Goal: Task Accomplishment & Management: Manage account settings

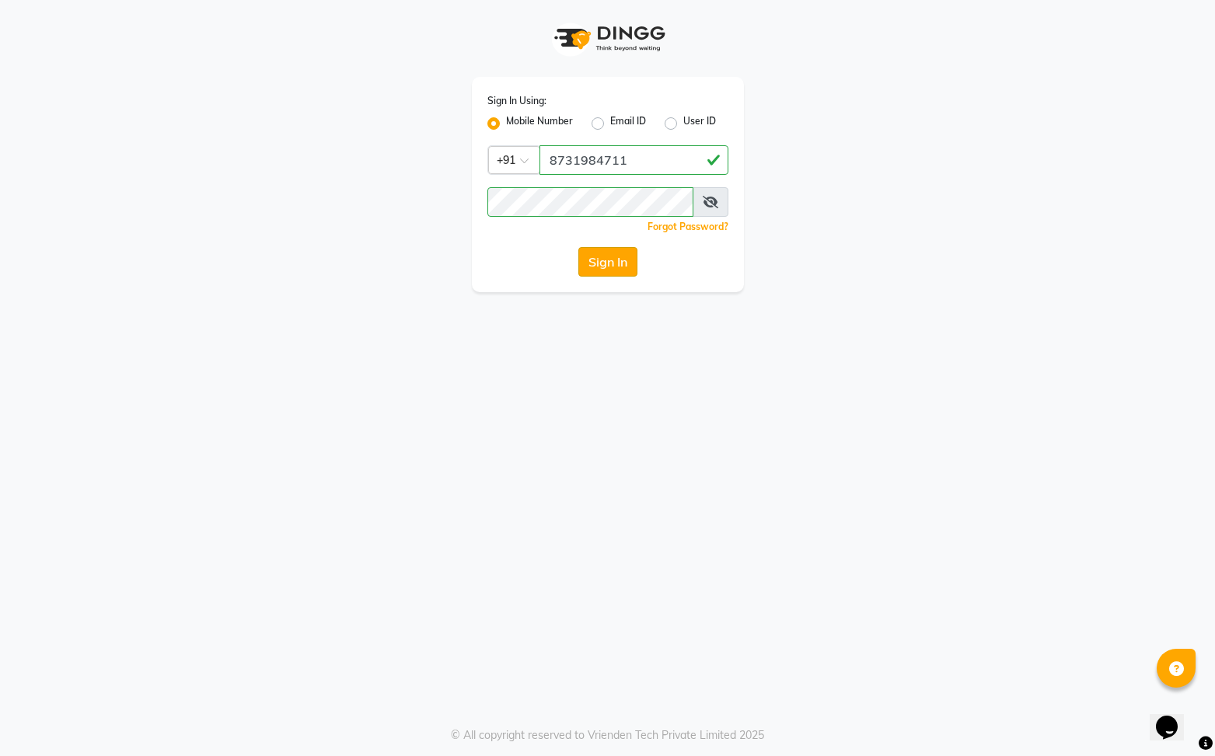
click at [616, 258] on button "Sign In" at bounding box center [607, 262] width 59 height 30
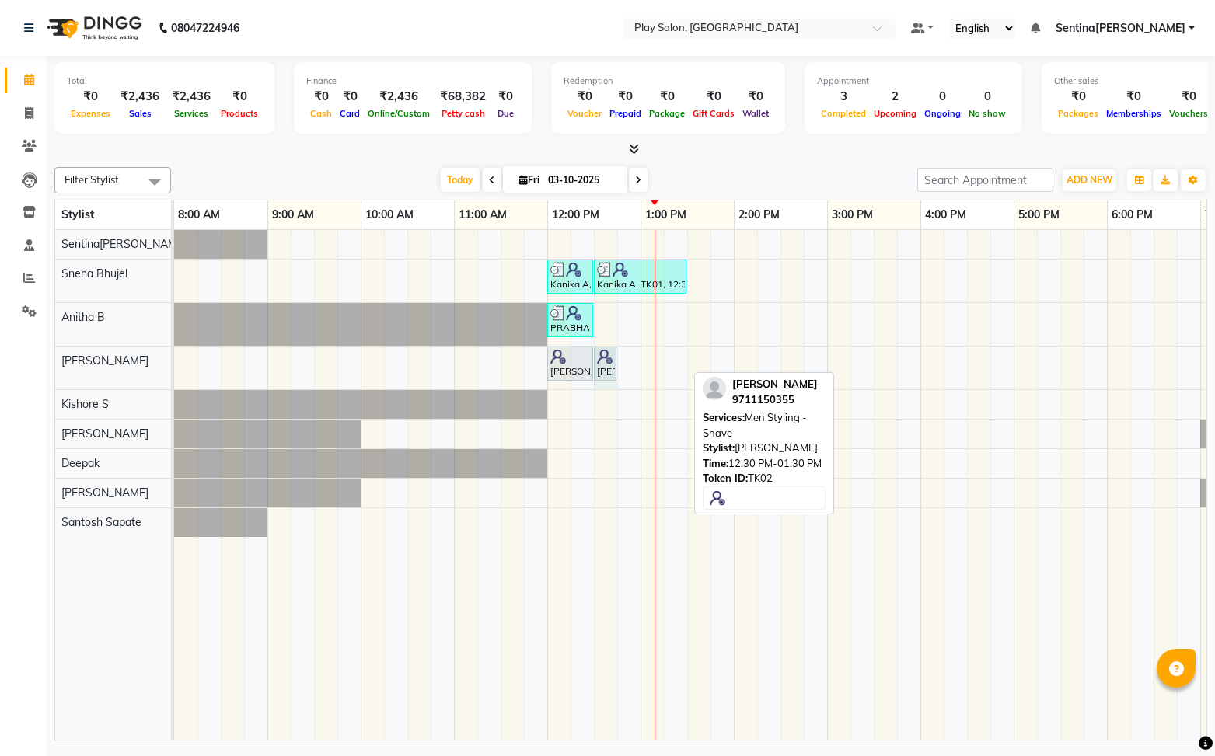
drag, startPoint x: 682, startPoint y: 368, endPoint x: 601, endPoint y: 366, distance: 81.6
click at [174, 366] on div "Subba Rao, TK02, 12:00 PM-12:30 PM, Men Hair Cut - Hair Cut Sr Stylist Subba Ra…" at bounding box center [174, 368] width 0 height 43
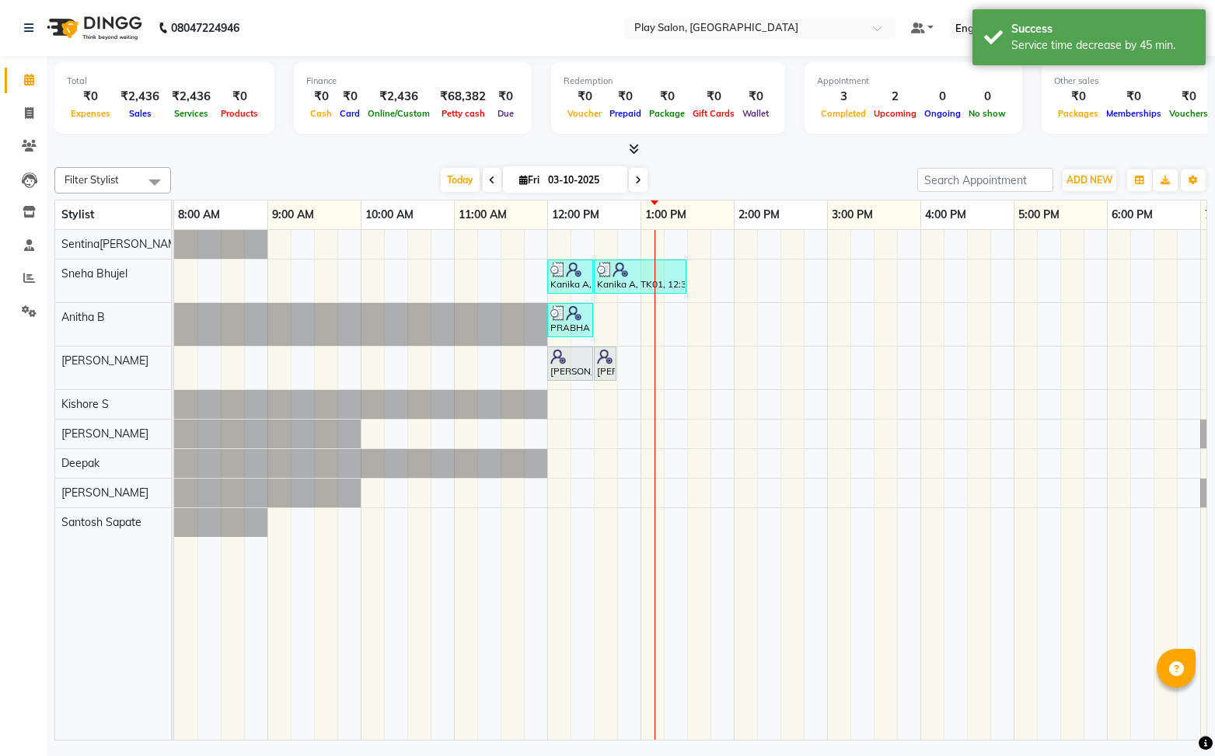
click at [622, 357] on div "Kanika A, TK01, 12:00 PM-12:30 PM, Beauty Essentials - Waxing - Half Legs Lipo …" at bounding box center [780, 485] width 1212 height 511
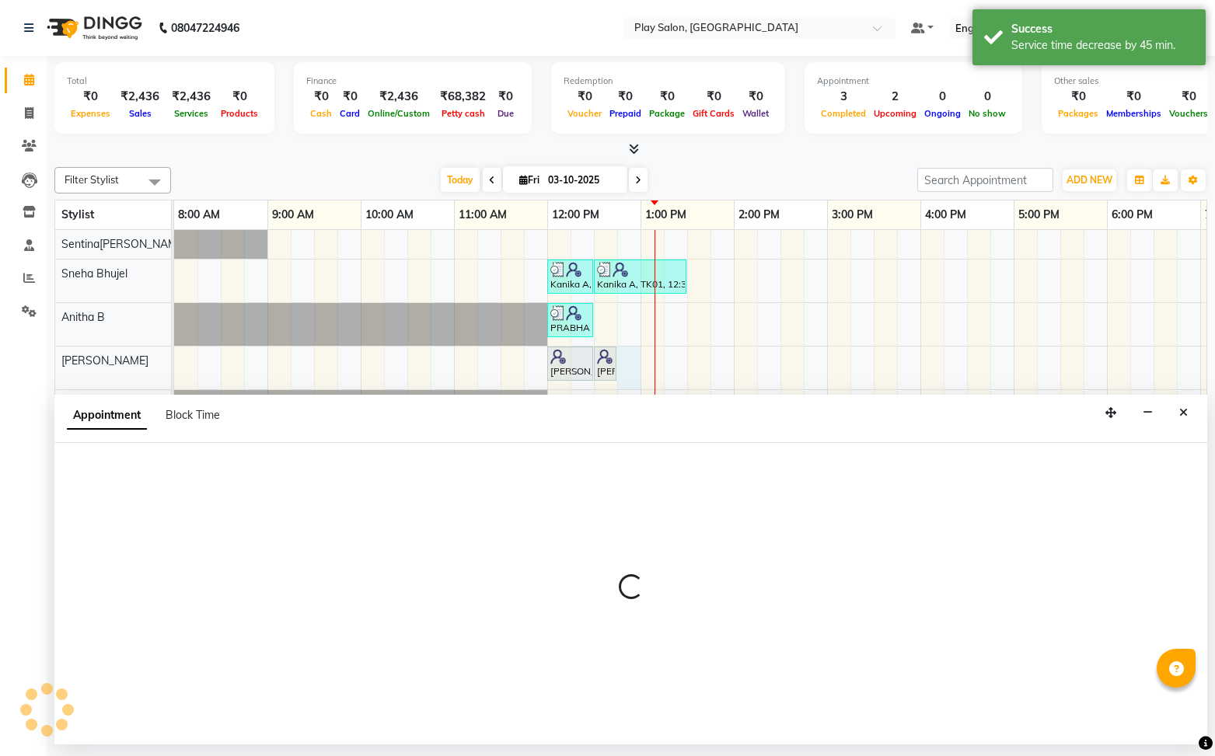
select select "91861"
select select "tentative"
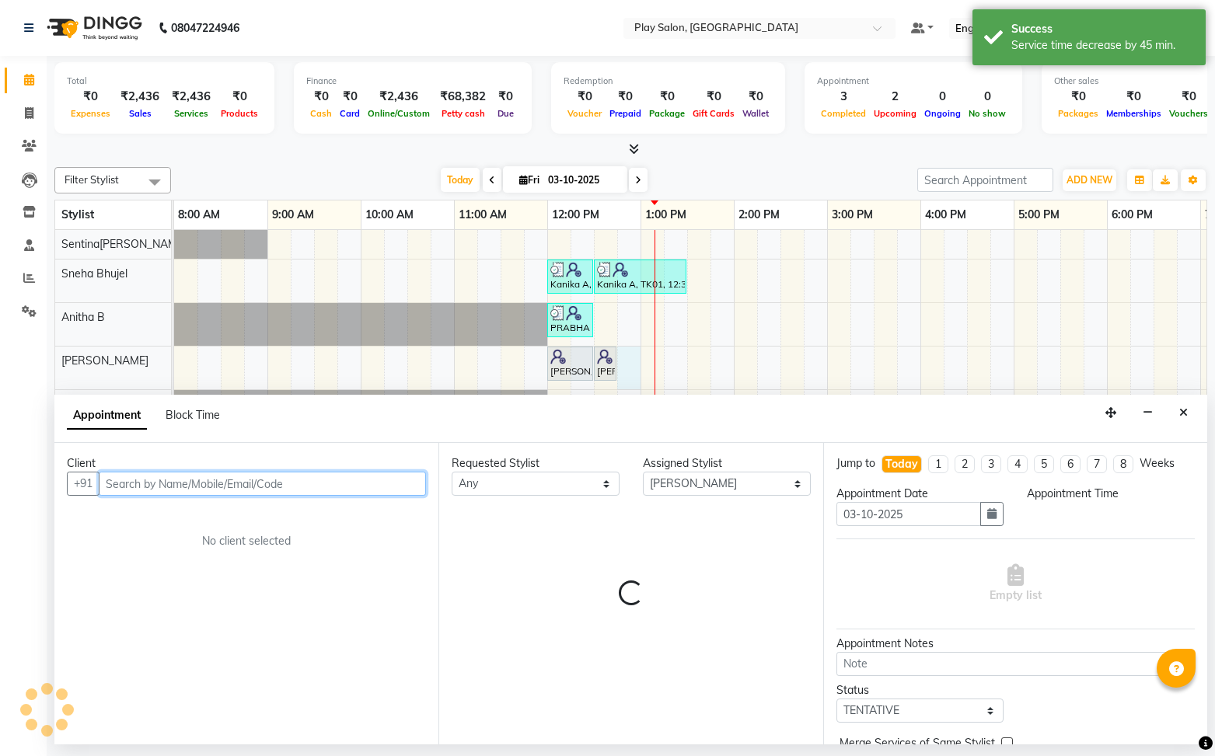
select select "765"
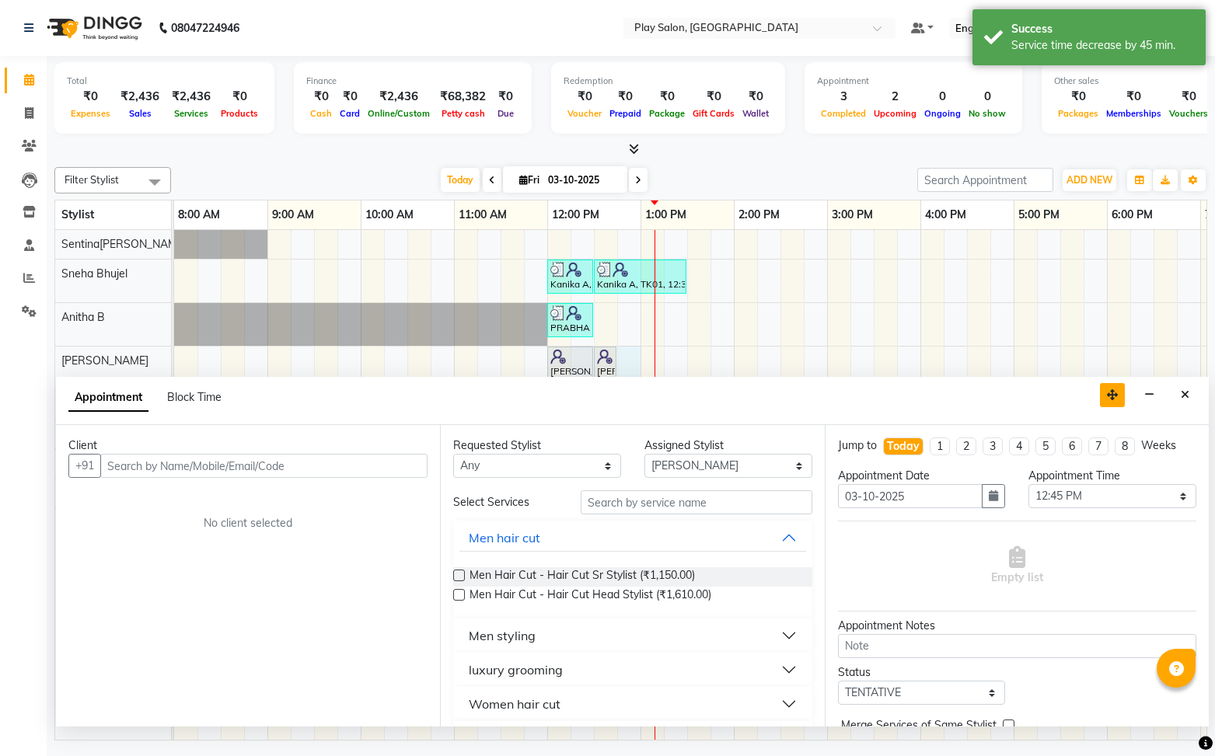
drag, startPoint x: 1110, startPoint y: 404, endPoint x: 1111, endPoint y: 338, distance: 66.1
click at [1112, 389] on icon "button" at bounding box center [1112, 394] width 11 height 11
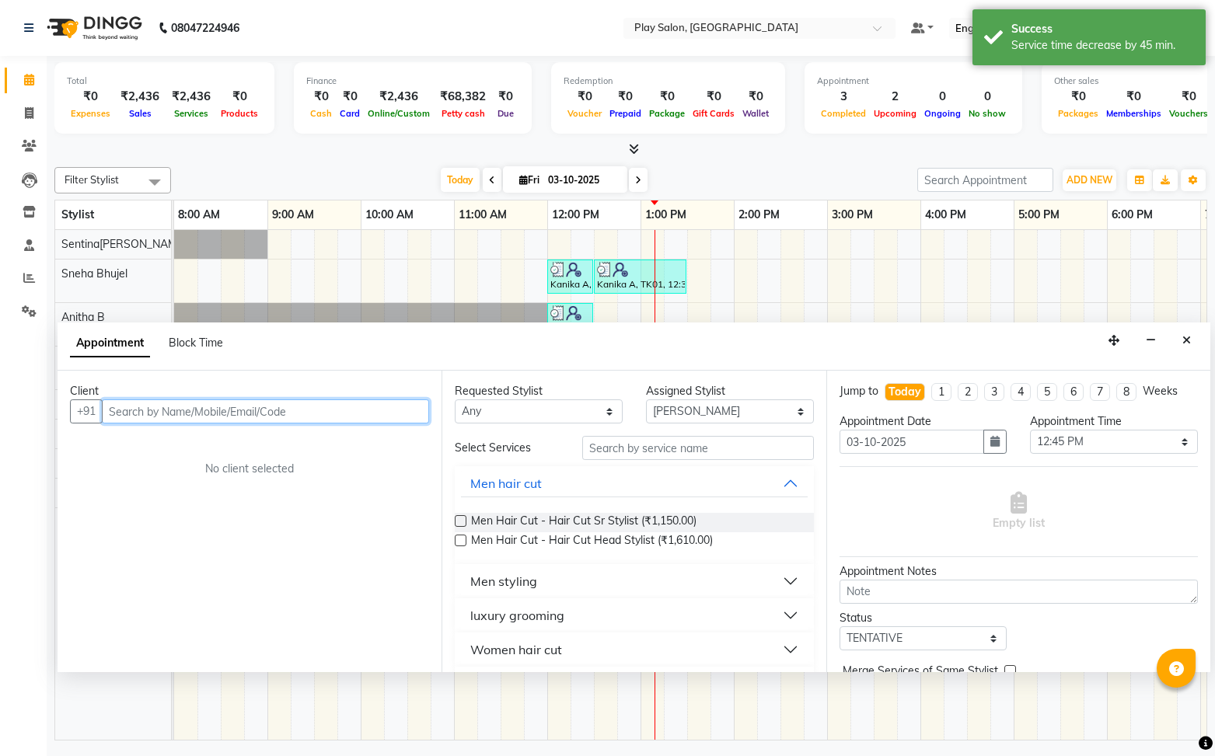
click at [304, 419] on input "text" at bounding box center [265, 411] width 327 height 24
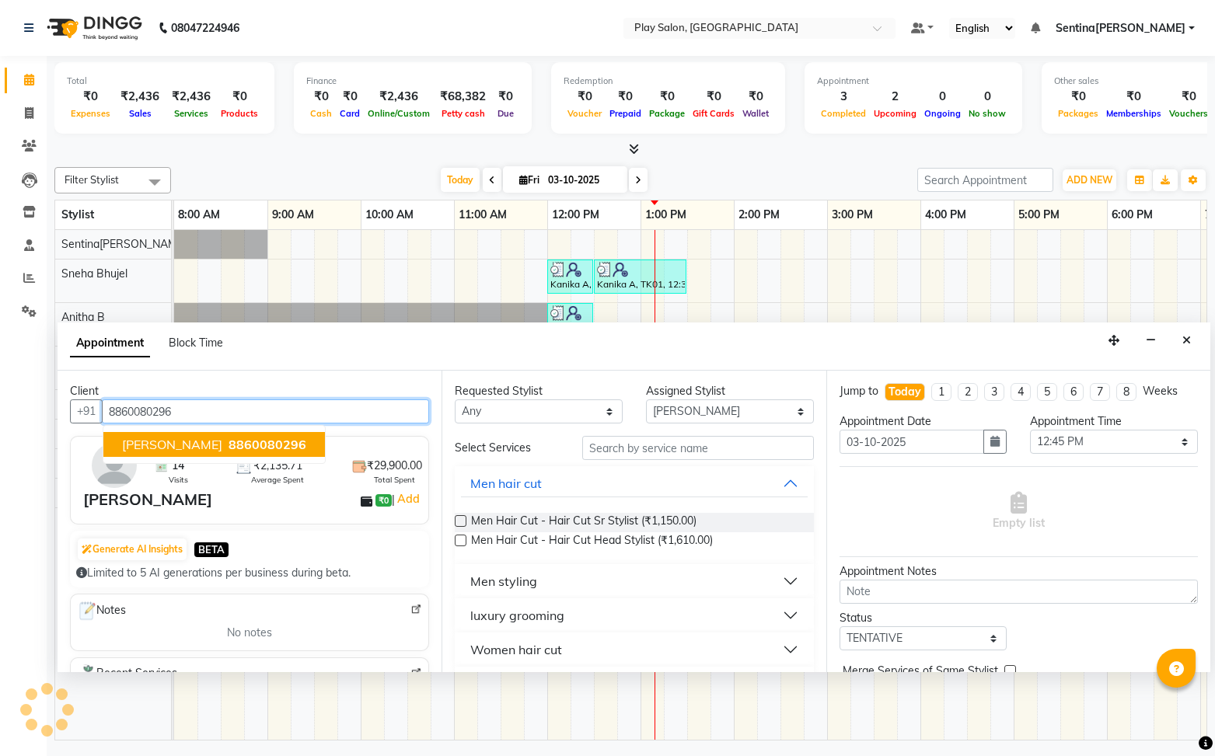
click at [228, 450] on span "8860080296" at bounding box center [267, 445] width 78 height 16
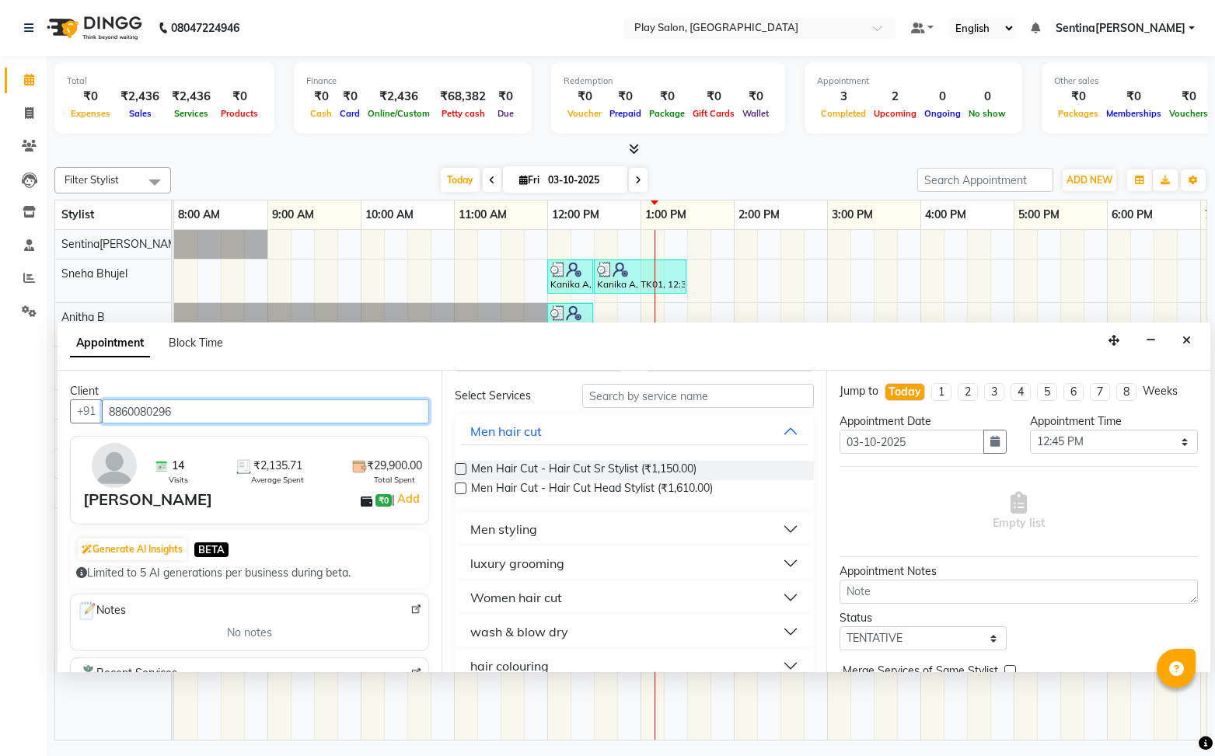
scroll to position [105, 0]
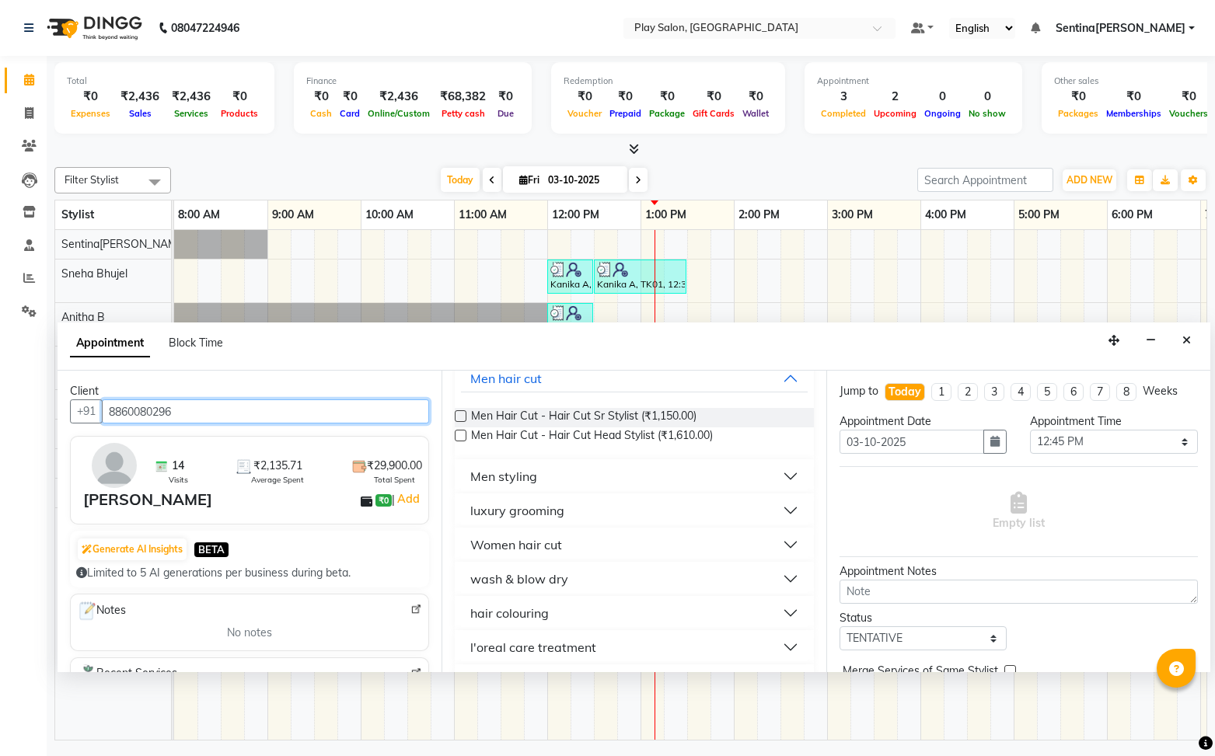
type input "8860080296"
drag, startPoint x: 594, startPoint y: 477, endPoint x: 576, endPoint y: 504, distance: 32.3
click at [594, 477] on button "Men styling" at bounding box center [634, 476] width 346 height 28
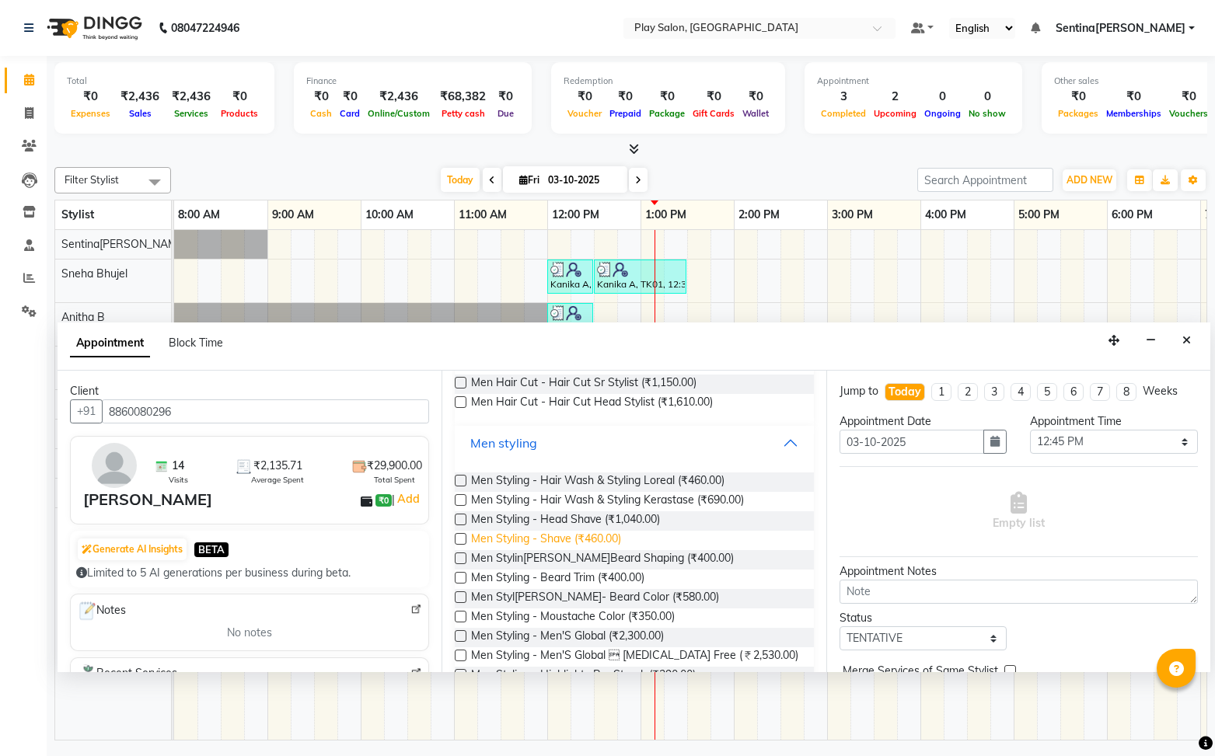
scroll to position [148, 0]
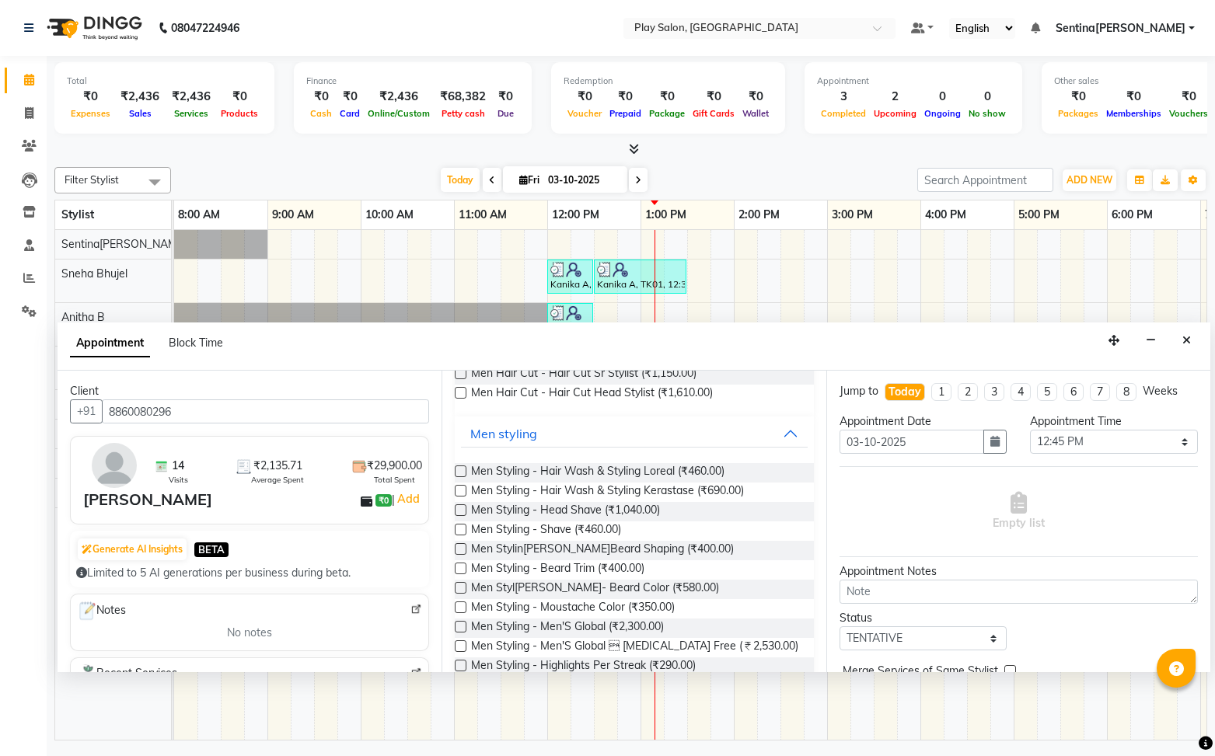
click at [465, 570] on label at bounding box center [461, 569] width 12 height 12
click at [465, 570] on input "checkbox" at bounding box center [460, 570] width 10 height 10
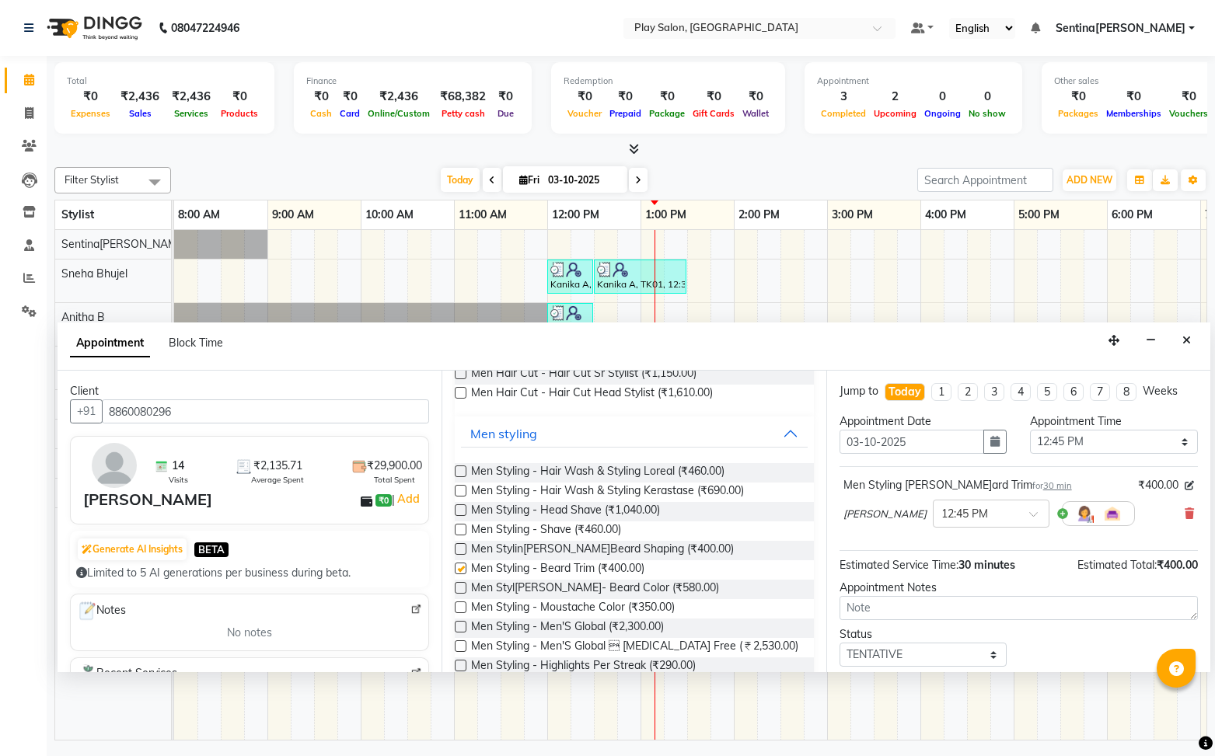
checkbox input "false"
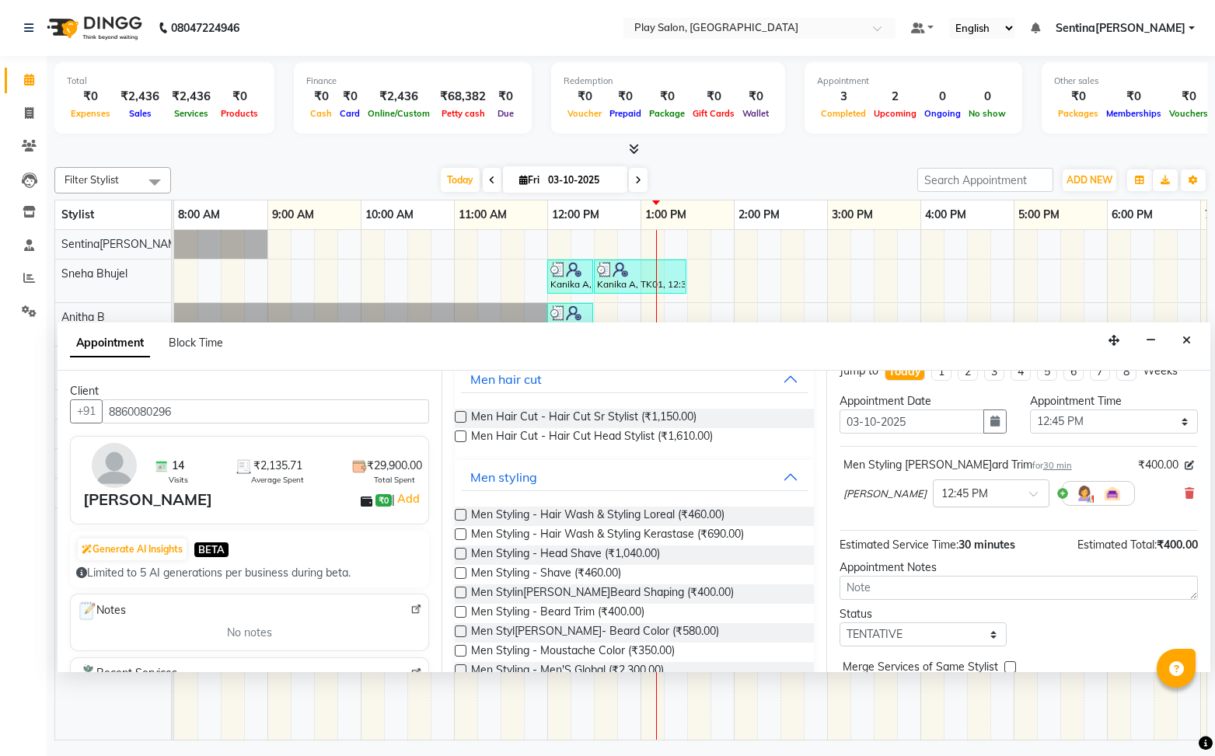
scroll to position [92, 0]
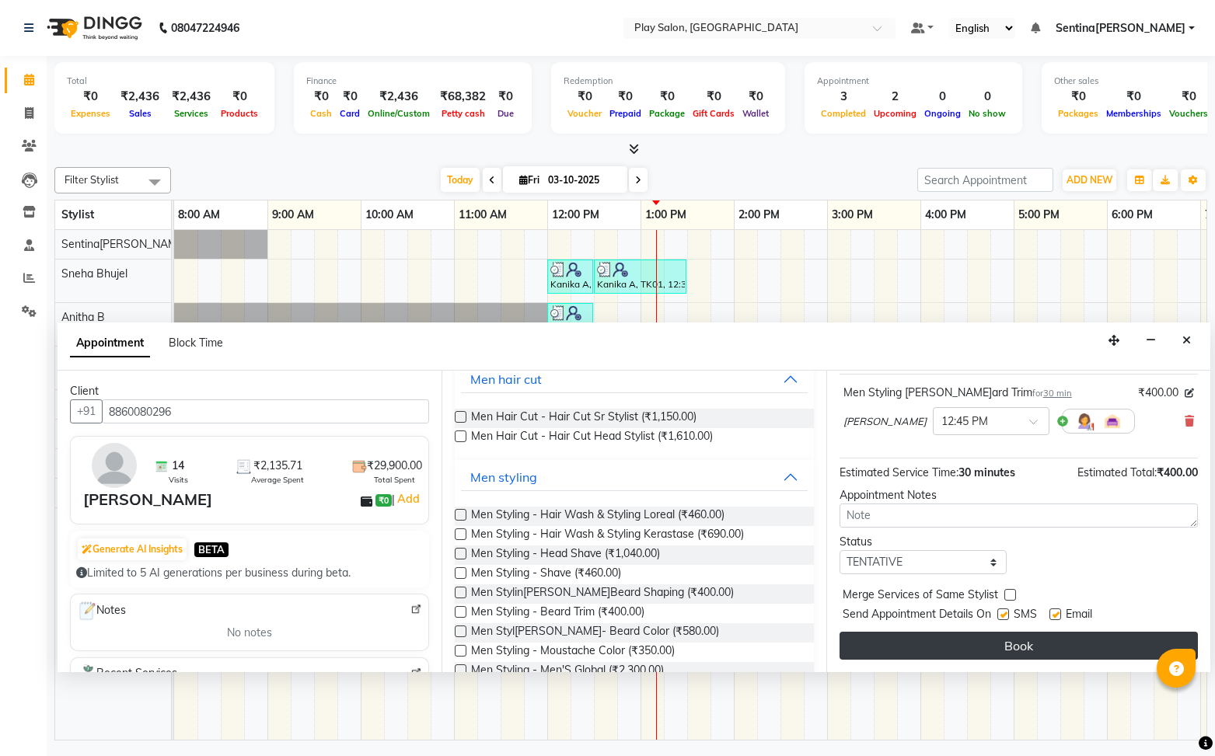
click at [1017, 648] on button "Book" at bounding box center [1018, 646] width 358 height 28
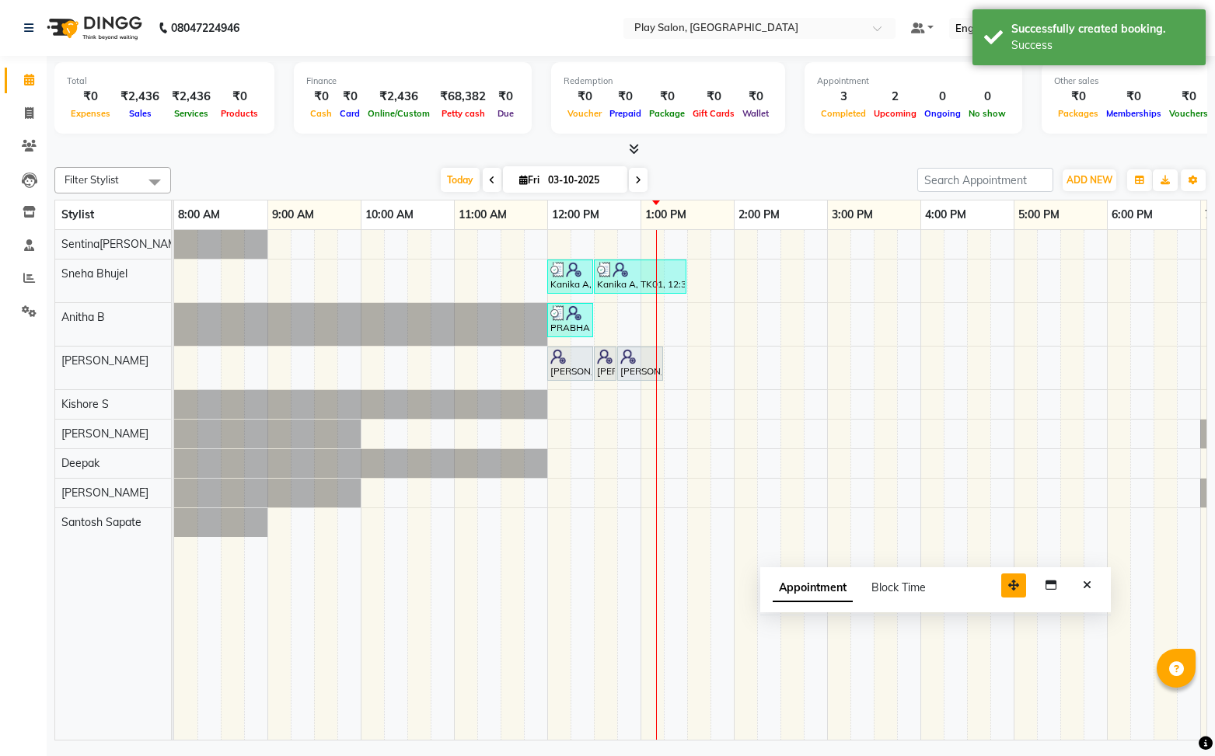
drag, startPoint x: 1108, startPoint y: 647, endPoint x: 989, endPoint y: 579, distance: 137.2
click at [1008, 580] on icon "button" at bounding box center [1013, 585] width 11 height 11
drag, startPoint x: 1068, startPoint y: 579, endPoint x: 966, endPoint y: 567, distance: 102.6
click at [1068, 579] on icon "Close" at bounding box center [1064, 575] width 9 height 11
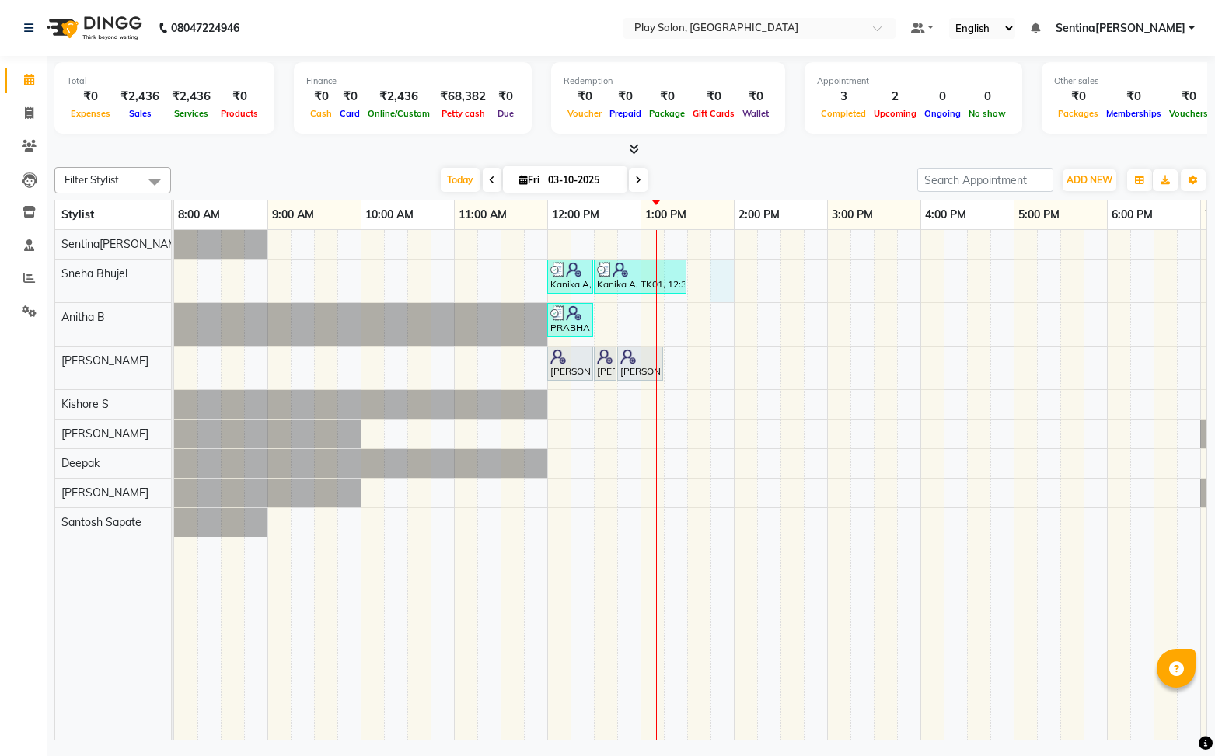
click at [717, 273] on div "Kanika A, TK01, 12:00 PM-12:30 PM, Beauty Essentials - Waxing - Half Legs Lipo …" at bounding box center [780, 485] width 1212 height 511
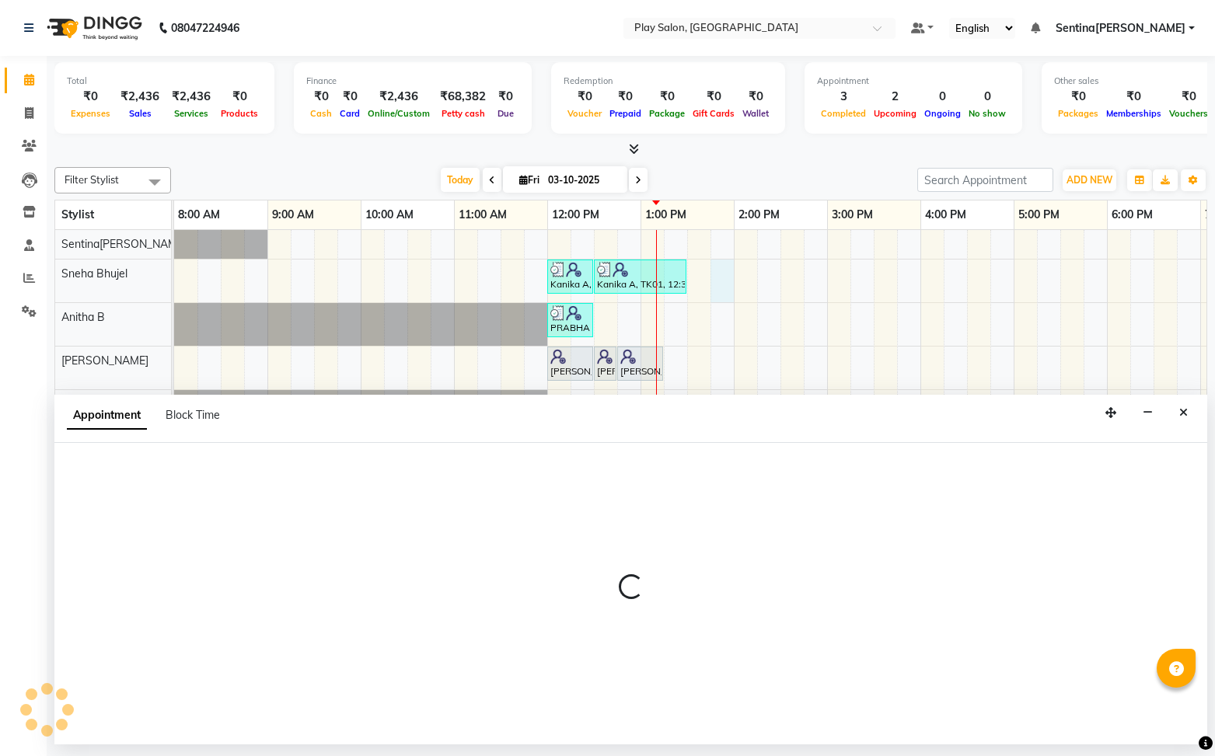
select select "91859"
select select "825"
select select "tentative"
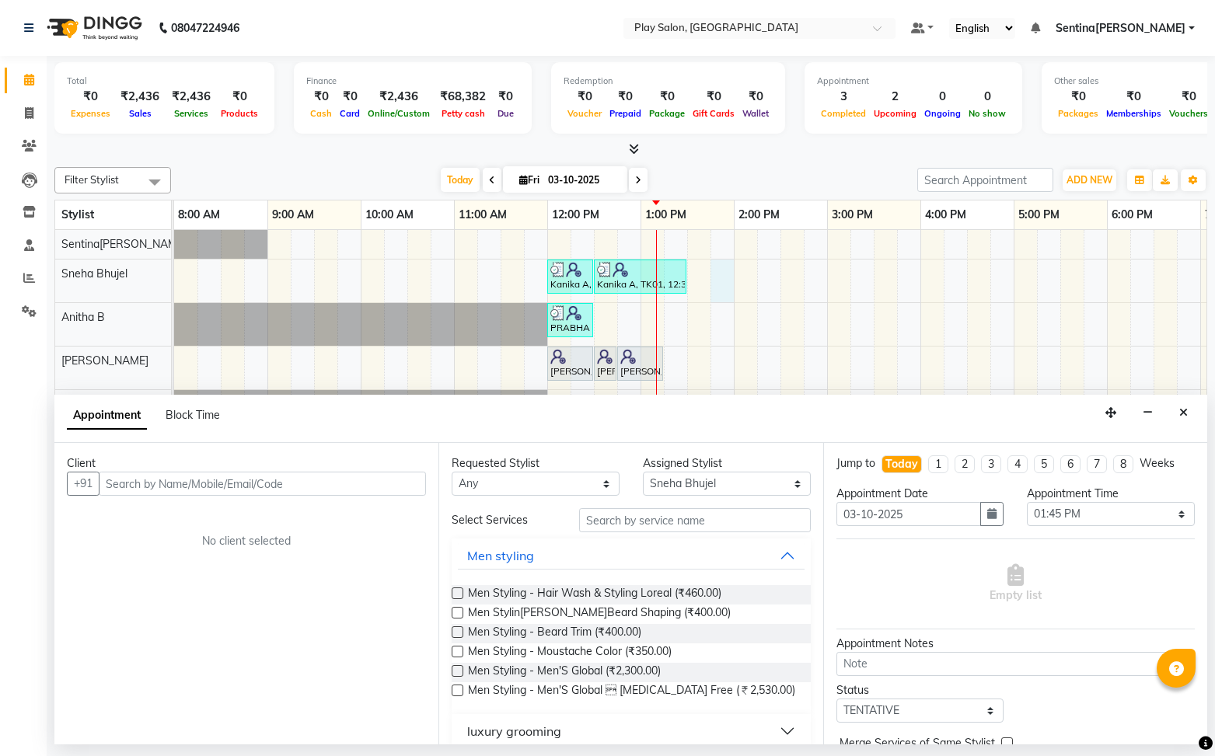
click at [349, 477] on input "text" at bounding box center [262, 484] width 327 height 24
click at [349, 476] on input "text" at bounding box center [262, 484] width 327 height 24
type input "6362709773"
click at [406, 484] on span "Add Client" at bounding box center [394, 483] width 52 height 14
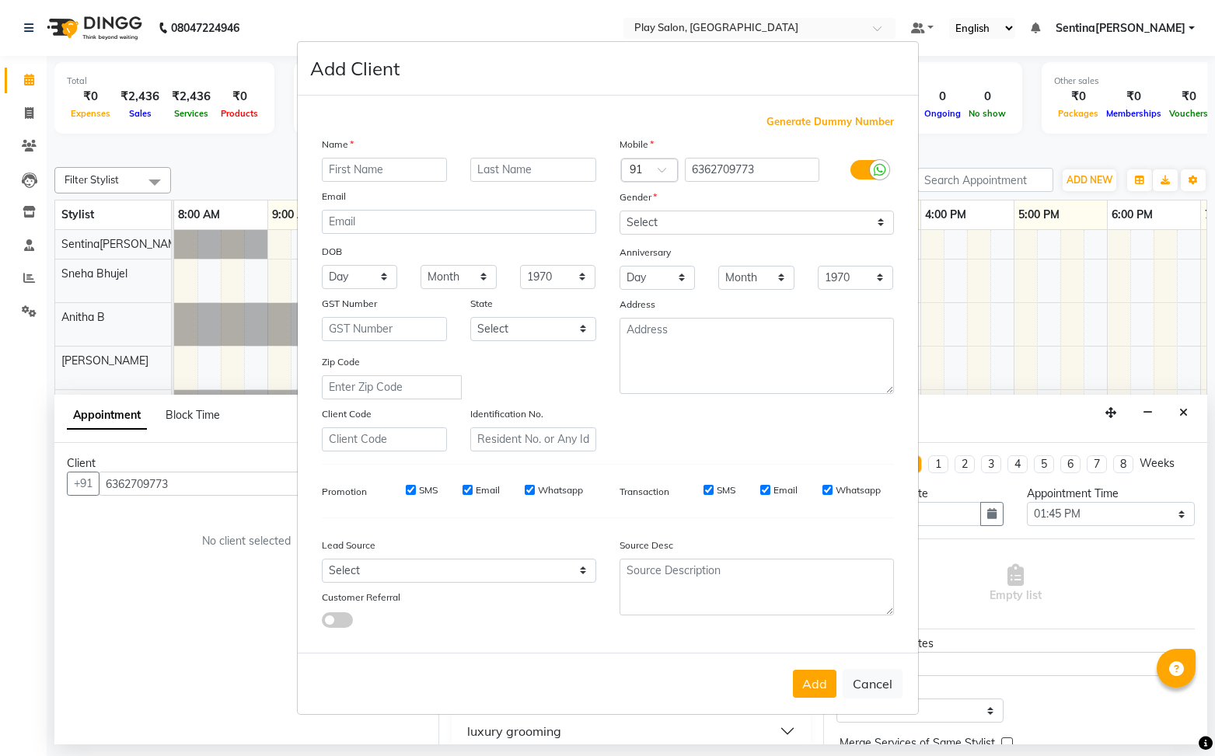
click at [410, 169] on input "text" at bounding box center [385, 170] width 126 height 24
type input "sasam"
click at [555, 170] on input "text" at bounding box center [533, 170] width 126 height 24
type input "d"
click at [724, 216] on select "Select [DEMOGRAPHIC_DATA] [DEMOGRAPHIC_DATA] Other Prefer Not To Say" at bounding box center [756, 223] width 274 height 24
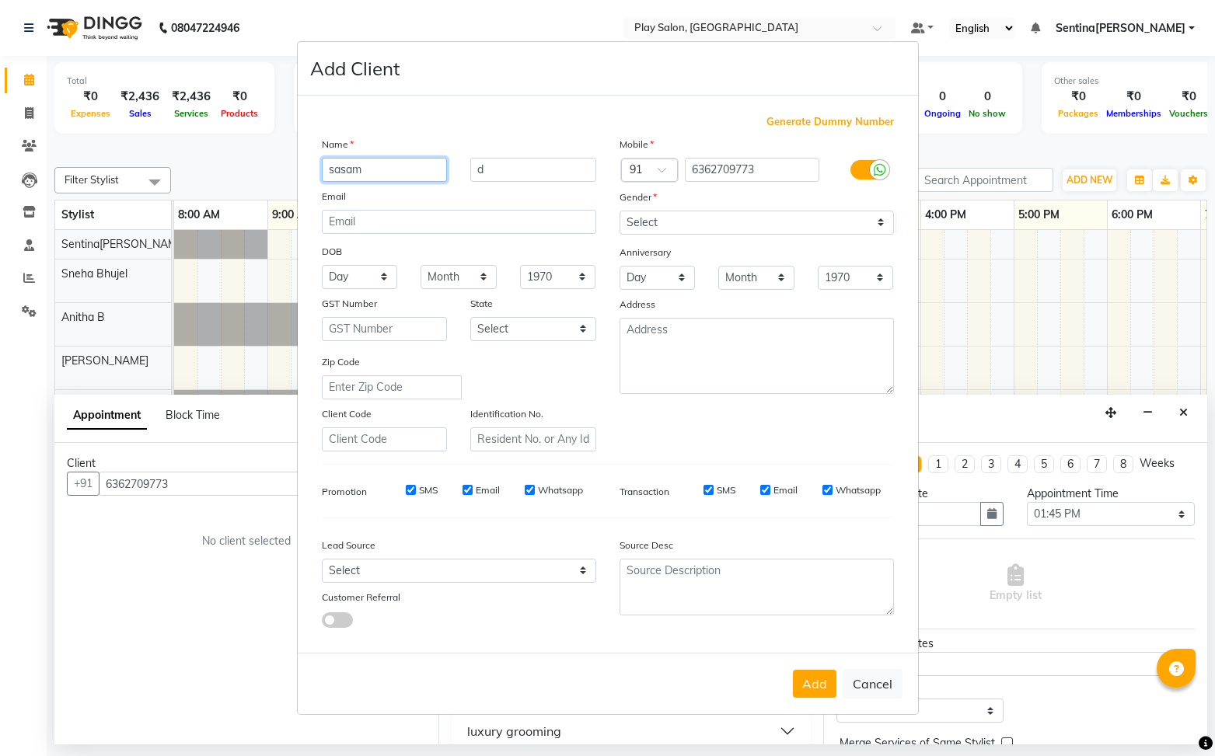
click at [406, 168] on input "sasam" at bounding box center [385, 170] width 126 height 24
type input "sasan"
click at [797, 223] on select "Select [DEMOGRAPHIC_DATA] [DEMOGRAPHIC_DATA] Other Prefer Not To Say" at bounding box center [756, 223] width 274 height 24
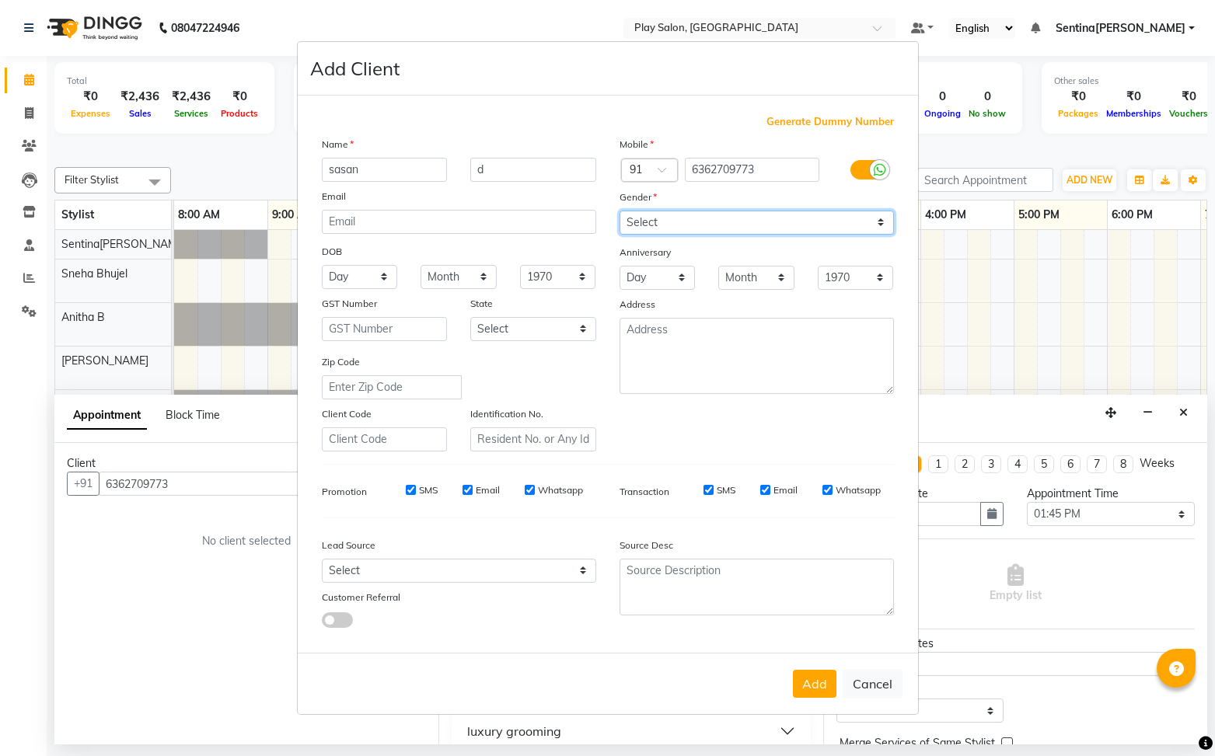
select select "[DEMOGRAPHIC_DATA]"
click at [619, 211] on select "Select [DEMOGRAPHIC_DATA] [DEMOGRAPHIC_DATA] Other Prefer Not To Say" at bounding box center [756, 223] width 274 height 24
click at [824, 687] on button "Add" at bounding box center [815, 684] width 44 height 28
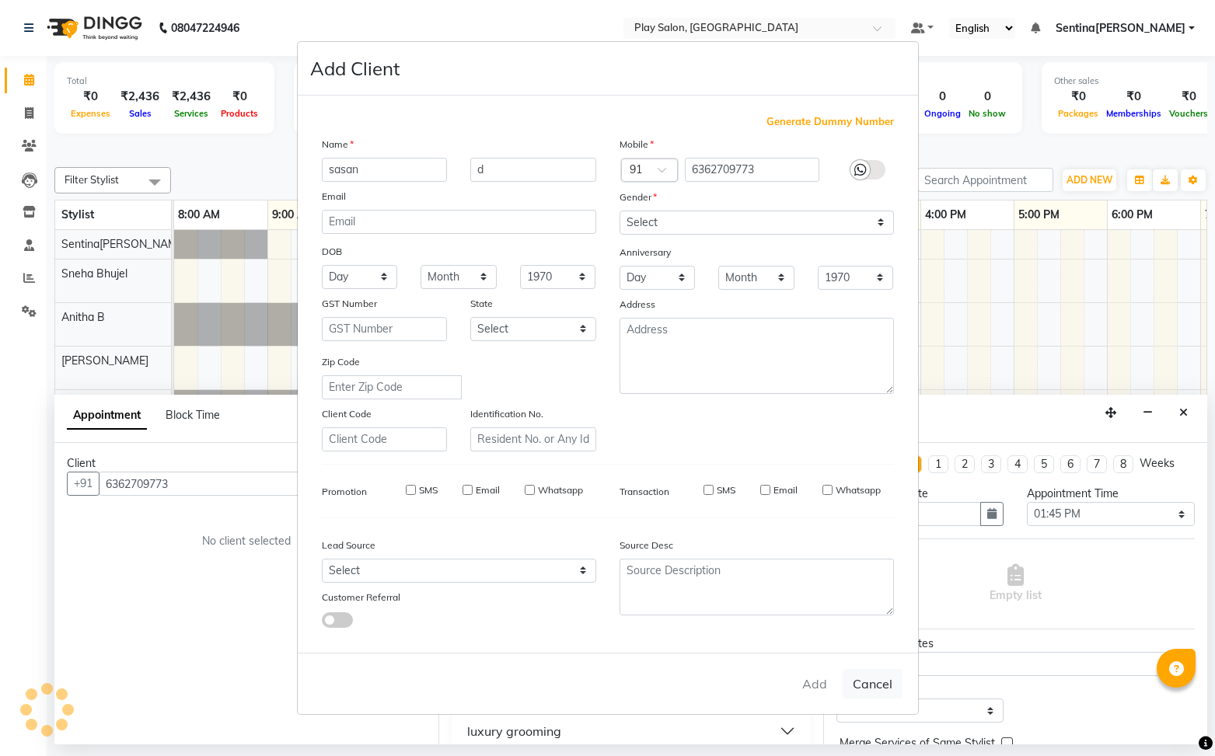
select select
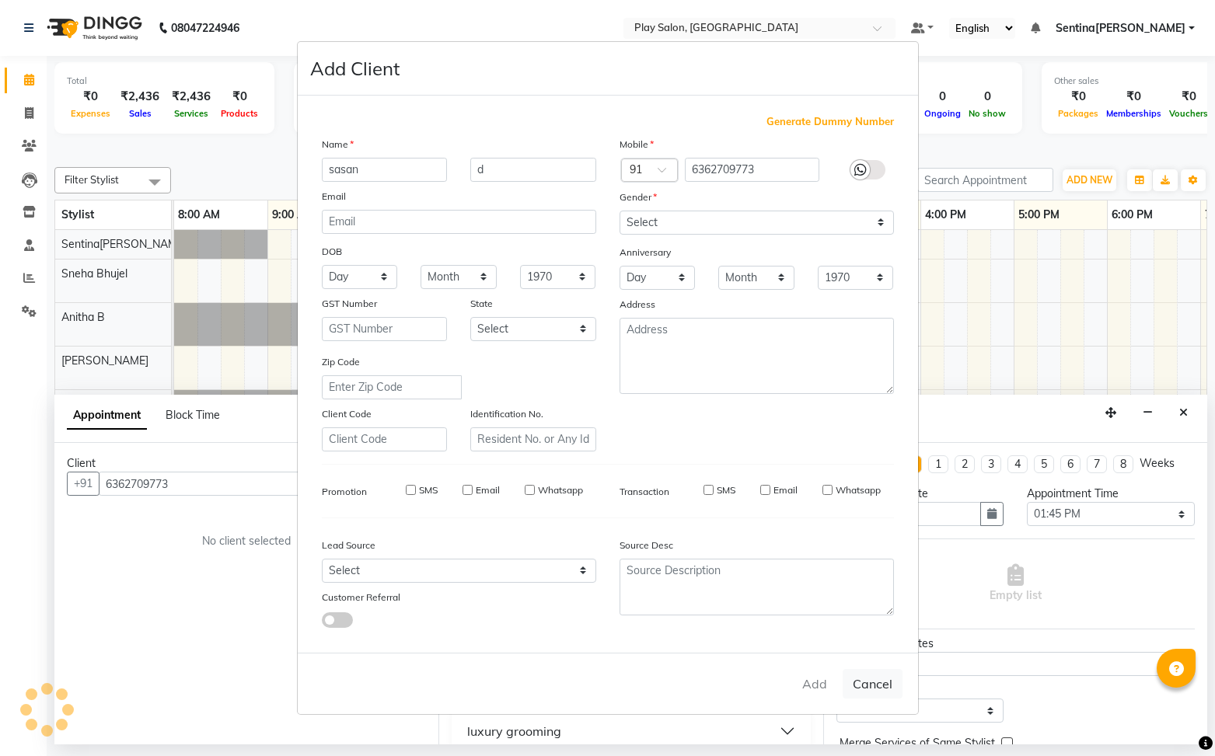
select select
checkbox input "false"
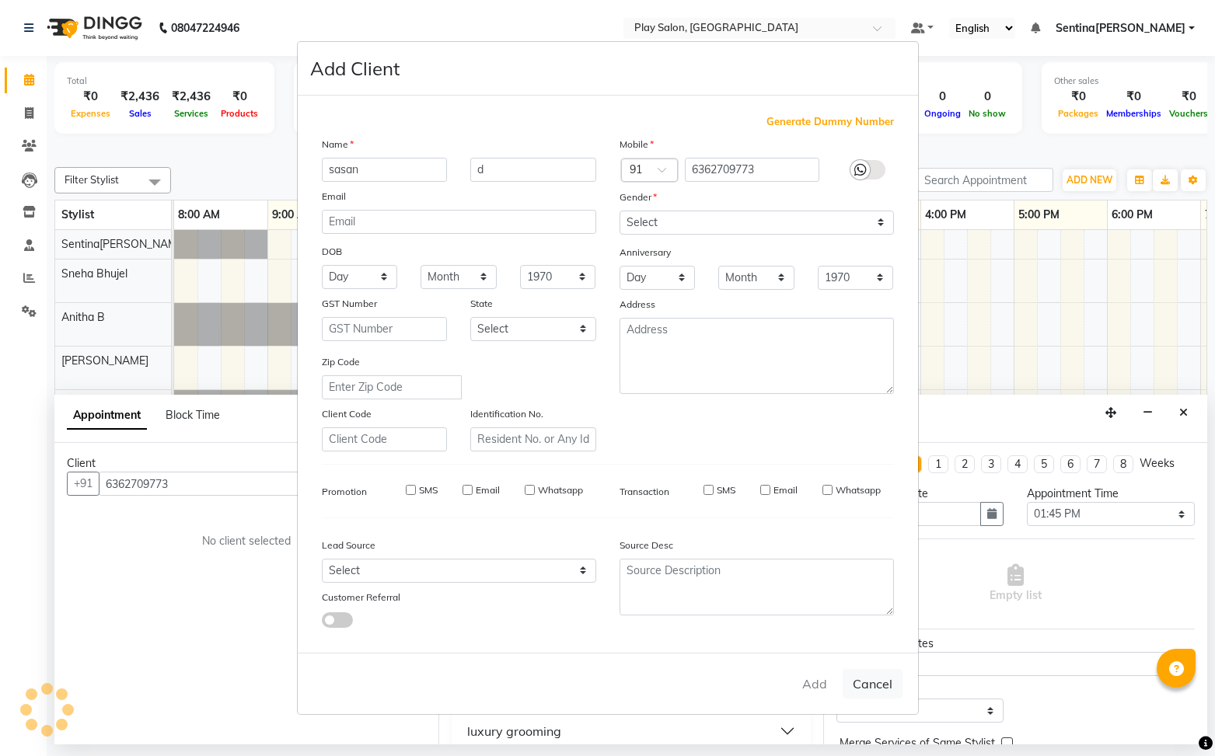
checkbox input "false"
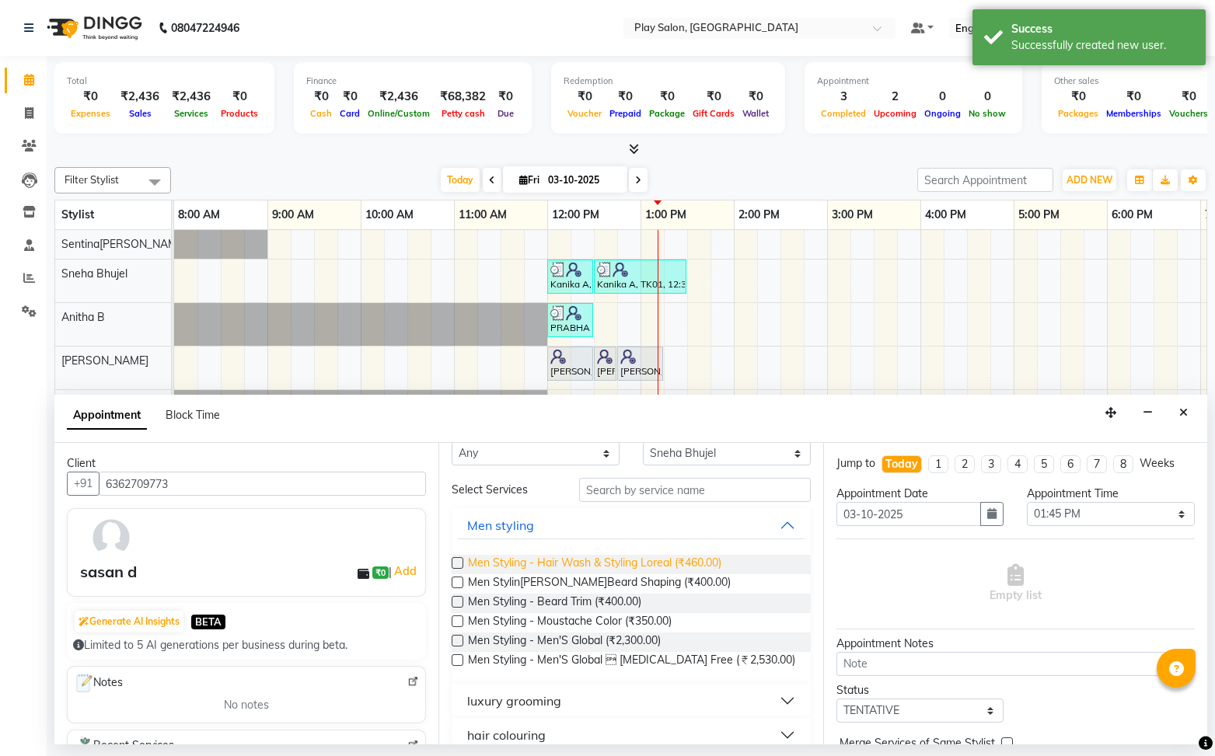
scroll to position [0, 0]
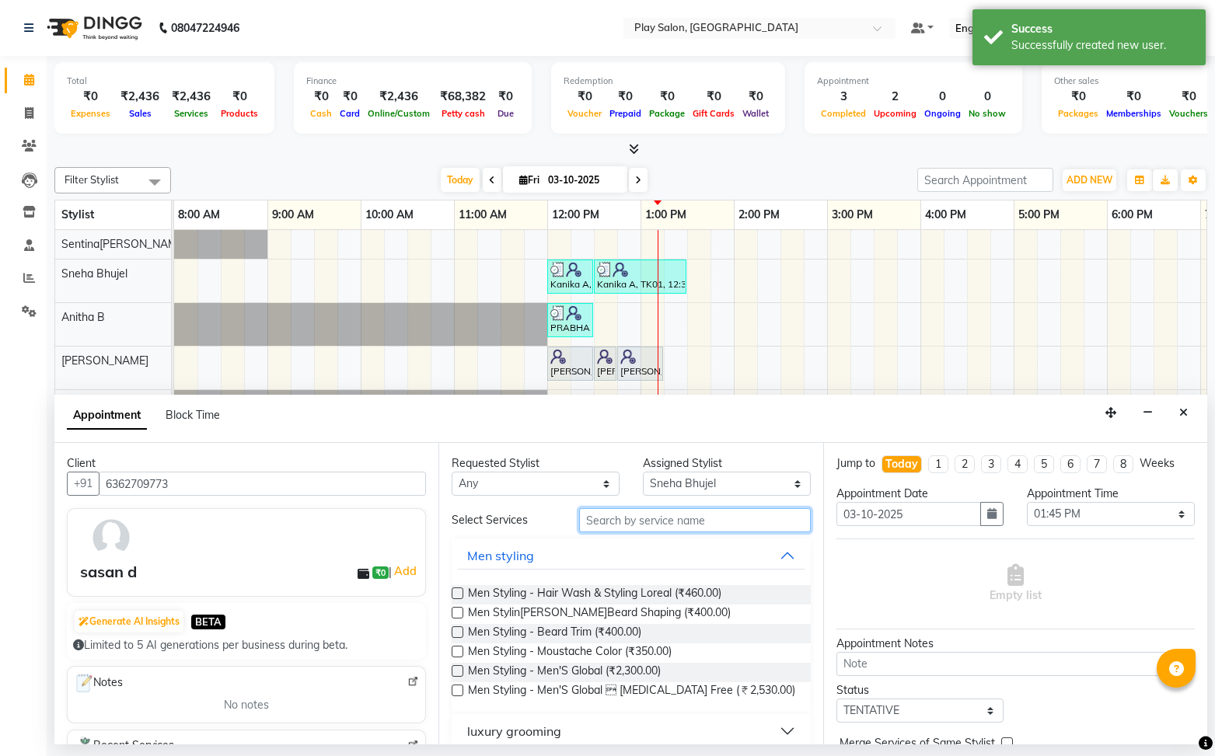
click at [709, 513] on input "text" at bounding box center [695, 520] width 232 height 24
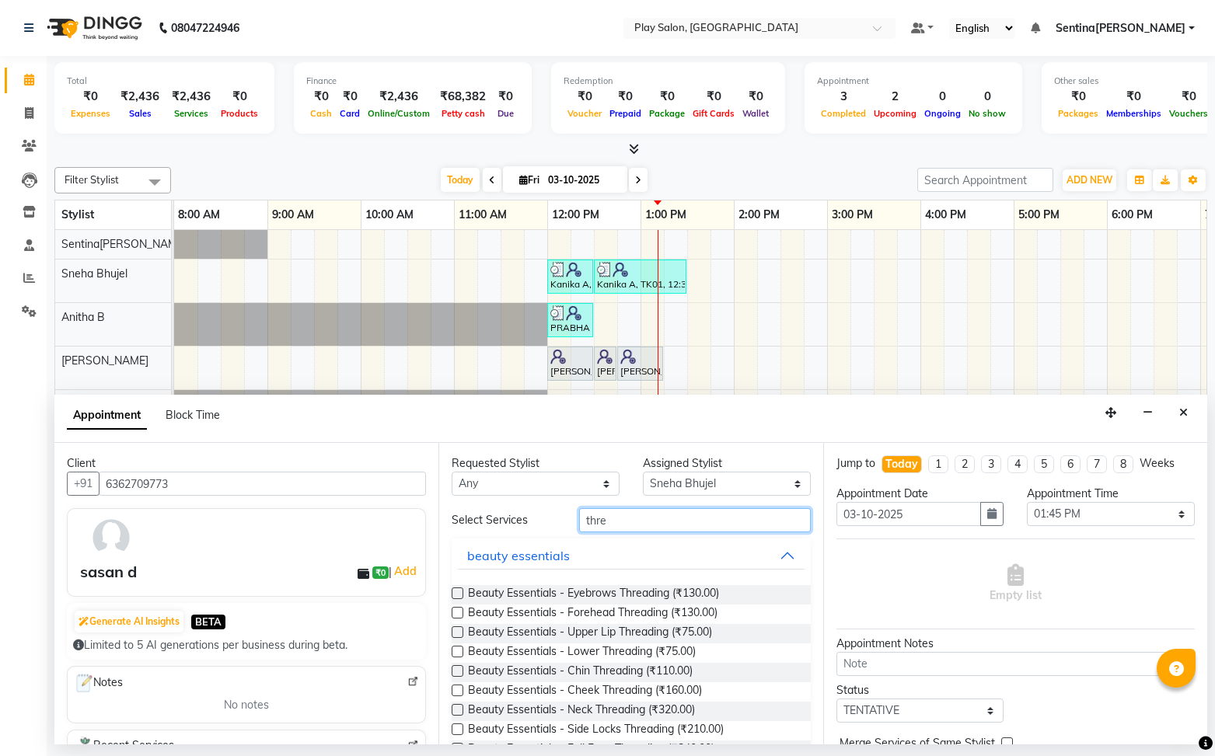
type input "thre"
click at [452, 592] on label at bounding box center [458, 594] width 12 height 12
click at [452, 592] on input "checkbox" at bounding box center [457, 595] width 10 height 10
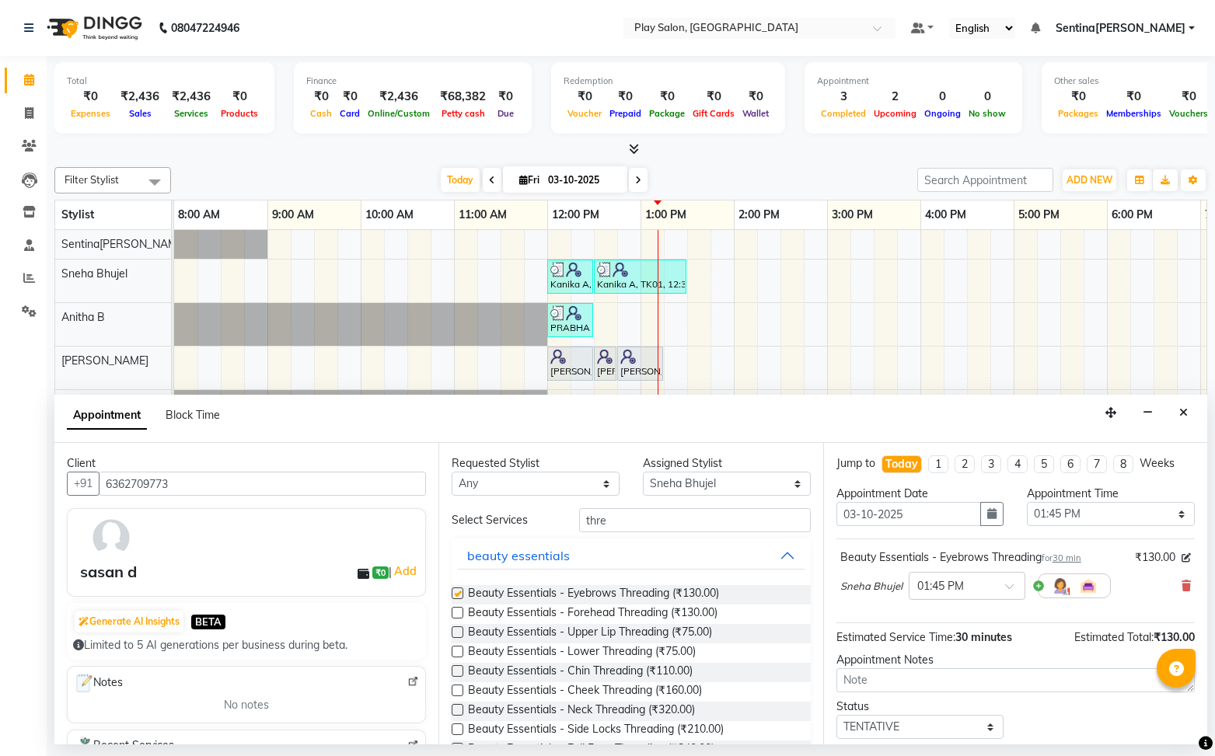
checkbox input "false"
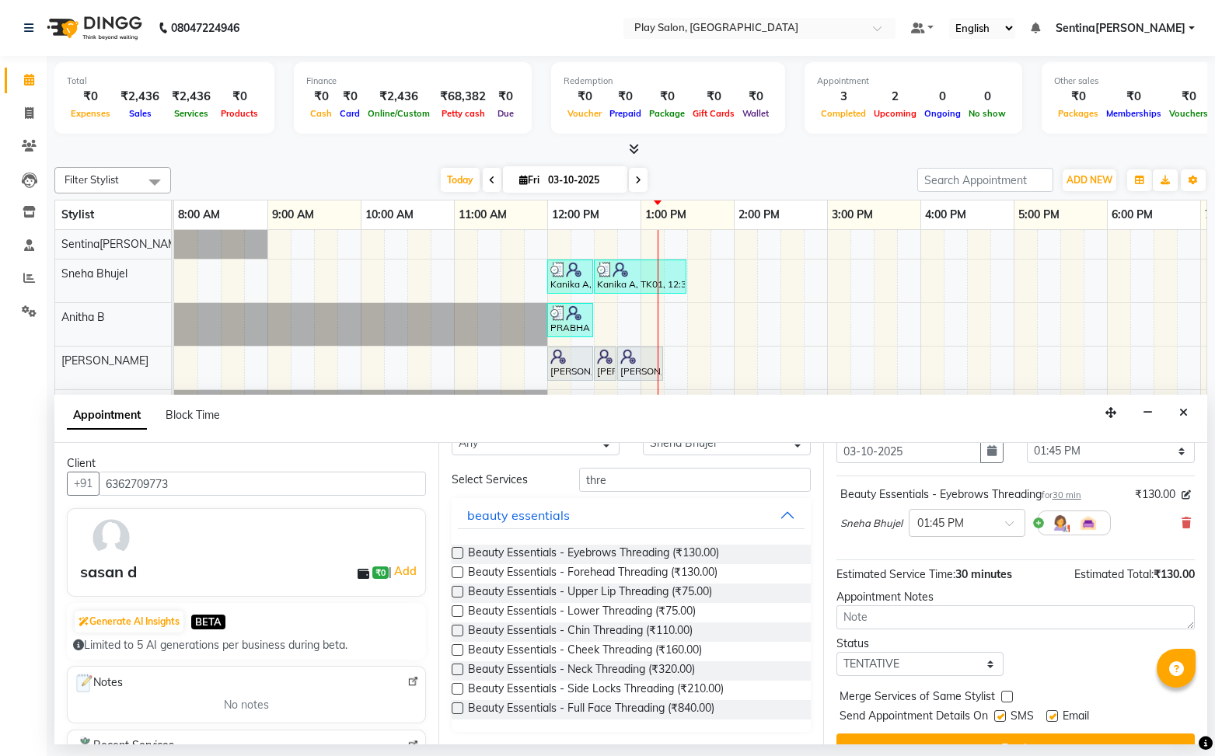
scroll to position [92, 0]
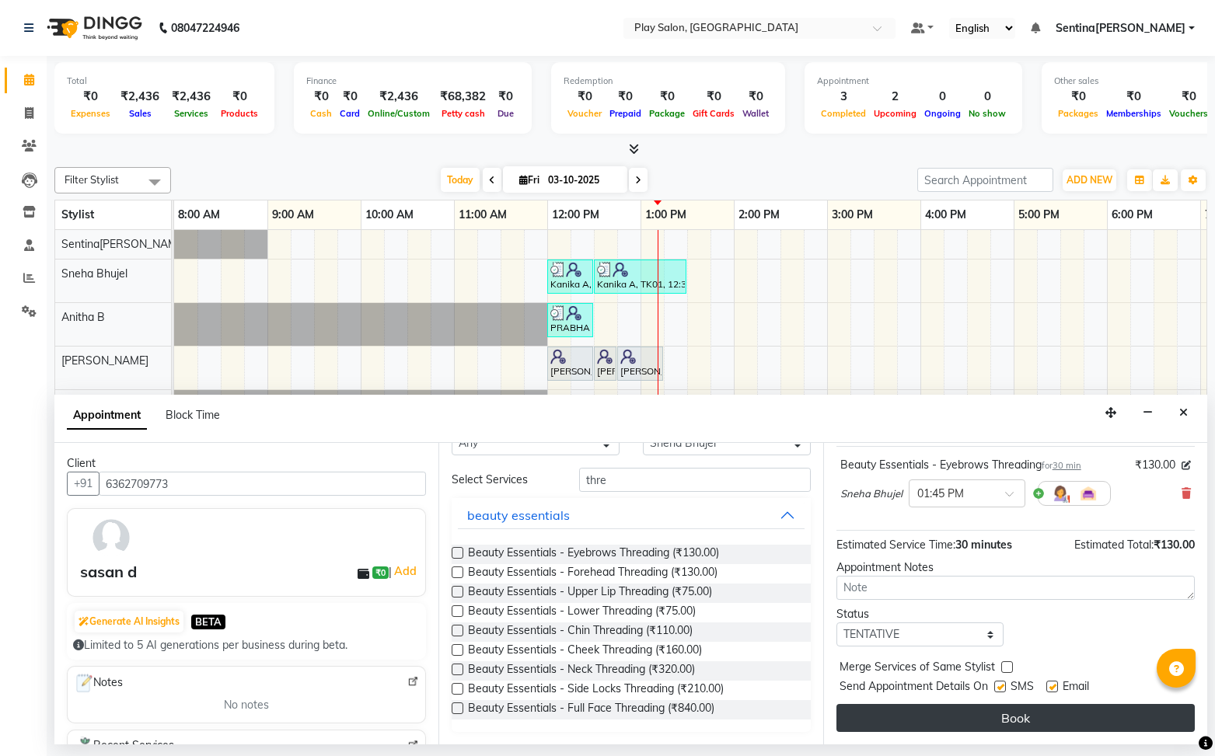
click at [999, 721] on button "Book" at bounding box center [1015, 718] width 358 height 28
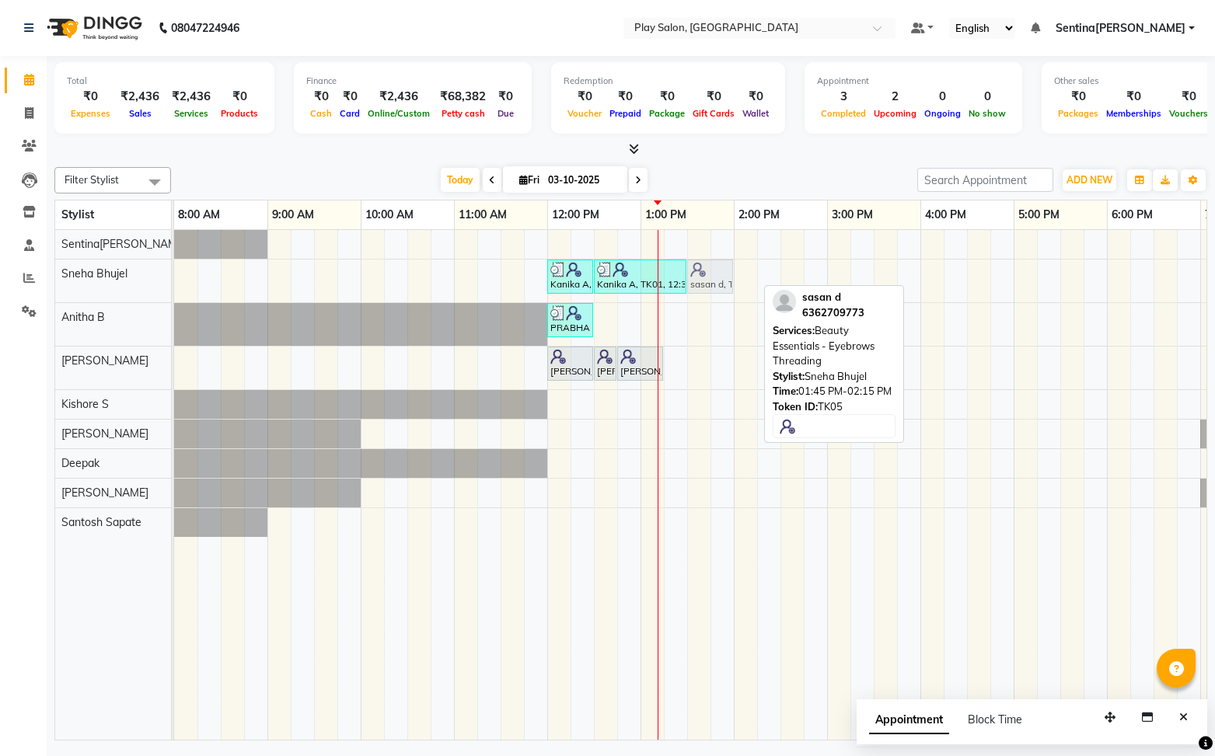
drag, startPoint x: 729, startPoint y: 277, endPoint x: 707, endPoint y: 274, distance: 21.9
click at [174, 274] on div "Kanika A, TK01, 12:00 PM-12:30 PM, Beauty Essentials - Waxing - Half Legs Lipo …" at bounding box center [174, 281] width 0 height 43
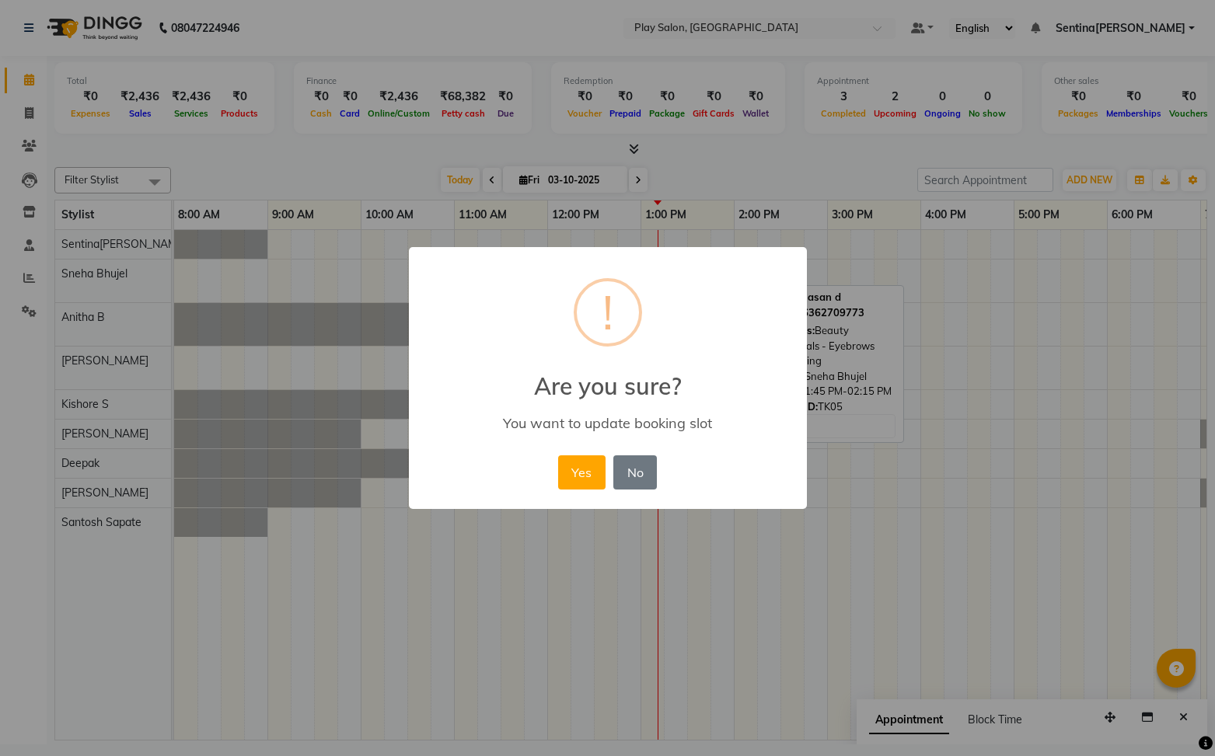
drag, startPoint x: 589, startPoint y: 473, endPoint x: 598, endPoint y: 469, distance: 9.7
click at [591, 472] on button "Yes" at bounding box center [581, 472] width 47 height 34
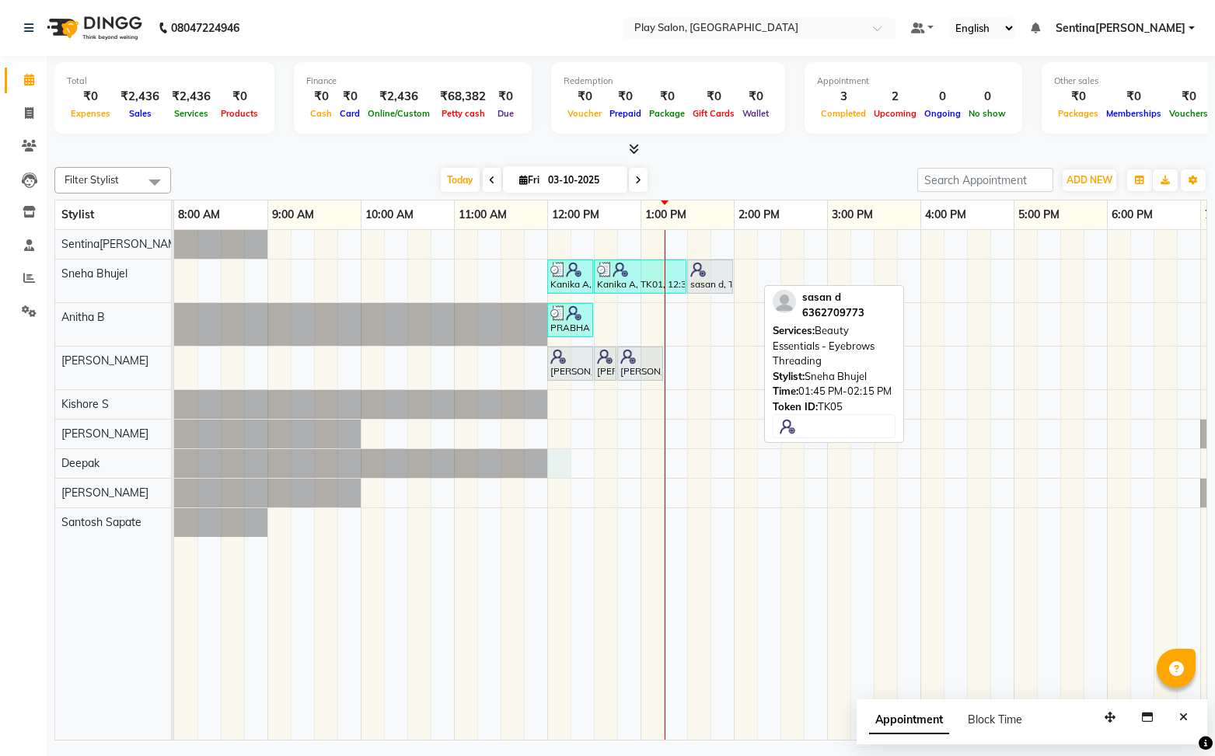
click at [566, 466] on div "Kanika A, TK01, 12:00 PM-12:30 PM, Beauty Essentials - Waxing - Half Legs Lipo …" at bounding box center [780, 485] width 1212 height 511
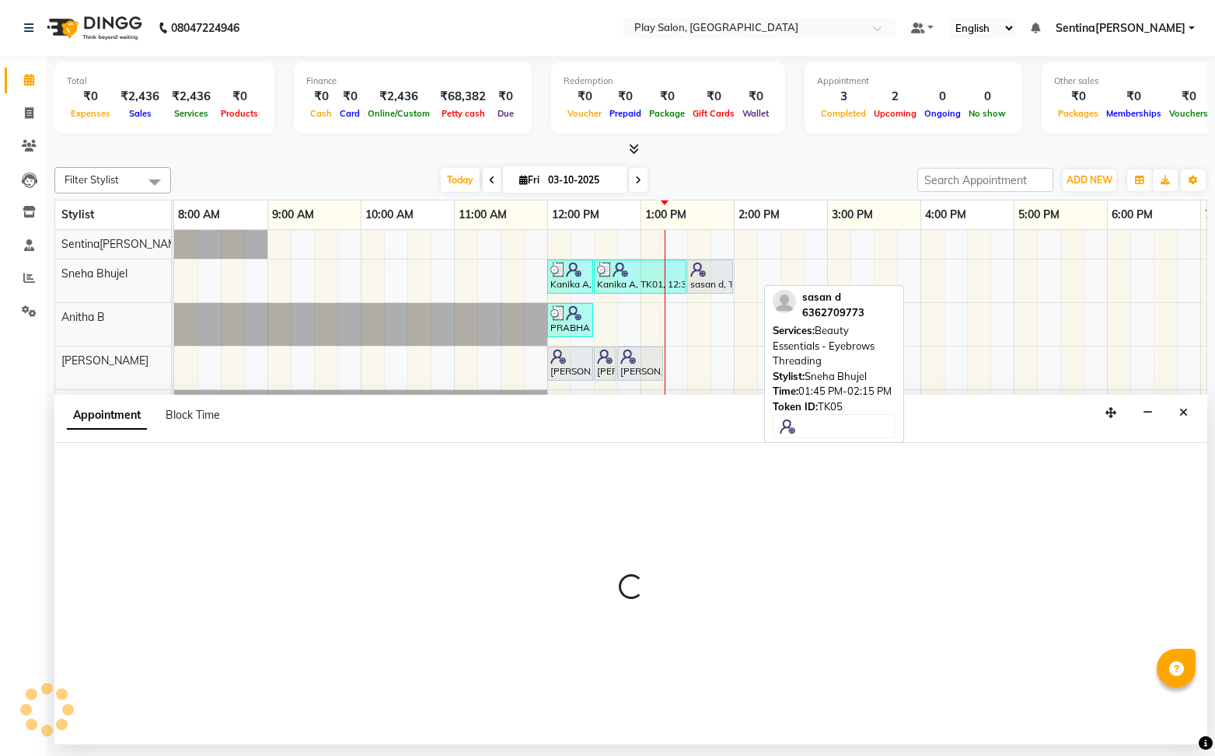
select select "91864"
select select "720"
select select "tentative"
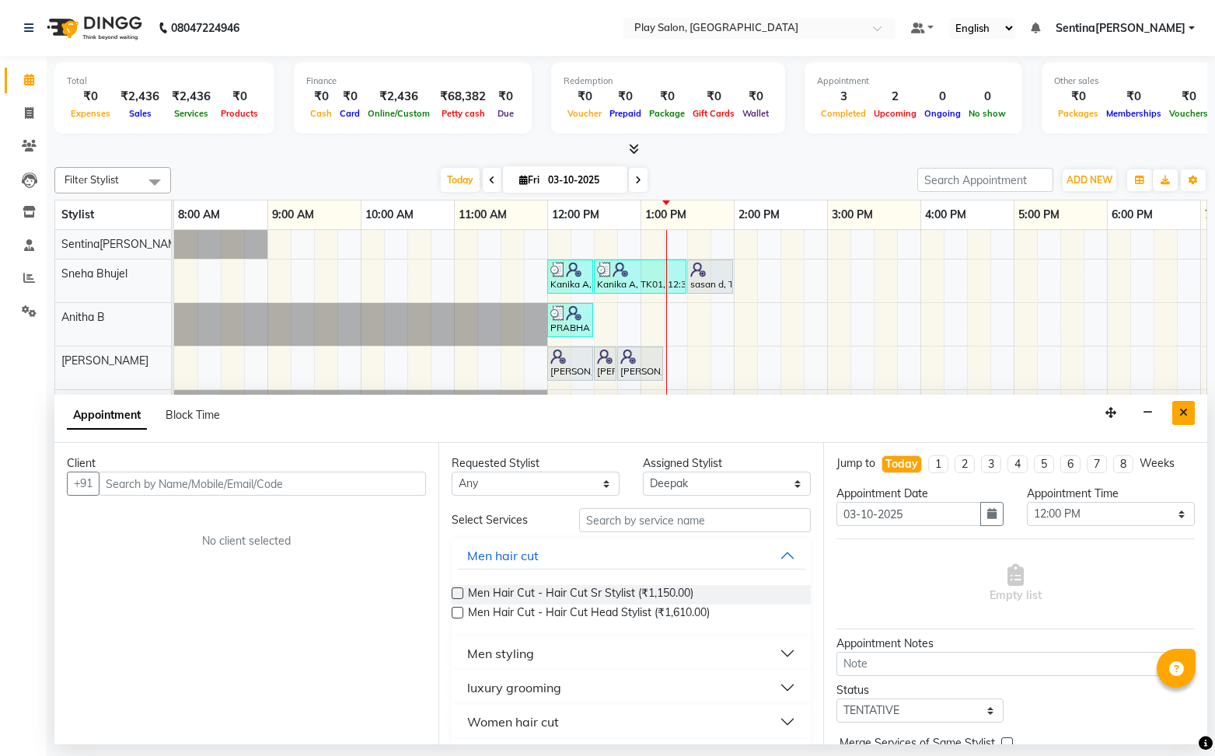
click at [1180, 414] on icon "Close" at bounding box center [1183, 412] width 9 height 11
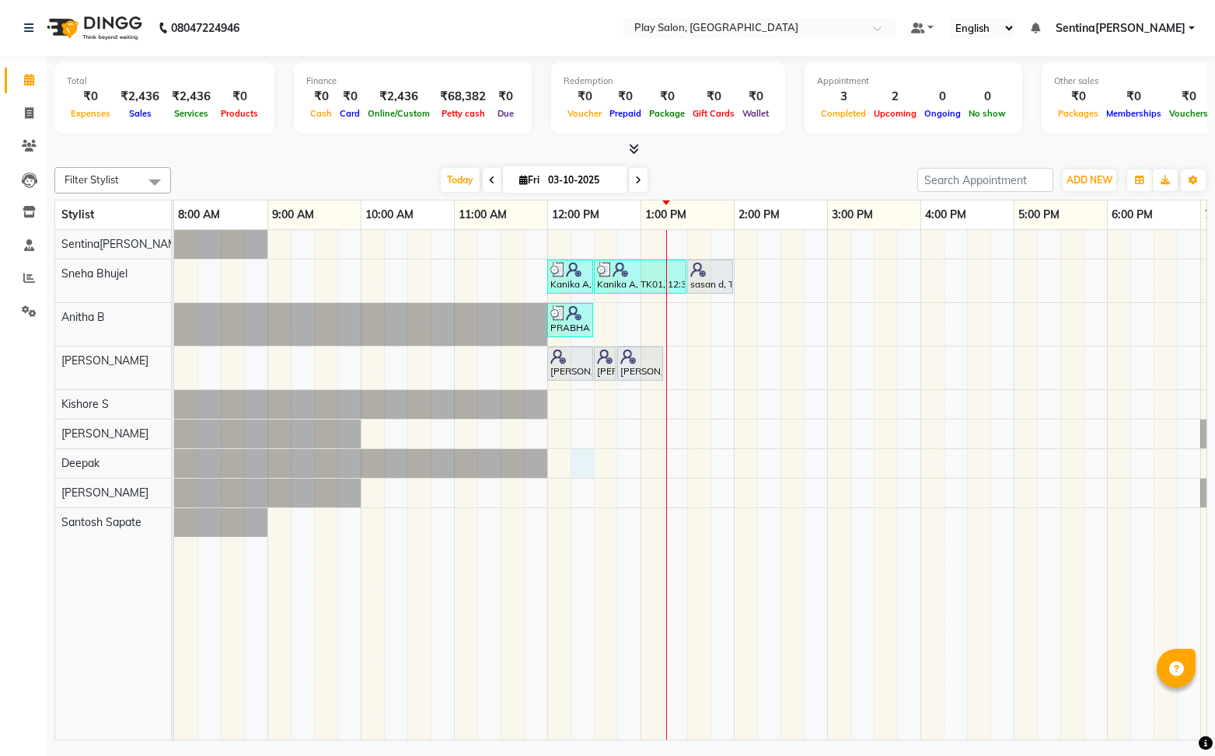
click at [584, 467] on div "Kanika A, TK01, 12:00 PM-12:30 PM, Beauty Essentials - Waxing - Half Legs Lipo …" at bounding box center [780, 485] width 1212 height 511
select select "91864"
select select "735"
select select "tentative"
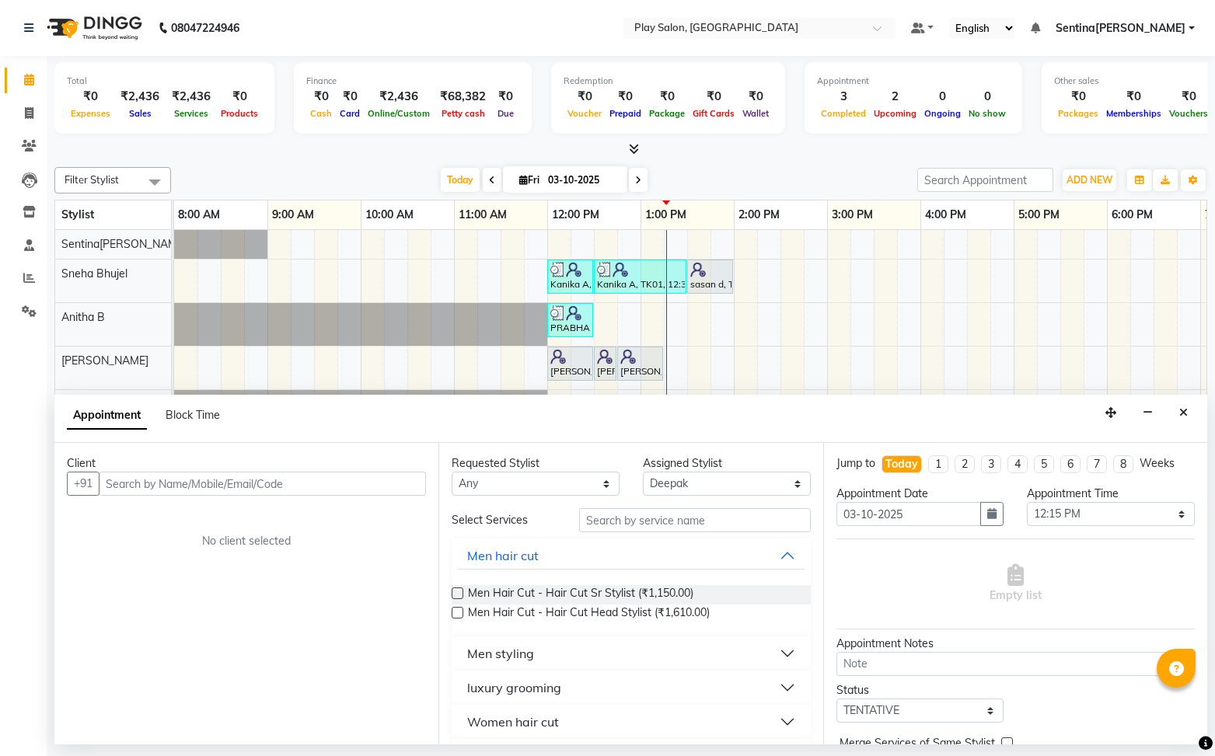
click at [322, 490] on input "text" at bounding box center [262, 484] width 327 height 24
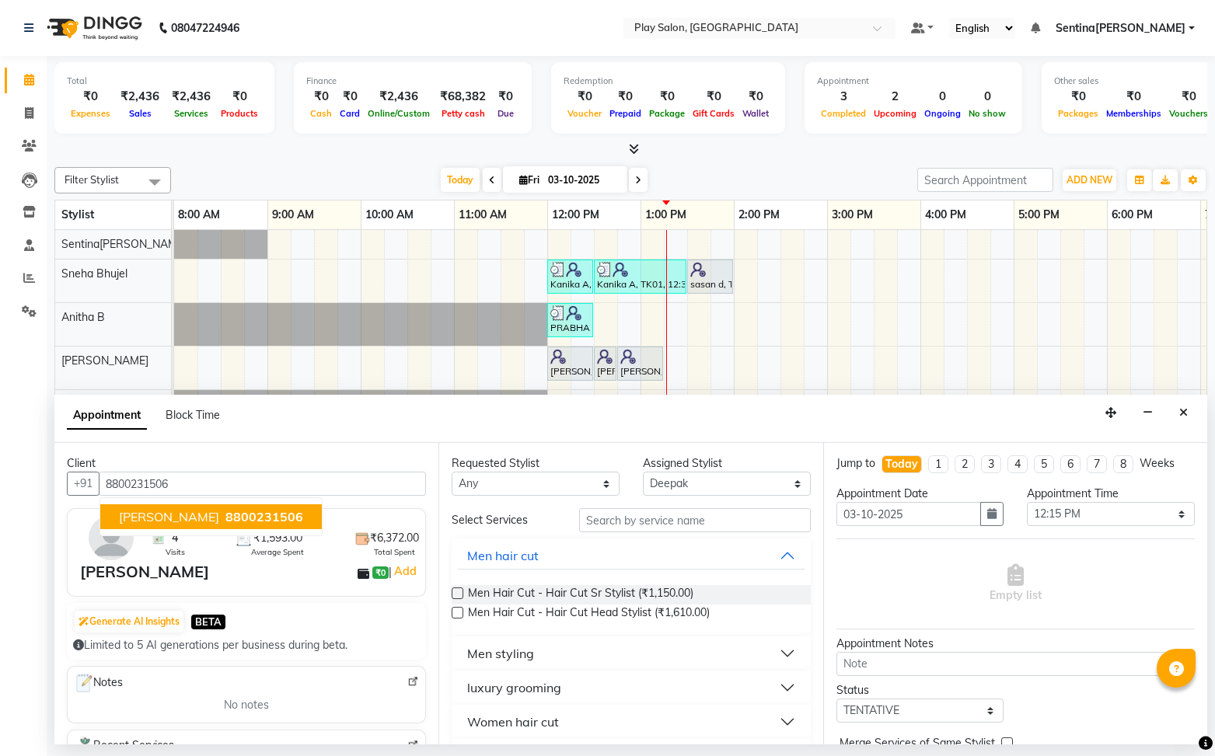
click at [173, 514] on span "[PERSON_NAME]" at bounding box center [169, 517] width 100 height 16
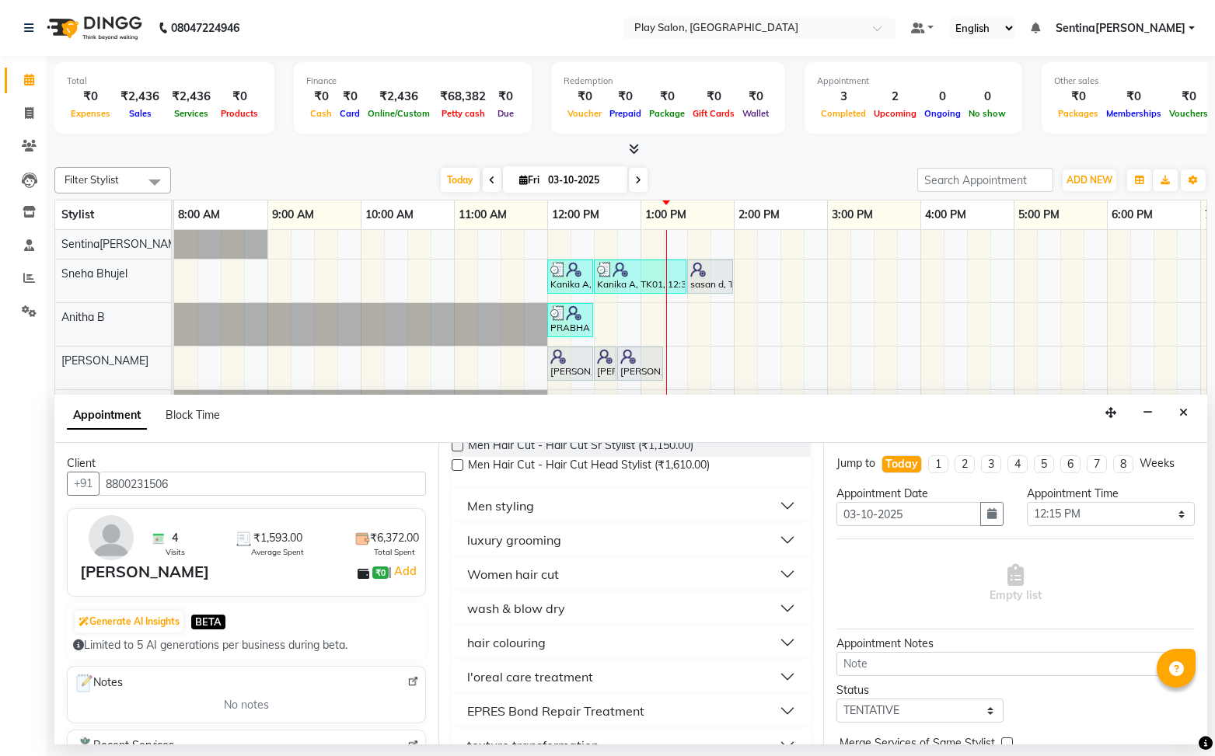
scroll to position [150, 0]
type input "8800231506"
click at [703, 642] on button "hair colouring" at bounding box center [631, 640] width 346 height 28
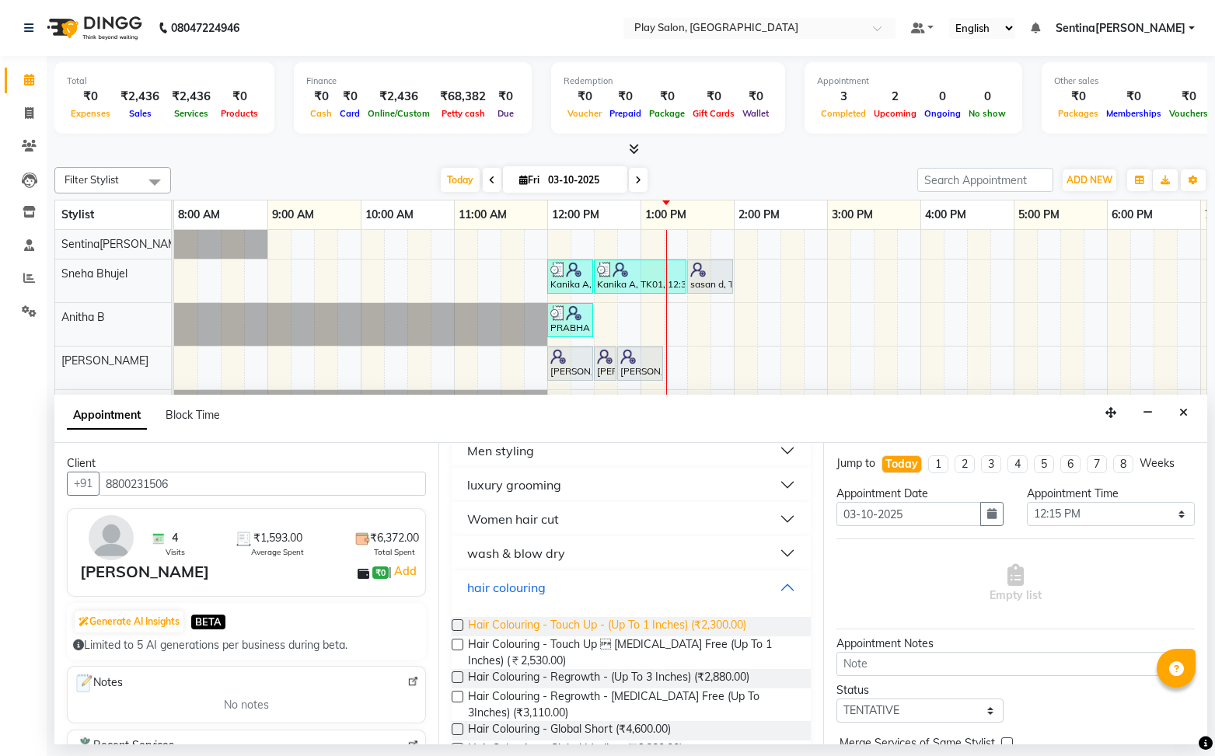
scroll to position [204, 0]
click at [459, 626] on label at bounding box center [458, 624] width 12 height 12
click at [459, 626] on input "checkbox" at bounding box center [457, 625] width 10 height 10
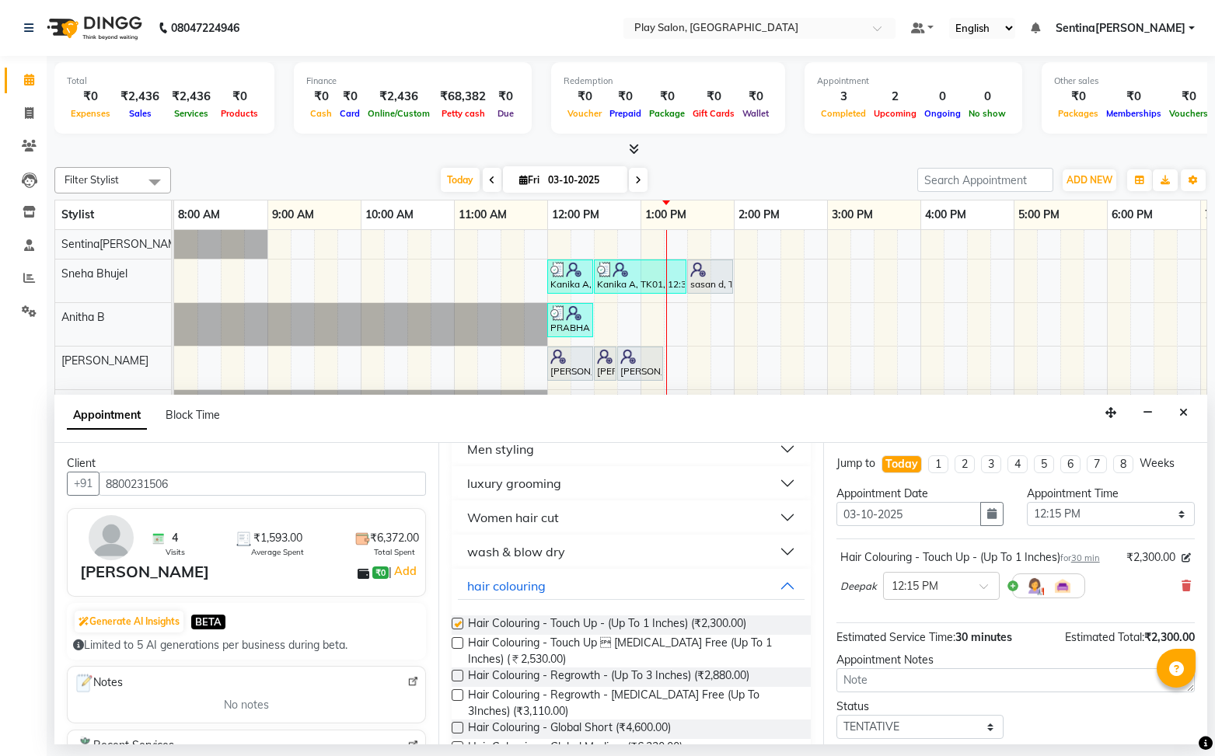
checkbox input "false"
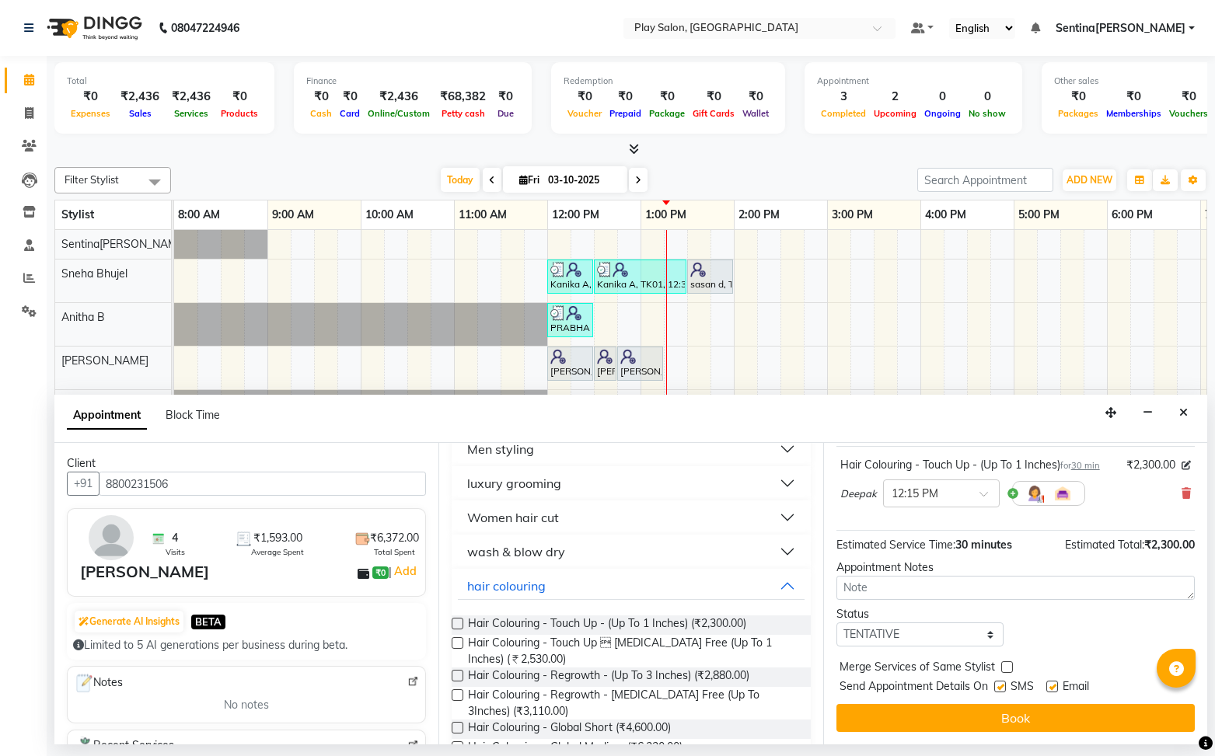
scroll to position [0, 0]
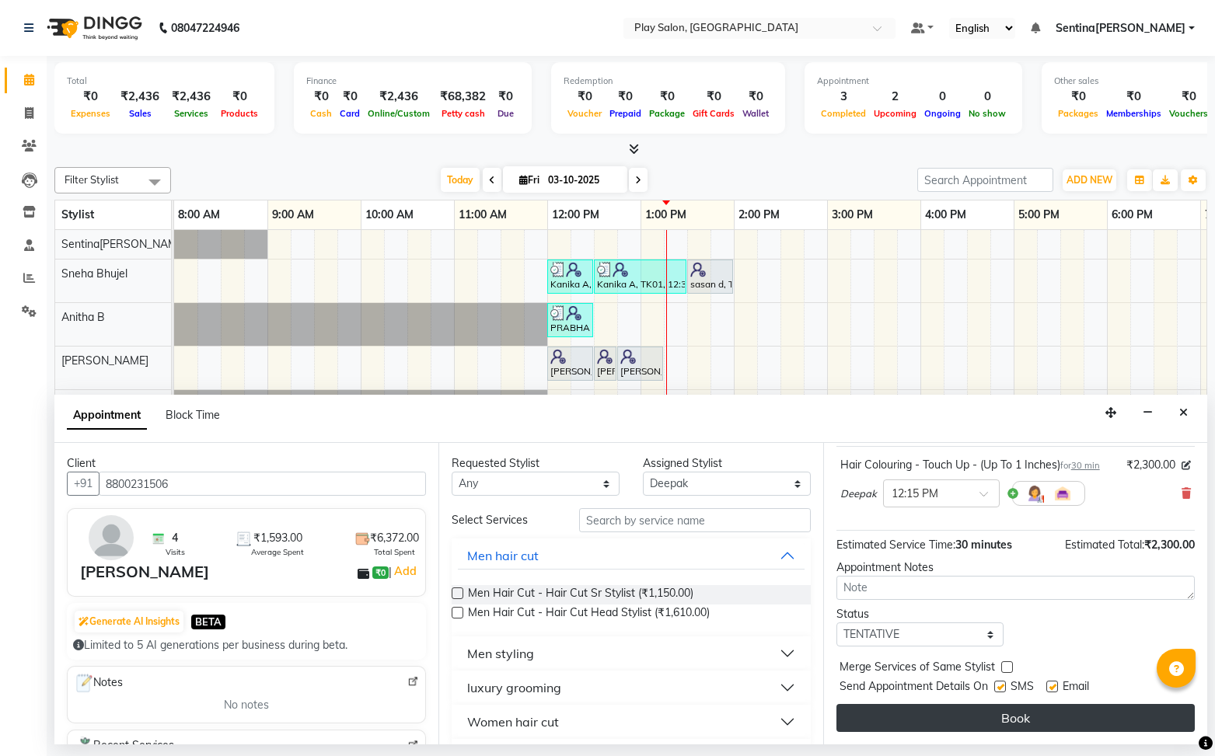
click at [1021, 711] on button "Book" at bounding box center [1015, 718] width 358 height 28
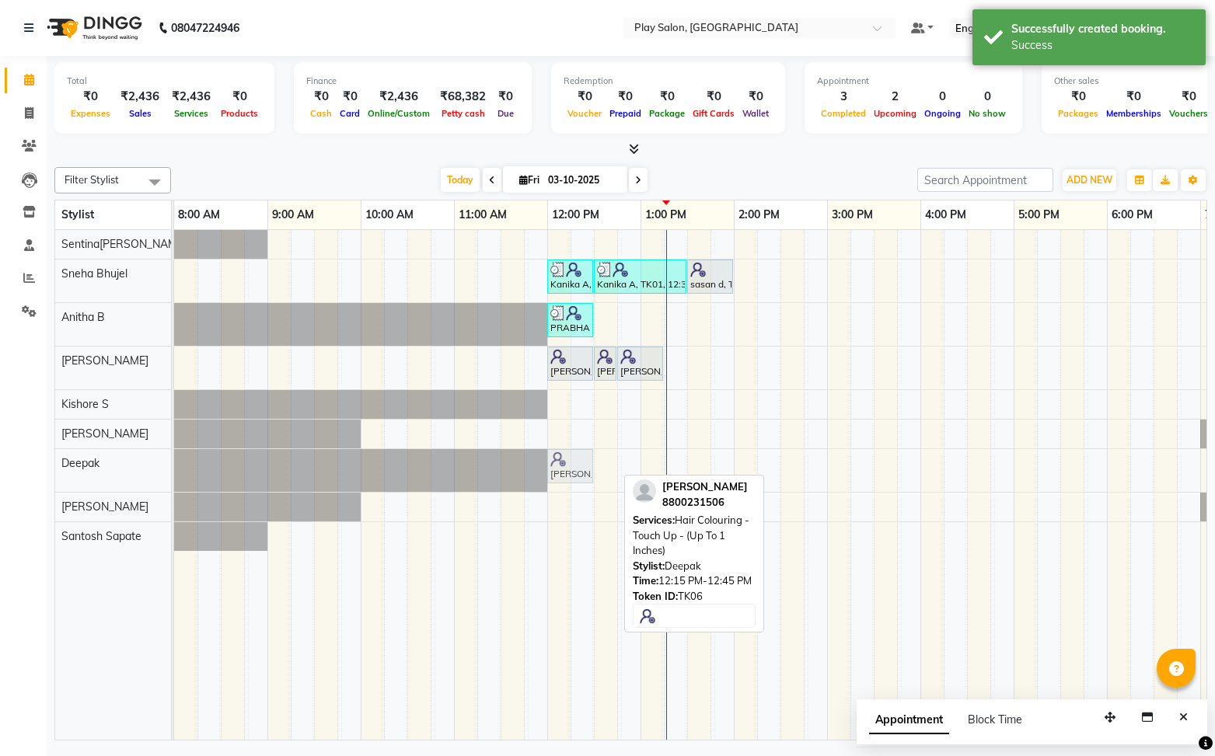
drag, startPoint x: 588, startPoint y: 471, endPoint x: 561, endPoint y: 470, distance: 26.4
click at [174, 470] on div "Aditi Sharma, TK06, 12:15 PM-12:45 PM, Hair Colouring - Touch Up - (Up To 1 Inc…" at bounding box center [174, 470] width 0 height 43
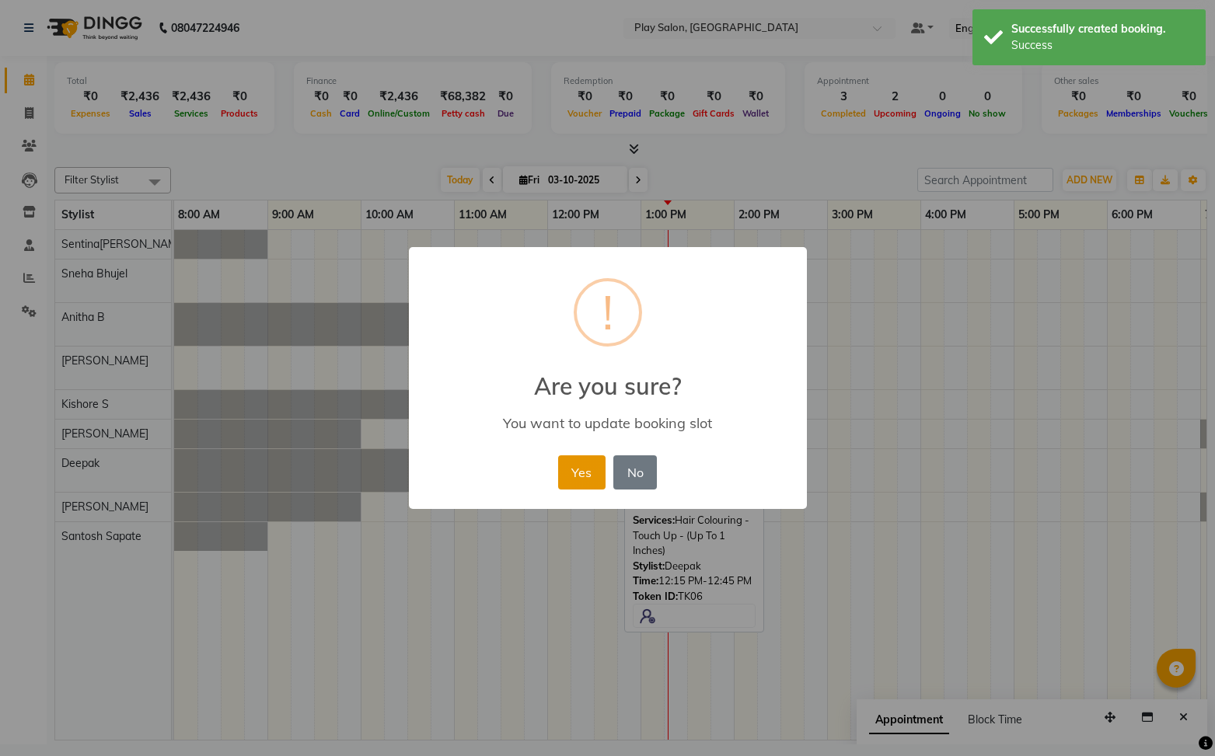
click at [581, 475] on button "Yes" at bounding box center [581, 472] width 47 height 34
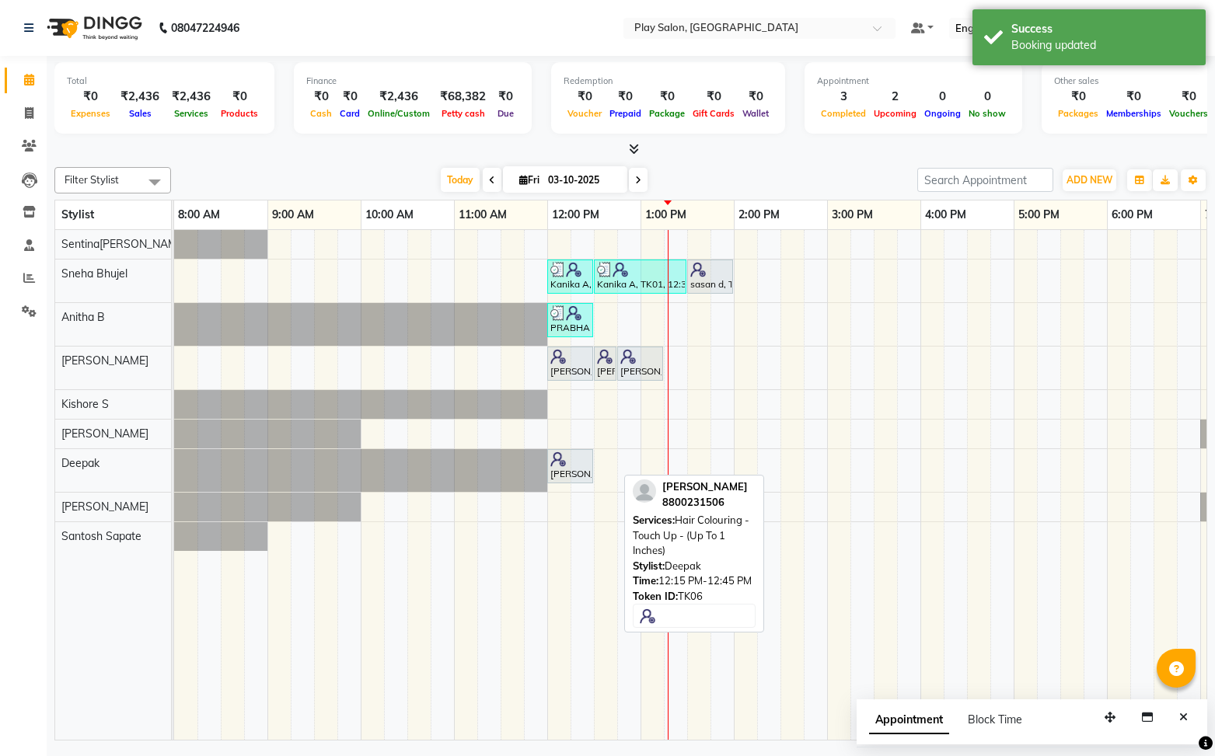
click at [567, 429] on div "Kanika A, TK01, 12:00 PM-12:30 PM, Beauty Essentials - Waxing - Half Legs Lipo …" at bounding box center [780, 485] width 1212 height 511
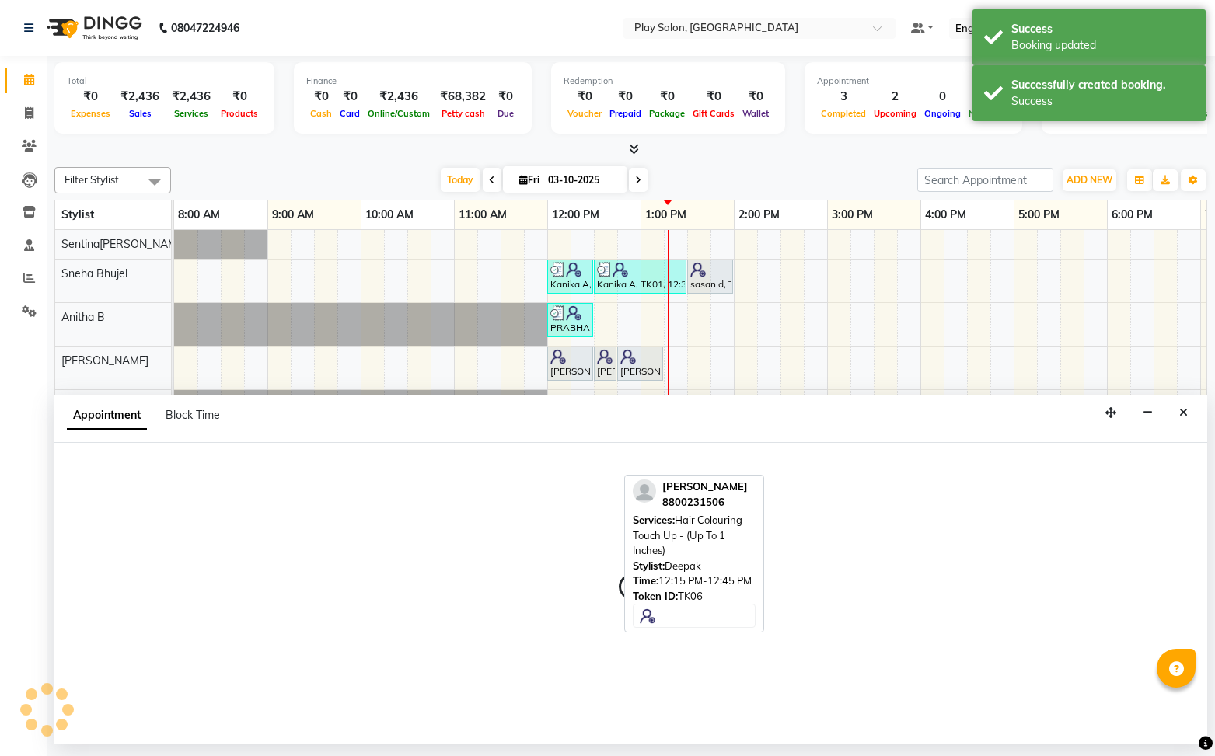
select select "91863"
select select "720"
select select "tentative"
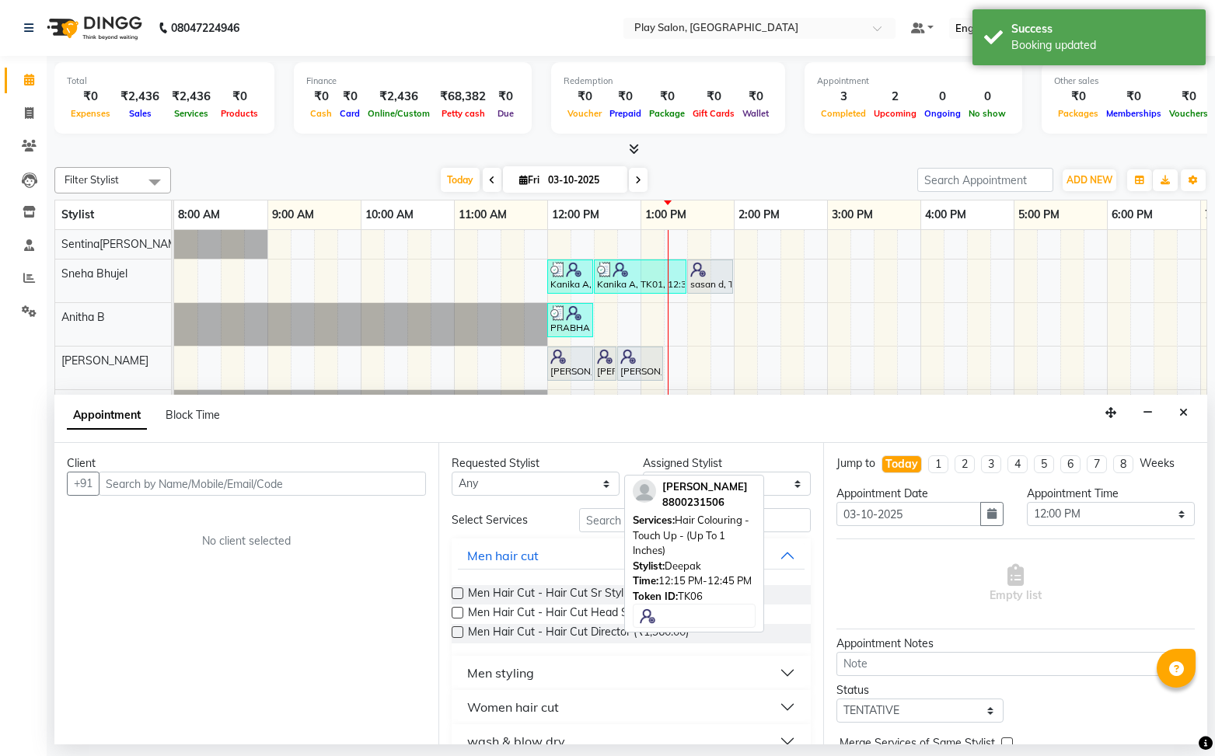
click at [277, 484] on input "text" at bounding box center [262, 484] width 327 height 24
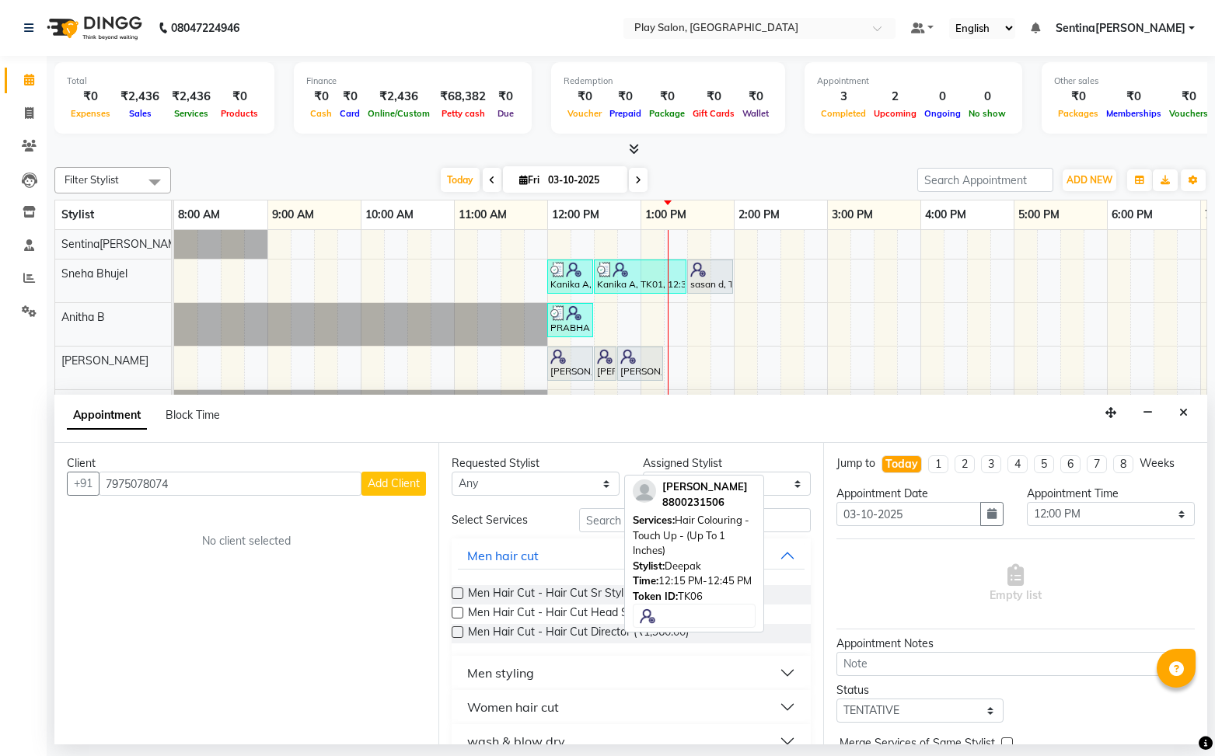
type input "7975078074"
click at [395, 488] on span "Add Client" at bounding box center [394, 483] width 52 height 14
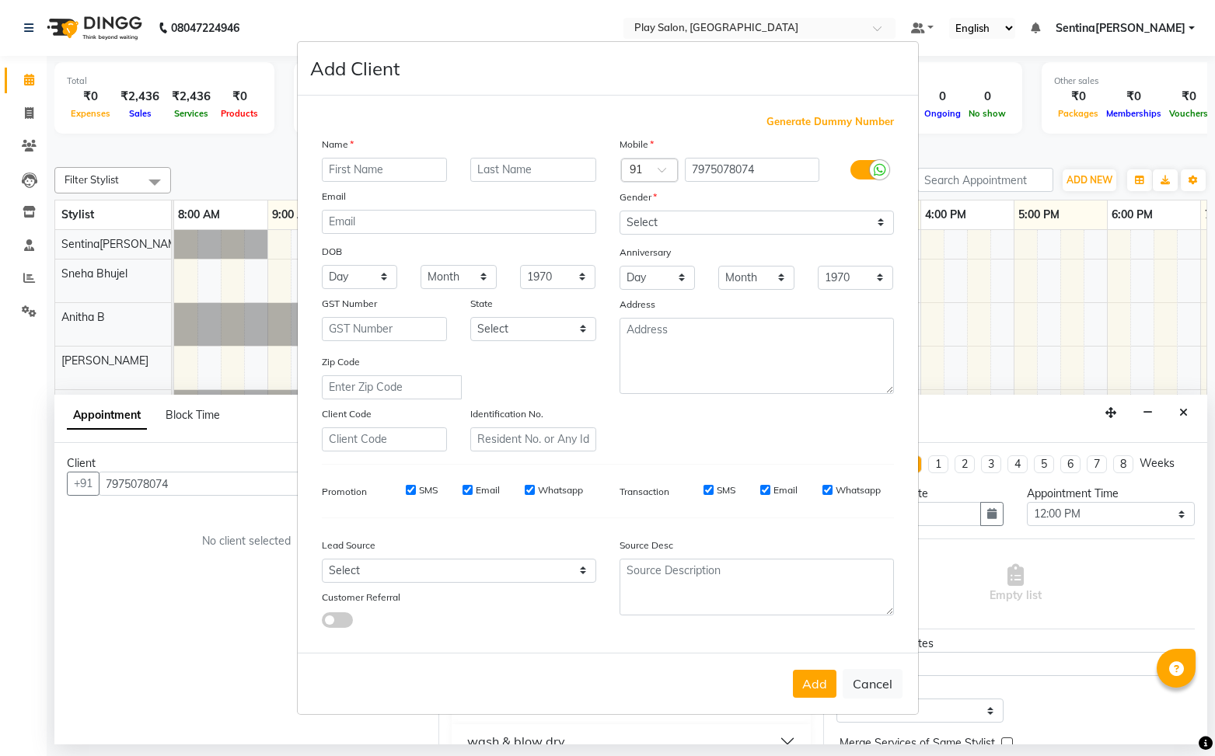
click at [399, 175] on input "text" at bounding box center [385, 170] width 126 height 24
type input "c"
type input "CHINMAY"
click at [503, 169] on input "text" at bounding box center [533, 170] width 126 height 24
type input "T"
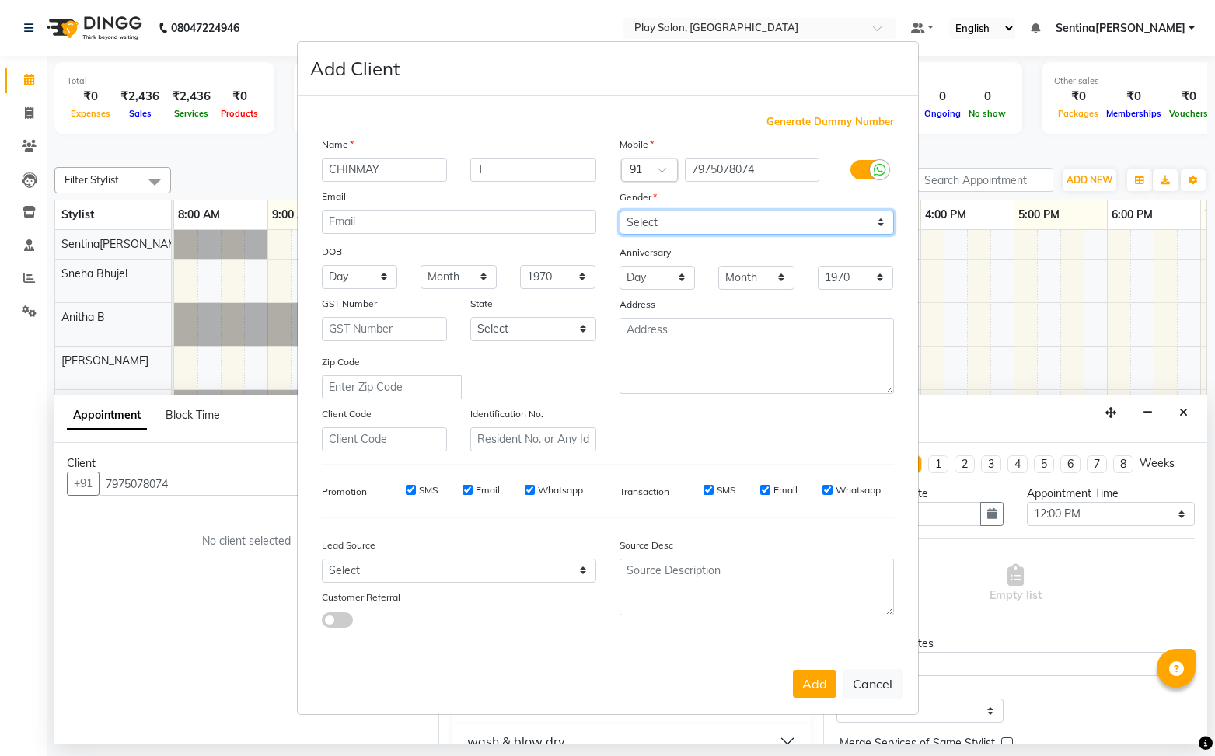
click at [755, 232] on select "Select [DEMOGRAPHIC_DATA] [DEMOGRAPHIC_DATA] Other Prefer Not To Say" at bounding box center [756, 223] width 274 height 24
select select "[DEMOGRAPHIC_DATA]"
click at [619, 211] on select "Select [DEMOGRAPHIC_DATA] [DEMOGRAPHIC_DATA] Other Prefer Not To Say" at bounding box center [756, 223] width 274 height 24
click at [811, 688] on button "Add" at bounding box center [815, 684] width 44 height 28
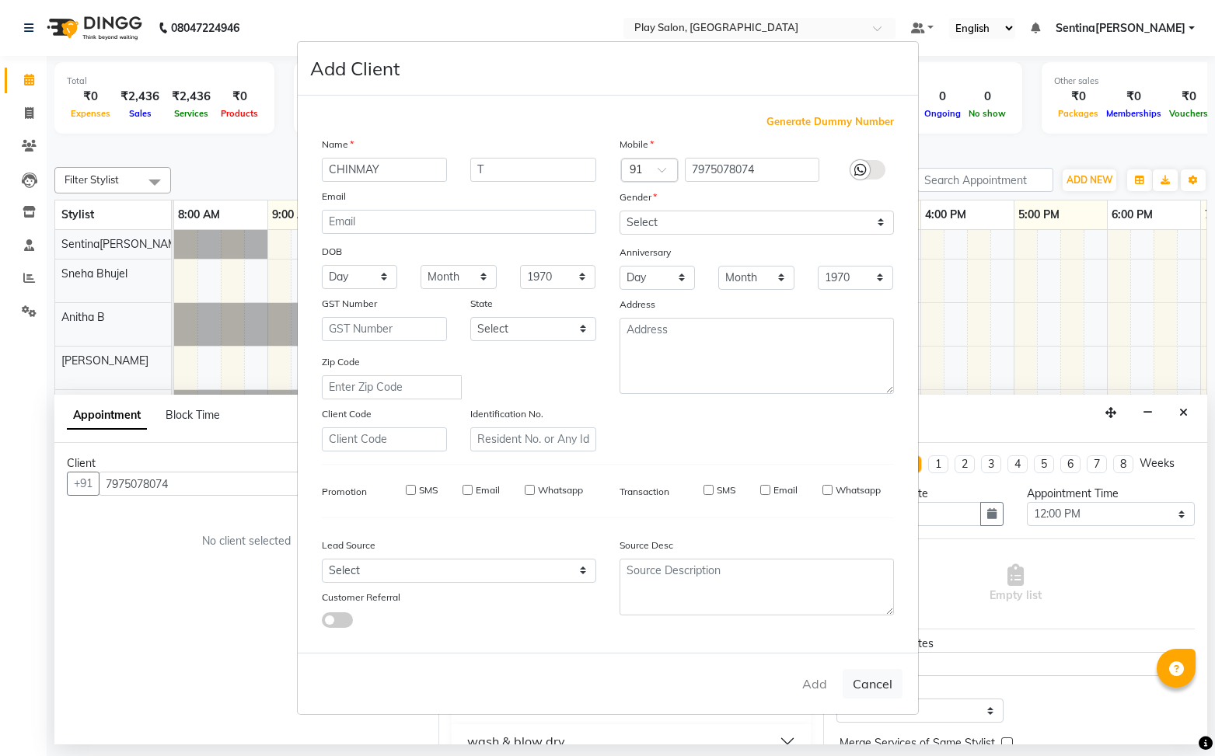
select select
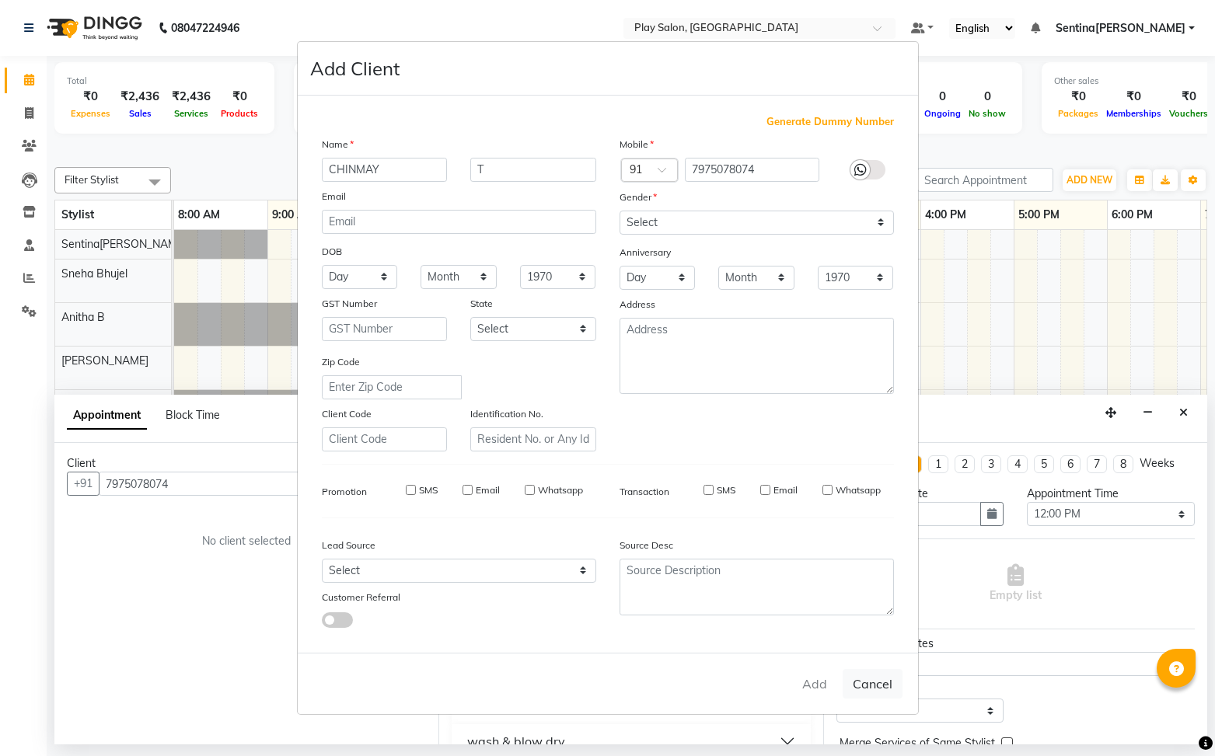
select select
checkbox input "false"
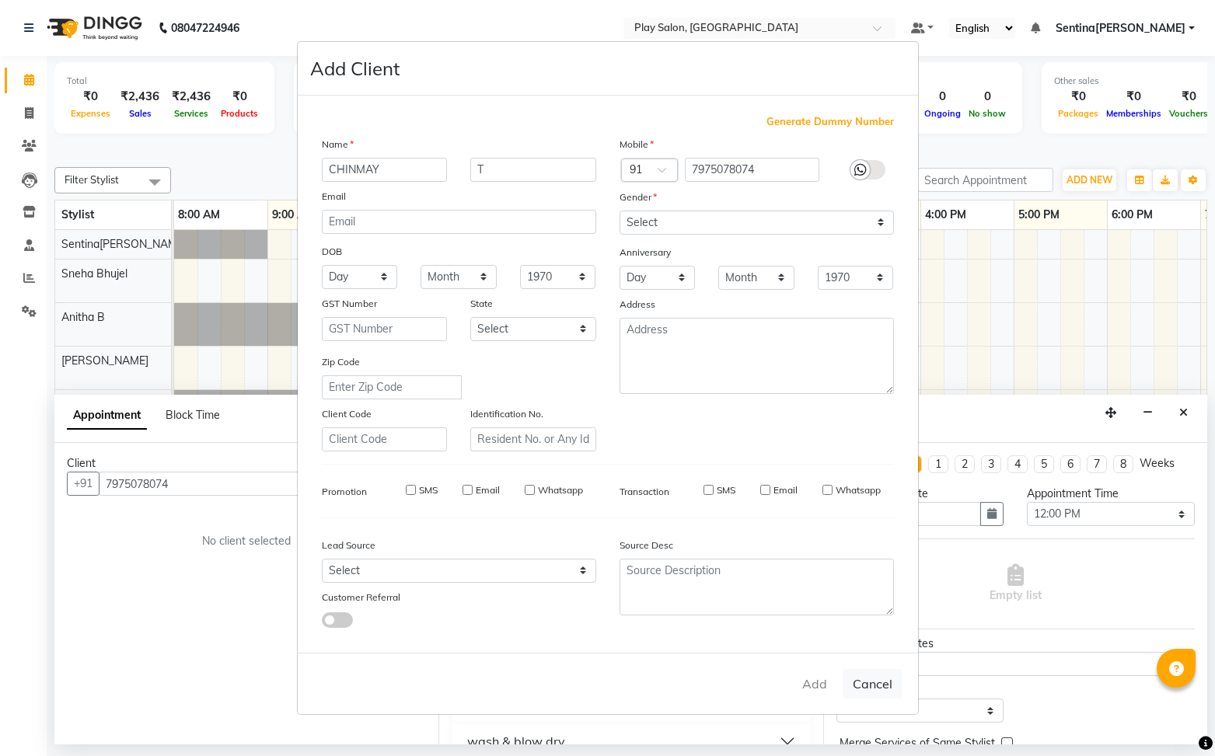
checkbox input "false"
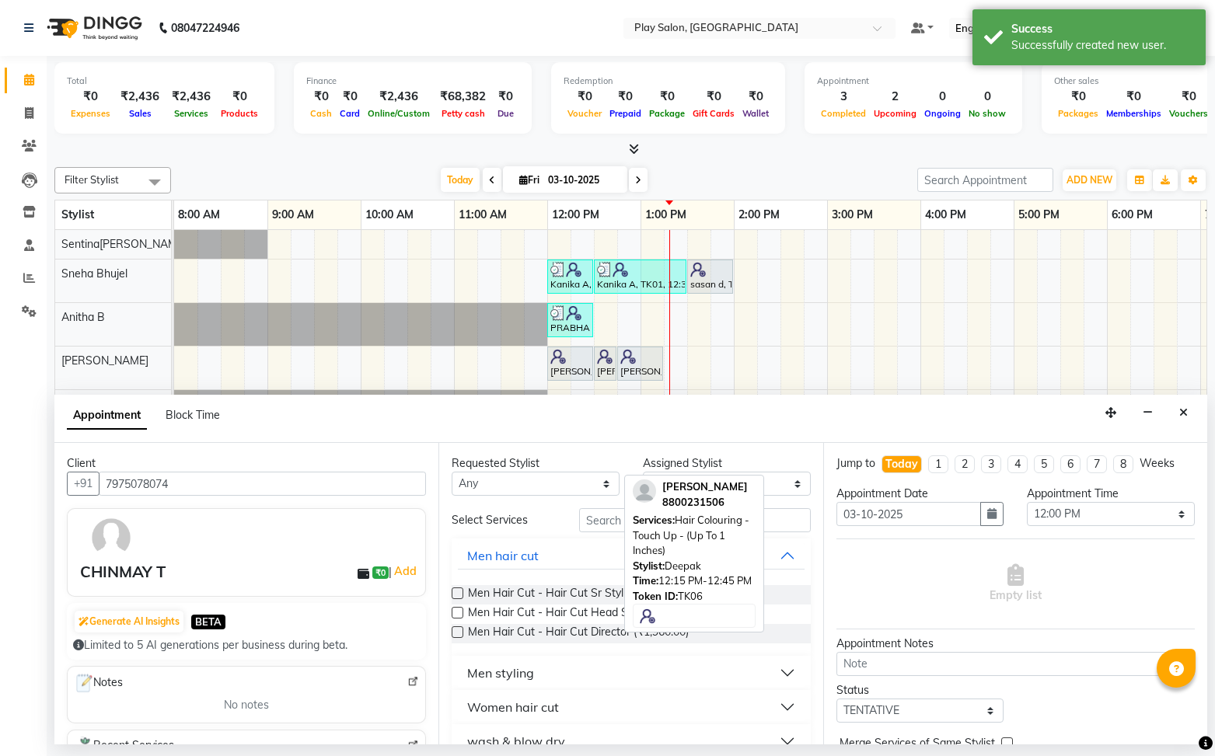
click at [528, 514] on div "Select Services" at bounding box center [503, 520] width 127 height 16
click at [784, 555] on button "Men hair cut" at bounding box center [631, 556] width 346 height 28
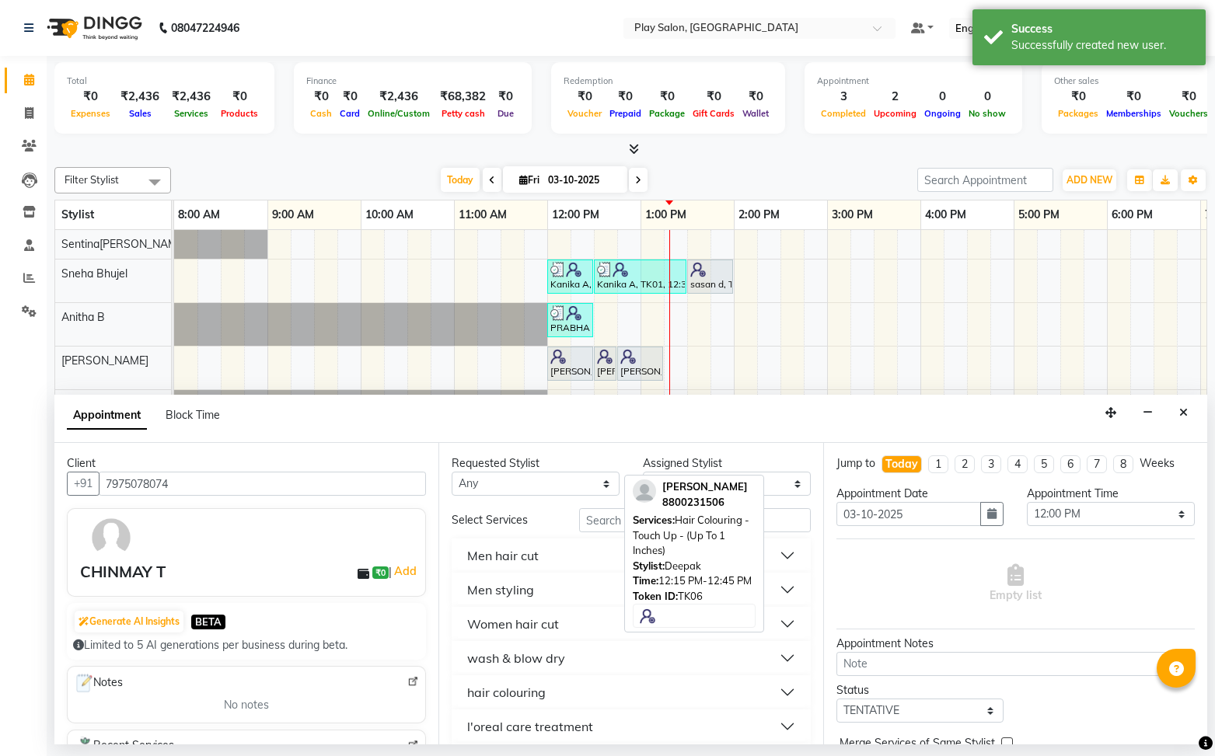
click at [784, 555] on button "Men hair cut" at bounding box center [631, 556] width 346 height 28
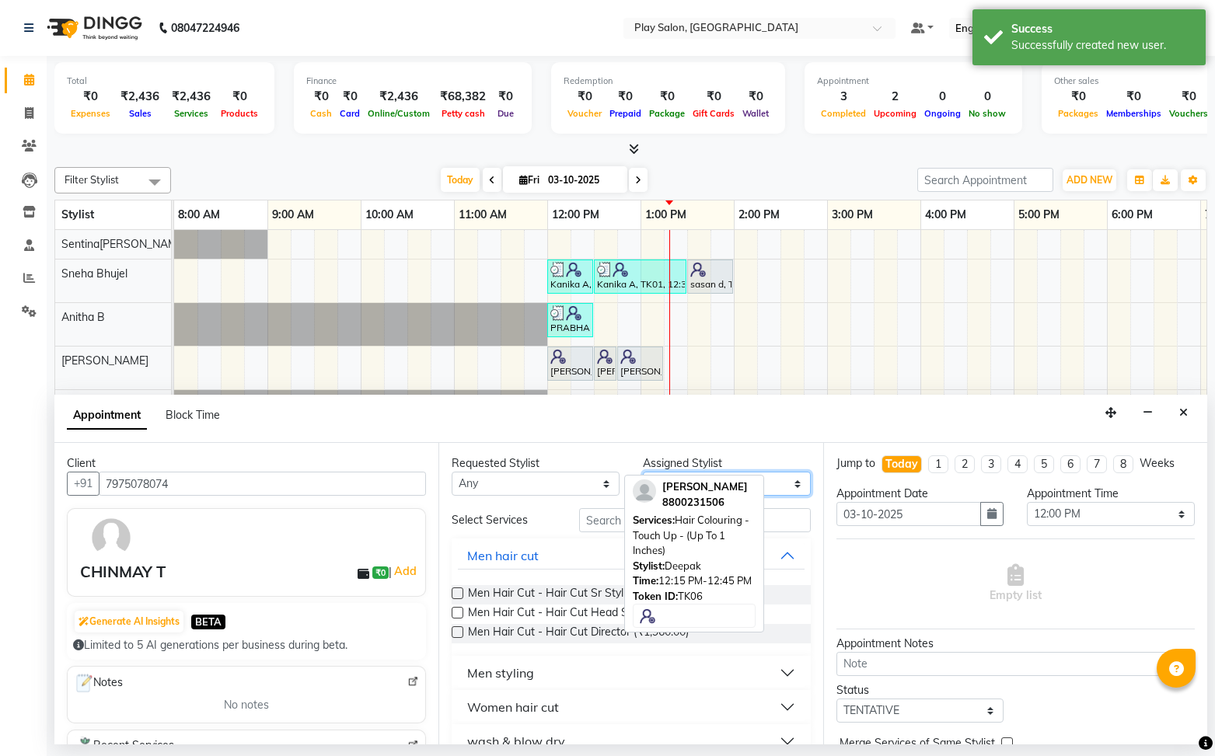
click at [794, 485] on select "Select Anitha B Deepak Kishore S Namrata Tamang Raj Rajesh M Santosh Sapate Sen…" at bounding box center [727, 484] width 168 height 24
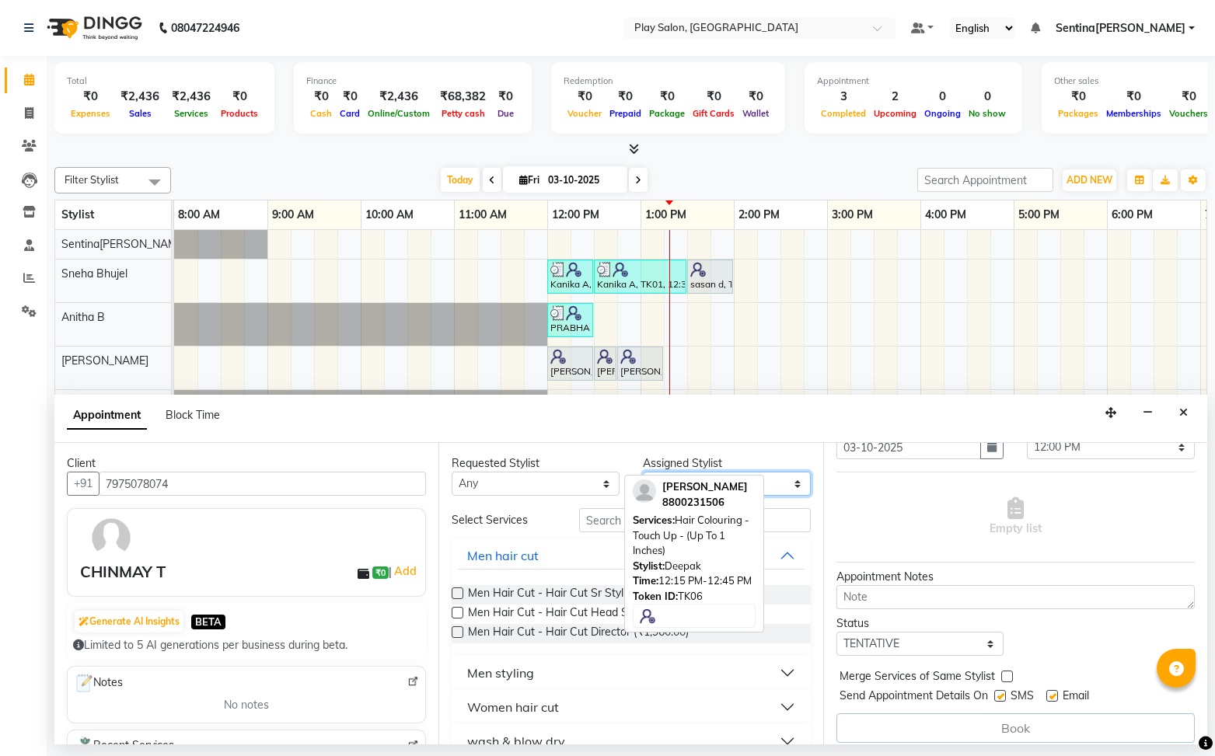
scroll to position [78, 0]
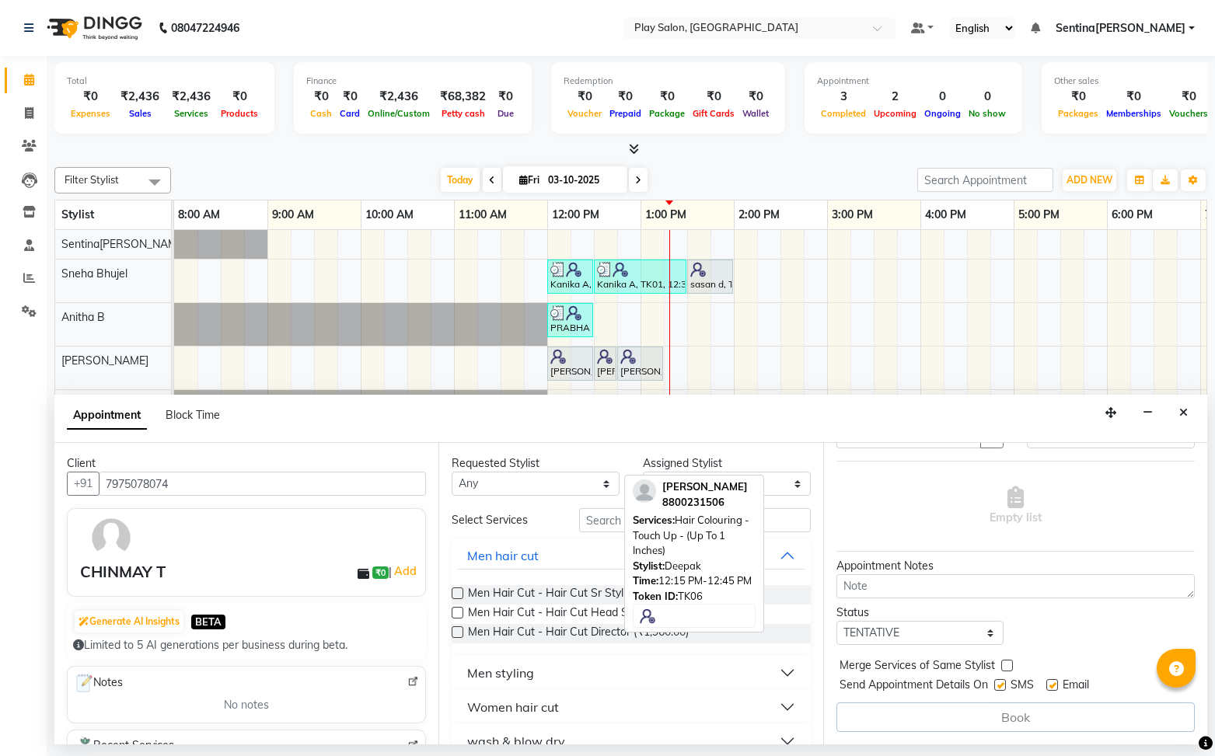
click at [455, 593] on label at bounding box center [458, 594] width 12 height 12
click at [455, 593] on input "checkbox" at bounding box center [457, 595] width 10 height 10
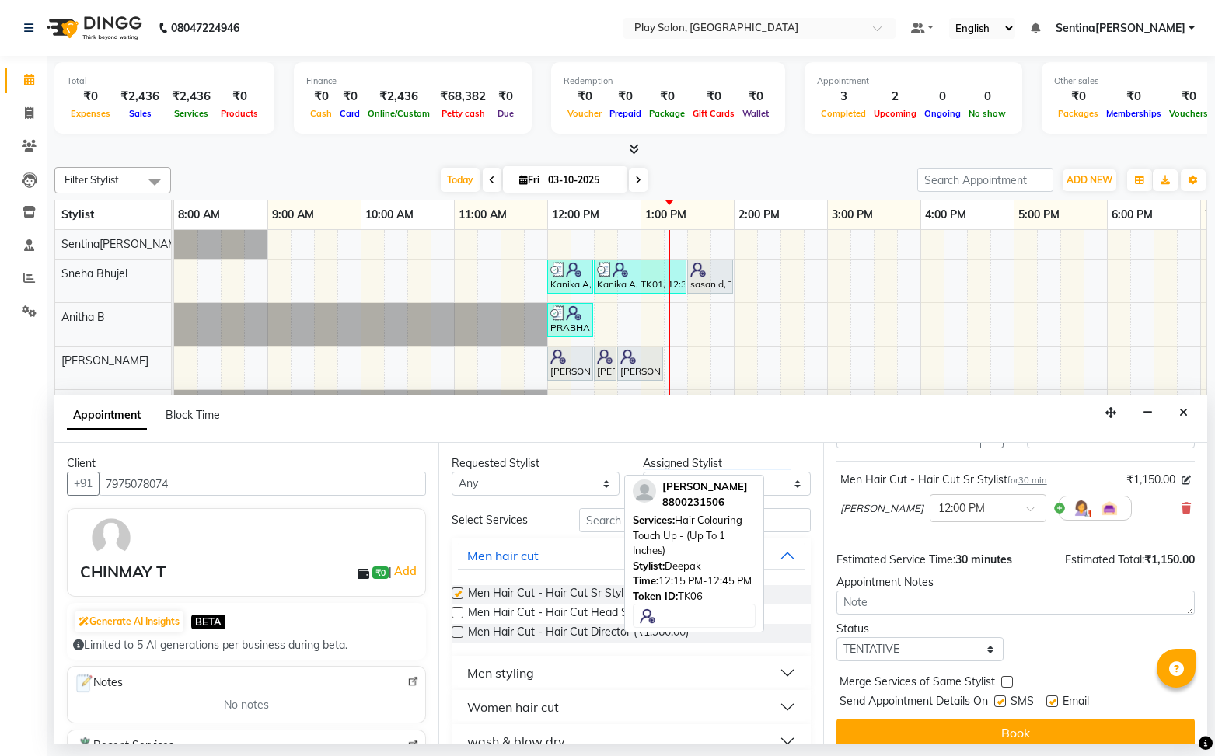
checkbox input "false"
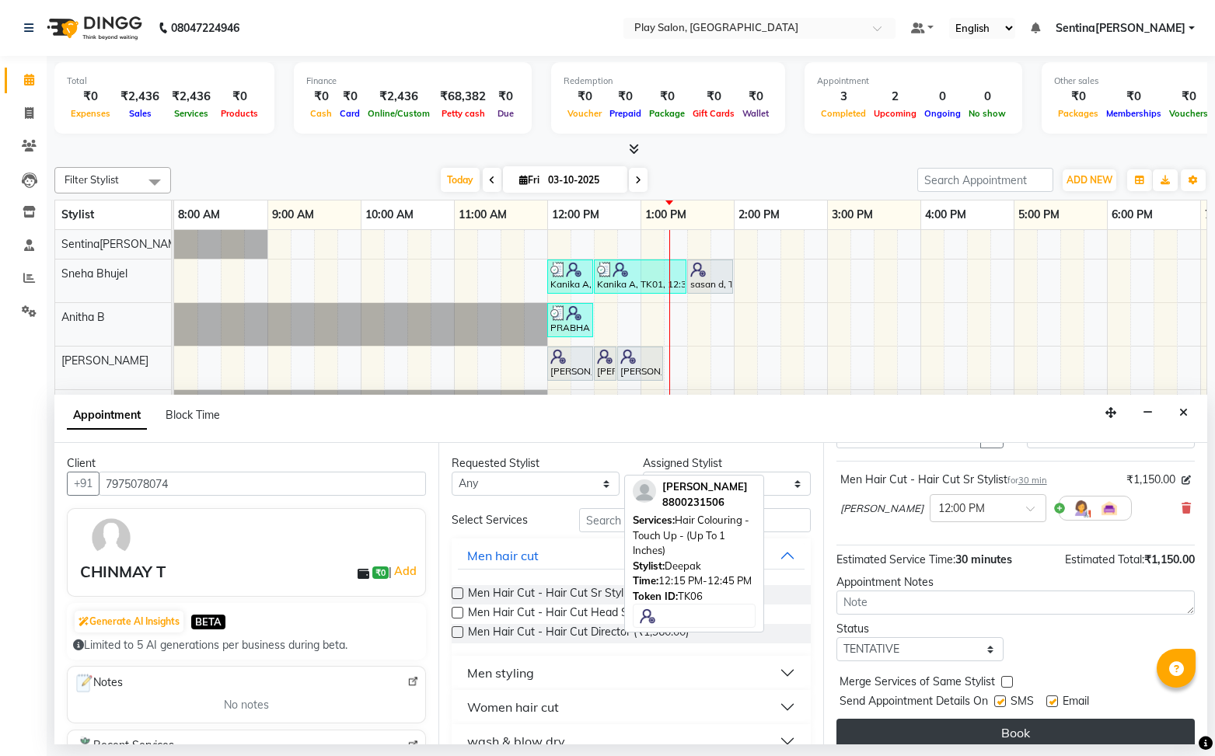
click at [964, 726] on button "Book" at bounding box center [1015, 733] width 358 height 28
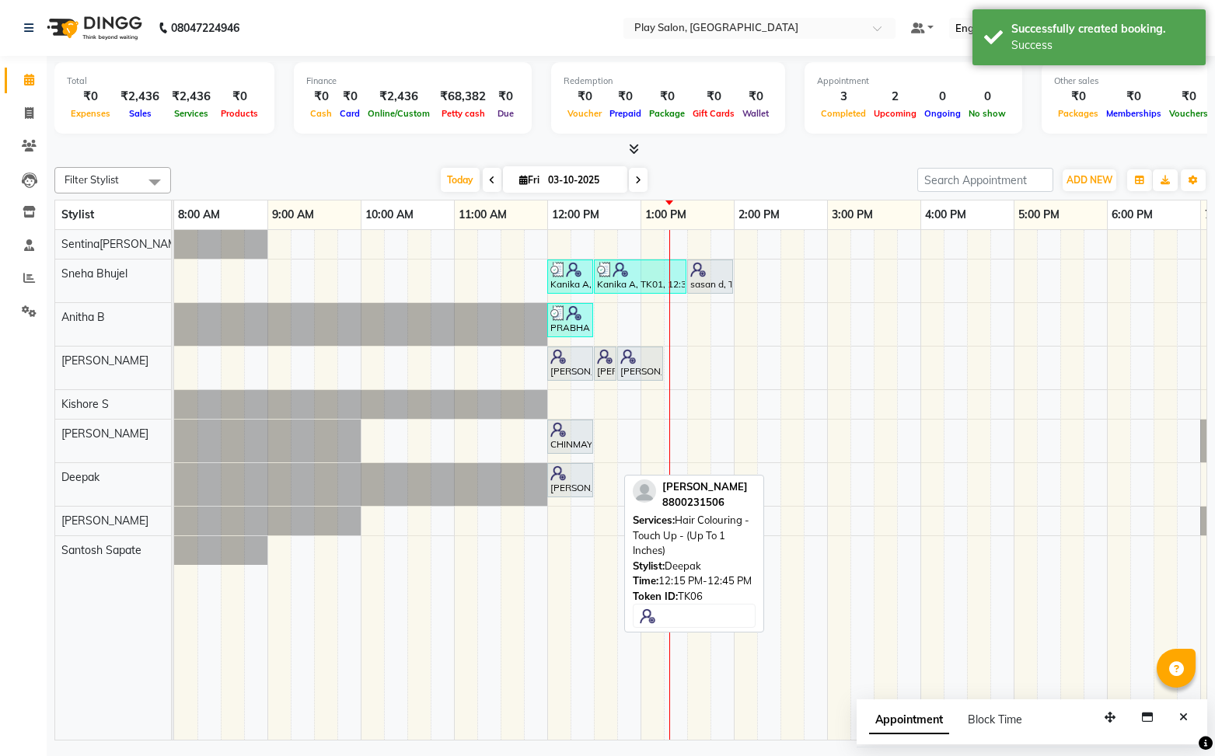
drag, startPoint x: 748, startPoint y: 507, endPoint x: 811, endPoint y: 437, distance: 94.1
click at [805, 435] on div "Filter Stylist Select All Anitha B Deepak Kishore S Namrata Tamang Raj Rajesh M…" at bounding box center [630, 451] width 1152 height 580
click at [820, 436] on div "Kanika A, TK01, 12:00 PM-12:30 PM, Beauty Essentials - Waxing - Half Legs Li[PE…" at bounding box center [780, 485] width 1212 height 511
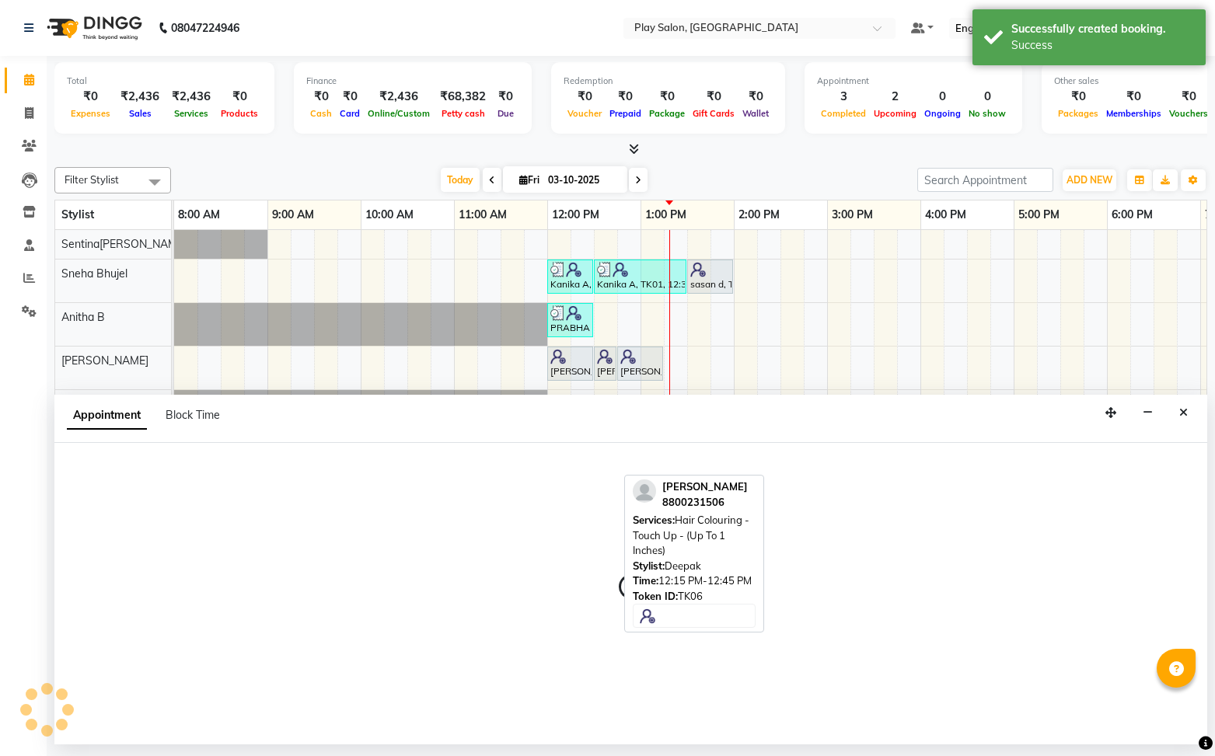
select select "91863"
select select "885"
select select "tentative"
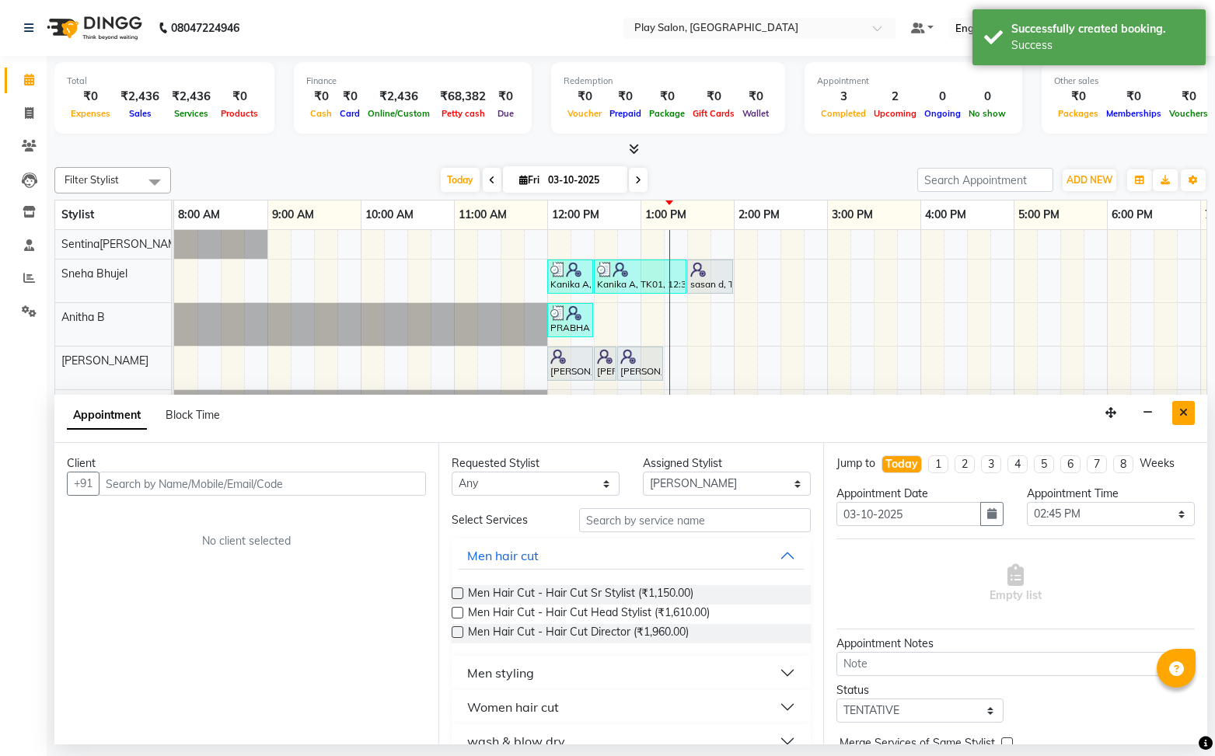
click at [1187, 411] on icon "Close" at bounding box center [1183, 412] width 9 height 11
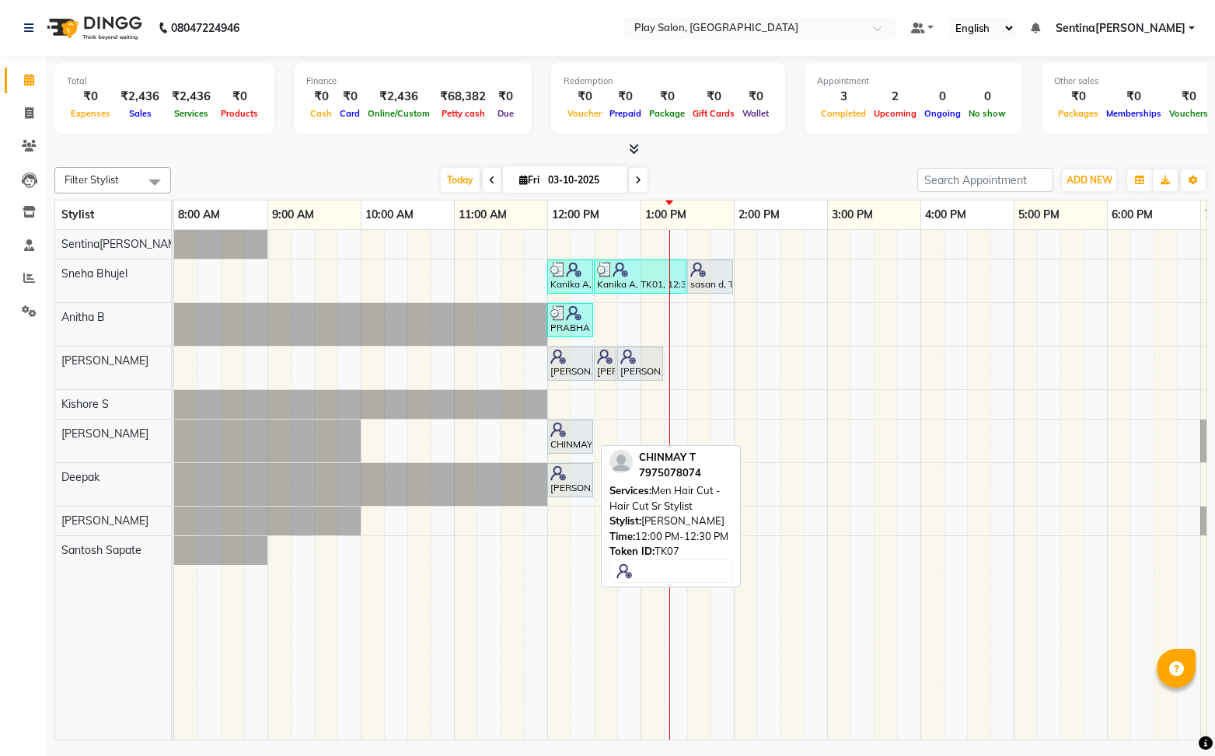
click at [573, 441] on div "CHINMAY T, TK07, 12:00 PM-12:30 PM, Men Hair Cut - Hair Cut Sr Stylist" at bounding box center [570, 437] width 43 height 30
click at [573, 439] on div "CHINMAY T, TK07, 12:00 PM-12:30 PM, Men Hair Cut - Hair Cut Sr Stylist" at bounding box center [570, 437] width 43 height 30
select select "7"
click at [572, 439] on div "CHINMAY T, TK07, 12:00 PM-12:30 PM, Men Hair Cut - Hair Cut Sr Stylist" at bounding box center [570, 437] width 43 height 30
select select "7"
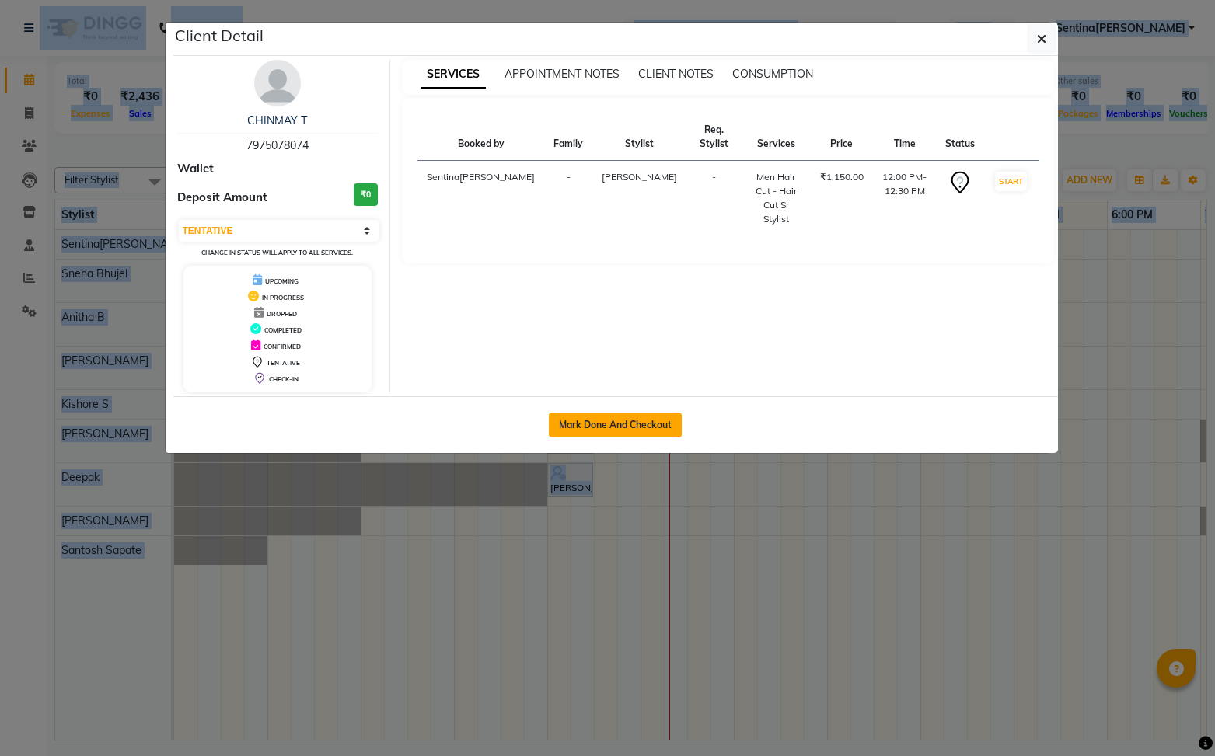
click at [609, 424] on button "Mark Done And Checkout" at bounding box center [615, 425] width 133 height 25
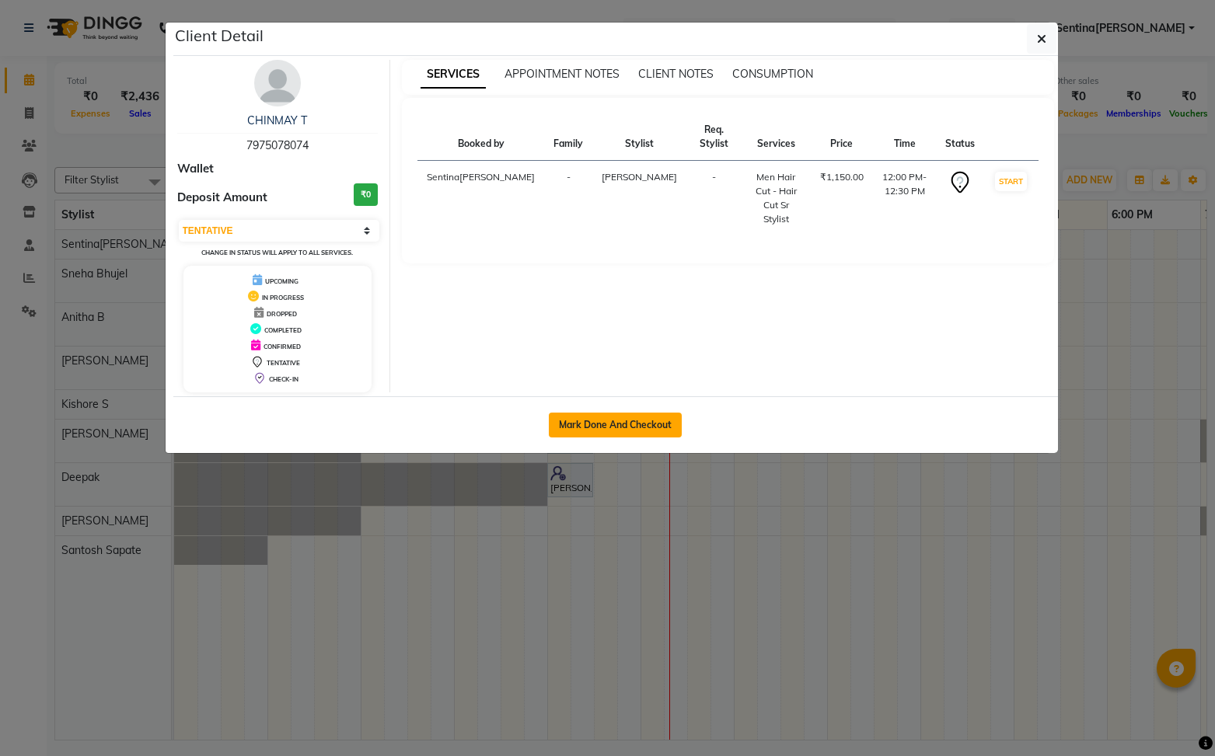
select select "service"
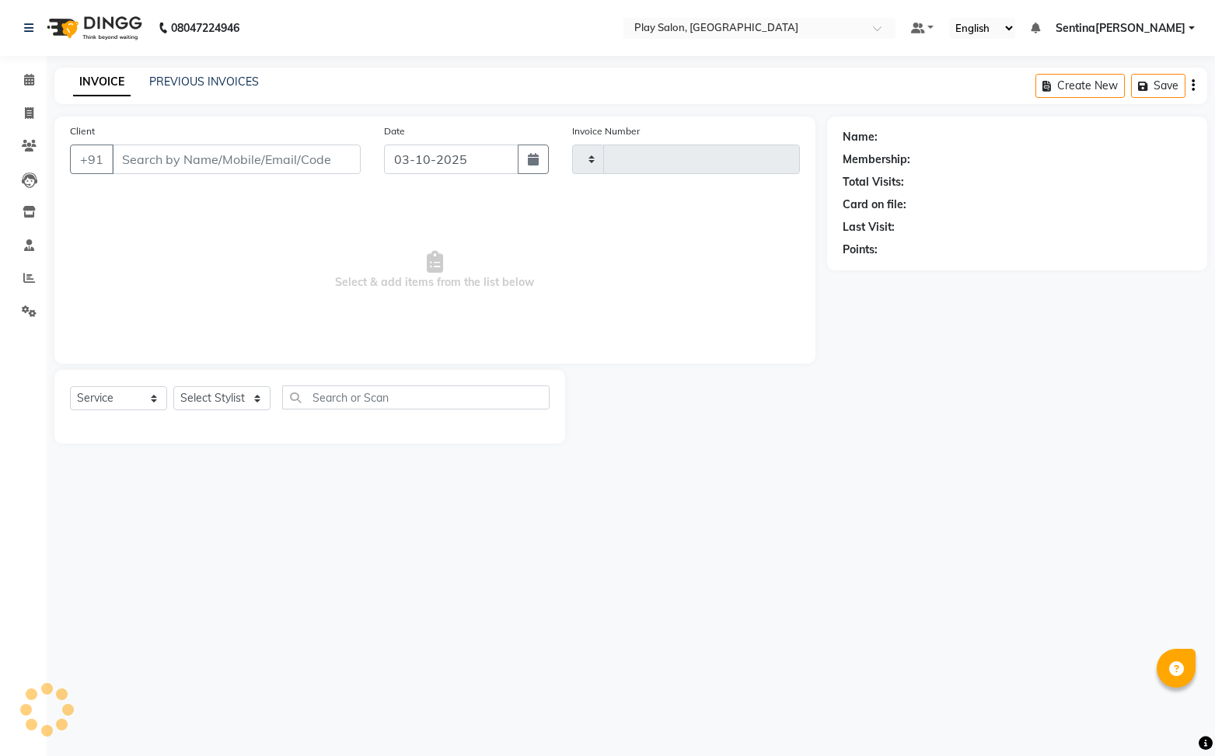
type input "0260"
select select "8961"
type input "7975078074"
select select "91863"
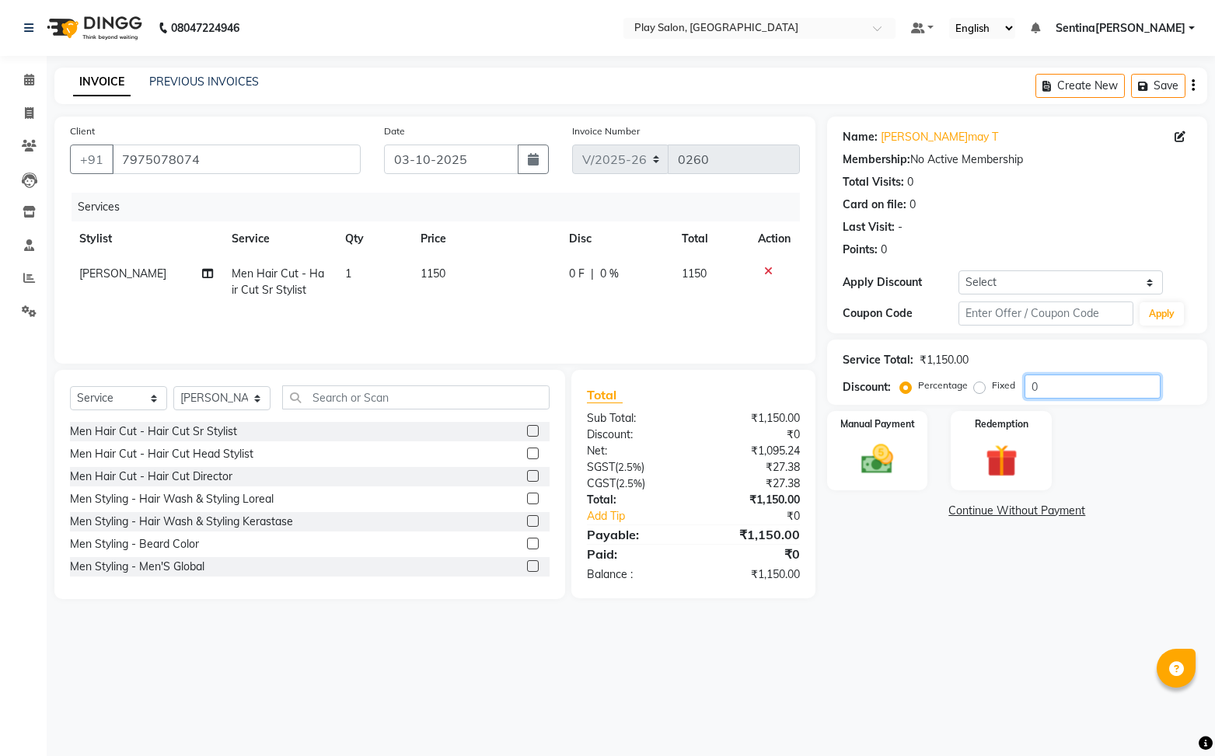
click at [1072, 389] on input "0" at bounding box center [1092, 387] width 136 height 24
type input "30"
click at [892, 458] on img at bounding box center [877, 459] width 54 height 39
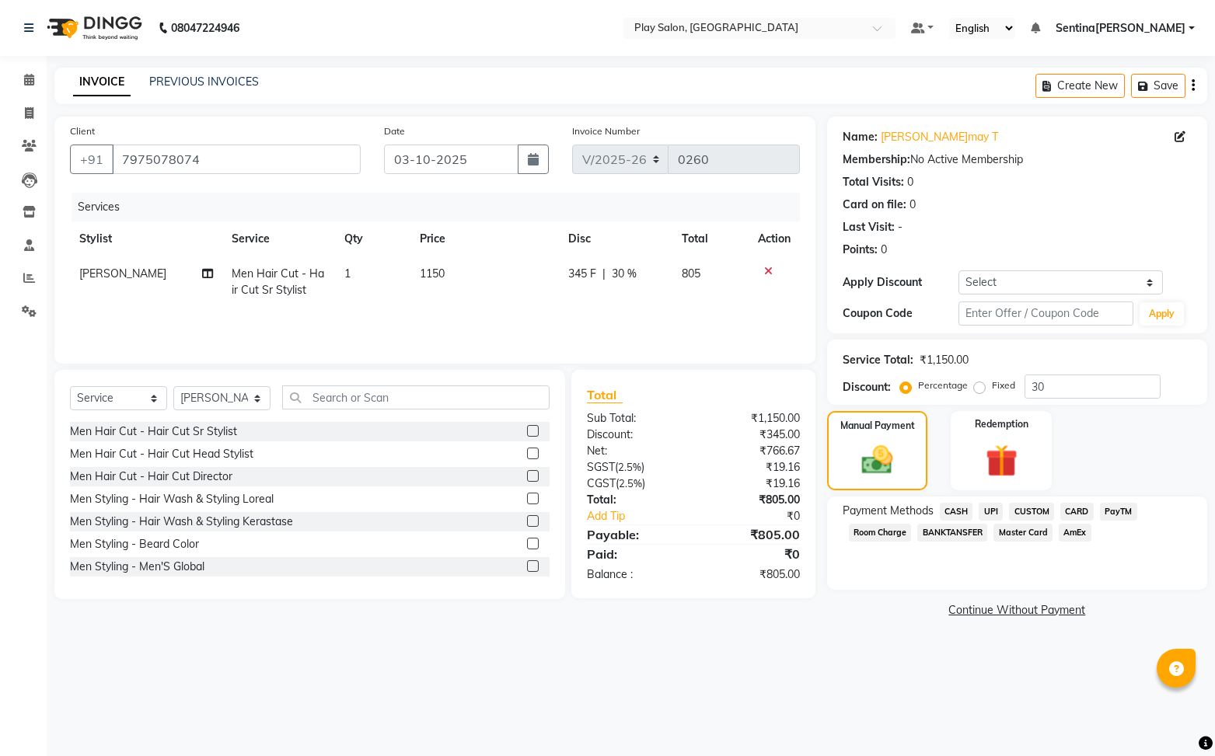
click at [988, 507] on span "UPI" at bounding box center [990, 512] width 24 height 18
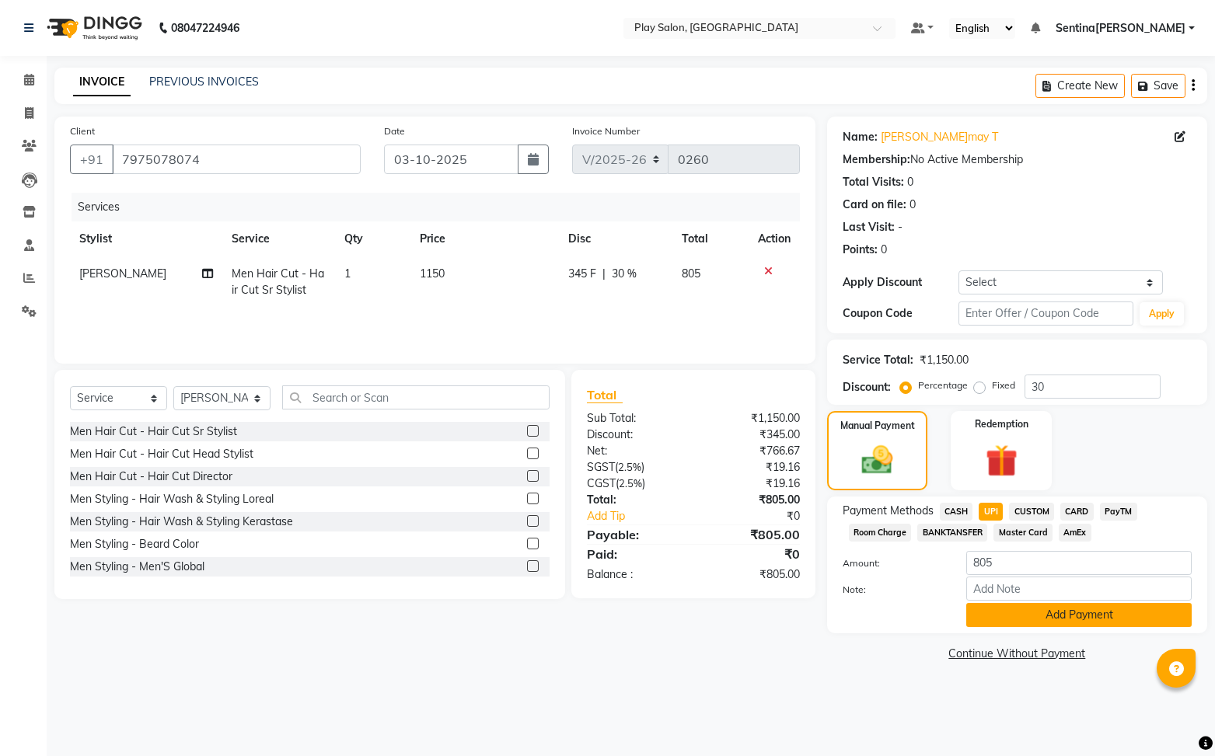
click at [1090, 613] on button "Add Payment" at bounding box center [1078, 615] width 225 height 24
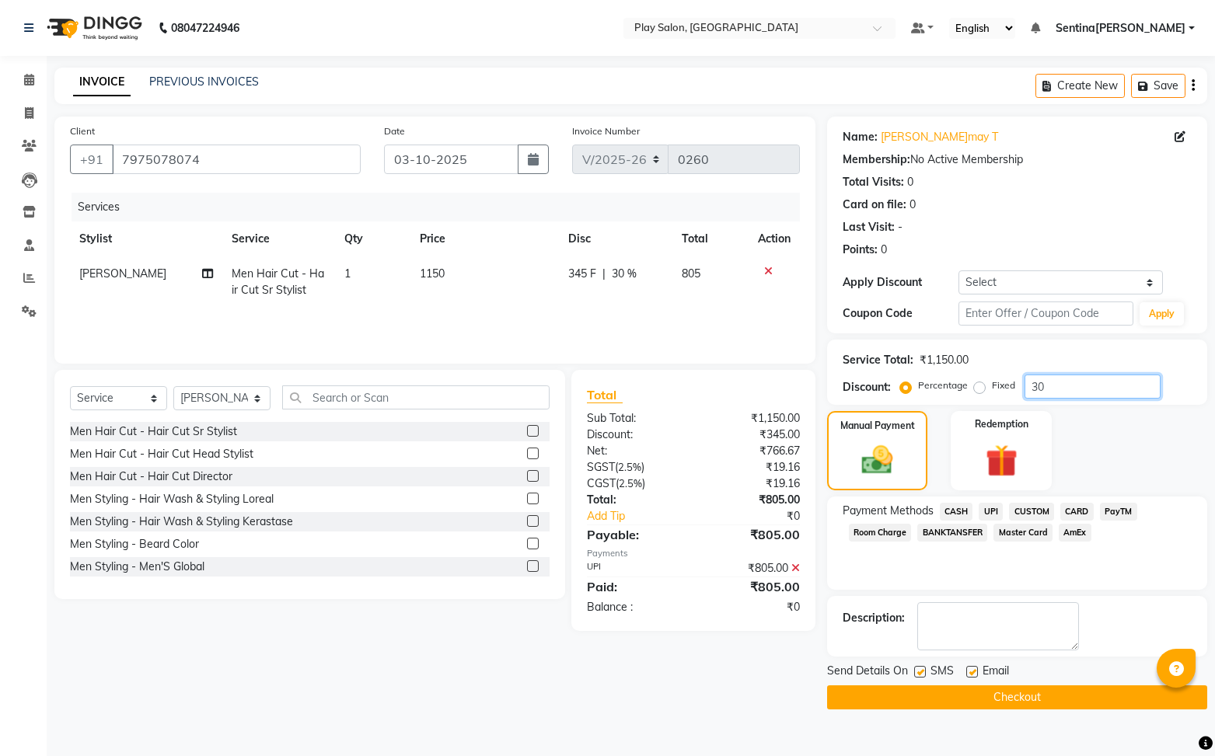
click at [1062, 388] on input "30" at bounding box center [1092, 387] width 136 height 24
click at [991, 507] on span "UPI" at bounding box center [990, 512] width 24 height 18
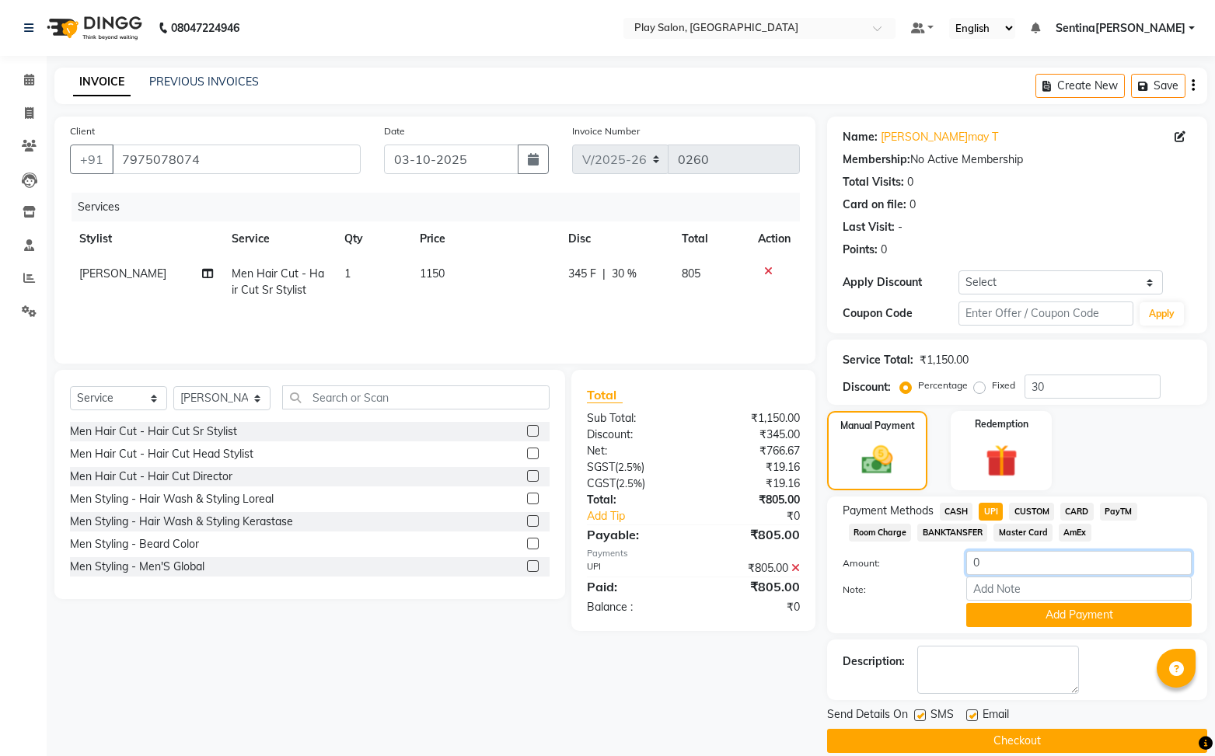
click at [1023, 563] on input "0" at bounding box center [1078, 563] width 225 height 24
click at [34, 76] on span at bounding box center [29, 80] width 27 height 18
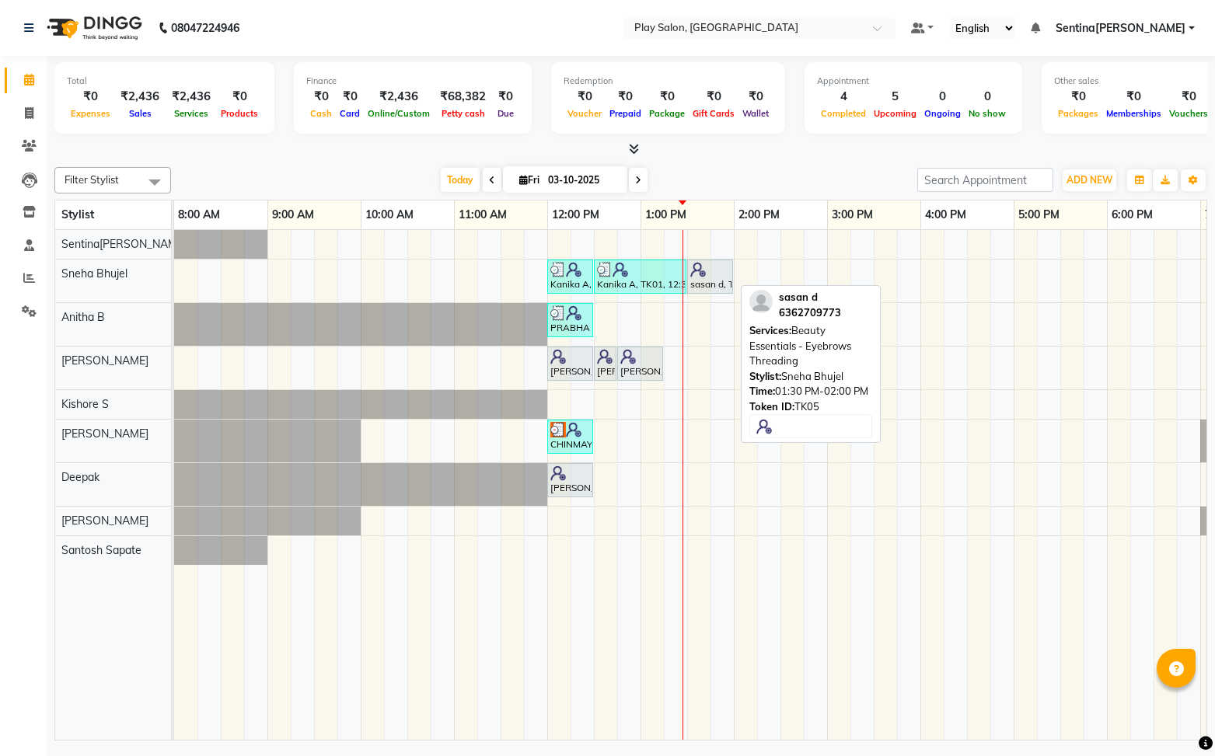
click at [717, 281] on div "sasan d, TK05, 01:30 PM-02:00 PM, Beauty Essentials - Eyebrows Threading" at bounding box center [710, 277] width 43 height 30
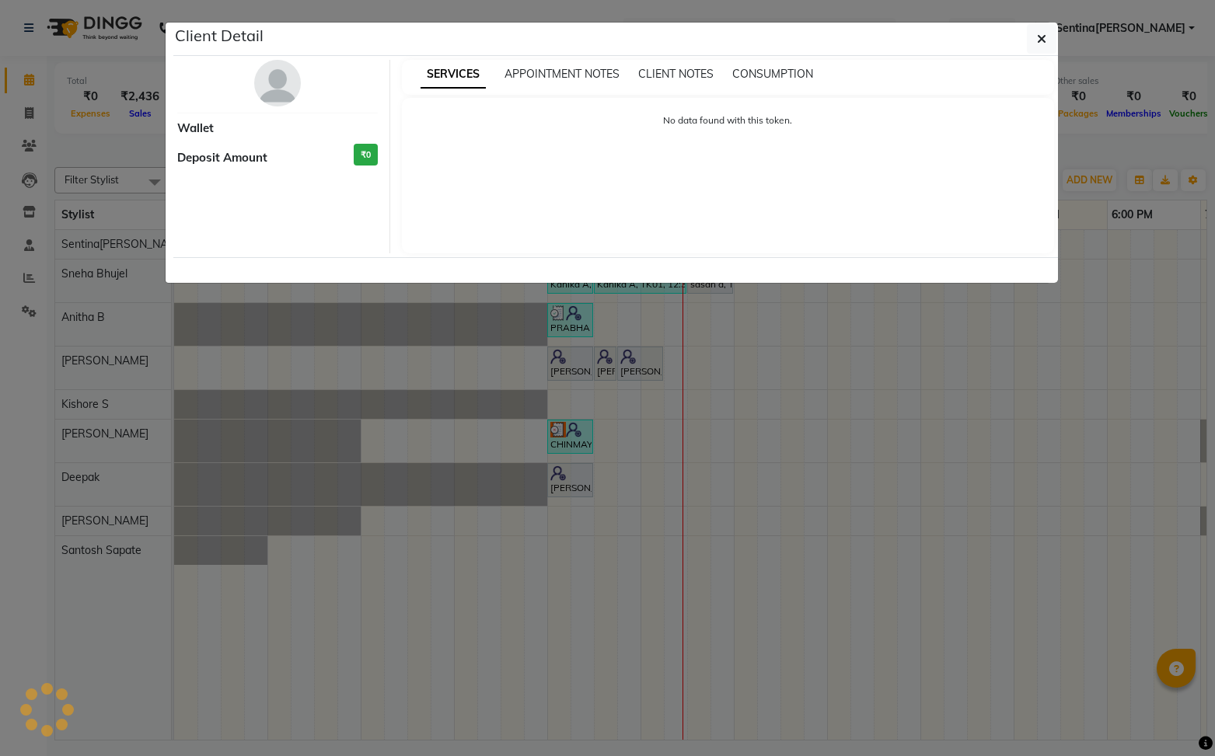
select select "7"
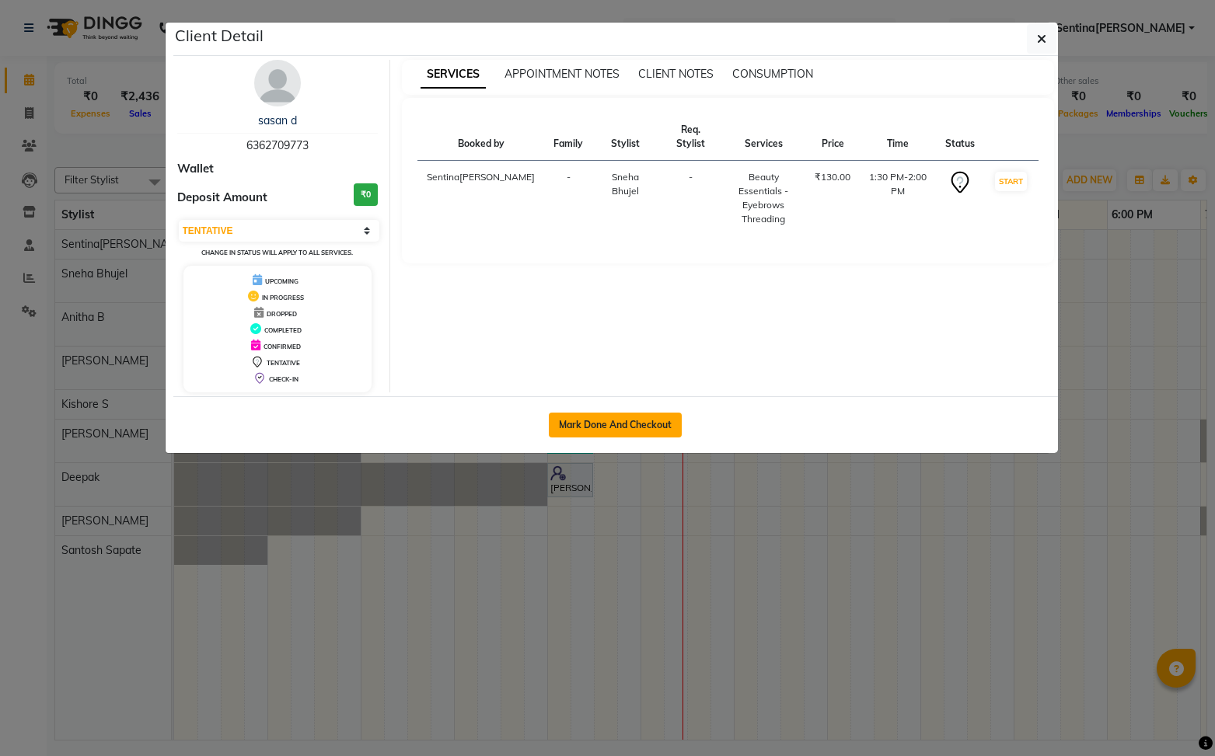
click at [648, 423] on button "Mark Done And Checkout" at bounding box center [615, 425] width 133 height 25
select select "service"
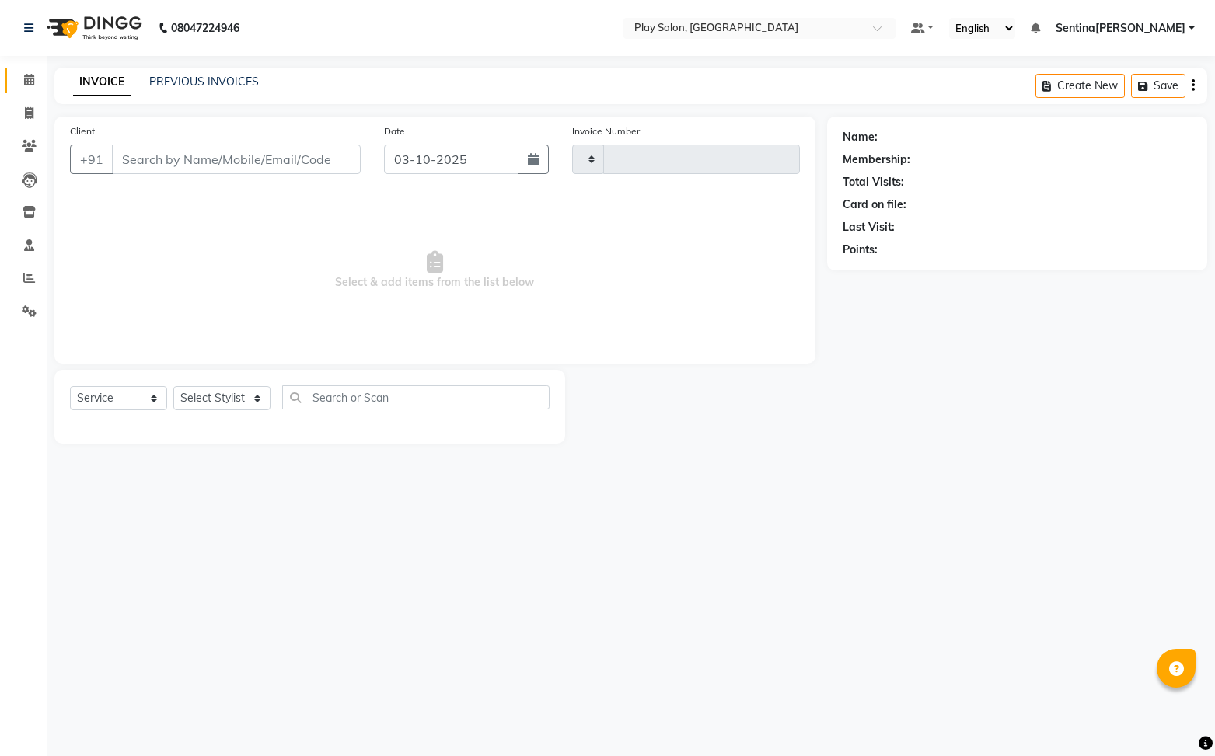
type input "0260"
select select "3"
select select "8961"
type input "6362709773"
select select "91859"
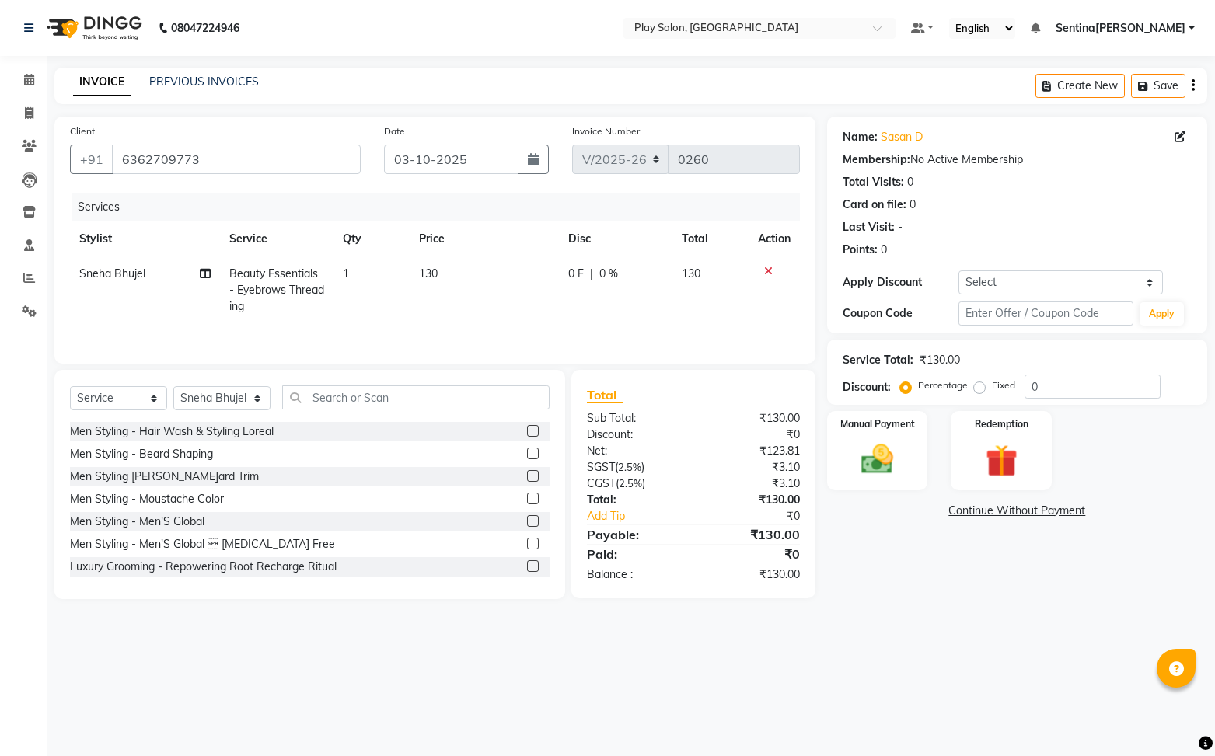
click at [353, 268] on td "1" at bounding box center [370, 290] width 75 height 68
select select "91859"
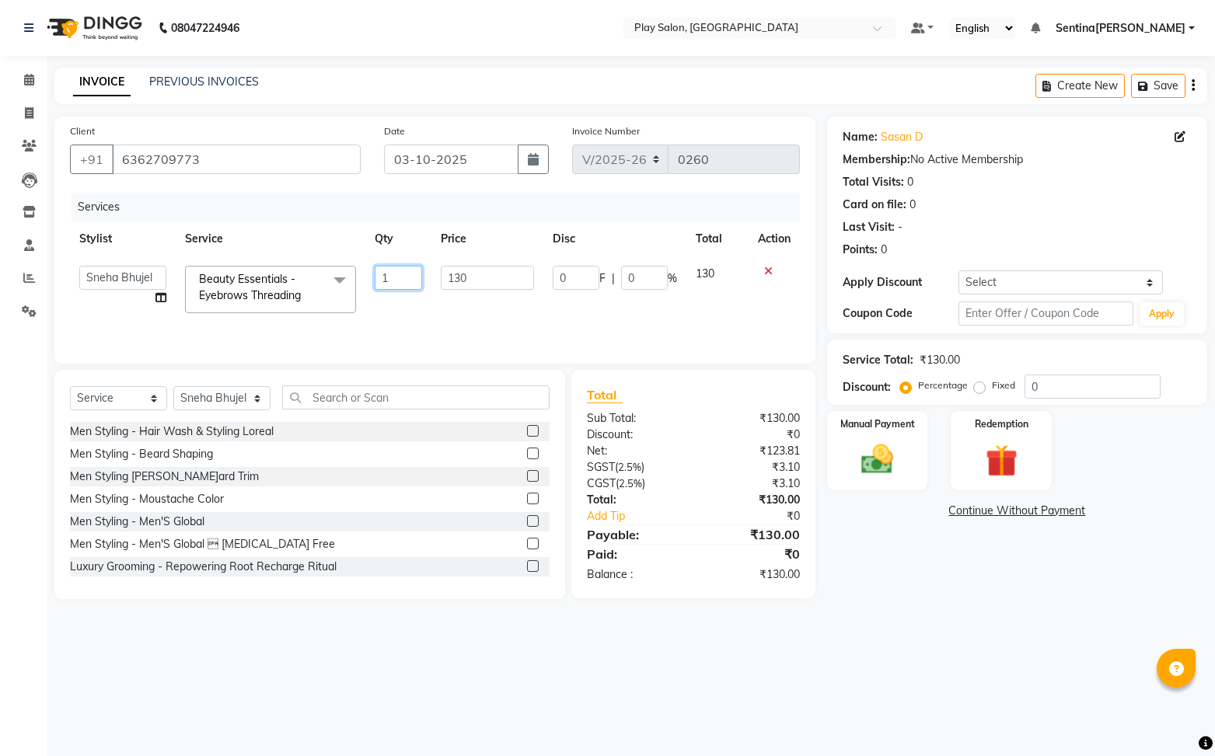
click at [403, 280] on input "1" at bounding box center [398, 278] width 47 height 24
type input "2"
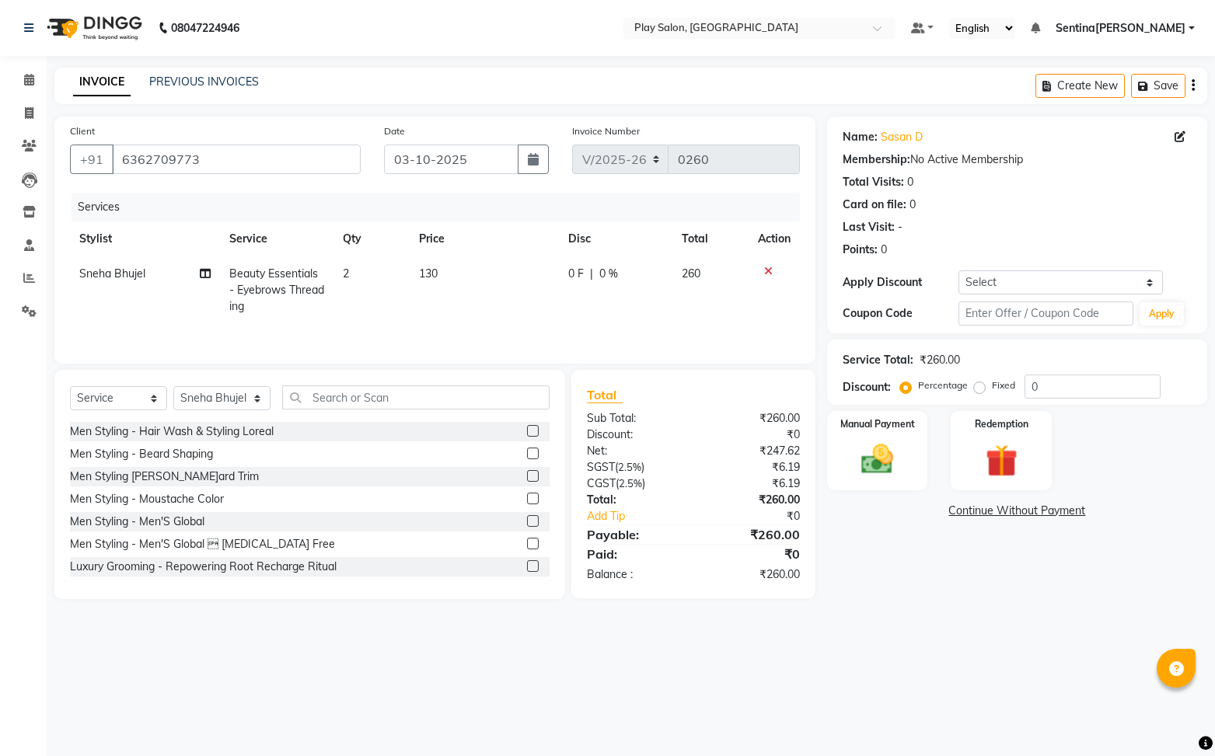
click at [544, 326] on div "Services Stylist Service Qty Price Disc Total Actio[PERSON_NAME]el Beauty Essen…" at bounding box center [435, 270] width 730 height 155
click at [1117, 384] on input "0" at bounding box center [1092, 387] width 136 height 24
type input "30"
click at [886, 456] on img at bounding box center [877, 459] width 54 height 39
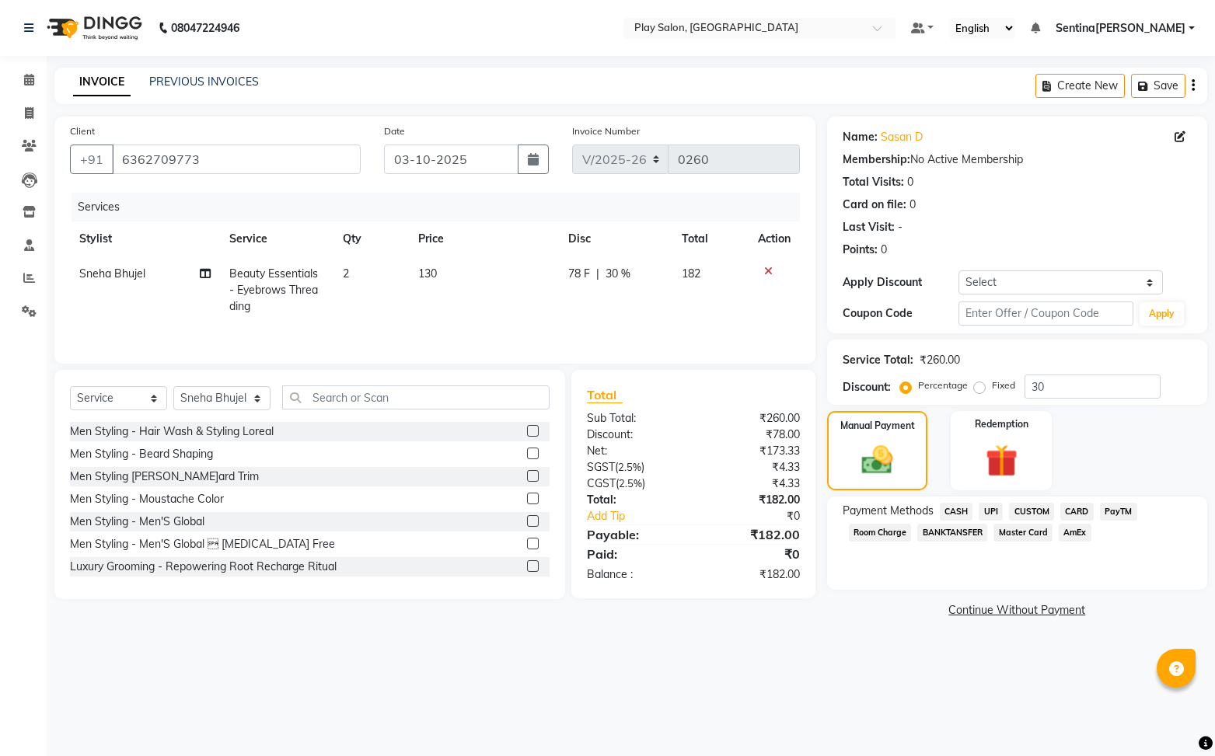
click at [990, 513] on span "UPI" at bounding box center [990, 512] width 24 height 18
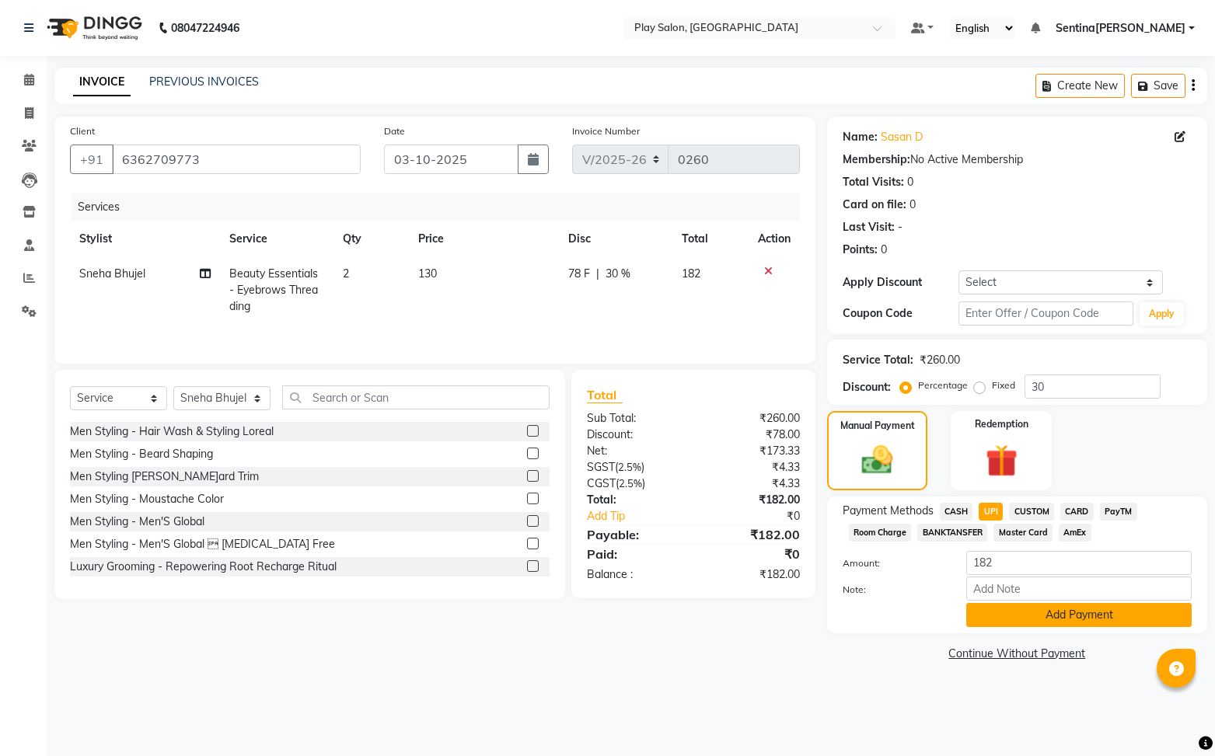
click at [1079, 614] on button "Add Payment" at bounding box center [1078, 615] width 225 height 24
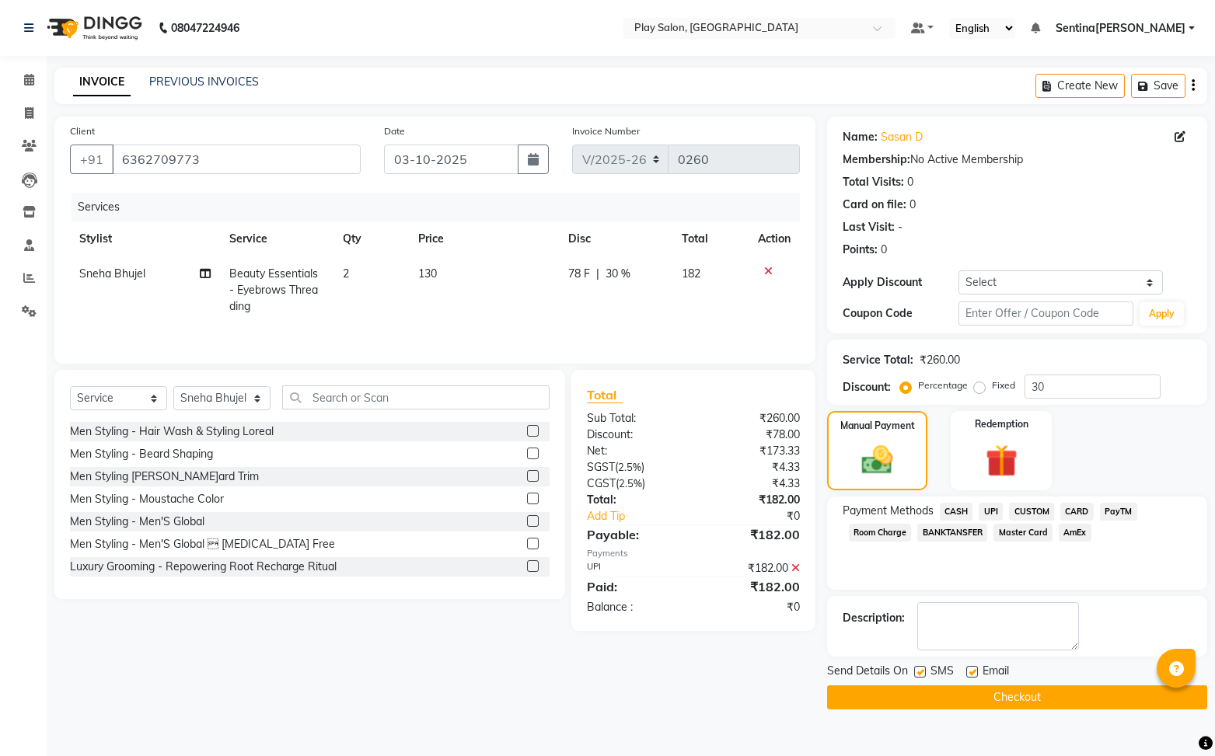
click at [1008, 697] on button "Checkout" at bounding box center [1017, 697] width 380 height 24
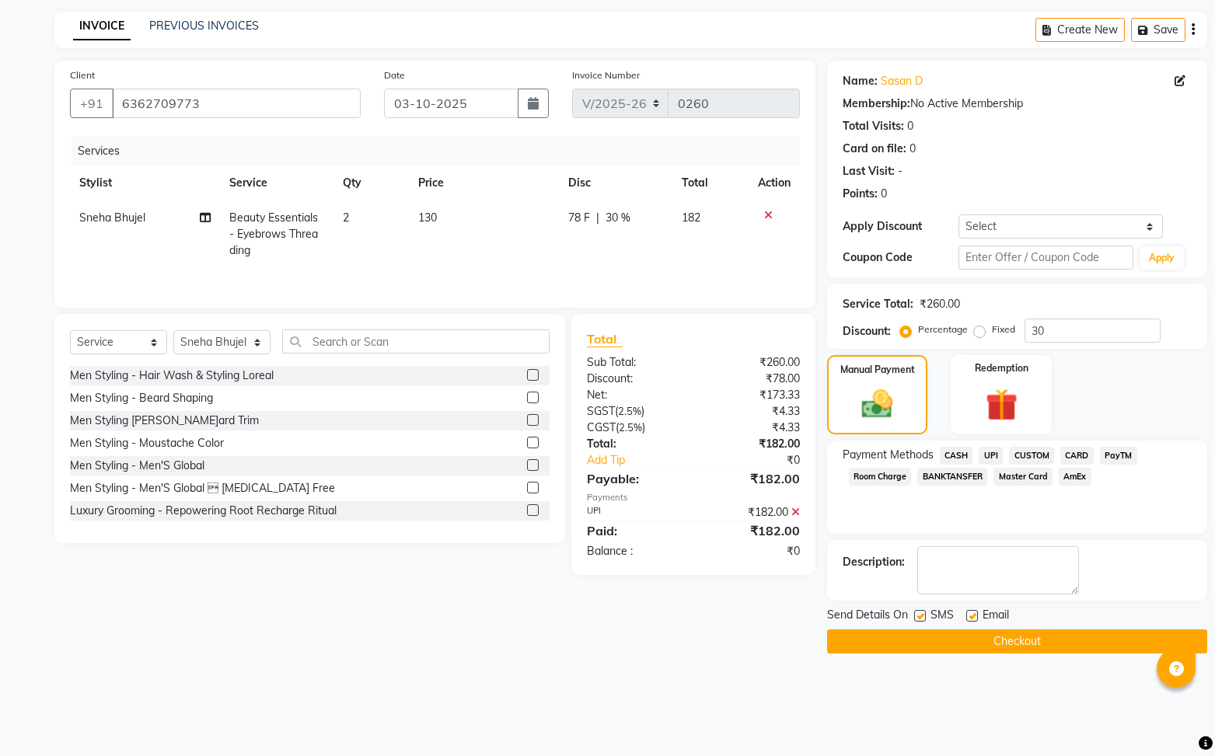
click at [1027, 642] on button "Checkout" at bounding box center [1017, 641] width 380 height 24
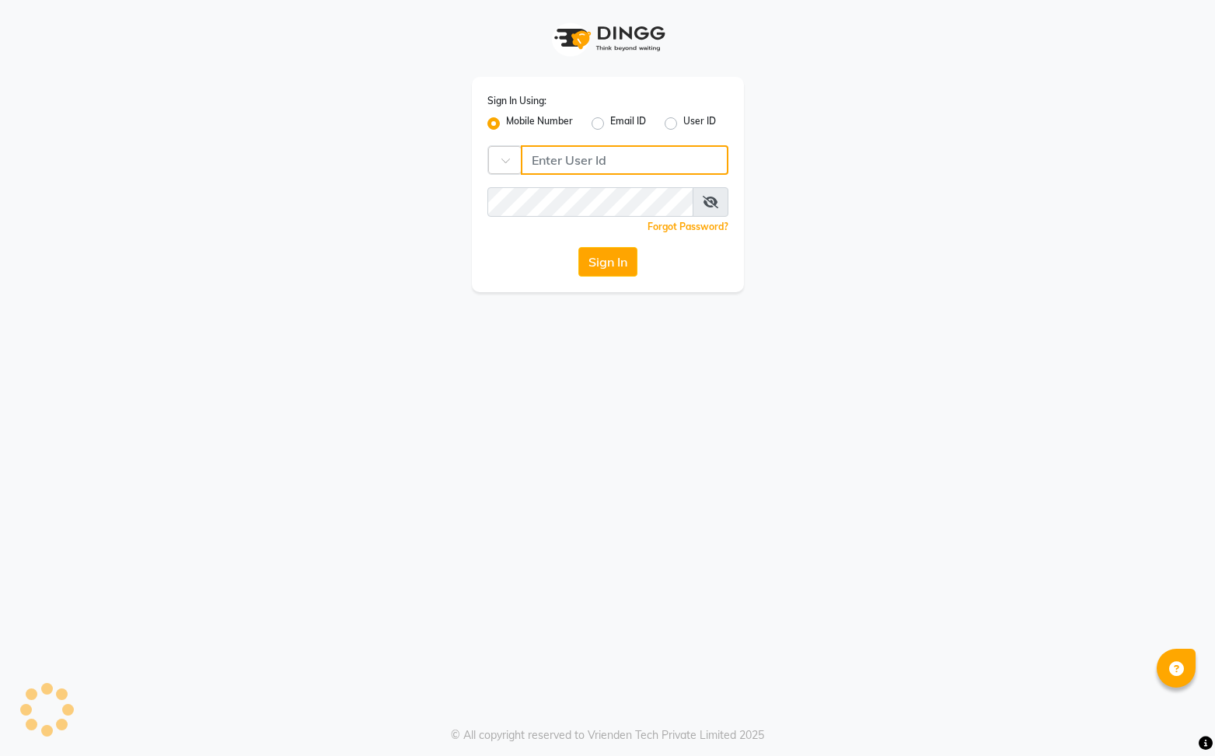
type input "8731984711"
click at [610, 261] on button "Sign In" at bounding box center [607, 262] width 59 height 30
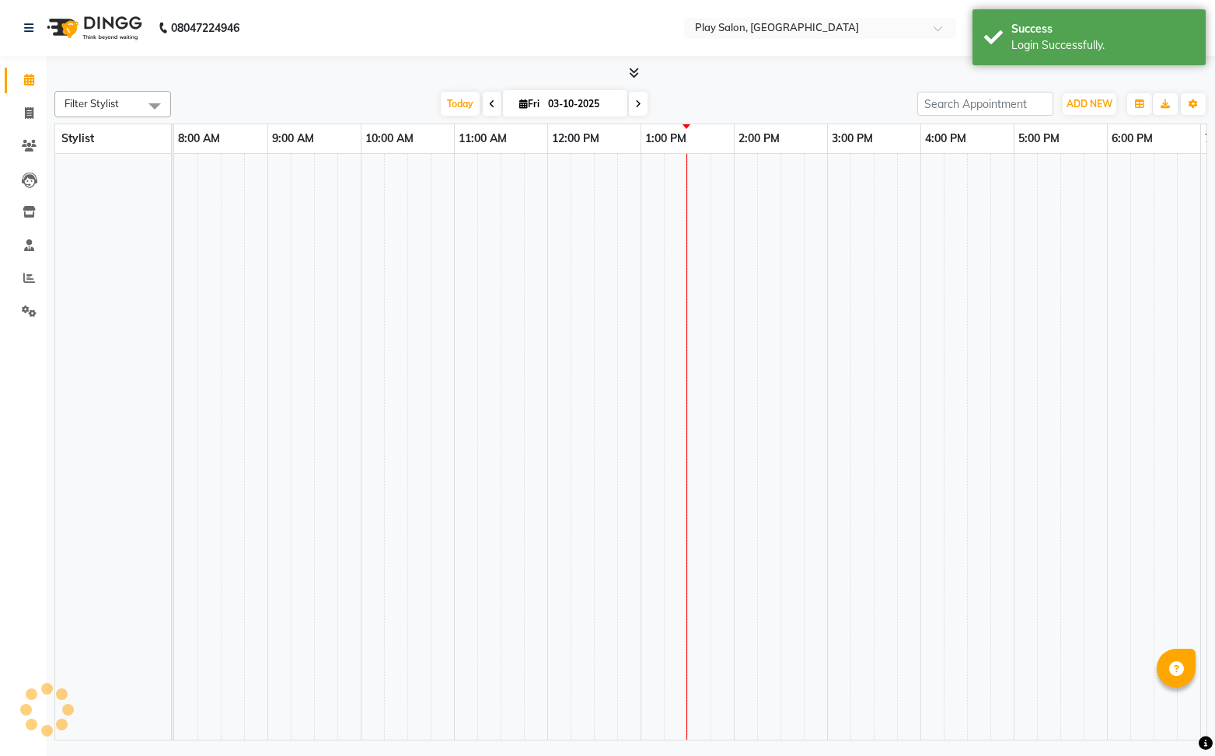
select select "en"
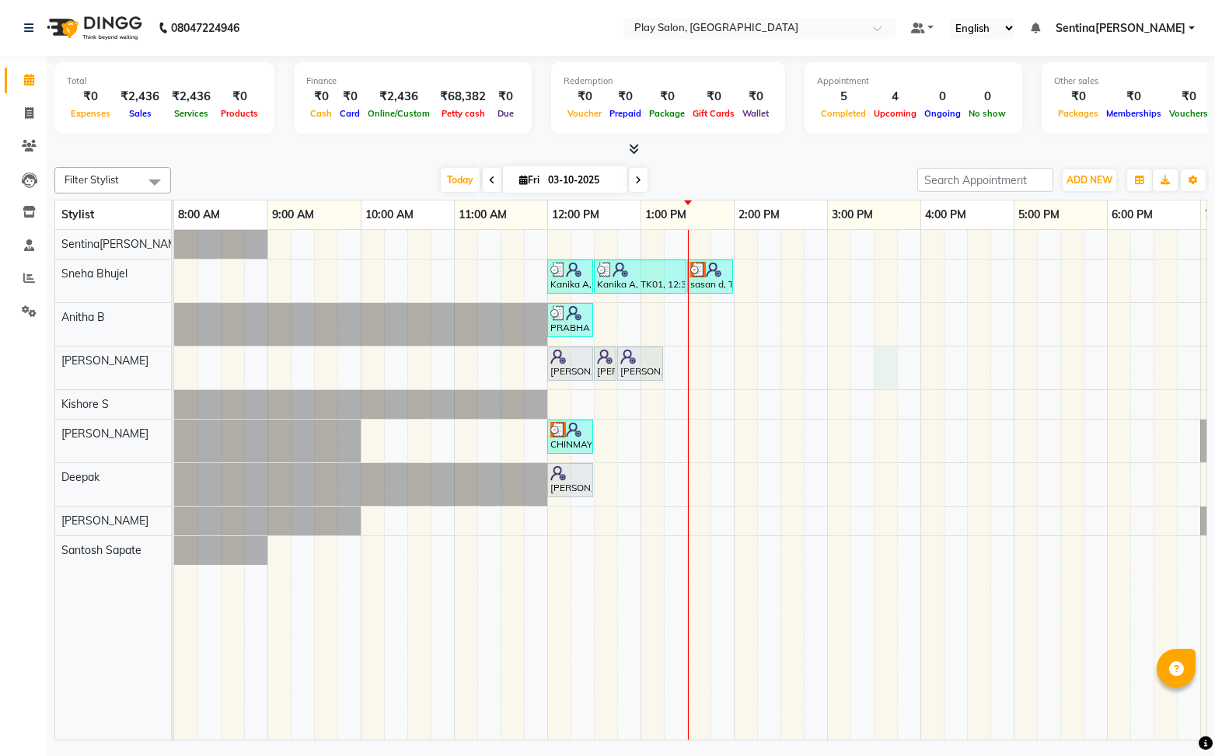
click at [873, 377] on div "Kanika A, TK01, 12:00 PM-12:30 PM, Beauty Essentials - Waxing - Half Legs Li[PE…" at bounding box center [780, 485] width 1212 height 511
select select "91861"
select select "930"
select select "tentative"
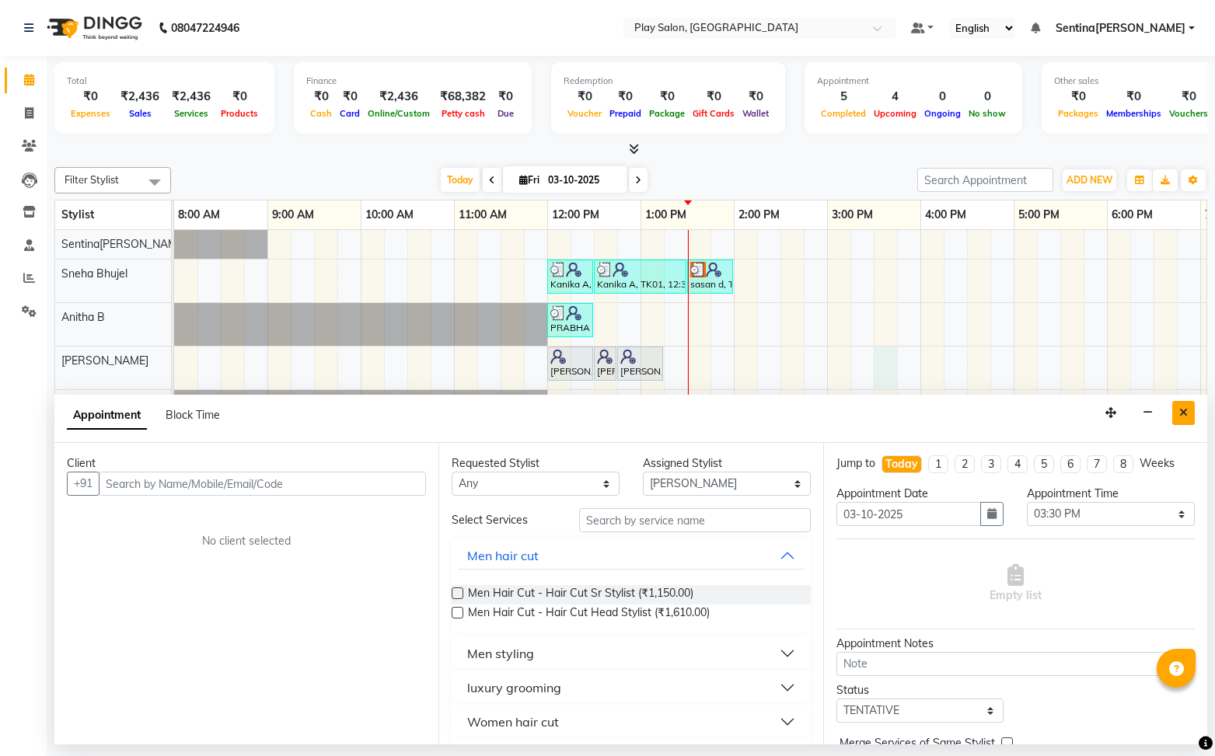
click at [1174, 409] on button "Close" at bounding box center [1183, 413] width 23 height 24
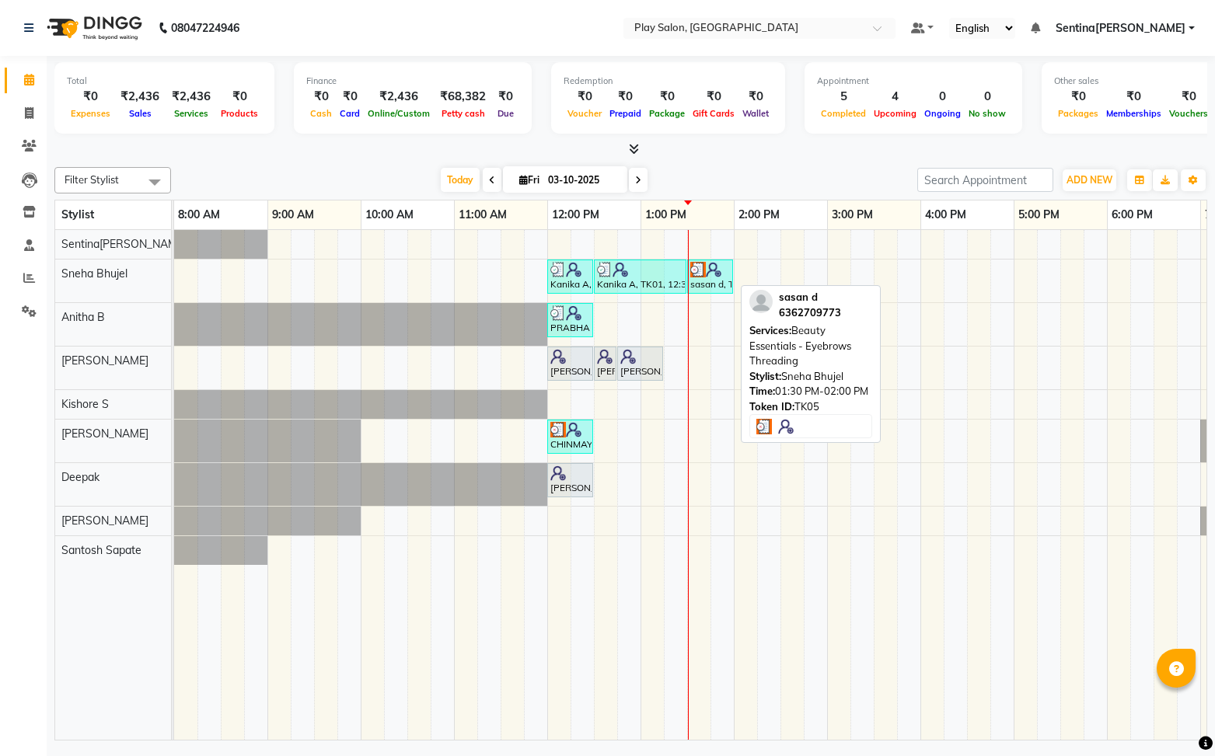
click at [715, 283] on div "sasan d, TK05, 01:30 PM-02:00 PM, Beauty Essentials - Eyebrows Threading" at bounding box center [710, 277] width 43 height 30
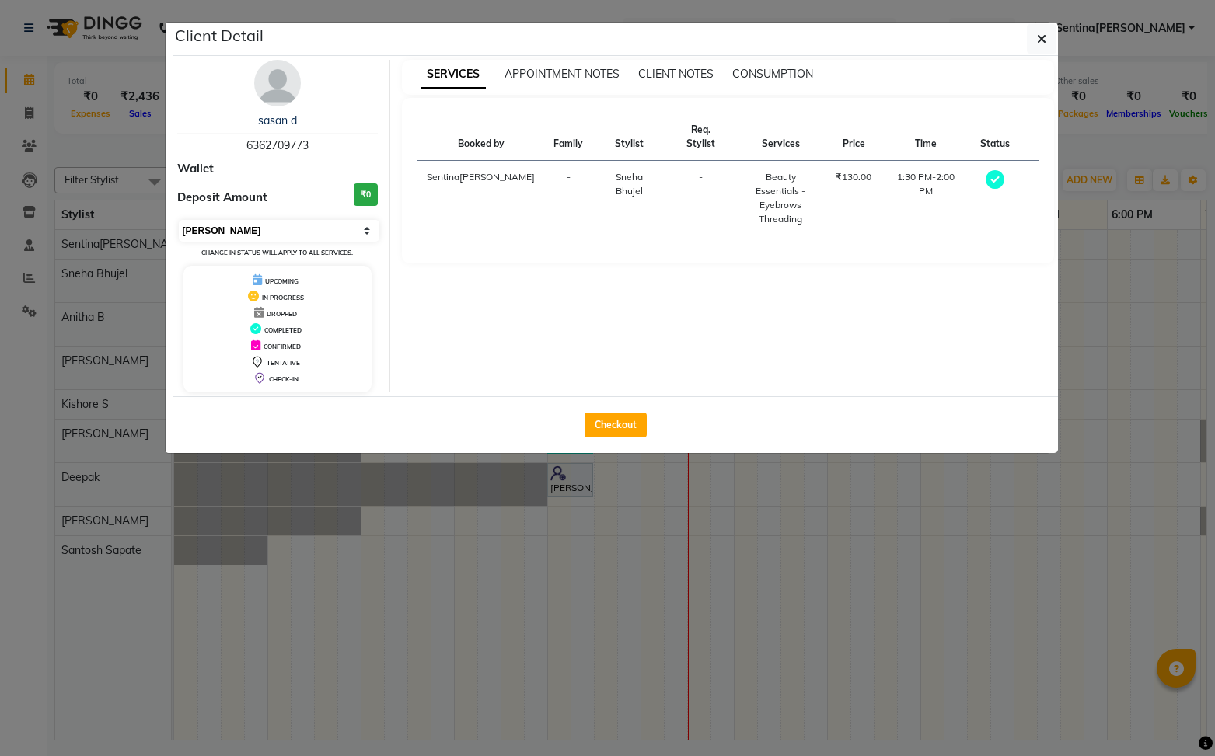
click at [345, 232] on select "Select MARK DONE UPCOMING" at bounding box center [279, 231] width 201 height 22
select select "5"
click at [179, 220] on select "Select MARK DONE UPCOMING" at bounding box center [279, 231] width 201 height 22
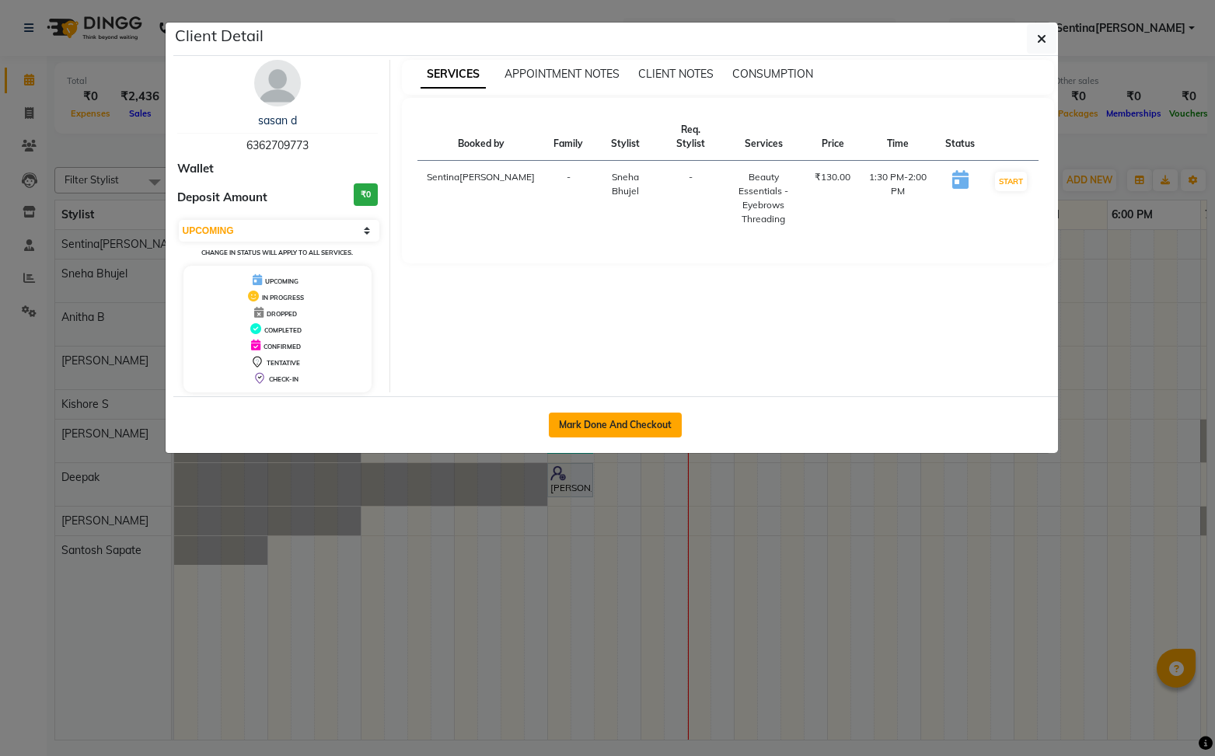
click at [639, 423] on button "Mark Done And Checkout" at bounding box center [615, 425] width 133 height 25
select select "service"
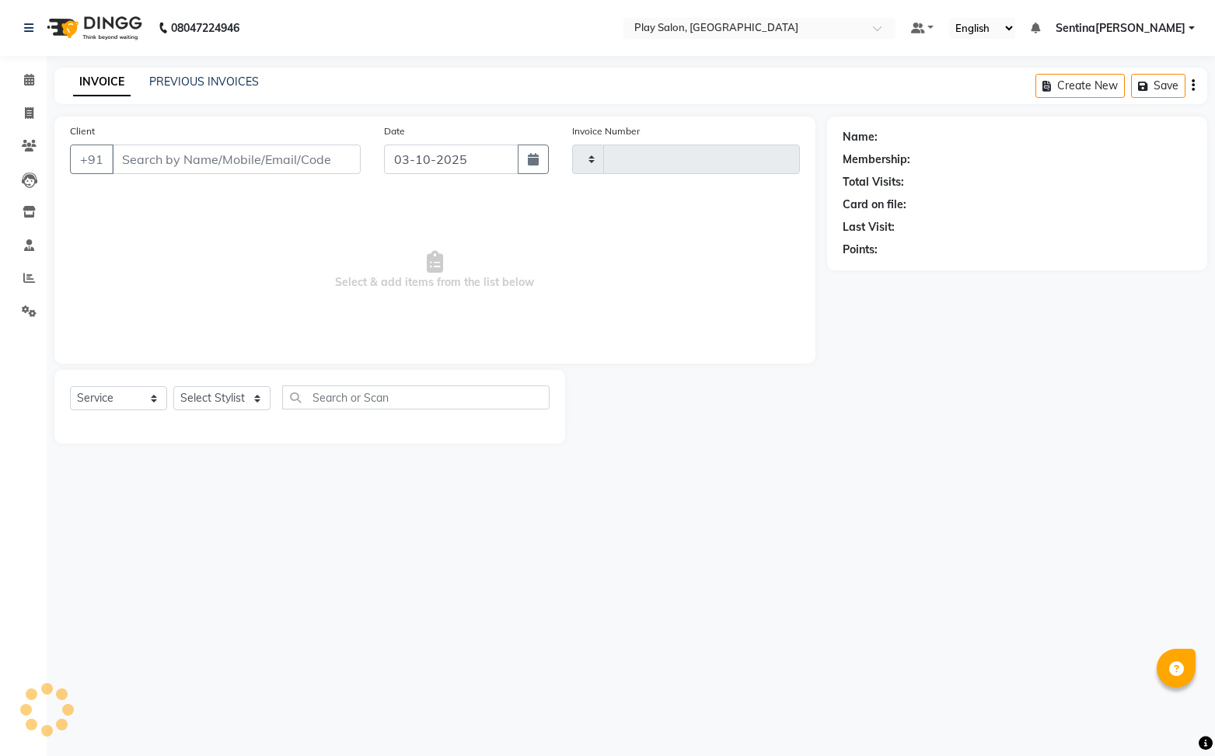
type input "0260"
select select "8961"
type input "6362709773"
select select "91859"
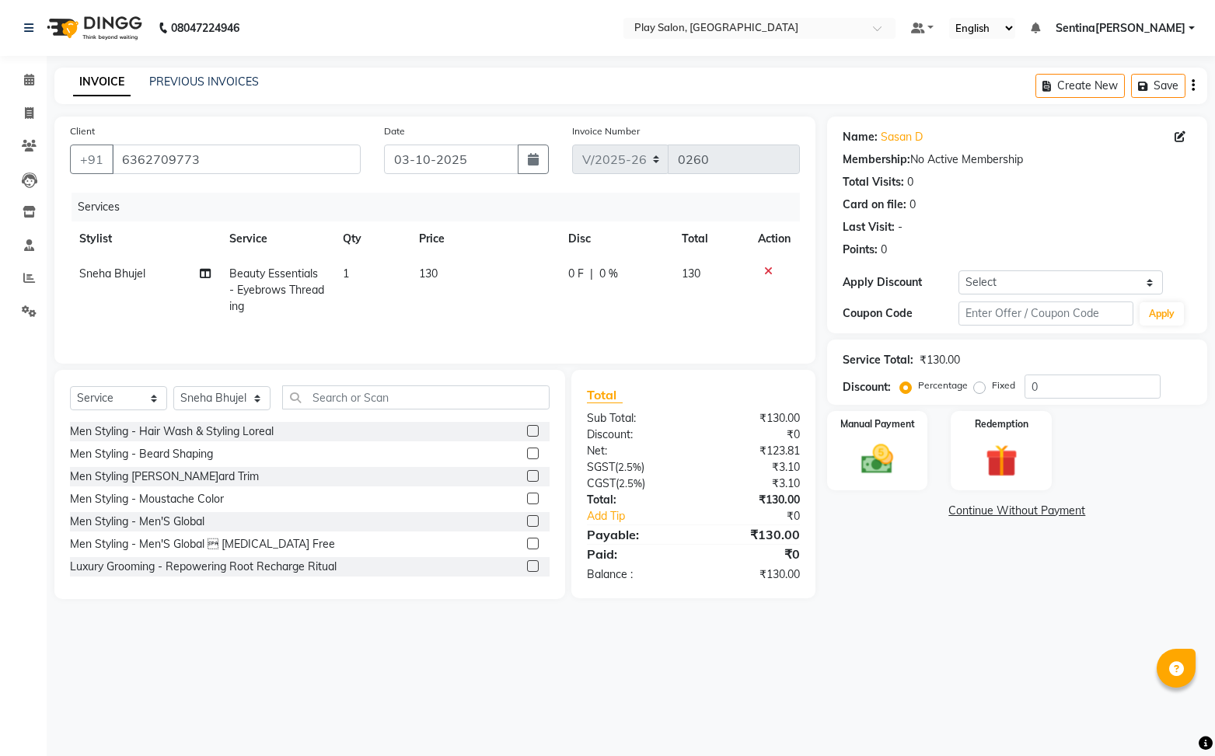
click at [354, 274] on td "1" at bounding box center [370, 290] width 75 height 68
select select "91859"
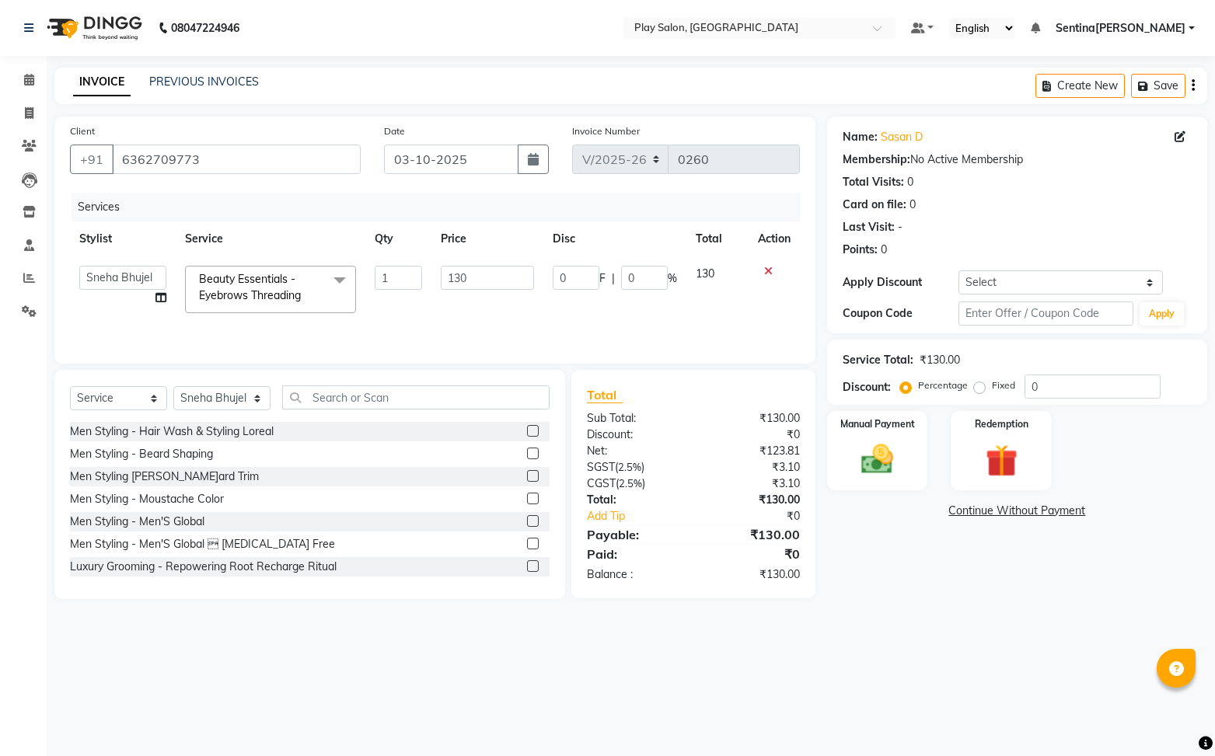
click at [354, 274] on span at bounding box center [339, 281] width 31 height 30
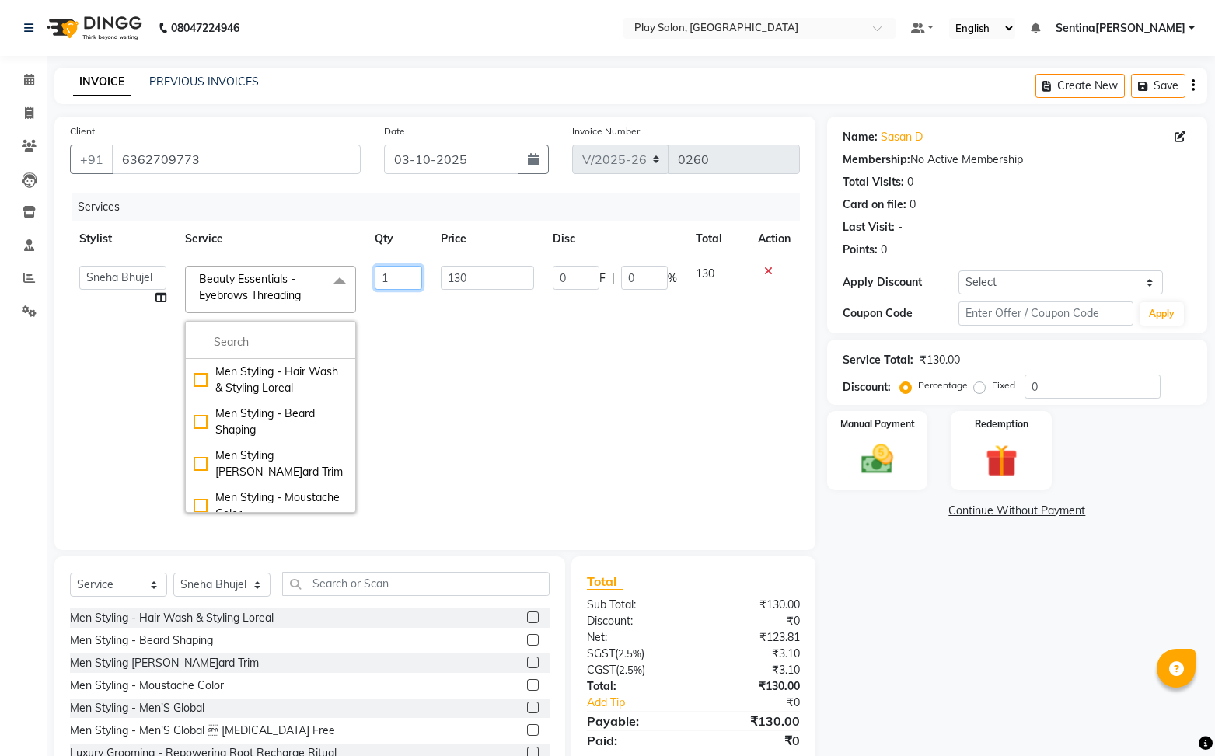
click at [386, 274] on input "1" at bounding box center [398, 278] width 47 height 24
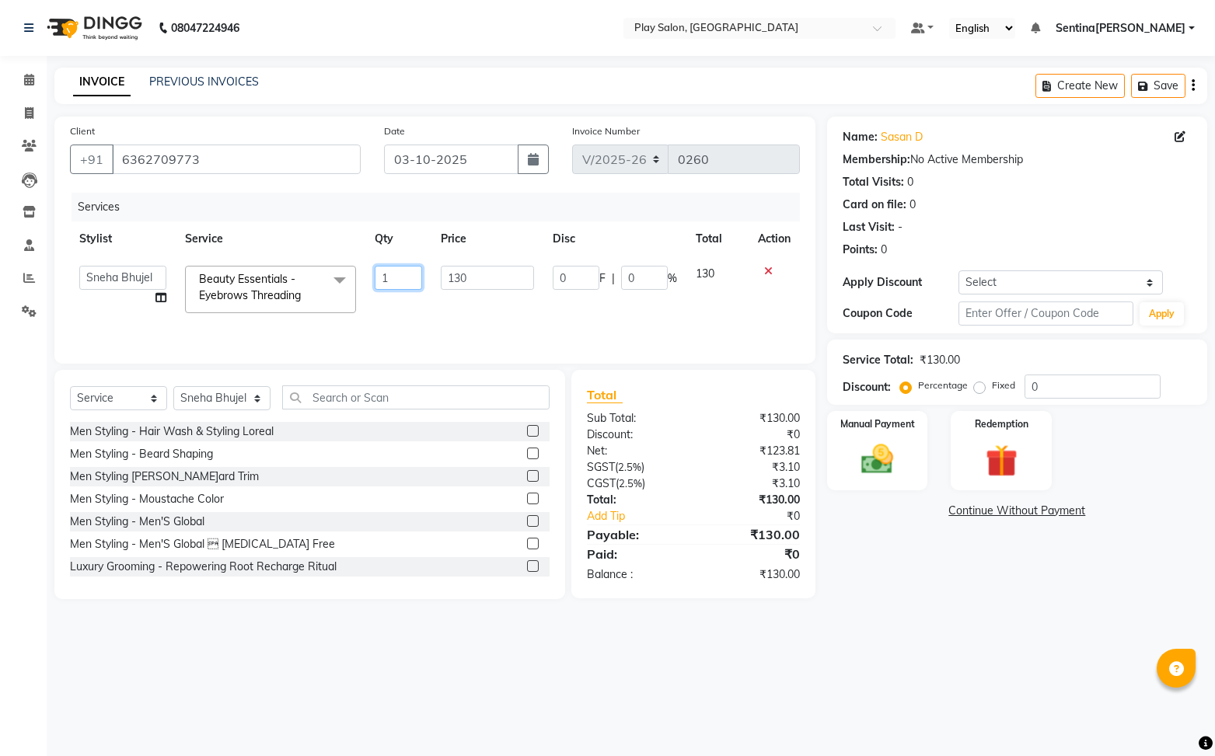
click at [396, 275] on input "1" at bounding box center [398, 278] width 47 height 24
type input "2"
click at [678, 335] on div "Services Stylist Service Qty Price Disc Total Action Anitha B Deepak Kishore S …" at bounding box center [435, 270] width 730 height 155
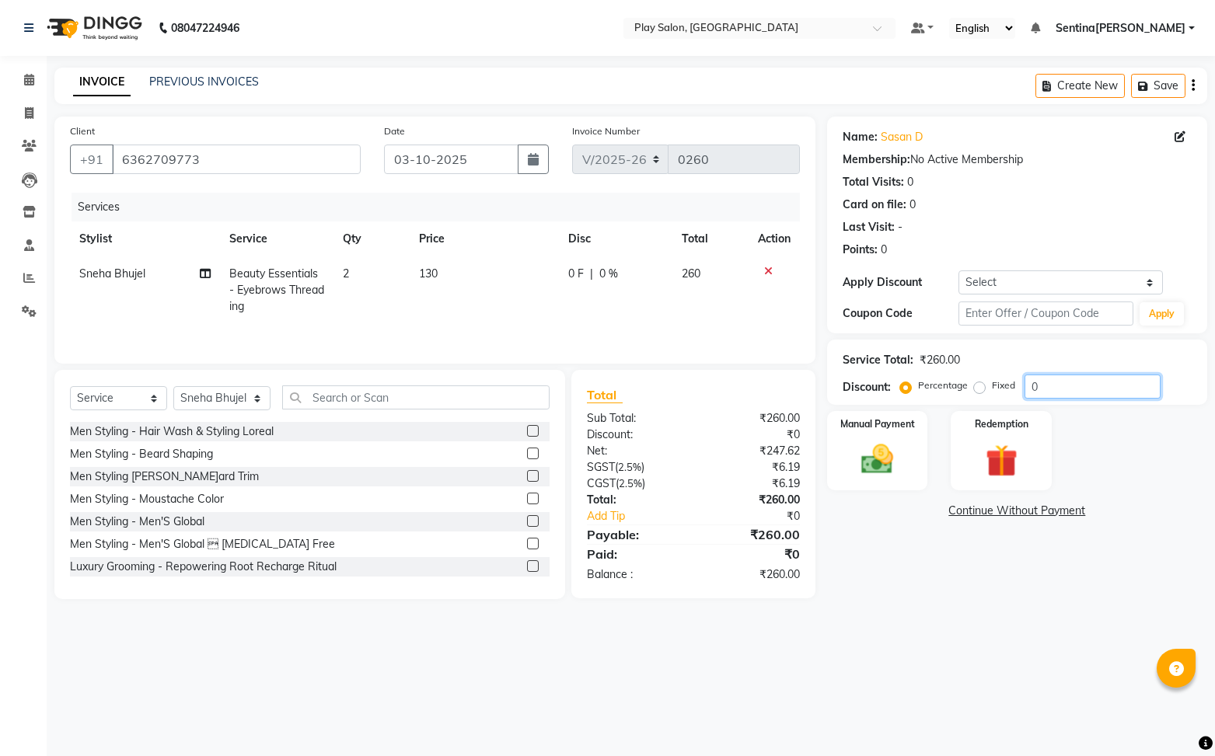
click at [1072, 385] on input "0" at bounding box center [1092, 387] width 136 height 24
type input "30"
click at [853, 455] on img at bounding box center [877, 459] width 54 height 39
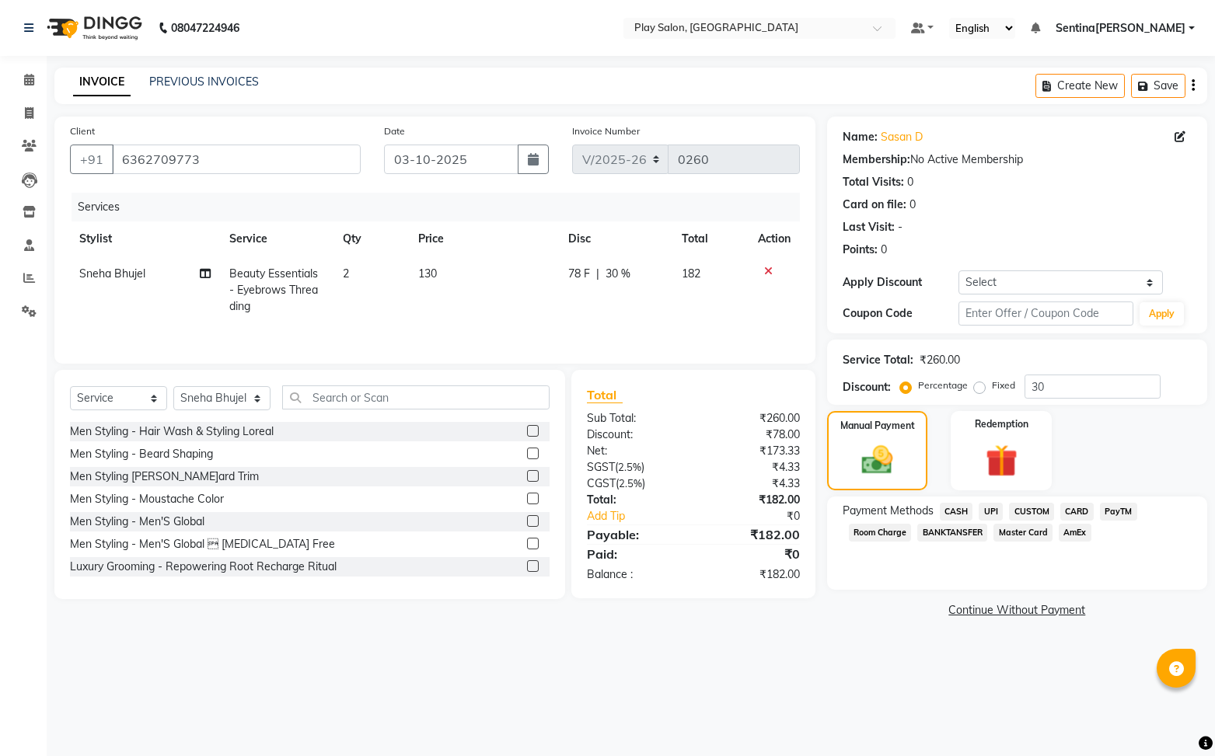
click at [995, 513] on span "UPI" at bounding box center [990, 512] width 24 height 18
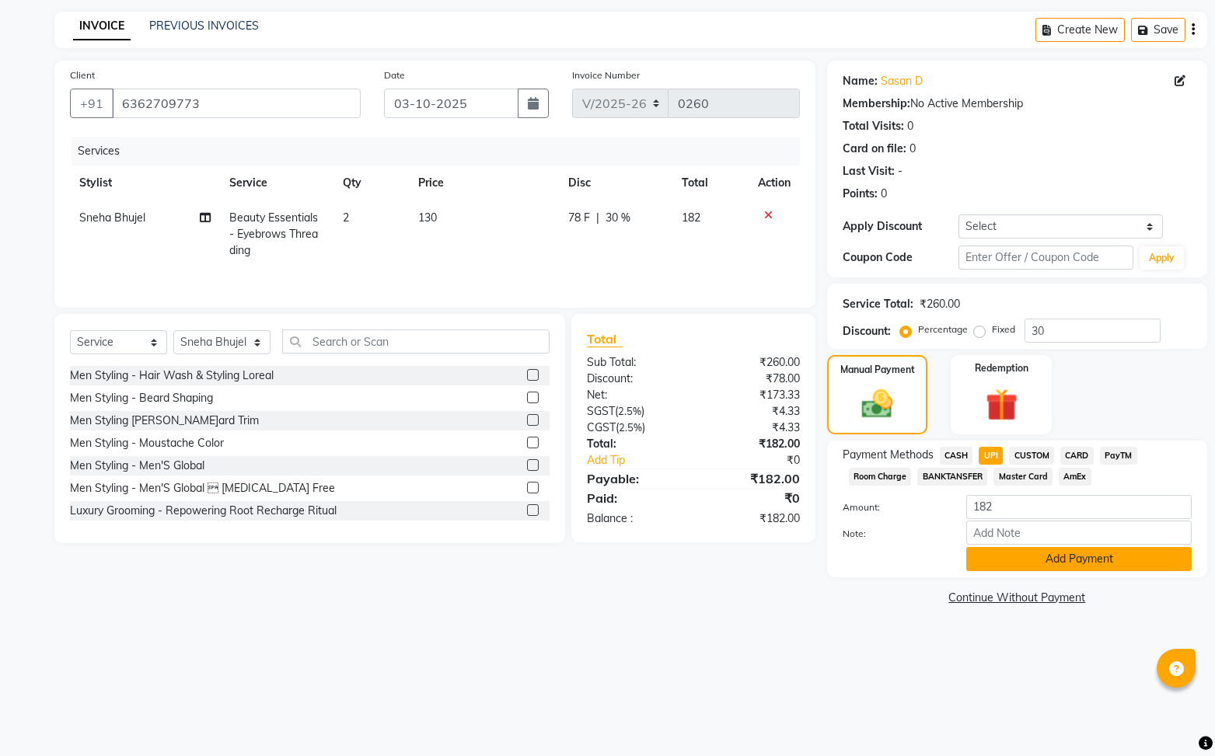
click at [1084, 560] on button "Add Payment" at bounding box center [1078, 559] width 225 height 24
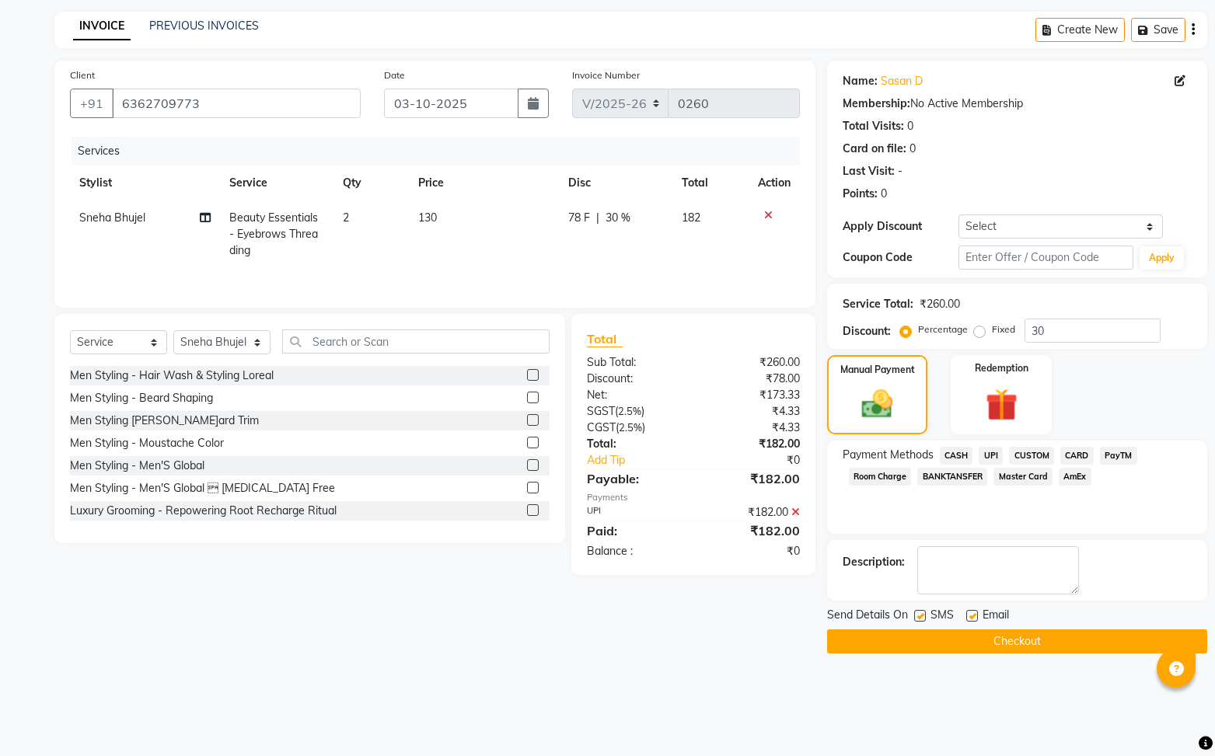
drag, startPoint x: 986, startPoint y: 453, endPoint x: 997, endPoint y: 493, distance: 41.8
click at [986, 453] on span "UPI" at bounding box center [990, 456] width 24 height 18
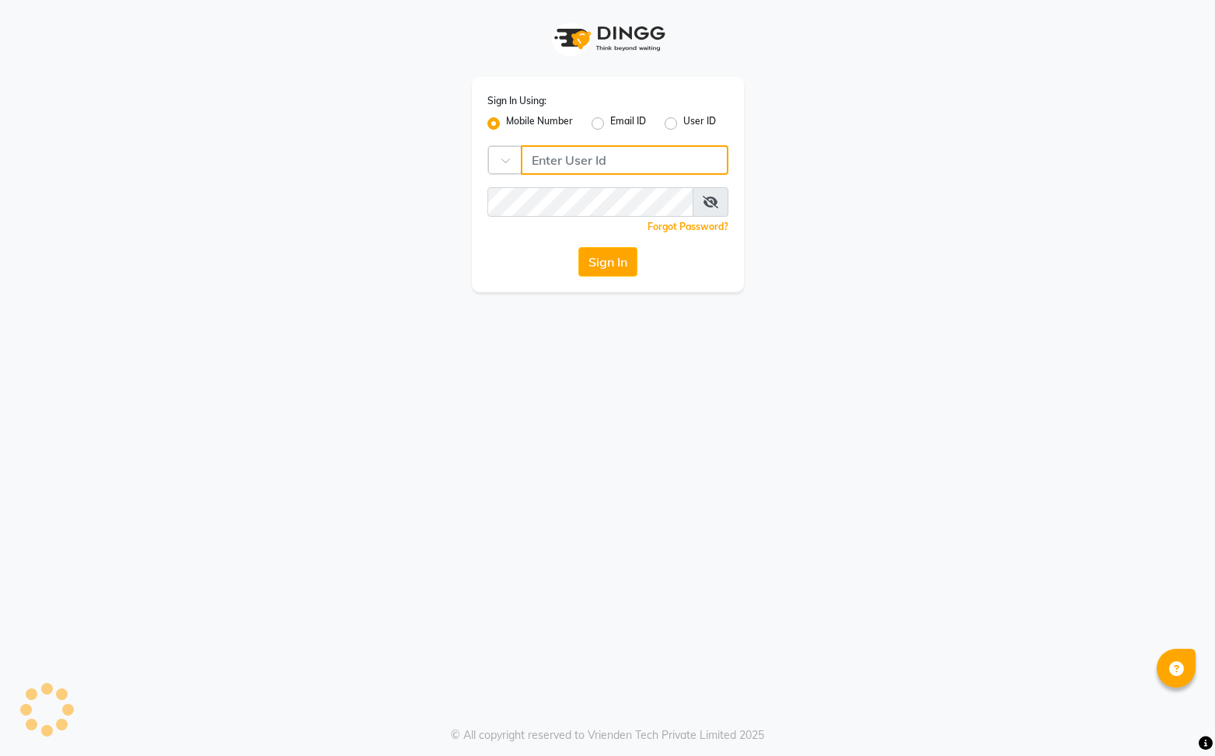
type input "8731984711"
click at [617, 263] on button "Sign In" at bounding box center [607, 262] width 59 height 30
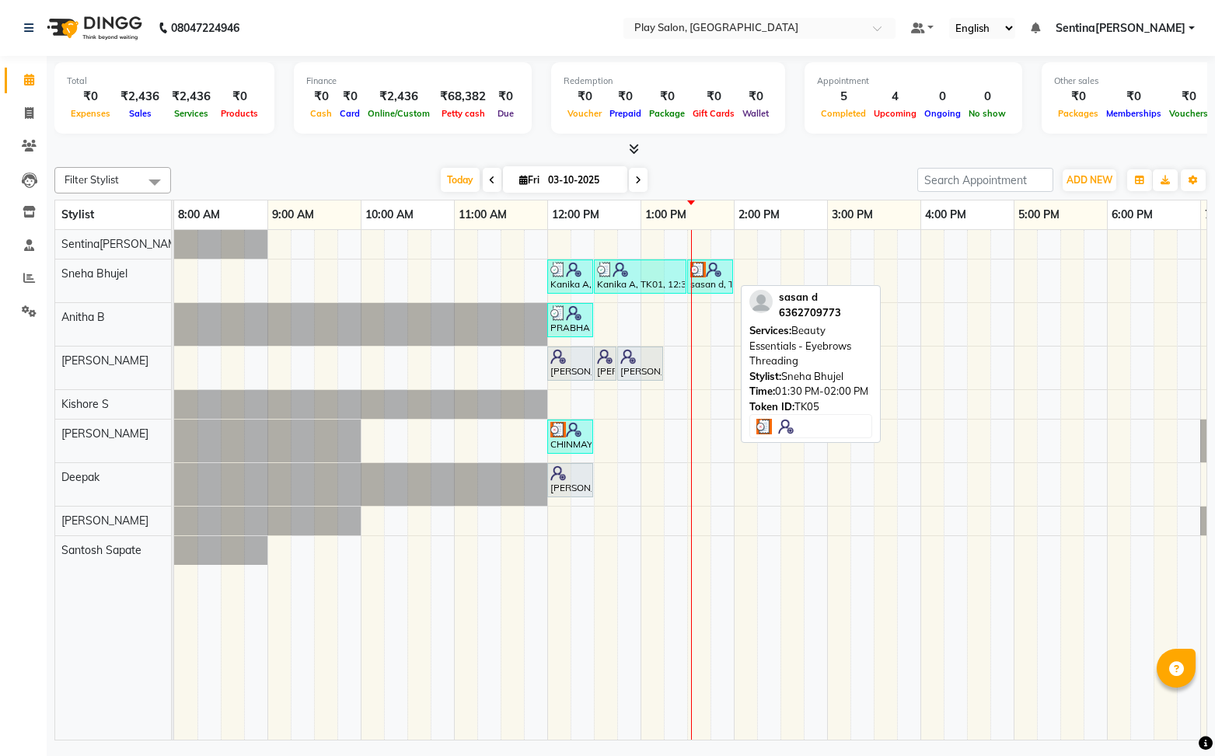
click at [717, 281] on div "sasan d, TK05, 01:30 PM-02:00 PM, Beauty Essentials - Eyebrows Threading" at bounding box center [710, 277] width 43 height 30
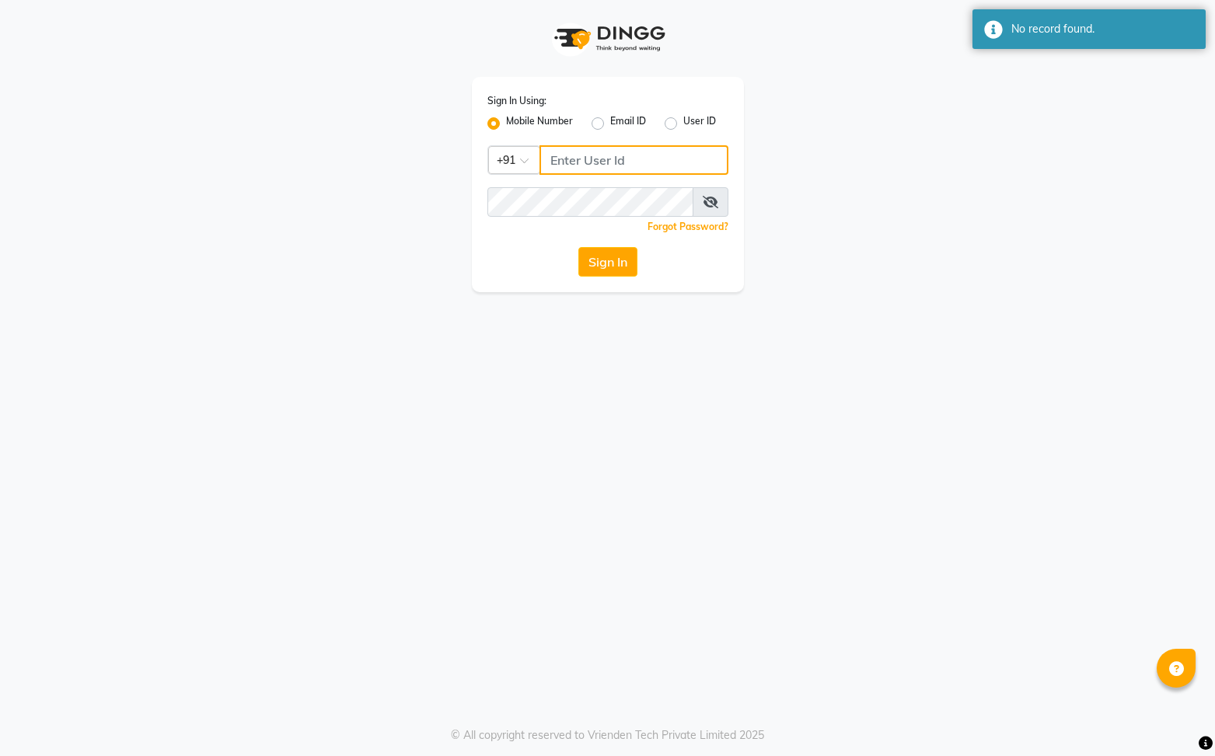
type input "8731984711"
click at [621, 257] on button "Sign In" at bounding box center [607, 262] width 59 height 30
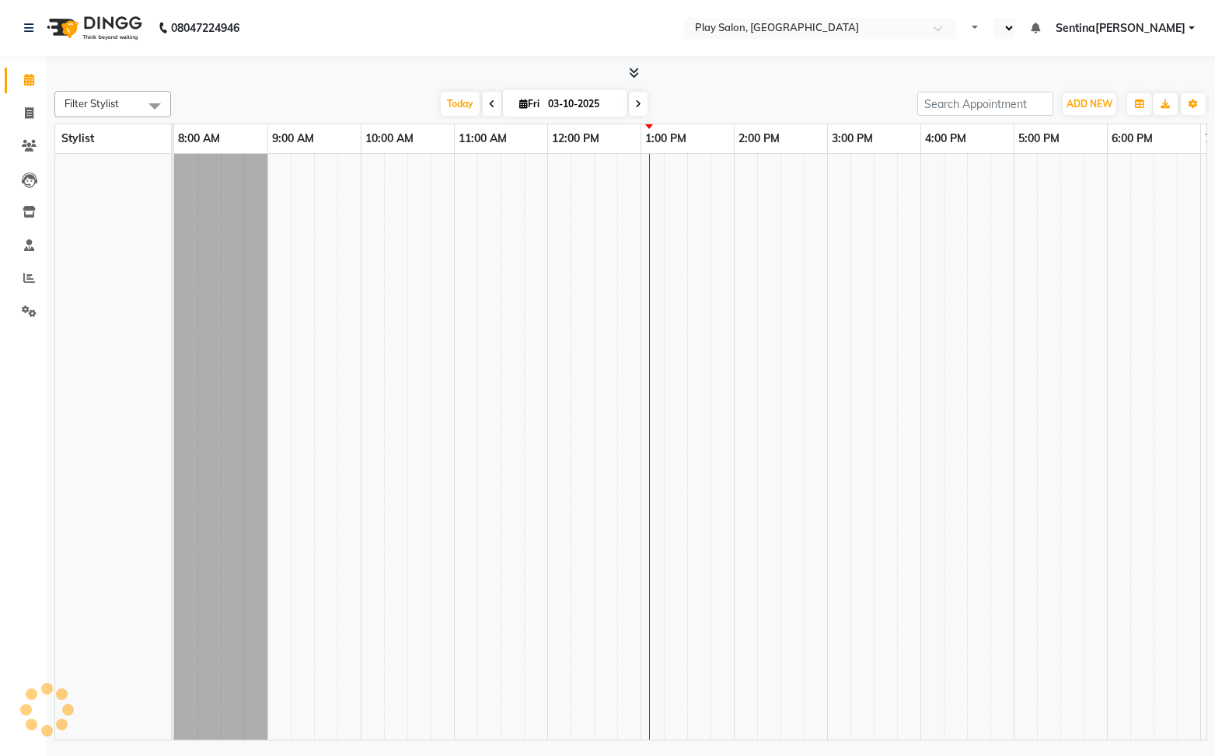
select select "en"
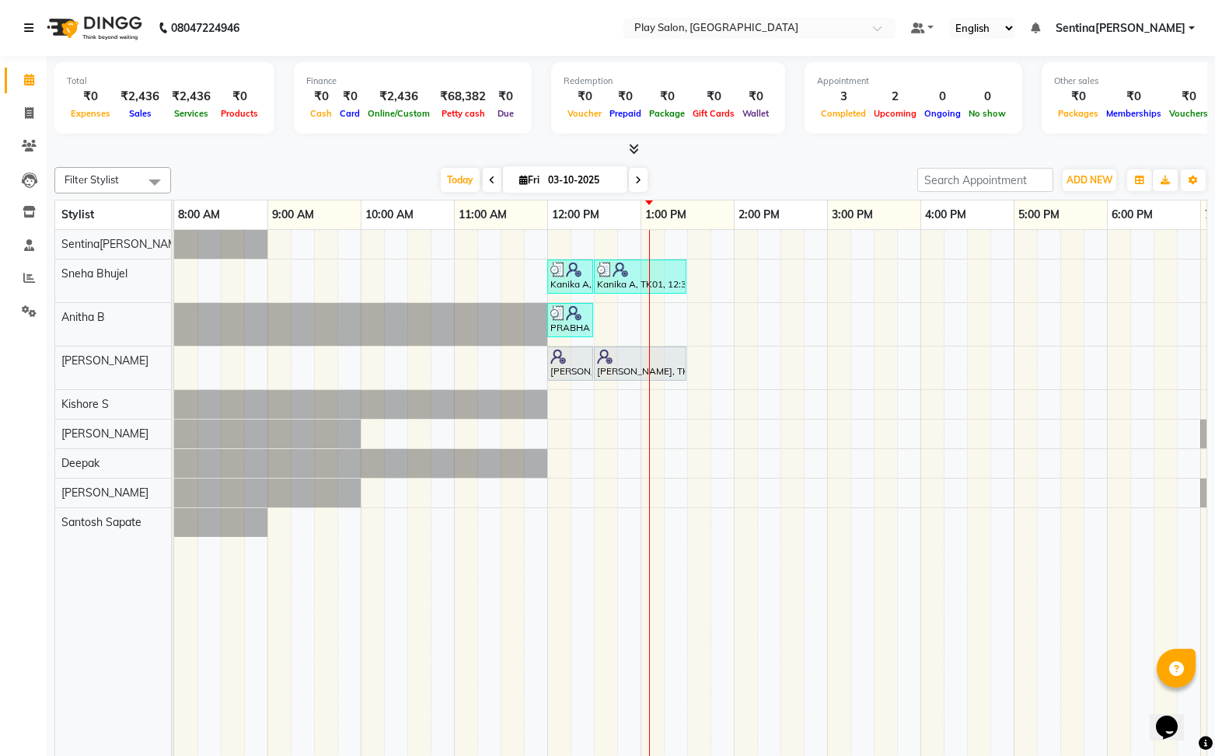
click at [27, 28] on icon at bounding box center [28, 28] width 9 height 11
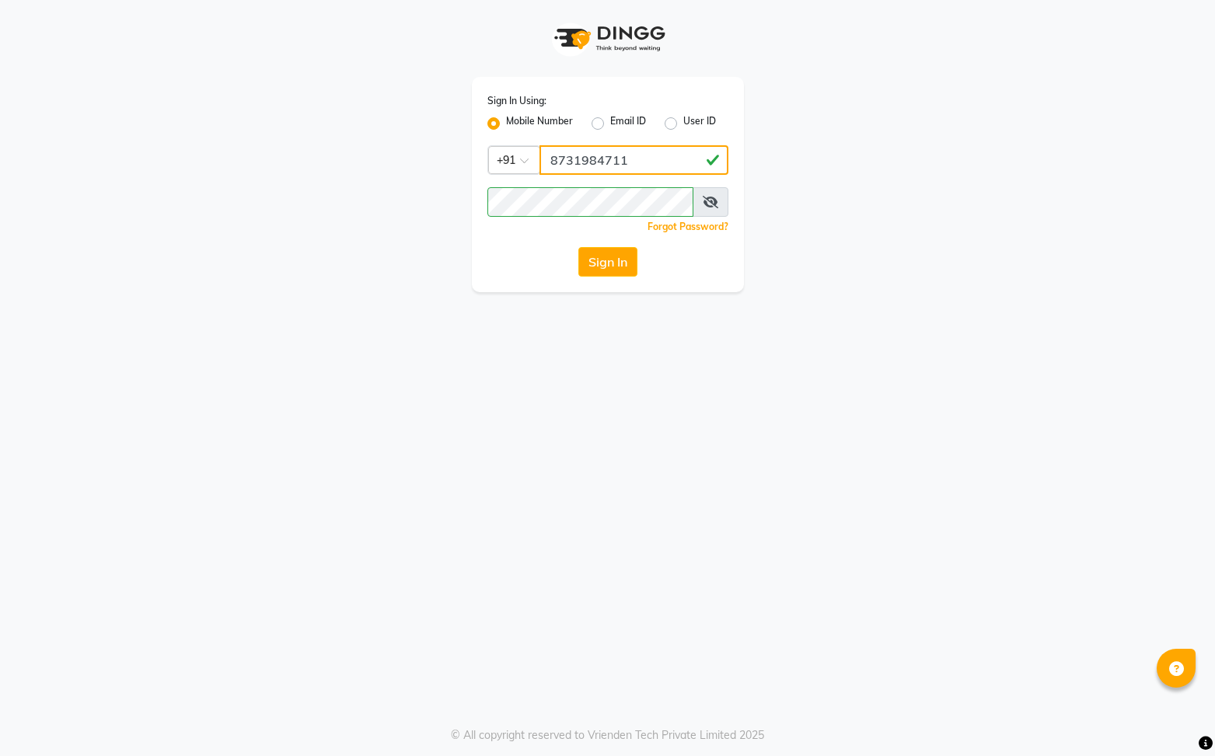
click at [657, 164] on input "8731984711" at bounding box center [633, 160] width 189 height 30
type input "8"
type input "6364818163"
click at [716, 206] on icon at bounding box center [711, 202] width 16 height 12
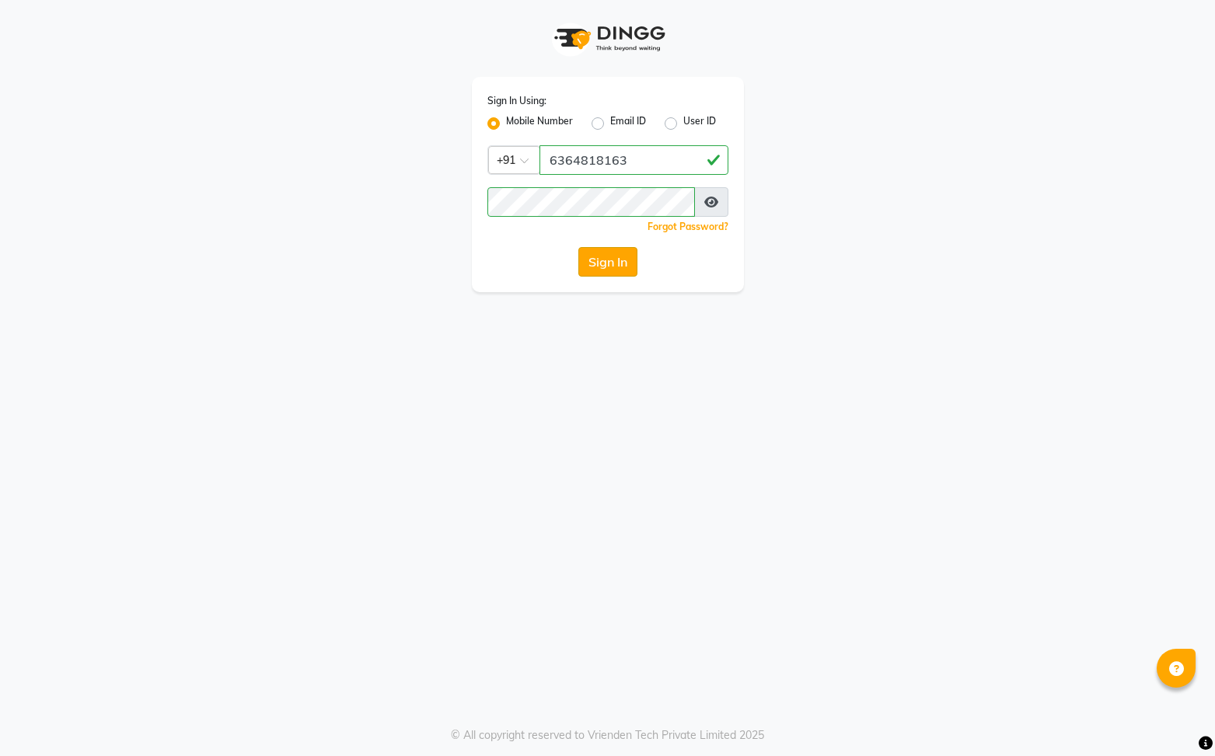
click at [612, 260] on button "Sign In" at bounding box center [607, 262] width 59 height 30
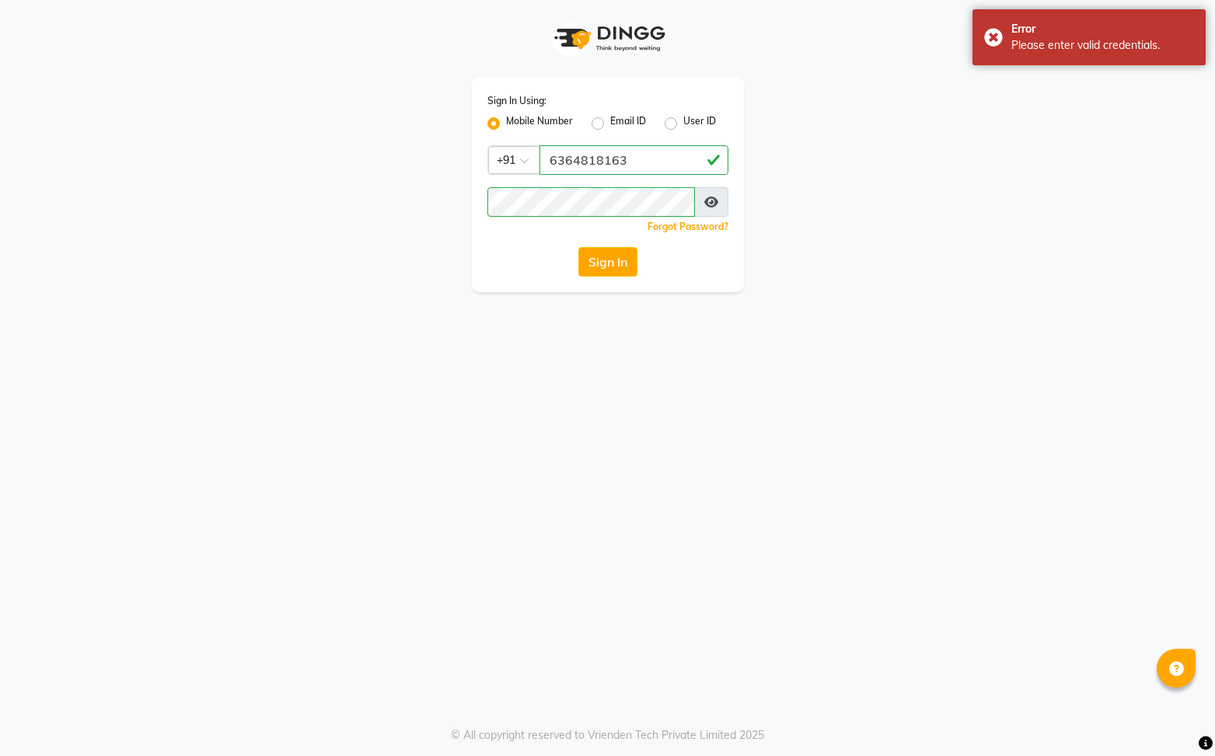
click at [848, 238] on div "Sign In Using: Mobile Number Email ID User ID Country Code × [PHONE_NUMBER] Rem…" at bounding box center [608, 146] width 886 height 292
click at [595, 260] on button "Sign In" at bounding box center [607, 262] width 59 height 30
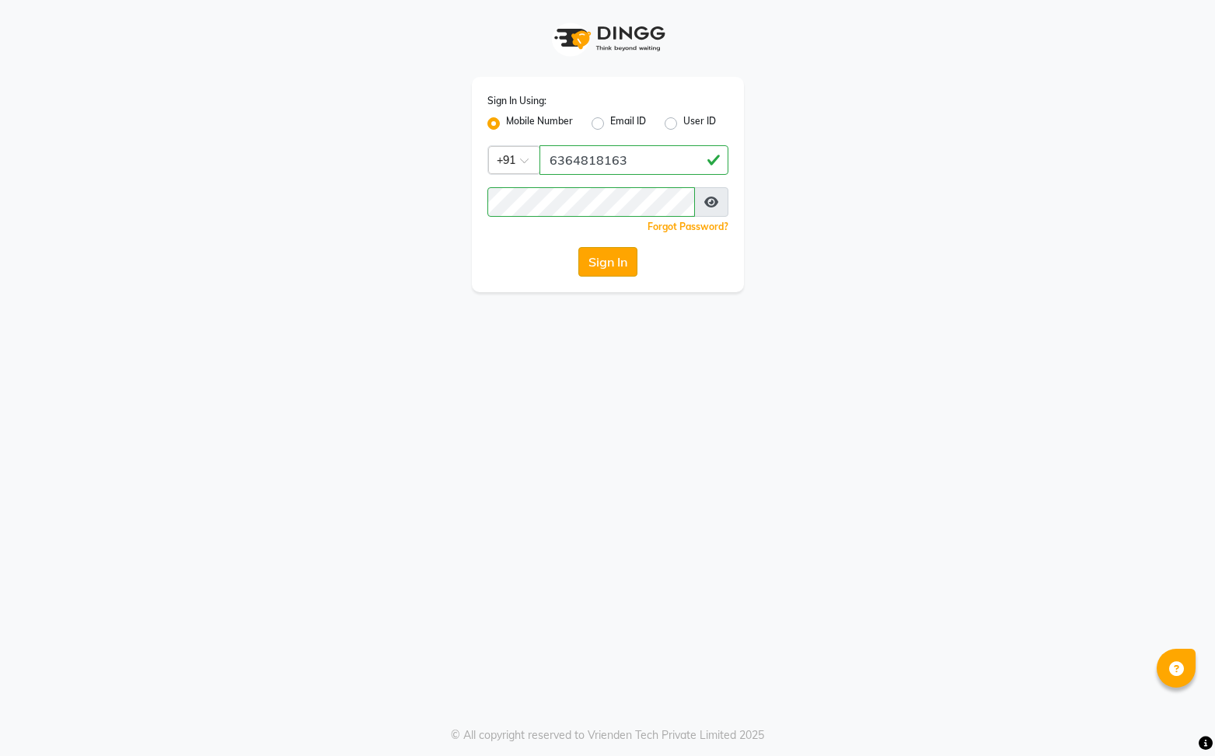
click at [598, 264] on button "Sign In" at bounding box center [607, 262] width 59 height 30
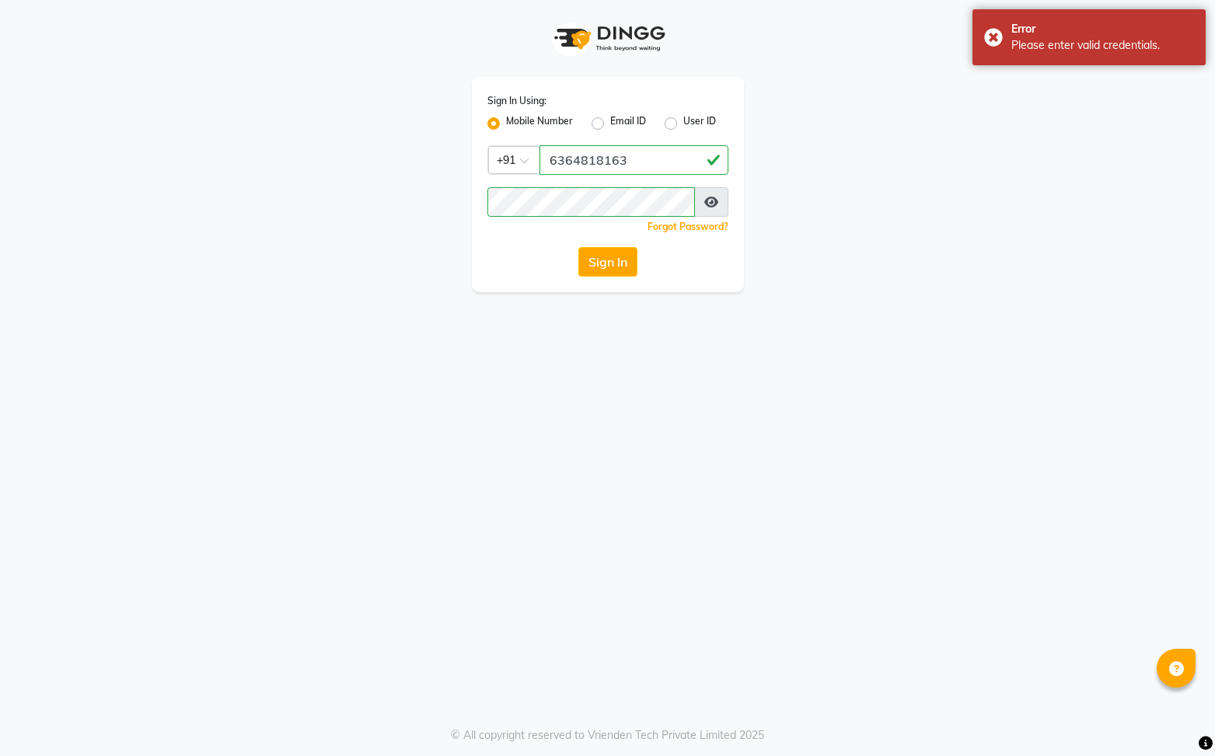
click at [601, 256] on button "Sign In" at bounding box center [607, 262] width 59 height 30
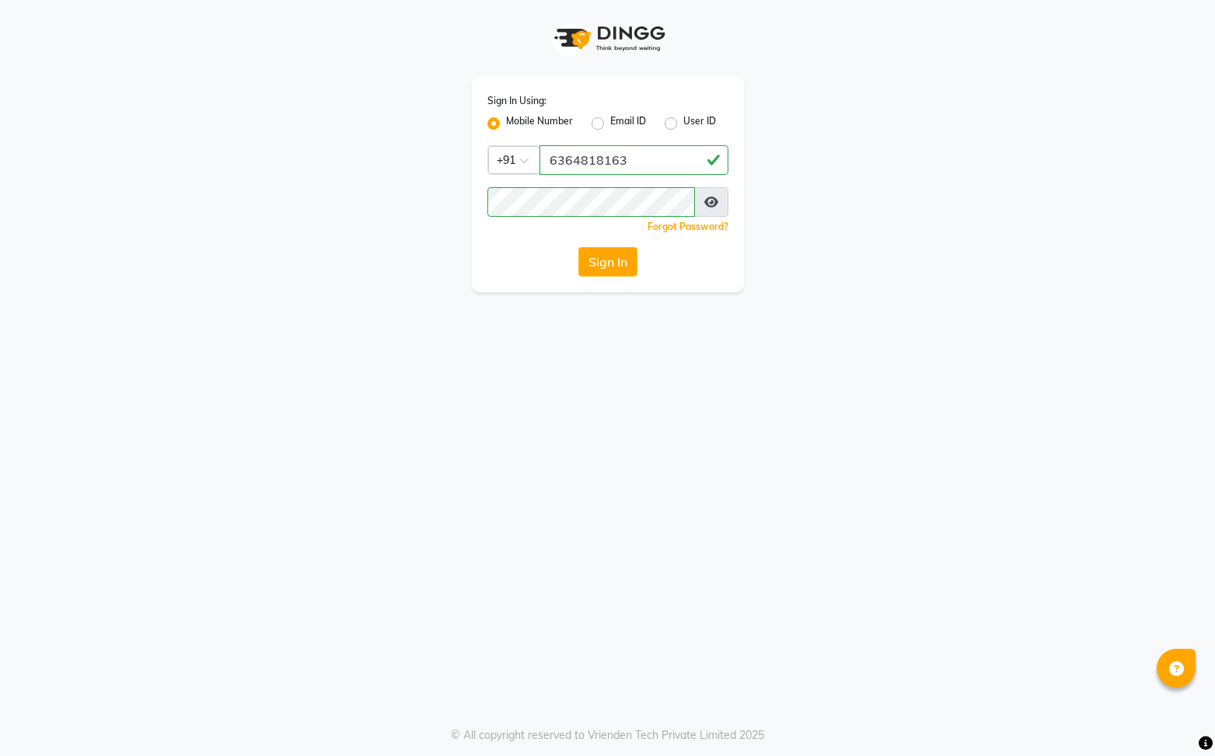
click at [790, 260] on div "Sign In Using: Mobile Number Email ID User ID Country Code × [PHONE_NUMBER] Rem…" at bounding box center [608, 146] width 886 height 292
click at [605, 255] on button "Sign In" at bounding box center [607, 262] width 59 height 30
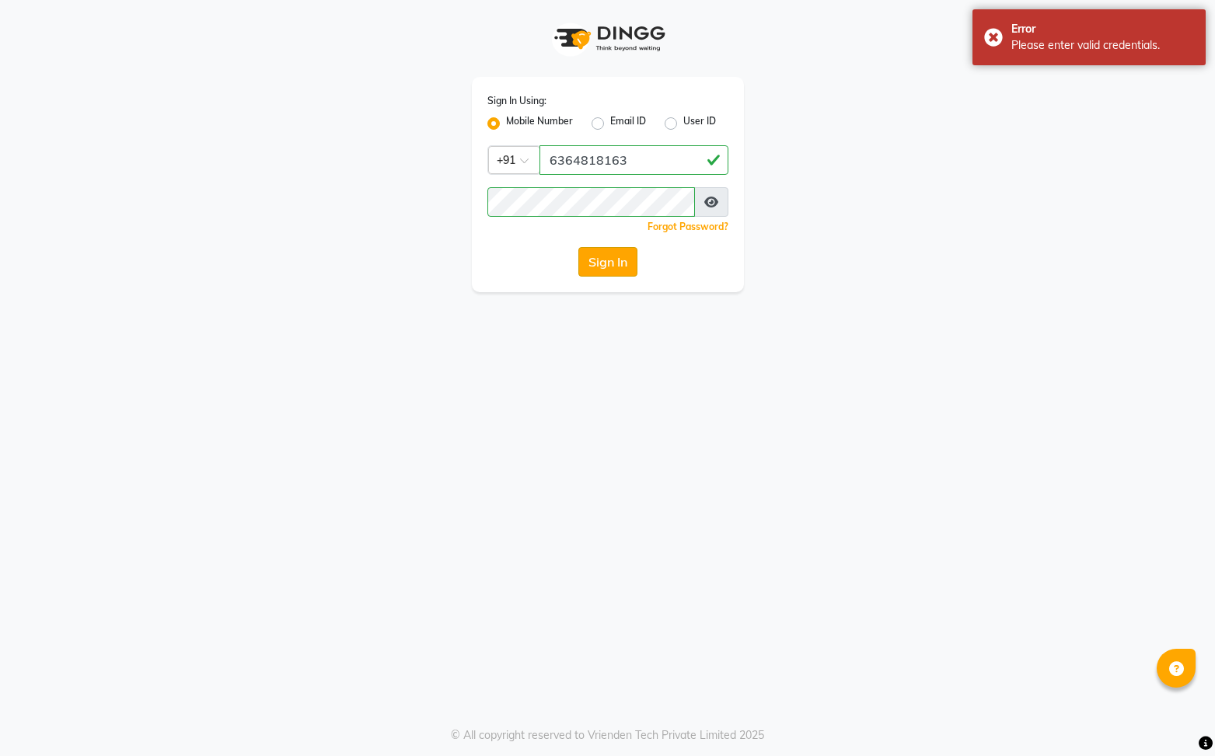
click at [595, 265] on button "Sign In" at bounding box center [607, 262] width 59 height 30
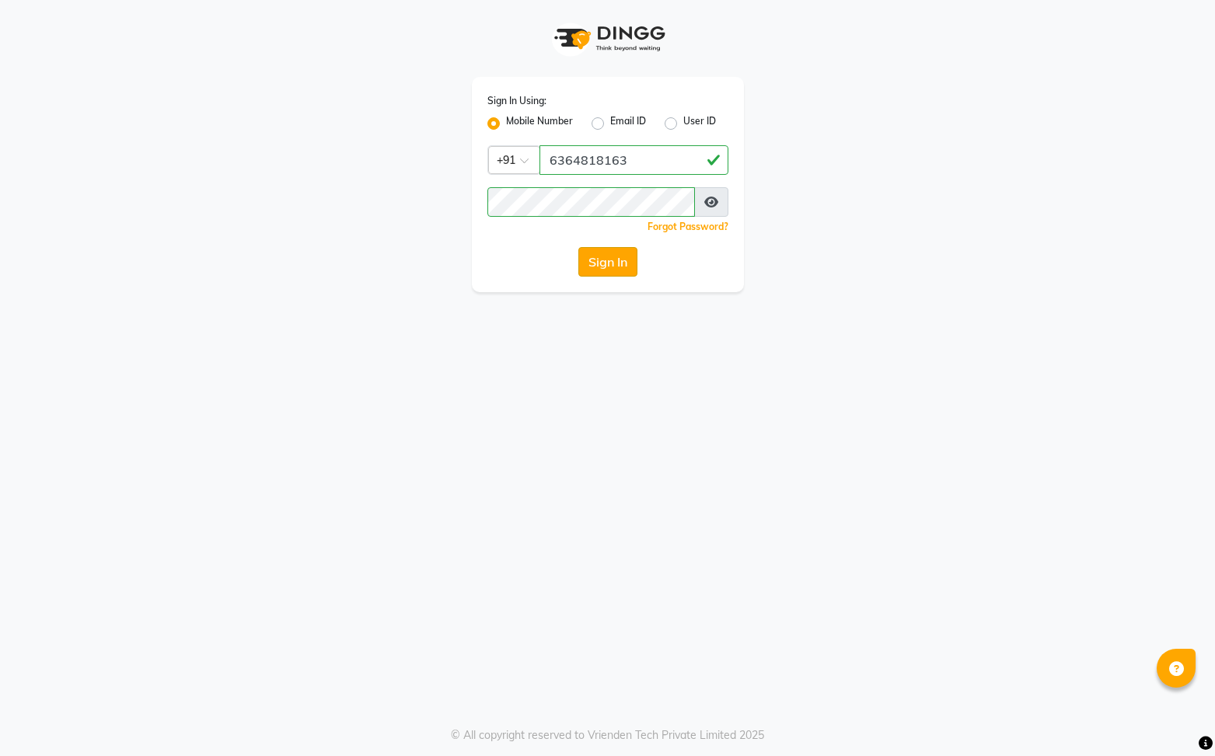
click at [623, 273] on button "Sign In" at bounding box center [607, 262] width 59 height 30
click at [578, 247] on button "Sign In" at bounding box center [607, 262] width 59 height 30
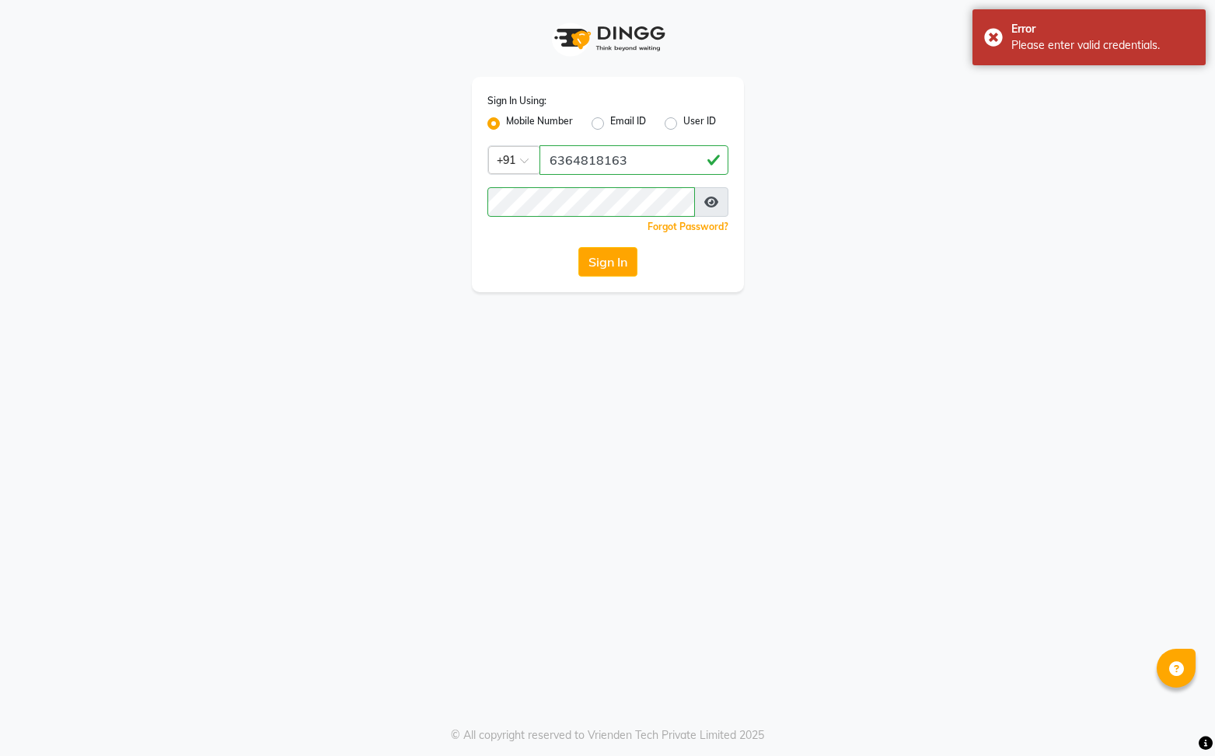
click at [941, 236] on div "Sign In Using: Mobile Number Email ID User ID Country Code × [PHONE_NUMBER] Rem…" at bounding box center [608, 146] width 886 height 292
click at [626, 267] on button "Sign In" at bounding box center [607, 262] width 59 height 30
click at [626, 267] on div "Sign In" at bounding box center [607, 262] width 241 height 30
click at [600, 260] on button "Sign In" at bounding box center [607, 262] width 59 height 30
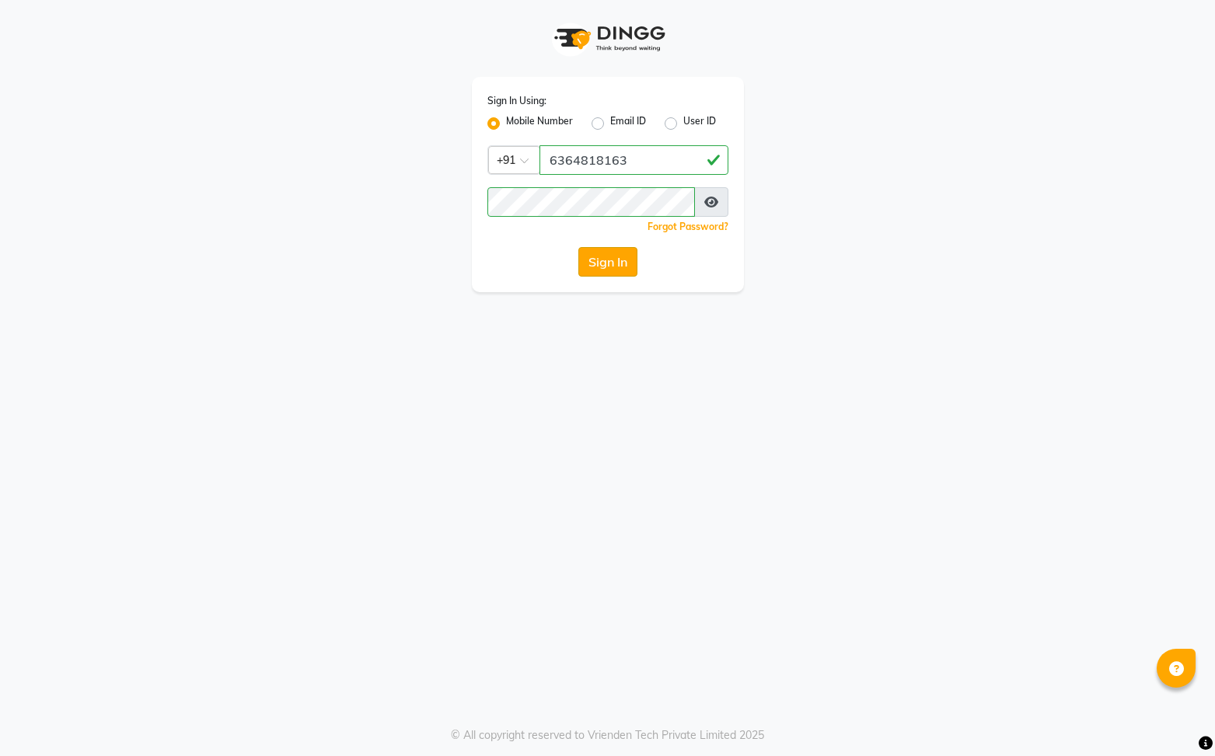
click at [600, 260] on button "Sign In" at bounding box center [607, 262] width 59 height 30
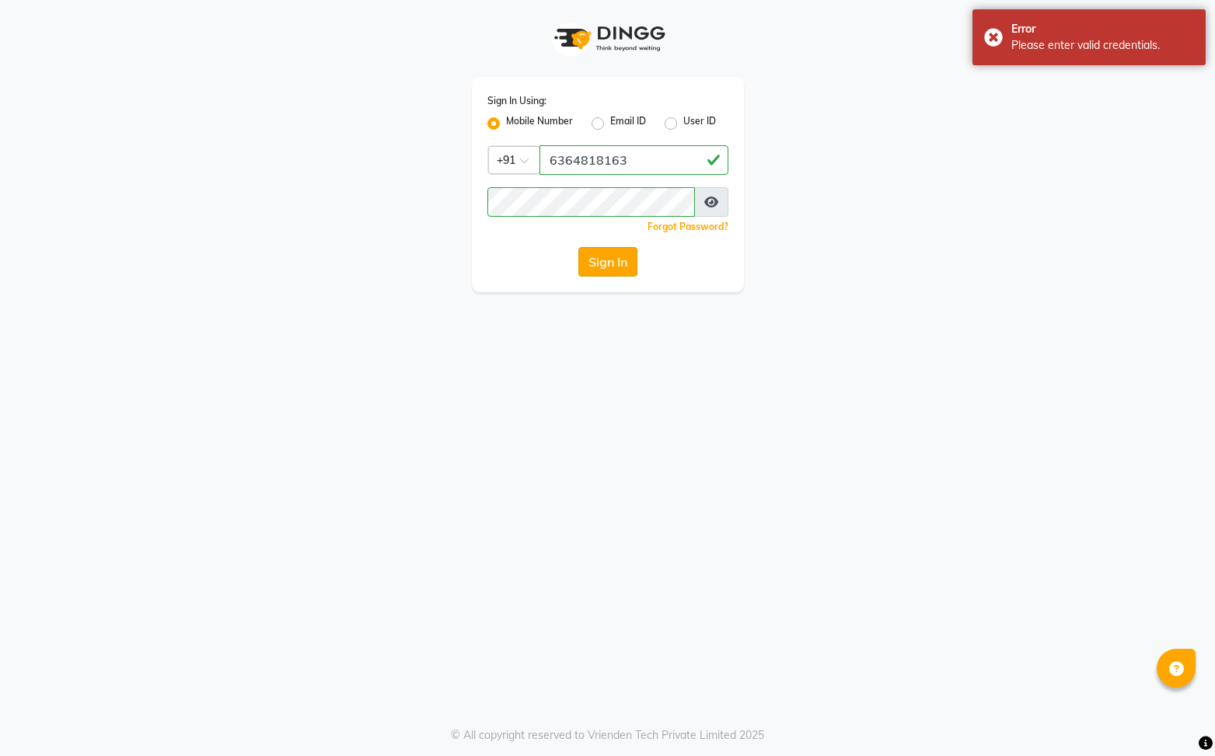
click at [605, 256] on button "Sign In" at bounding box center [607, 262] width 59 height 30
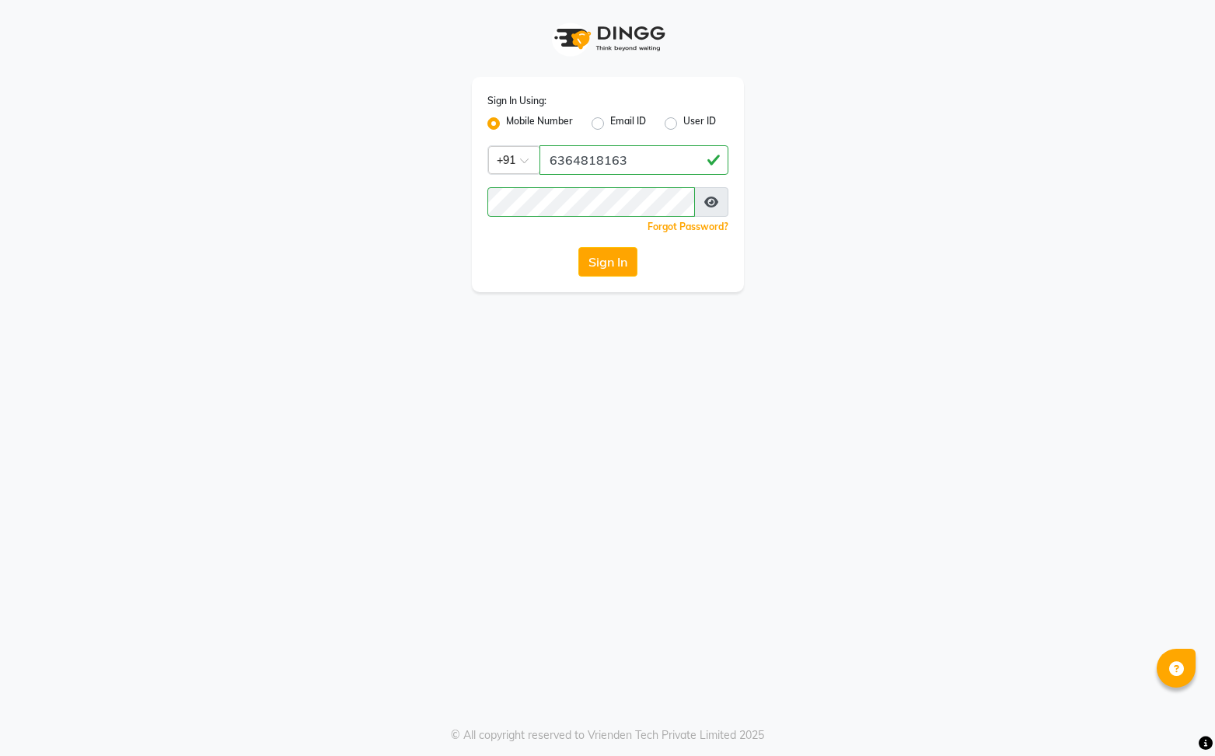
drag, startPoint x: 985, startPoint y: 236, endPoint x: 938, endPoint y: 256, distance: 50.8
click at [983, 238] on div "Sign In Using: Mobile Number Email ID User ID Country Code × [PHONE_NUMBER] Rem…" at bounding box center [608, 146] width 886 height 292
click at [609, 261] on button "Sign In" at bounding box center [607, 262] width 59 height 30
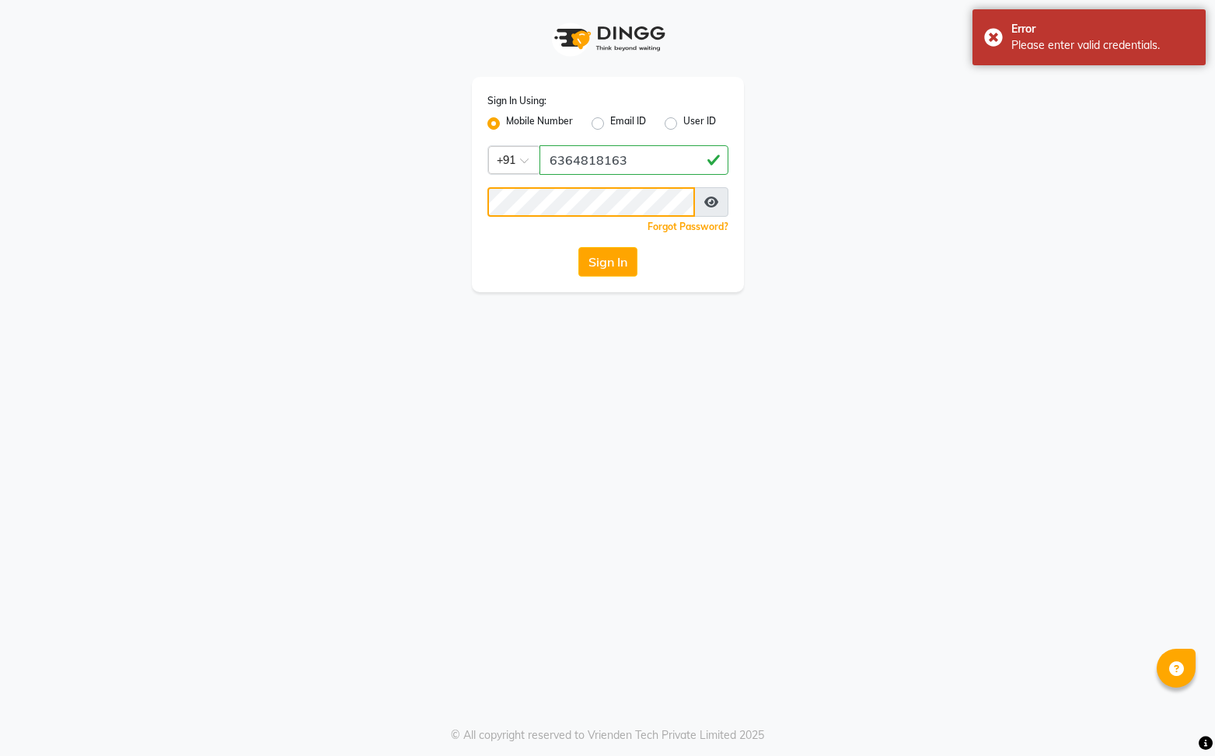
click at [578, 247] on button "Sign In" at bounding box center [607, 262] width 59 height 30
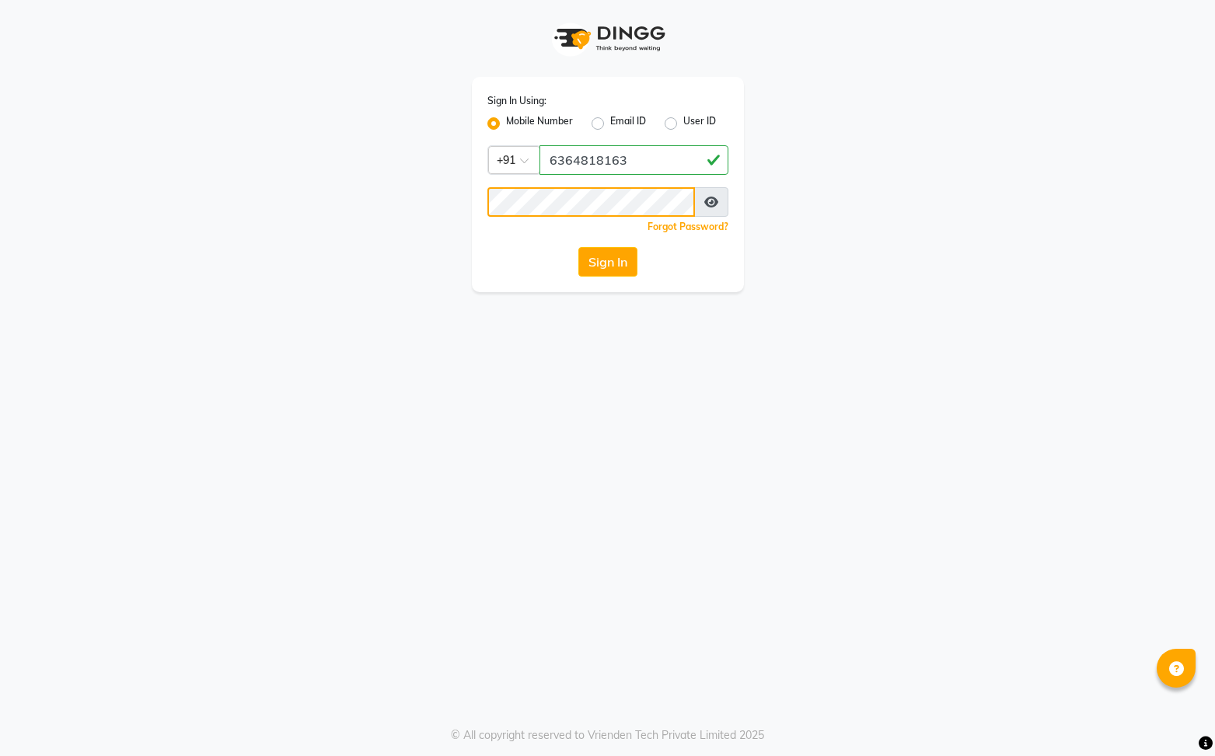
click at [578, 247] on button "Sign In" at bounding box center [607, 262] width 59 height 30
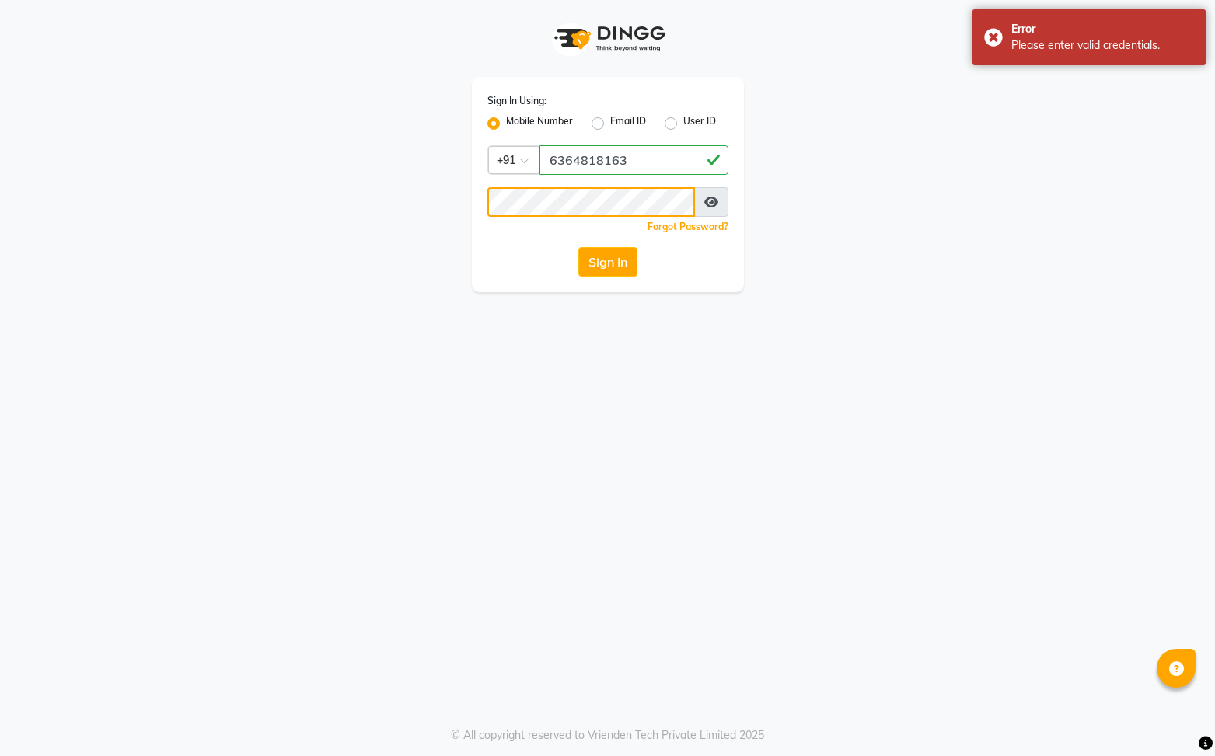
click at [578, 247] on button "Sign In" at bounding box center [607, 262] width 59 height 30
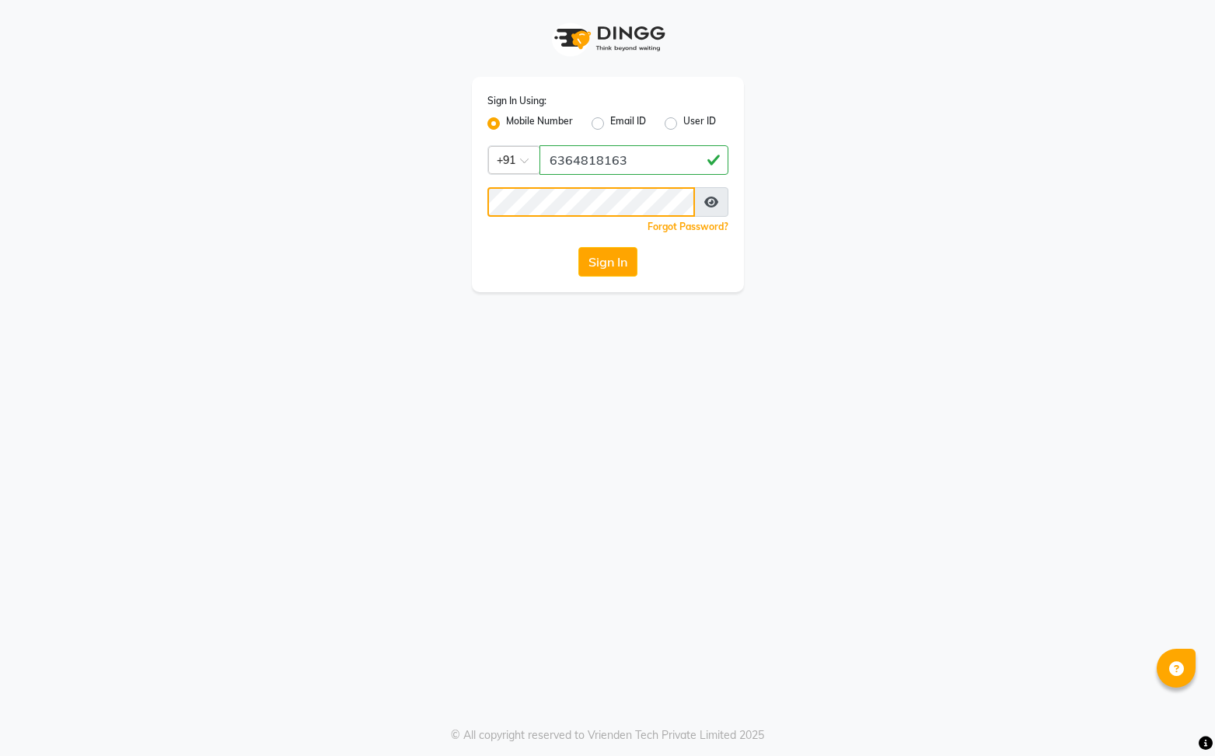
click at [578, 247] on button "Sign In" at bounding box center [607, 262] width 59 height 30
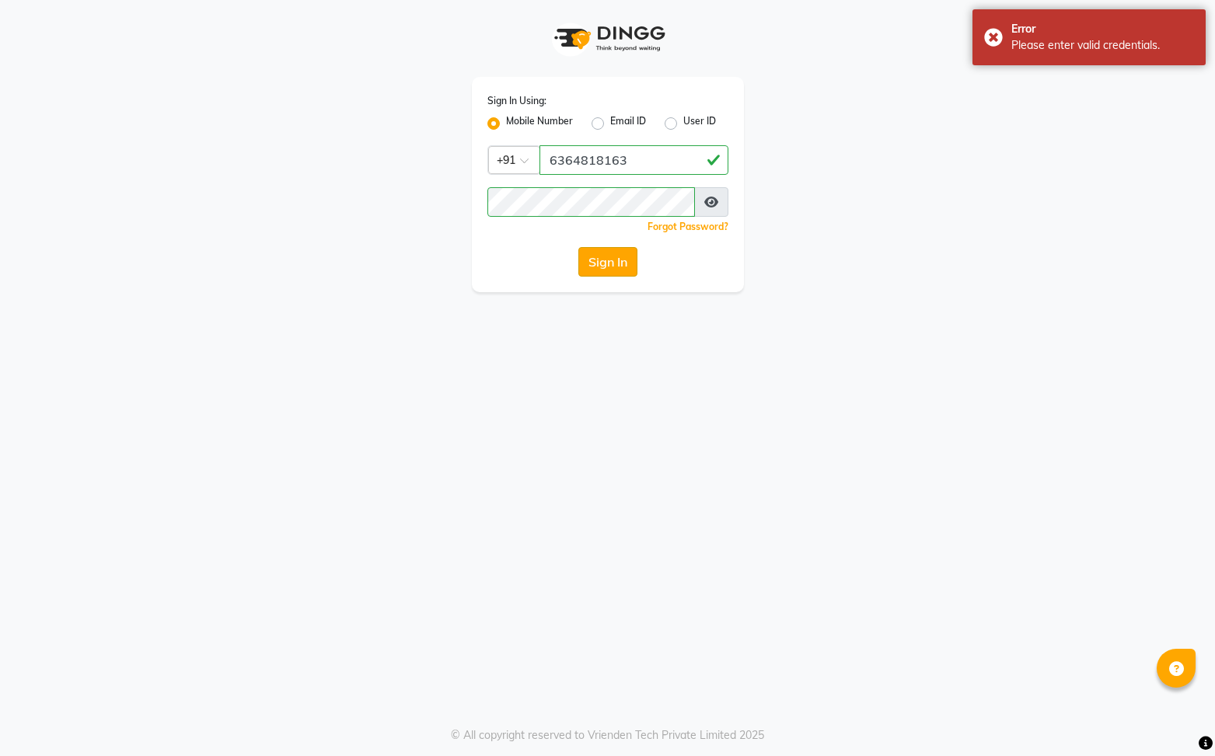
click at [615, 264] on button "Sign In" at bounding box center [607, 262] width 59 height 30
drag, startPoint x: 636, startPoint y: 175, endPoint x: 644, endPoint y: 166, distance: 11.6
click at [637, 175] on div "Sign In Using: Mobile Number Email ID User ID Country Code × [PHONE_NUMBER] Rem…" at bounding box center [608, 184] width 272 height 215
click at [646, 165] on input "6364818163" at bounding box center [633, 160] width 189 height 30
click at [646, 166] on input "6364818163" at bounding box center [633, 160] width 189 height 30
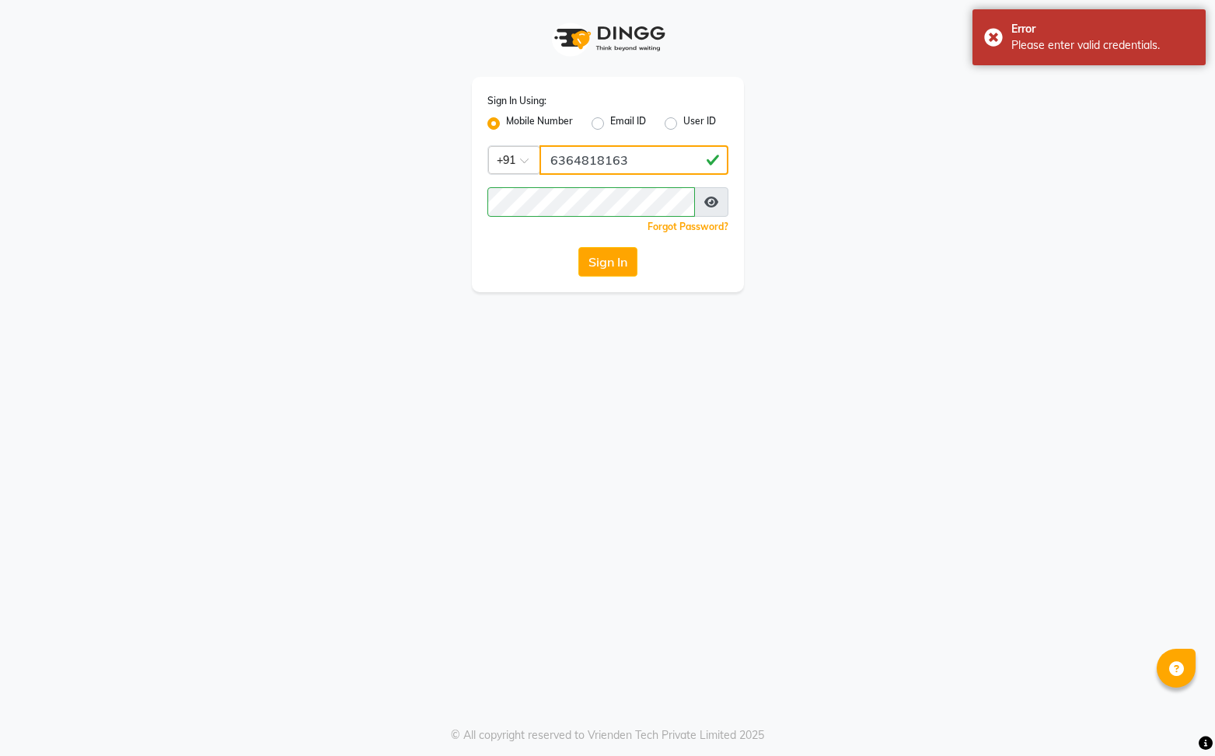
click at [646, 166] on input "6364818163" at bounding box center [633, 160] width 189 height 30
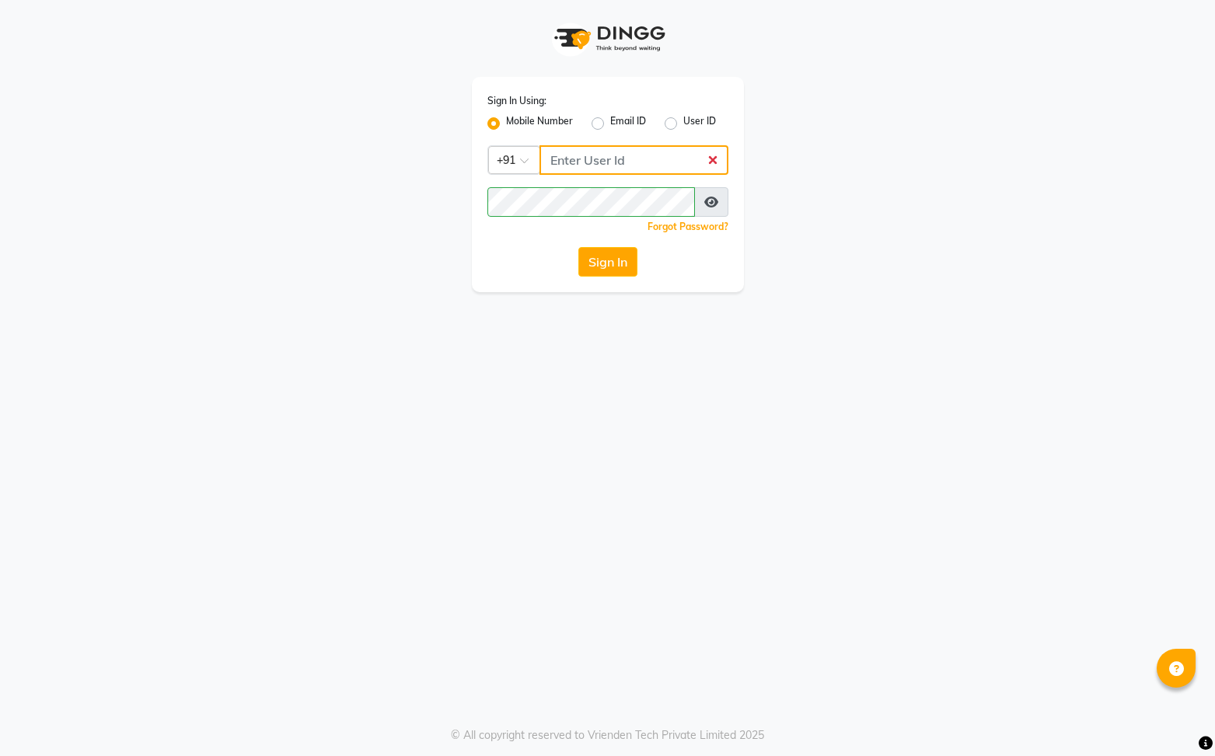
drag, startPoint x: 654, startPoint y: 157, endPoint x: 652, endPoint y: 166, distance: 8.7
click at [654, 158] on input "Username" at bounding box center [633, 160] width 189 height 30
type input "8731984711"
click at [612, 266] on button "Sign In" at bounding box center [607, 262] width 59 height 30
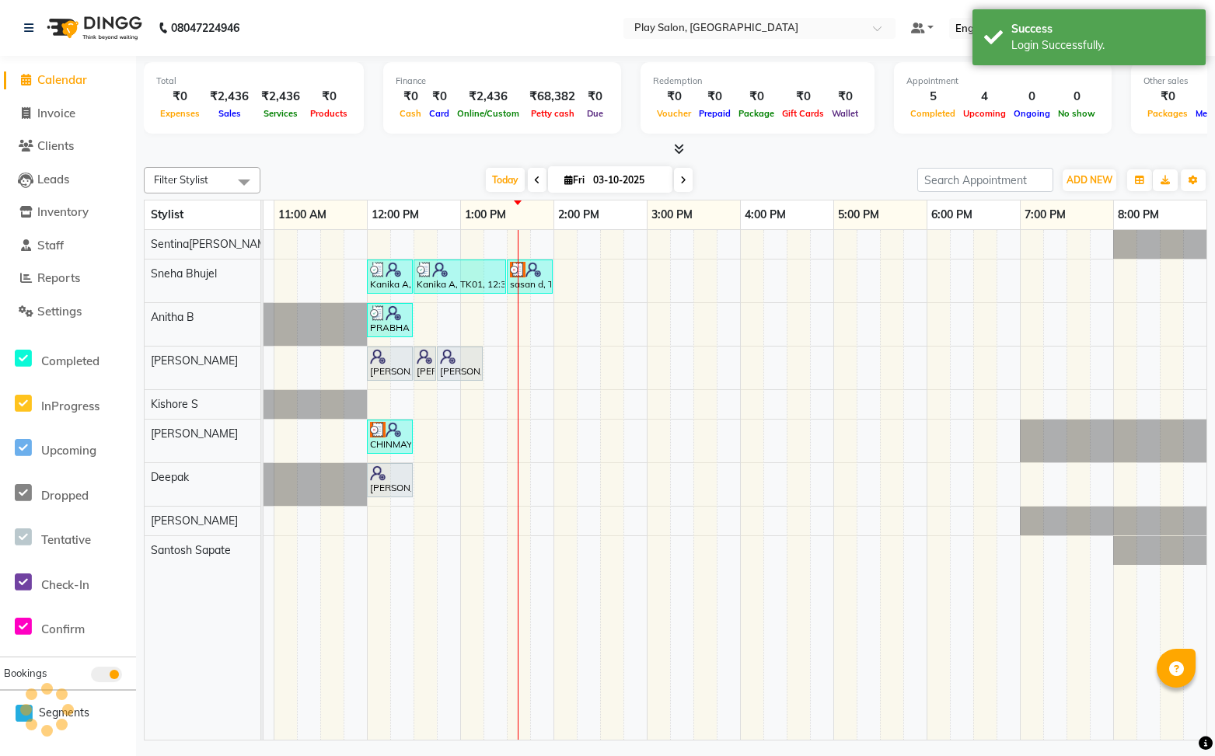
scroll to position [0, 266]
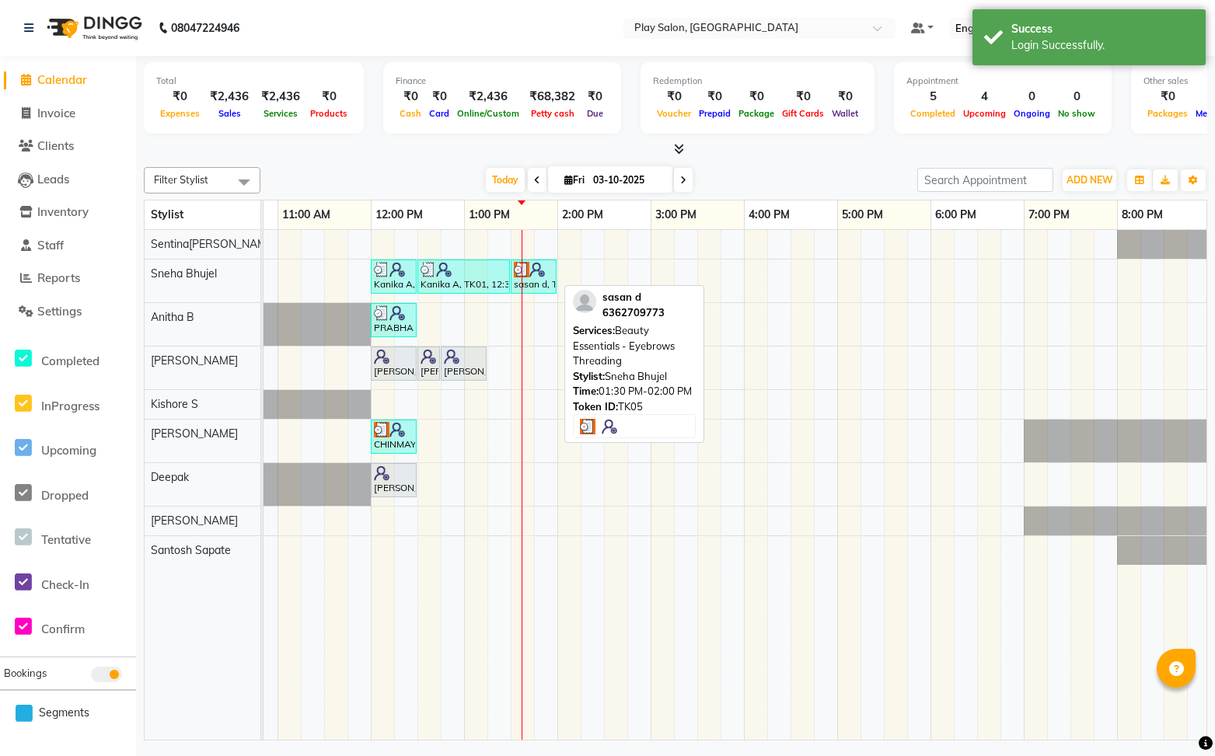
click at [535, 280] on div "sasan d, TK05, 01:30 PM-02:00 PM, Beauty Essentials - Eyebrows Threading" at bounding box center [533, 277] width 43 height 30
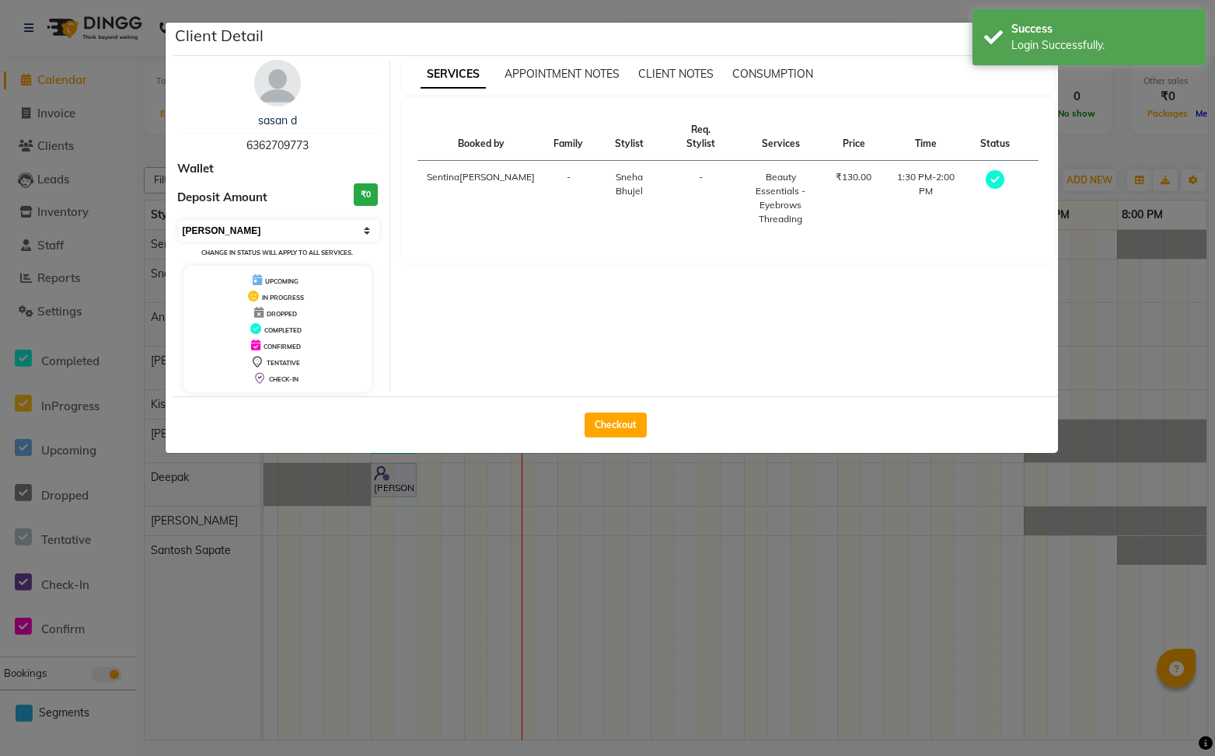
click at [343, 234] on select "Select MARK DONE UPCOMING" at bounding box center [279, 231] width 201 height 22
select select "5"
click at [179, 220] on select "Select MARK DONE UPCOMING" at bounding box center [279, 231] width 201 height 22
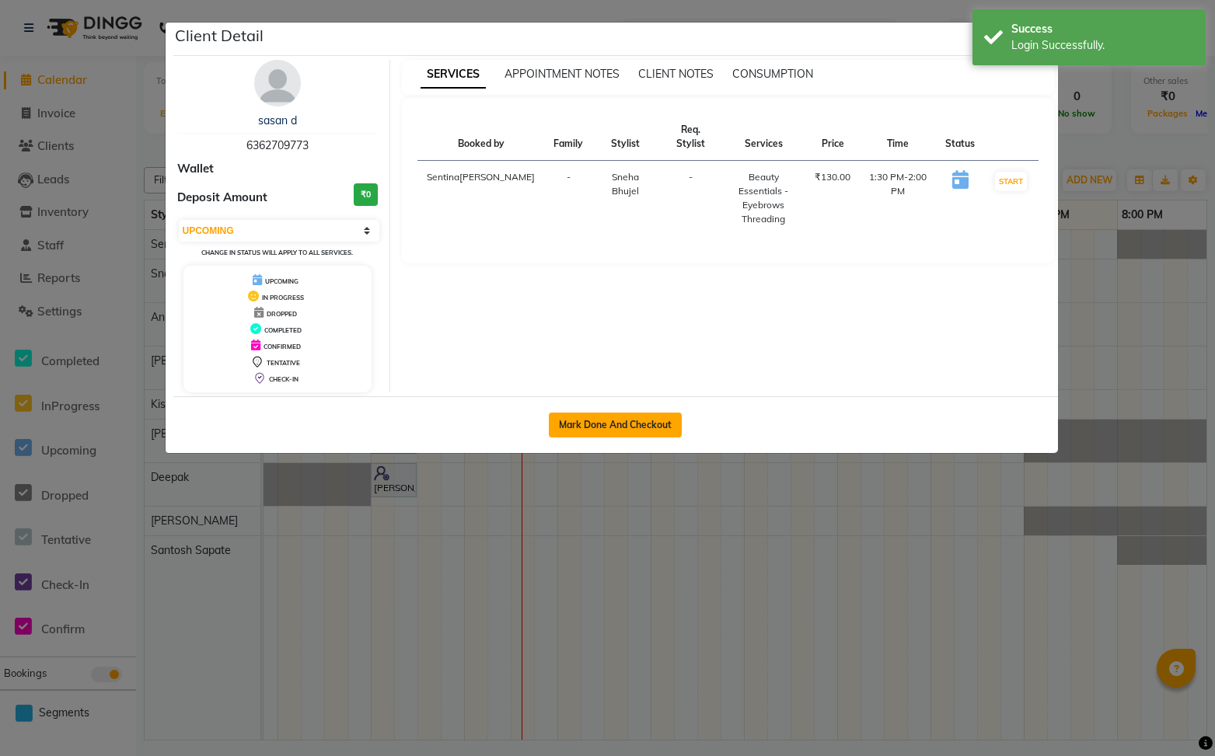
click at [631, 434] on button "Mark Done And Checkout" at bounding box center [615, 425] width 133 height 25
select select "8961"
select select "service"
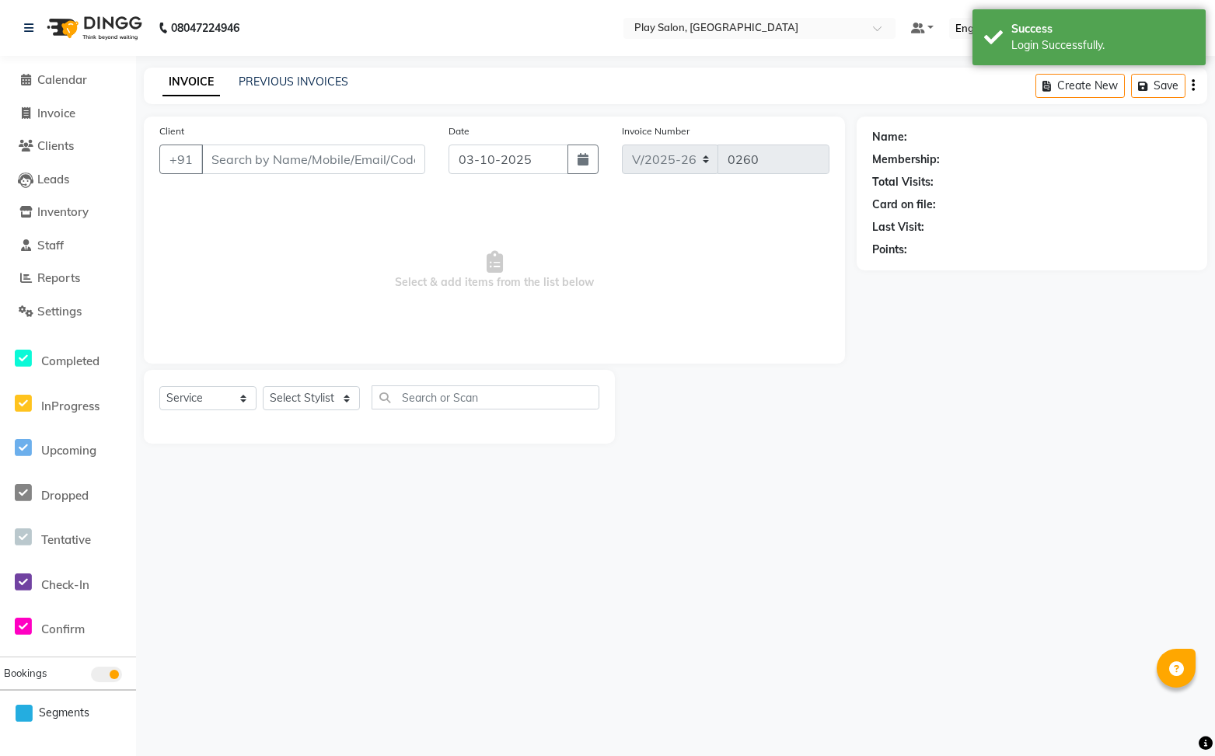
select select "3"
type input "6362709773"
select select "91859"
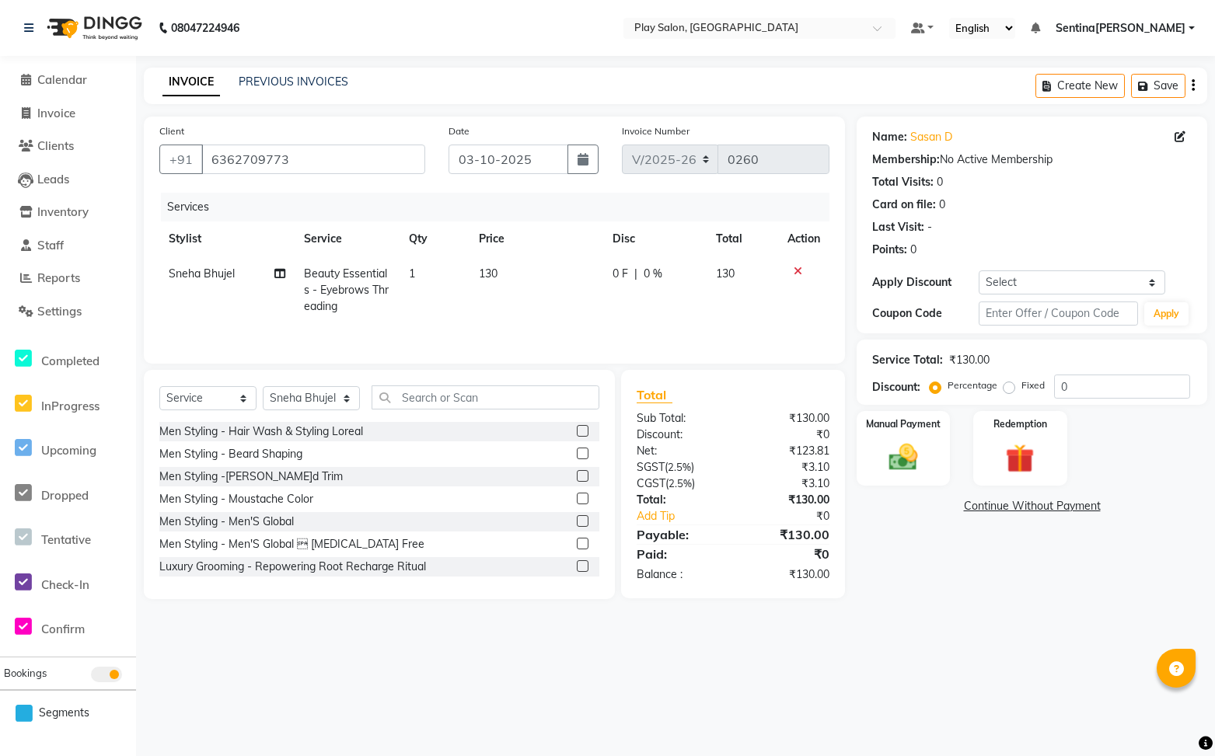
click at [416, 270] on td "1" at bounding box center [434, 290] width 70 height 68
select select "91859"
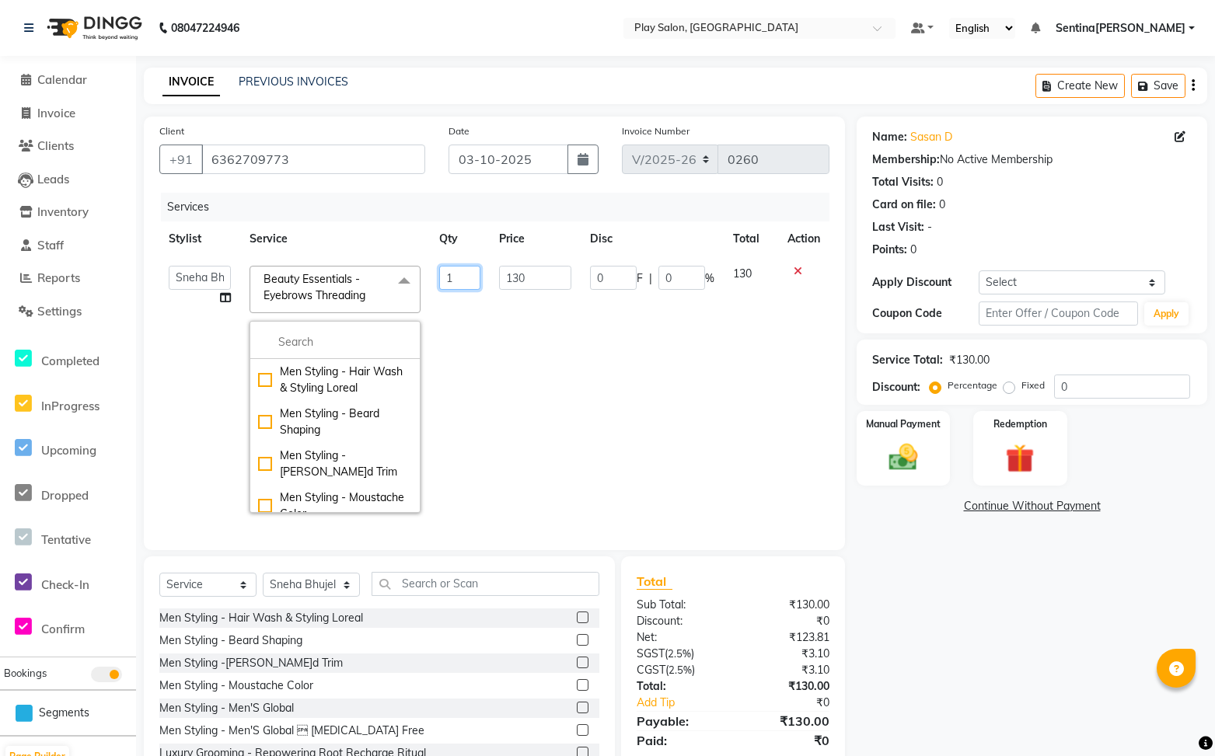
click at [462, 275] on input "1" at bounding box center [460, 278] width 42 height 24
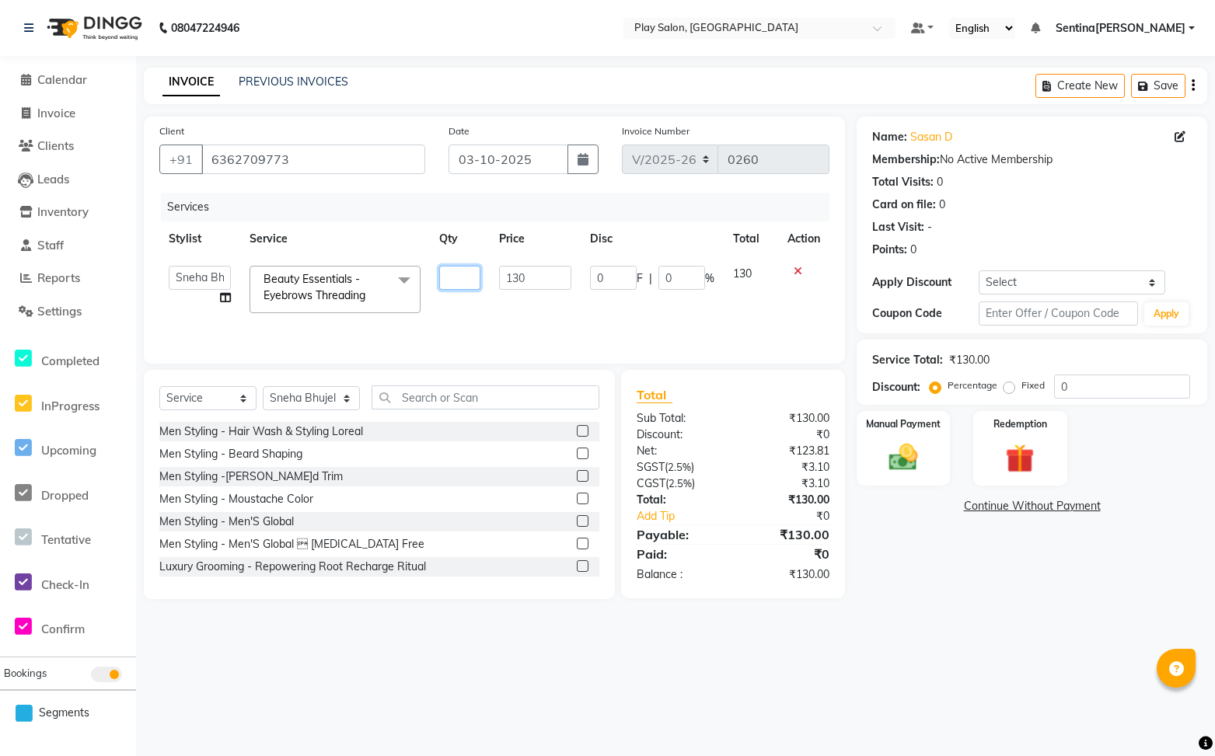
type input "2"
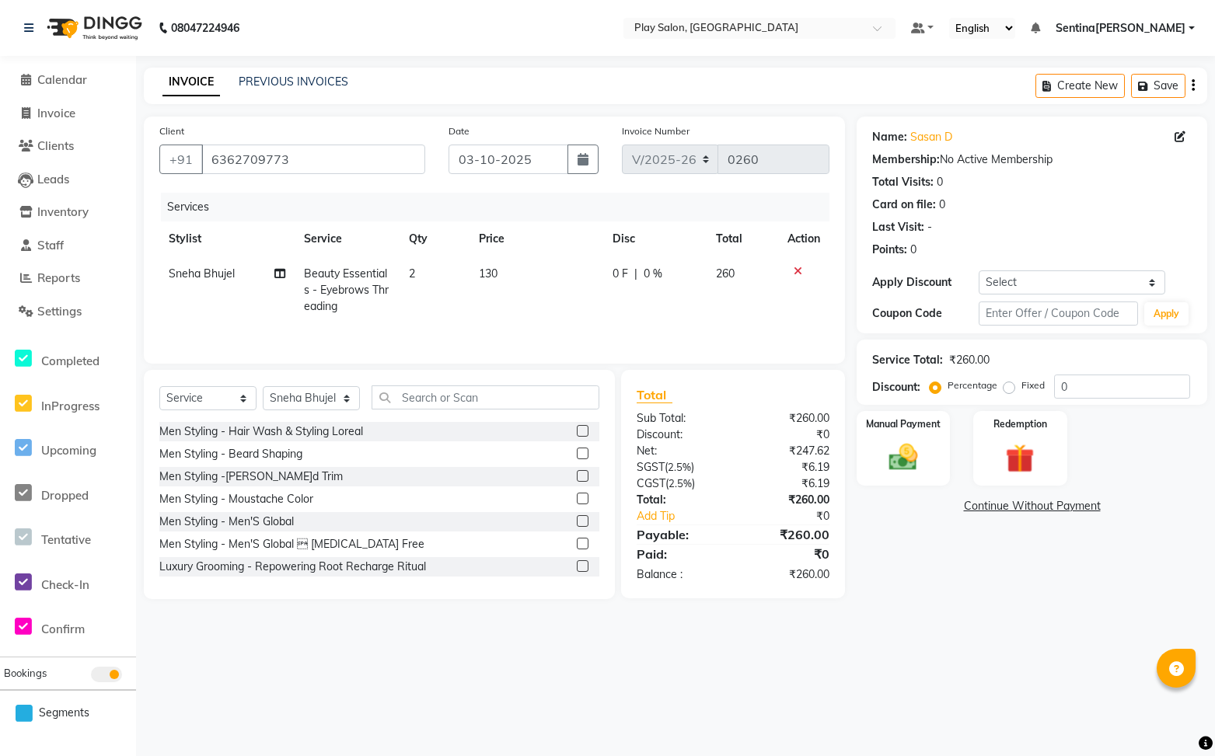
click at [552, 324] on div "Services Stylist Service Qty Price Disc Total Actio[PERSON_NAME]el Beauty Essen…" at bounding box center [494, 270] width 670 height 155
click at [1126, 389] on input "0" at bounding box center [1122, 387] width 136 height 24
type input "30"
drag, startPoint x: 927, startPoint y: 448, endPoint x: 912, endPoint y: 458, distance: 17.5
click at [927, 448] on img at bounding box center [903, 458] width 49 height 34
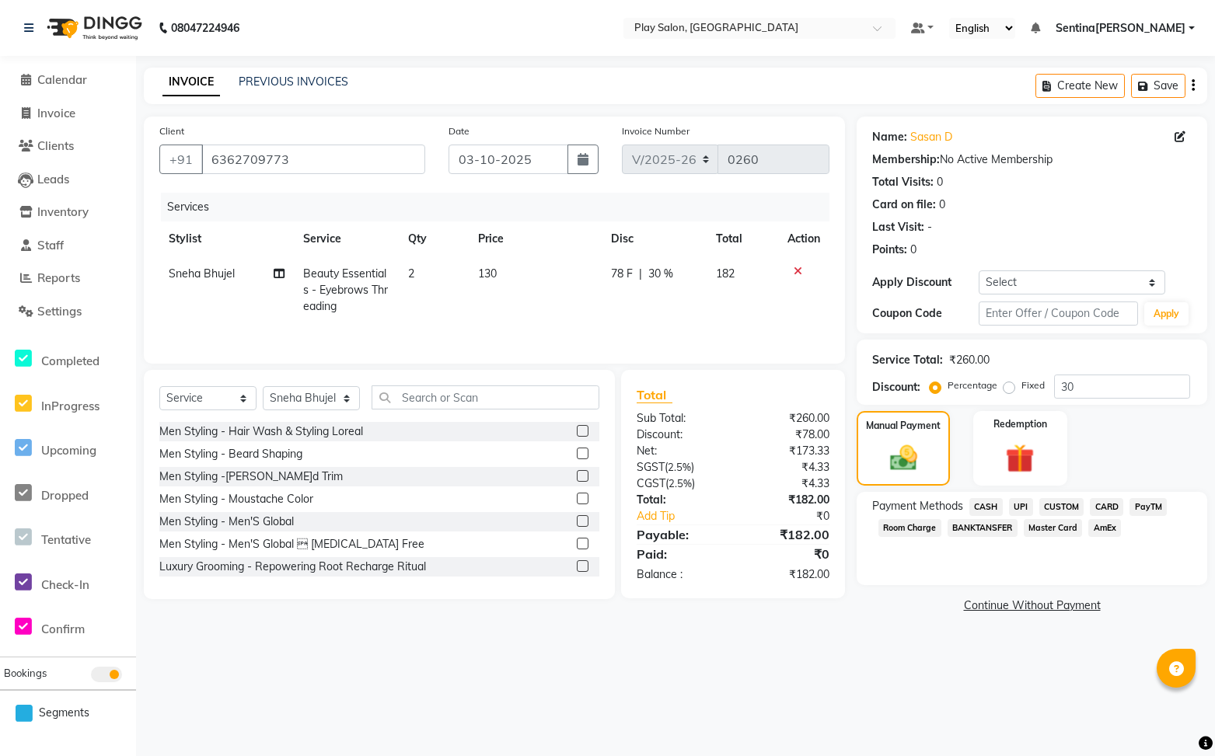
click at [1023, 507] on span "UPI" at bounding box center [1021, 507] width 24 height 18
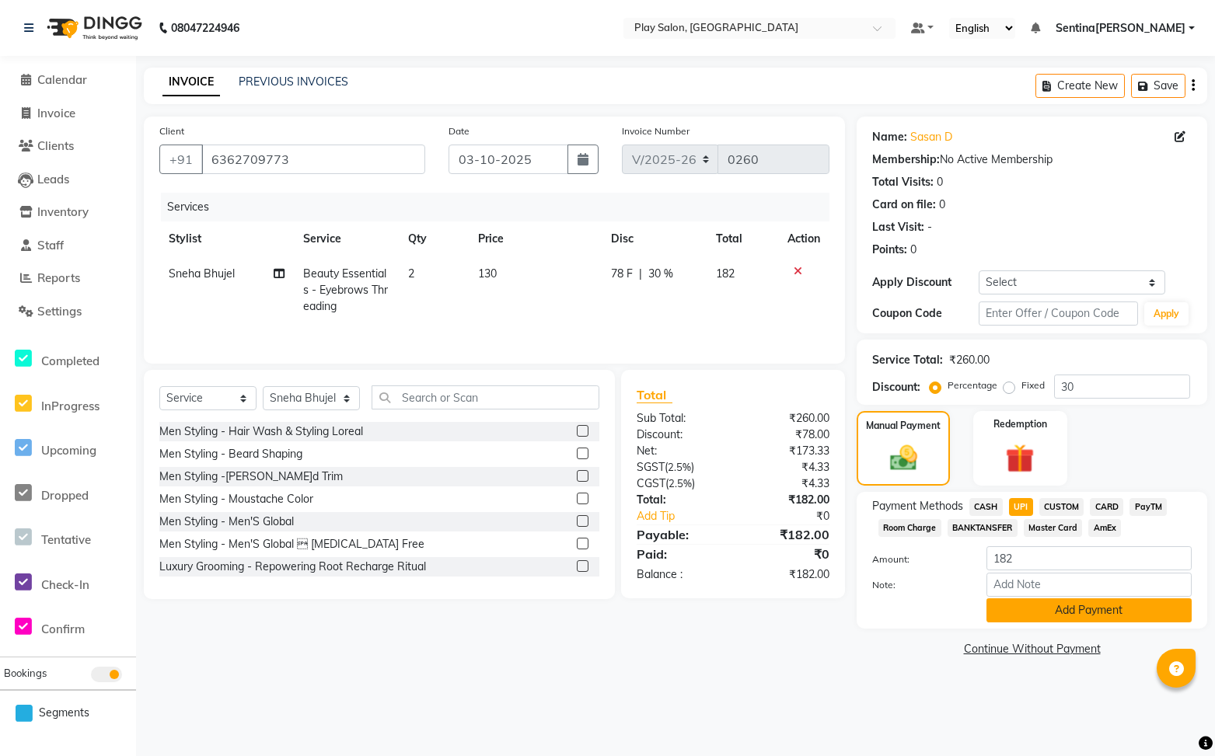
click at [1047, 608] on button "Add Payment" at bounding box center [1088, 610] width 205 height 24
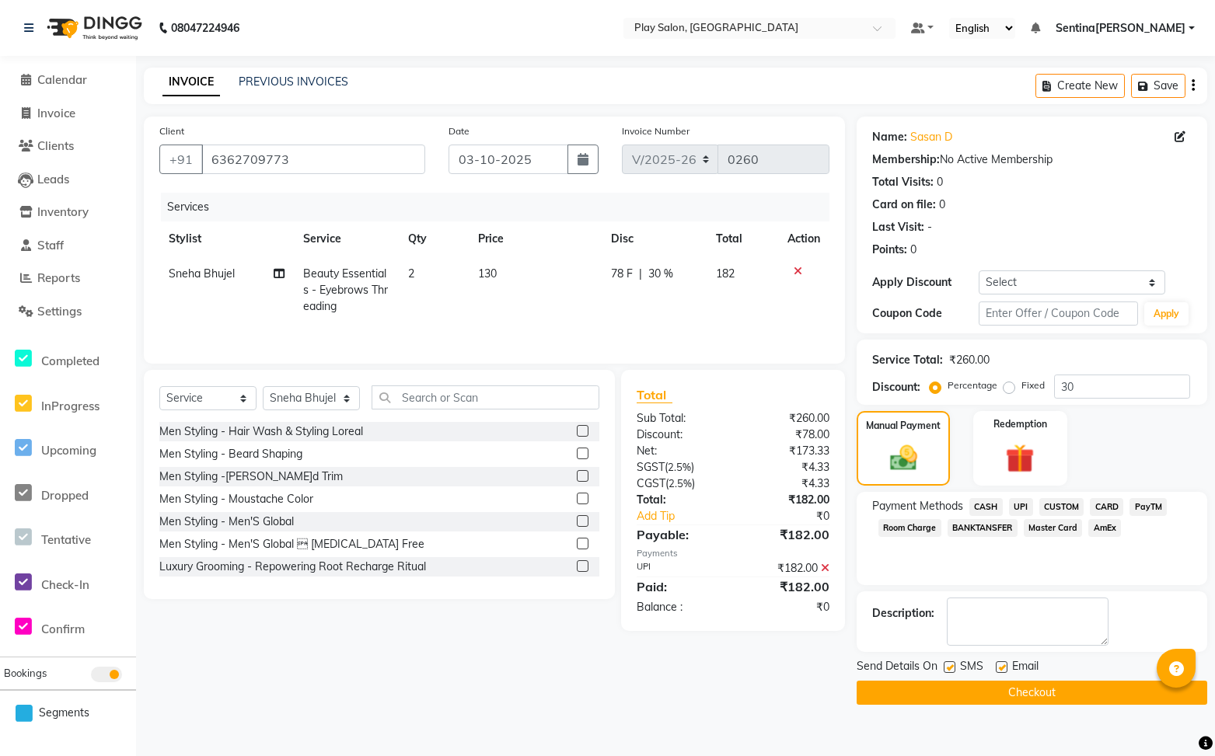
click at [1035, 691] on button "Checkout" at bounding box center [1031, 693] width 350 height 24
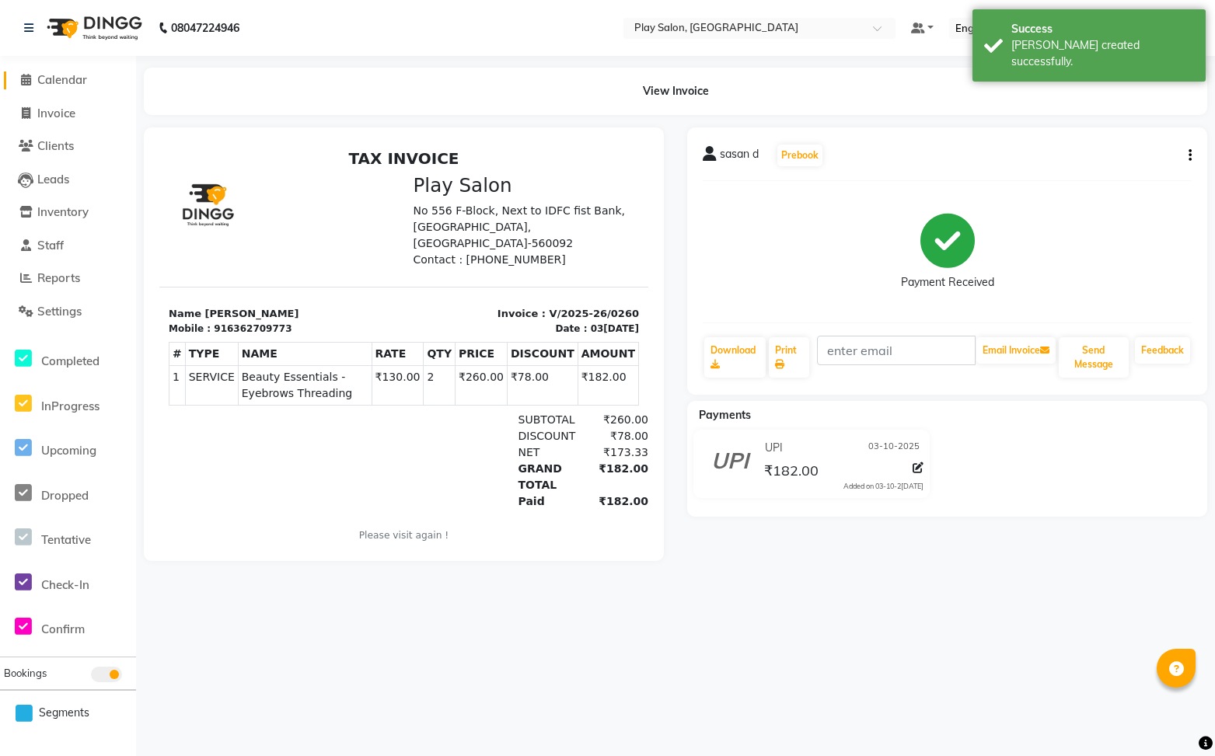
click at [64, 82] on span "Calendar" at bounding box center [62, 79] width 50 height 15
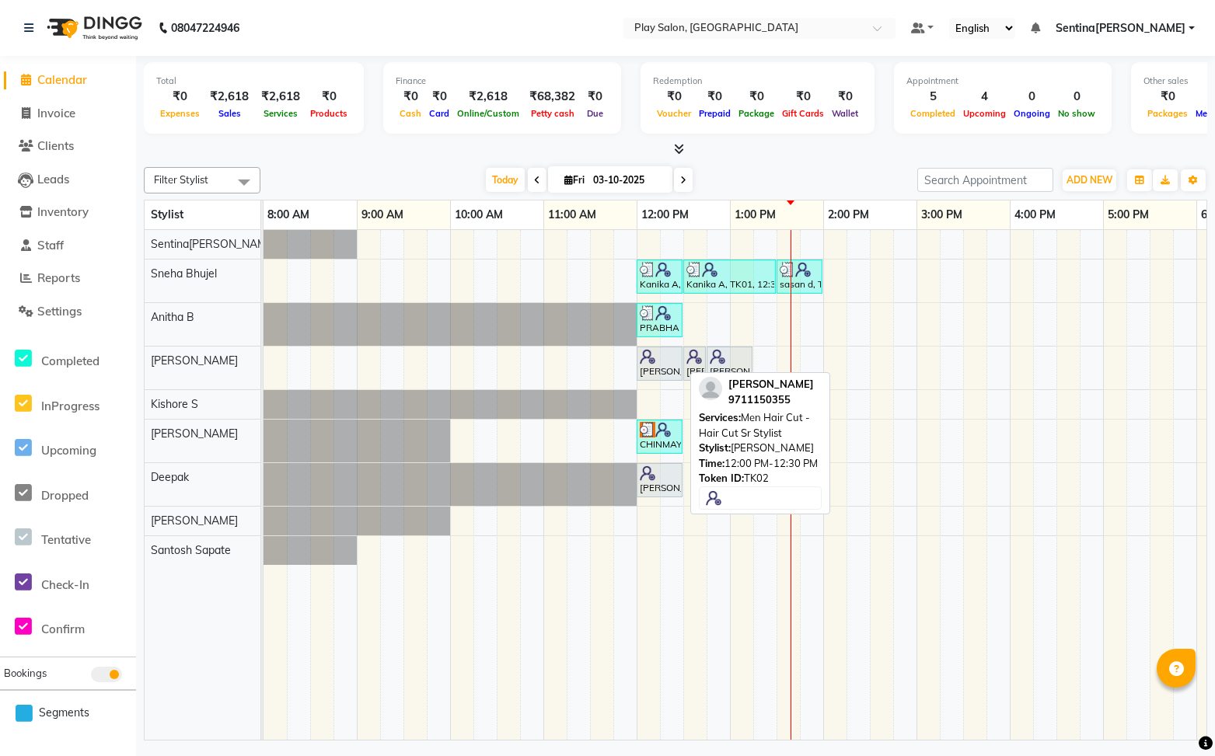
click at [675, 372] on div "[PERSON_NAME], TK02, 12:00 PM-12:30 PM, Men Hair Cut - Hair Cut Sr Stylist" at bounding box center [659, 364] width 43 height 30
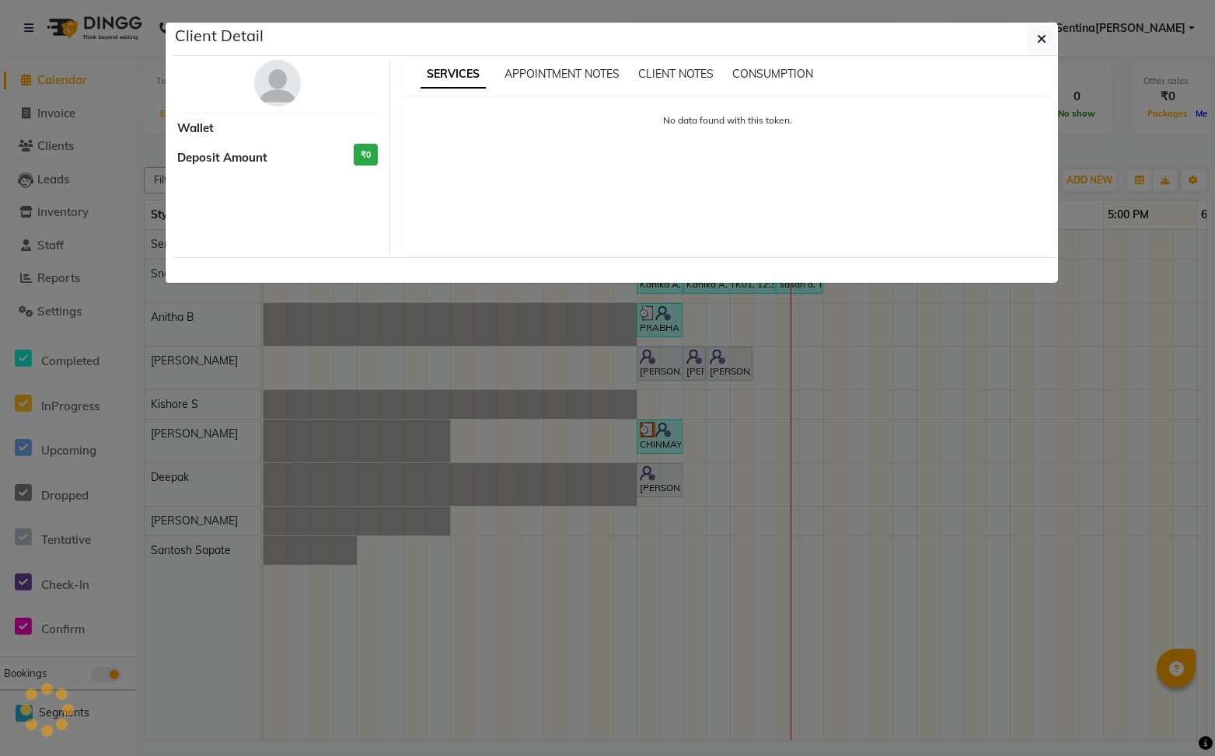
select select "7"
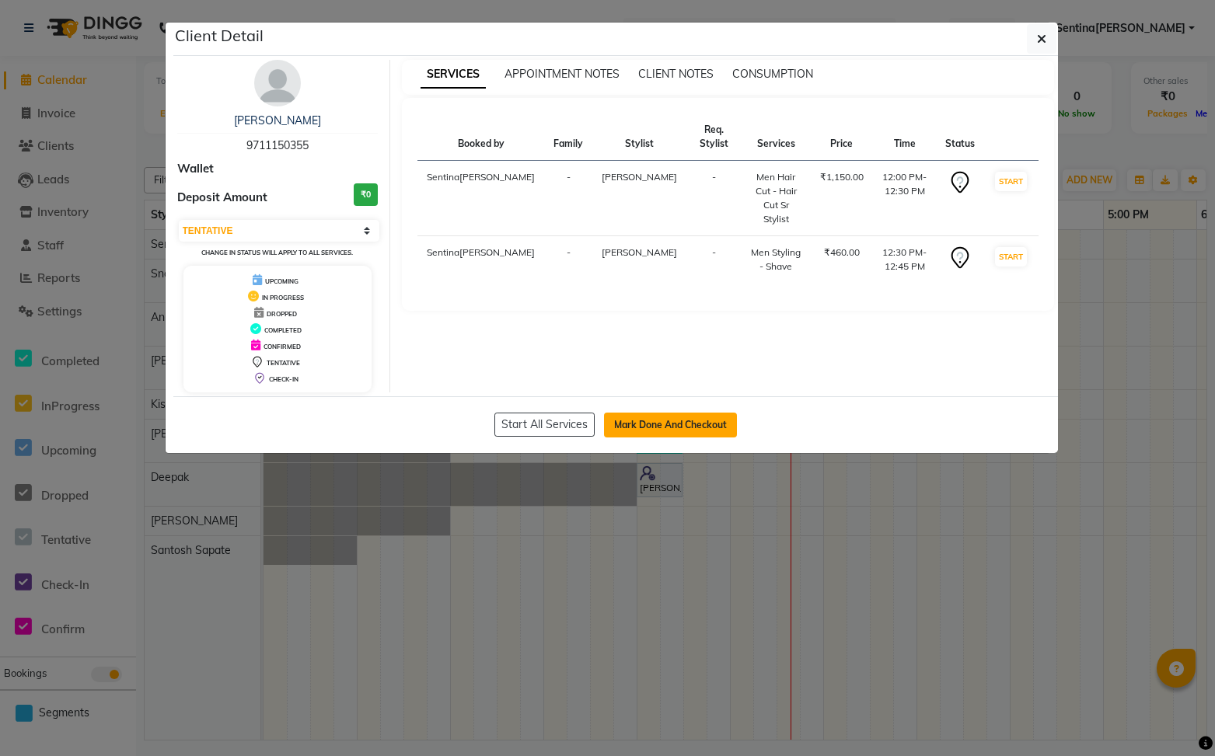
click at [687, 422] on button "Mark Done And Checkout" at bounding box center [670, 425] width 133 height 25
select select "service"
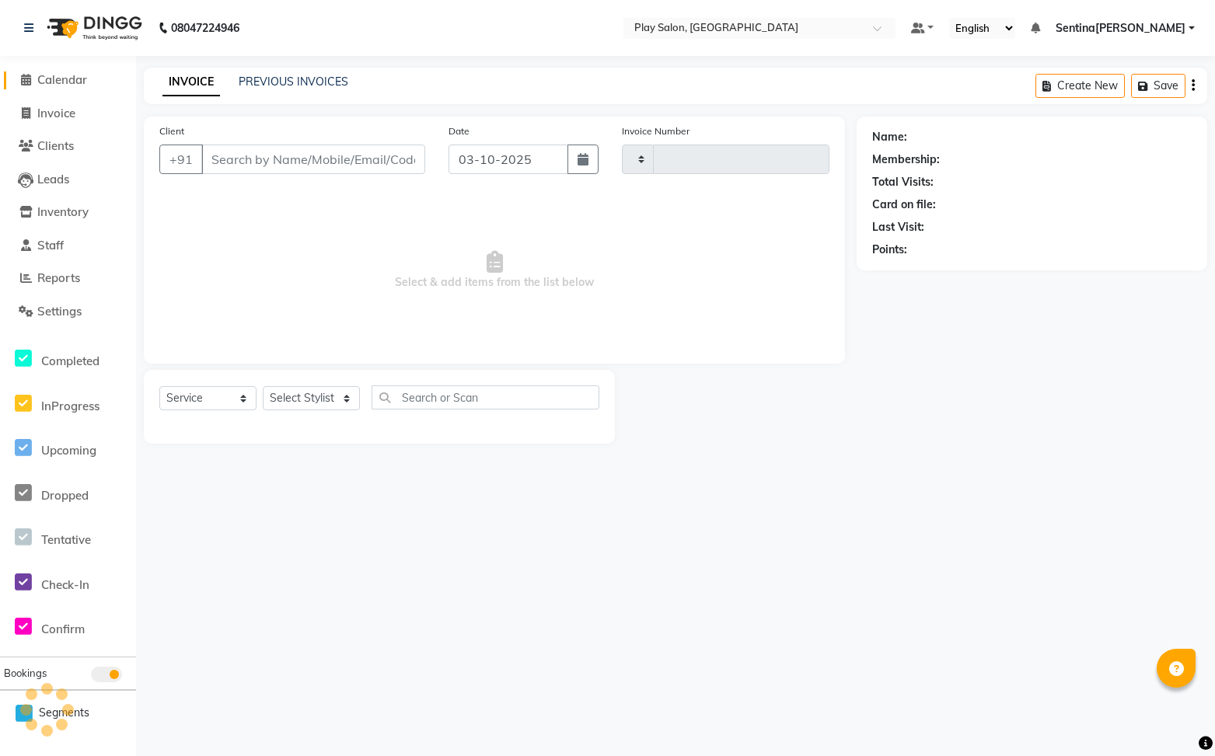
type input "0261"
select select "8961"
type input "9711150355"
select select "91861"
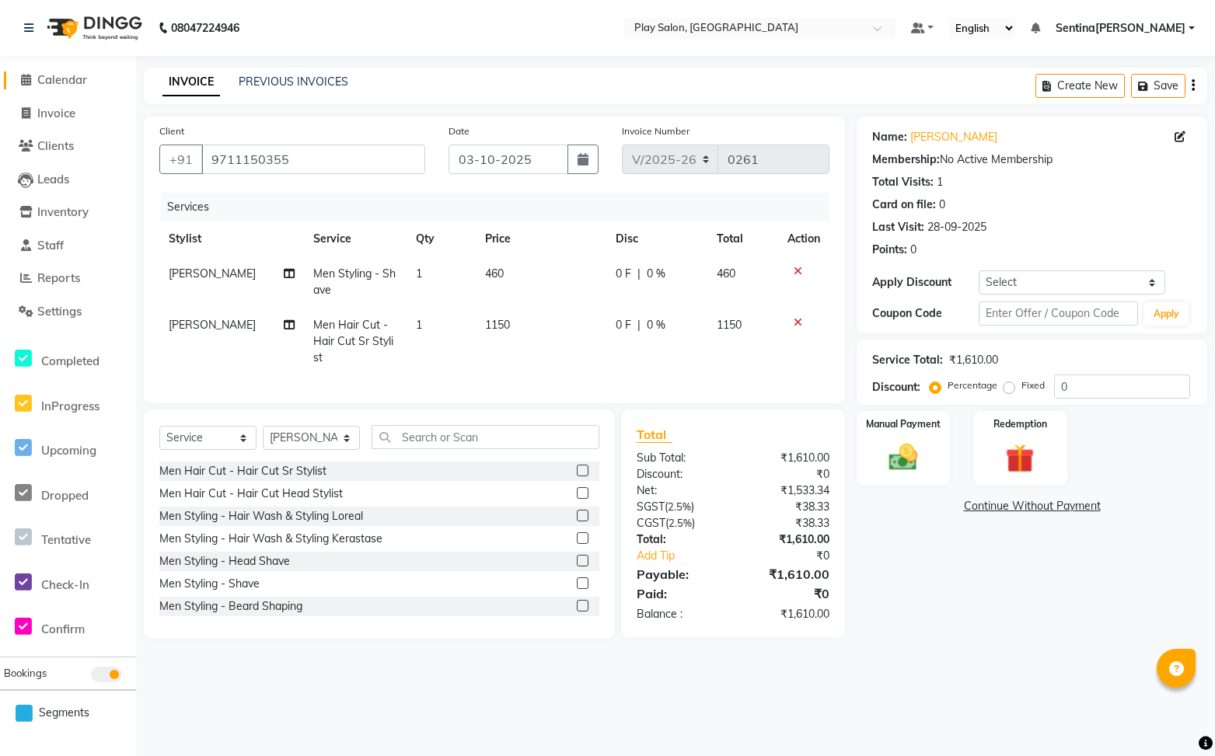
click at [71, 82] on span "Calendar" at bounding box center [62, 79] width 50 height 15
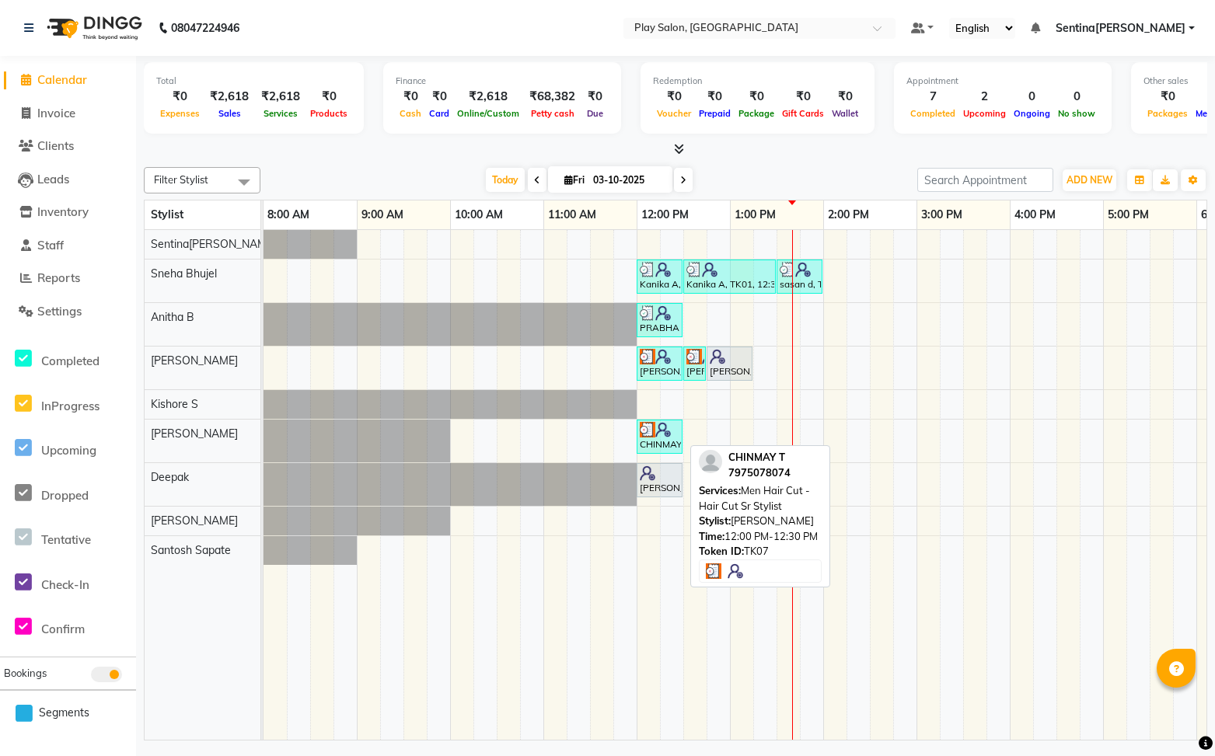
click at [664, 433] on img at bounding box center [663, 430] width 16 height 16
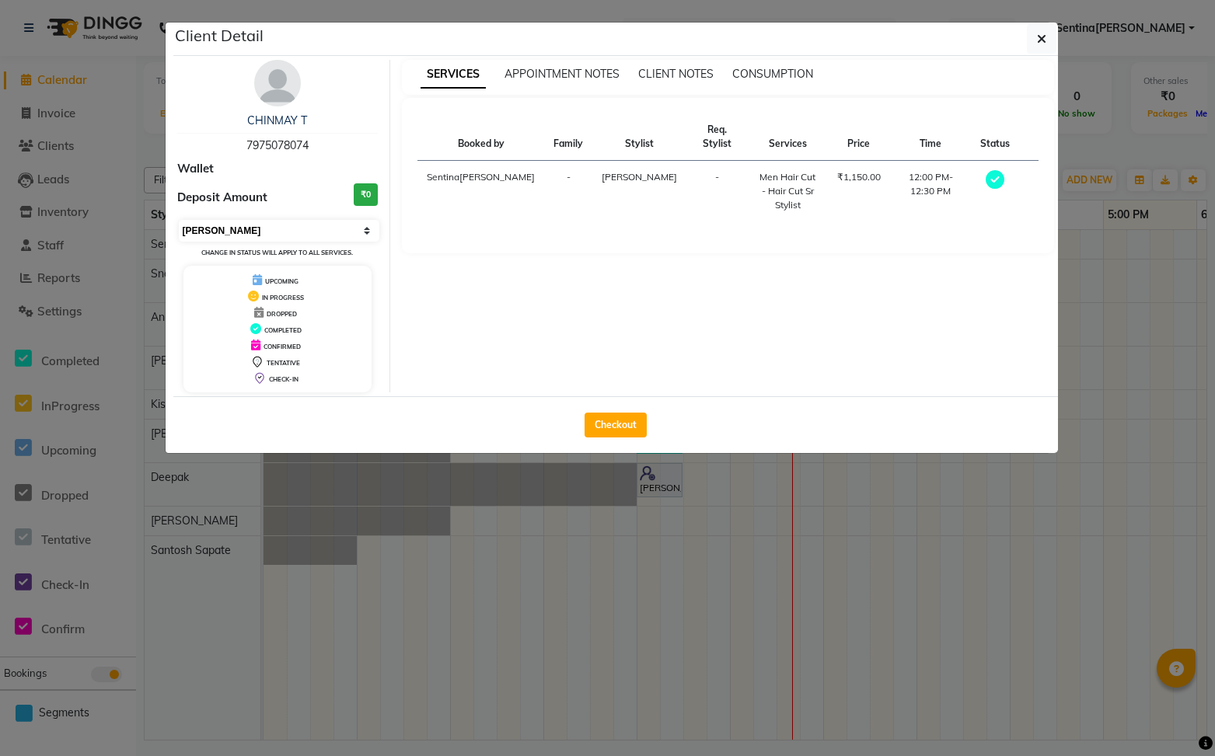
click at [311, 226] on select "Select MARK DONE UPCOMING" at bounding box center [279, 231] width 201 height 22
select select "5"
click at [179, 220] on select "Select MARK DONE UPCOMING" at bounding box center [279, 231] width 201 height 22
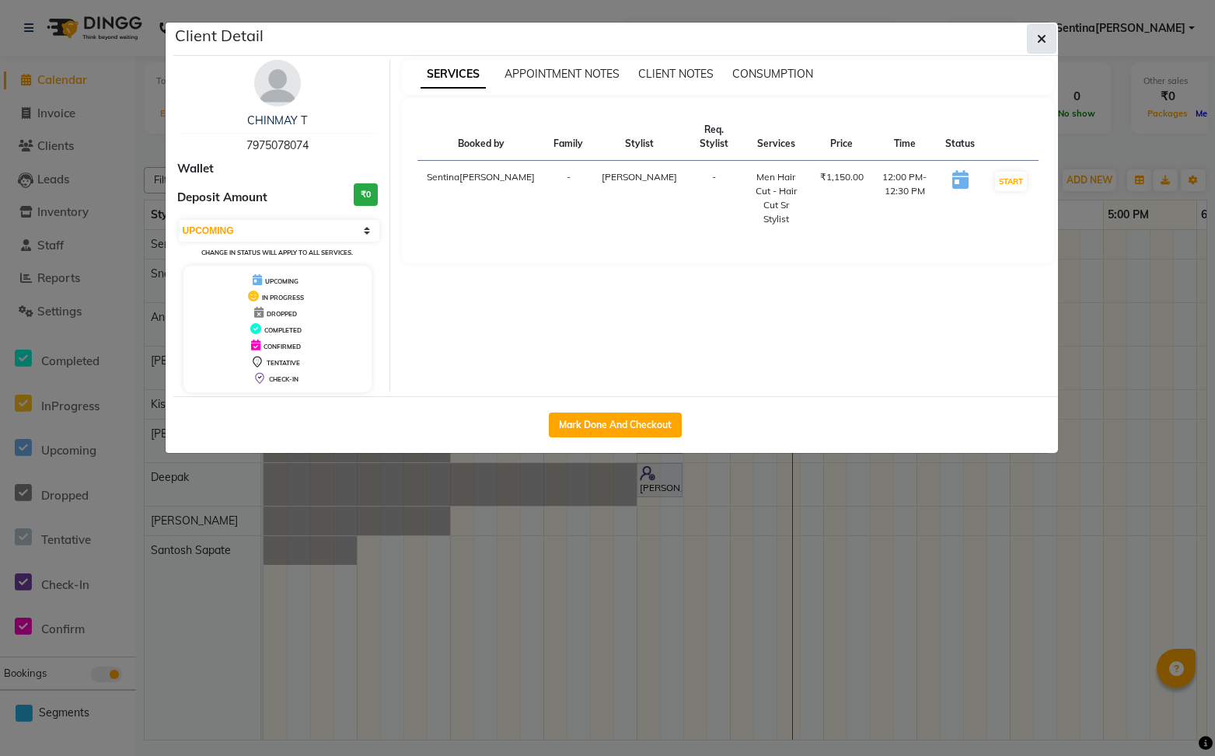
click at [1048, 37] on button "button" at bounding box center [1042, 39] width 30 height 30
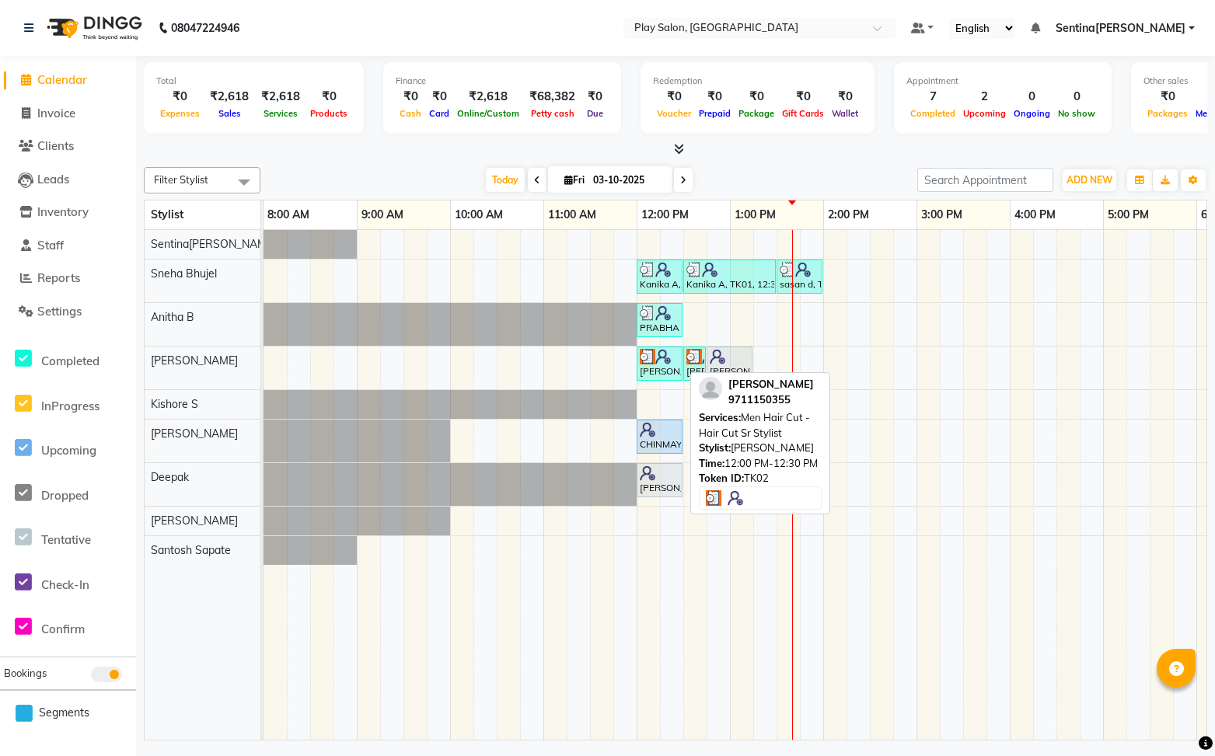
click at [663, 364] on div "[PERSON_NAME], TK02, 12:00 PM-12:30 PM, Men Hair Cut - Hair Cut Sr Stylist" at bounding box center [659, 364] width 43 height 30
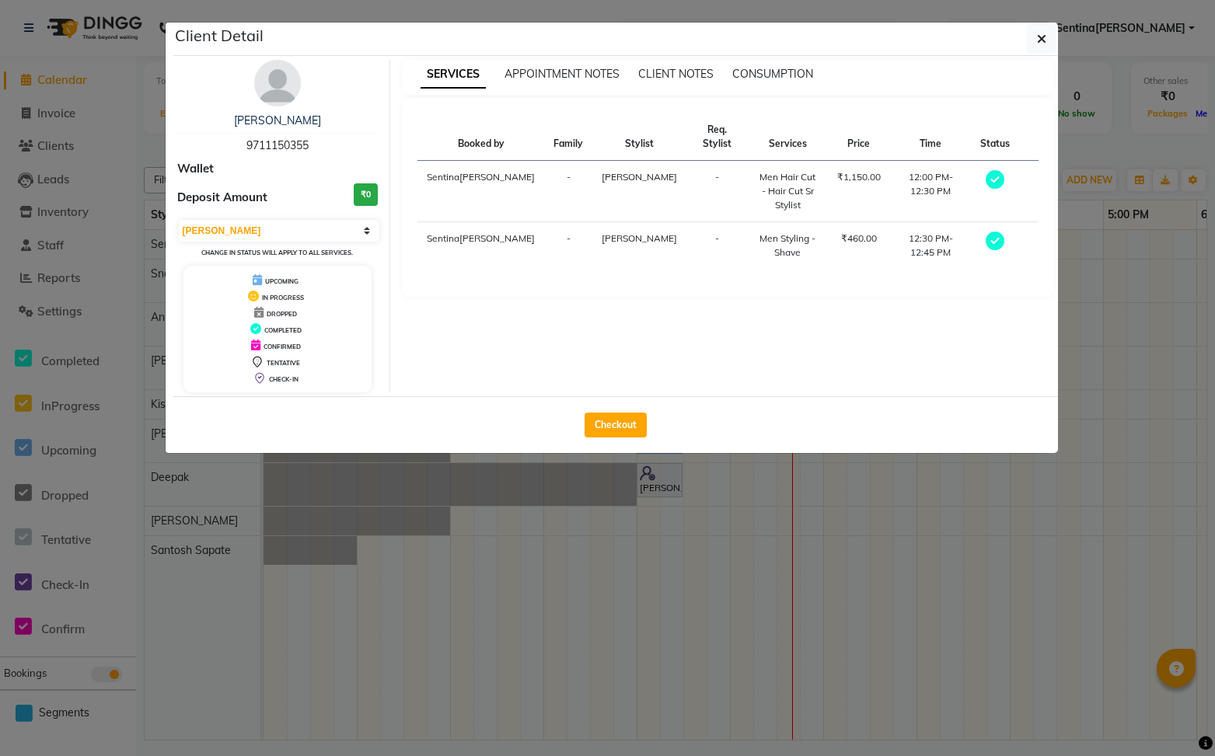
click at [296, 243] on div "Select MARK DONE UPCOMING Change in status will apply to all services." at bounding box center [277, 238] width 201 height 41
click at [367, 233] on select "Select MARK DONE UPCOMING" at bounding box center [279, 231] width 201 height 22
select select "5"
click at [179, 220] on select "Select MARK DONE UPCOMING" at bounding box center [279, 231] width 201 height 22
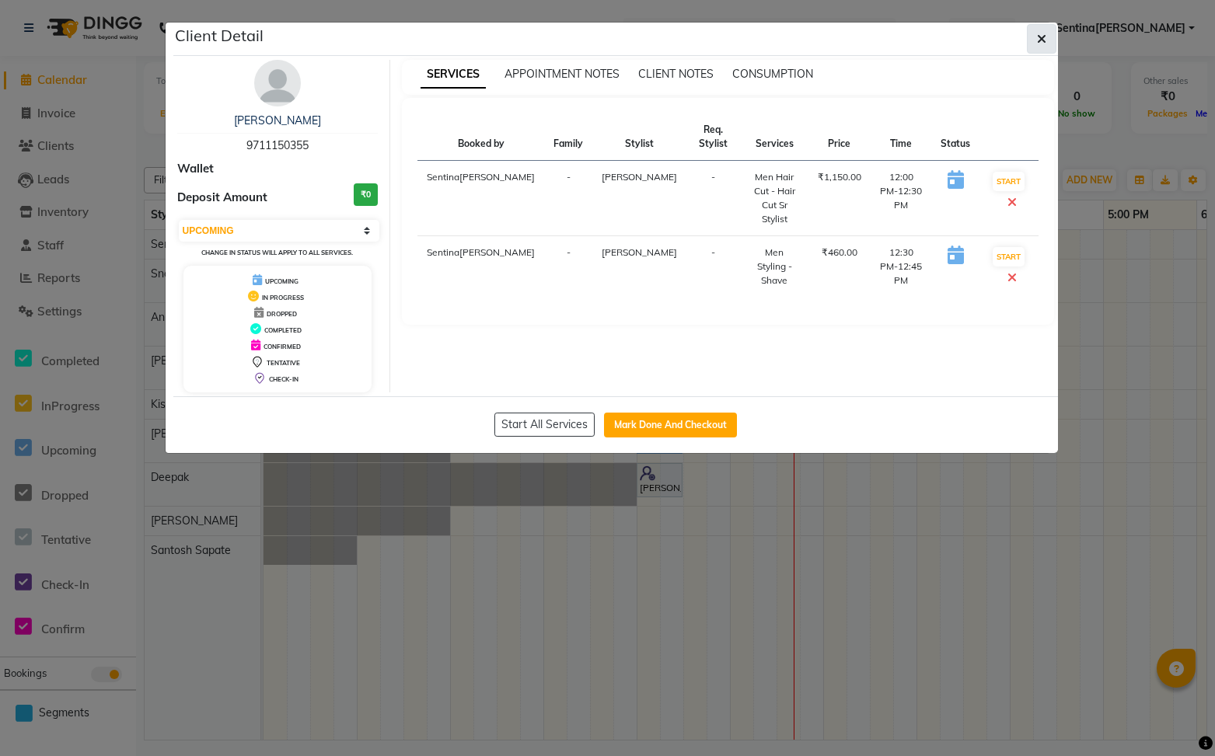
click at [1048, 35] on button "button" at bounding box center [1042, 39] width 30 height 30
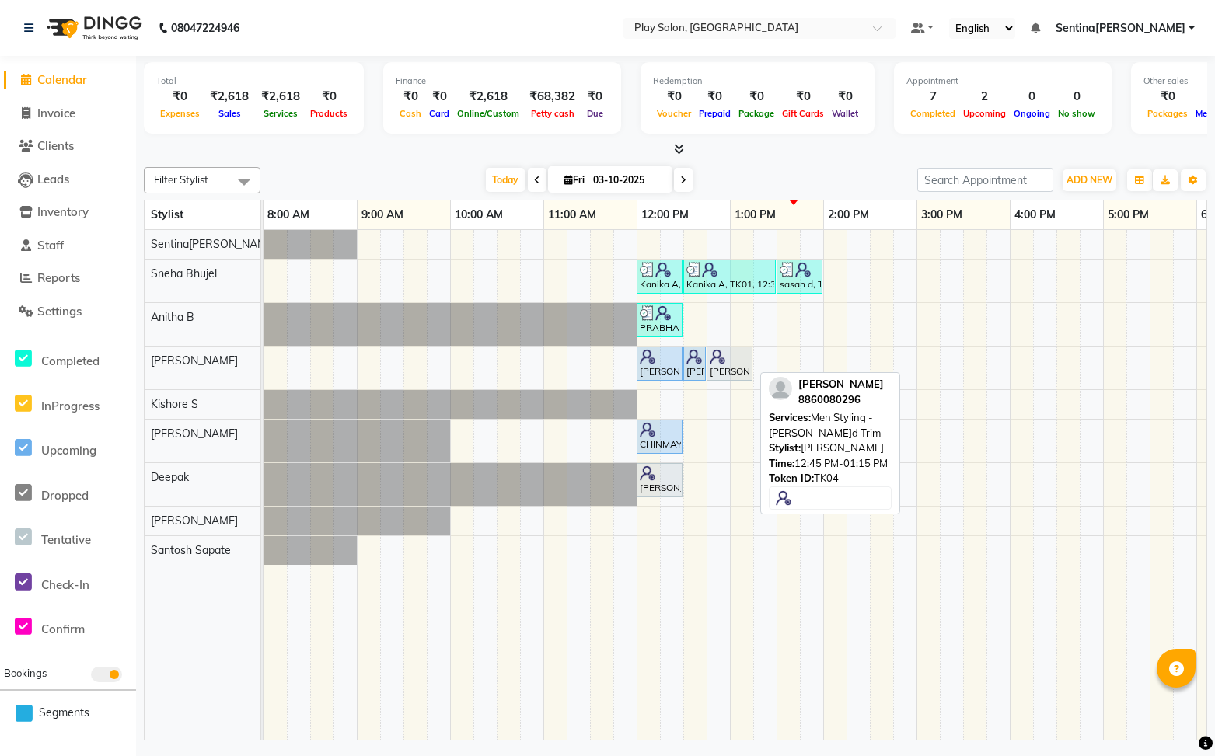
click at [734, 371] on div "[PERSON_NAME], TK04, 12:45 PM-01:15 PM, Men Styling [PERSON_NAME]rd Trim" at bounding box center [729, 364] width 43 height 30
select select "7"
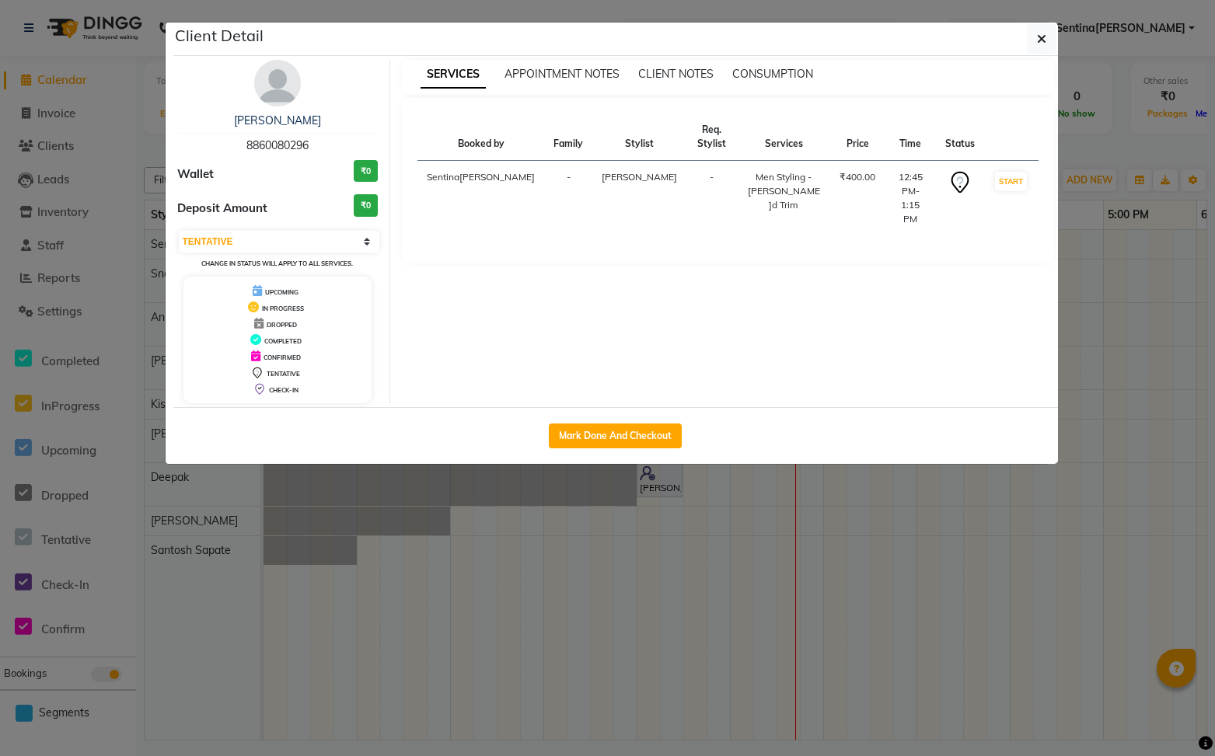
click at [1042, 40] on icon "button" at bounding box center [1041, 39] width 9 height 12
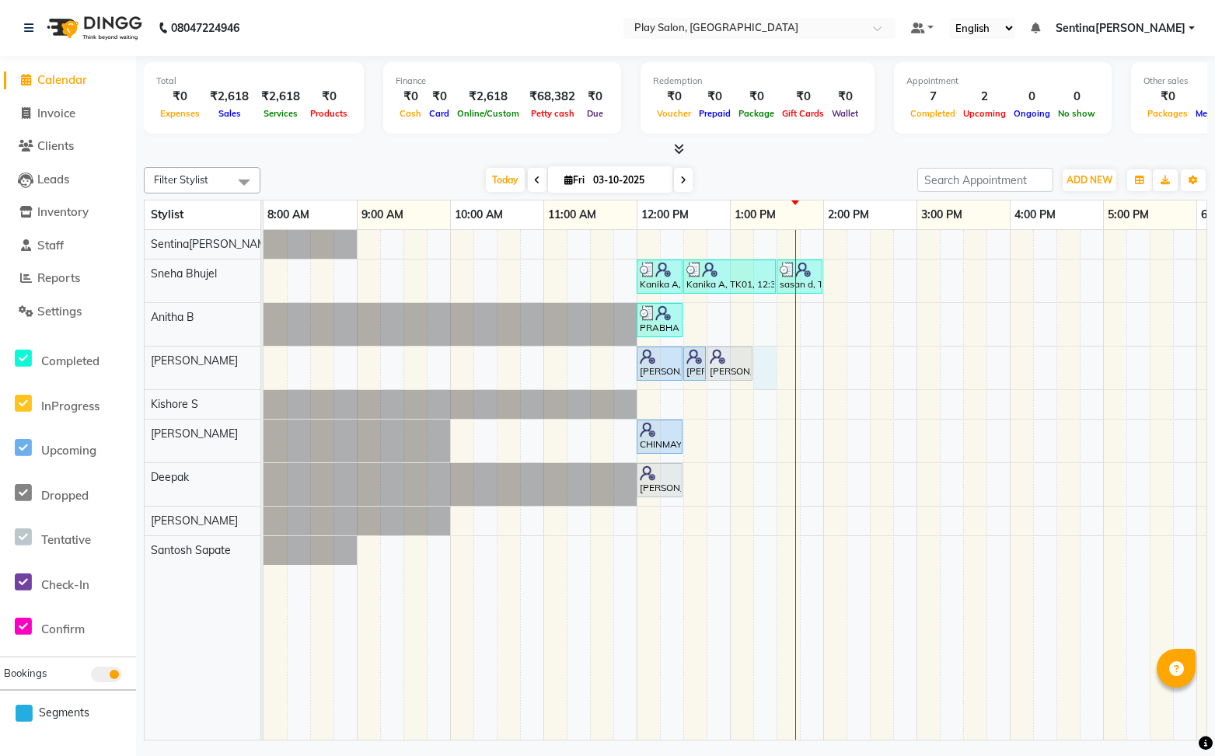
click at [767, 358] on div "Kanika A, TK01, 12:00 PM-12:30 PM, Beauty Essentials - Waxing - Half Legs Li[PE…" at bounding box center [869, 485] width 1212 height 511
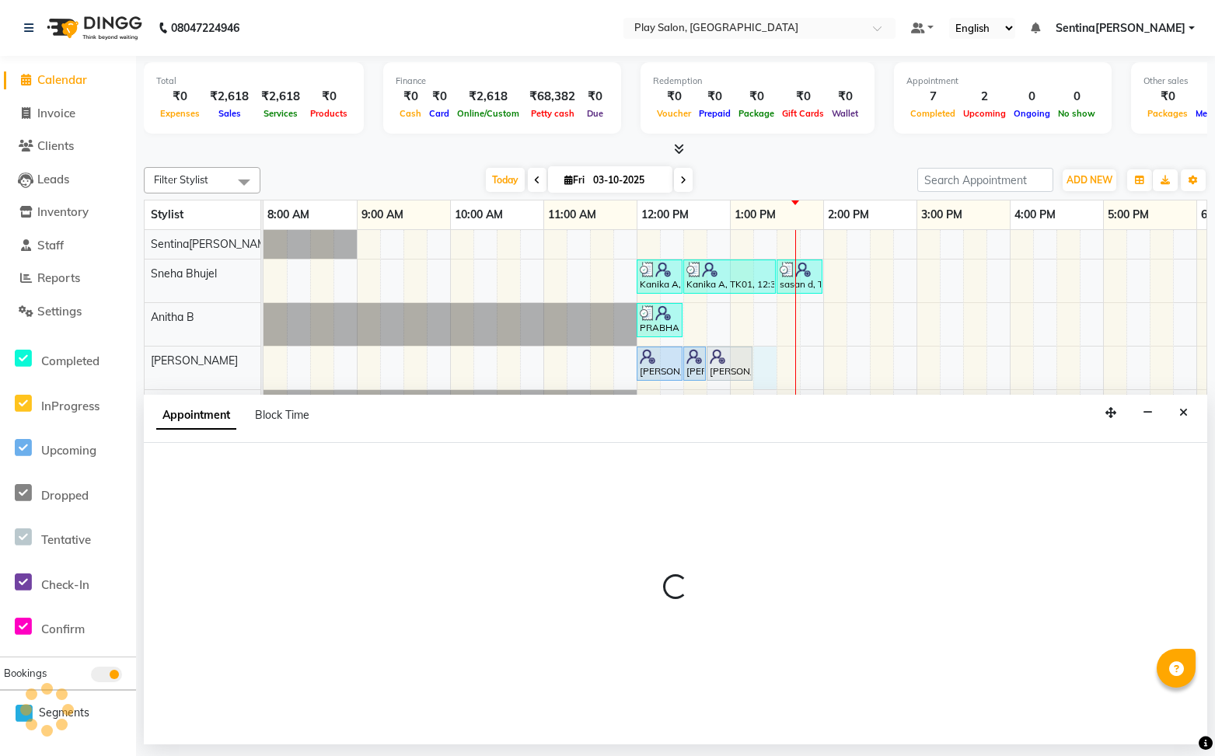
select select "91861"
select select "tentative"
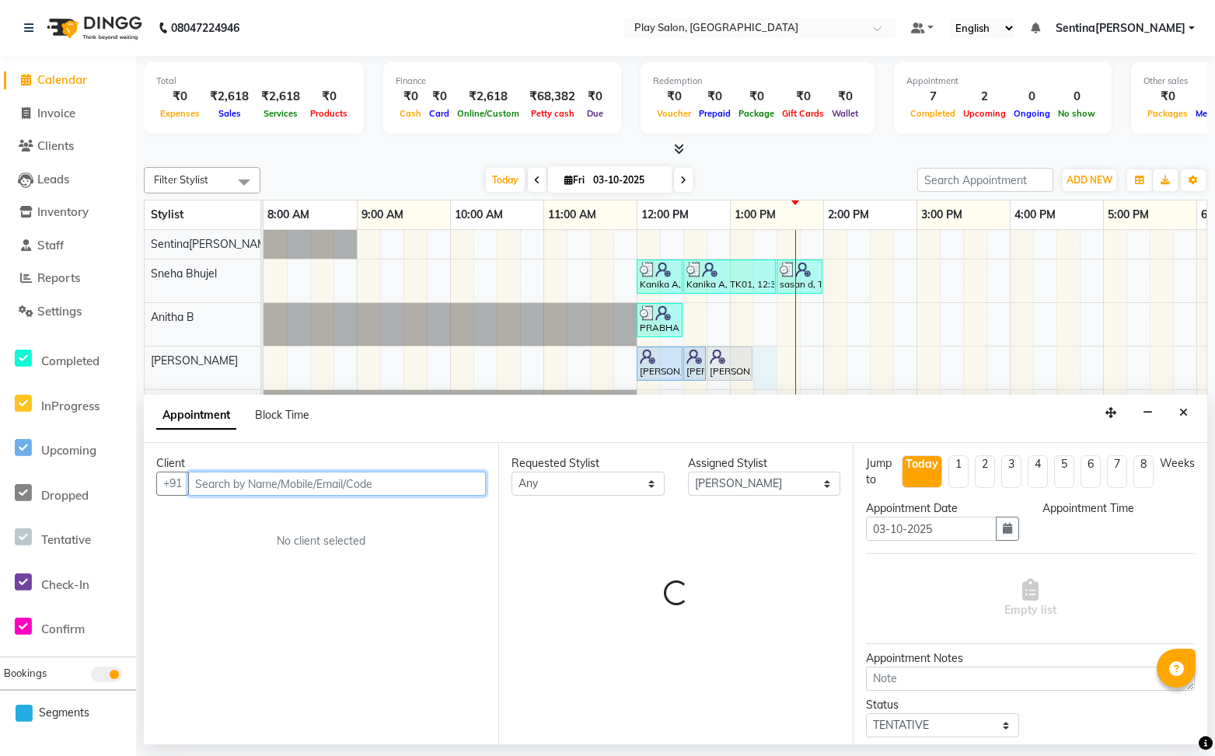
select select "795"
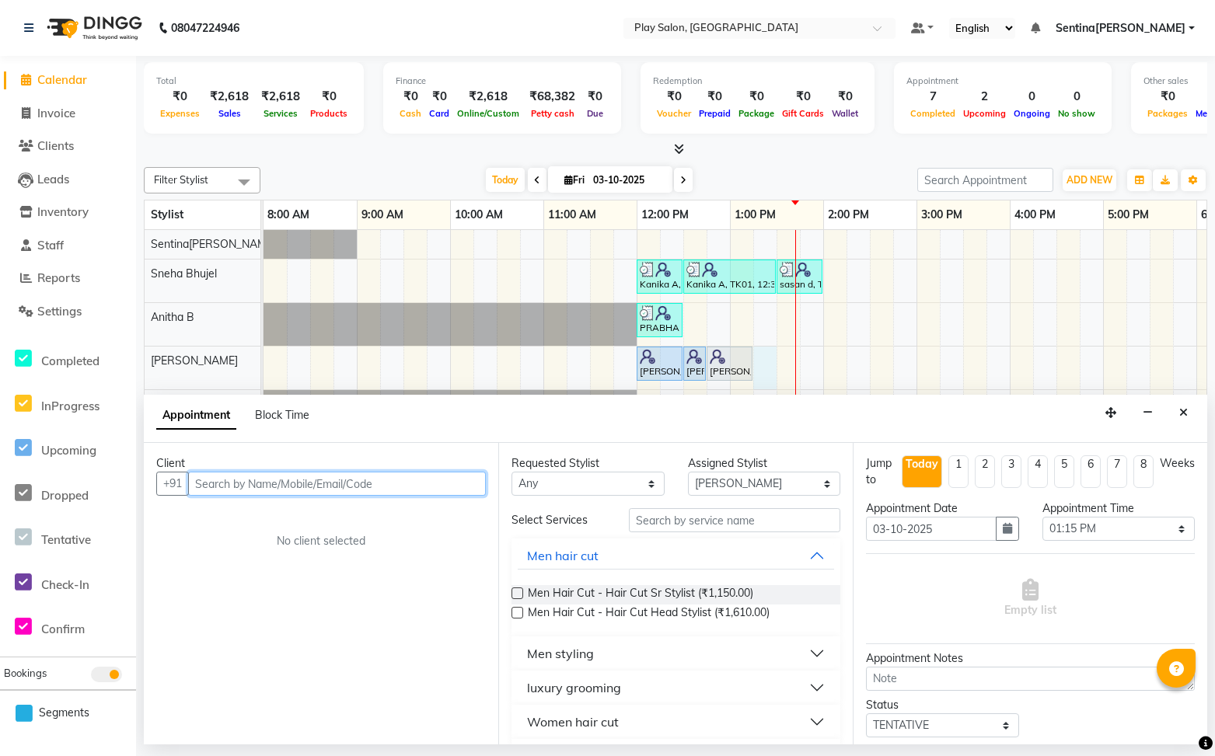
click at [411, 486] on input "text" at bounding box center [337, 484] width 298 height 24
type input "9845234349"
click at [441, 483] on span "Add Client" at bounding box center [453, 483] width 52 height 14
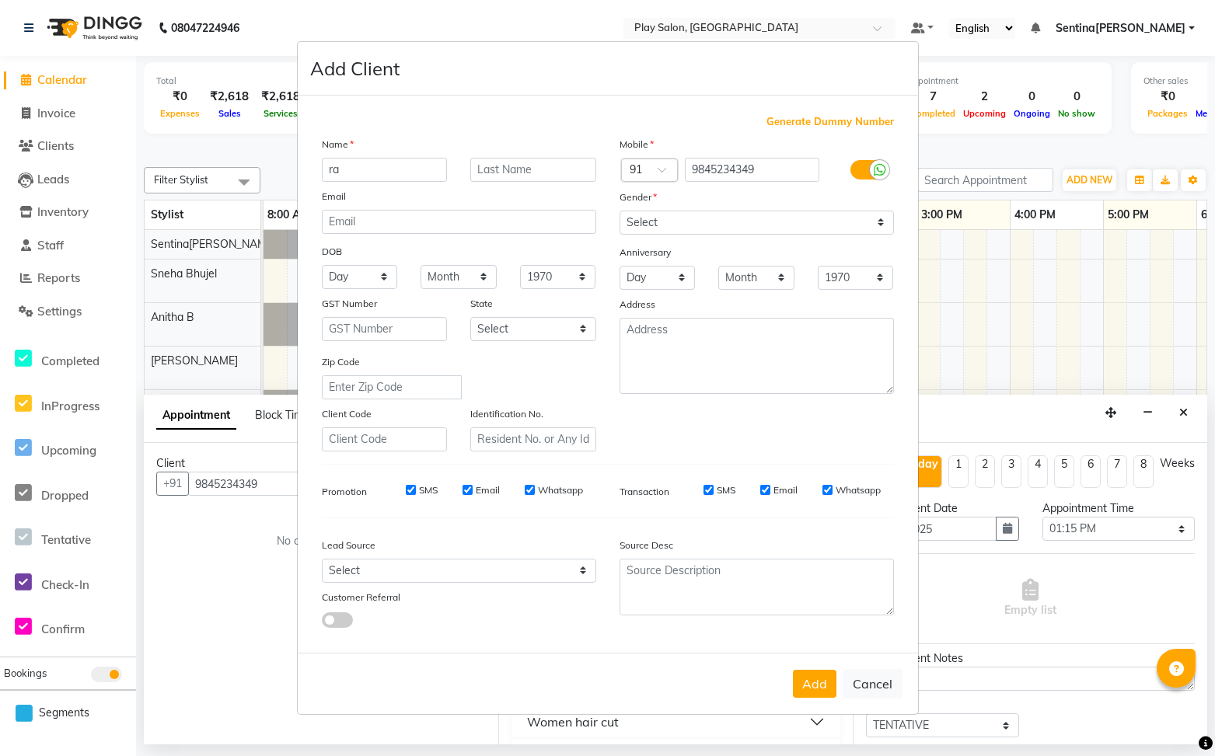
type input "r"
type input "RAHUL"
click at [502, 165] on input "text" at bounding box center [533, 170] width 126 height 24
type input "G"
click at [759, 220] on select "Select [DEMOGRAPHIC_DATA] [DEMOGRAPHIC_DATA] Other Prefer Not To Say" at bounding box center [756, 223] width 274 height 24
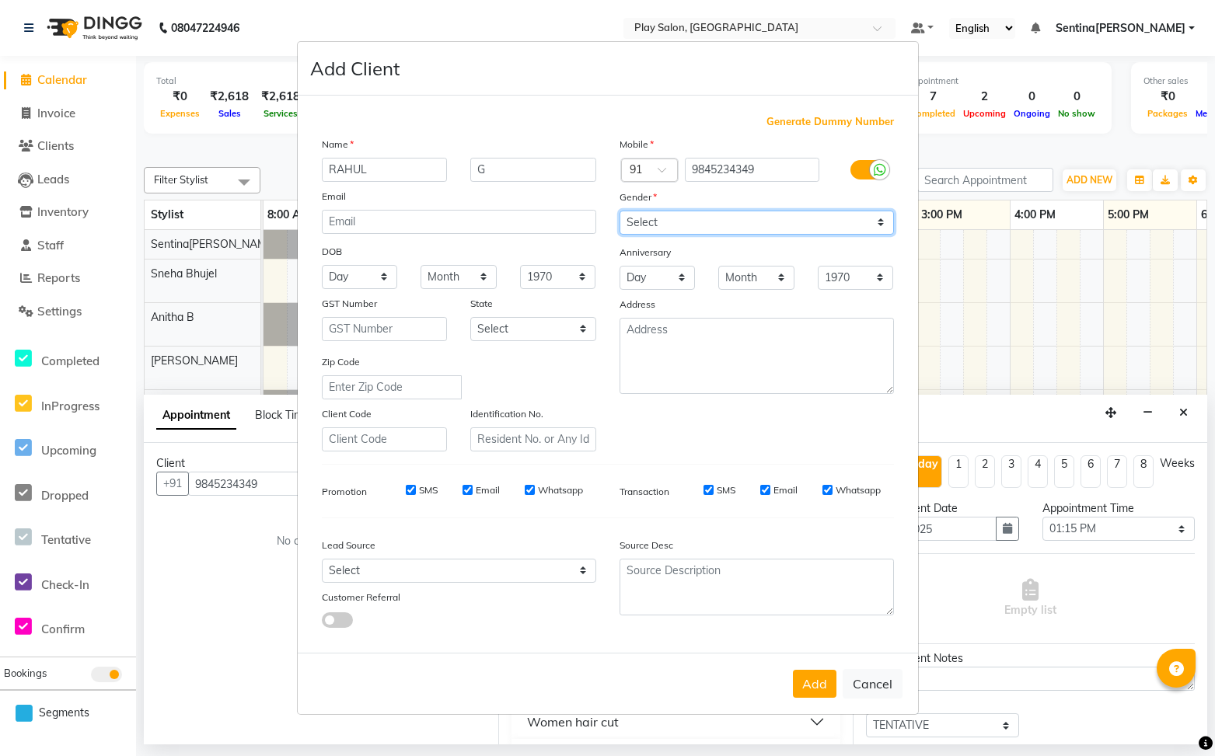
select select "[DEMOGRAPHIC_DATA]"
click at [619, 211] on select "Select [DEMOGRAPHIC_DATA] [DEMOGRAPHIC_DATA] Other Prefer Not To Say" at bounding box center [756, 223] width 274 height 24
click at [812, 689] on button "Add" at bounding box center [815, 684] width 44 height 28
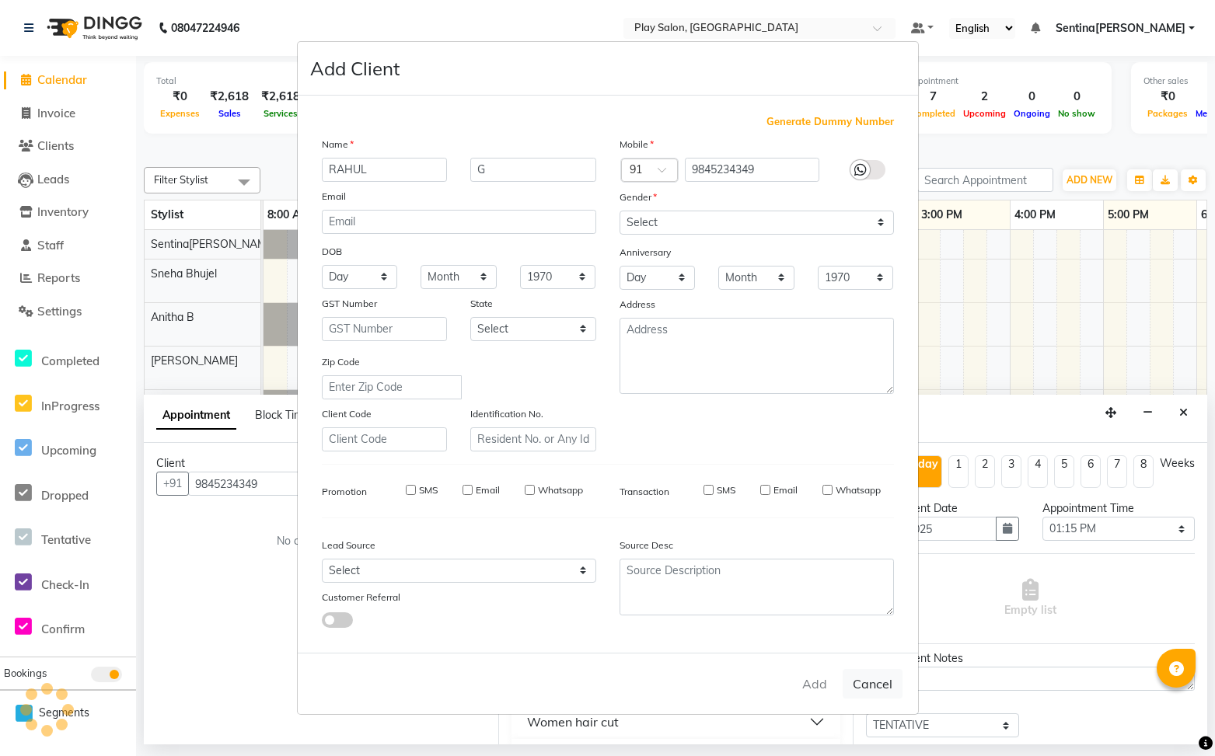
select select
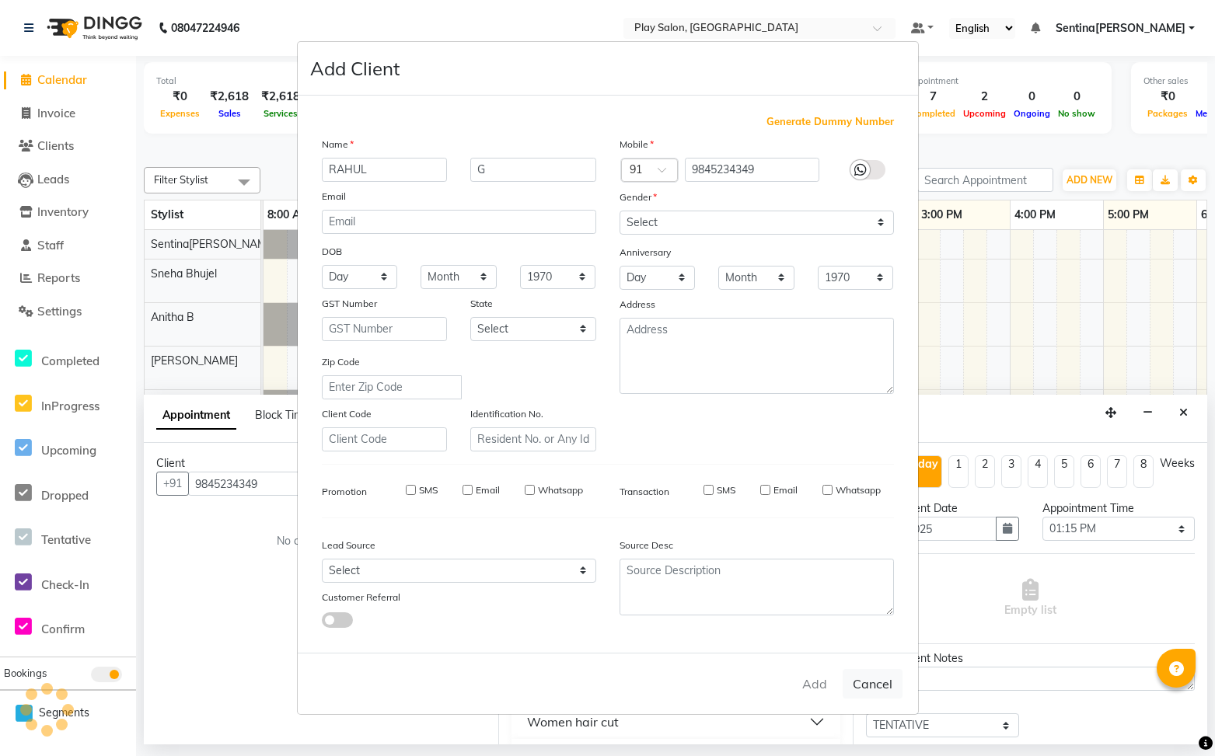
select select
checkbox input "false"
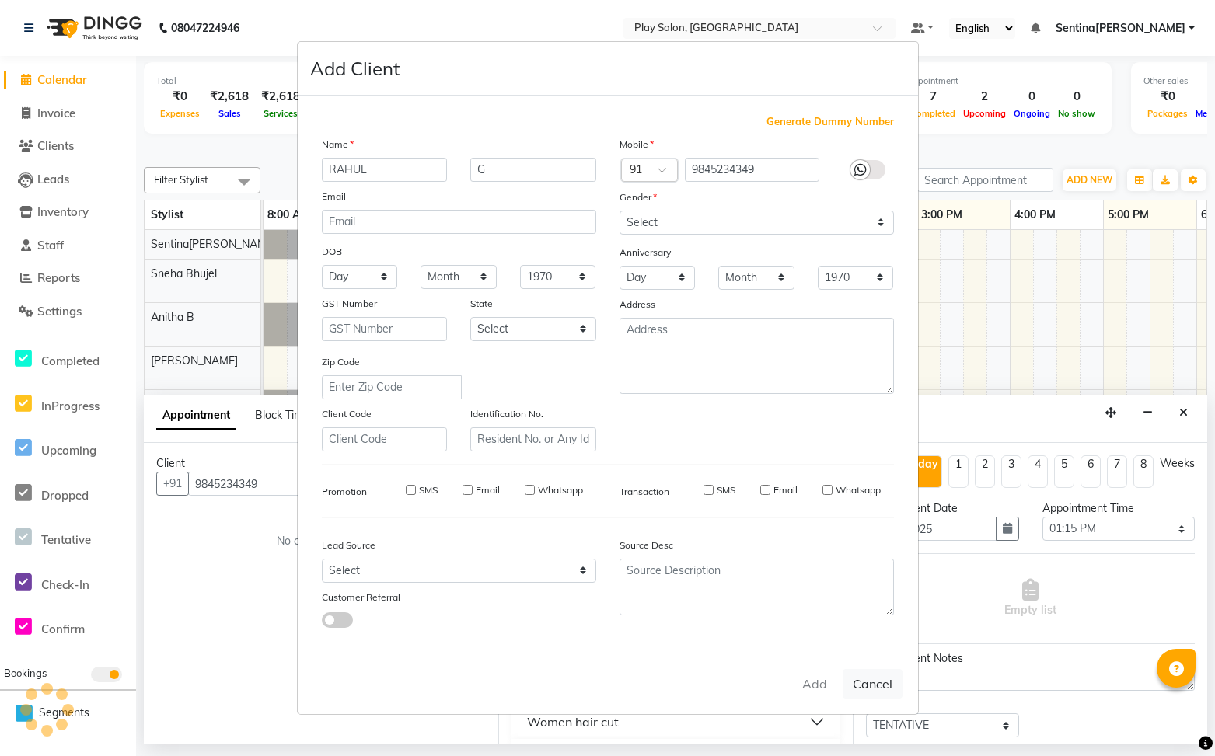
checkbox input "false"
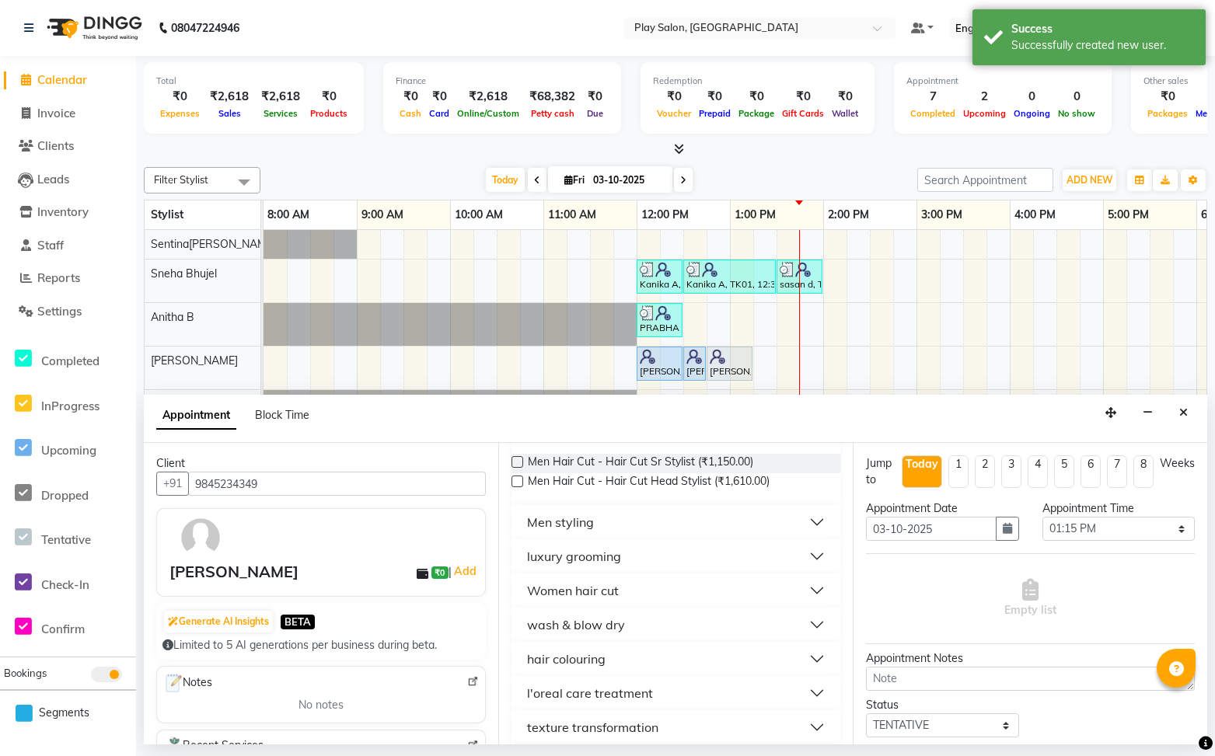
scroll to position [134, 0]
click at [683, 584] on button "Women hair cut" at bounding box center [676, 588] width 316 height 28
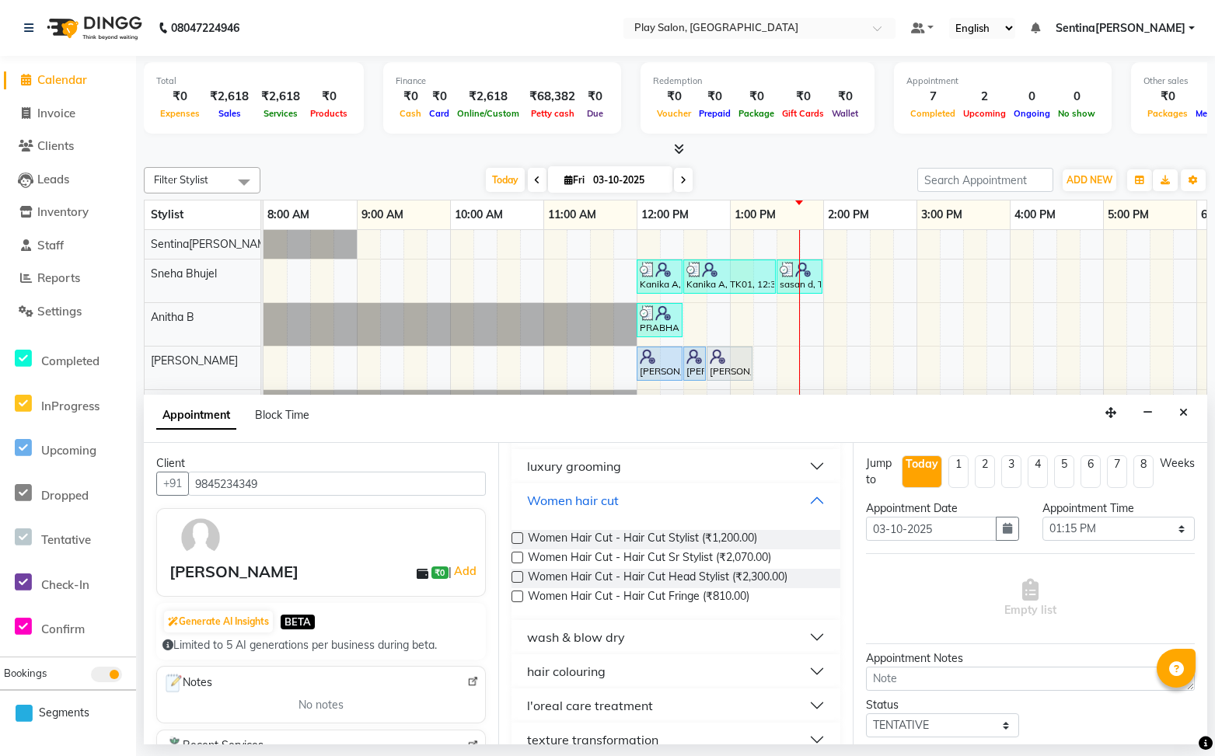
scroll to position [225, 0]
click at [518, 593] on label at bounding box center [517, 593] width 12 height 12
click at [518, 593] on input "checkbox" at bounding box center [516, 594] width 10 height 10
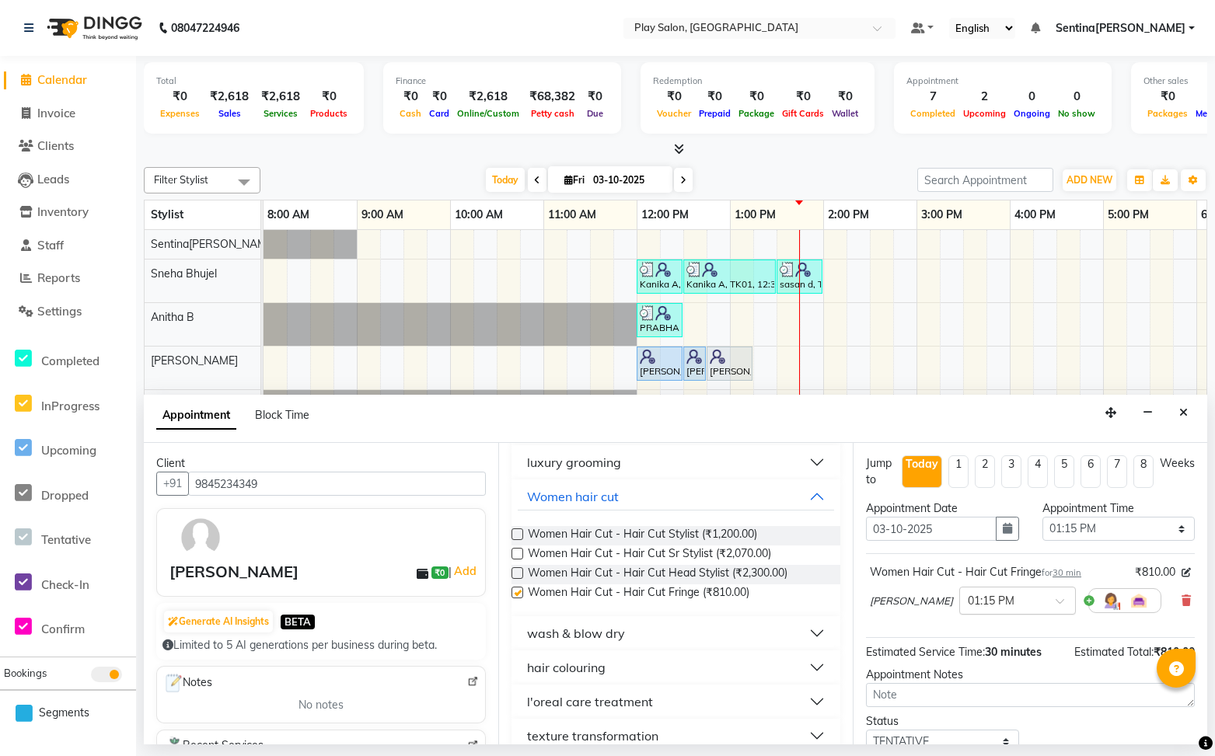
checkbox input "false"
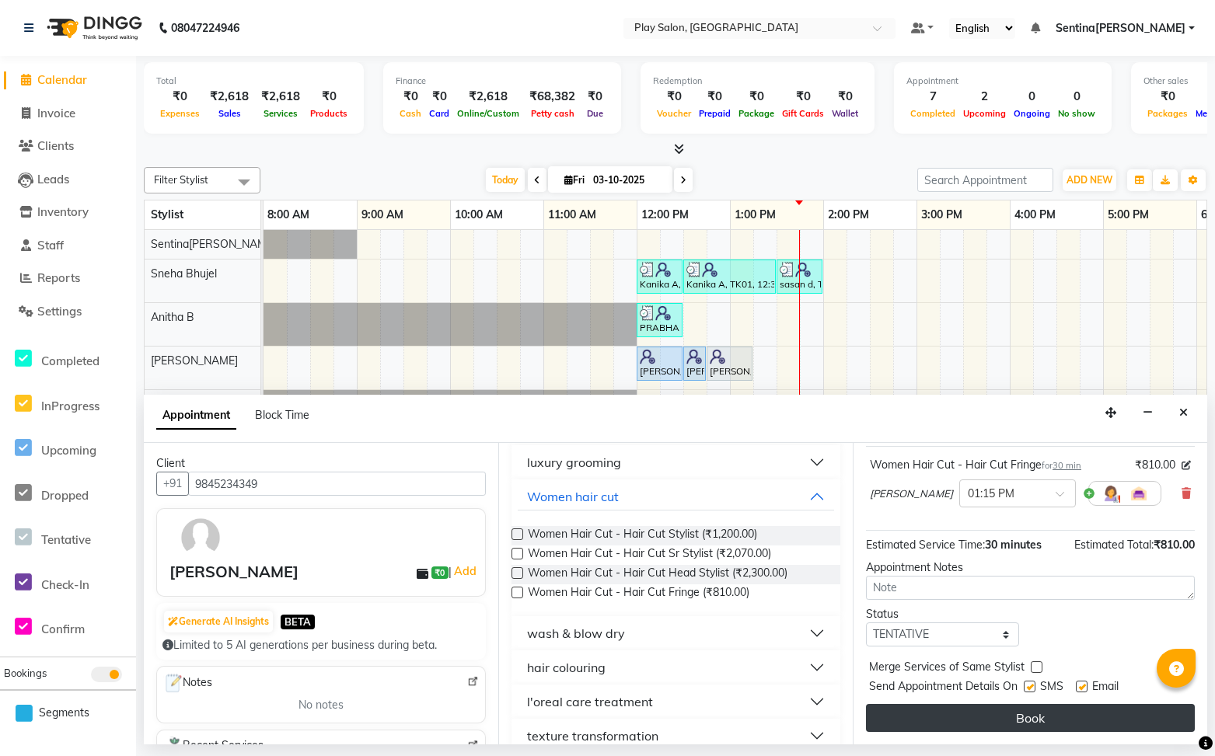
click at [1043, 726] on button "Book" at bounding box center [1030, 718] width 329 height 28
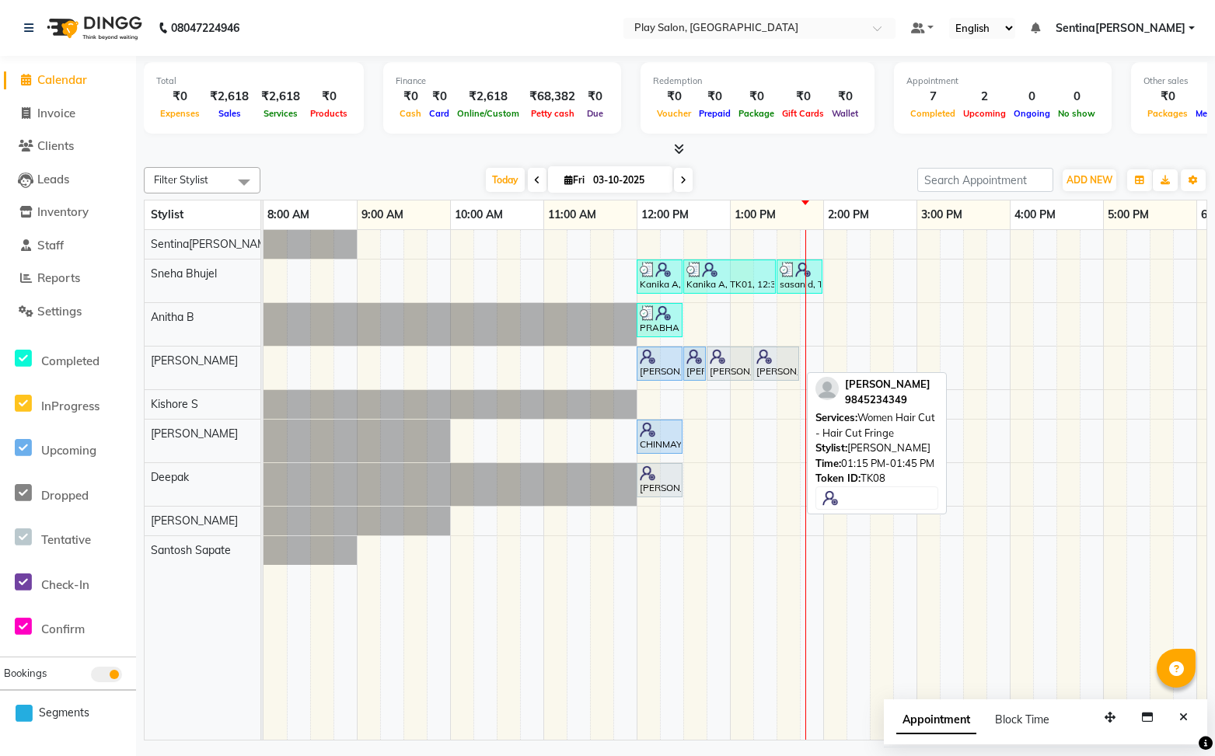
click at [779, 365] on div "[PERSON_NAME], TK08, 01:15 PM-01:45 PM, Women Hair Cut - Hair Cut Fringe" at bounding box center [776, 364] width 43 height 30
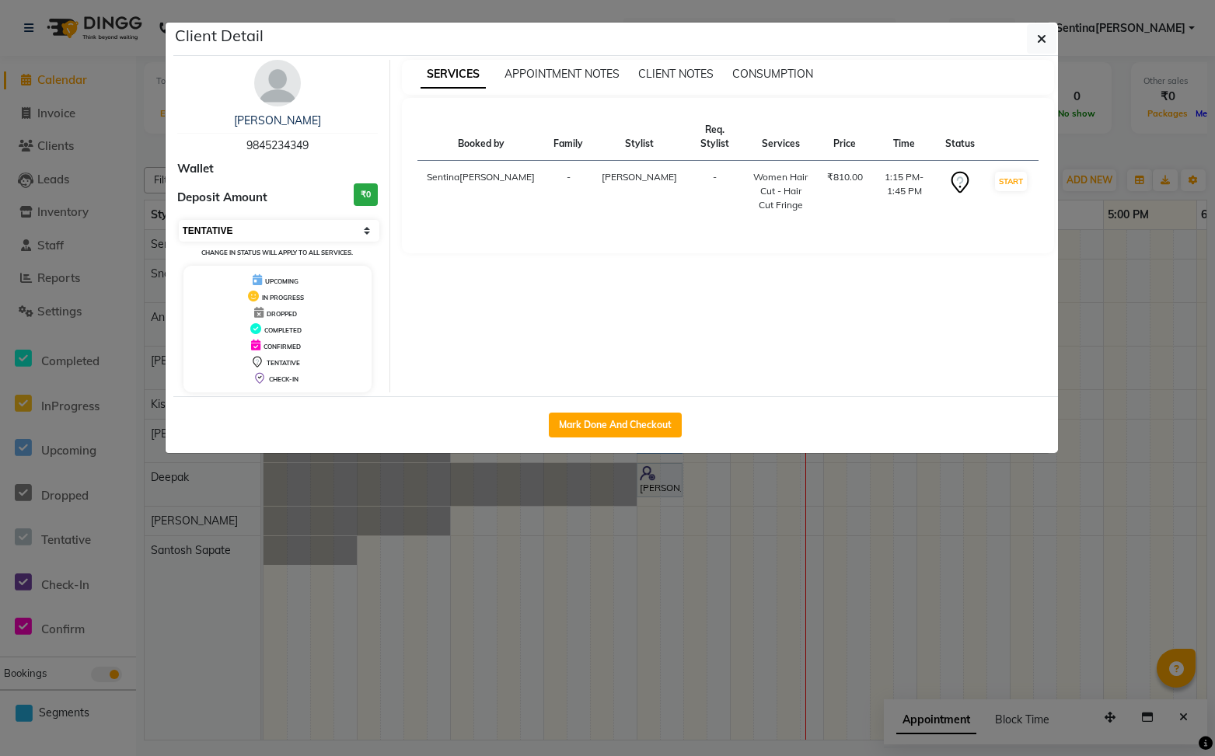
click at [295, 229] on select "Select IN SERVICE CONFIRMED TENTATIVE CHECK IN MARK DONE DROPPED UPCOMING" at bounding box center [279, 231] width 201 height 22
select select "5"
click at [179, 220] on select "Select IN SERVICE CONFIRMED TENTATIVE CHECK IN MARK DONE DROPPED UPCOMING" at bounding box center [279, 231] width 201 height 22
click at [641, 427] on button "Mark Done And Checkout" at bounding box center [615, 425] width 133 height 25
select select "service"
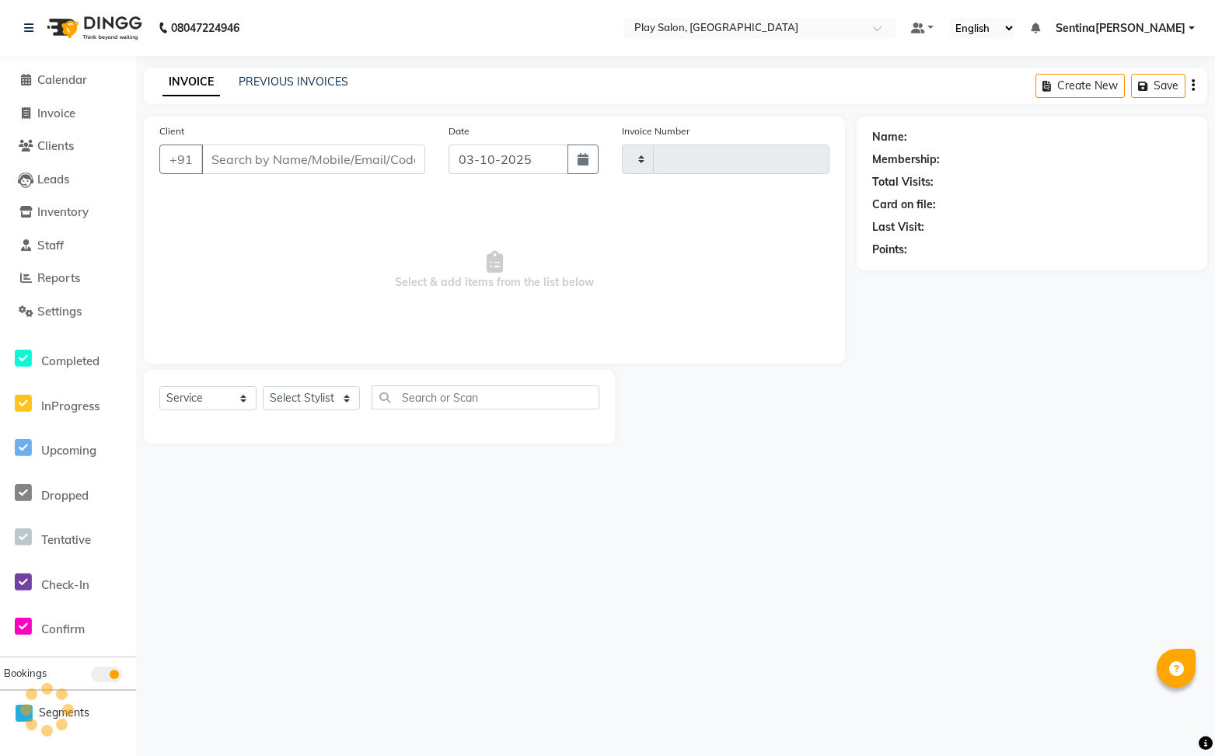
type input "0261"
select select "8961"
type input "9845234349"
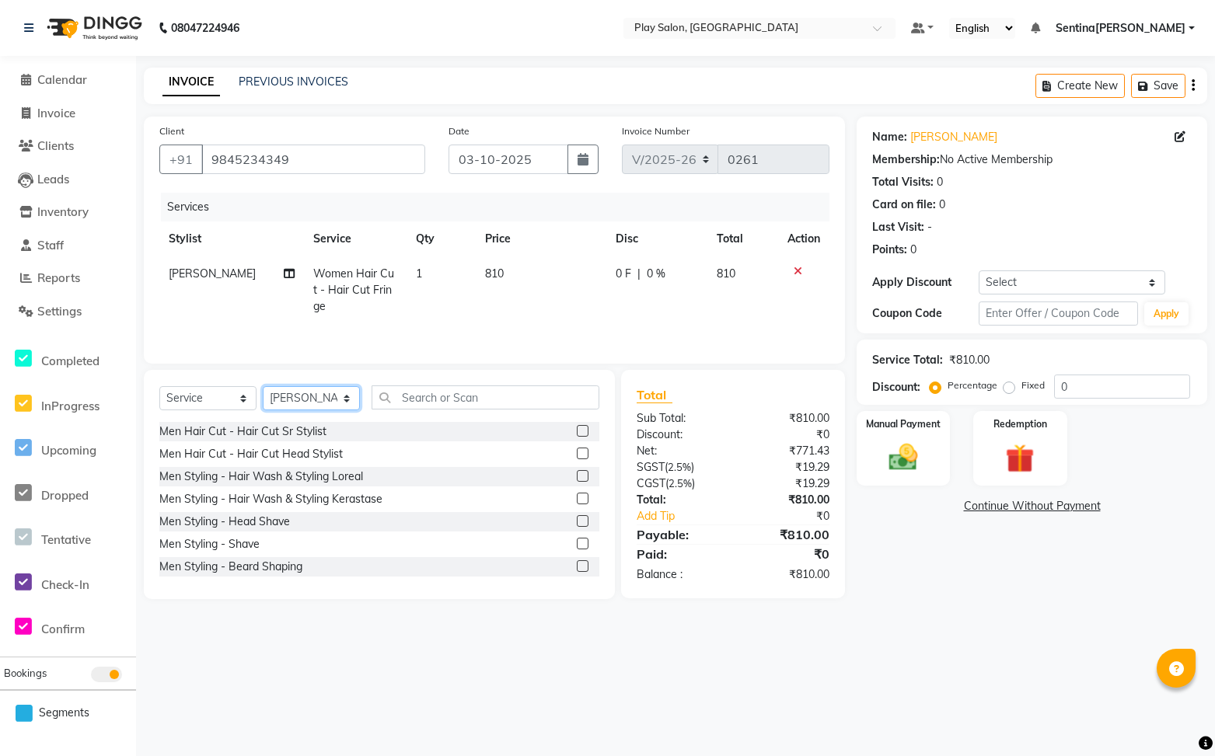
click at [351, 400] on select "Select Styli[PERSON_NAME]tha B [PERSON_NAME][PERSON_NAME]e[PERSON_NAME]a[PERSON…" at bounding box center [311, 398] width 97 height 24
select select "91862"
click at [263, 386] on select "Select Styli[PERSON_NAME]tha B [PERSON_NAME][PERSON_NAME]e[PERSON_NAME]a[PERSON…" at bounding box center [311, 398] width 97 height 24
click at [583, 431] on label at bounding box center [583, 431] width 12 height 12
click at [583, 431] on input "checkbox" at bounding box center [582, 432] width 10 height 10
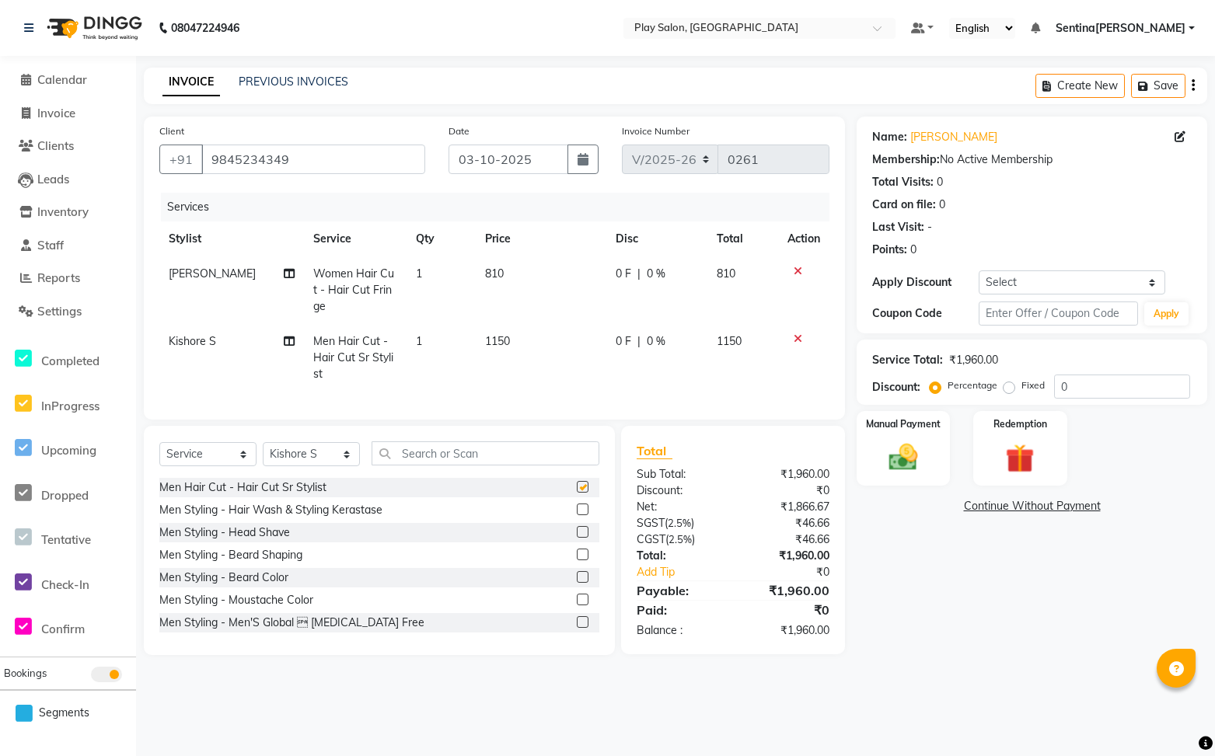
checkbox input "false"
click at [477, 441] on input "text" at bounding box center [485, 453] width 228 height 24
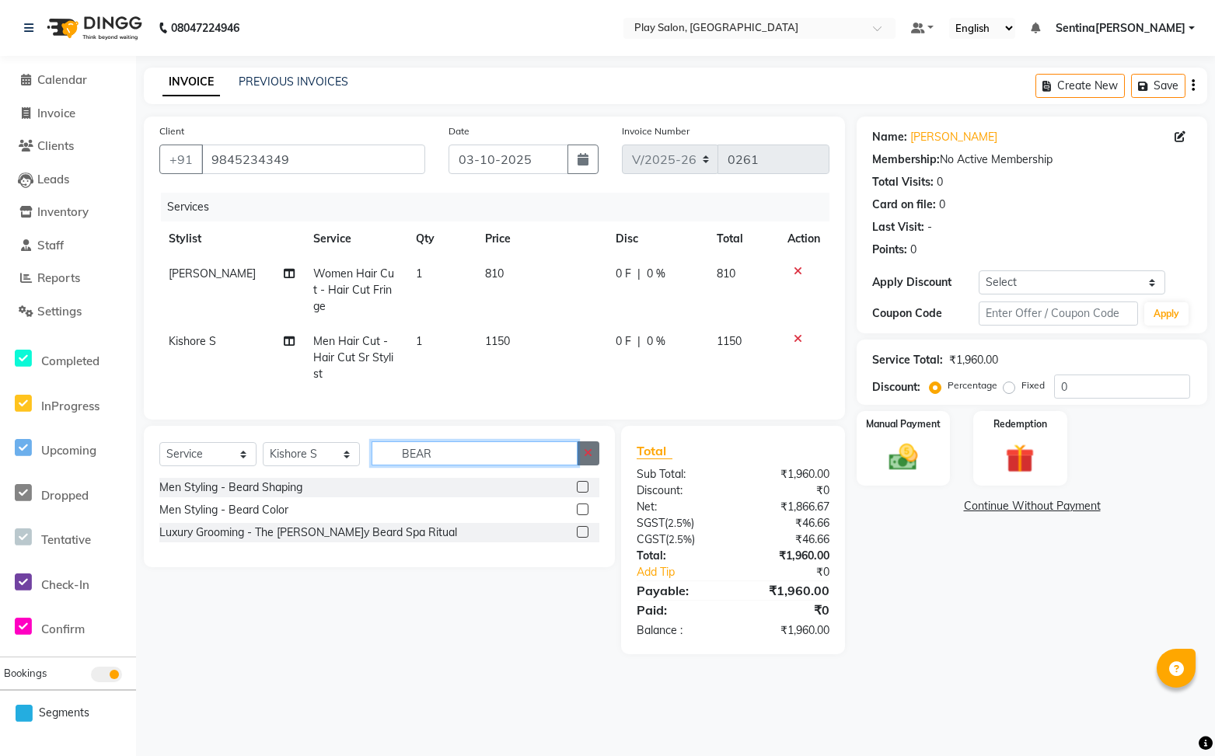
type input "BEAR"
click at [588, 448] on icon "button" at bounding box center [588, 453] width 9 height 11
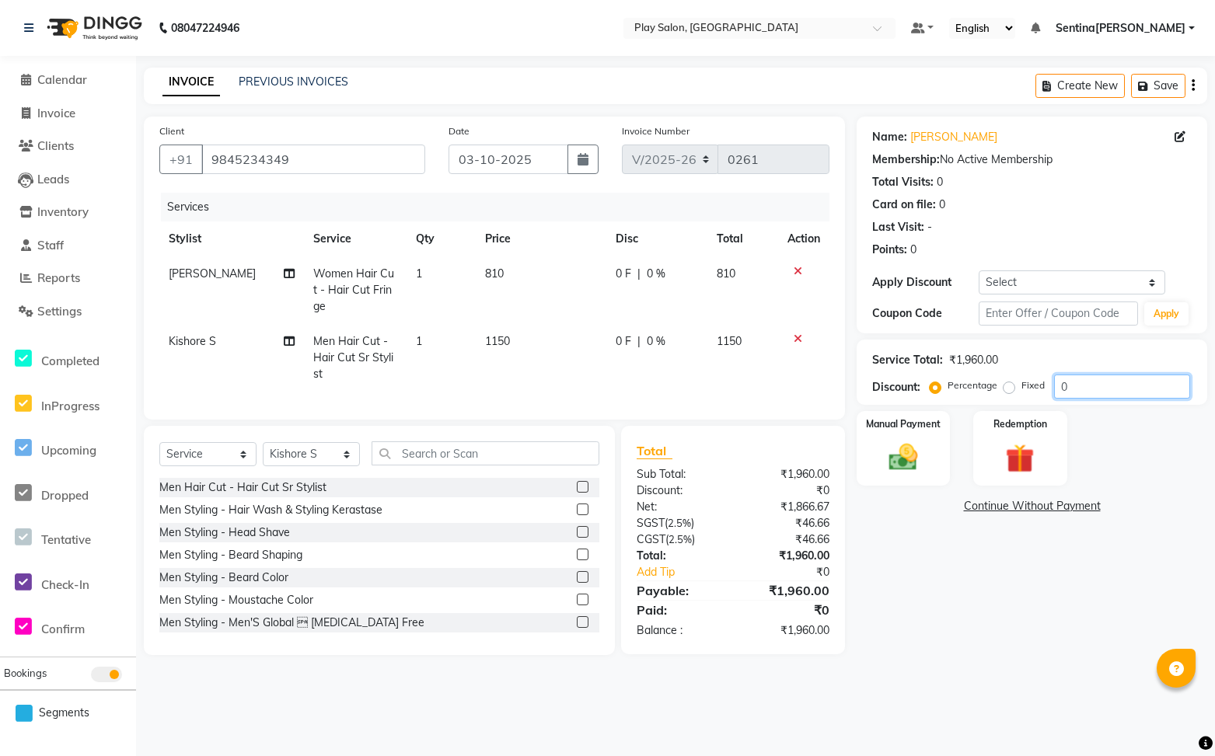
click at [1093, 388] on input "0" at bounding box center [1122, 387] width 136 height 24
type input "3"
click at [1111, 388] on input "number" at bounding box center [1122, 387] width 136 height 24
type input "30"
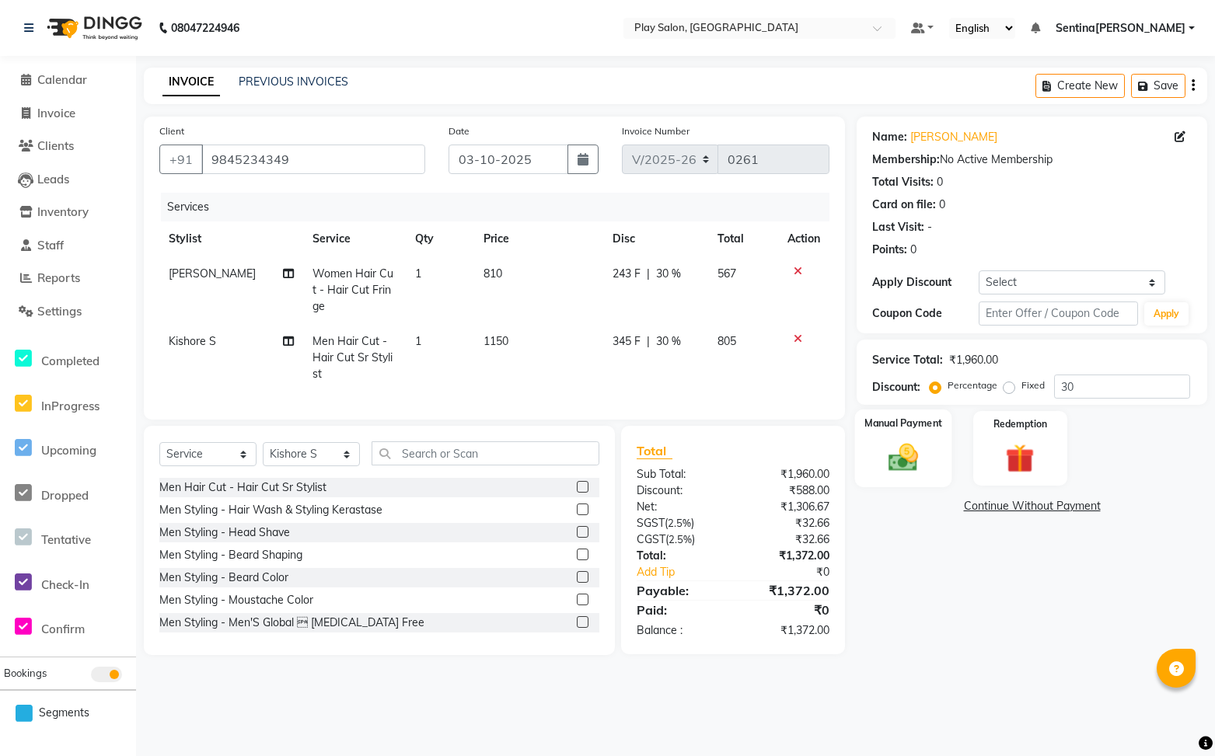
click at [917, 441] on img at bounding box center [903, 458] width 49 height 34
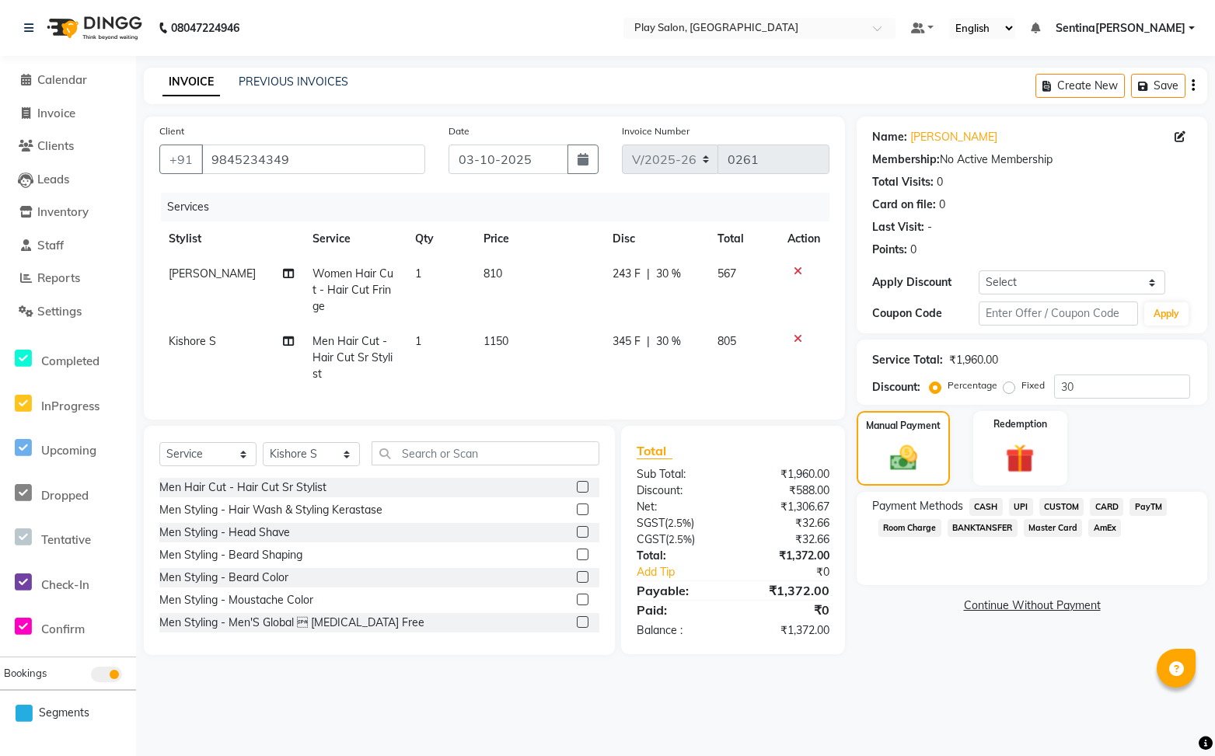
click at [991, 505] on span "CASH" at bounding box center [985, 507] width 33 height 18
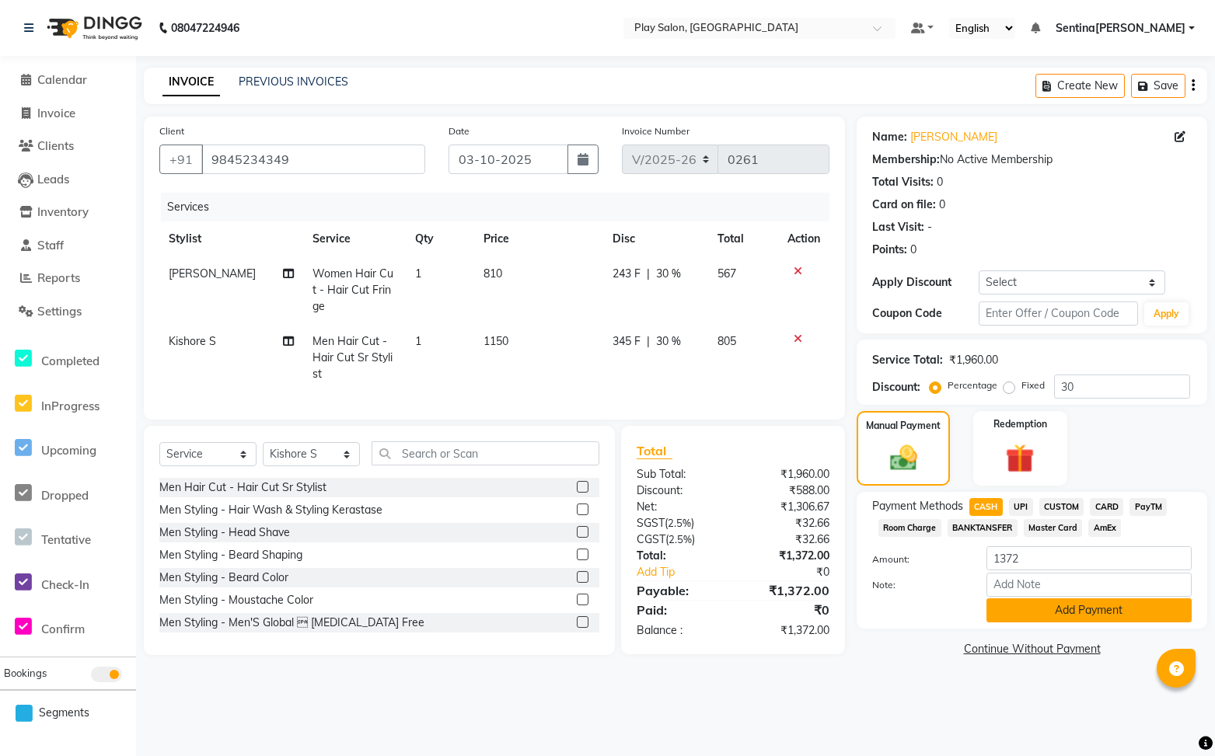
click at [1085, 613] on button "Add Payment" at bounding box center [1088, 610] width 205 height 24
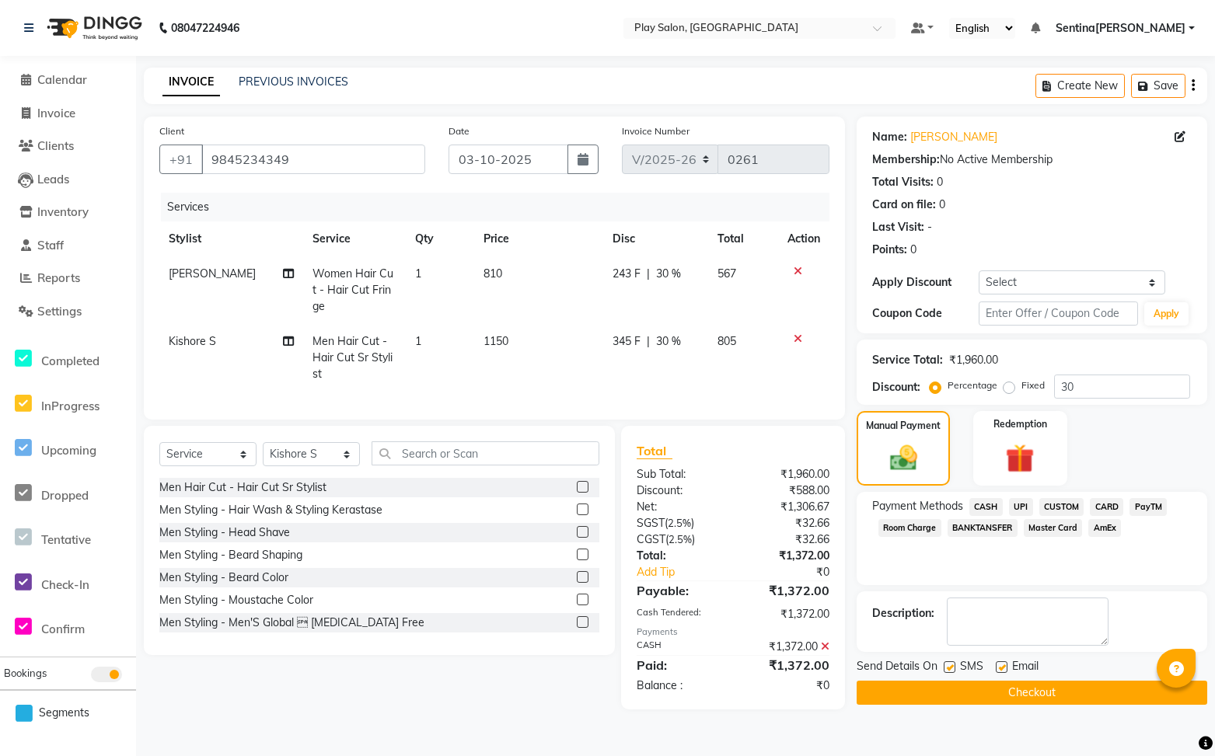
click at [979, 507] on span "CASH" at bounding box center [985, 507] width 33 height 18
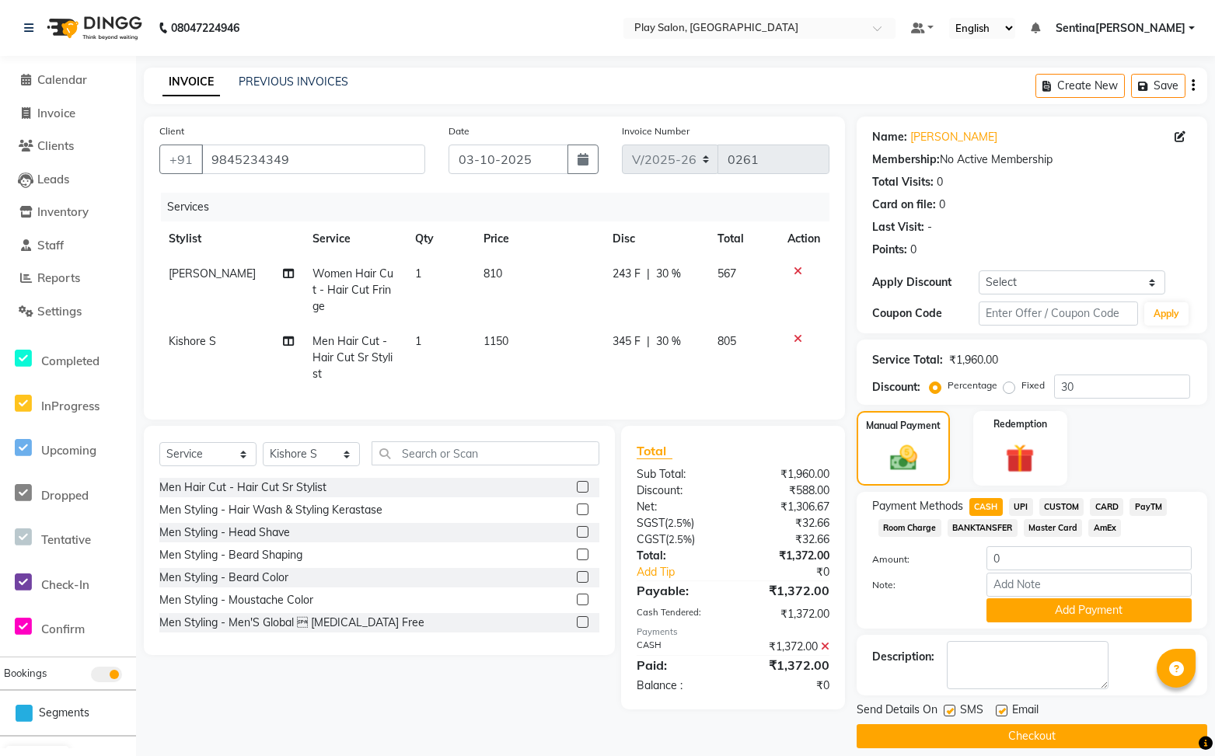
scroll to position [15, 0]
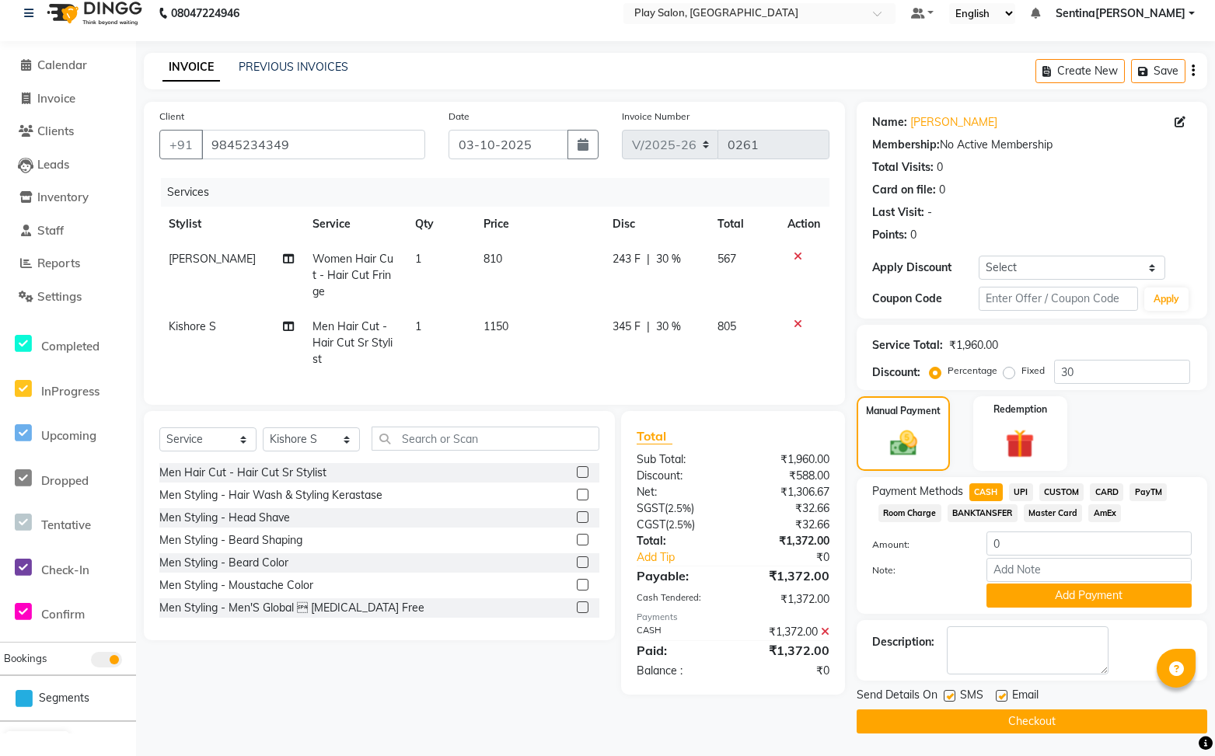
click at [1065, 723] on button "Checkout" at bounding box center [1031, 722] width 350 height 24
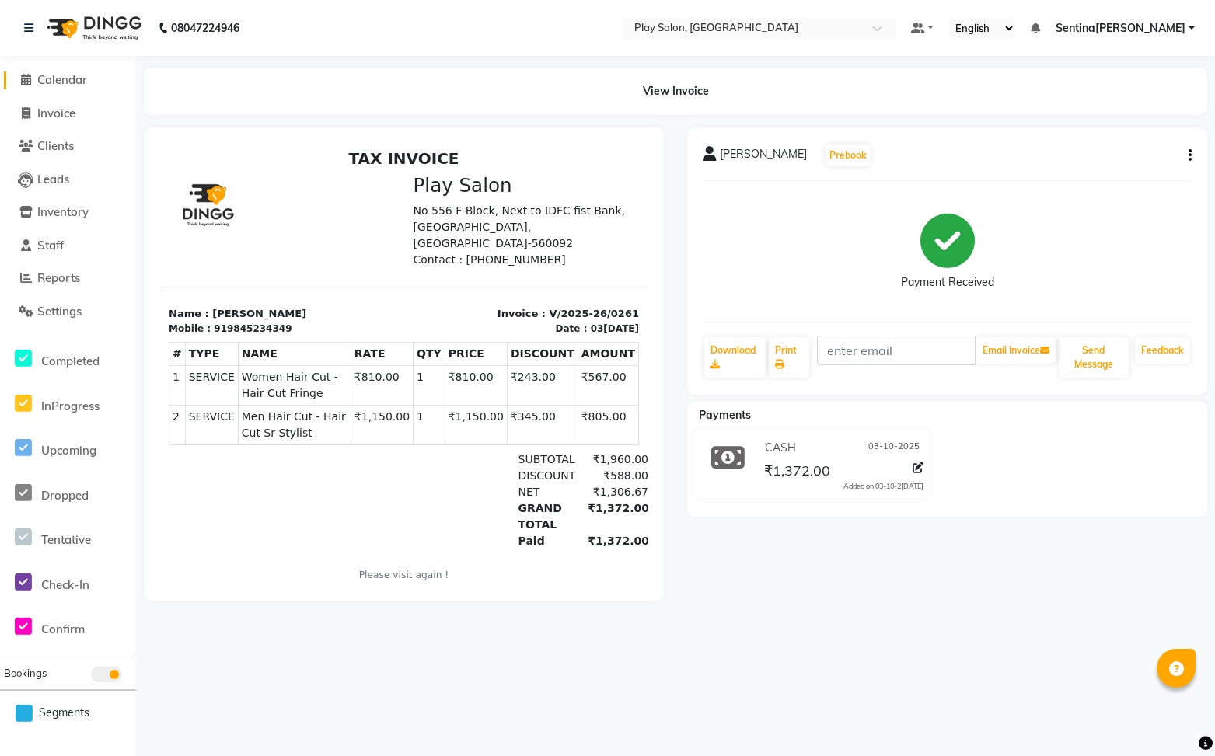
click at [84, 81] on span "Calendar" at bounding box center [62, 79] width 50 height 15
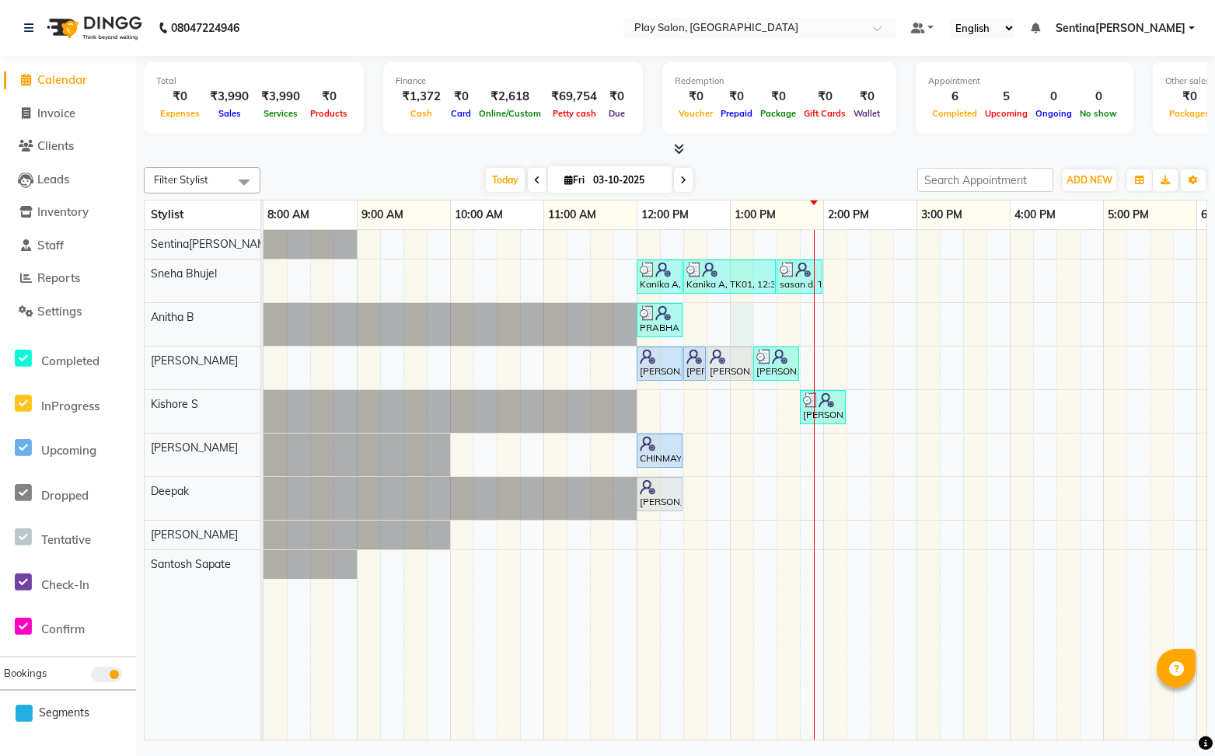
click at [746, 323] on div "[PERSON_NAME]ika A, TK01, 12:00 PM-12:30 PM, Beauty Essentials - Waxing - Half …" at bounding box center [869, 485] width 1212 height 511
select select "91860"
select select "tentative"
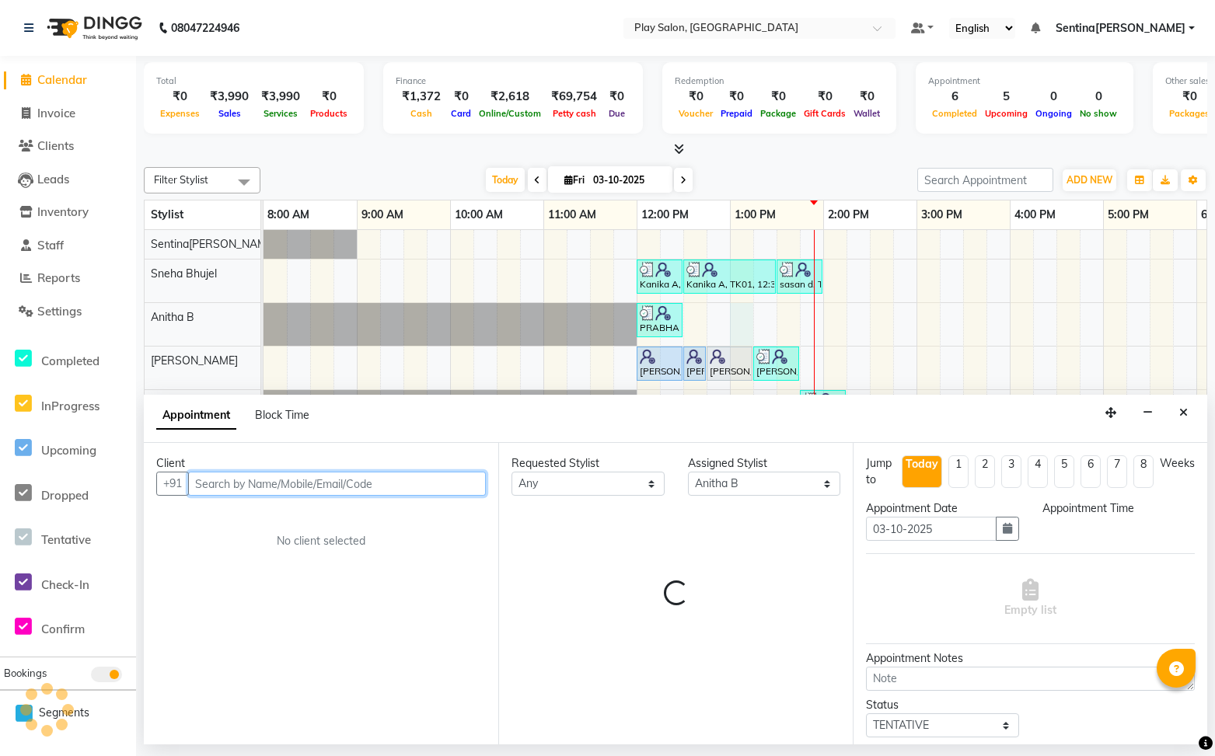
select select "780"
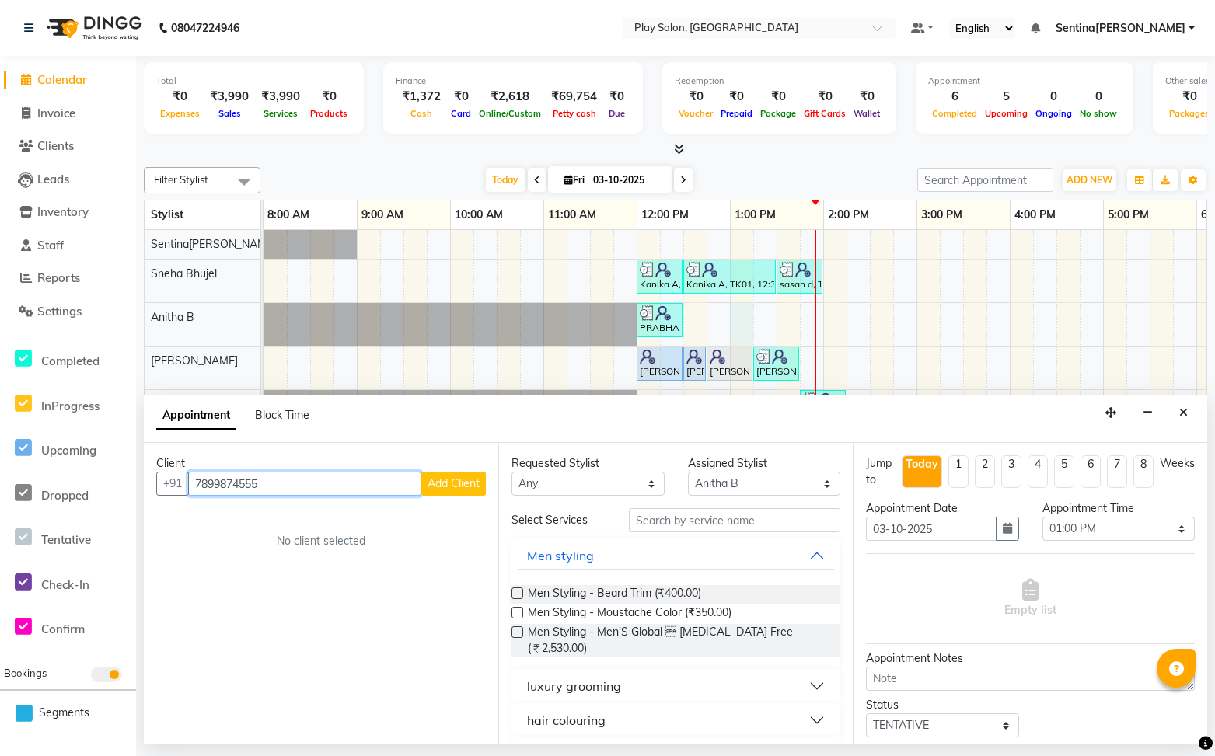
type input "7899874555"
click at [470, 483] on span "Add Client" at bounding box center [453, 483] width 52 height 14
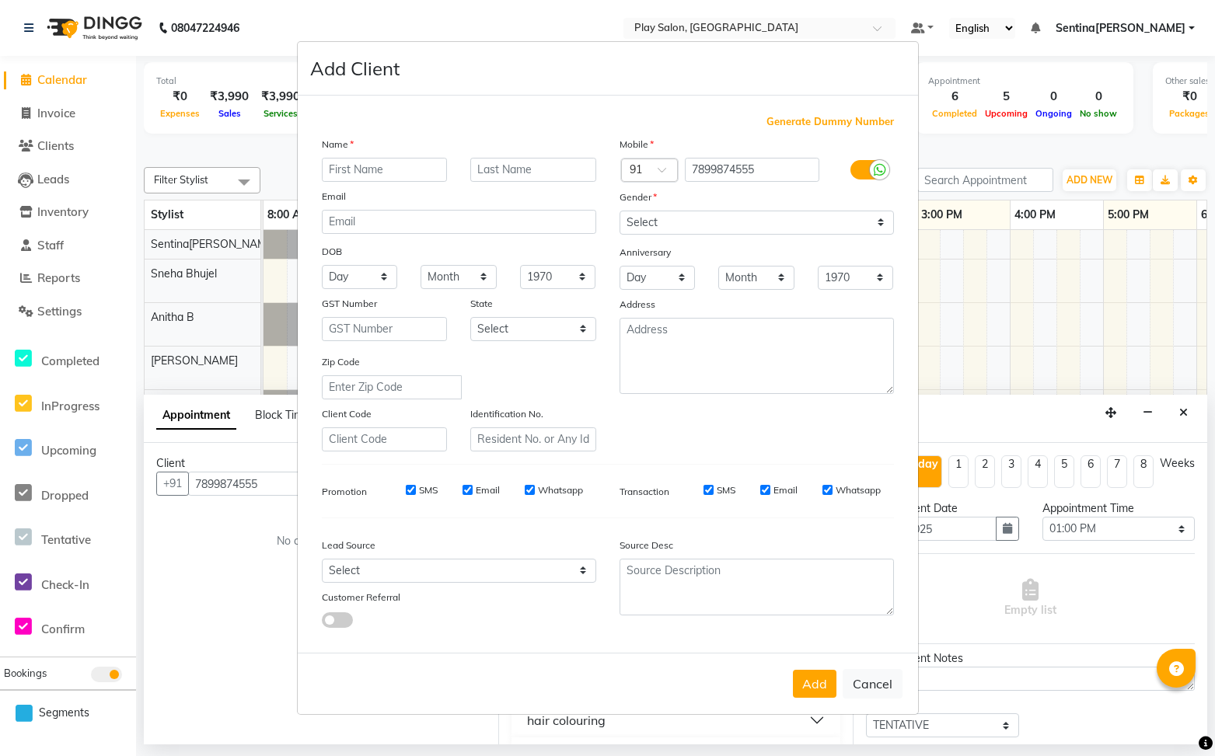
click at [416, 174] on input "text" at bounding box center [385, 170] width 126 height 24
click at [343, 169] on input "P0RNIMA" at bounding box center [385, 170] width 126 height 24
click at [423, 170] on input "PORNIMA" at bounding box center [385, 170] width 126 height 24
type input "PORNIMA"
click at [541, 170] on input "text" at bounding box center [533, 170] width 126 height 24
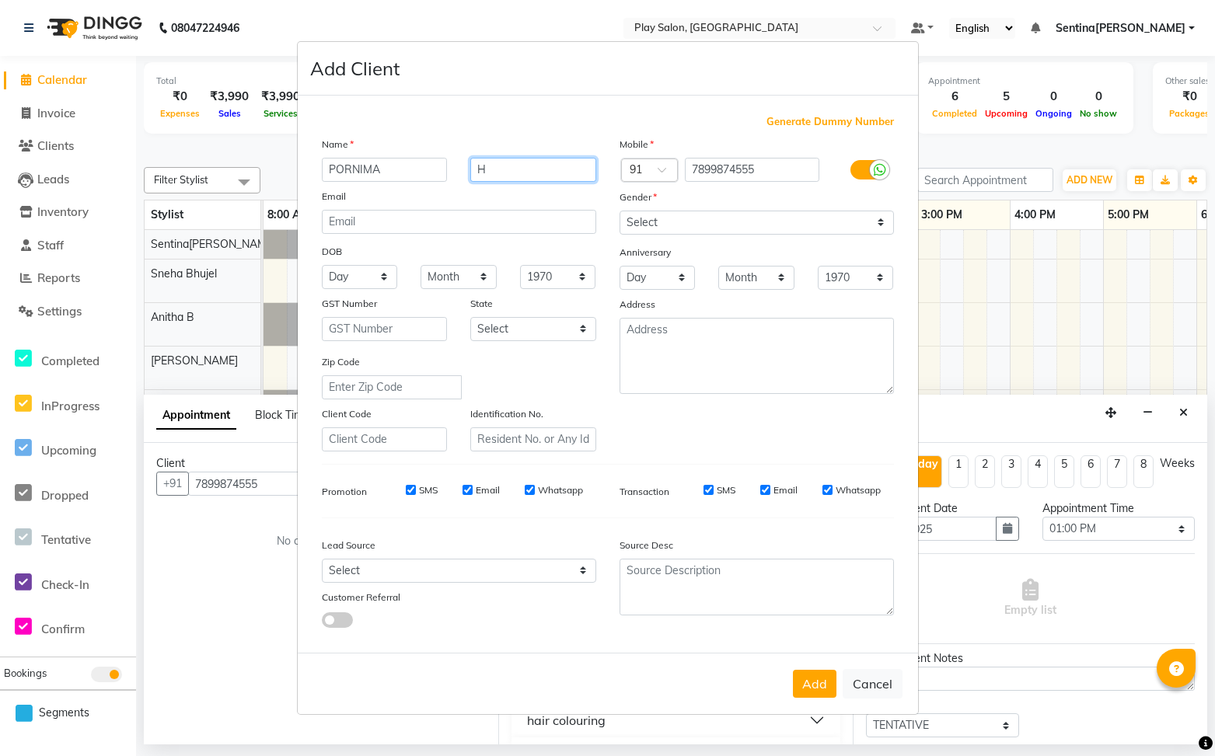
type input "H"
click at [812, 221] on select "Select [DEMOGRAPHIC_DATA] [DEMOGRAPHIC_DATA] Other Prefer Not To Say" at bounding box center [756, 223] width 274 height 24
select select "[DEMOGRAPHIC_DATA]"
click at [619, 211] on select "Select [DEMOGRAPHIC_DATA] [DEMOGRAPHIC_DATA] Other Prefer Not To Say" at bounding box center [756, 223] width 274 height 24
click at [819, 686] on button "Add" at bounding box center [815, 684] width 44 height 28
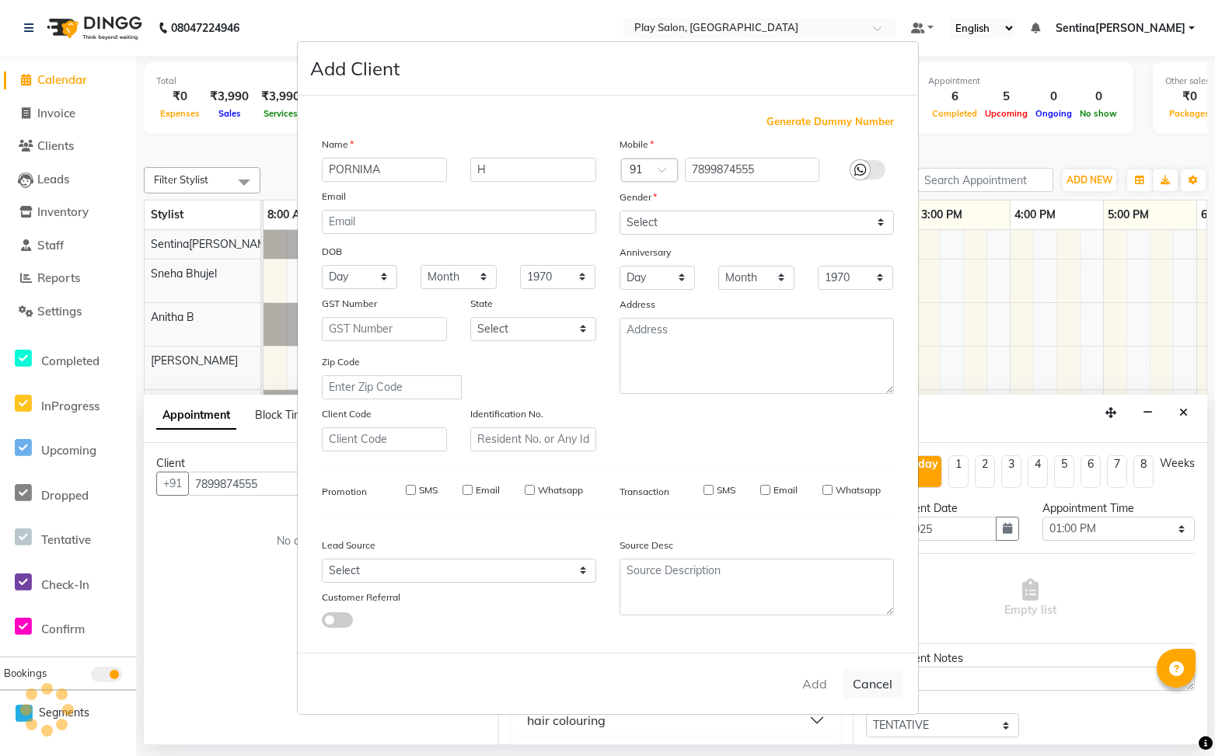
select select
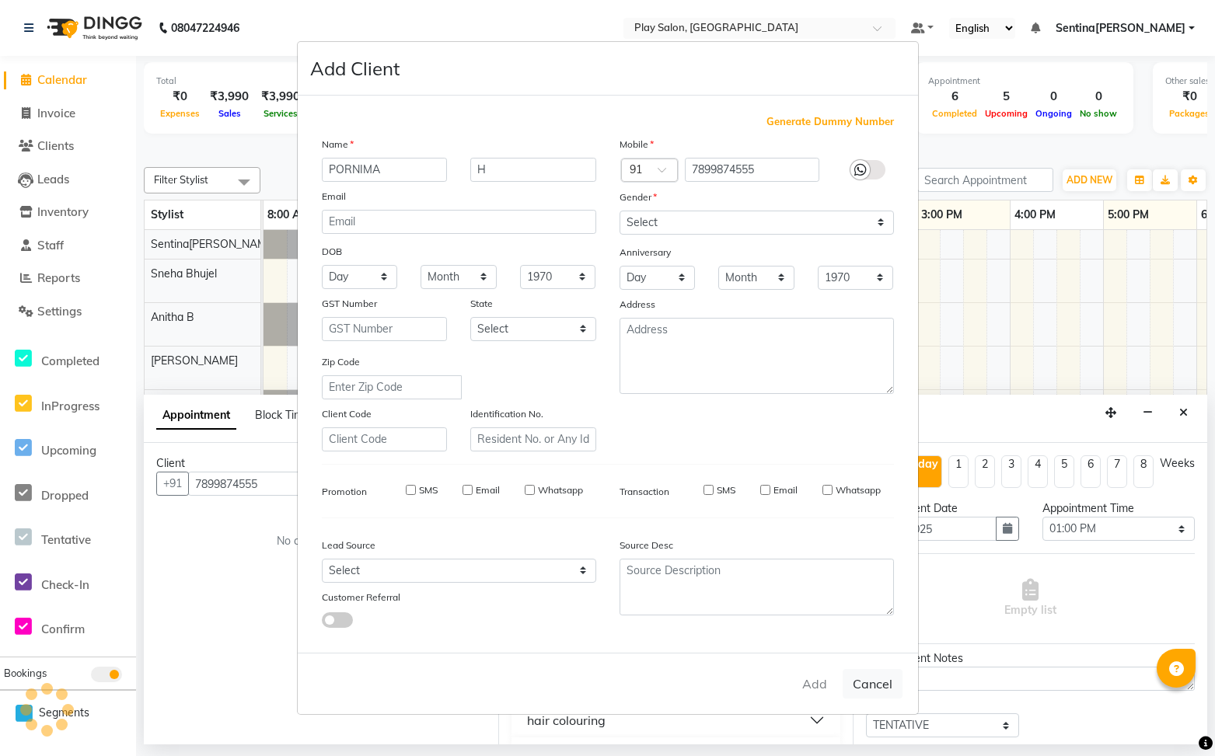
select select
checkbox input "false"
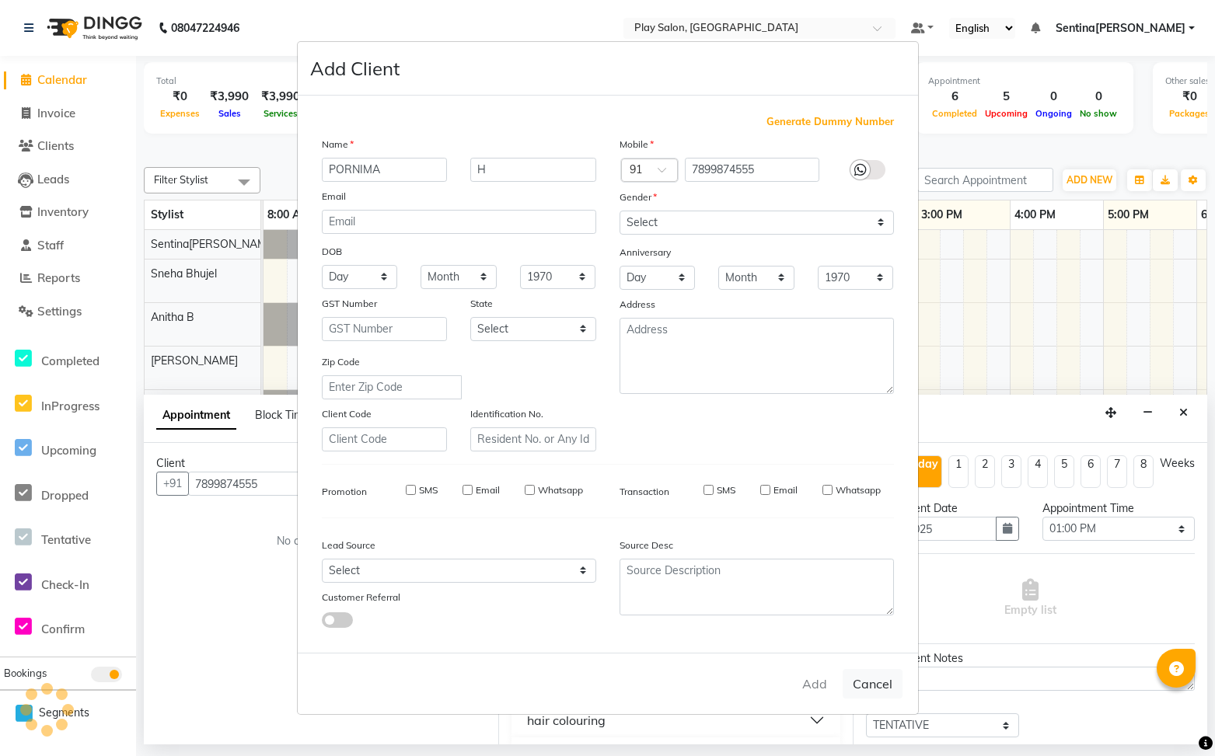
checkbox input "false"
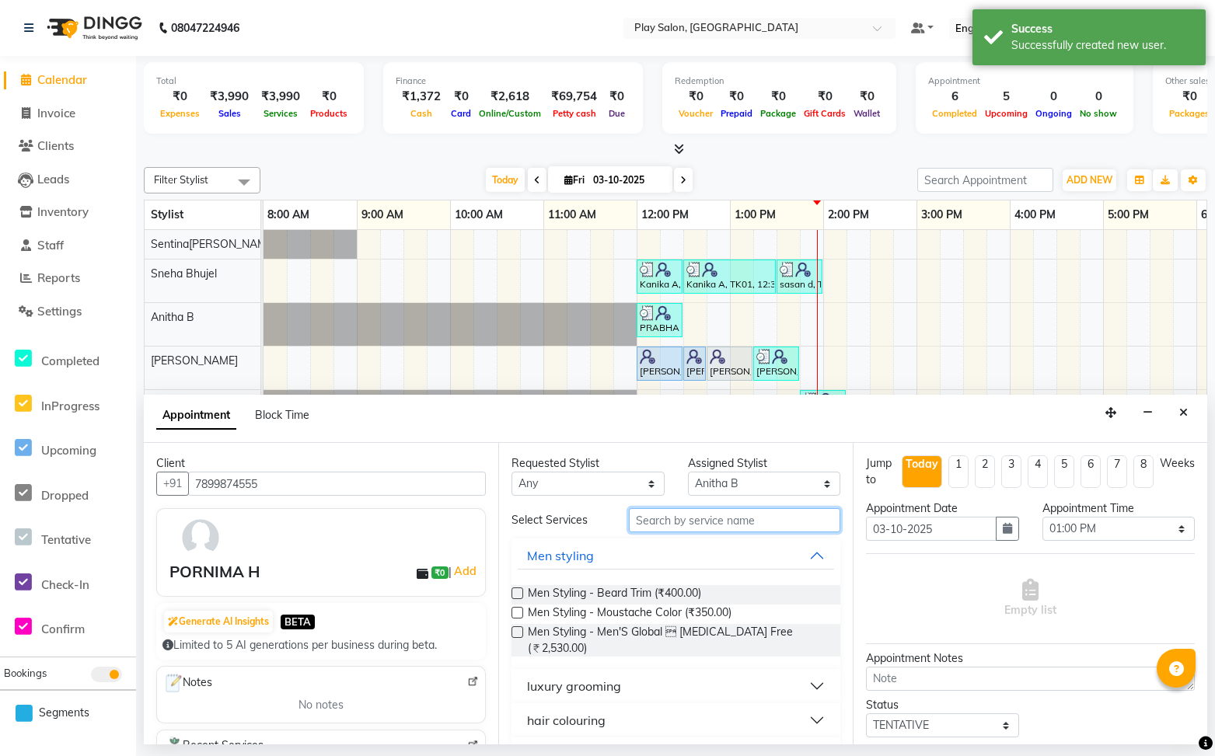
click at [743, 518] on input "text" at bounding box center [734, 520] width 211 height 24
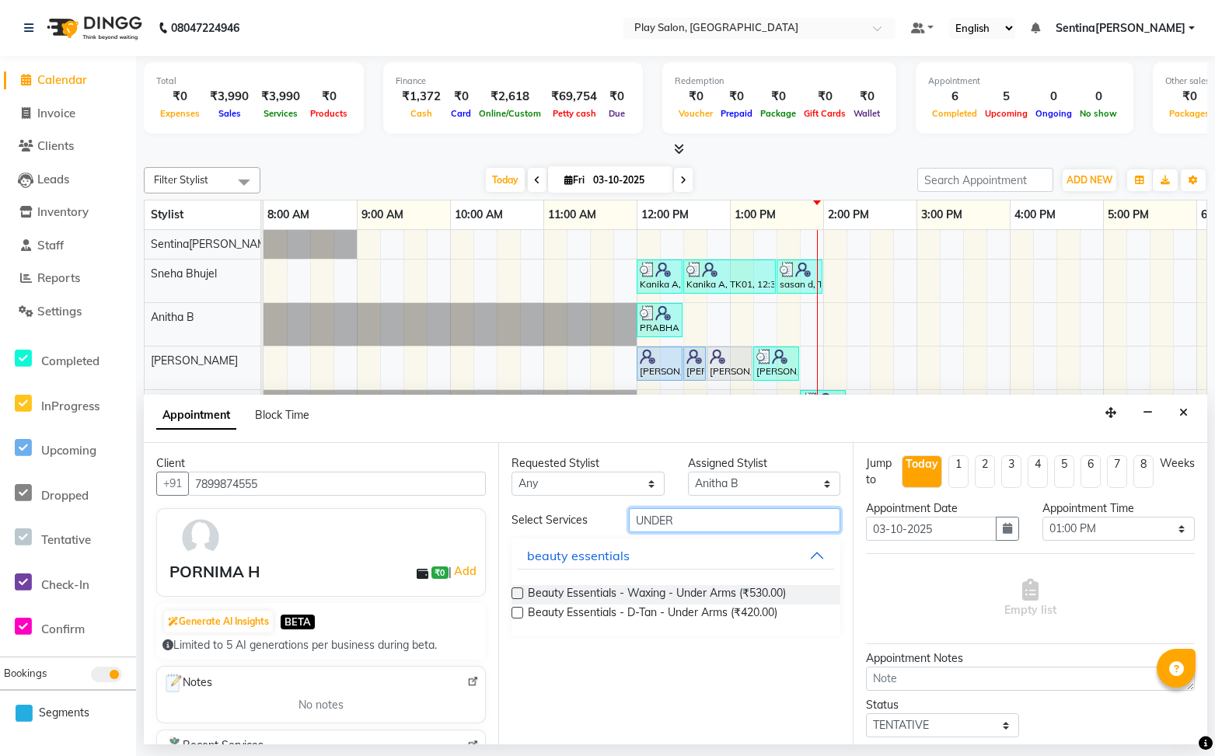
type input "UNDER"
click at [518, 595] on label at bounding box center [517, 594] width 12 height 12
click at [518, 595] on input "checkbox" at bounding box center [516, 595] width 10 height 10
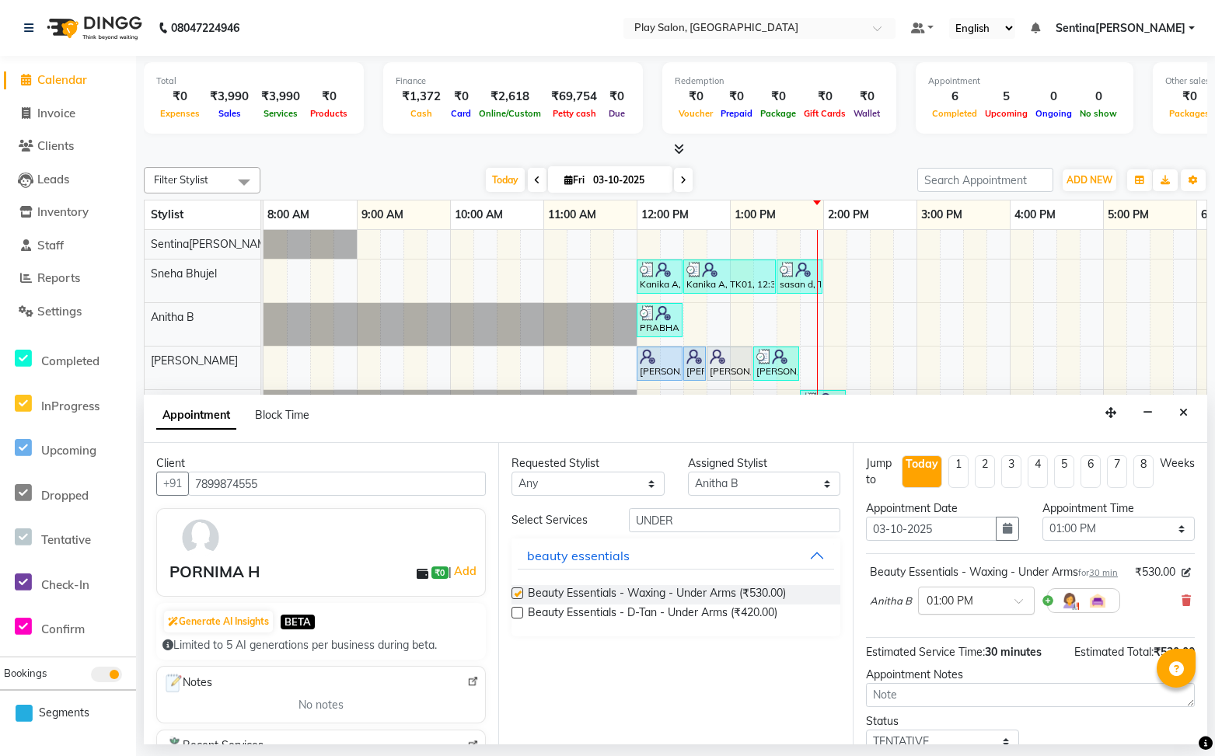
checkbox input "false"
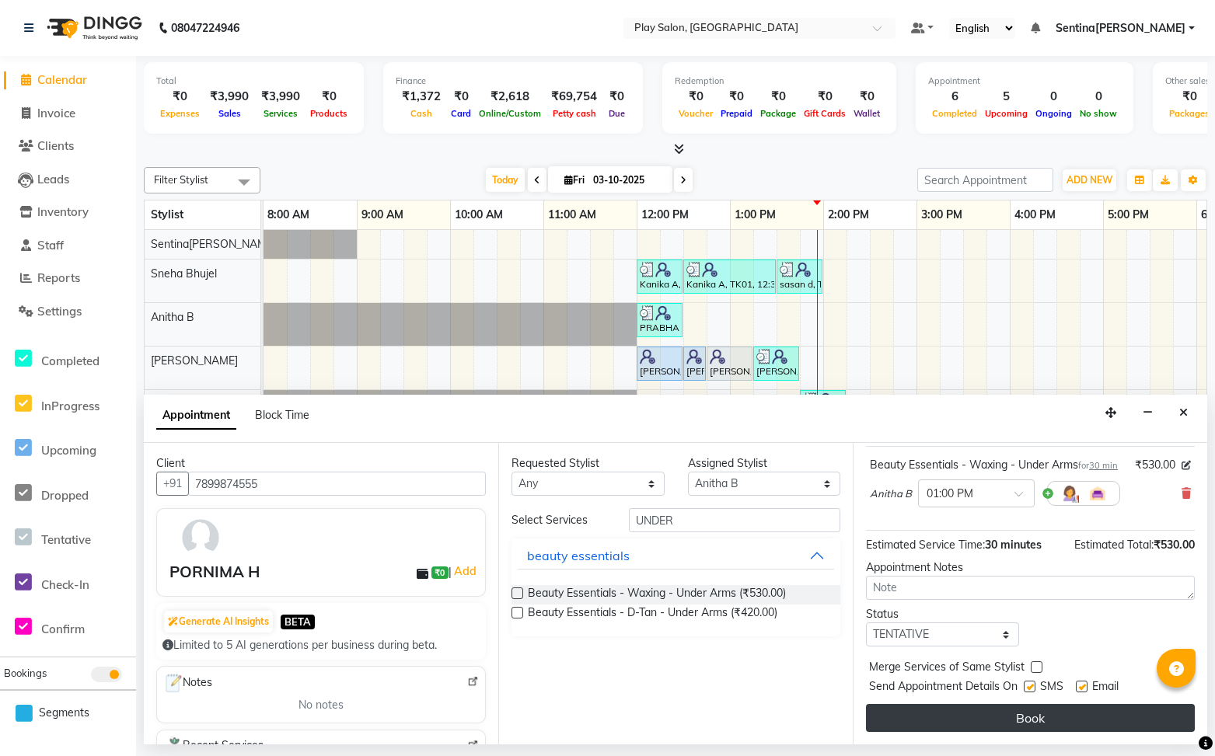
click at [1048, 724] on button "Book" at bounding box center [1030, 718] width 329 height 28
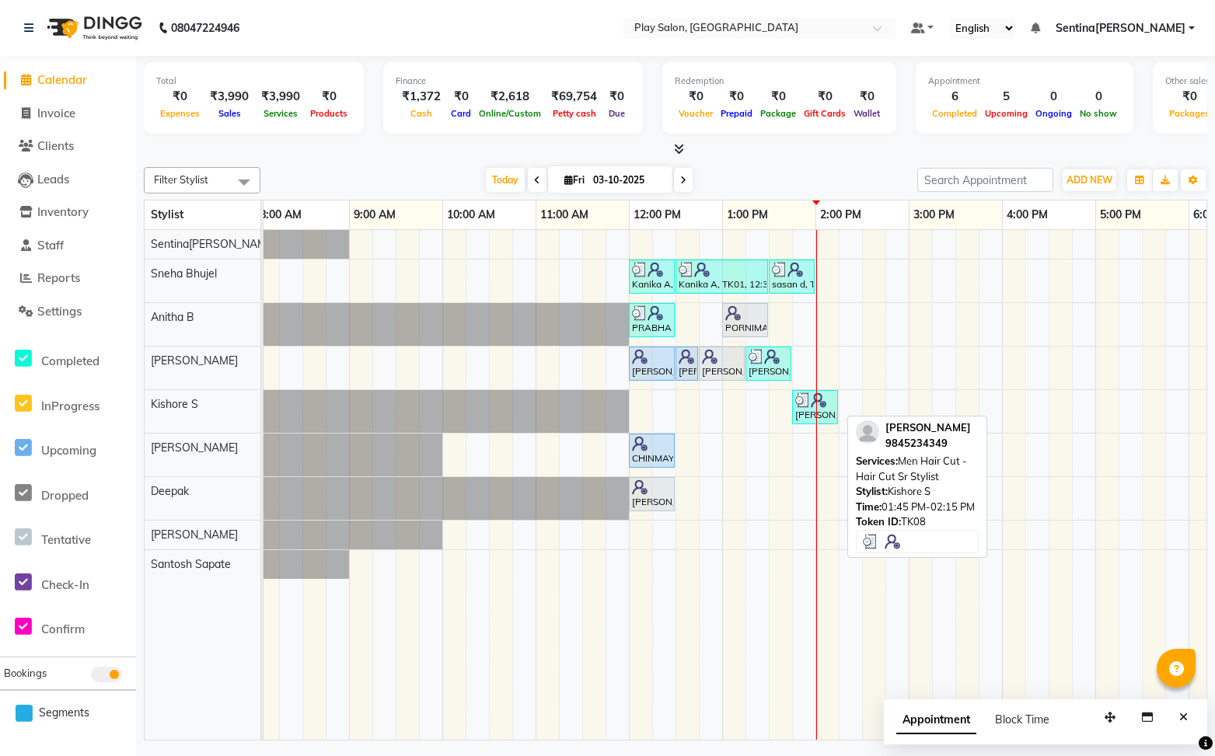
scroll to position [0, 9]
click at [816, 409] on div "[PERSON_NAME], TK08, 01:45 PM-02:15 PM, Men Hair Cut - Hair Cut Sr Stylist" at bounding box center [814, 407] width 43 height 30
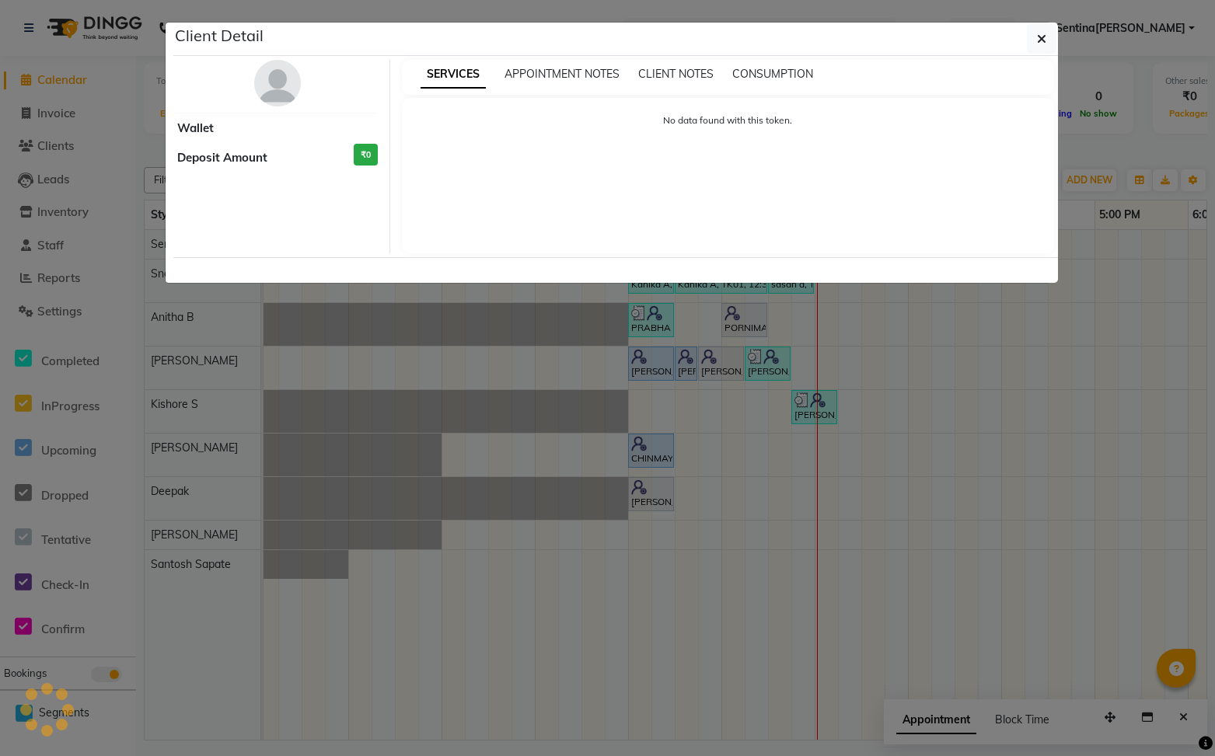
select select "3"
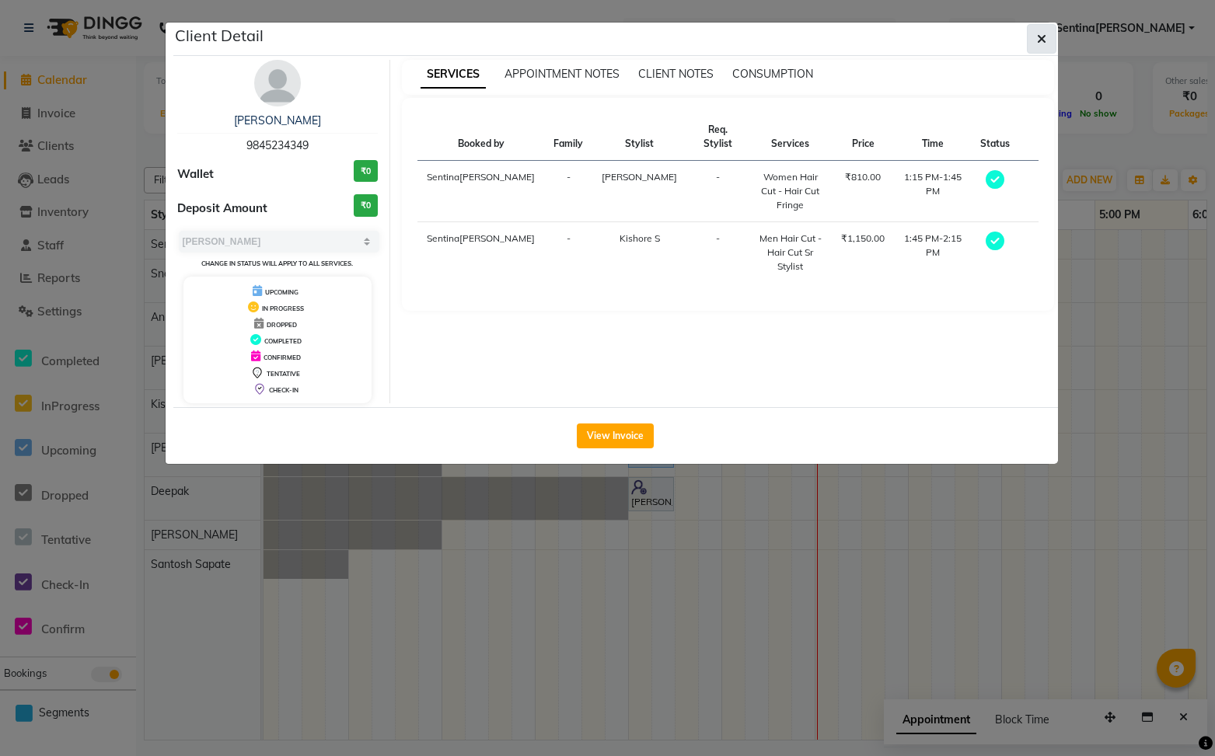
click at [1037, 39] on icon "button" at bounding box center [1041, 39] width 9 height 12
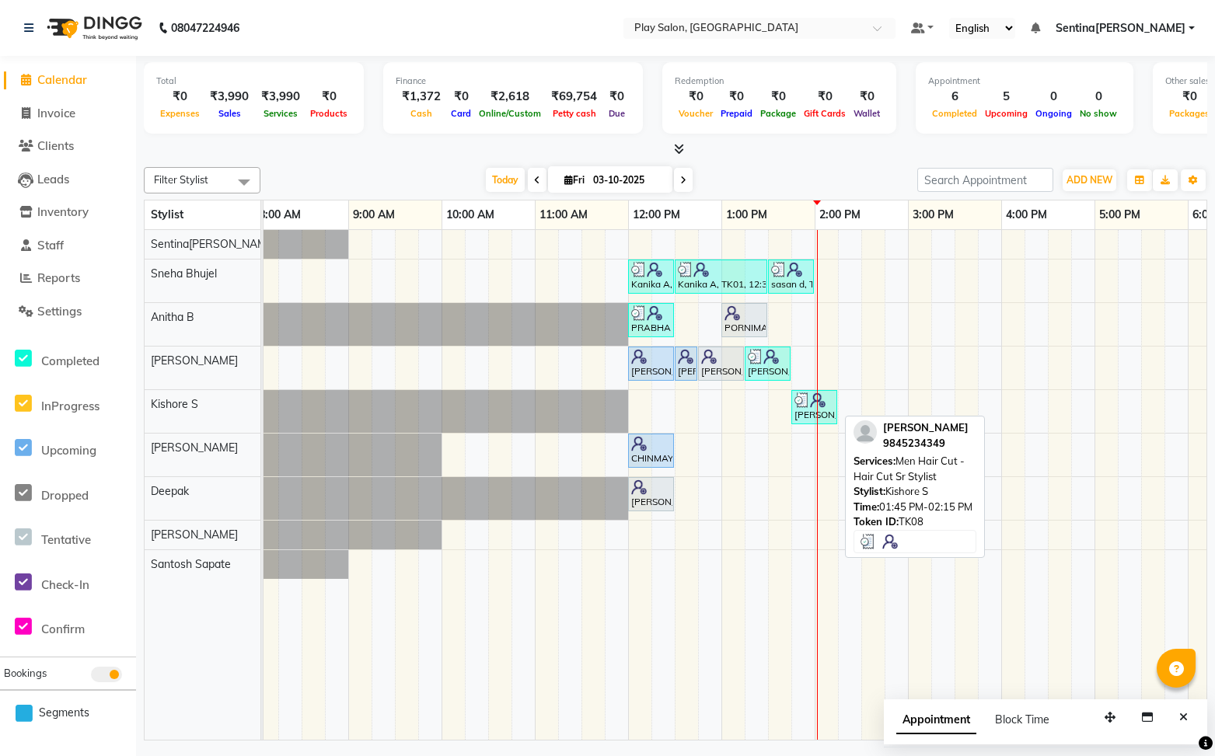
scroll to position [0, 5]
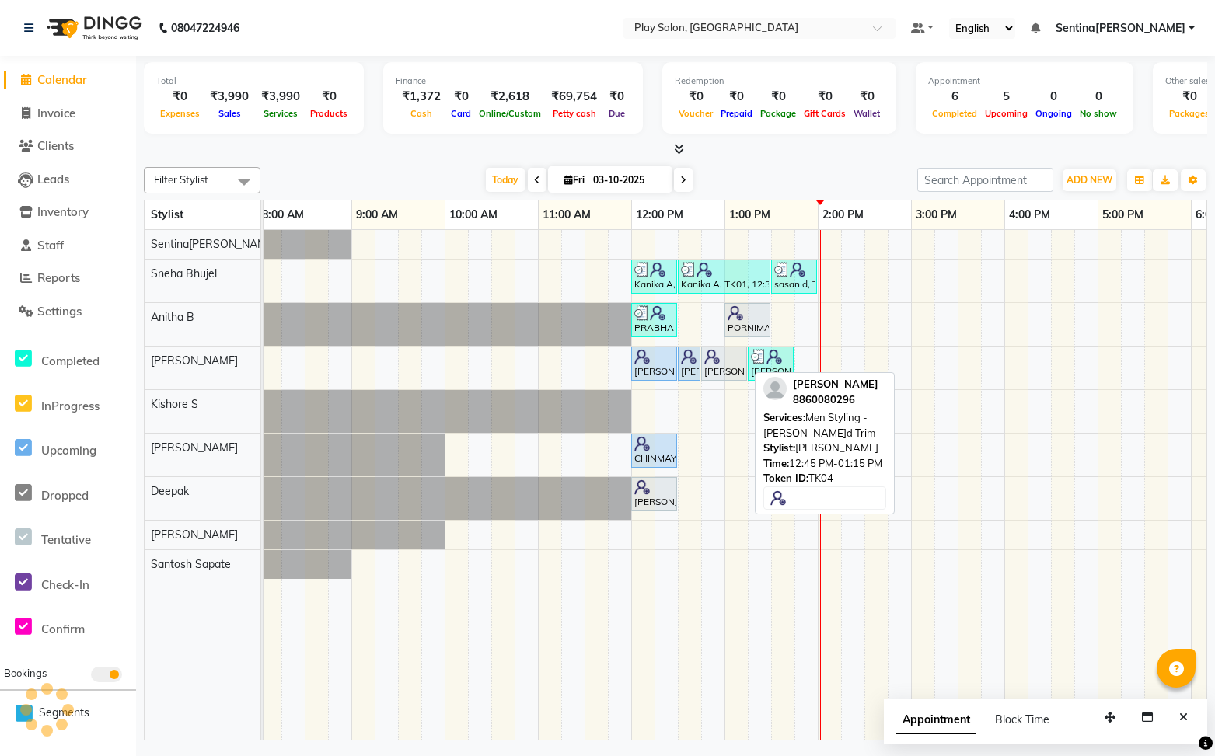
click at [720, 372] on div "[PERSON_NAME], TK04, 12:45 PM-01:15 PM, Men Styling [PERSON_NAME]rd Trim" at bounding box center [724, 364] width 43 height 30
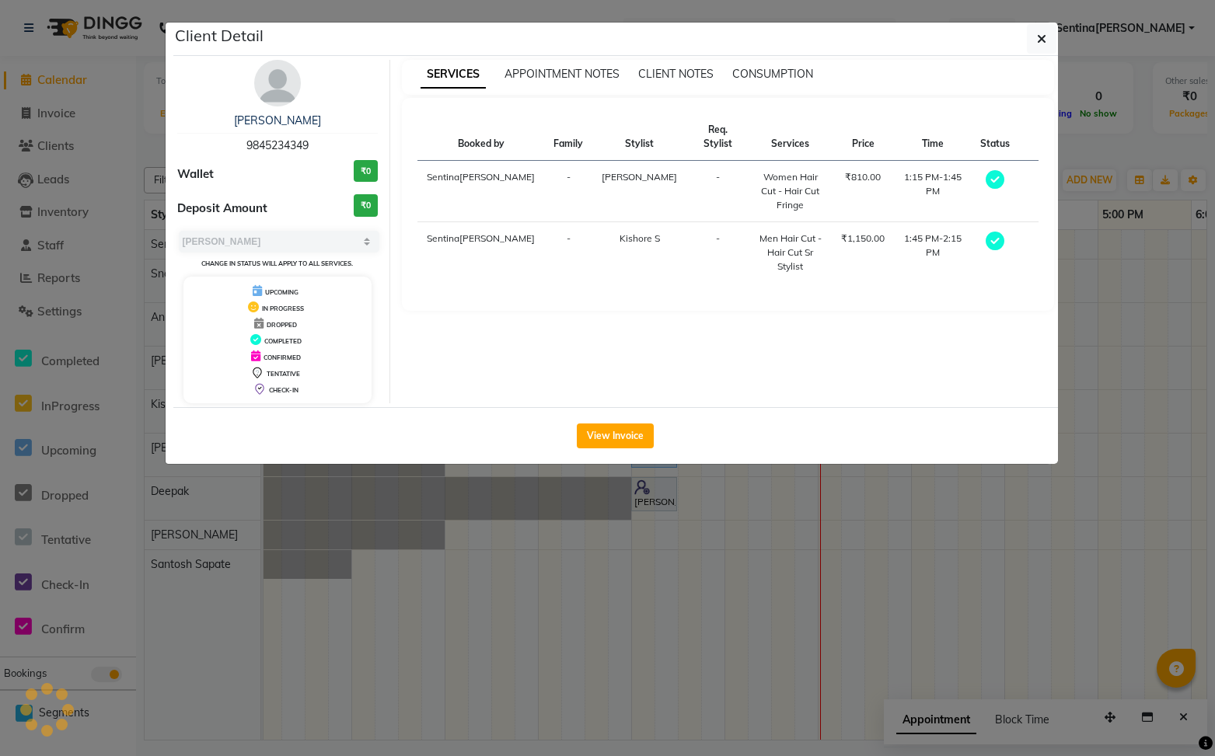
select select "7"
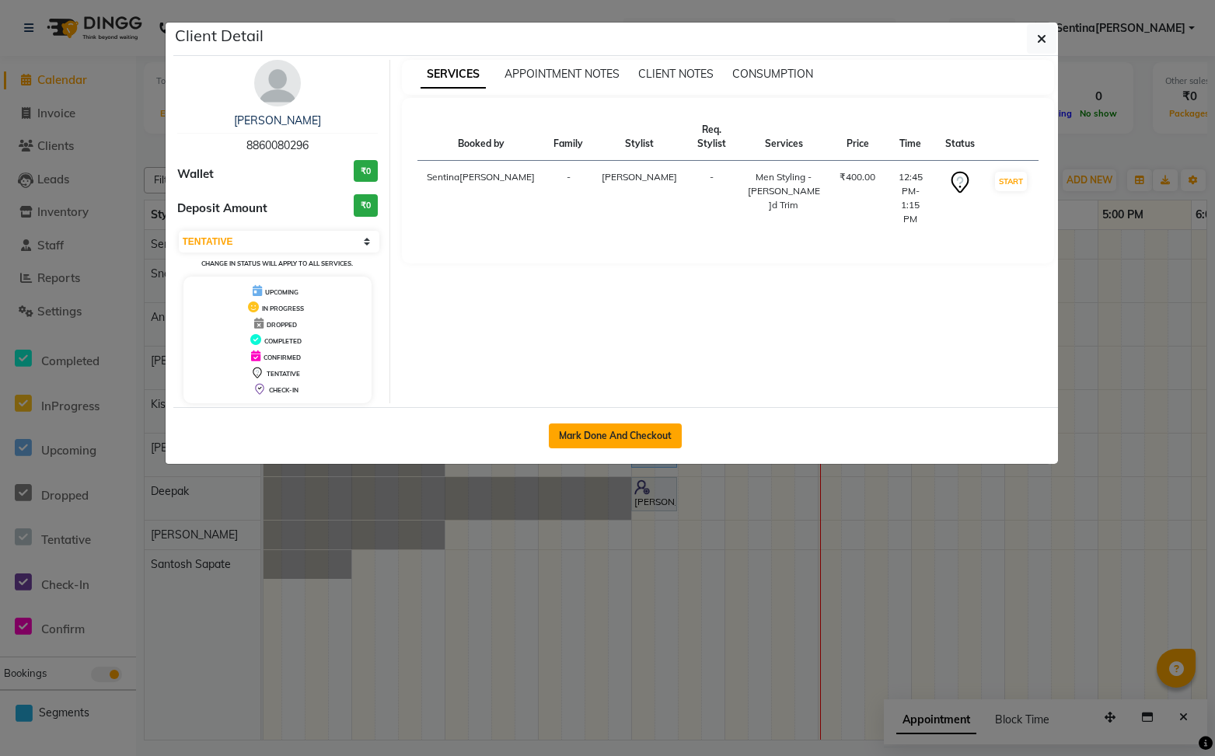
click at [621, 439] on button "Mark Done And Checkout" at bounding box center [615, 436] width 133 height 25
select select "8961"
select select "service"
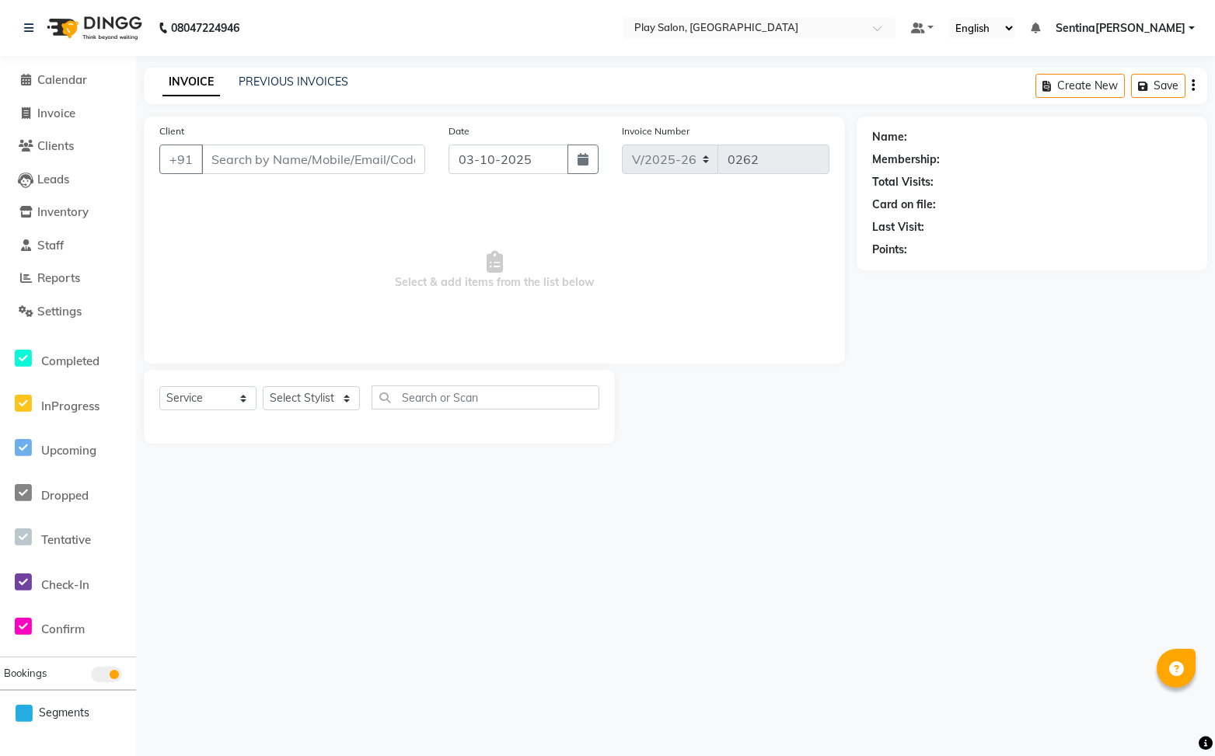
click at [58, 19] on img at bounding box center [93, 28] width 106 height 44
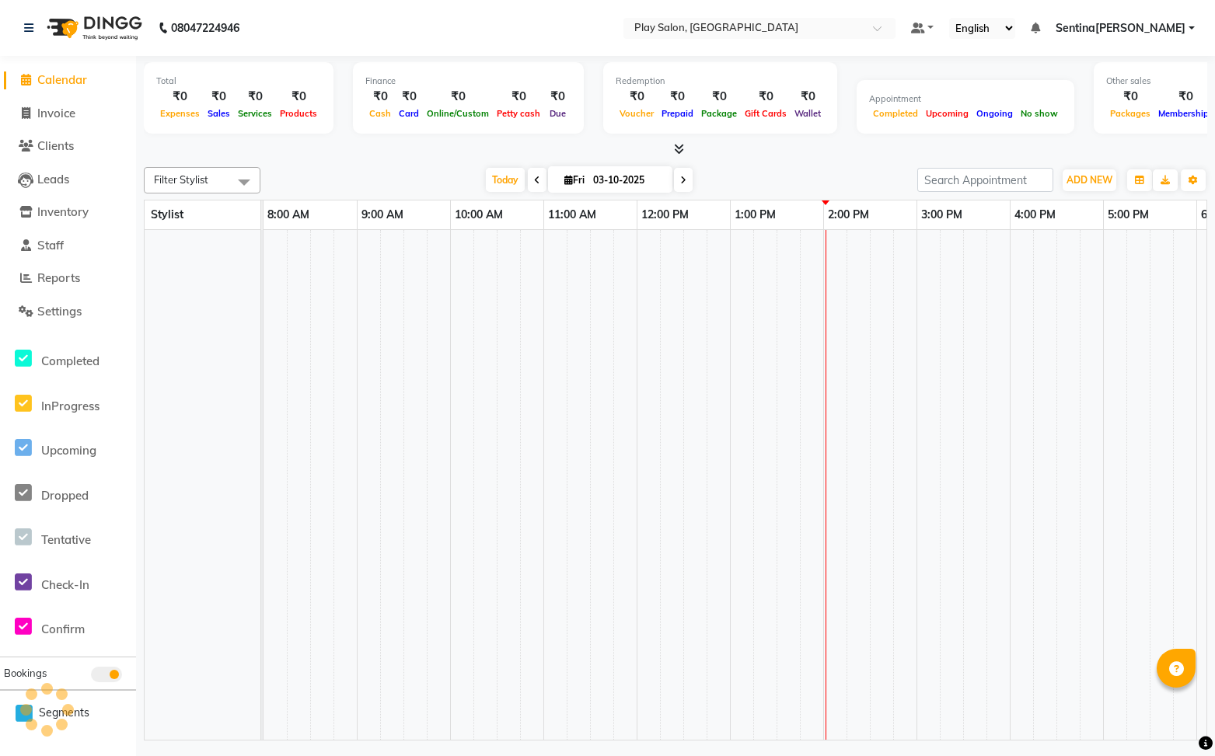
scroll to position [0, 270]
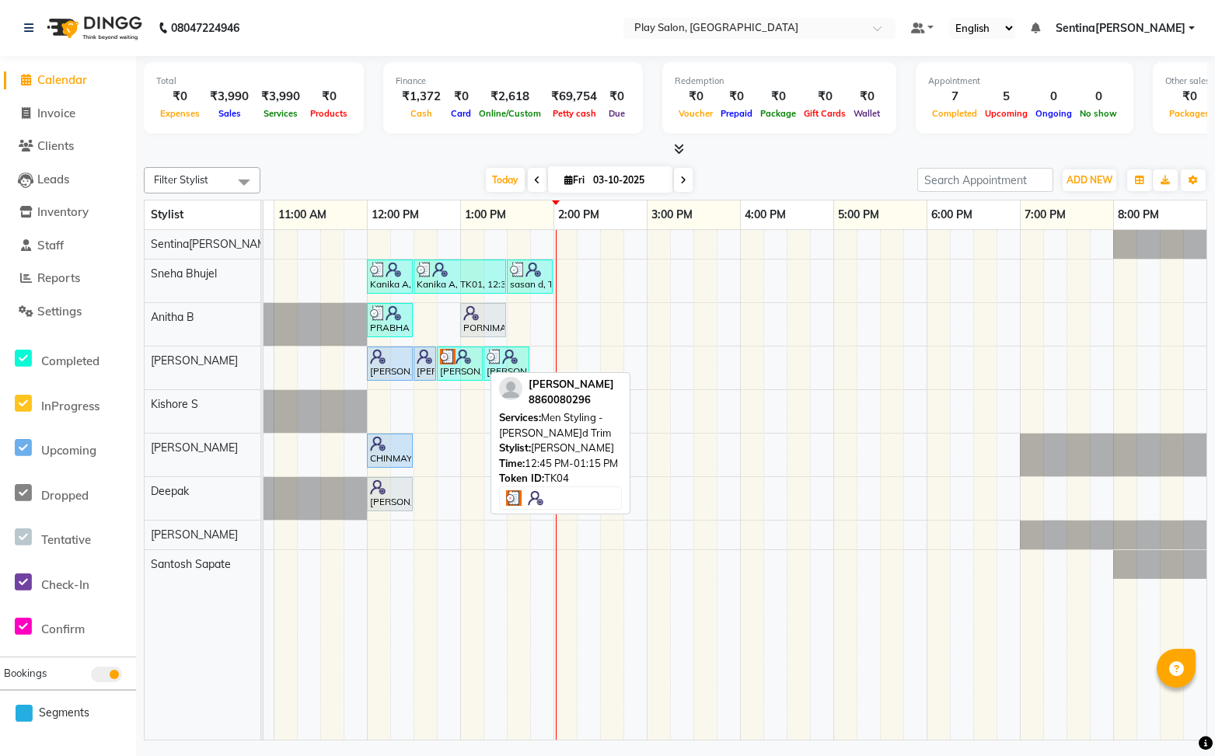
click at [463, 371] on div "[PERSON_NAME], TK04, 12:45 PM-01:15 PM, Men Styling [PERSON_NAME]rd Trim" at bounding box center [459, 364] width 43 height 30
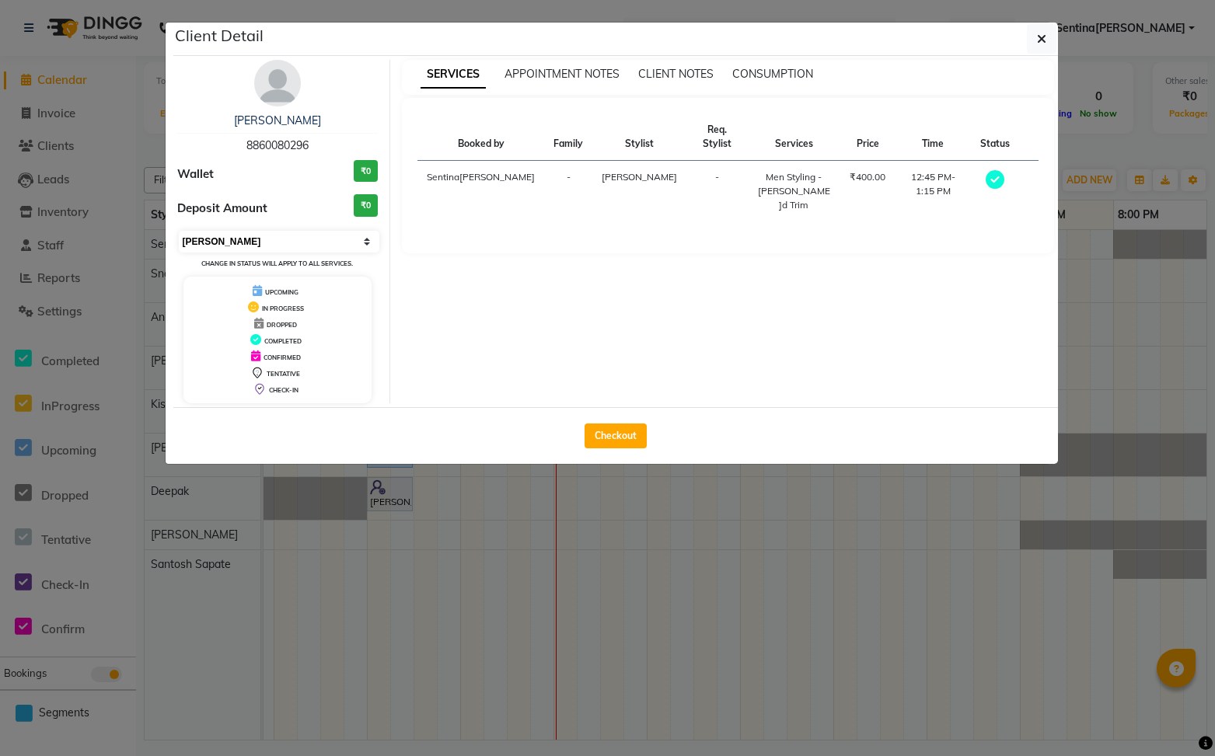
click at [301, 232] on select "Select MARK DONE UPCOMING" at bounding box center [279, 242] width 201 height 22
select select "5"
click at [179, 231] on select "Select MARK DONE UPCOMING" at bounding box center [279, 242] width 201 height 22
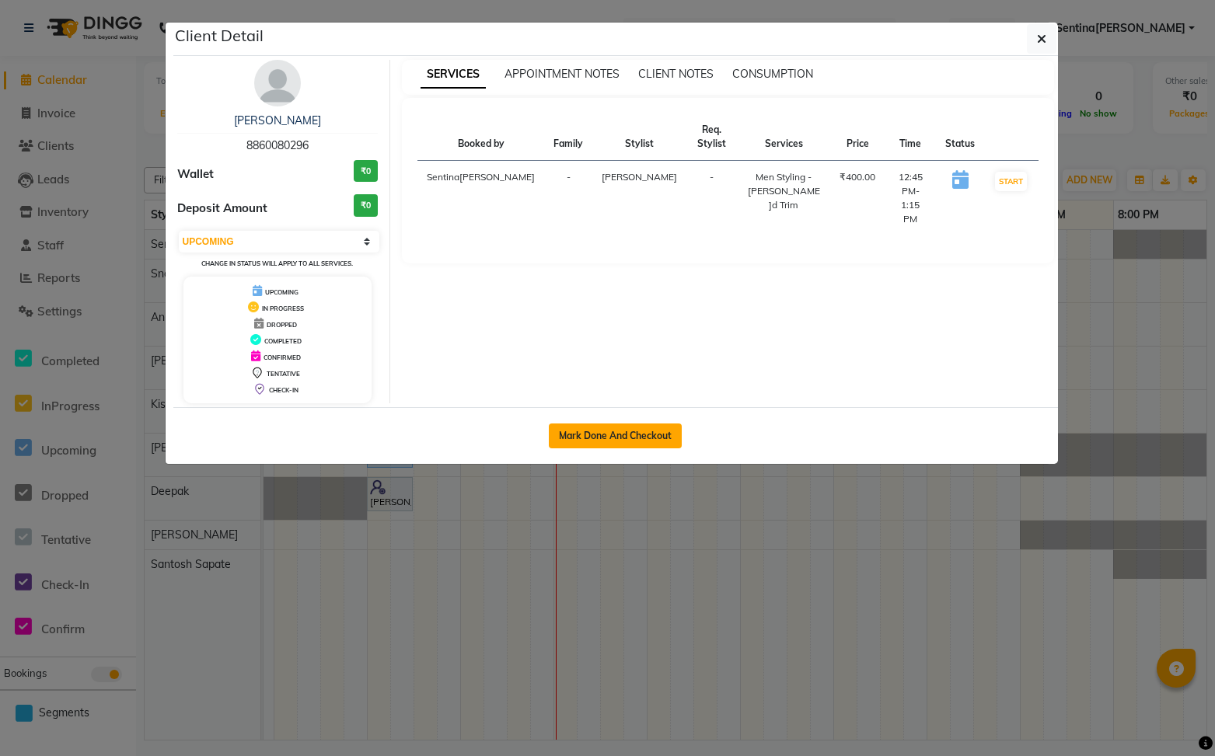
click at [641, 431] on button "Mark Done And Checkout" at bounding box center [615, 436] width 133 height 25
select select "8961"
select select "service"
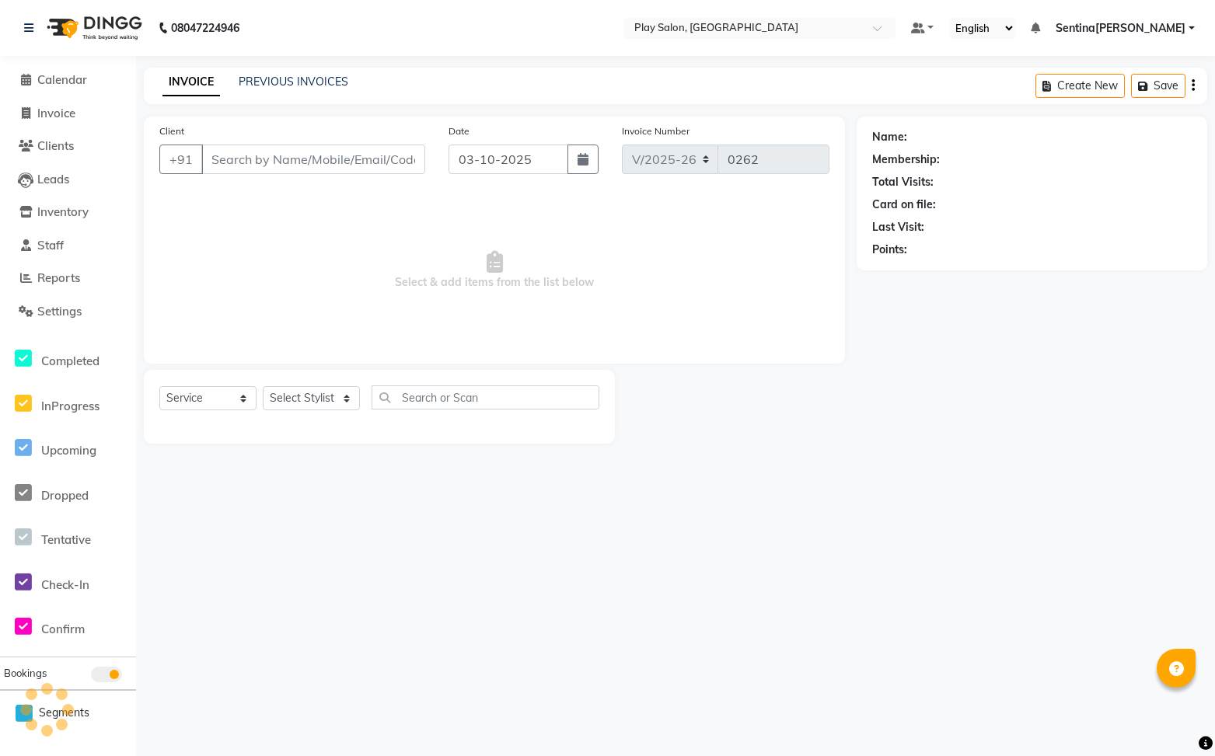
type input "8860080296"
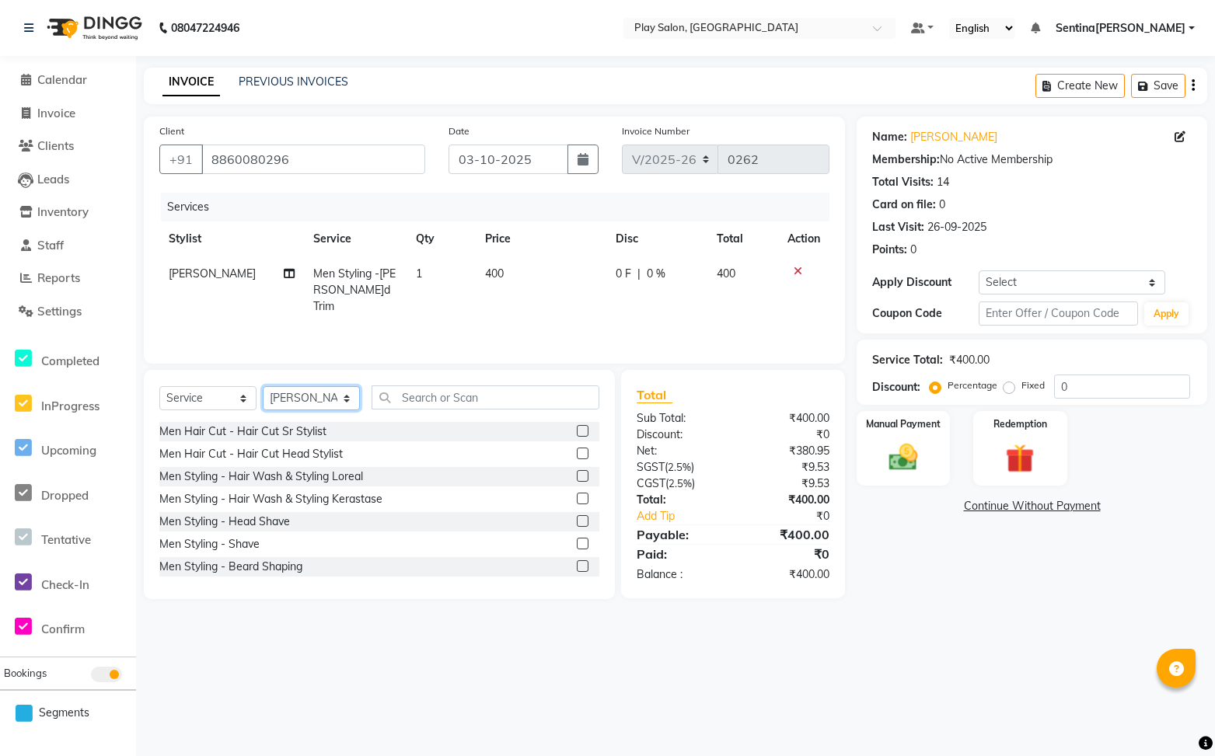
click at [335, 395] on select "Select Styli[PERSON_NAME]tha B [PERSON_NAME][PERSON_NAME]e[PERSON_NAME]a[PERSON…" at bounding box center [311, 398] width 97 height 24
select select "92092"
click at [263, 386] on select "Select Styli[PERSON_NAME]tha B [PERSON_NAME][PERSON_NAME]e[PERSON_NAME]a[PERSON…" at bounding box center [311, 398] width 97 height 24
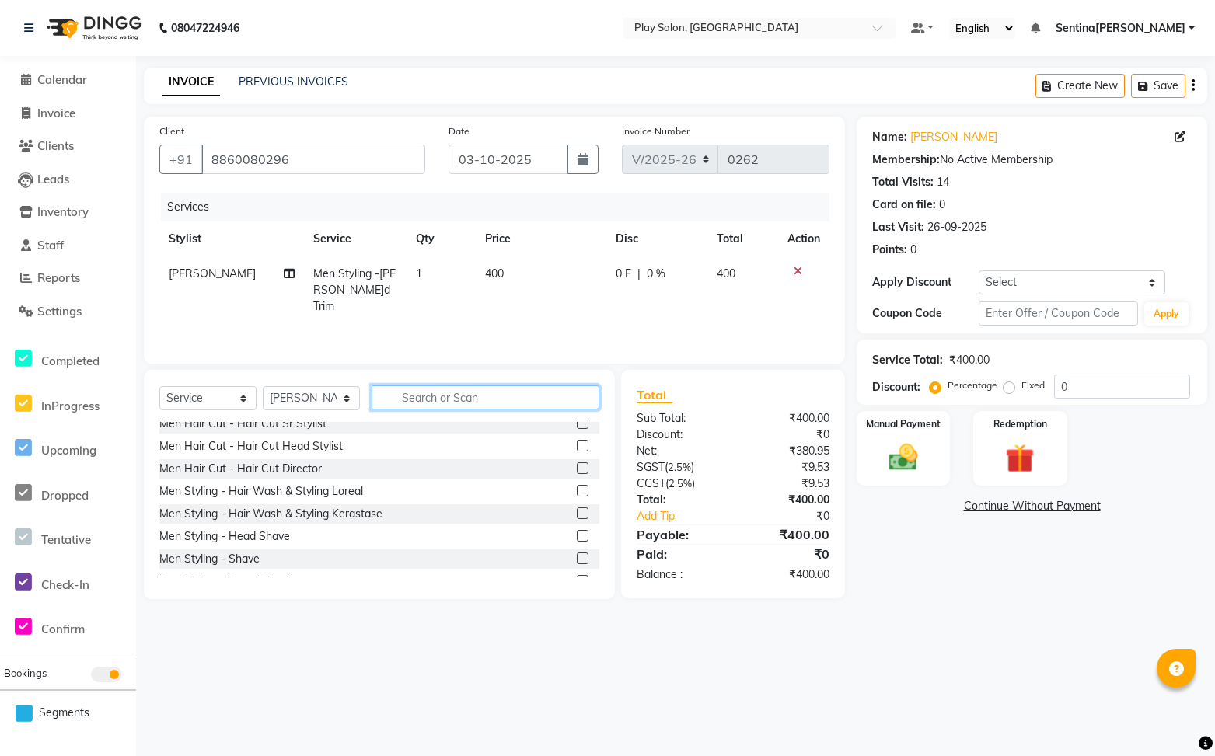
click at [441, 399] on input "text" at bounding box center [485, 397] width 228 height 24
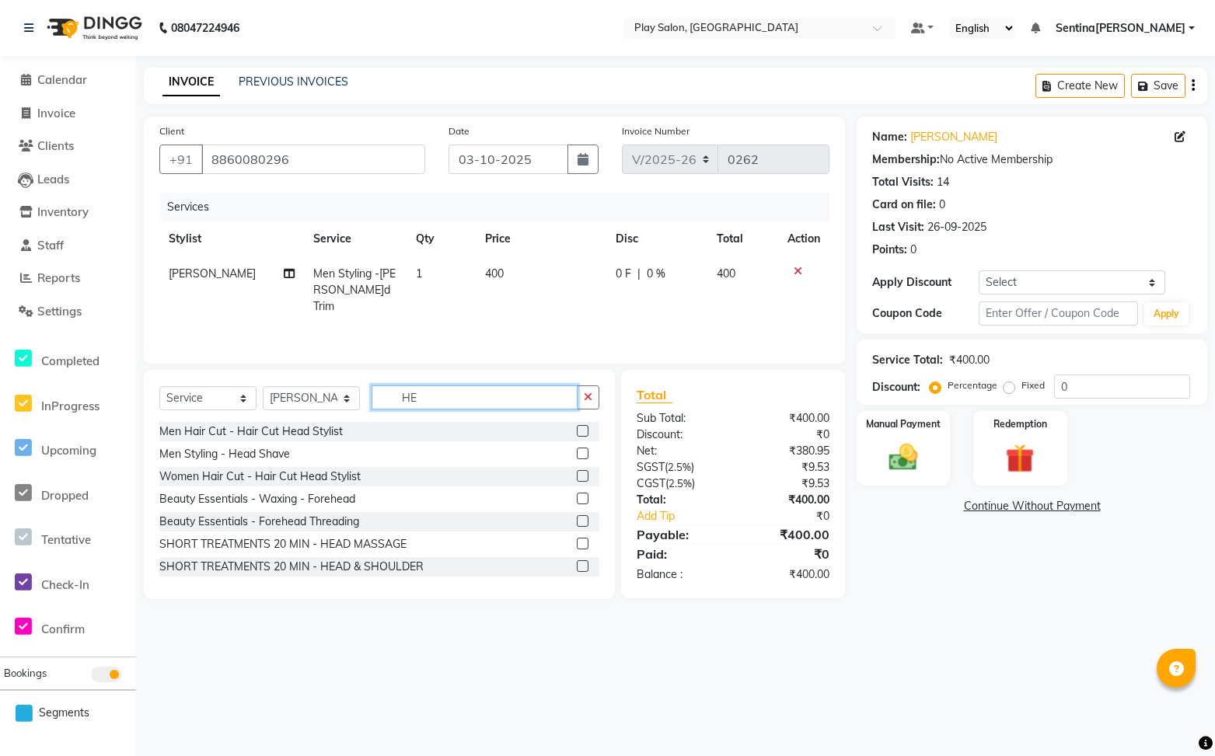
type input "H"
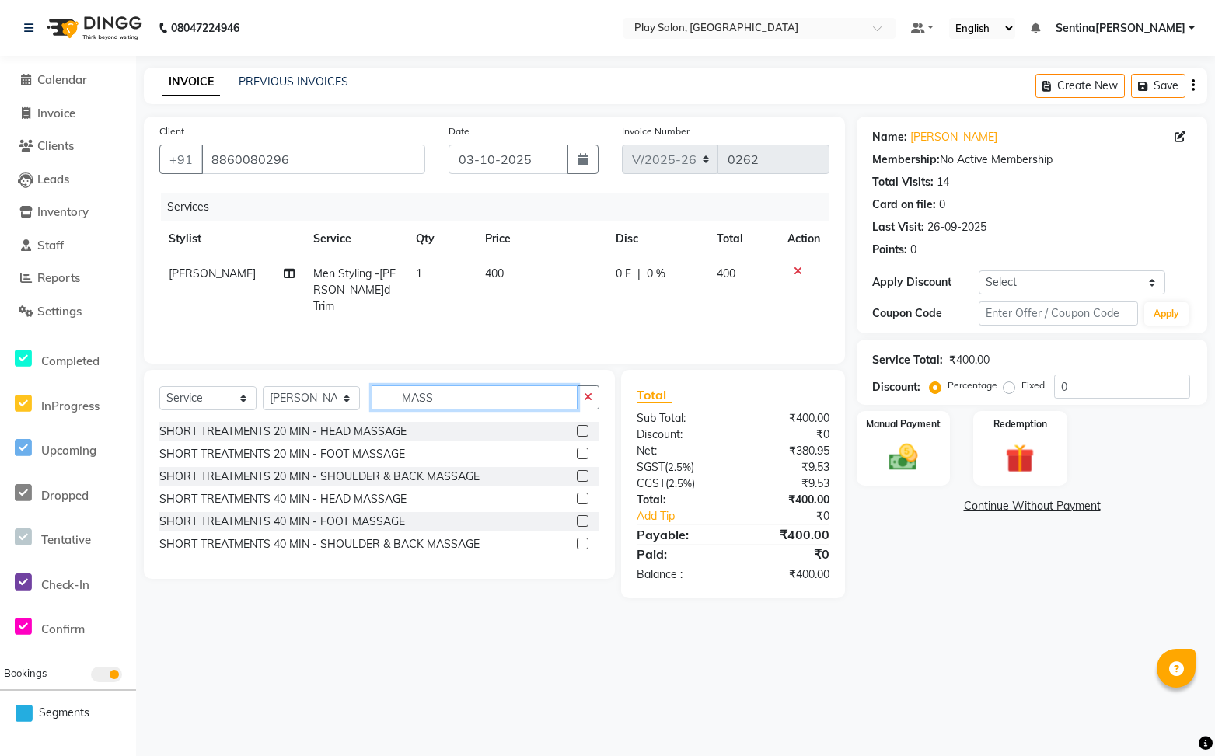
type input "MASS"
click at [580, 428] on label at bounding box center [583, 431] width 12 height 12
click at [580, 428] on input "checkbox" at bounding box center [582, 432] width 10 height 10
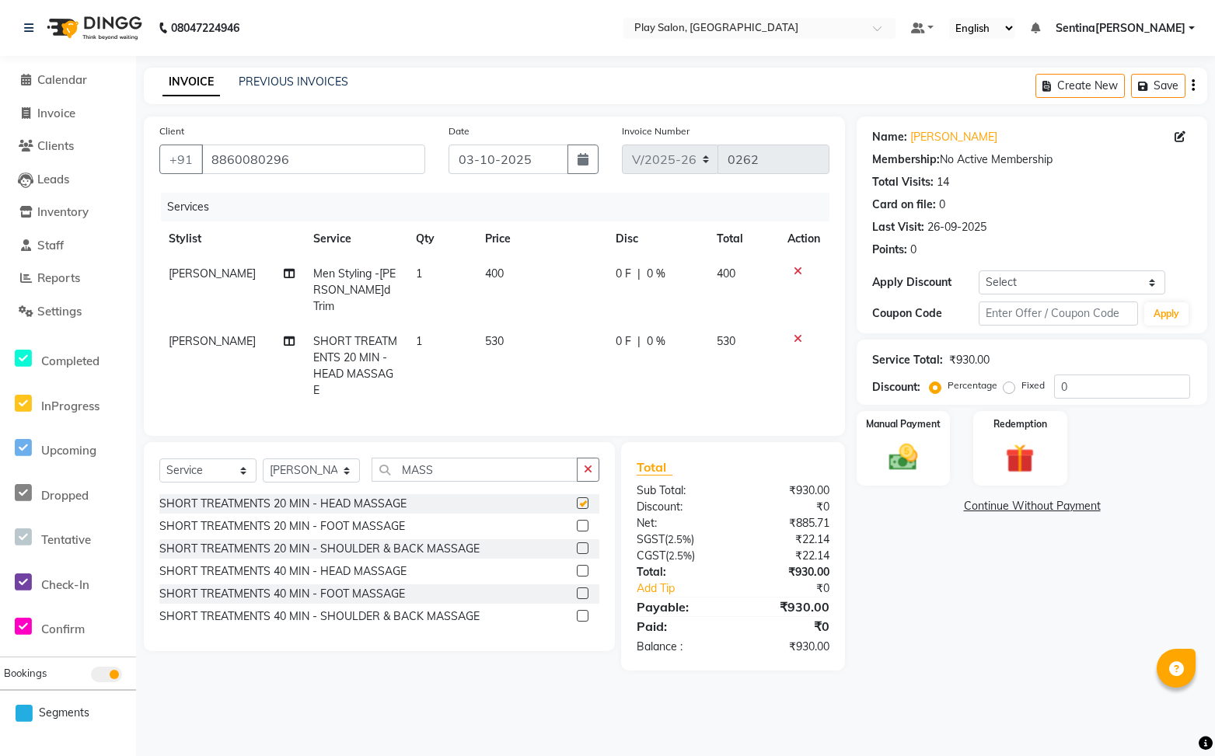
checkbox input "false"
click at [1083, 385] on input "0" at bounding box center [1122, 387] width 136 height 24
type input "3"
click at [1097, 386] on input "30" at bounding box center [1122, 387] width 136 height 24
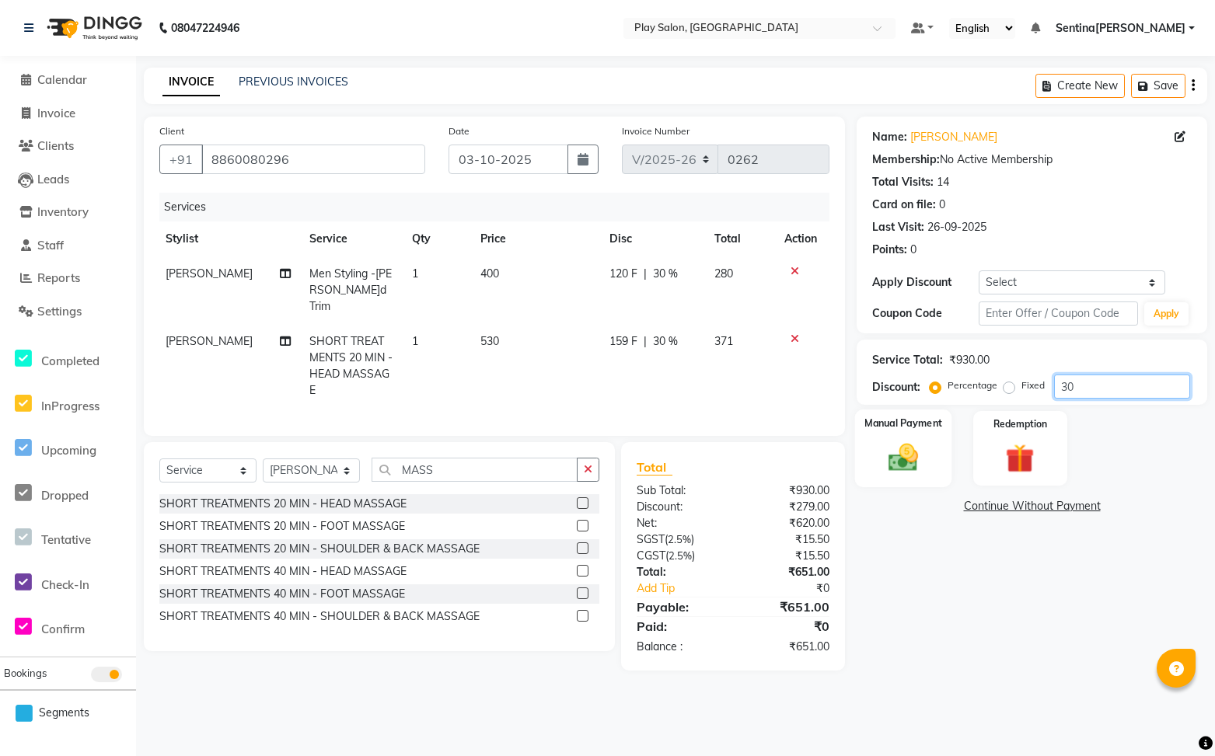
type input "30"
click at [918, 436] on div "Manual Payment" at bounding box center [903, 449] width 97 height 78
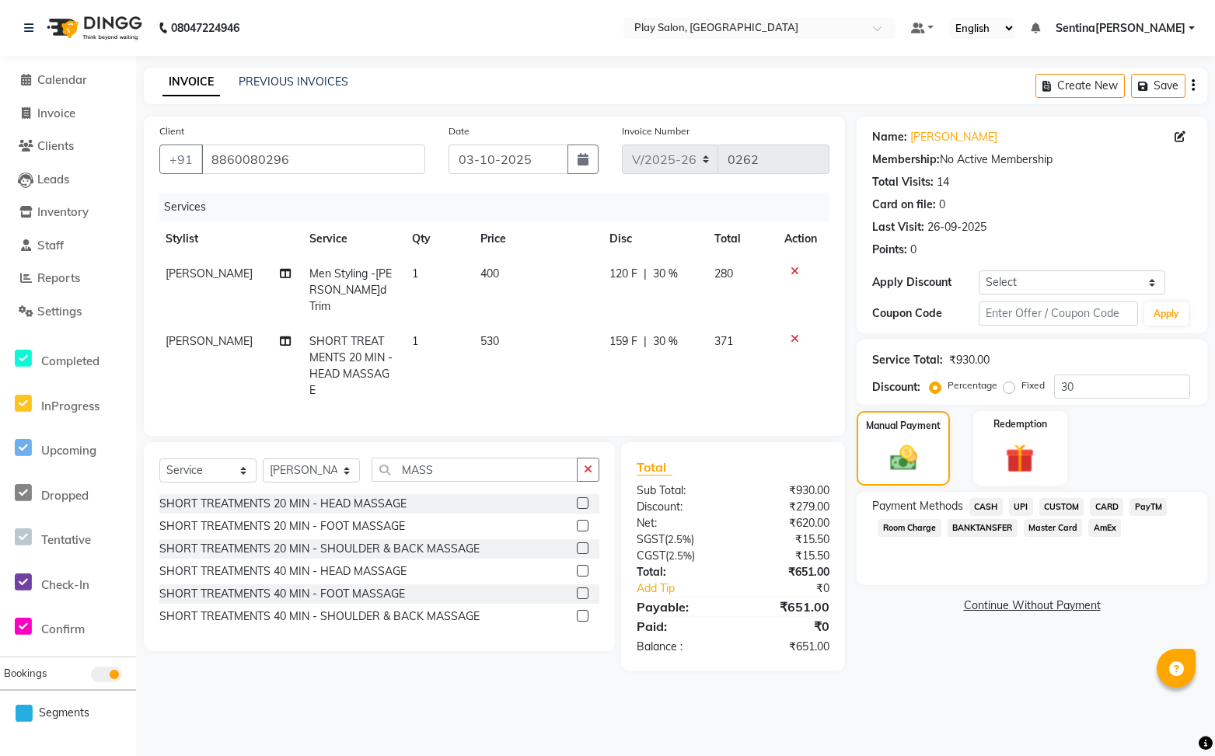
click at [1106, 507] on span "CARD" at bounding box center [1106, 507] width 33 height 18
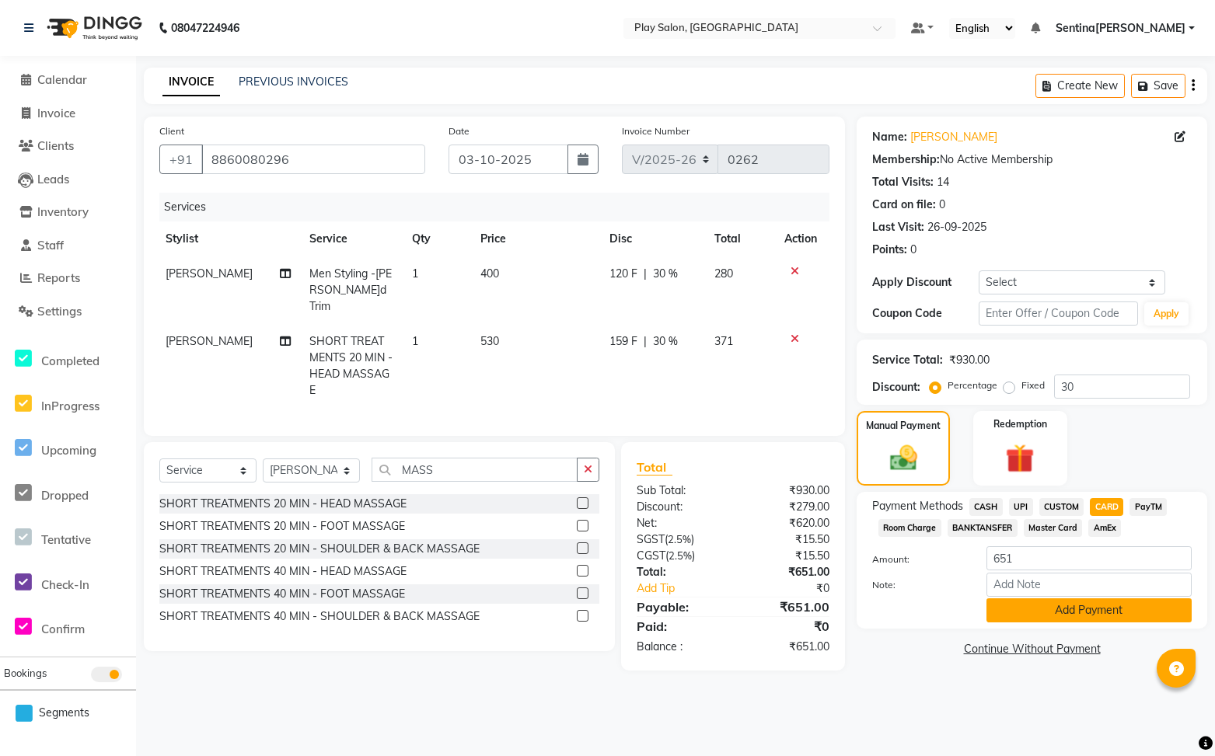
click at [1103, 618] on button "Add Payment" at bounding box center [1088, 610] width 205 height 24
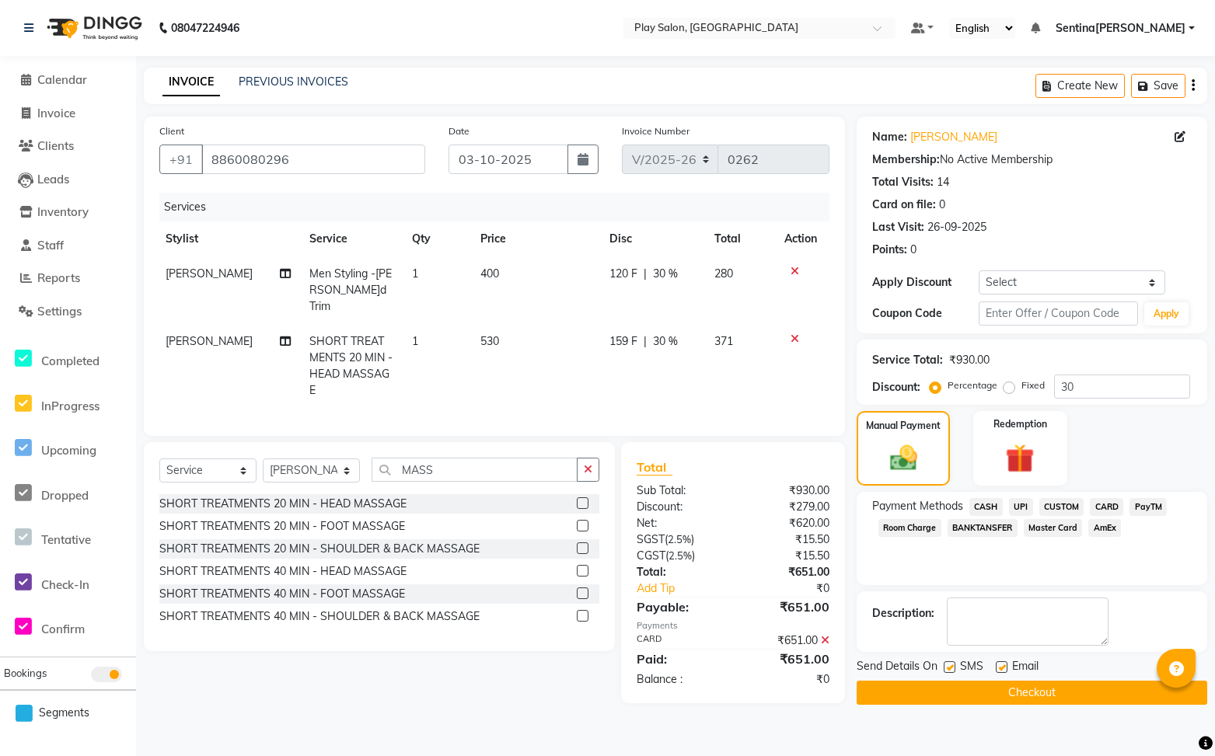
click at [983, 696] on button "Checkout" at bounding box center [1031, 693] width 350 height 24
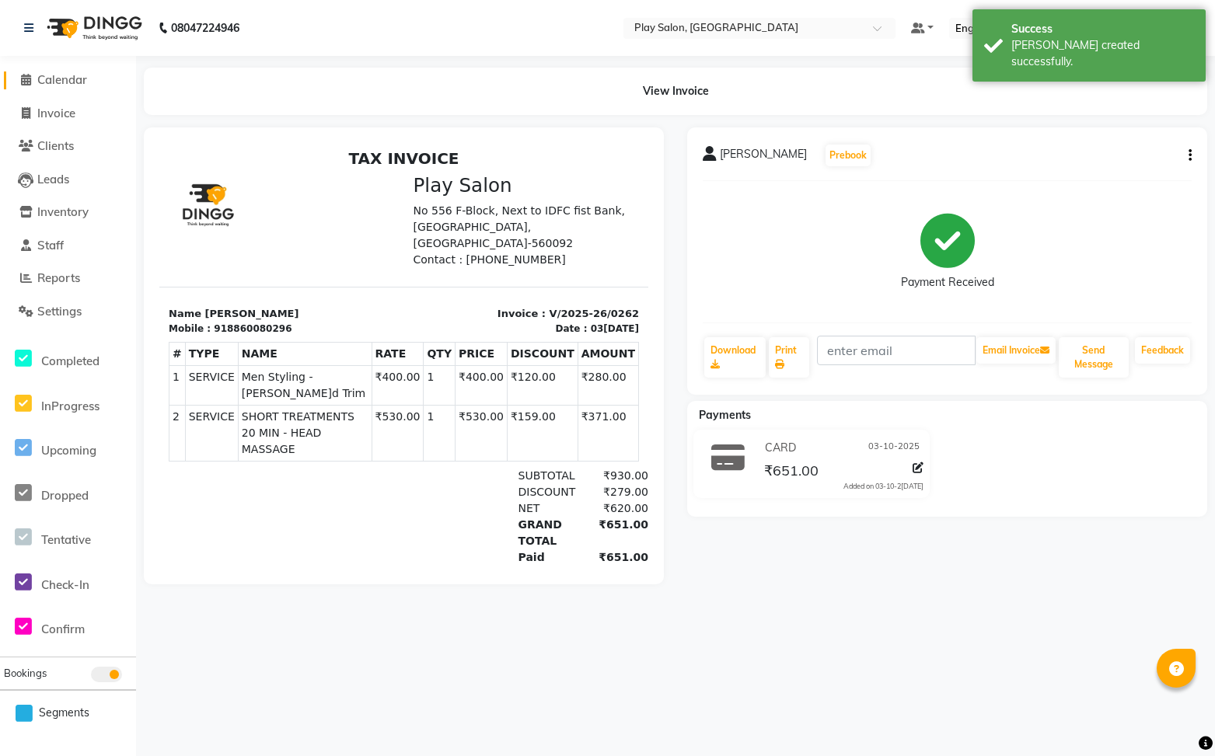
click at [74, 79] on span "Calendar" at bounding box center [62, 79] width 50 height 15
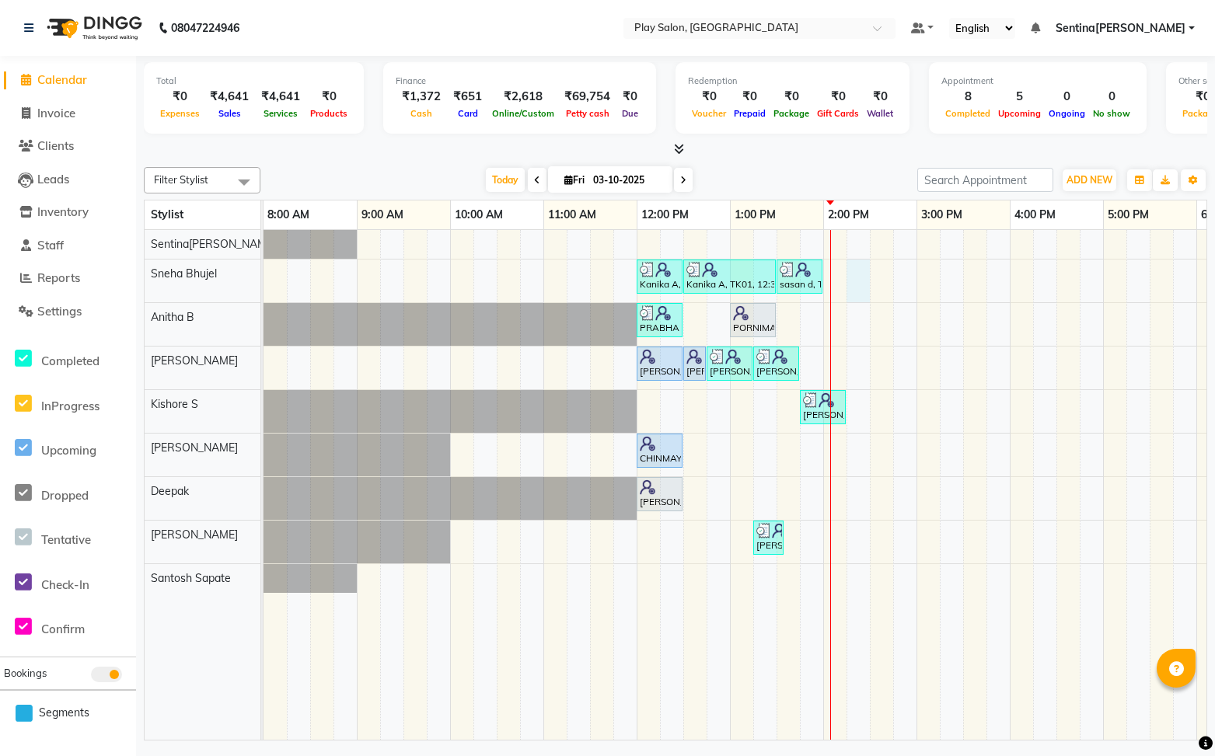
click at [859, 281] on div "Kanika A, TK01, 12:00 PM-12:30 PM, Beauty Essentials - Waxing - Half Legs Li[PE…" at bounding box center [869, 485] width 1212 height 511
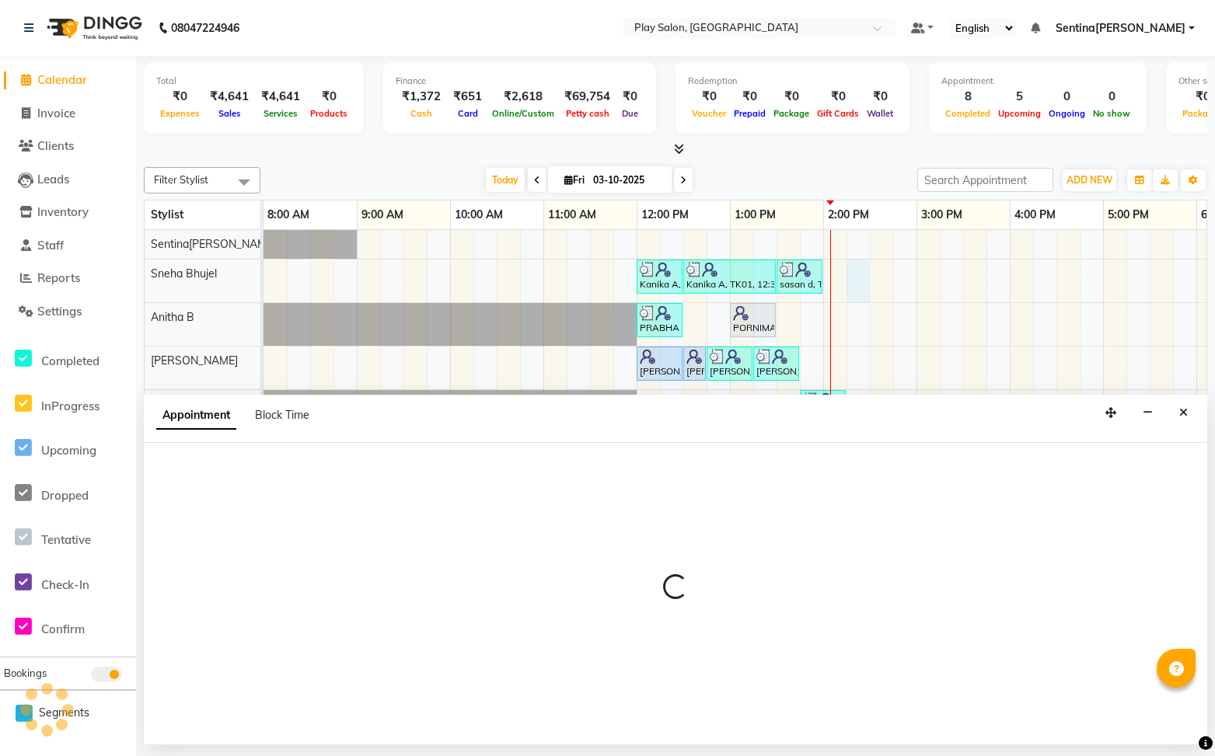
select select "91859"
select select "855"
select select "tentative"
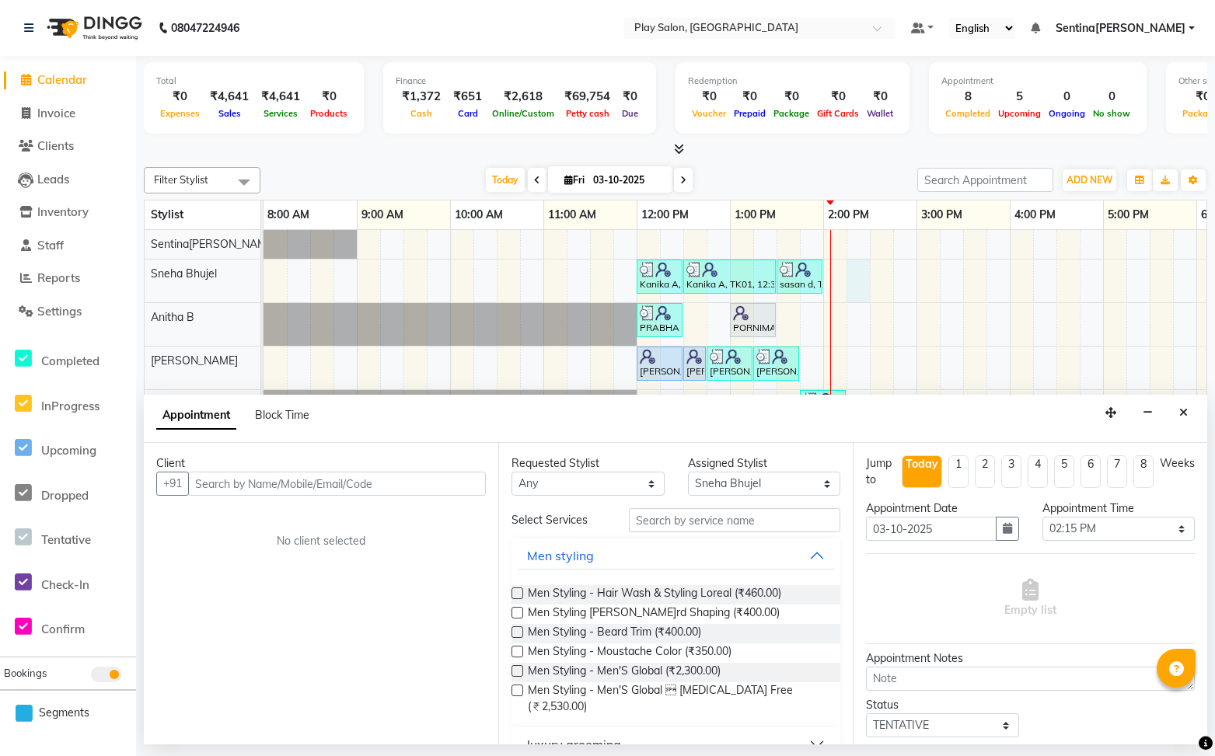
type input "0"
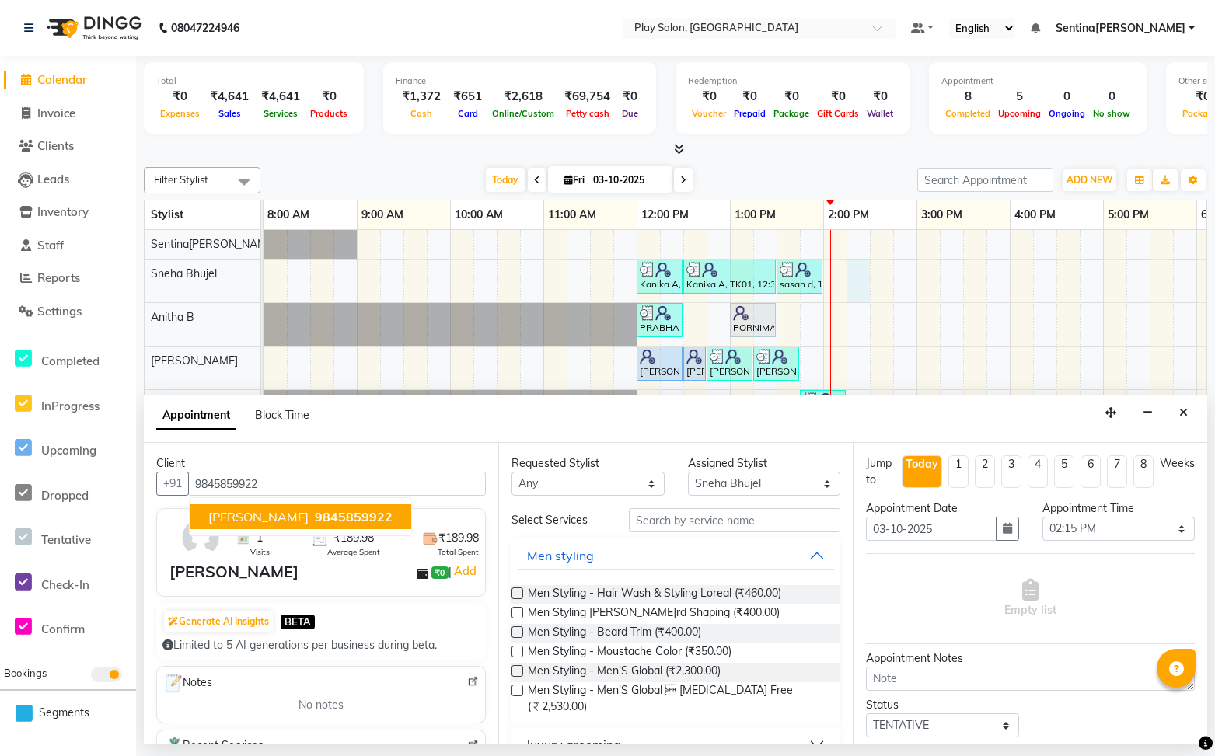
click at [315, 514] on span "9845859922" at bounding box center [354, 517] width 78 height 16
type input "9845859922"
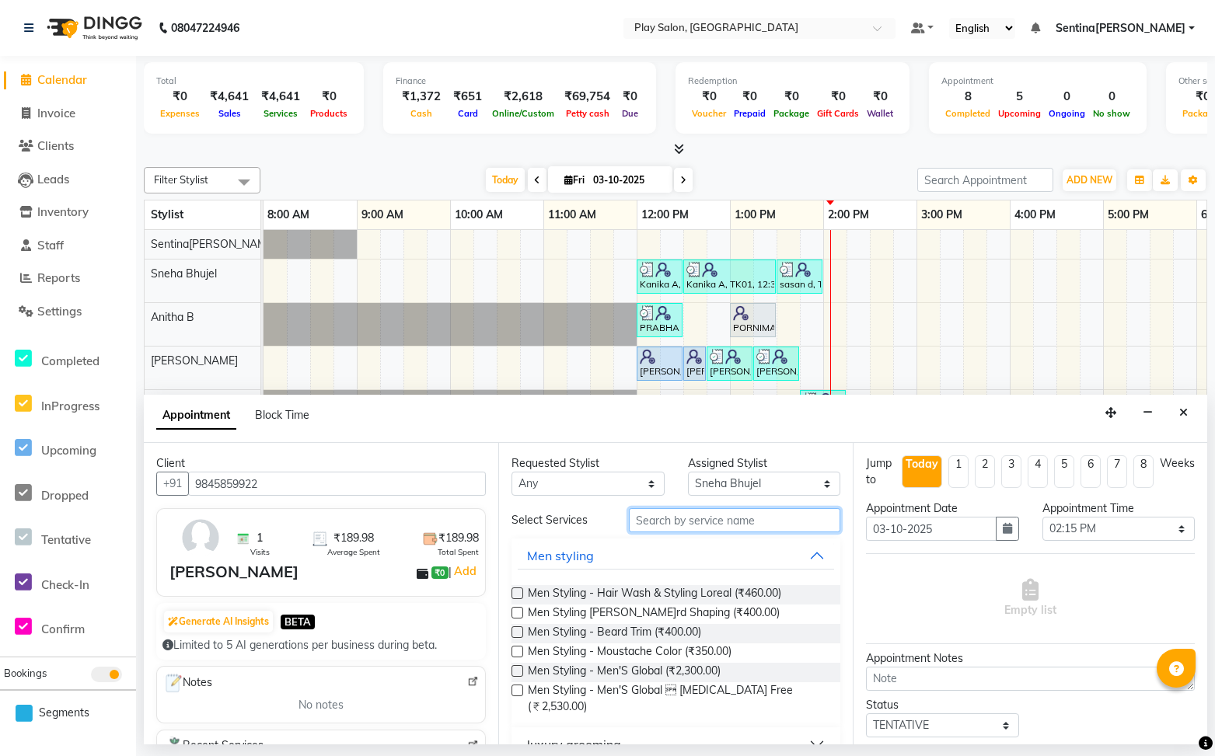
click at [758, 525] on input "text" at bounding box center [734, 520] width 211 height 24
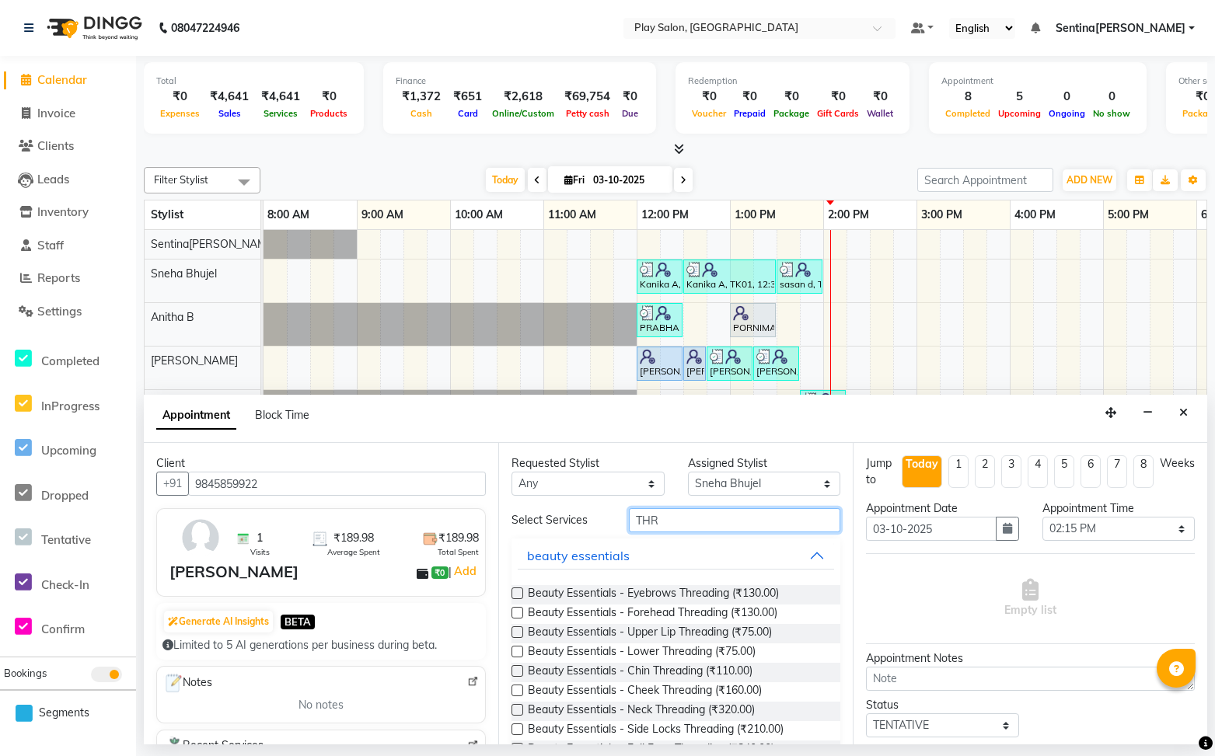
type input "THR"
click at [513, 592] on label at bounding box center [517, 594] width 12 height 12
click at [513, 592] on input "checkbox" at bounding box center [516, 595] width 10 height 10
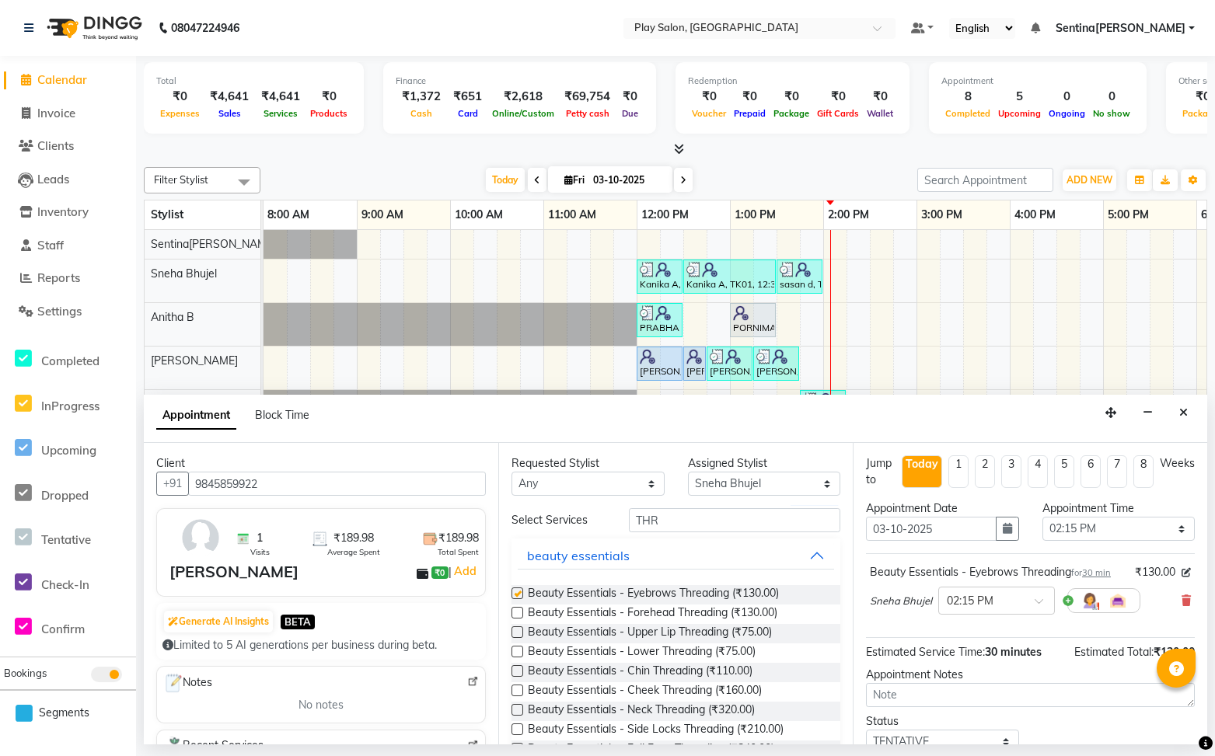
checkbox input "false"
click at [716, 526] on input "THR" at bounding box center [734, 520] width 211 height 24
type input "T"
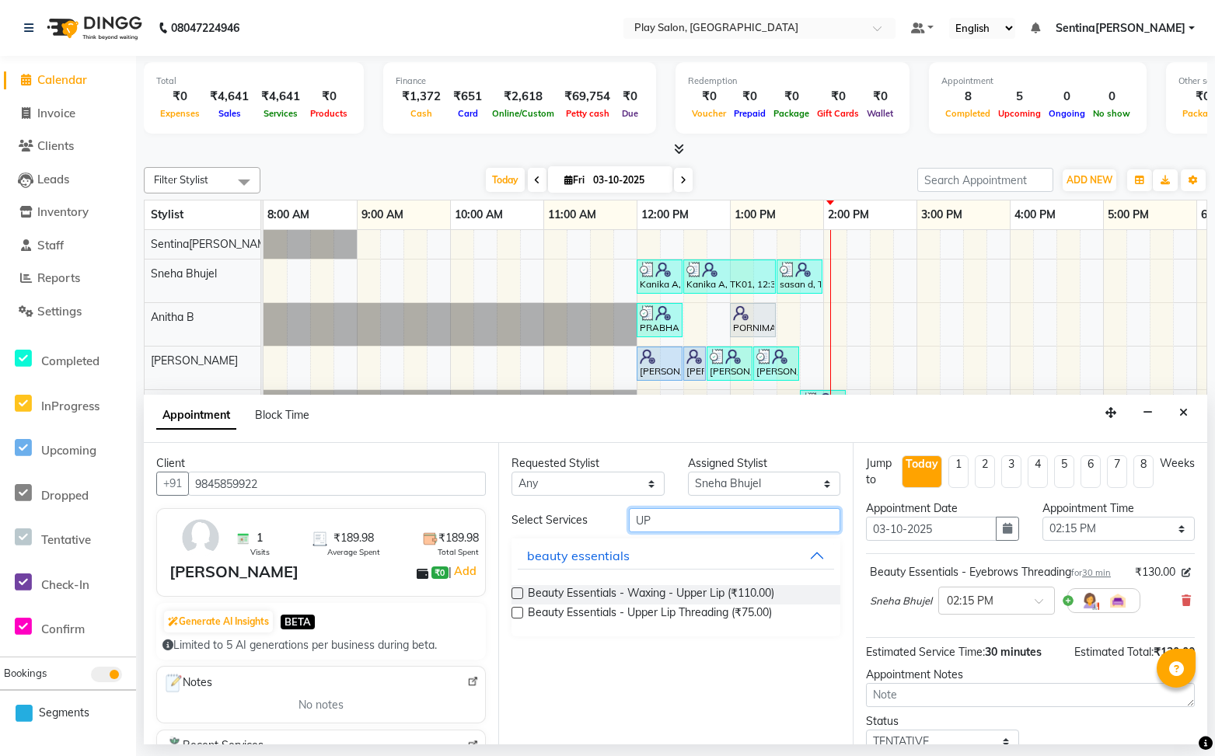
type input "UP"
click at [518, 612] on label at bounding box center [517, 613] width 12 height 12
click at [518, 612] on input "checkbox" at bounding box center [516, 614] width 10 height 10
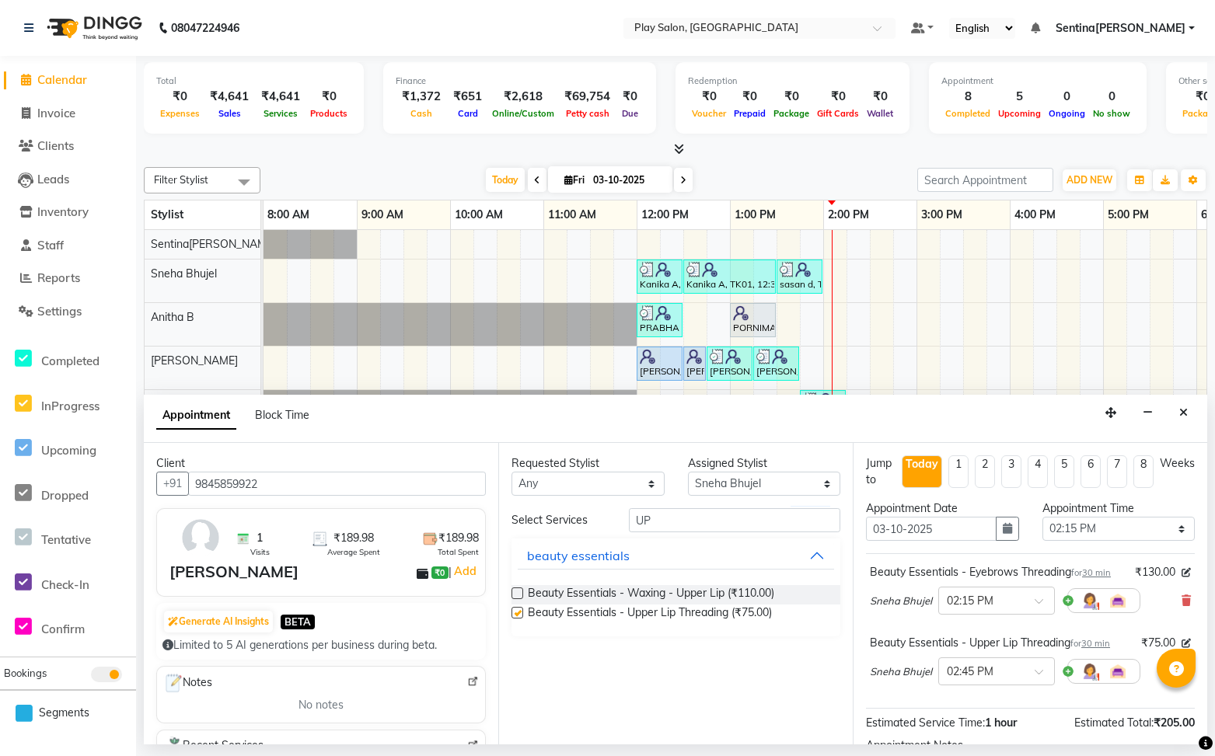
checkbox input "false"
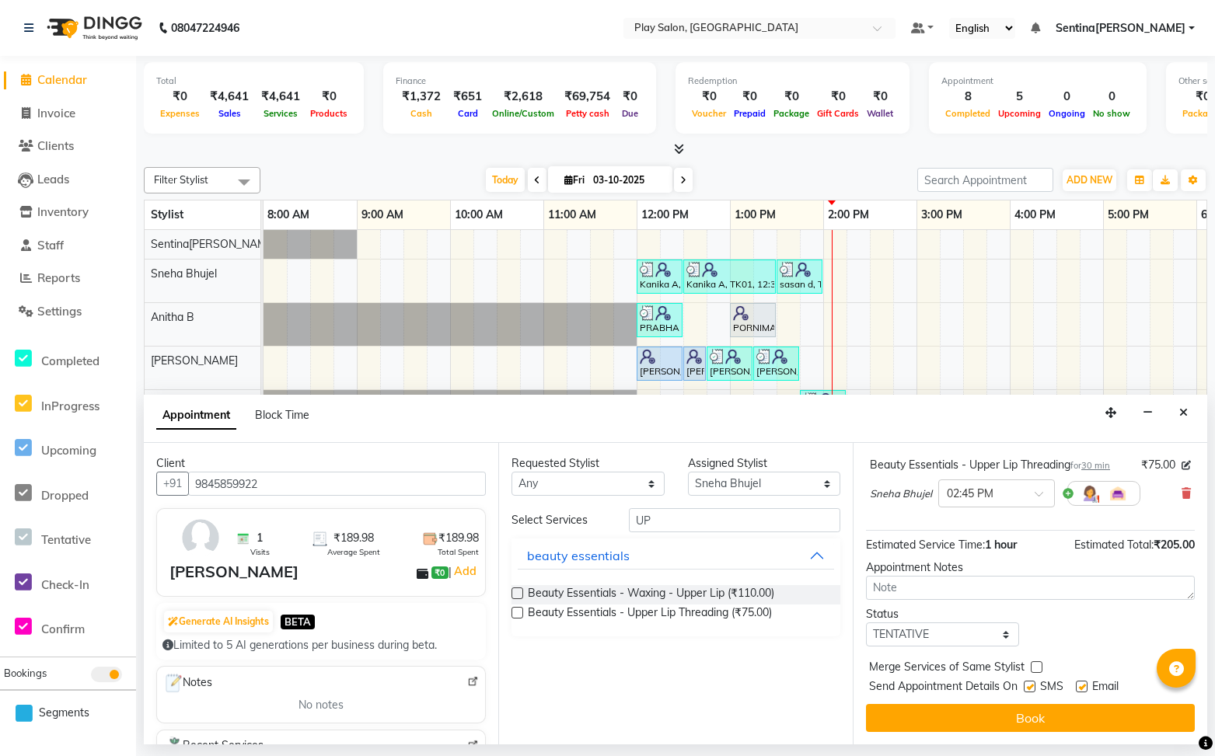
click at [1037, 710] on button "Book" at bounding box center [1030, 718] width 329 height 28
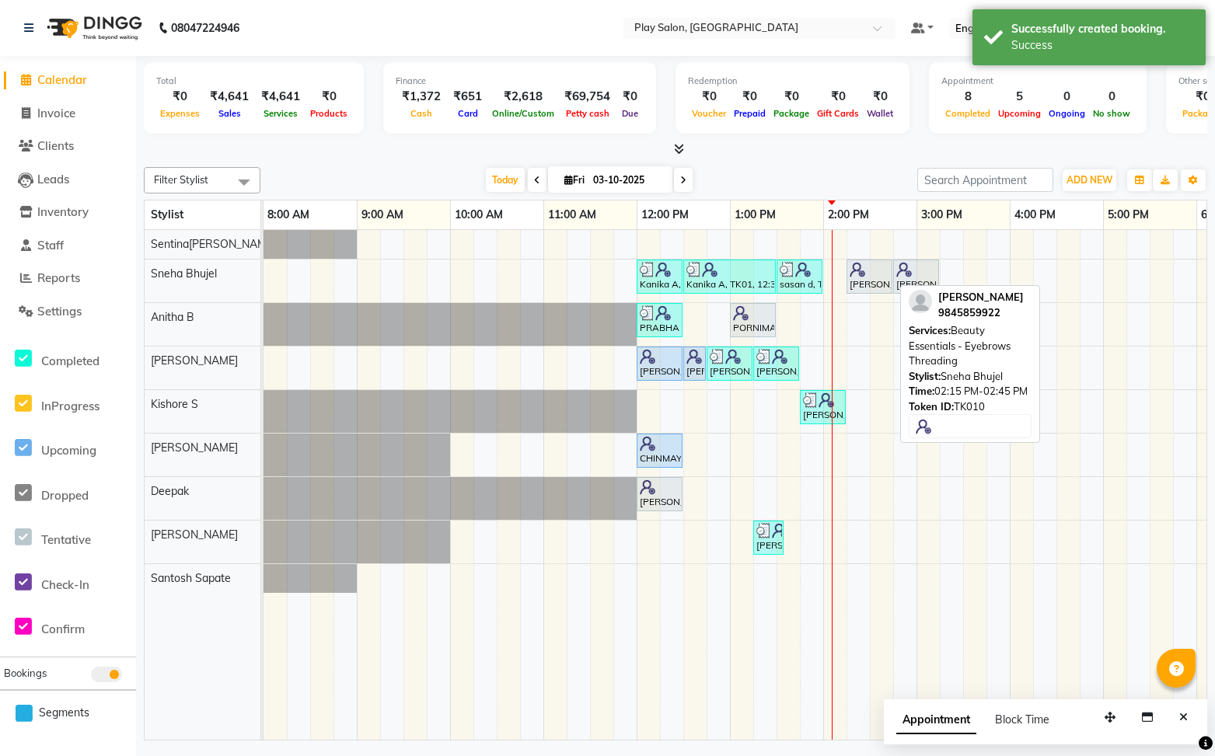
click at [866, 273] on div at bounding box center [869, 270] width 40 height 16
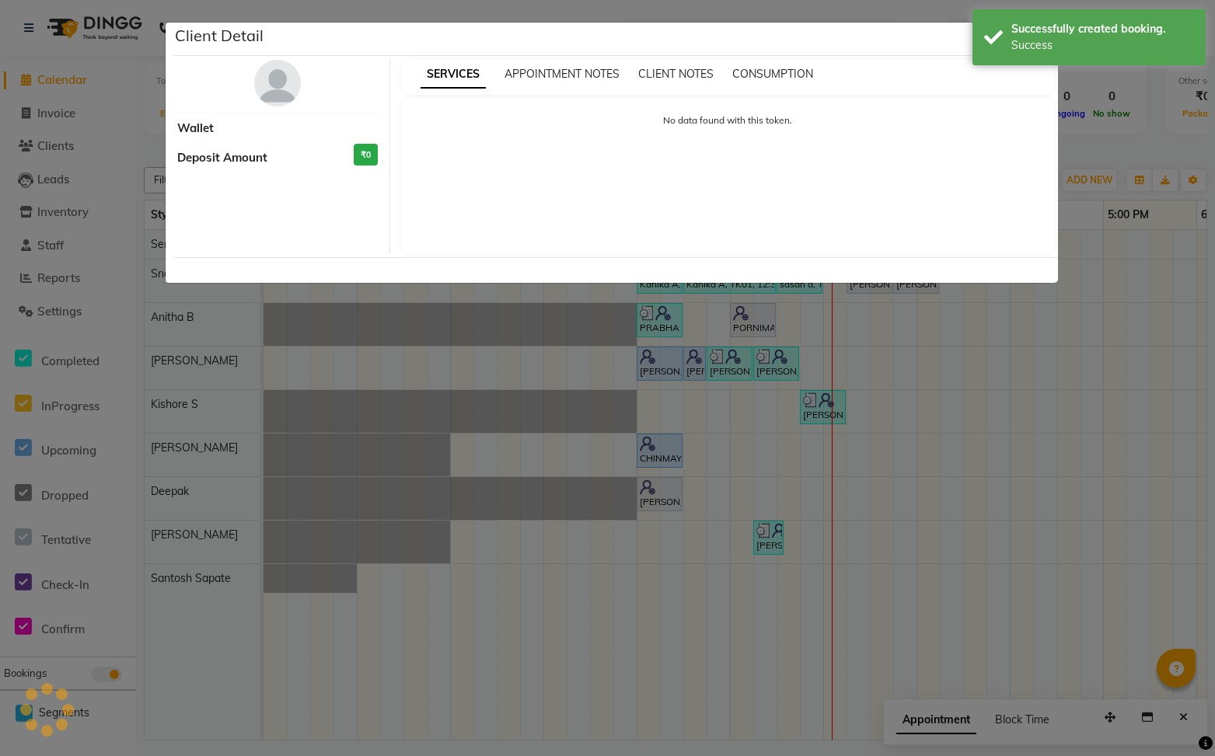
select select "7"
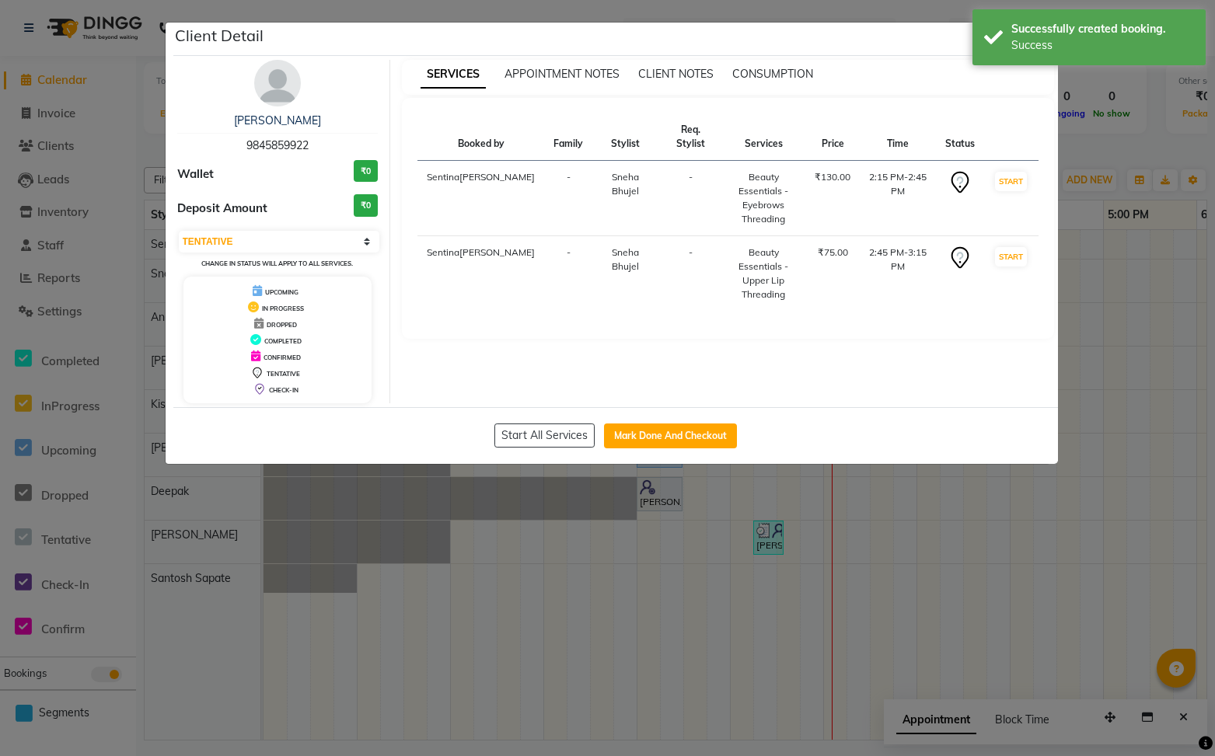
click at [675, 437] on button "Mark Done And Checkout" at bounding box center [670, 436] width 133 height 25
select select "8961"
select select "service"
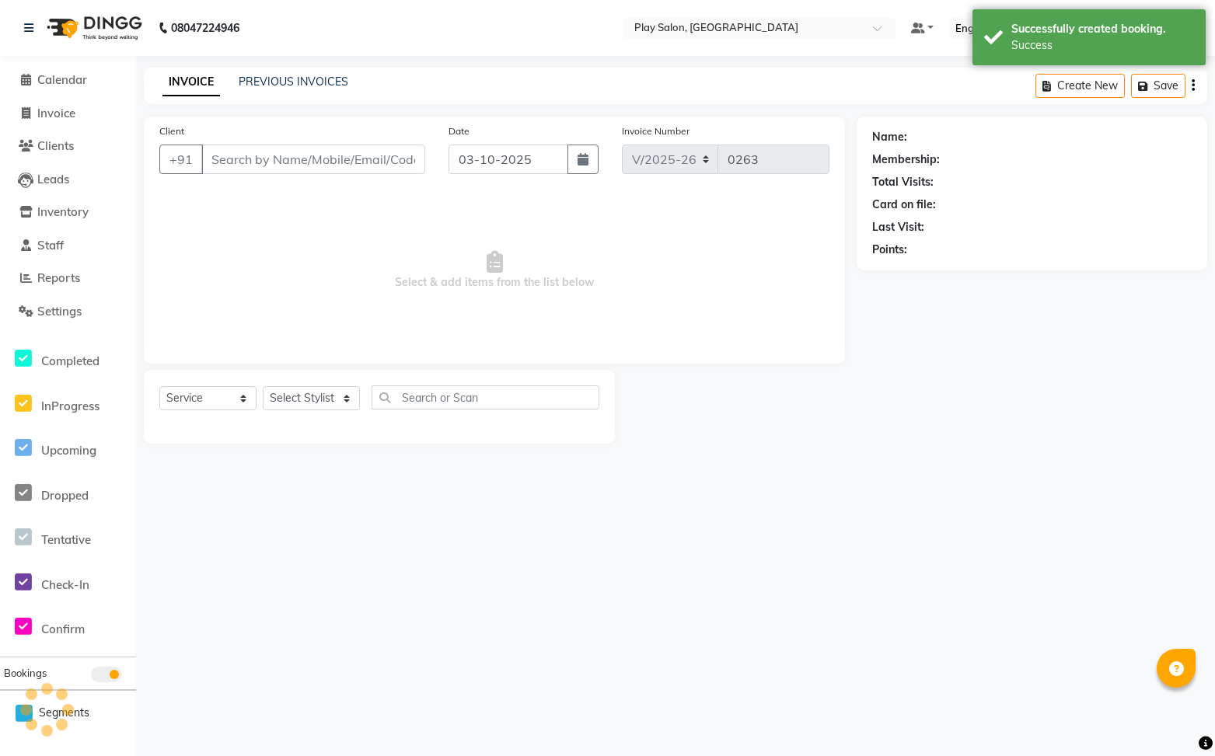
select select "3"
type input "9845859922"
select select "91859"
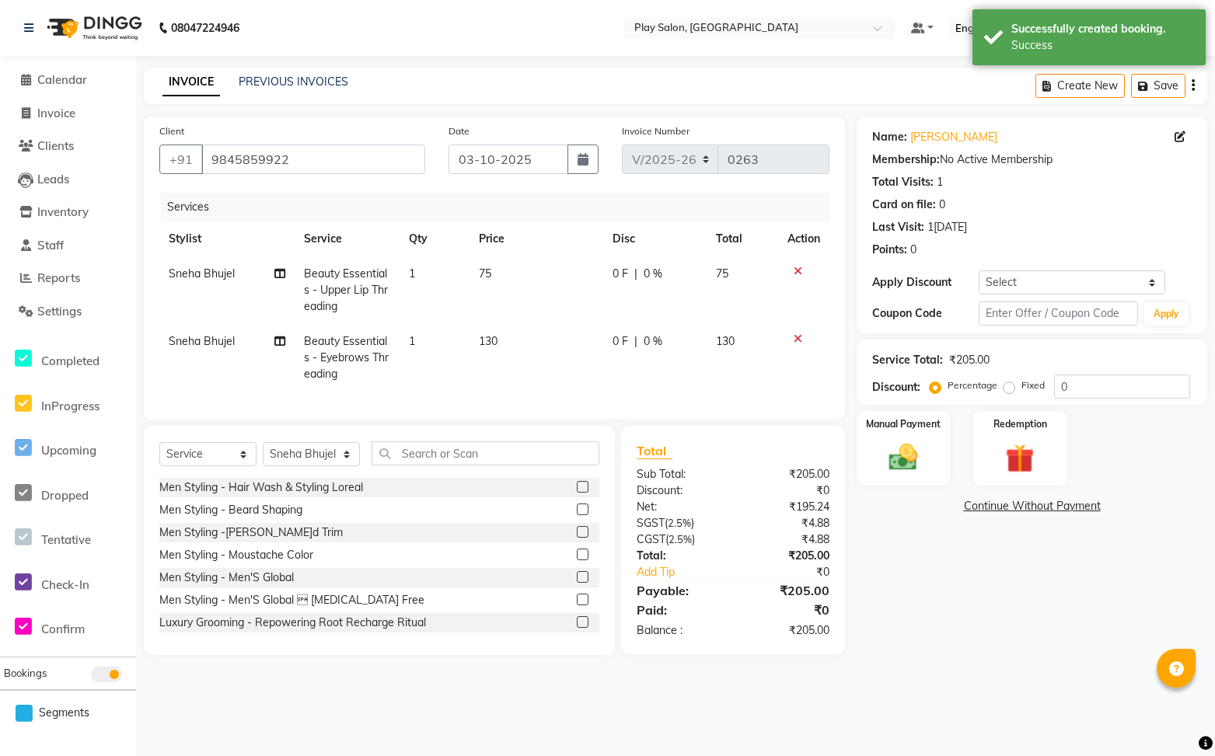
click at [1131, 357] on div "Service Total: ₹205.00" at bounding box center [1031, 360] width 319 height 16
click at [1126, 382] on input "0" at bounding box center [1122, 387] width 136 height 24
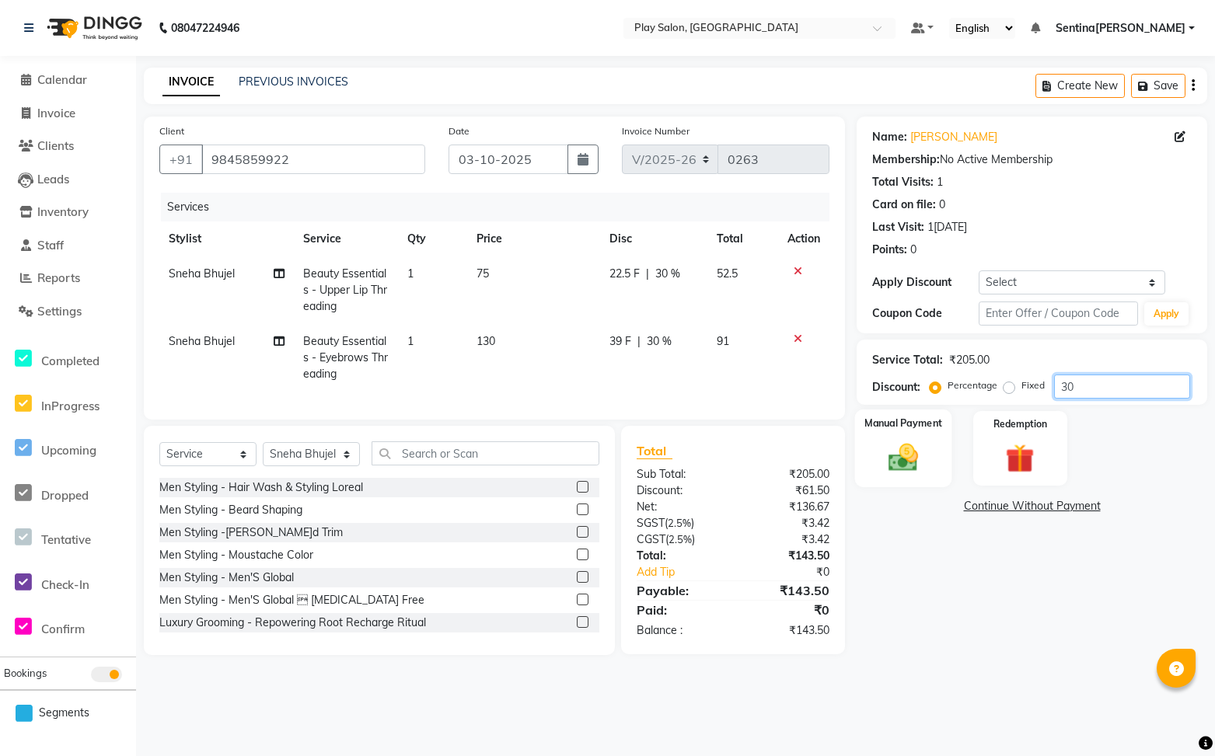
type input "30"
click at [937, 459] on div "Manual Payment" at bounding box center [903, 449] width 97 height 78
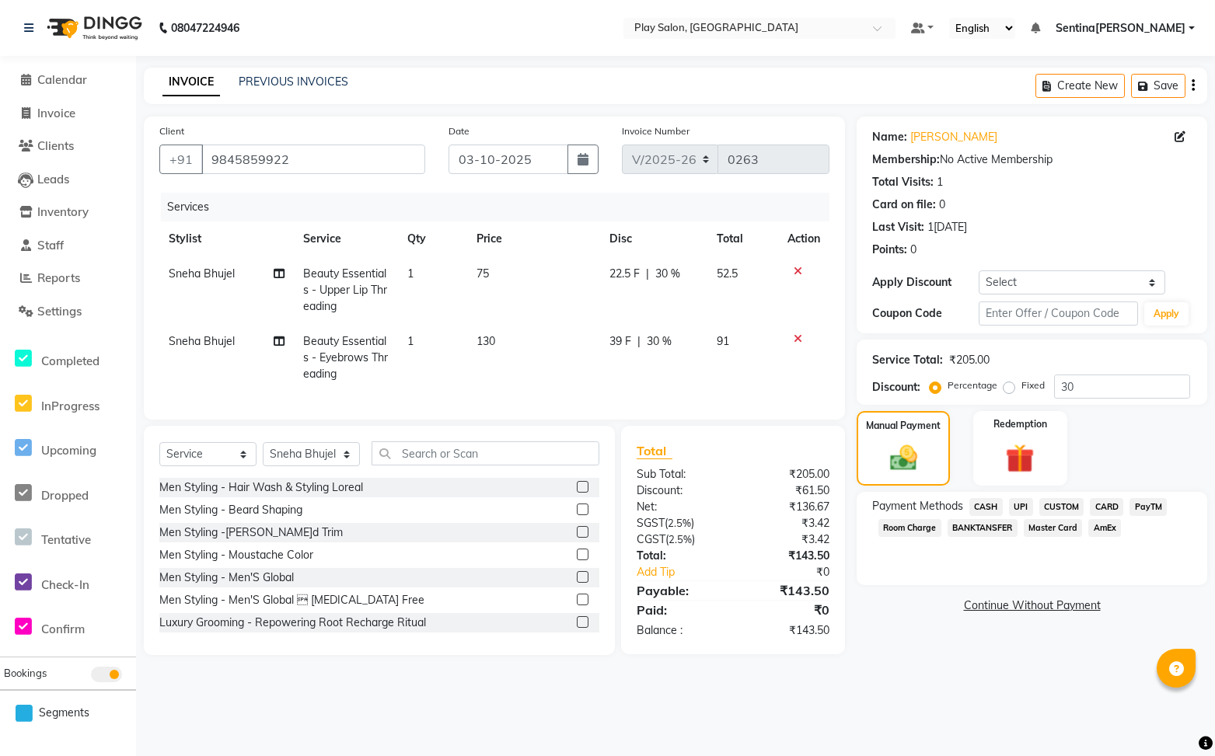
click at [1023, 503] on span "UPI" at bounding box center [1021, 507] width 24 height 18
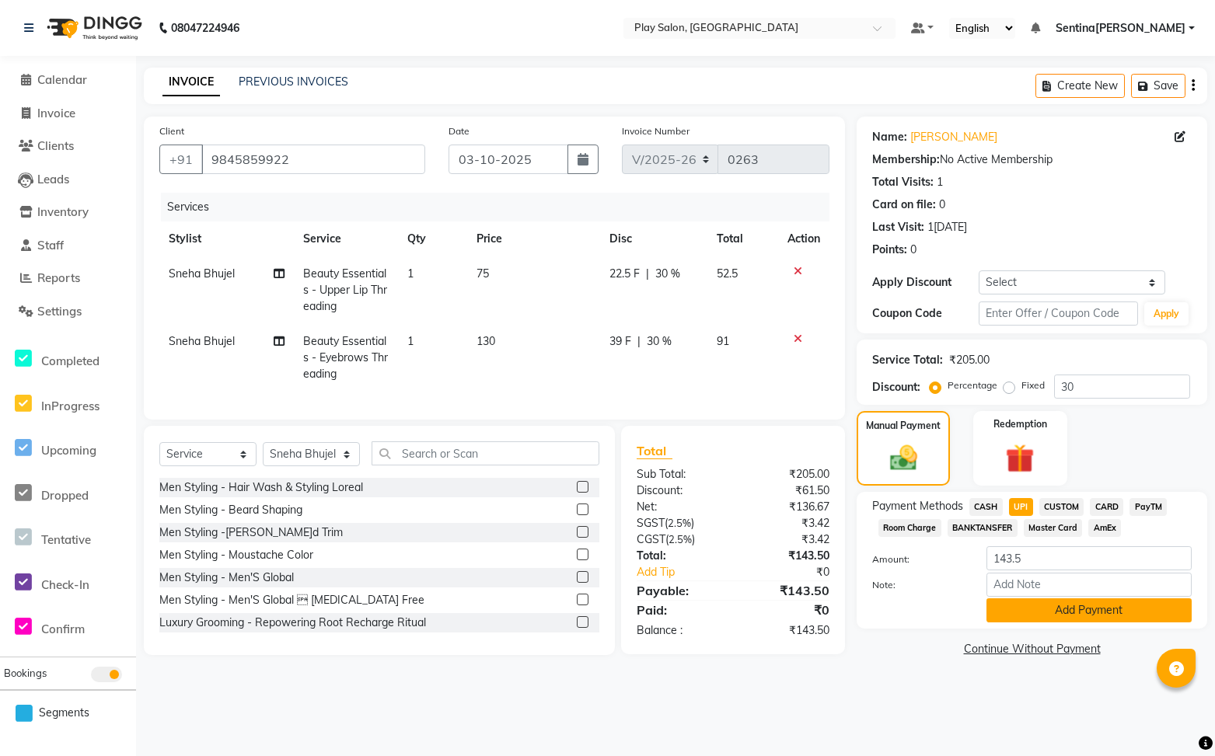
click at [1036, 609] on button "Add Payment" at bounding box center [1088, 610] width 205 height 24
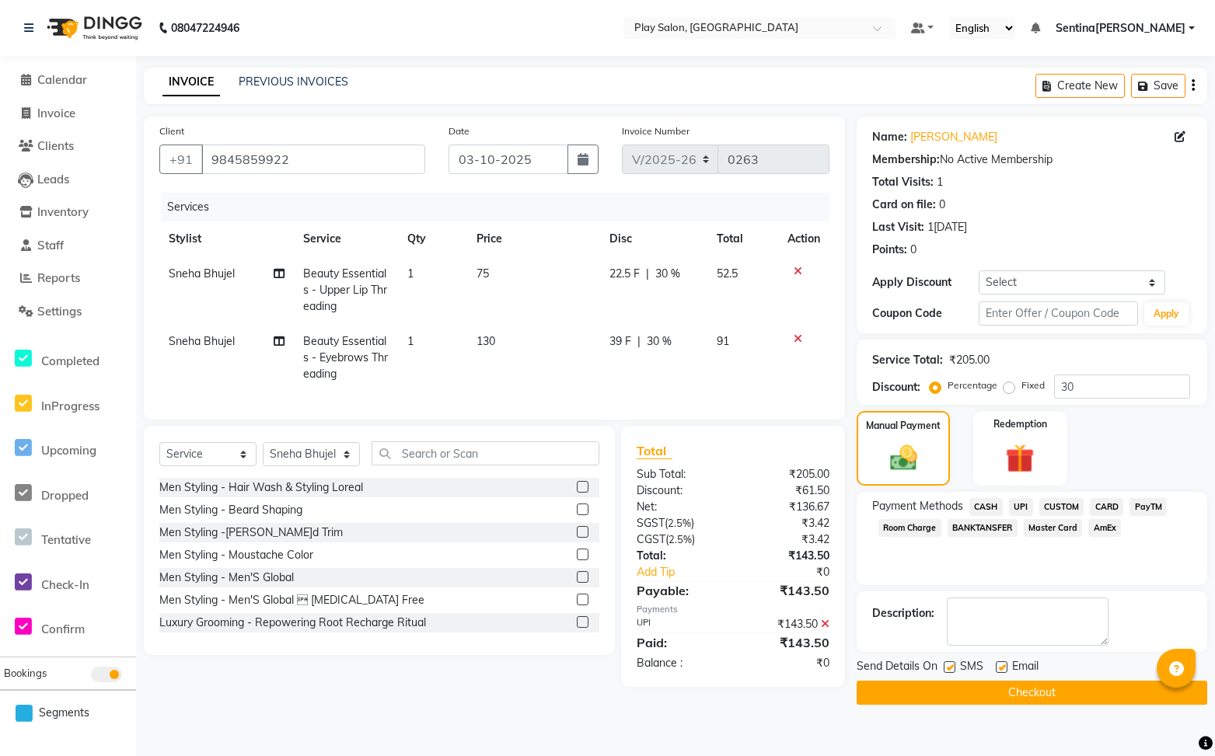
click at [1023, 501] on span "UPI" at bounding box center [1021, 507] width 24 height 18
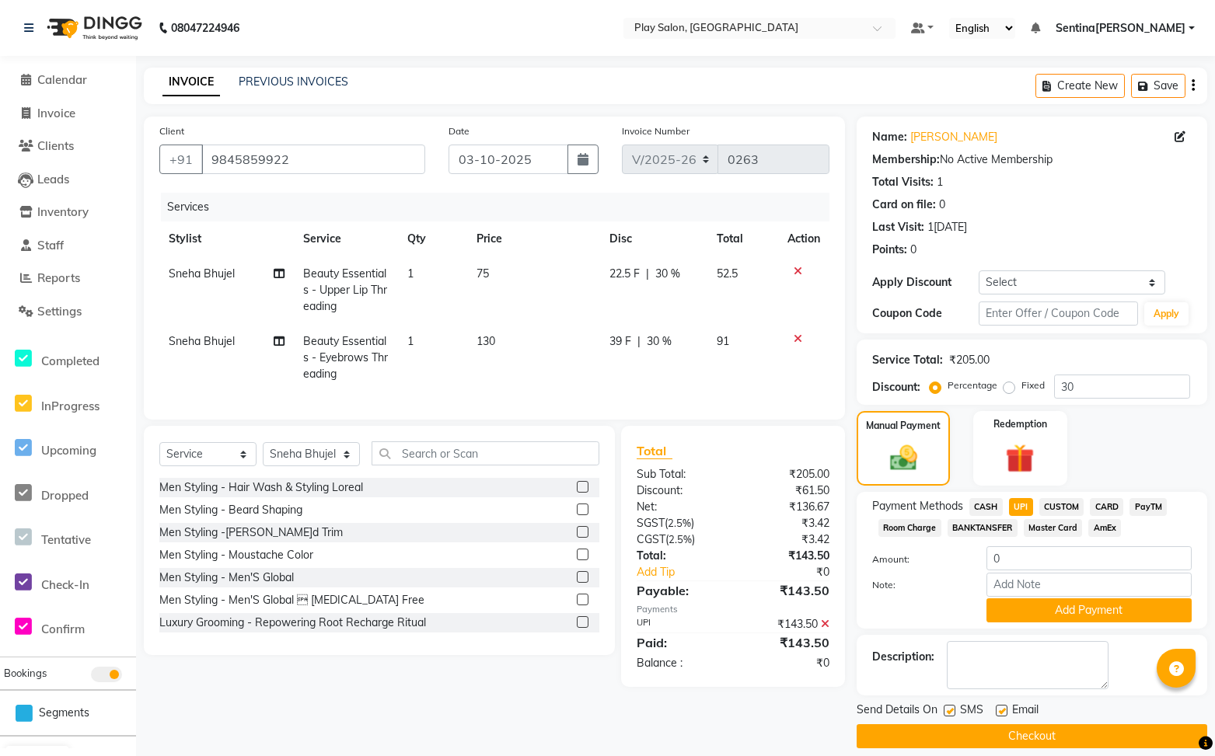
click at [1078, 734] on button "Checkout" at bounding box center [1031, 736] width 350 height 24
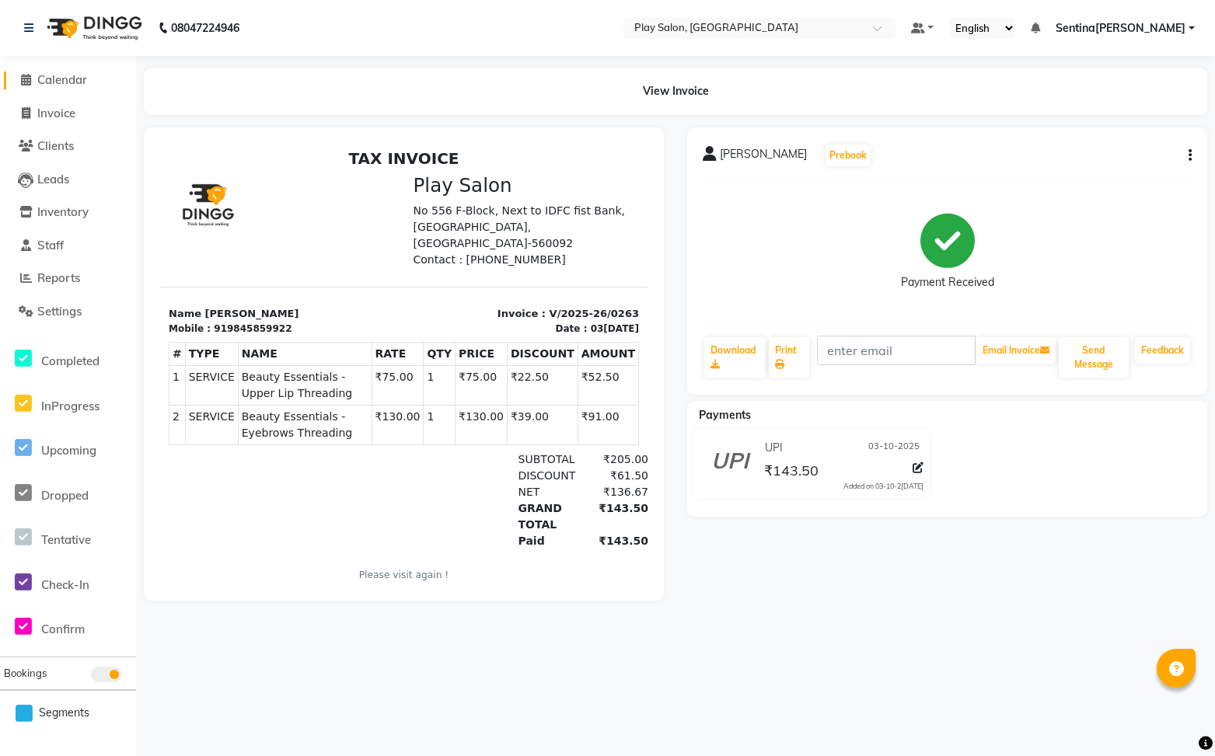
click at [64, 75] on span "Calendar" at bounding box center [62, 79] width 50 height 15
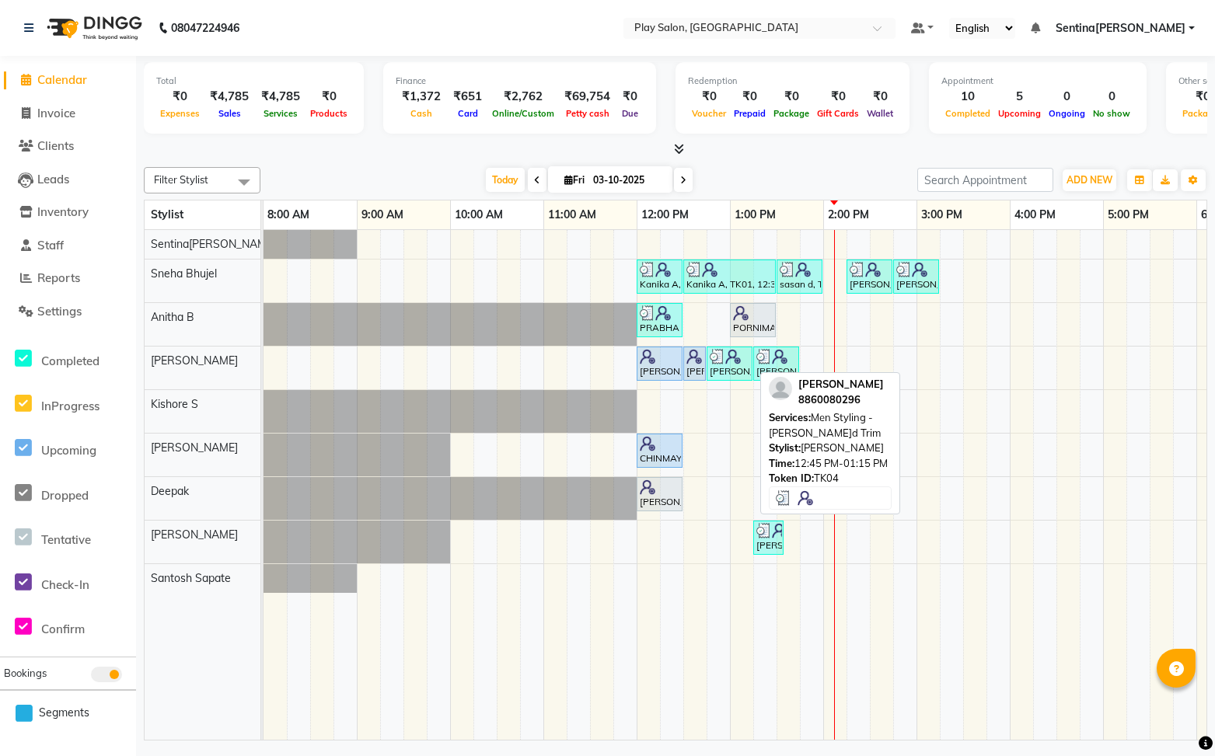
click at [721, 371] on div "[PERSON_NAME], TK04, 12:45 PM-01:15 PM, Men Styling [PERSON_NAME]rd Trim" at bounding box center [729, 364] width 43 height 30
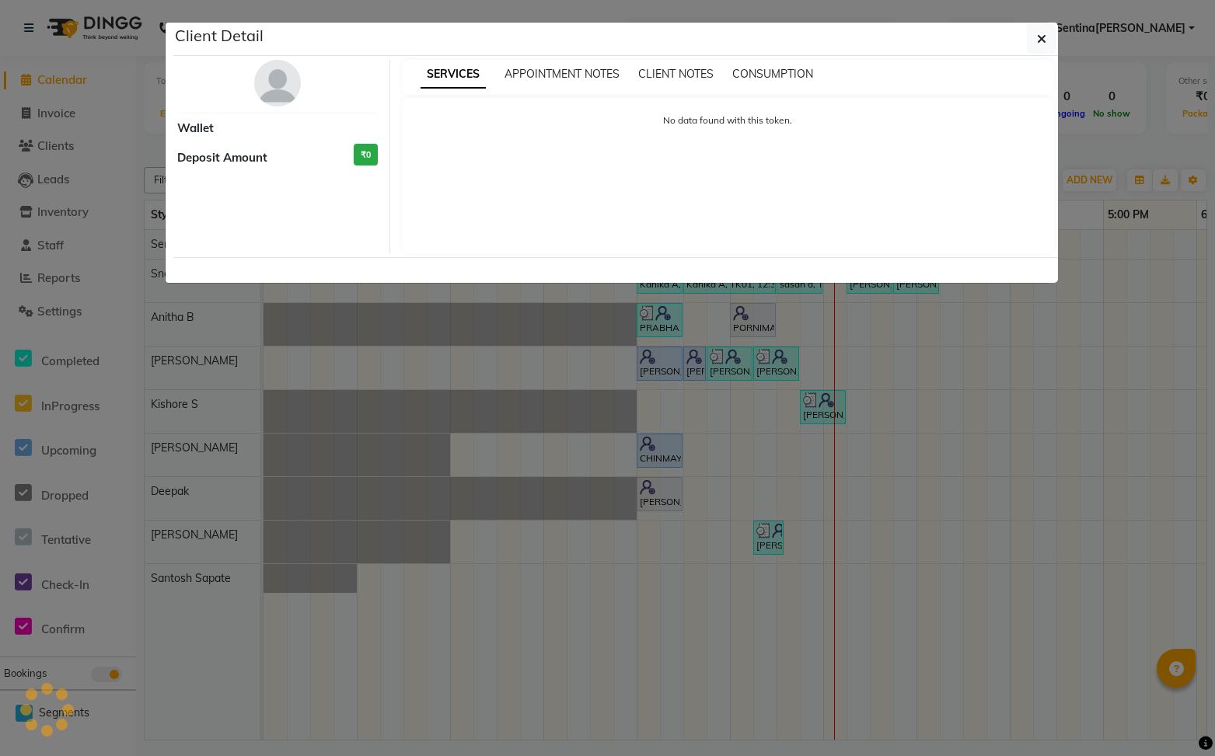
select select "3"
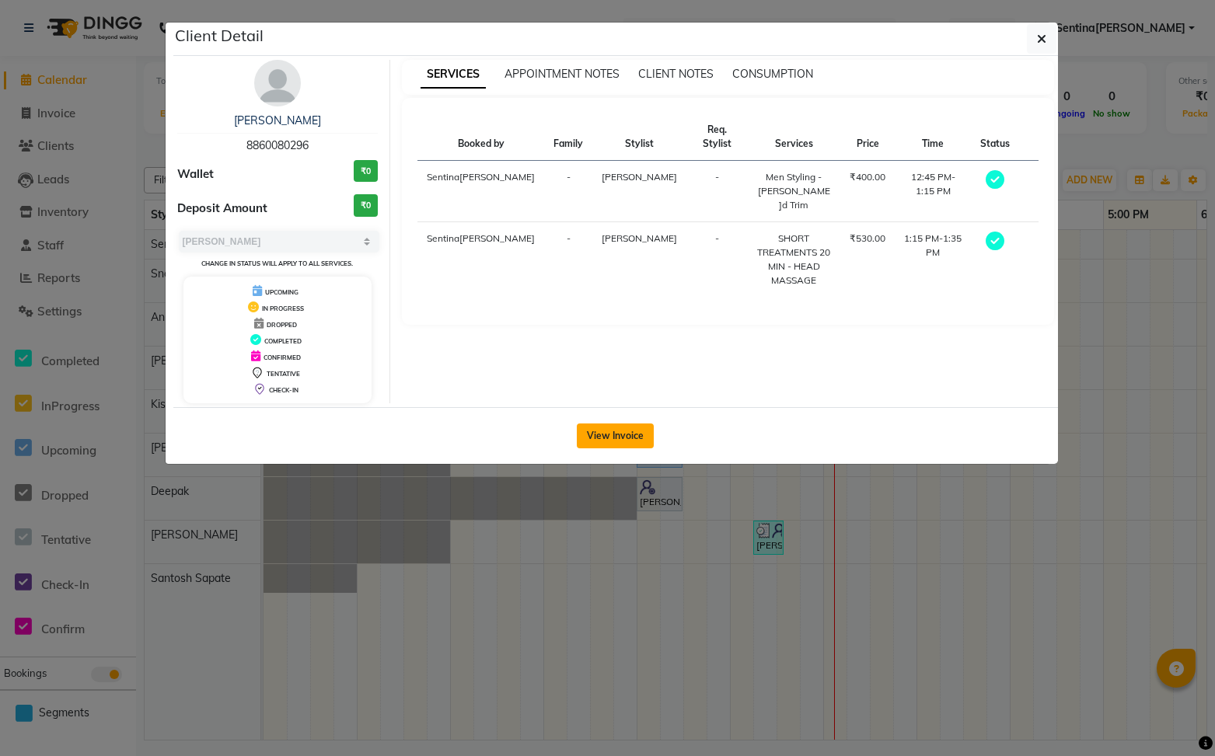
click at [628, 441] on button "View Invoice" at bounding box center [615, 436] width 77 height 25
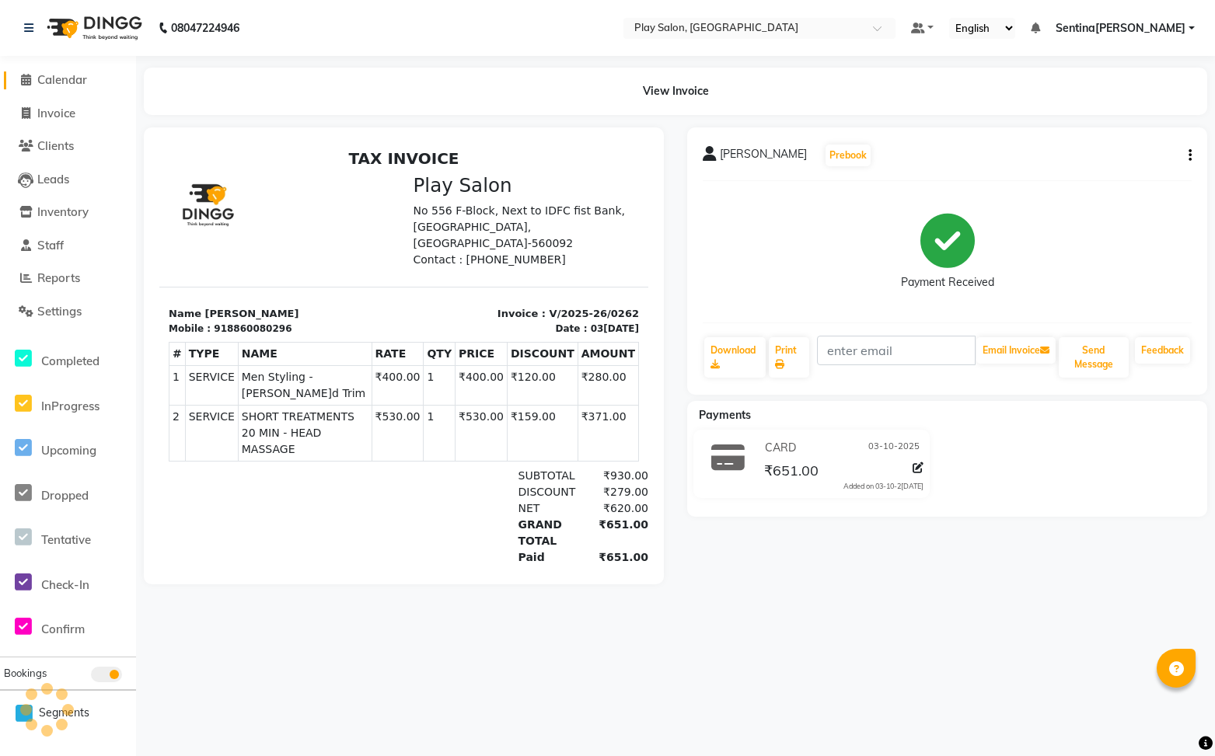
click at [78, 84] on span "Calendar" at bounding box center [62, 79] width 50 height 15
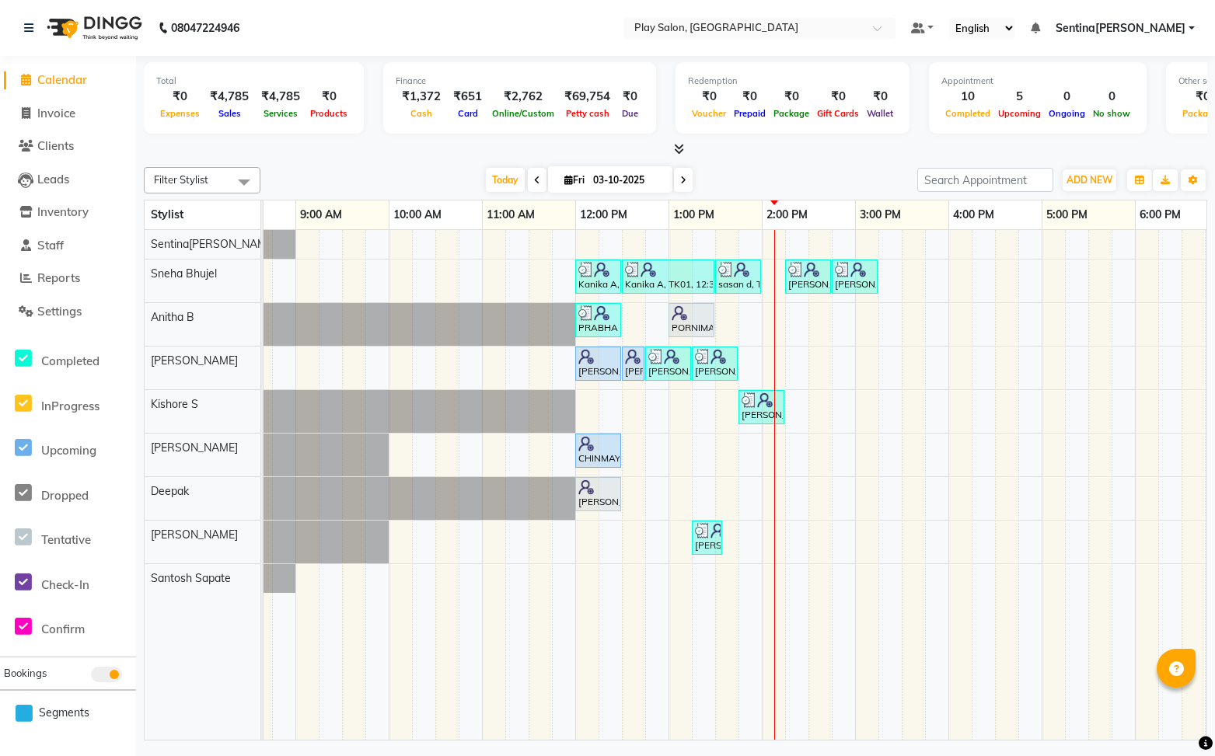
scroll to position [0, 55]
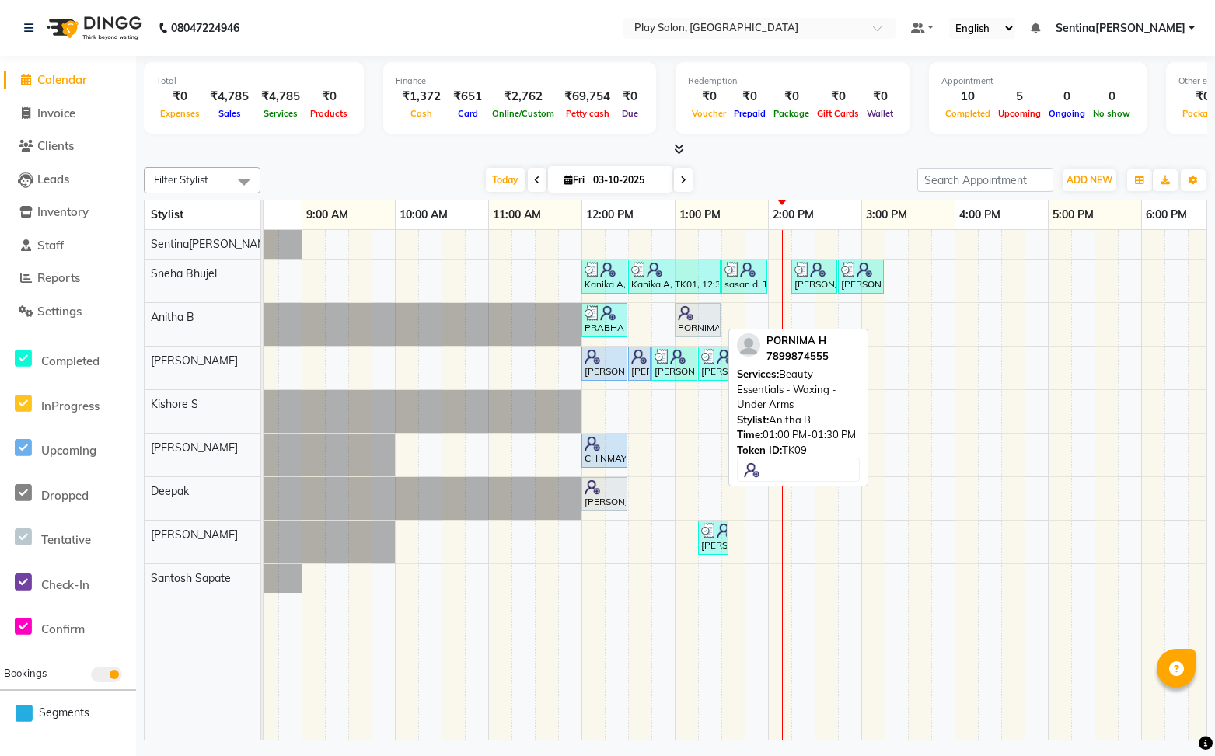
click at [711, 322] on div "PORNIMA H, TK09, 01:00 PM-01:30 PM, Beauty Essentials - Waxing - Under Arms" at bounding box center [697, 320] width 43 height 30
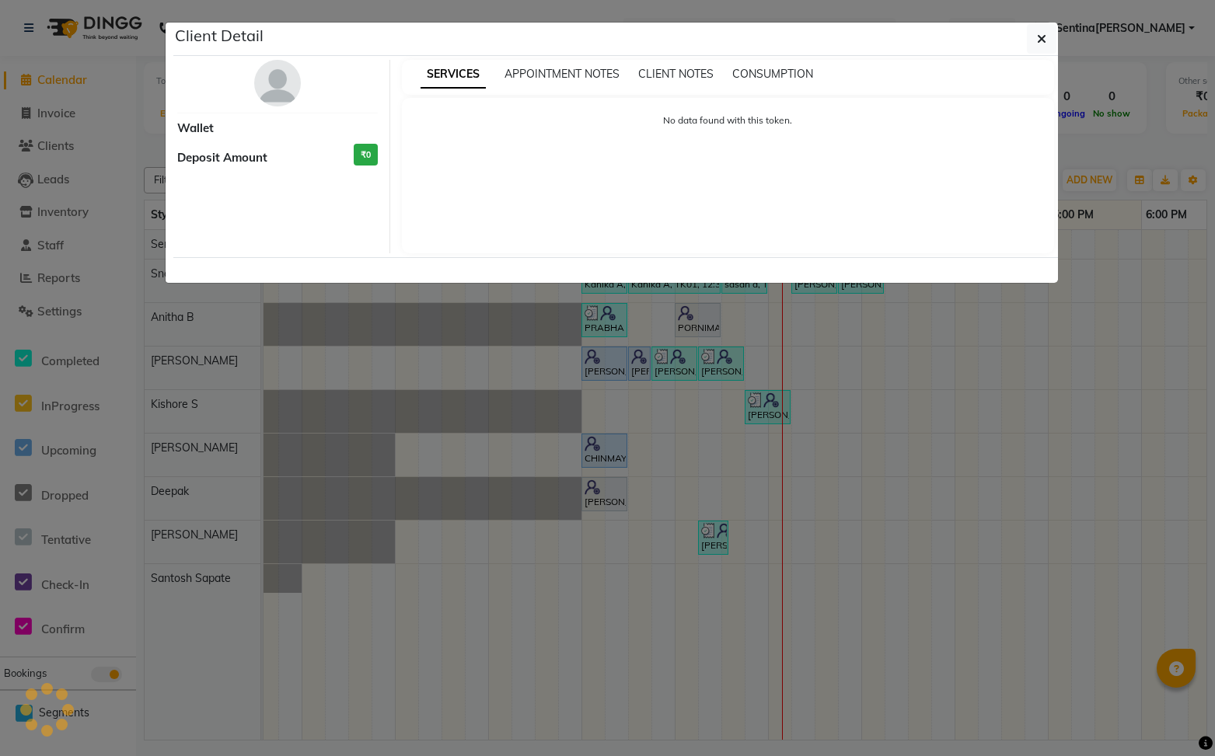
select select "7"
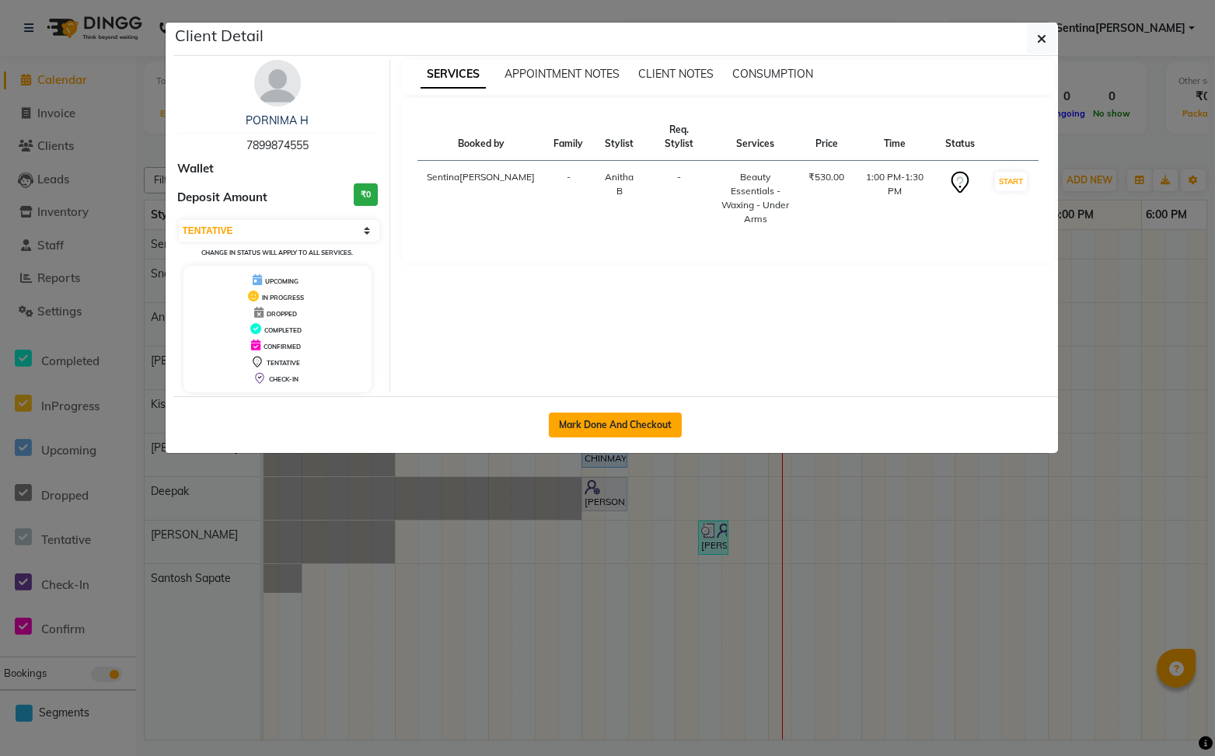
click at [649, 429] on button "Mark Done And Checkout" at bounding box center [615, 425] width 133 height 25
select select "service"
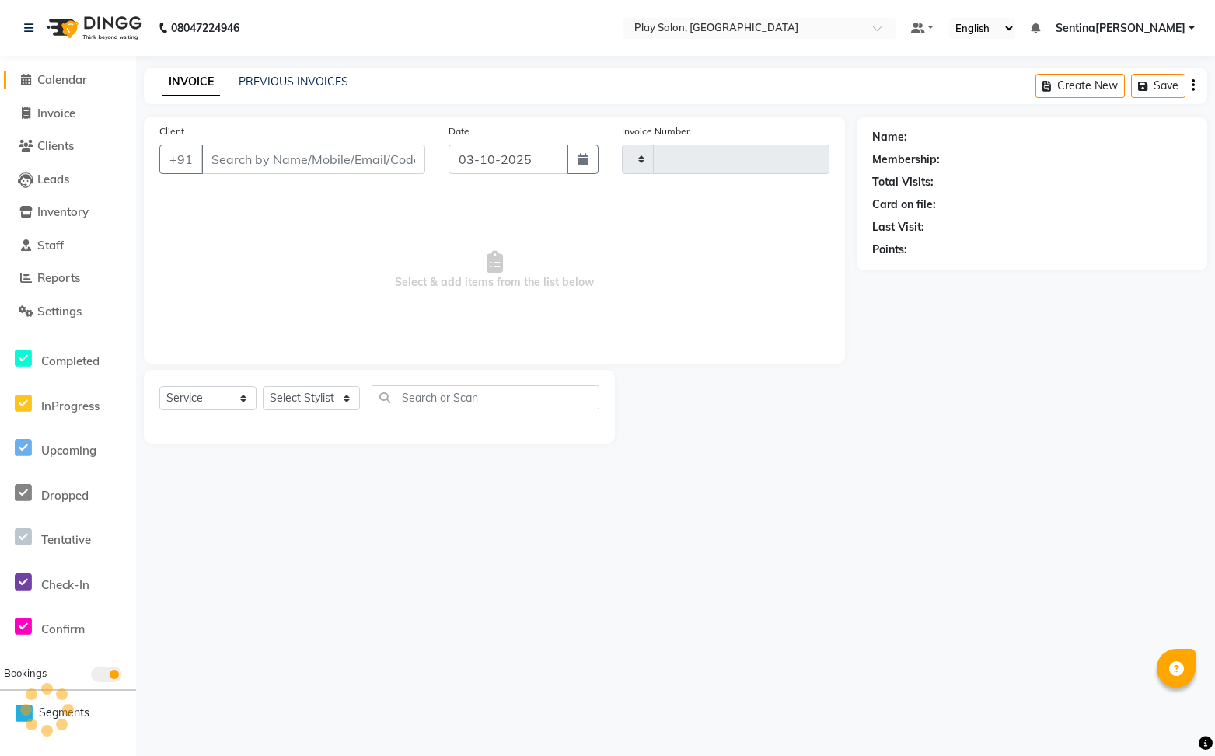
type input "0264"
select select "3"
select select "8961"
type input "7899874555"
select select "91860"
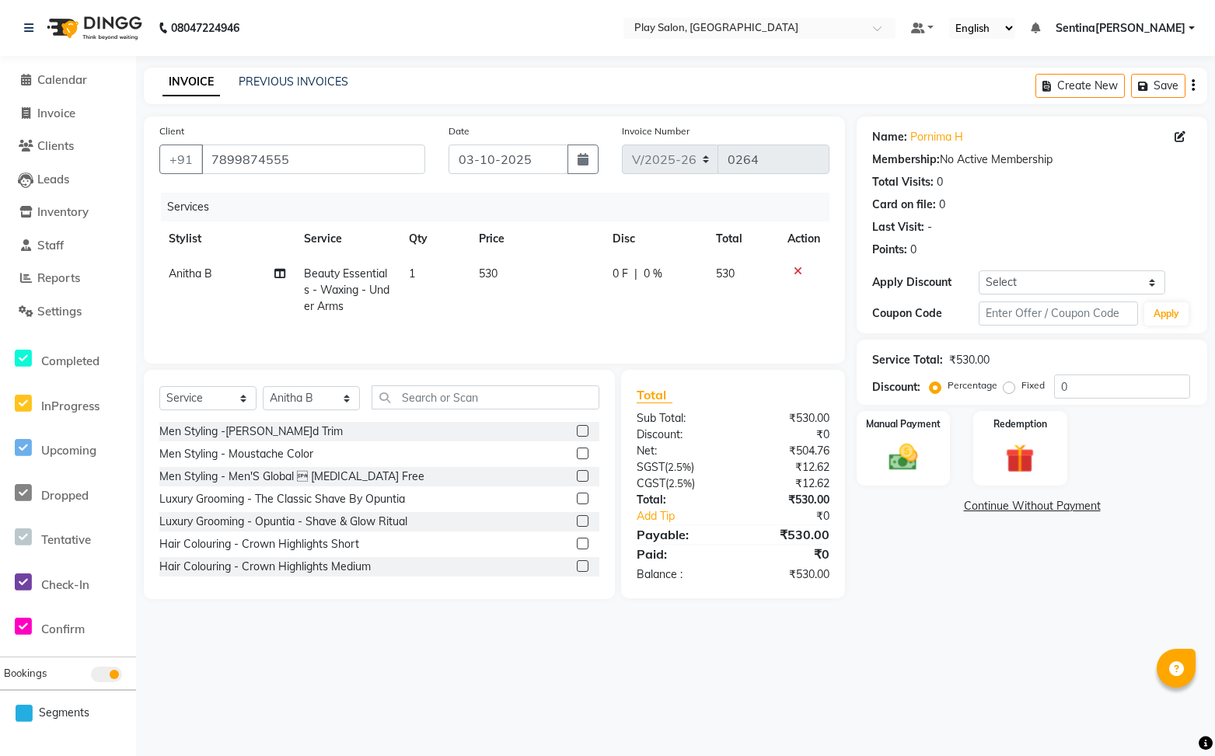
click at [425, 276] on td "1" at bounding box center [434, 290] width 70 height 68
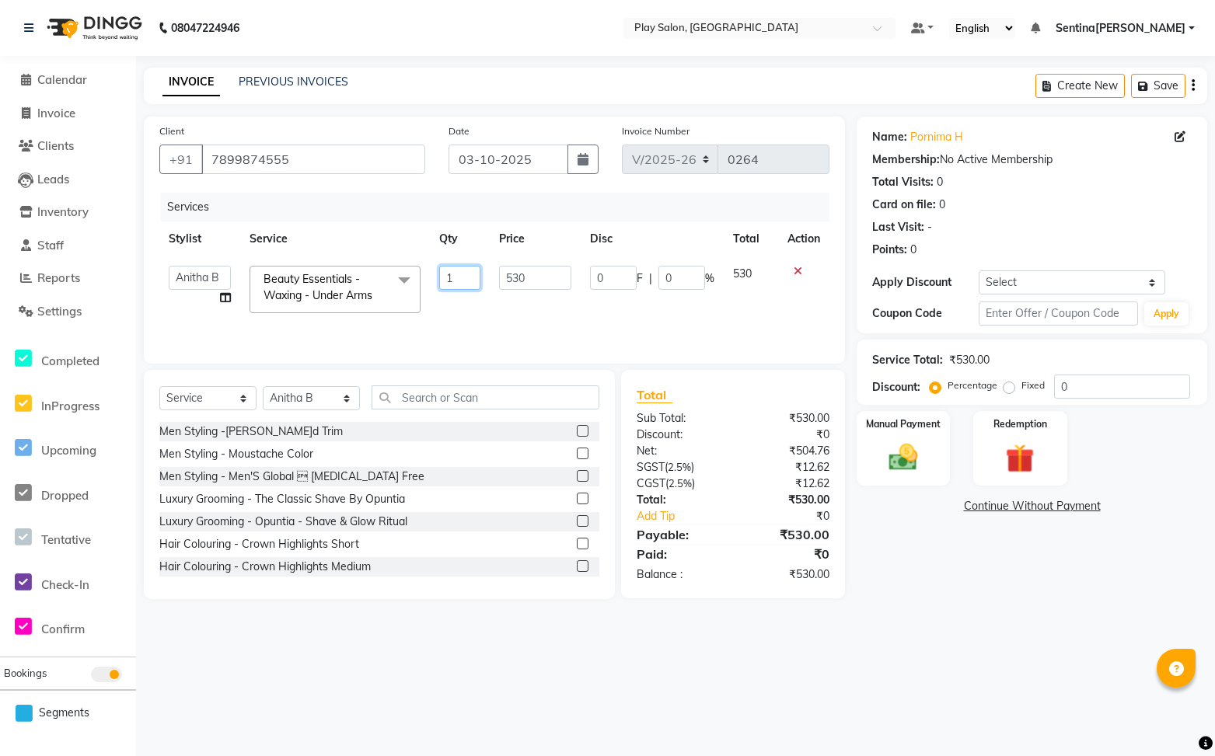
click at [465, 276] on input "1" at bounding box center [460, 278] width 42 height 24
type input "2"
click at [608, 321] on td "0 F | 0 %" at bounding box center [652, 289] width 143 height 66
click at [413, 396] on input "text" at bounding box center [485, 397] width 228 height 24
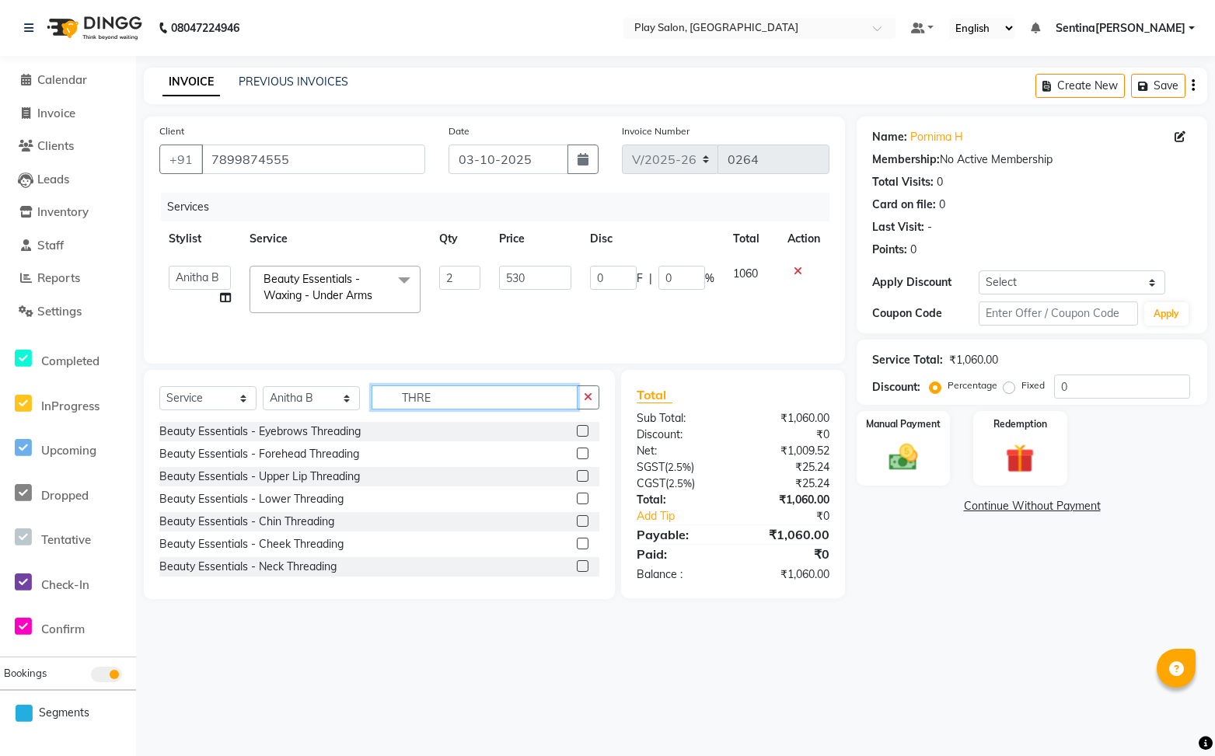
type input "THRE"
click at [588, 433] on div at bounding box center [588, 431] width 23 height 19
click at [584, 432] on label at bounding box center [583, 431] width 12 height 12
click at [584, 432] on input "checkbox" at bounding box center [582, 432] width 10 height 10
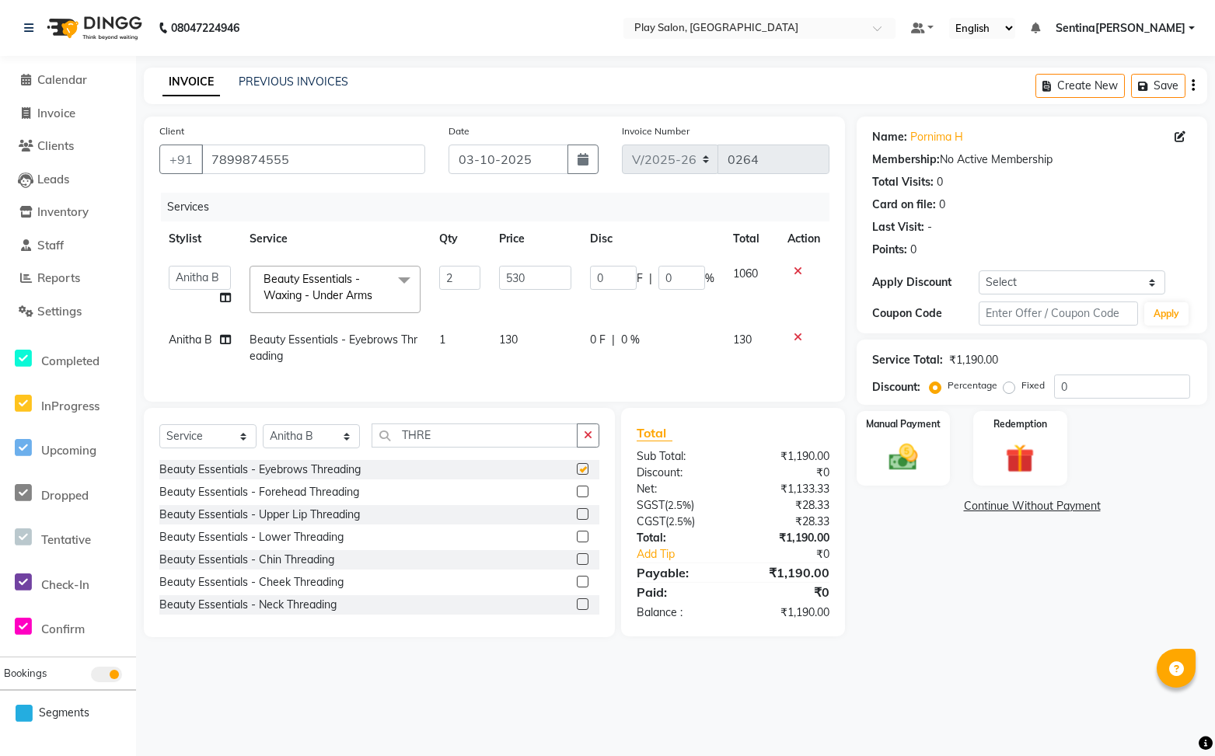
checkbox input "false"
click at [581, 492] on label at bounding box center [583, 492] width 12 height 12
click at [581, 492] on input "checkbox" at bounding box center [582, 492] width 10 height 10
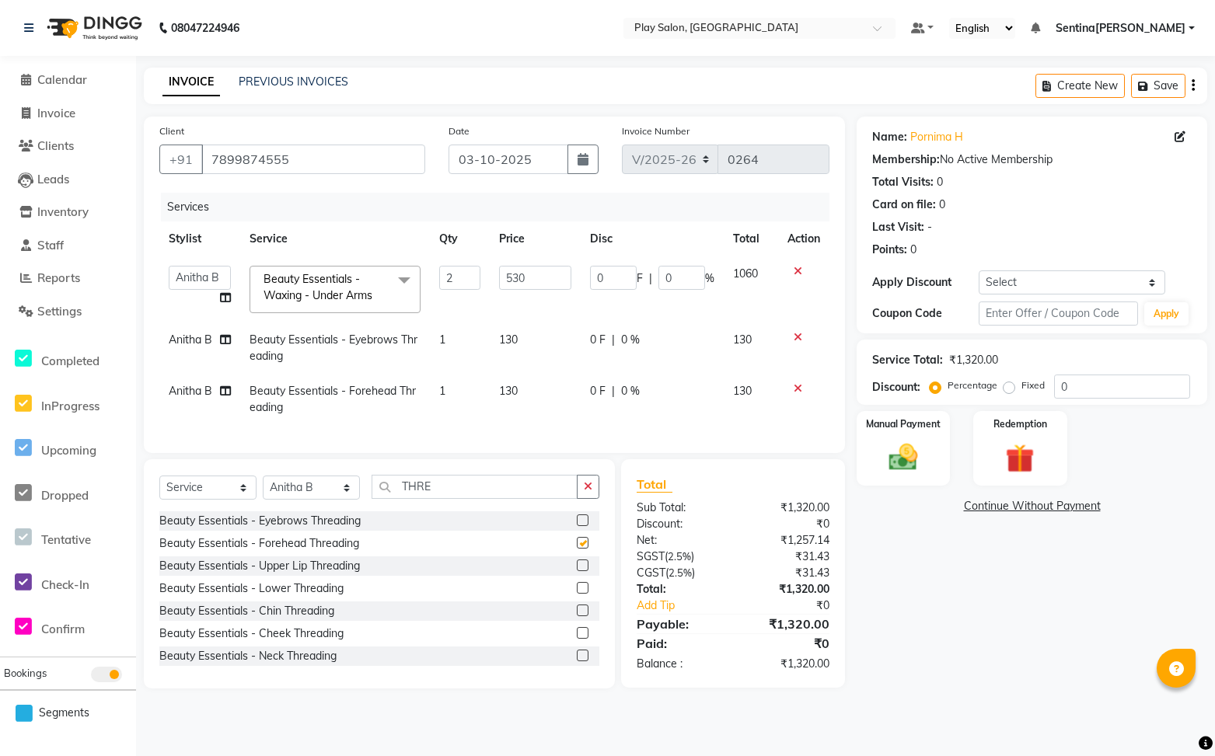
checkbox input "false"
click at [459, 371] on td "1" at bounding box center [460, 348] width 61 height 51
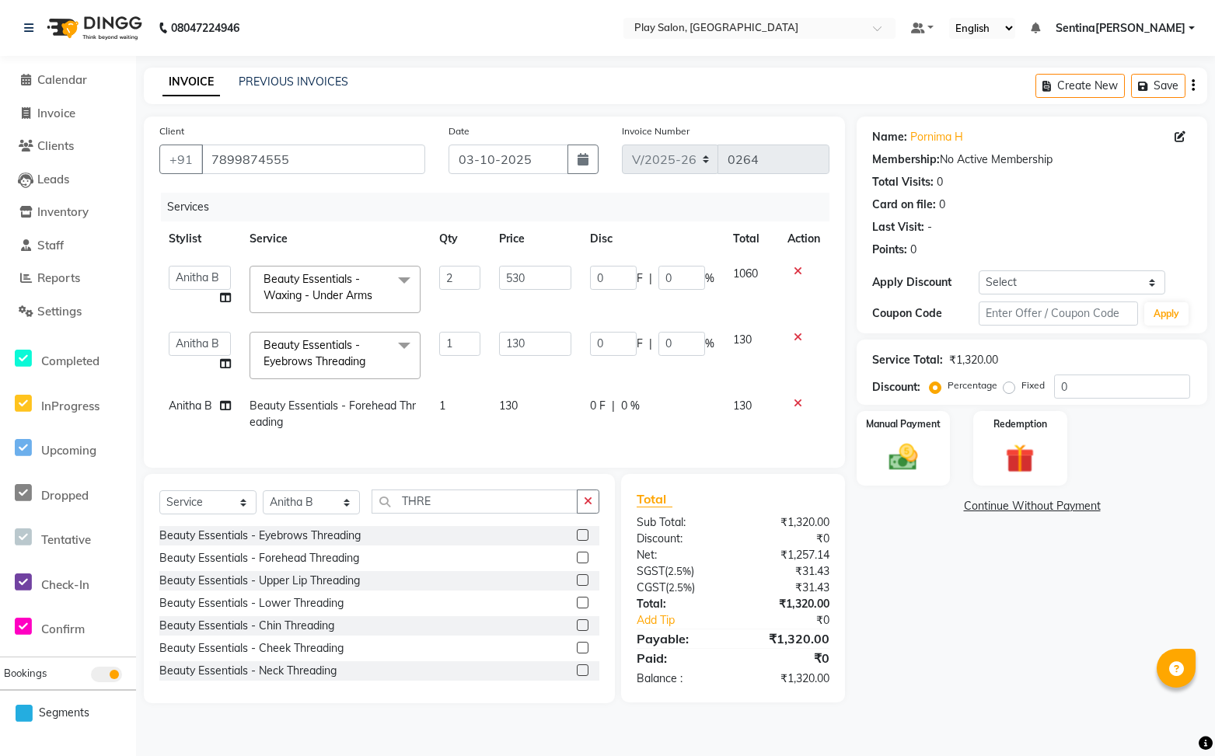
click at [683, 394] on td "0 F | 0 %" at bounding box center [652, 414] width 143 height 51
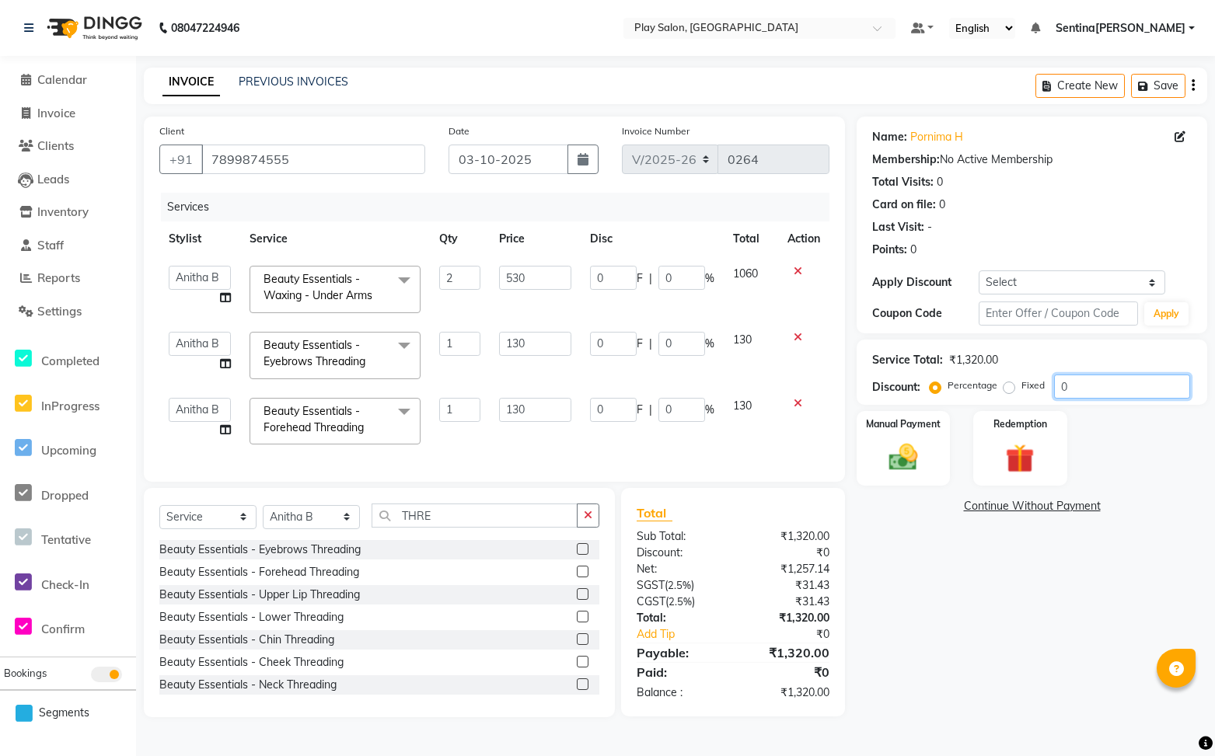
click at [1102, 387] on input "0" at bounding box center [1122, 387] width 136 height 24
type input "3"
type input "31.8"
type input "3"
type input "3.9"
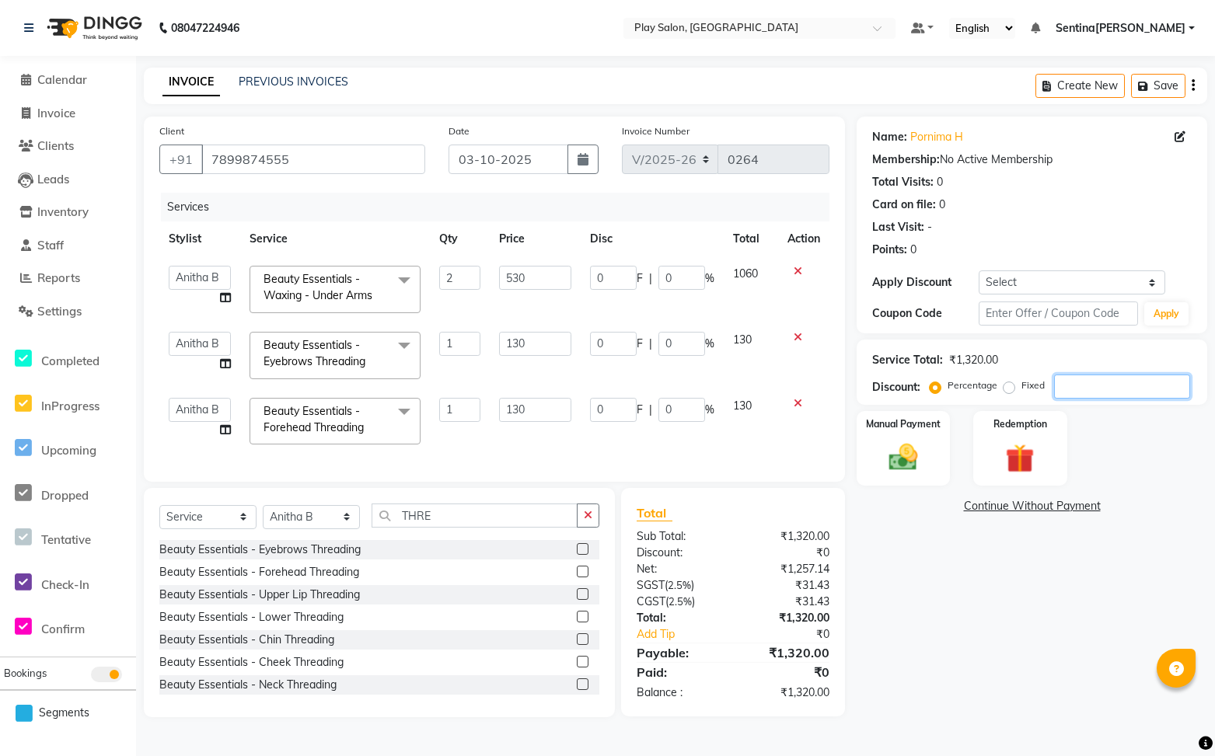
type input "3"
type input "3.9"
type input "3"
type input "30"
type input "318"
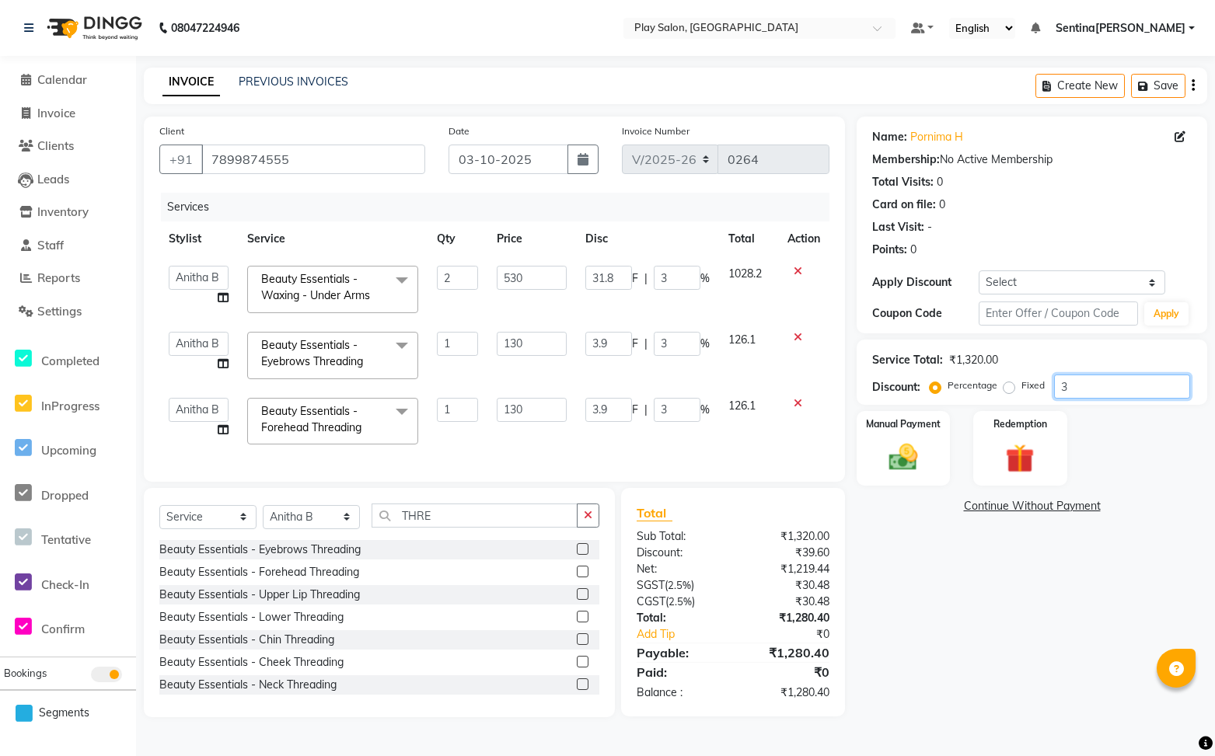
type input "30"
type input "39"
type input "30"
type input "39"
type input "30"
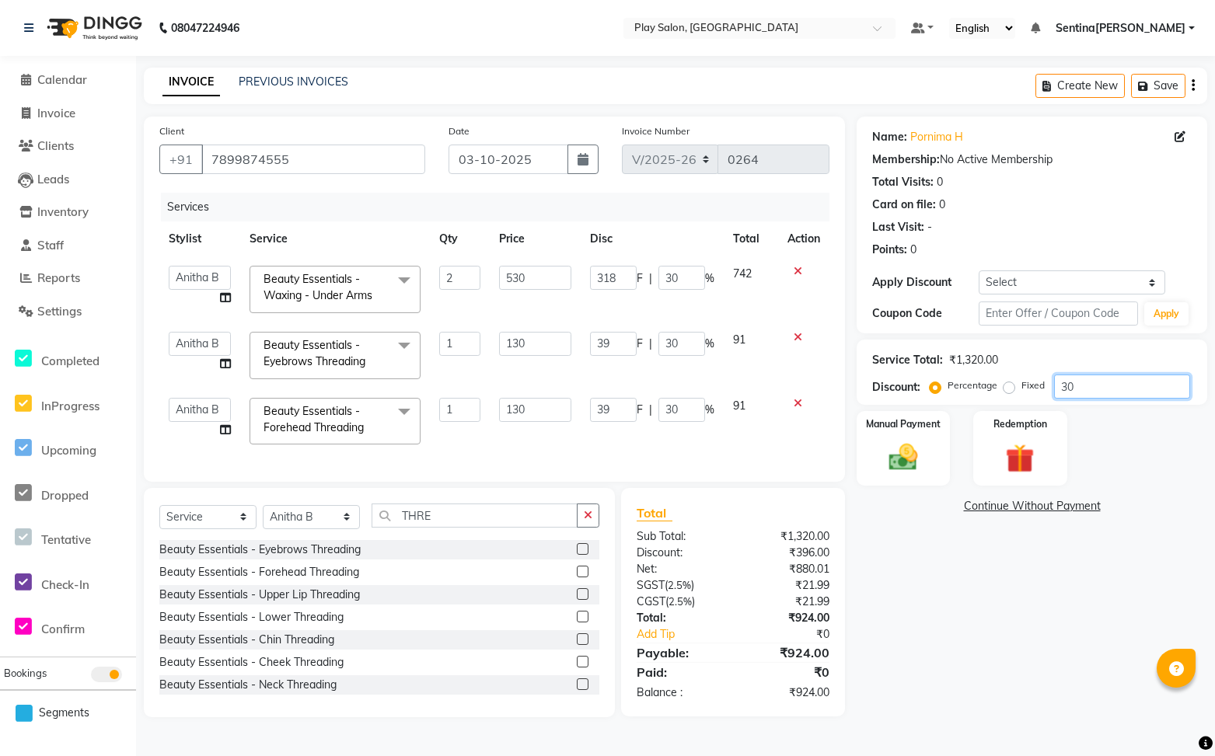
type input "30"
click at [762, 431] on td "91" at bounding box center [751, 422] width 54 height 66
click at [918, 463] on img at bounding box center [903, 458] width 49 height 34
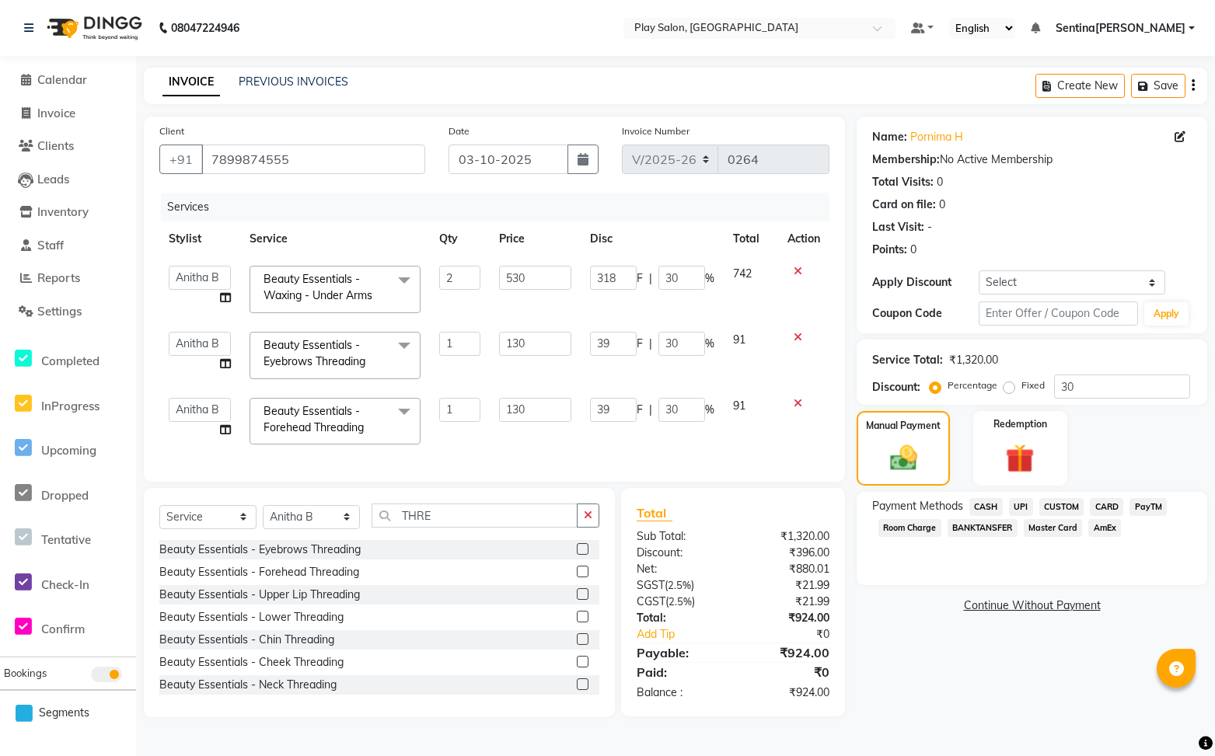
click at [1020, 506] on span "UPI" at bounding box center [1021, 507] width 24 height 18
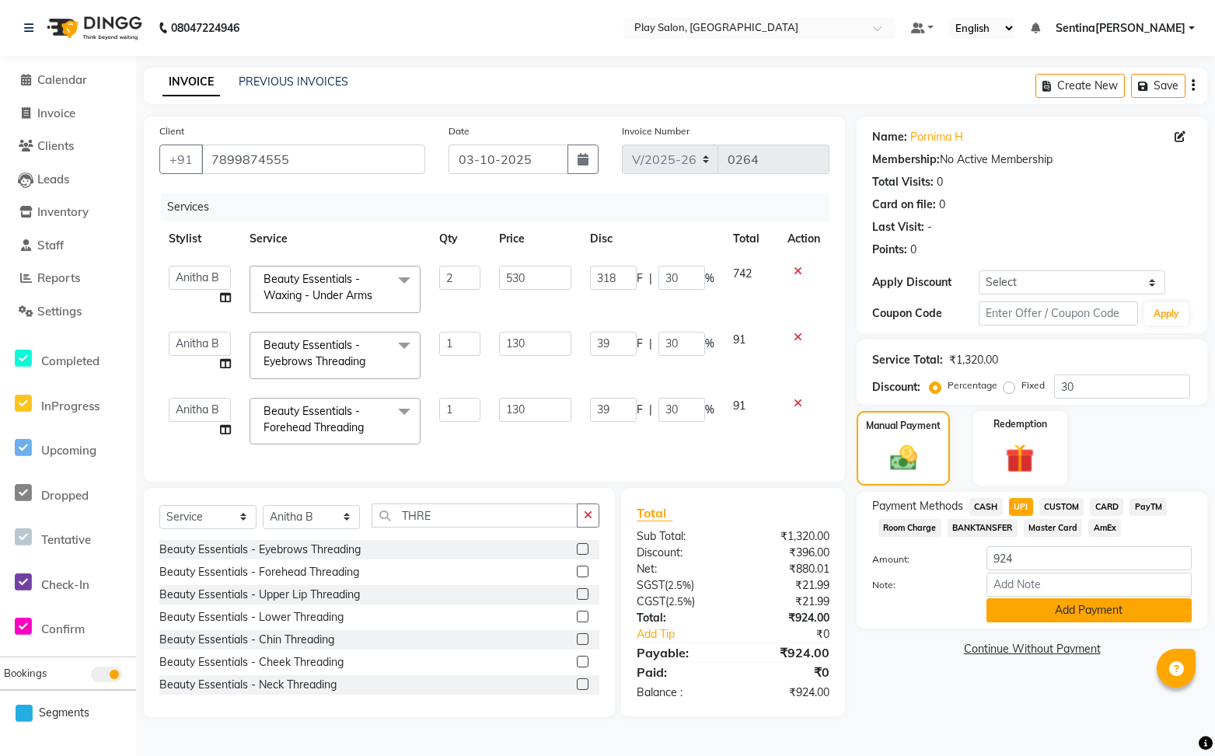
click at [1019, 613] on button "Add Payment" at bounding box center [1088, 610] width 205 height 24
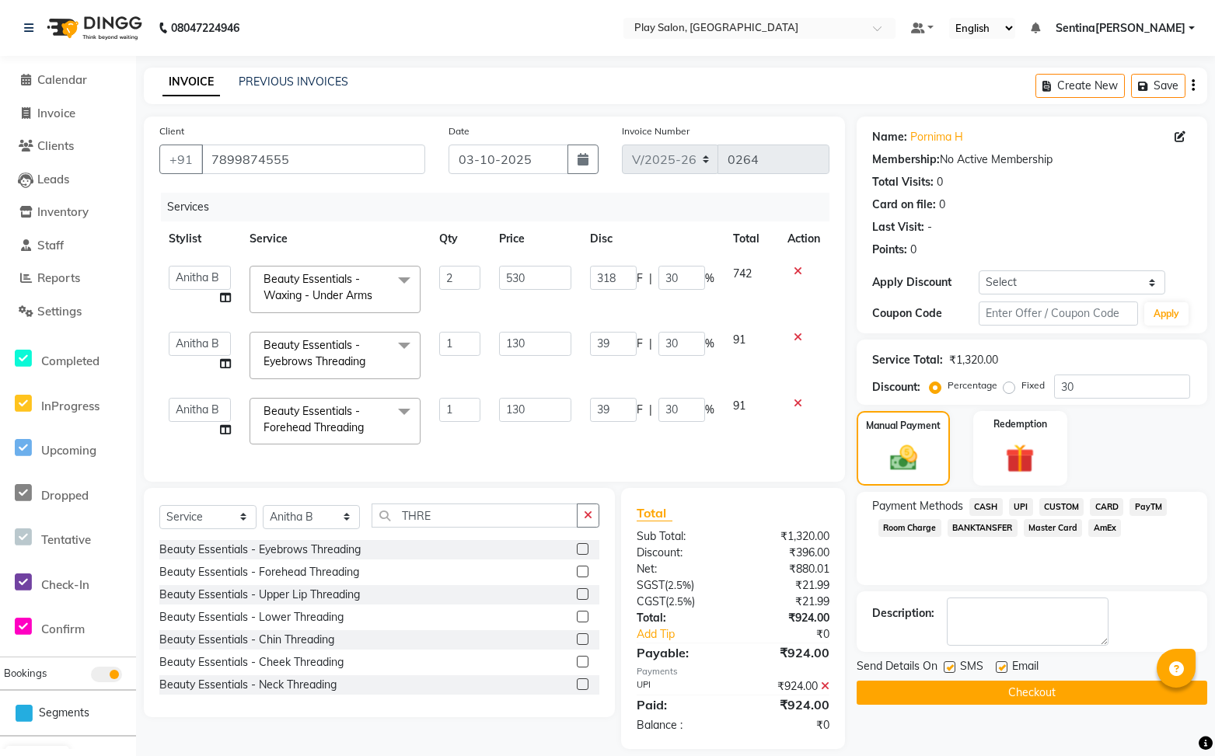
click at [1017, 510] on span "UPI" at bounding box center [1021, 507] width 24 height 18
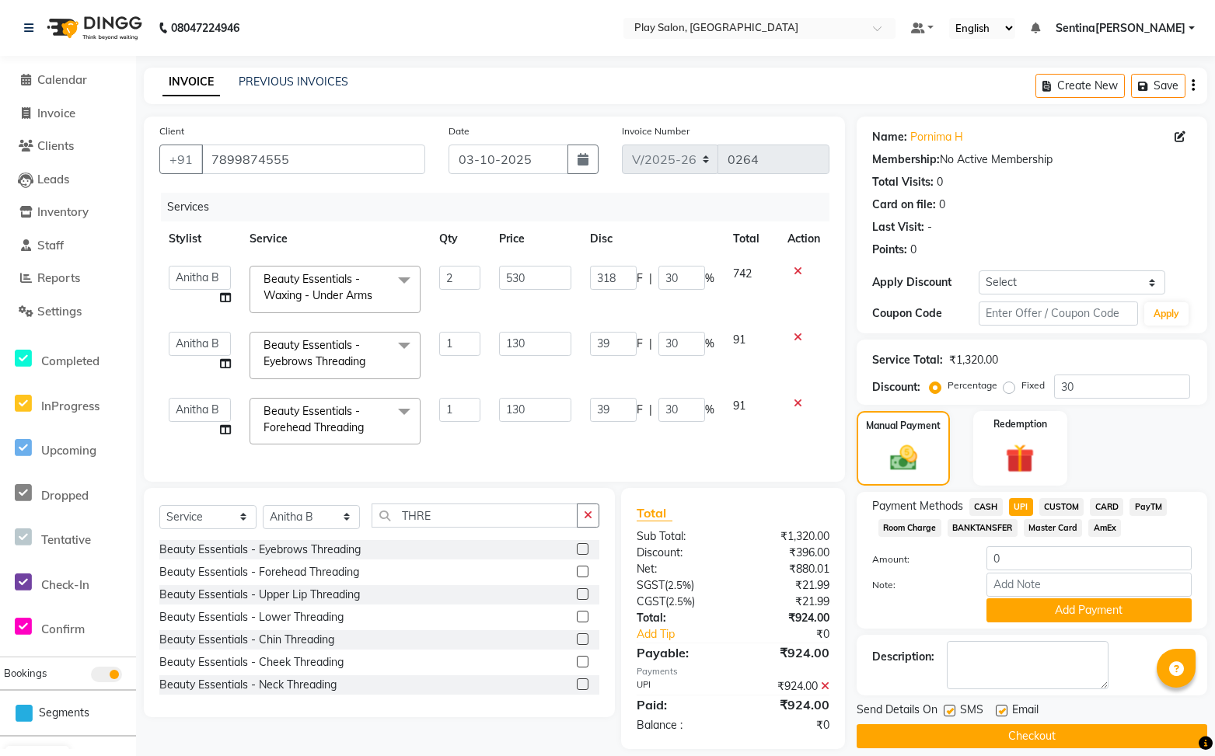
scroll to position [16, 0]
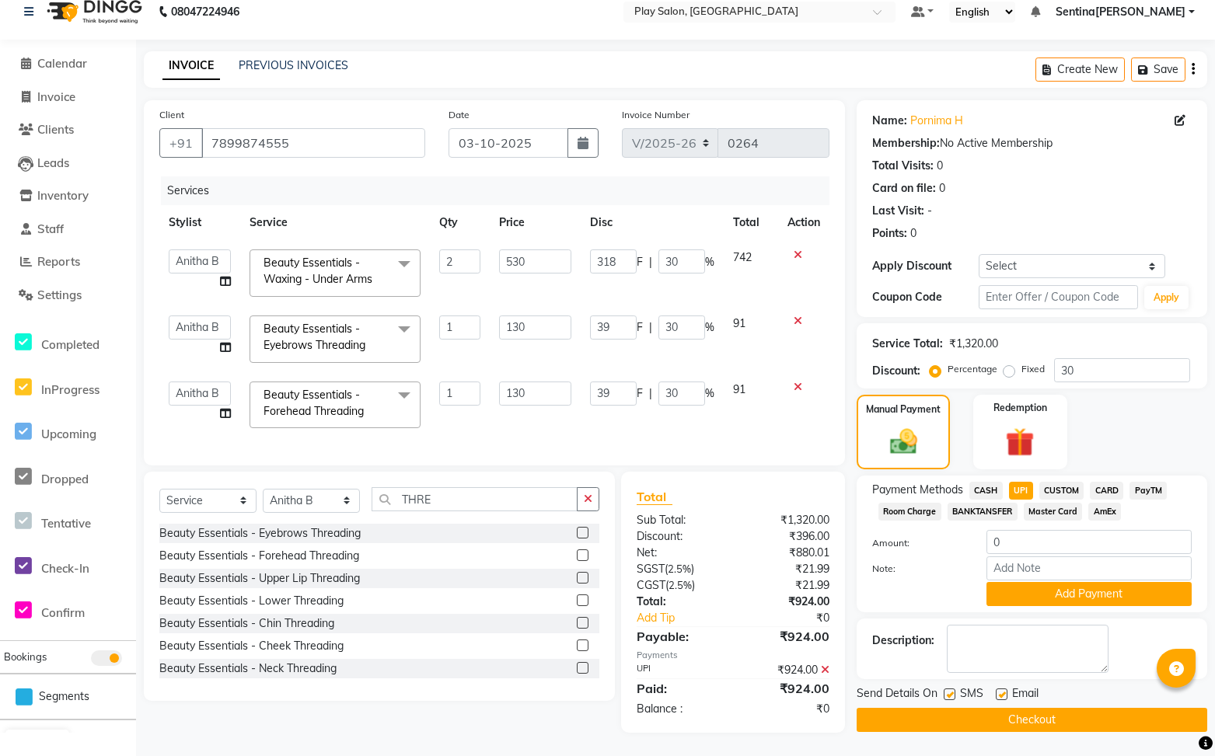
click at [1055, 713] on button "Checkout" at bounding box center [1031, 720] width 350 height 24
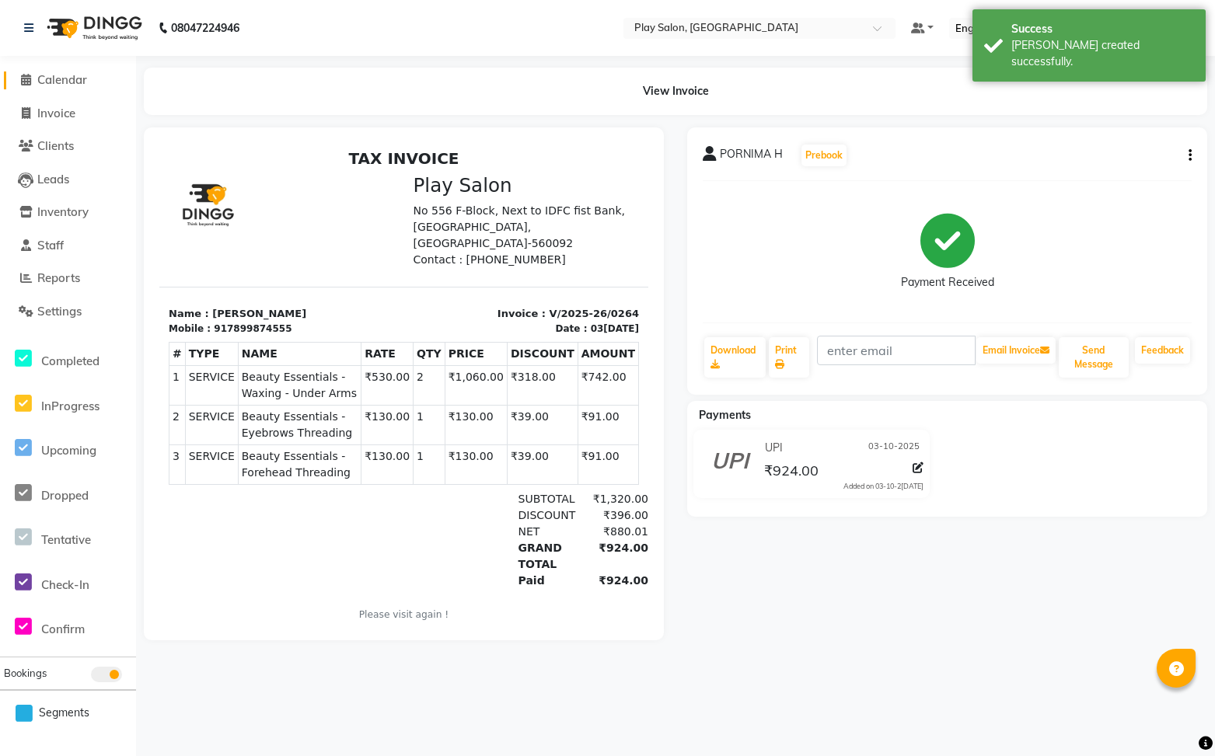
scroll to position [2, 0]
click at [65, 71] on span "Calendar" at bounding box center [62, 77] width 50 height 15
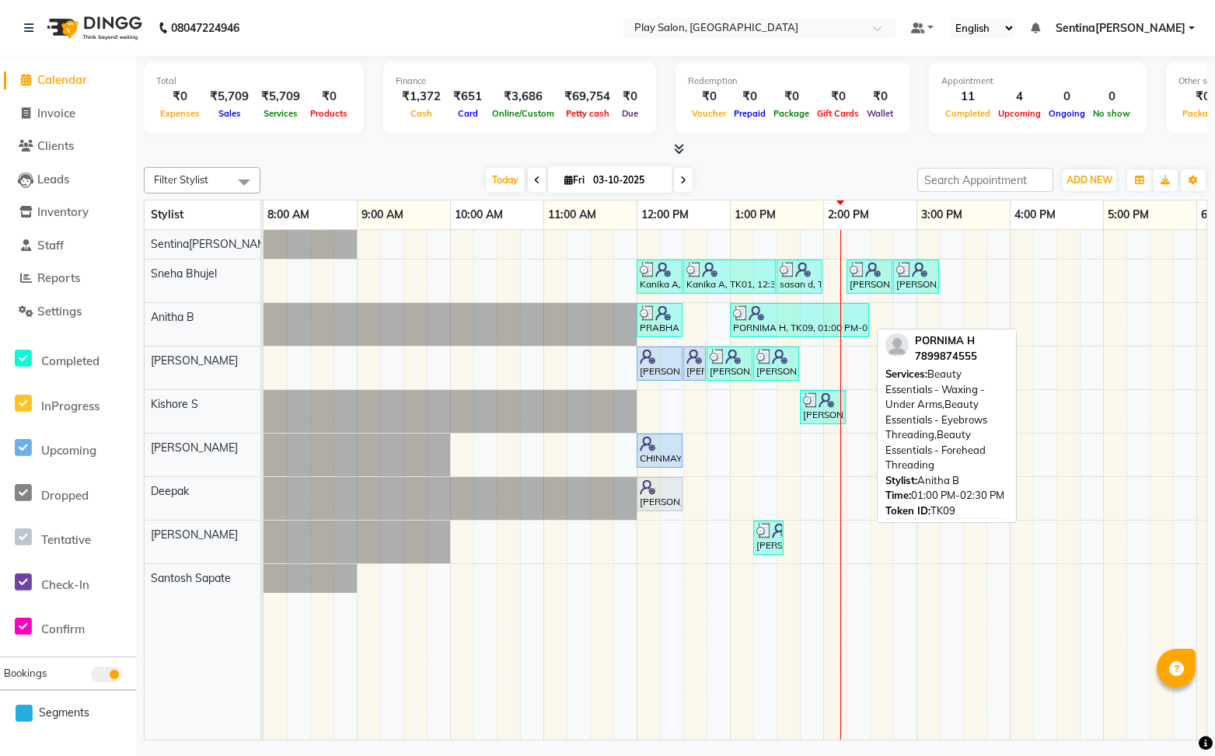
click at [770, 319] on div at bounding box center [799, 313] width 133 height 16
select select "3"
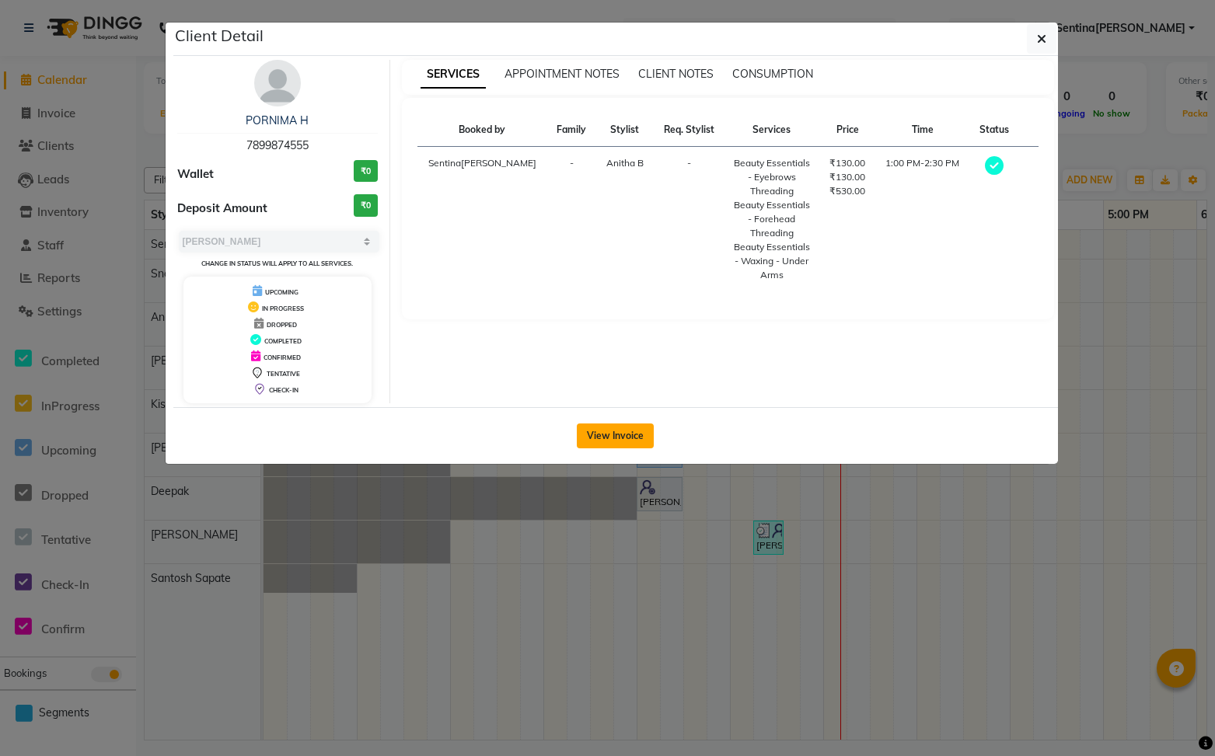
click at [633, 440] on button "View Invoice" at bounding box center [615, 436] width 77 height 25
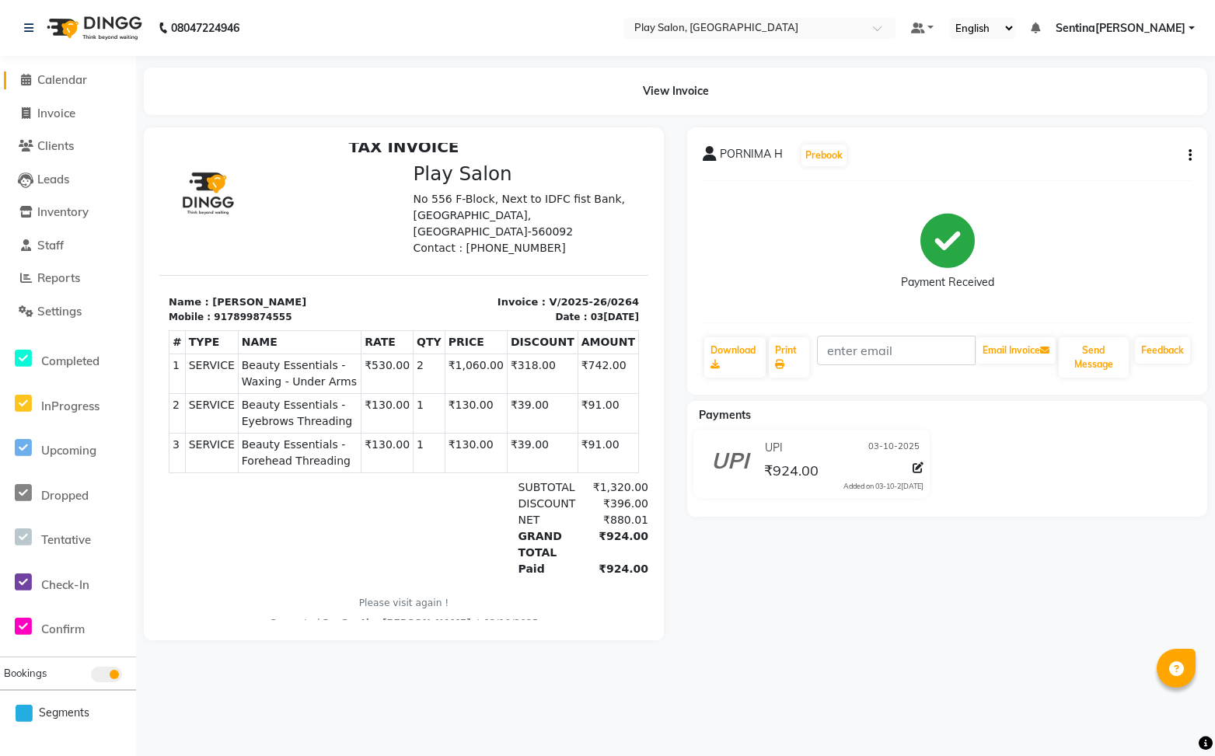
click at [85, 75] on span "Calendar" at bounding box center [62, 79] width 50 height 15
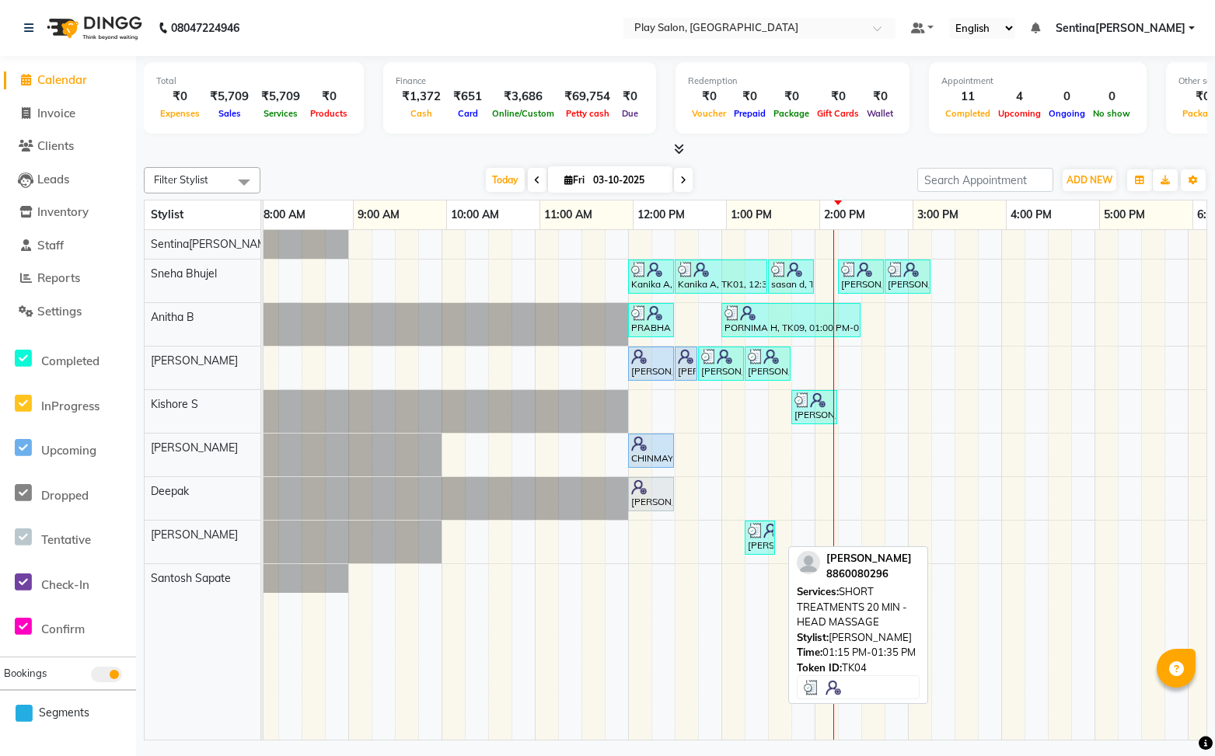
scroll to position [0, 9]
click at [758, 536] on img at bounding box center [756, 531] width 16 height 16
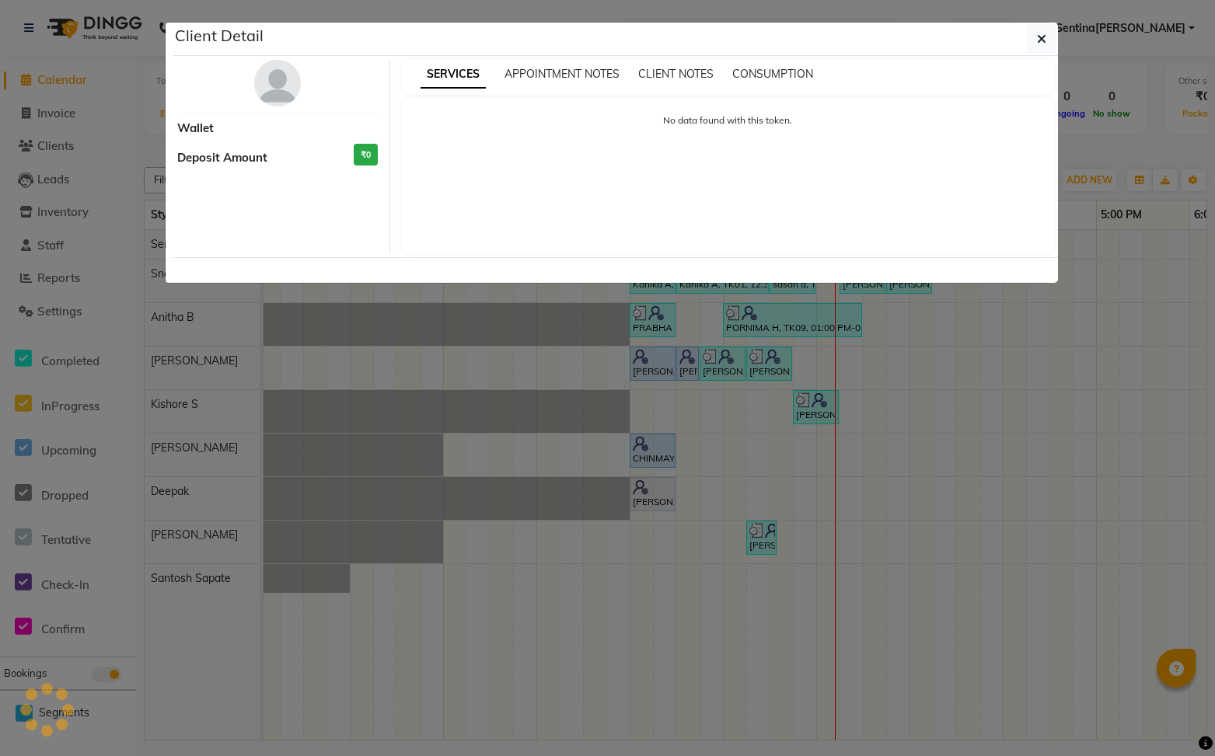
select select "3"
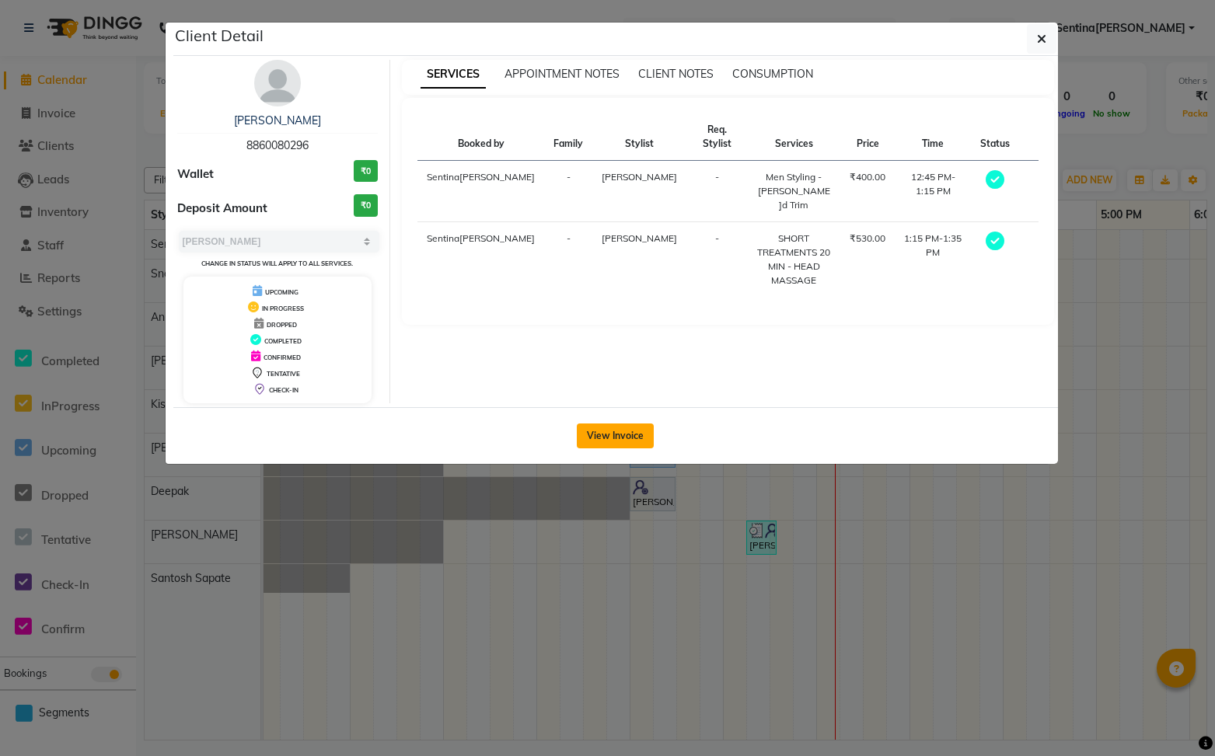
click at [622, 438] on button "View Invoice" at bounding box center [615, 436] width 77 height 25
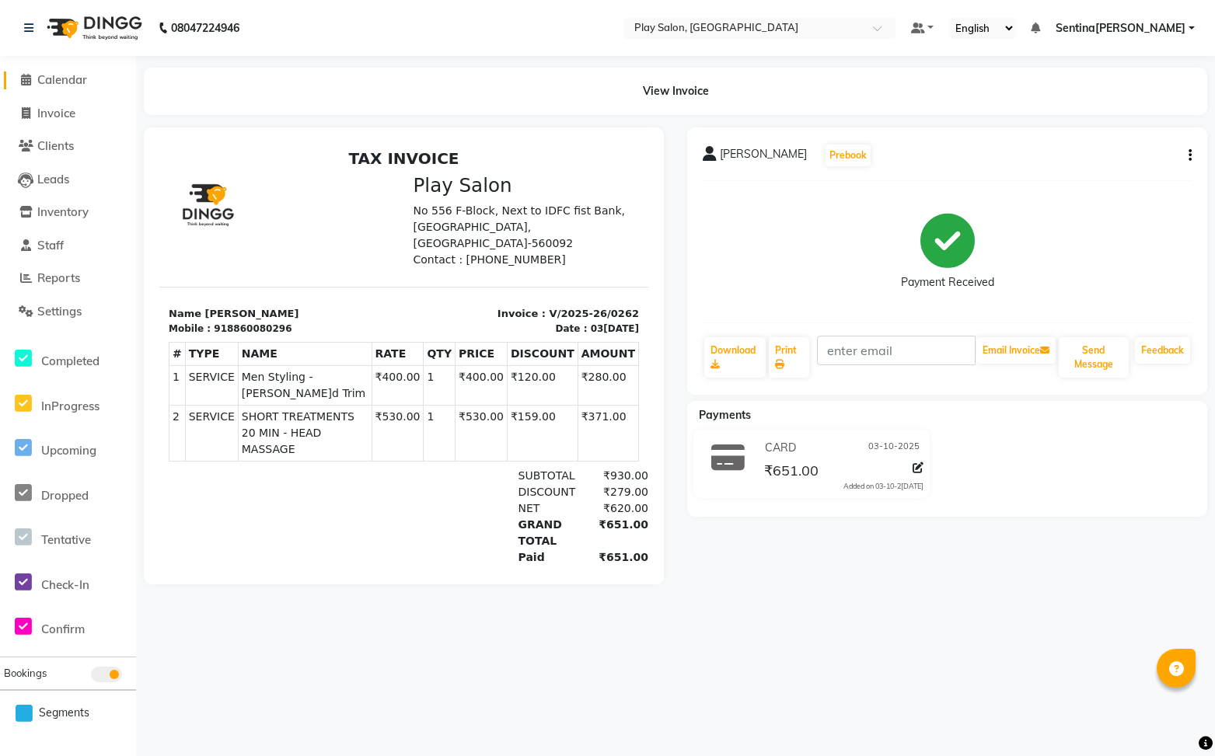
click at [68, 75] on span "Calendar" at bounding box center [62, 79] width 50 height 15
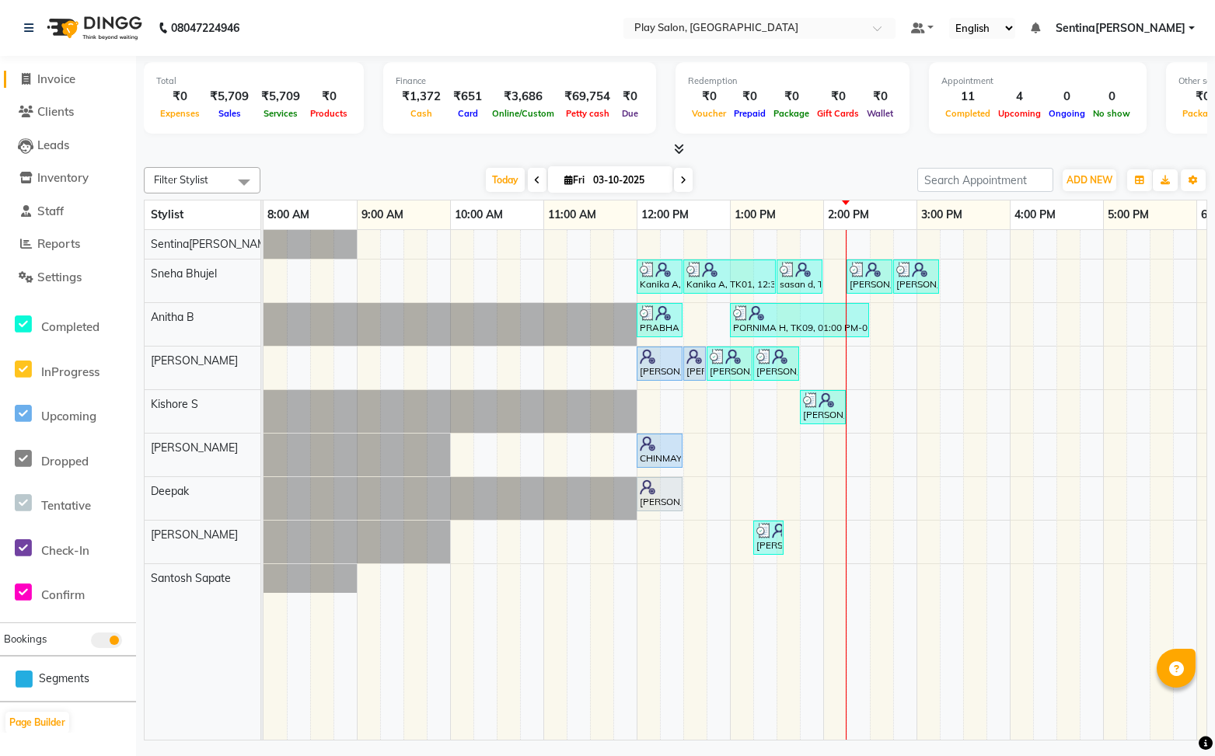
scroll to position [52, 0]
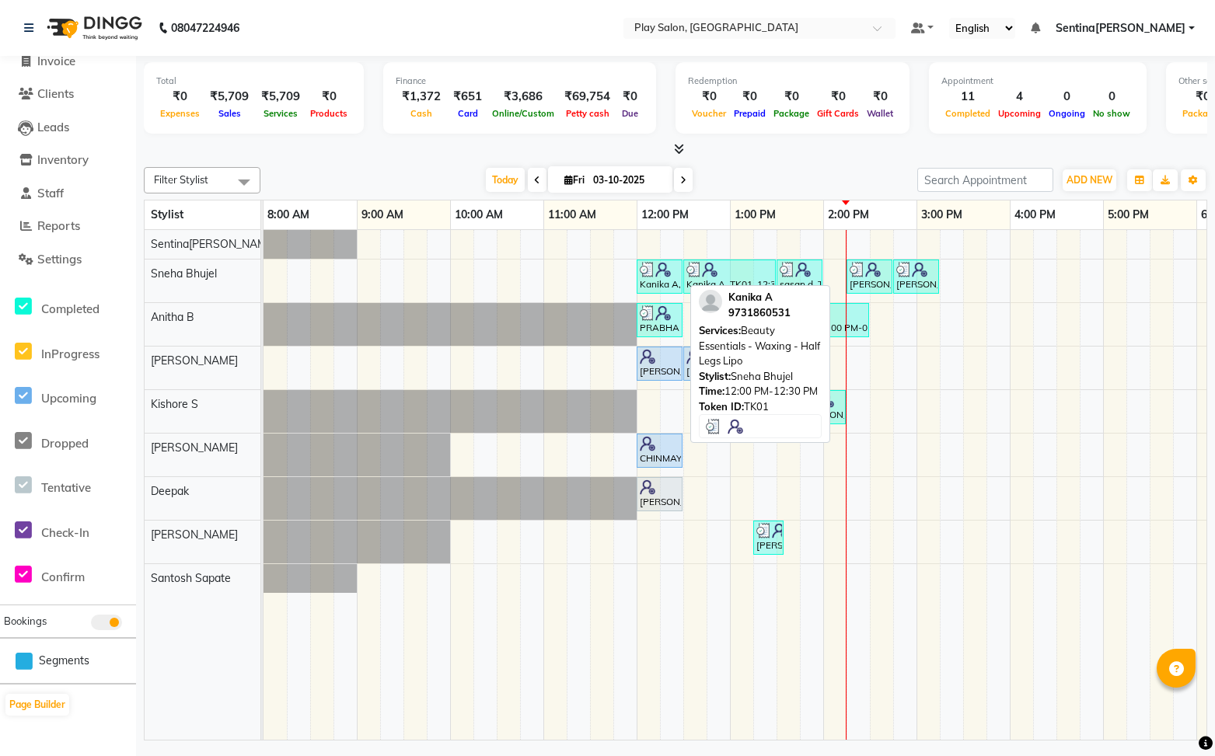
click at [659, 275] on img at bounding box center [663, 270] width 16 height 16
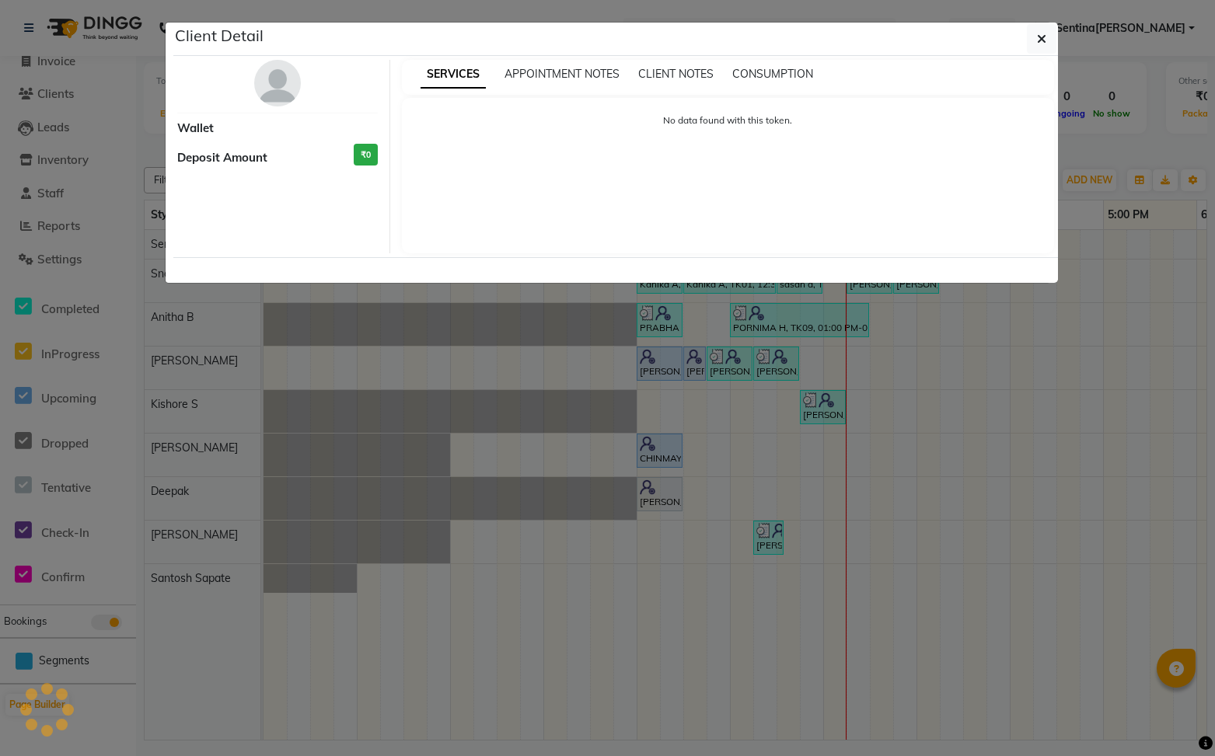
select select "3"
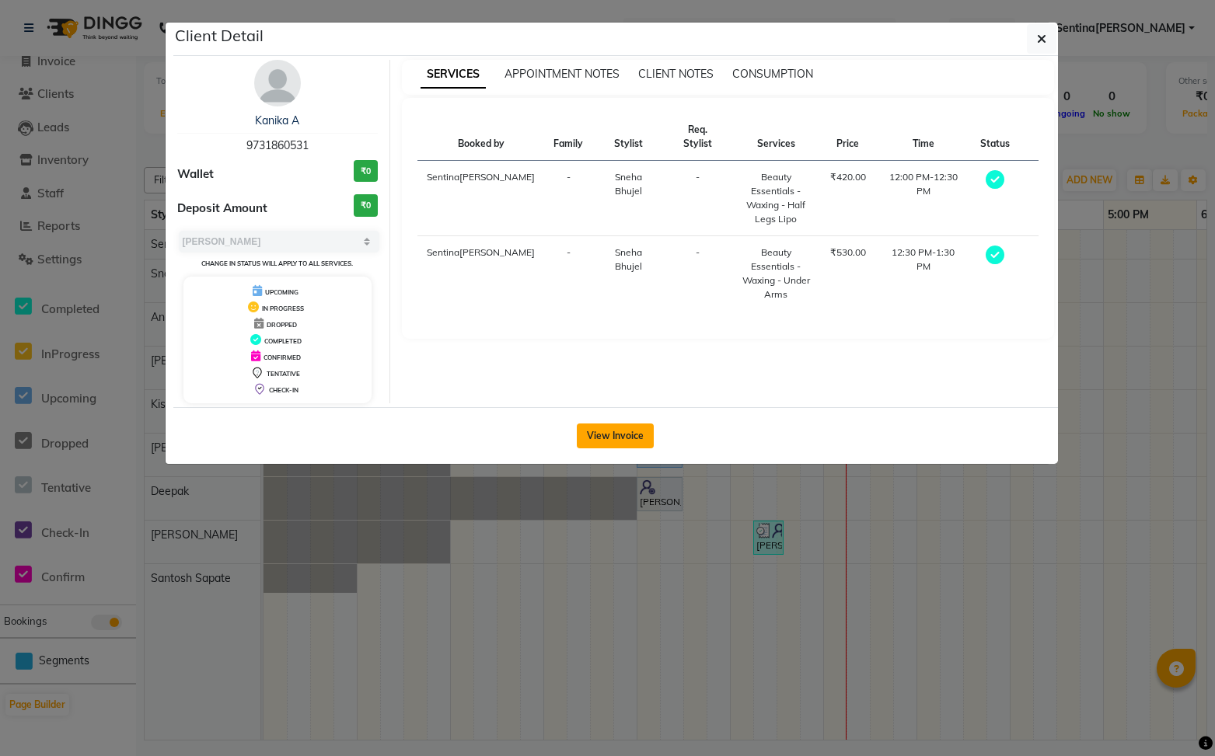
click at [614, 442] on button "View Invoice" at bounding box center [615, 436] width 77 height 25
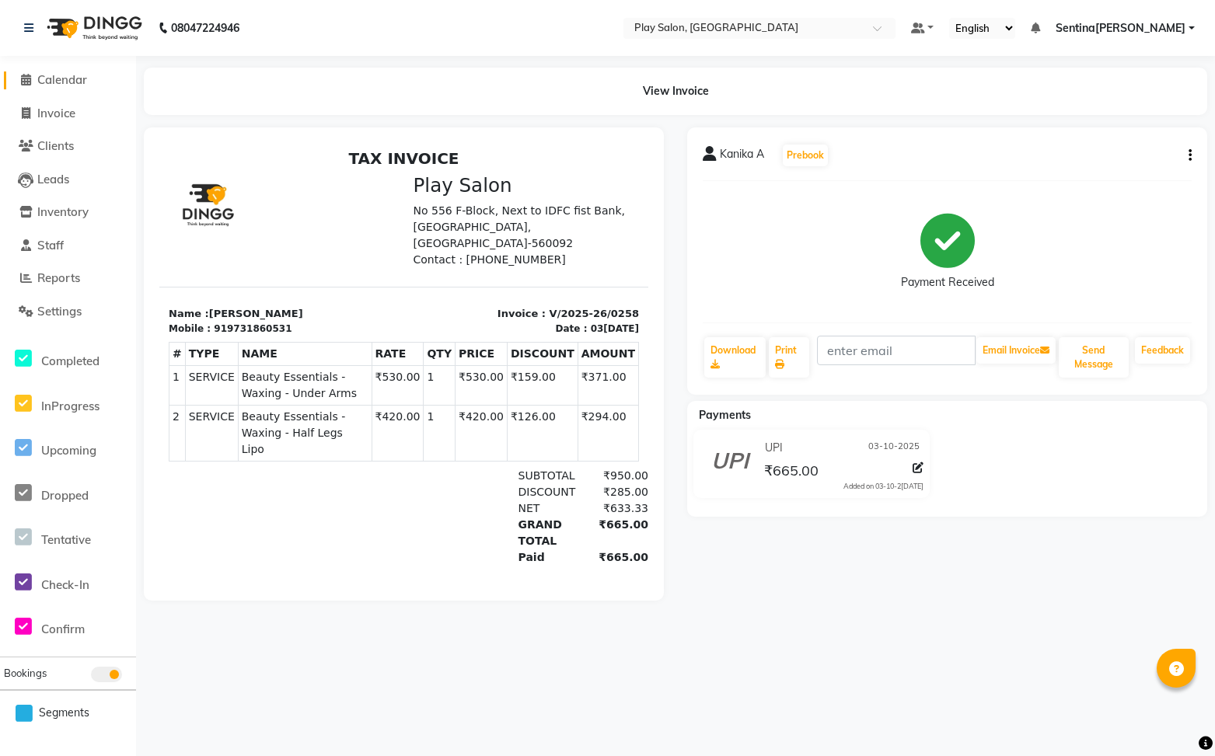
click at [45, 73] on span "Calendar" at bounding box center [62, 79] width 50 height 15
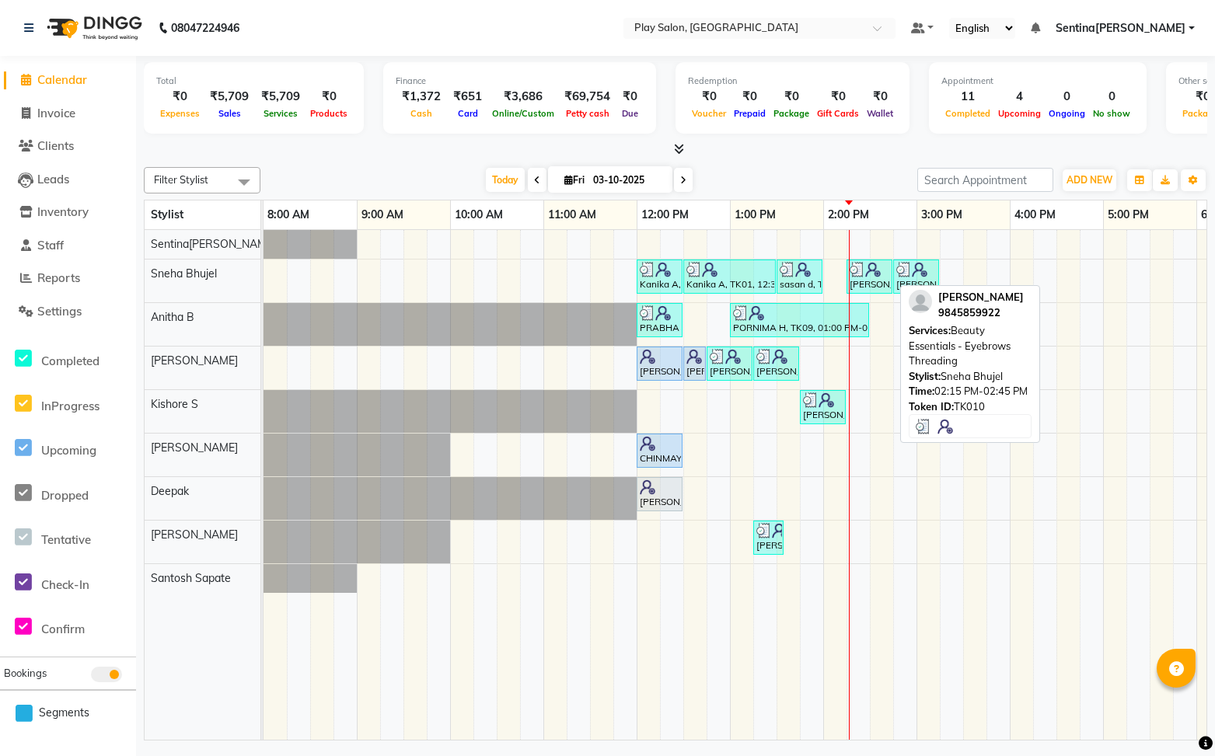
click at [869, 280] on div "[PERSON_NAME], TK10, 02:15 PM-02:45 PM, Beauty Essentials - Eyebrows Threading" at bounding box center [869, 277] width 43 height 30
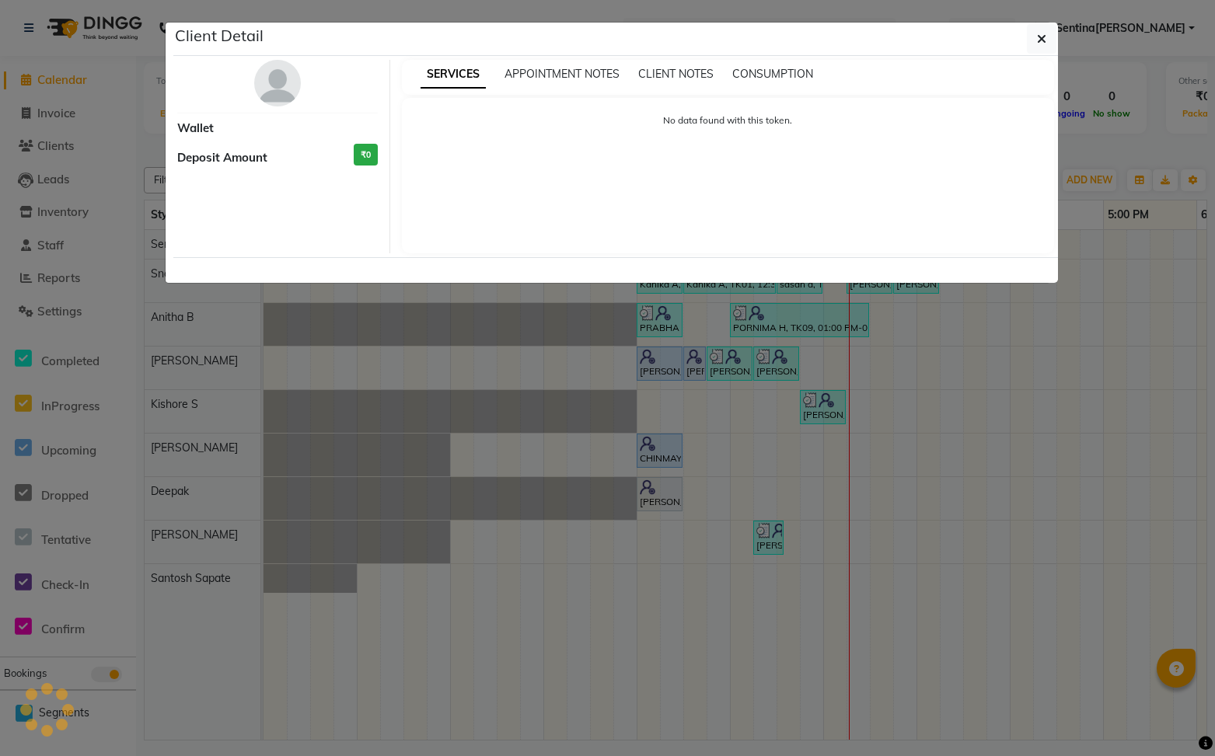
select select "3"
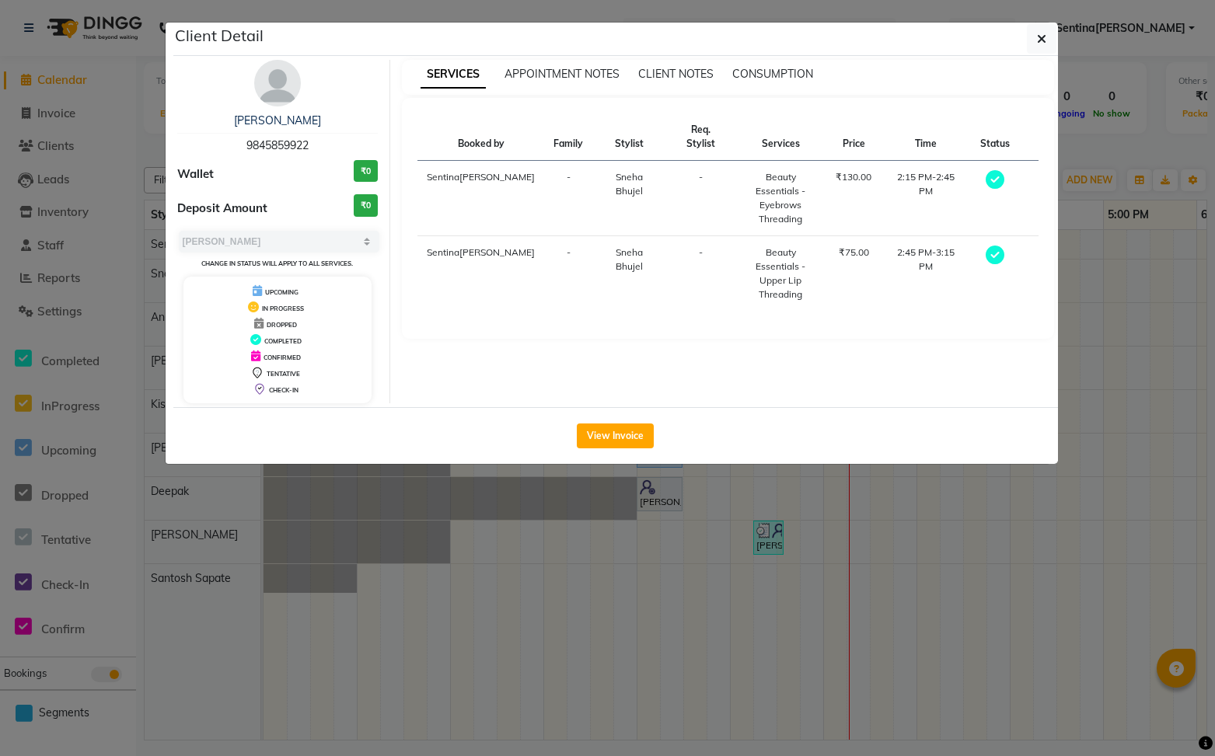
click at [640, 430] on button "View Invoice" at bounding box center [615, 436] width 77 height 25
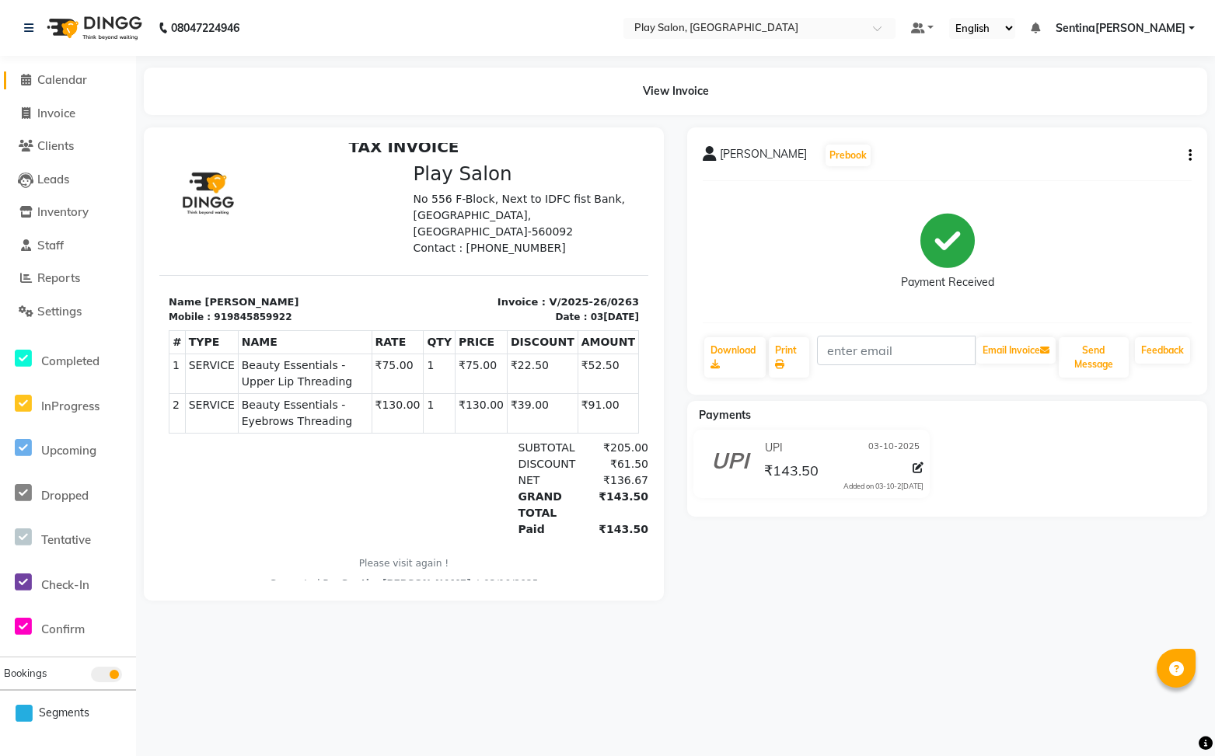
scroll to position [12, 0]
click at [83, 81] on span "Calendar" at bounding box center [62, 79] width 50 height 15
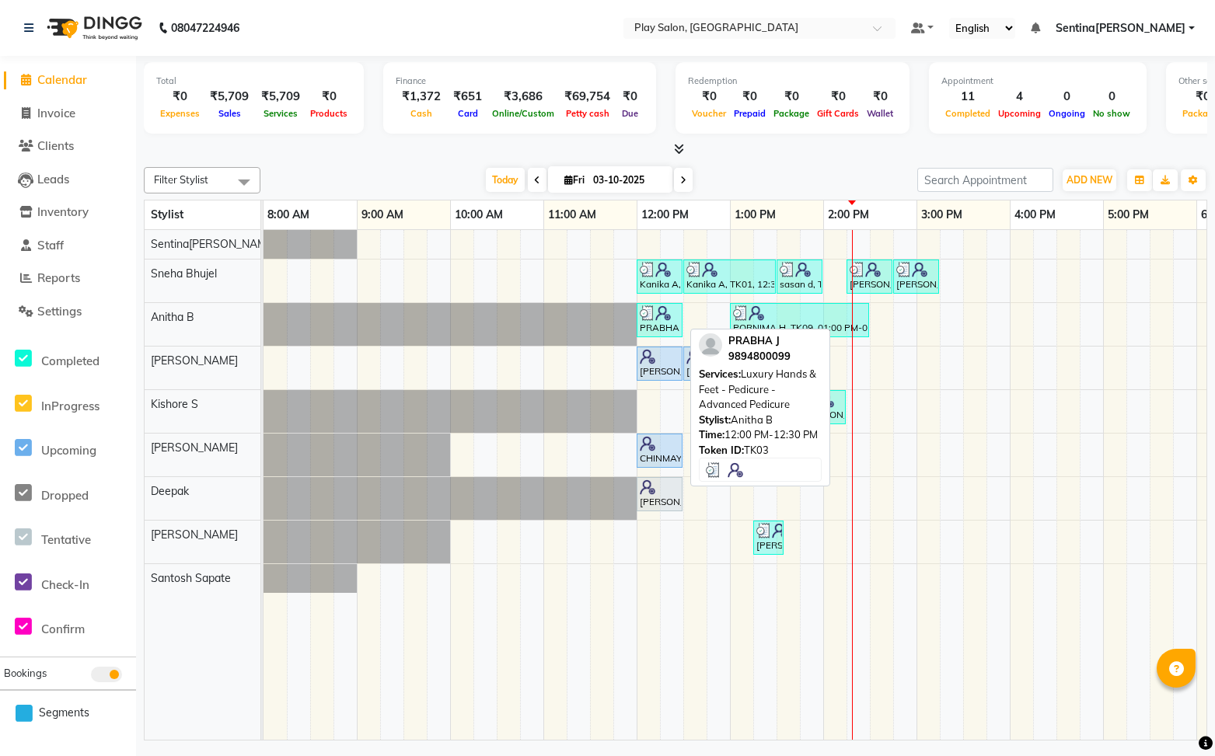
click at [666, 323] on div "PRABHA J, TK03, 12:00 PM-12:30 PM, Luxury Hands & Feet - Pedicure - Advanced Pe…" at bounding box center [659, 320] width 43 height 30
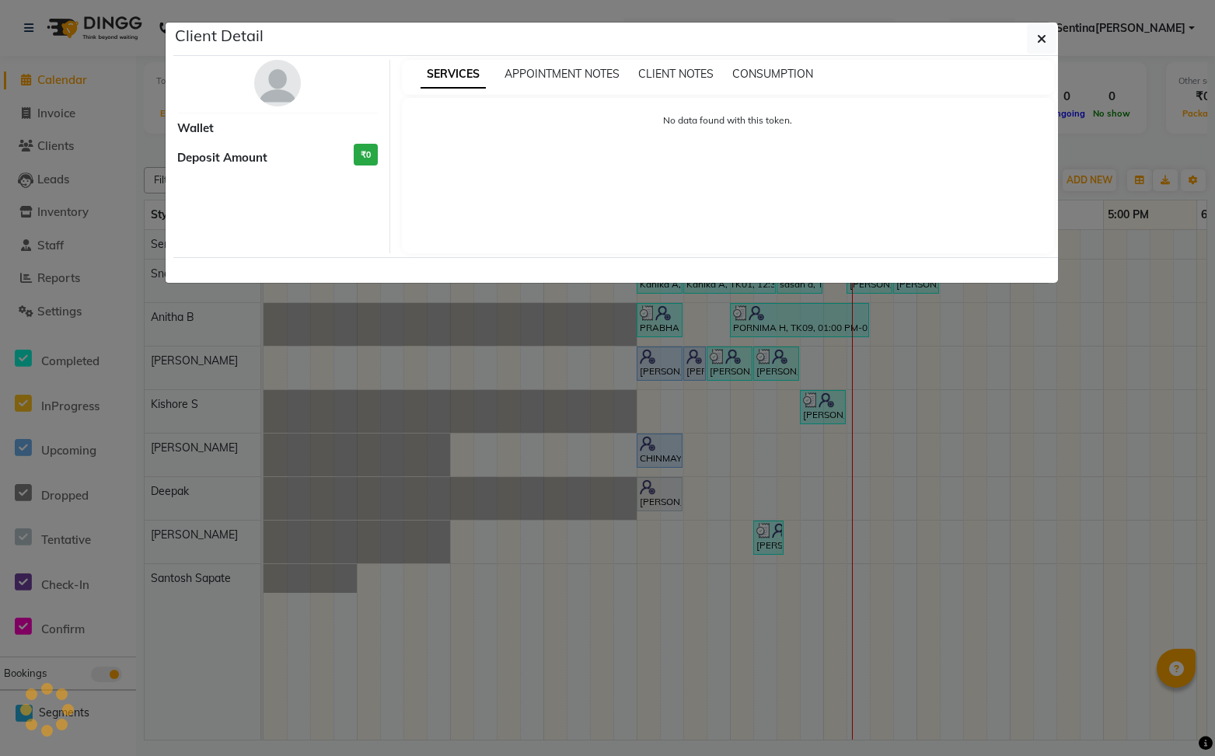
select select "3"
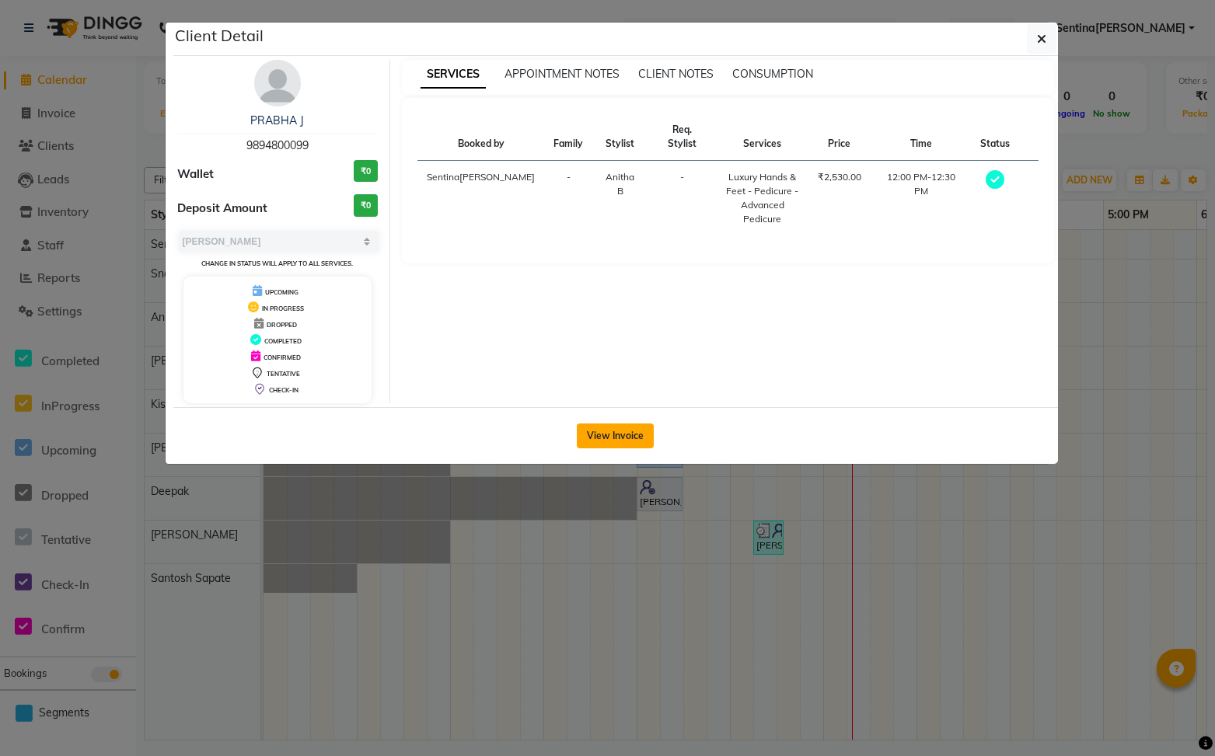
click at [605, 434] on button "View Invoice" at bounding box center [615, 436] width 77 height 25
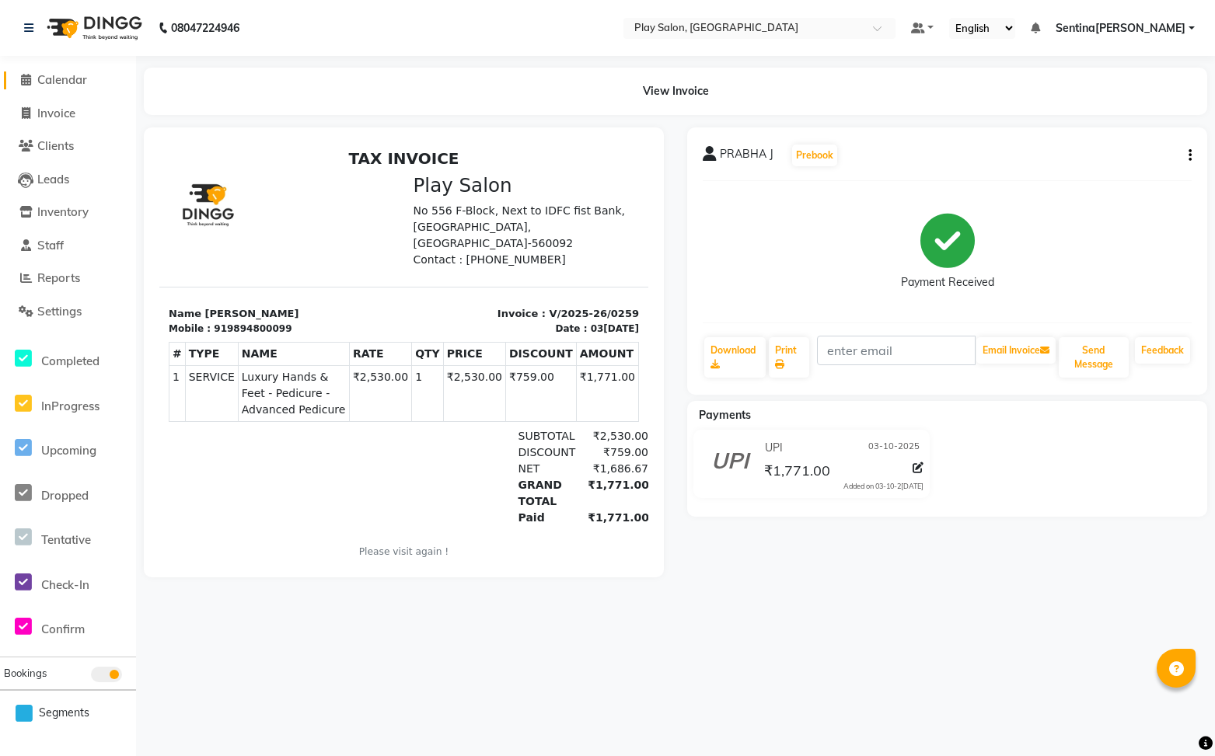
click at [82, 76] on span "Calendar" at bounding box center [62, 79] width 50 height 15
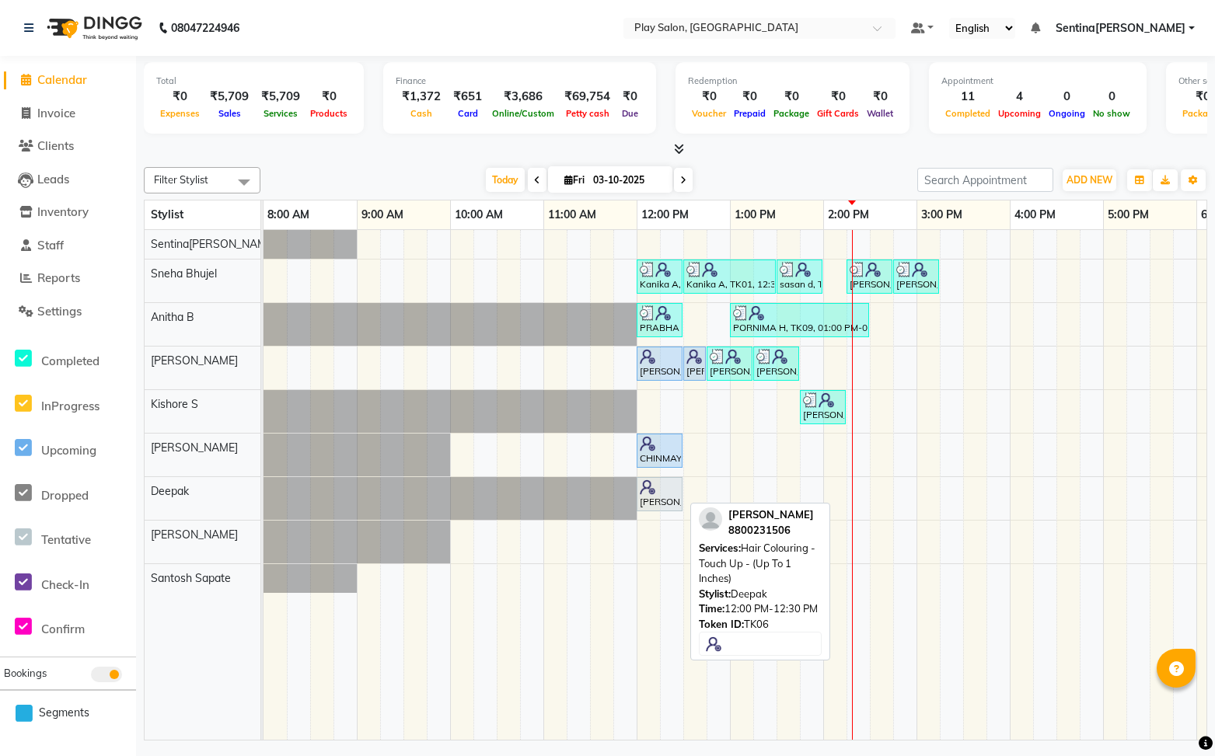
click at [661, 499] on div "[PERSON_NAME], TK06, 12:00 PM-12:30 PM, Hair Colouring - Touch Up - (Up To 1 In…" at bounding box center [659, 494] width 43 height 30
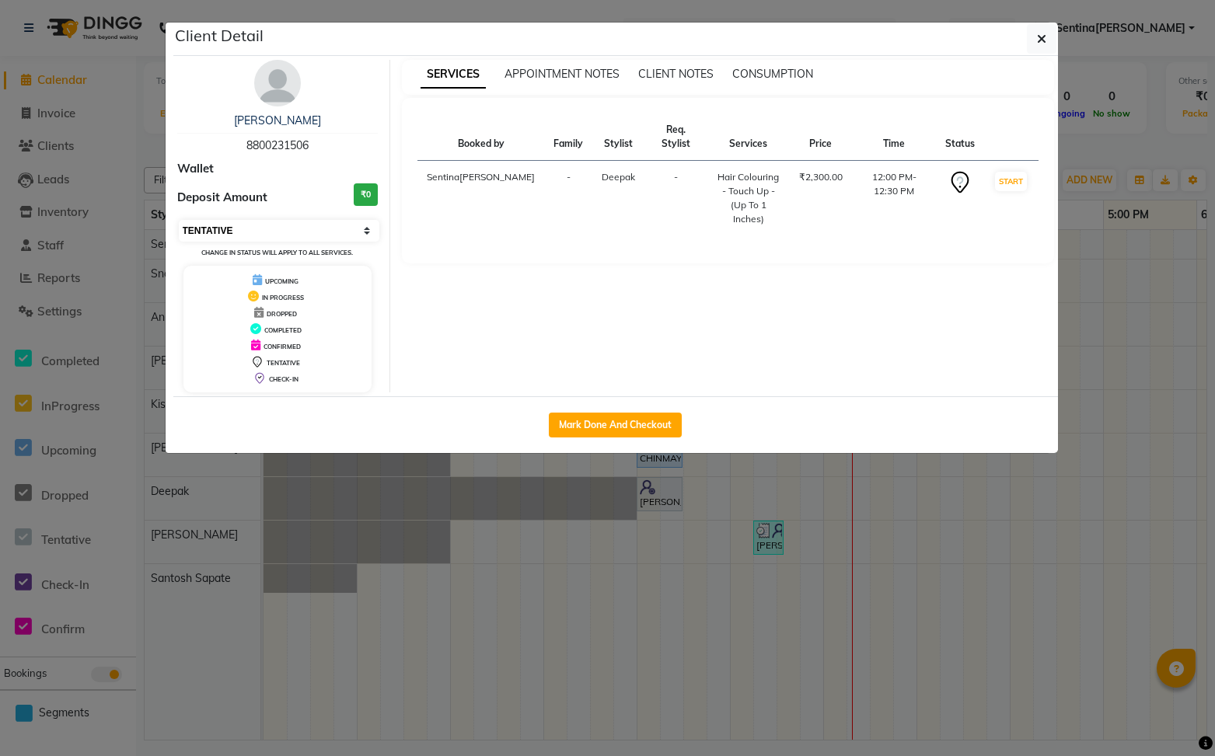
click at [319, 225] on select "Select IN SERVICE CONFIRMED TENTATIVE CHECK IN MARK DONE DROPPED UPCOMING" at bounding box center [279, 231] width 201 height 22
select select "5"
click at [179, 220] on select "Select IN SERVICE CONFIRMED TENTATIVE CHECK IN MARK DONE DROPPED UPCOMING" at bounding box center [279, 231] width 201 height 22
click at [634, 414] on button "Mark Done And Checkout" at bounding box center [615, 425] width 133 height 25
select select "service"
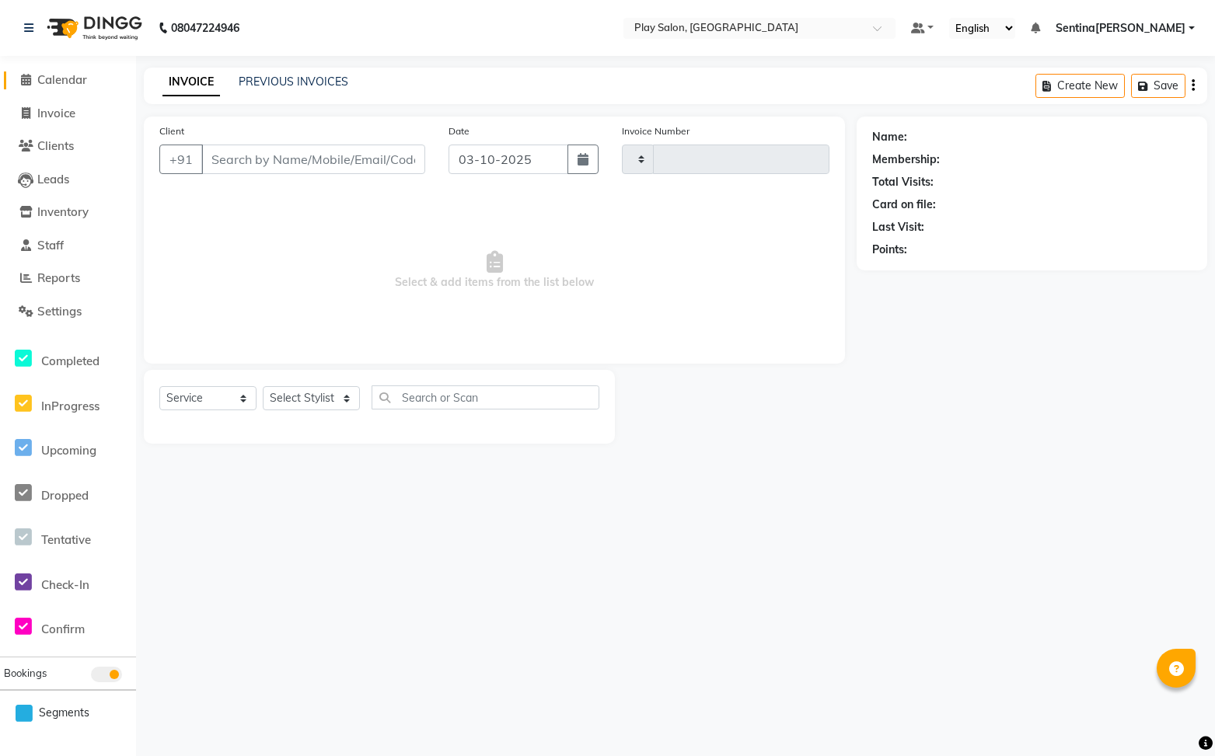
type input "0265"
select select "8961"
type input "8800231506"
select select "91864"
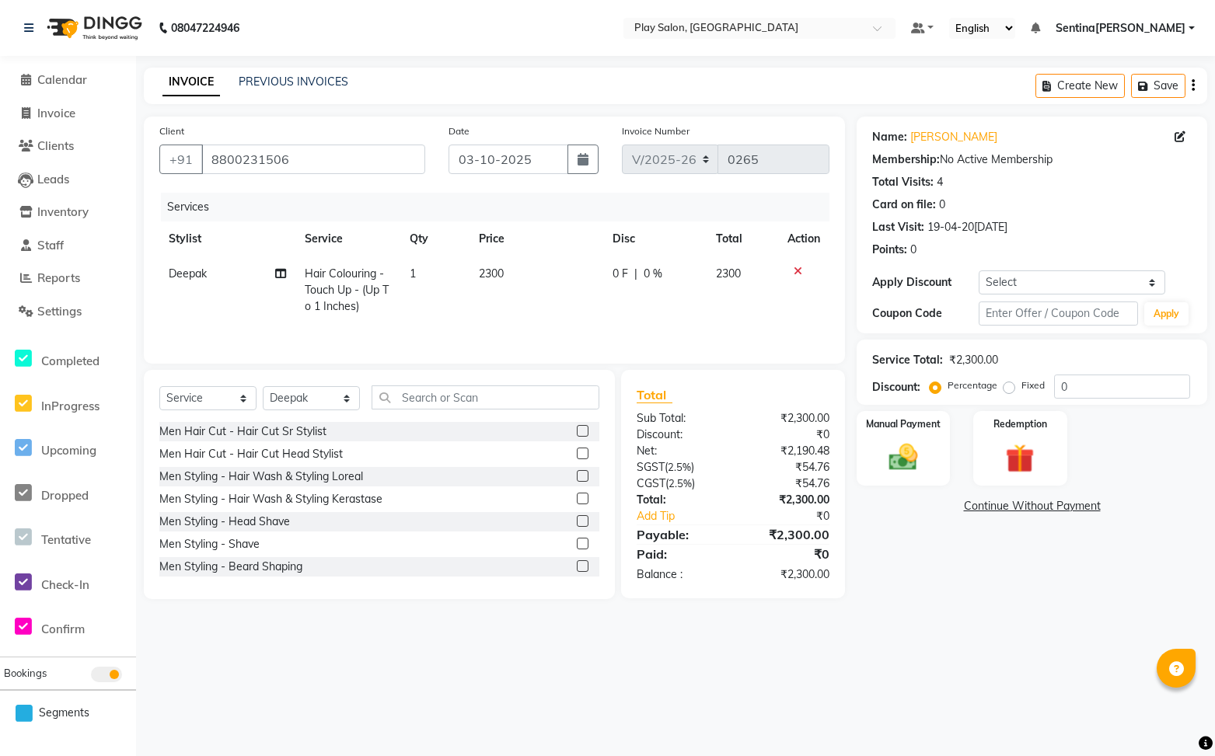
click at [504, 274] on span "2300" at bounding box center [491, 274] width 25 height 14
select select "91864"
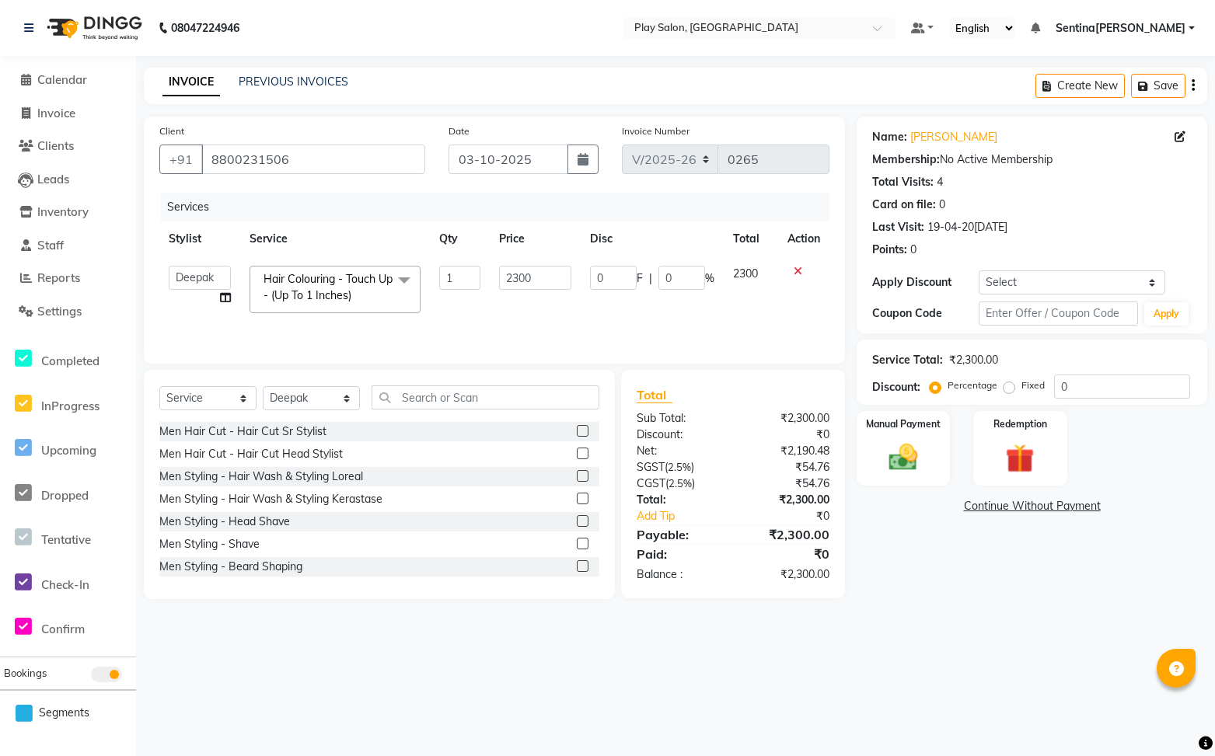
click at [400, 275] on span at bounding box center [404, 281] width 31 height 30
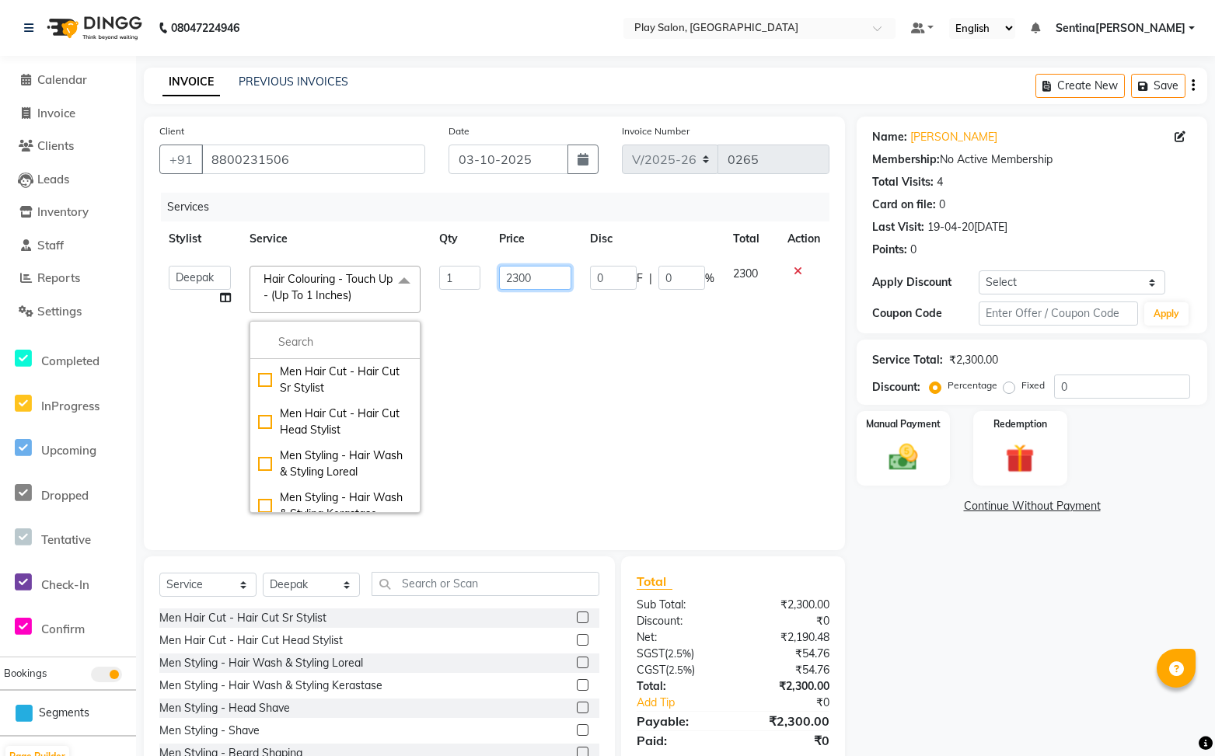
click at [546, 280] on input "2300" at bounding box center [535, 278] width 72 height 24
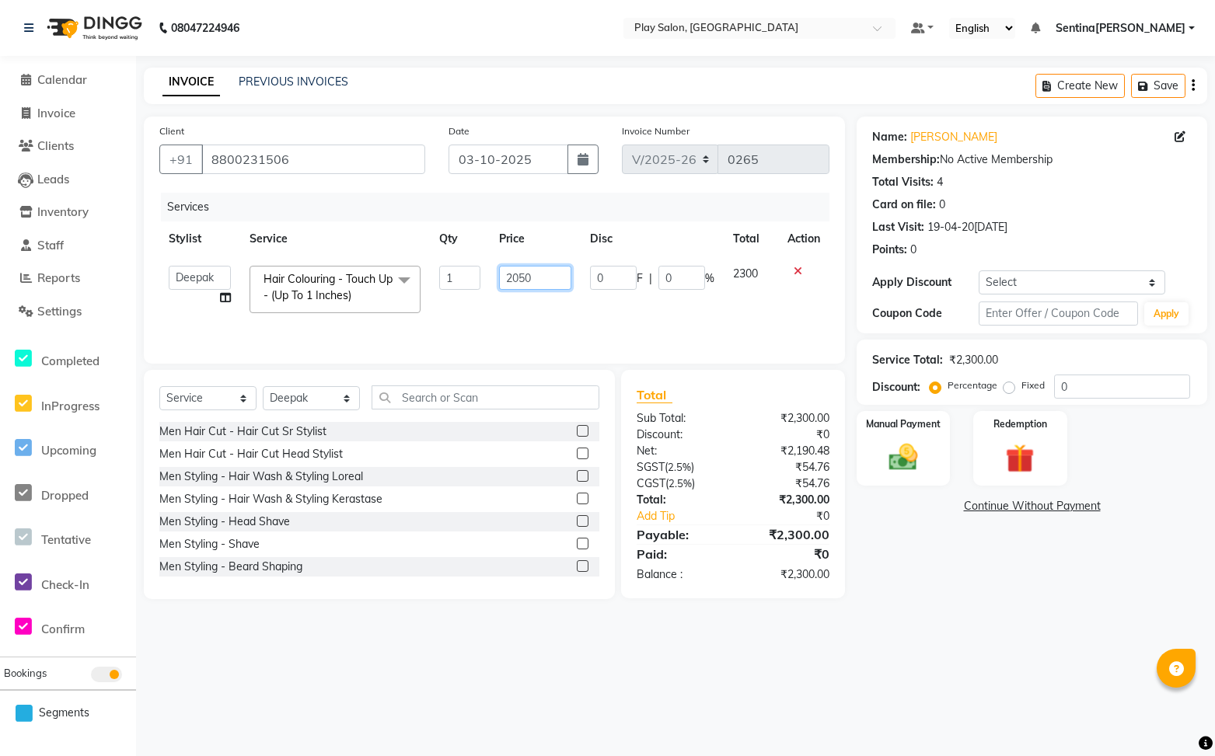
click at [542, 273] on input "2050" at bounding box center [535, 278] width 72 height 24
type input "2"
type input "2530"
click at [669, 326] on div "Services Stylist Service Qty Price Disc Total Action [PERSON_NAME] B [PERSON_NA…" at bounding box center [494, 270] width 670 height 155
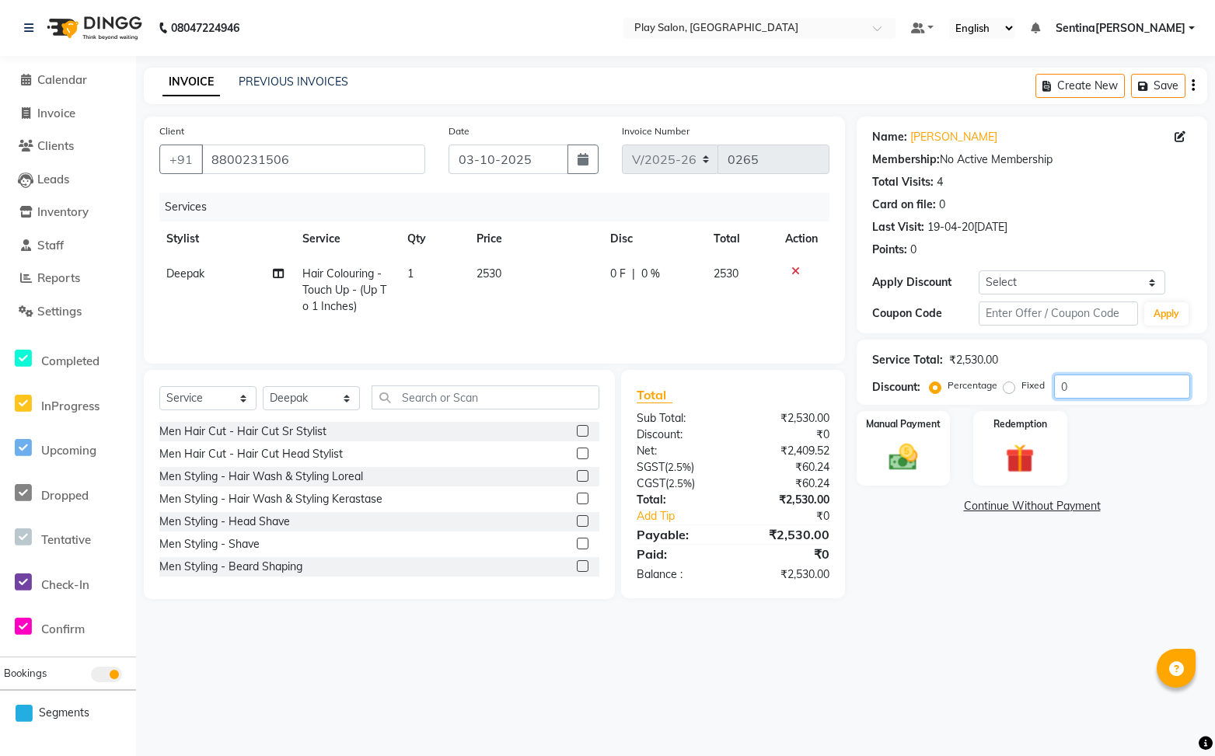
click at [1088, 385] on input "0" at bounding box center [1122, 387] width 136 height 24
type input "30"
click at [351, 291] on span "Hair Colouring - Touch Up - (Up To 1 Inches)" at bounding box center [344, 290] width 84 height 47
select select "91864"
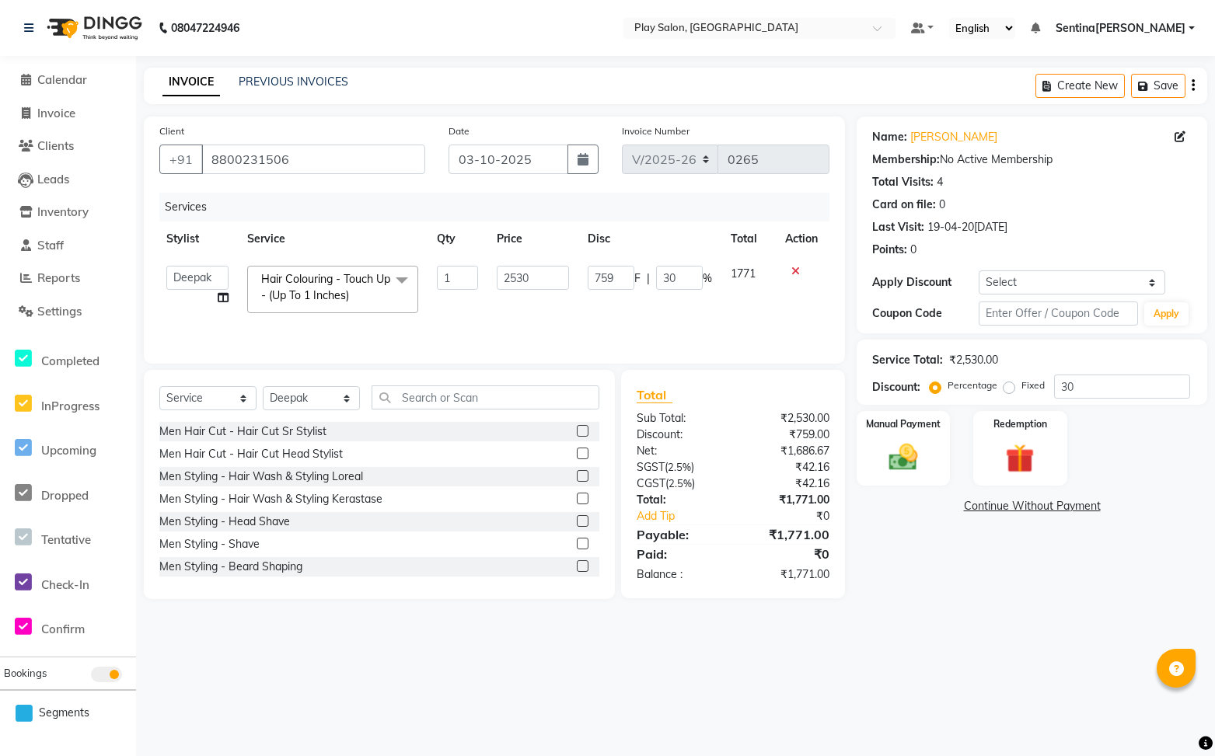
click at [399, 279] on span at bounding box center [401, 281] width 31 height 30
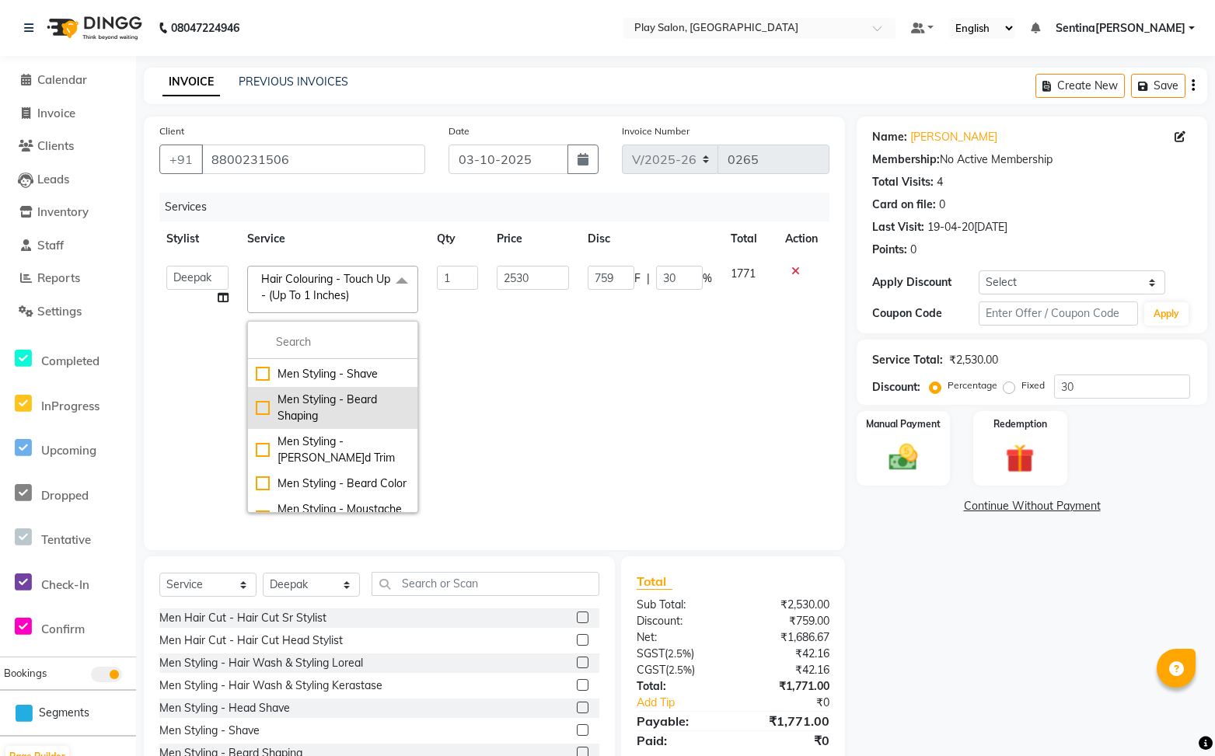
scroll to position [198, 0]
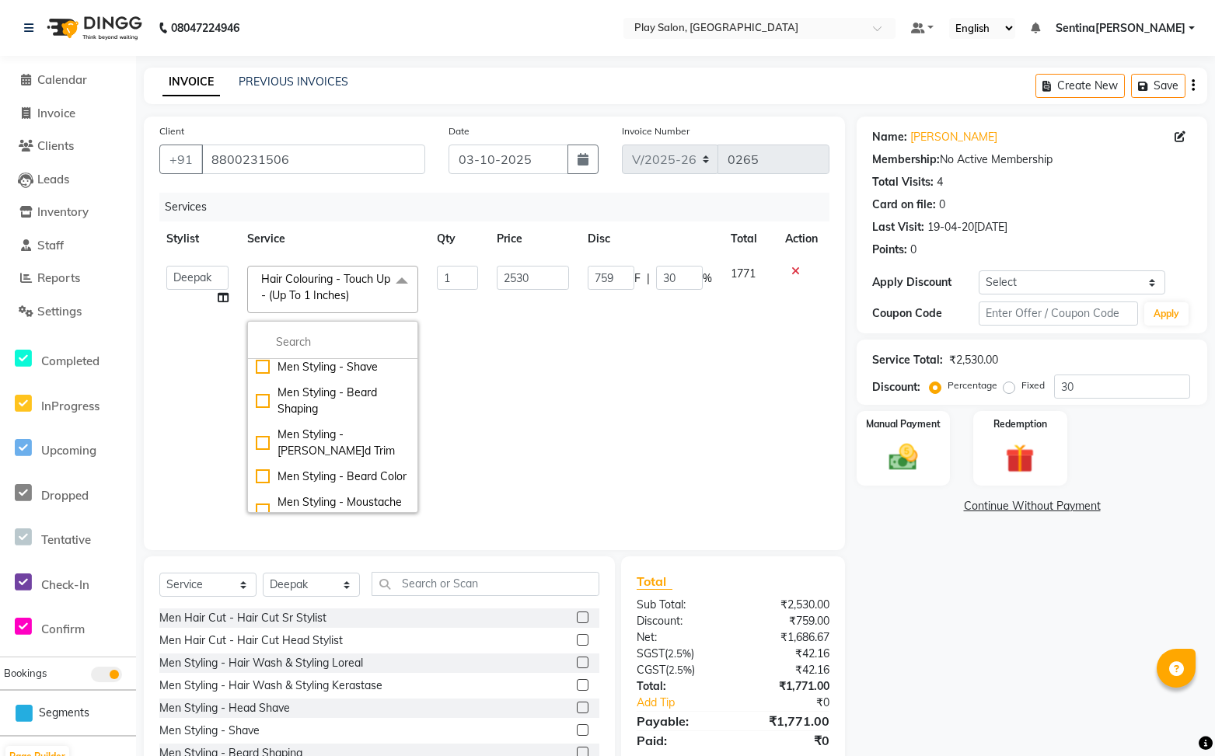
drag, startPoint x: 405, startPoint y: 279, endPoint x: 448, endPoint y: 597, distance: 320.8
click at [405, 279] on span at bounding box center [401, 281] width 31 height 30
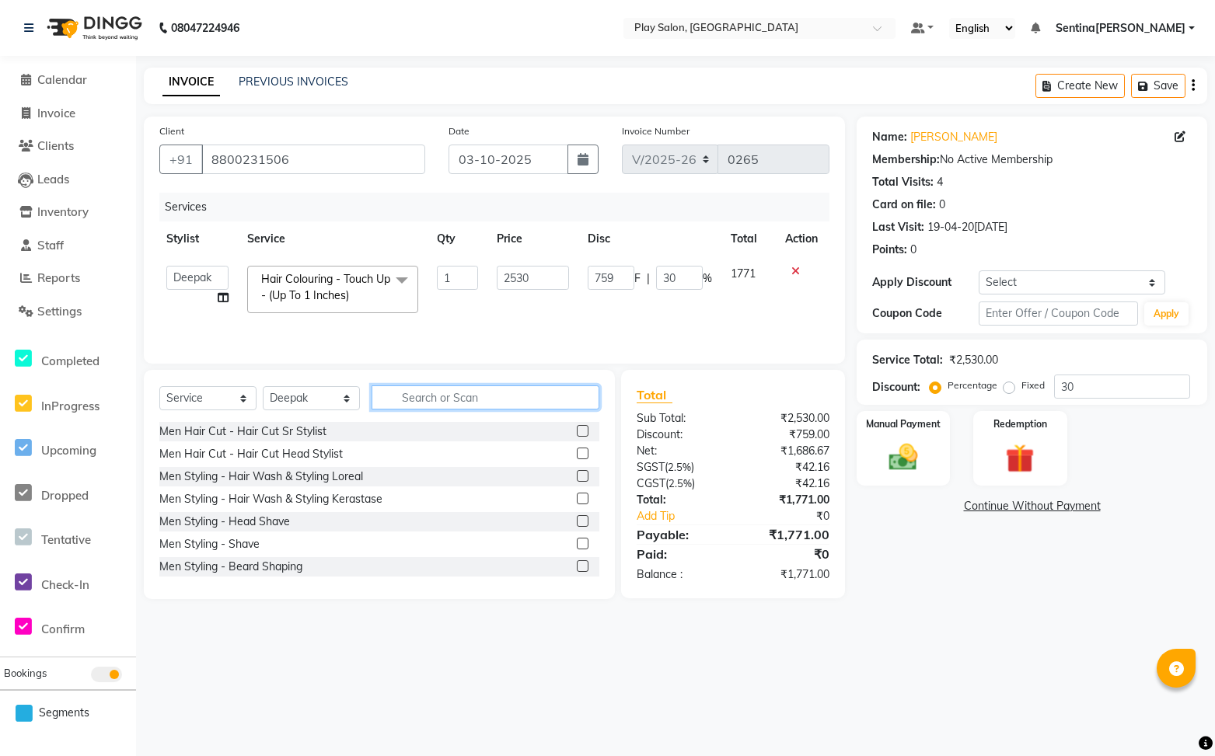
click at [463, 396] on input "text" at bounding box center [485, 397] width 228 height 24
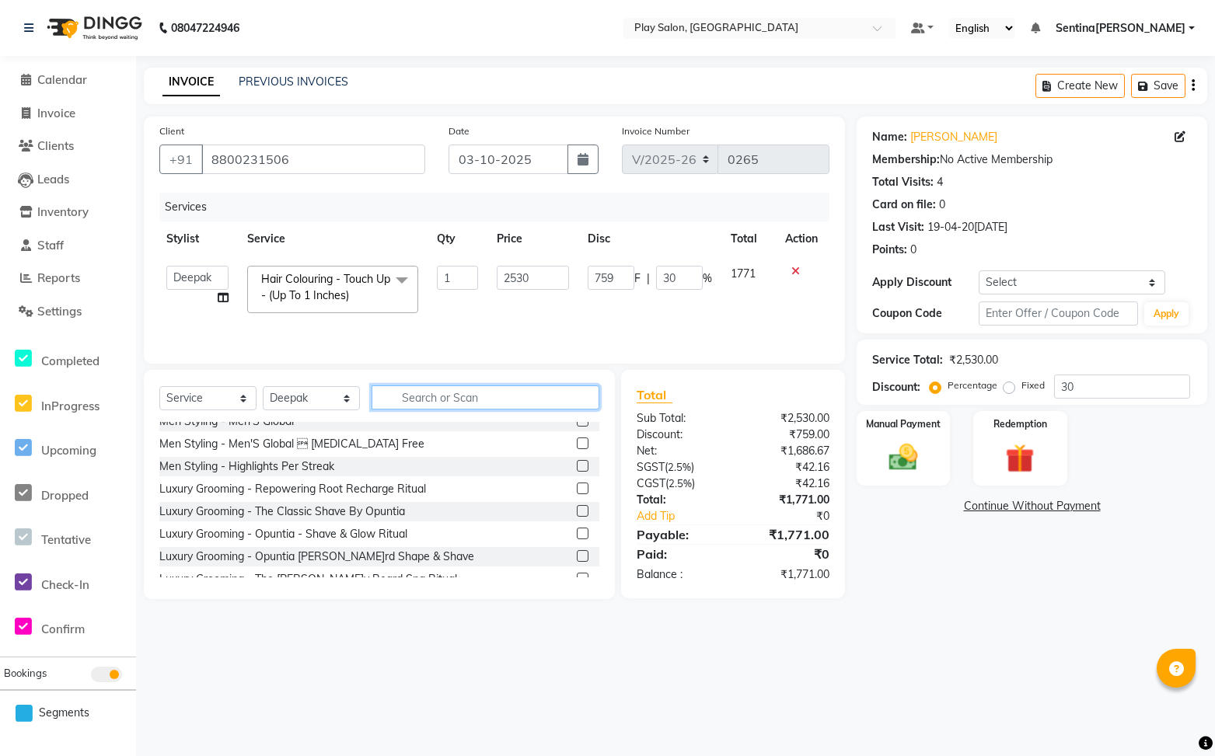
scroll to position [237, 0]
click at [583, 440] on label at bounding box center [583, 442] width 12 height 12
click at [583, 440] on input "checkbox" at bounding box center [582, 443] width 10 height 10
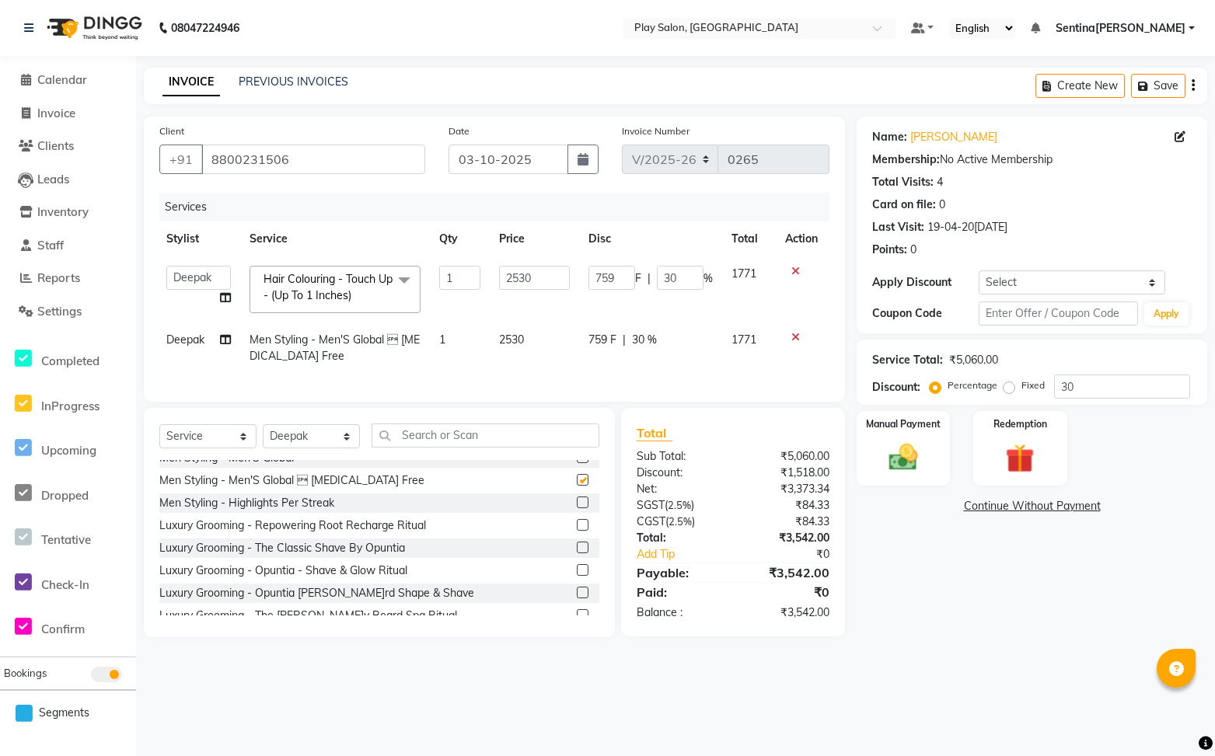
checkbox input "false"
click at [793, 274] on icon at bounding box center [795, 271] width 9 height 11
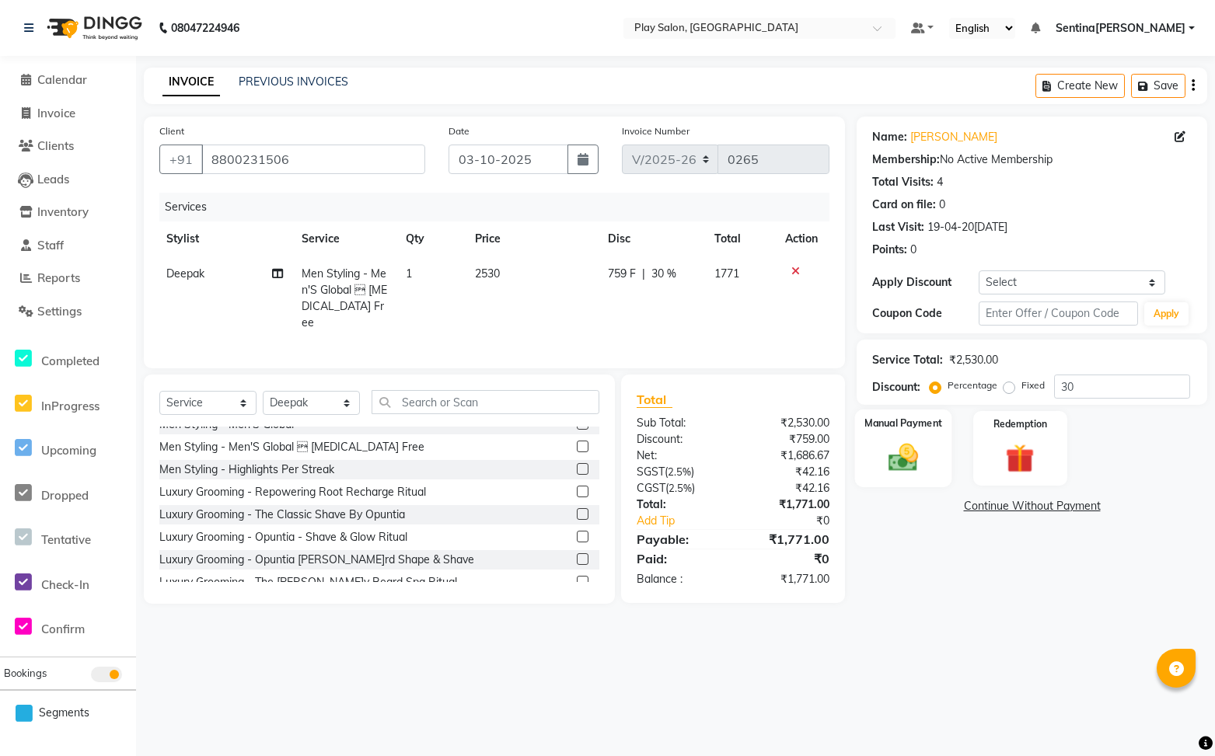
click at [904, 462] on img at bounding box center [903, 458] width 49 height 34
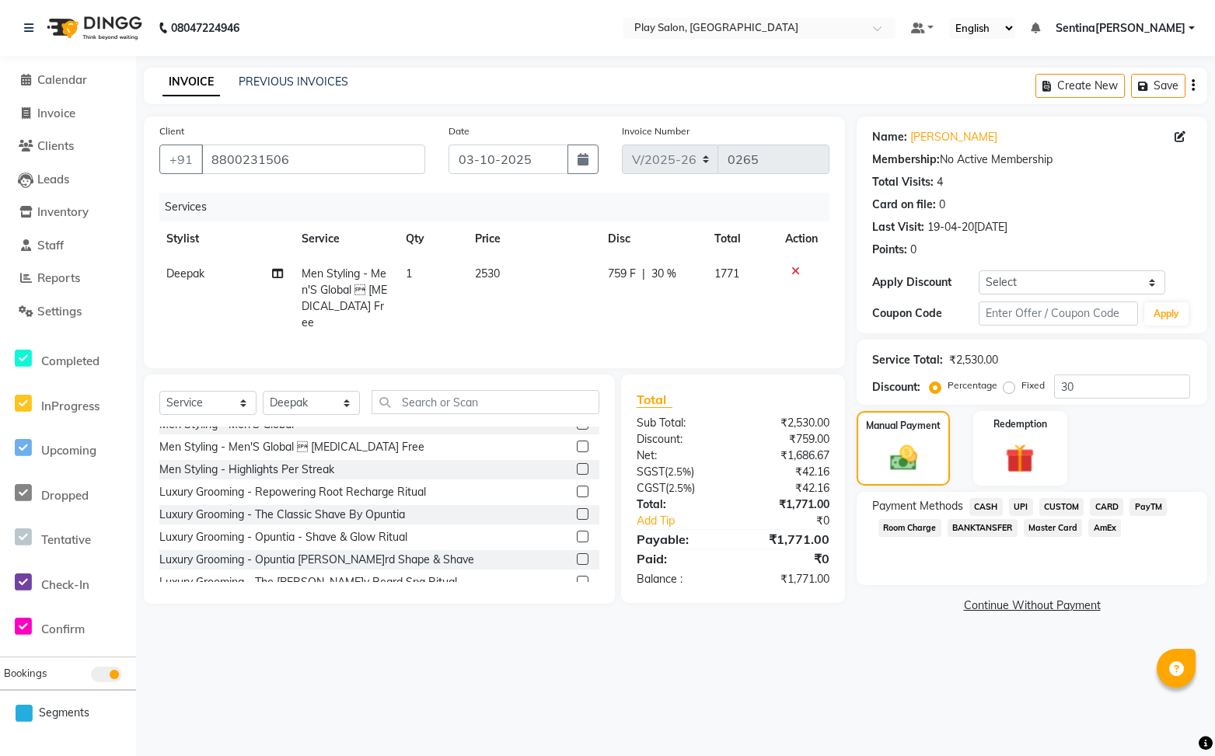
click at [1025, 507] on span "UPI" at bounding box center [1021, 507] width 24 height 18
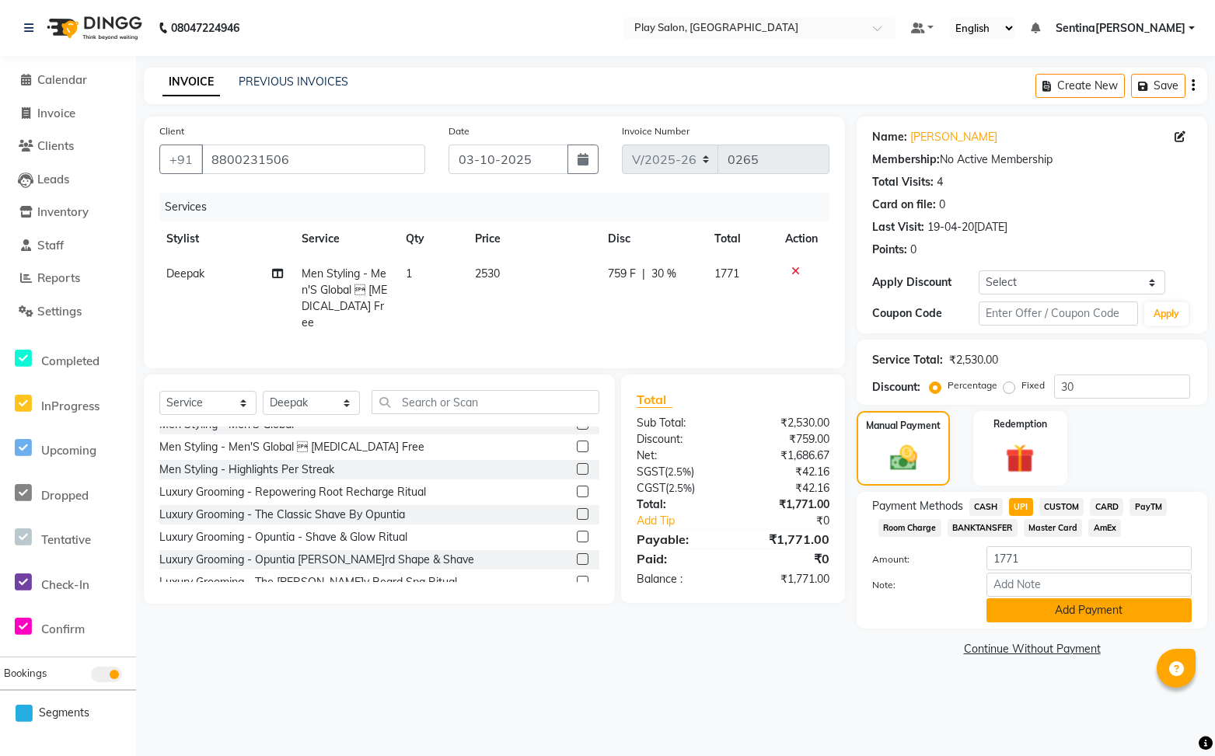
click at [1059, 605] on button "Add Payment" at bounding box center [1088, 610] width 205 height 24
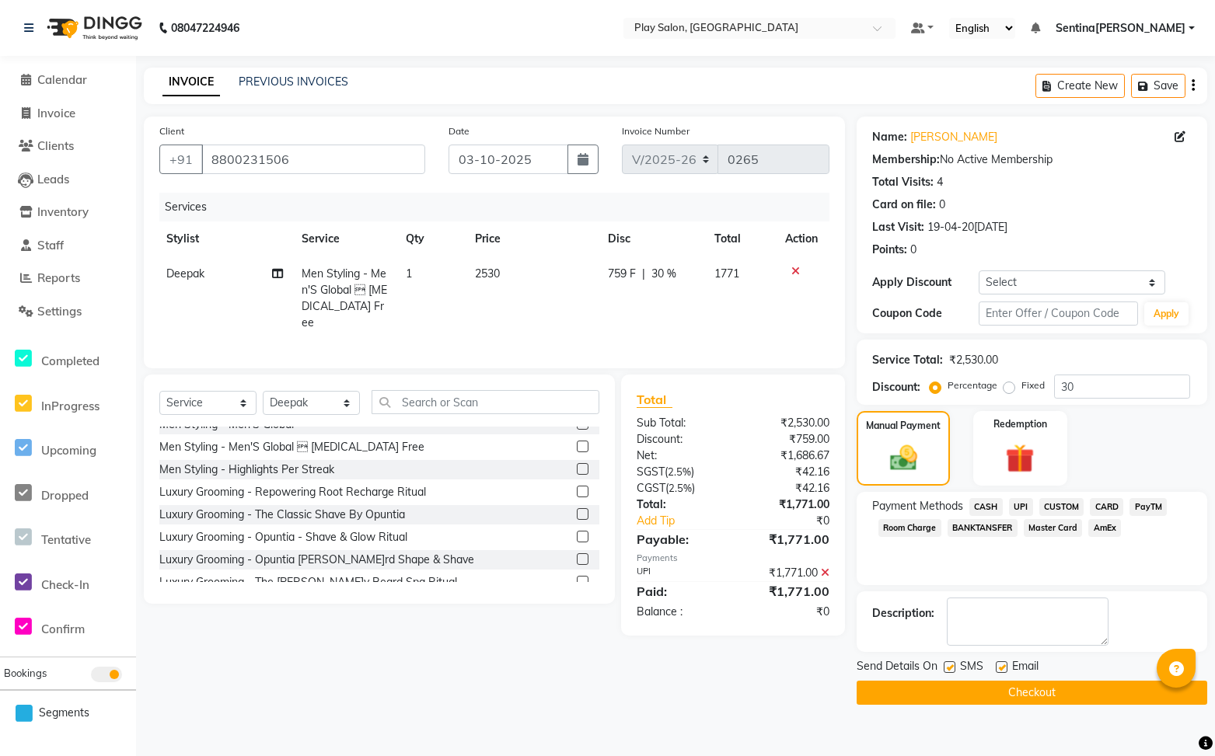
drag, startPoint x: 1020, startPoint y: 507, endPoint x: 1019, endPoint y: 701, distance: 193.5
click at [1020, 507] on span "UPI" at bounding box center [1021, 507] width 24 height 18
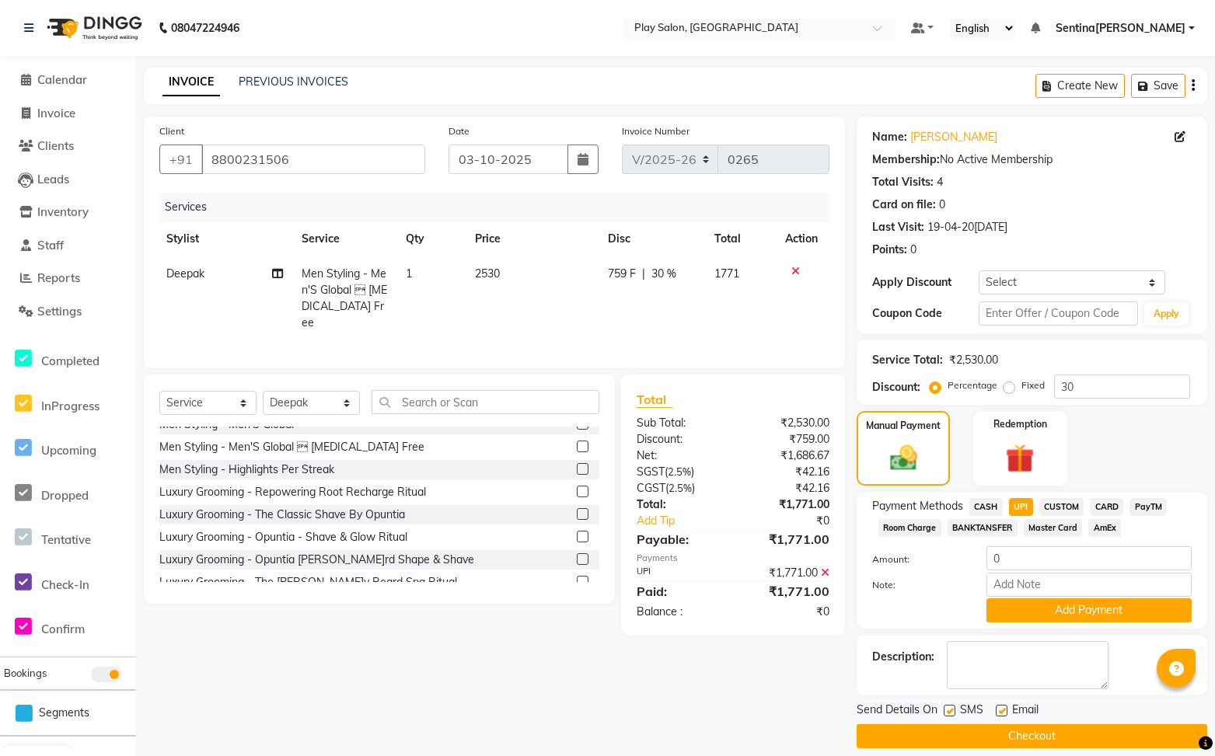
scroll to position [15, 0]
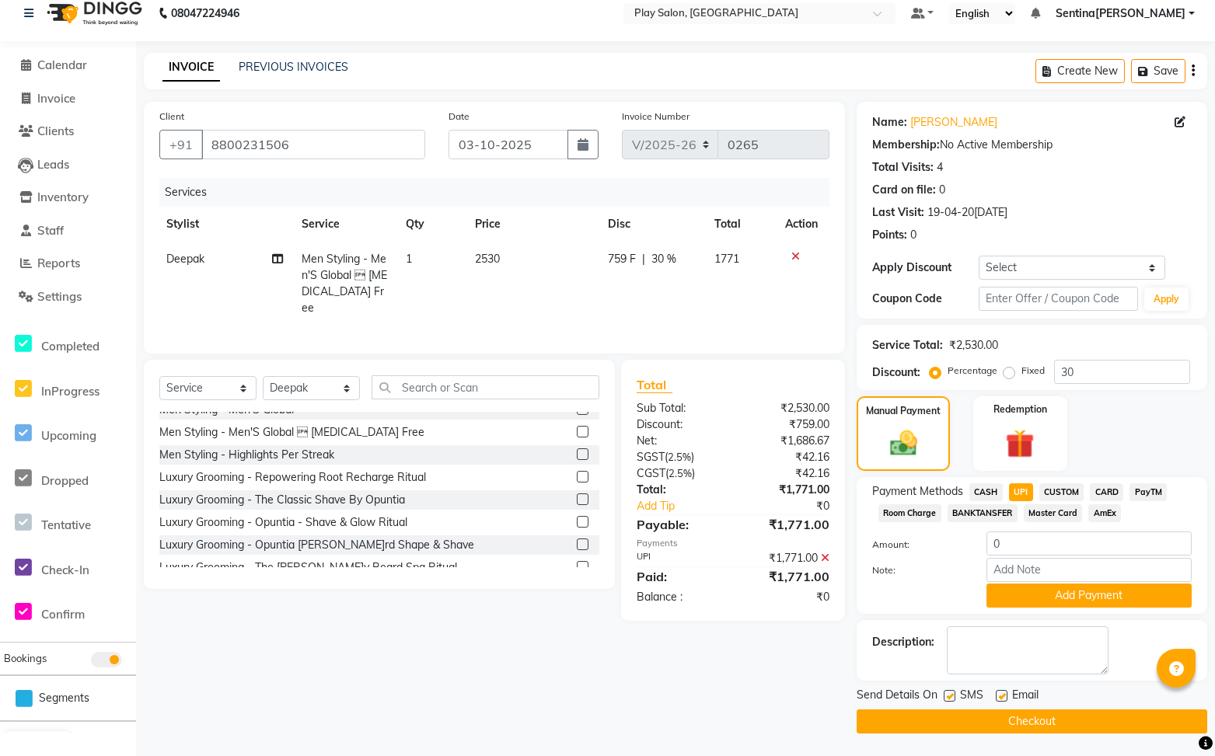
click at [1045, 720] on button "Checkout" at bounding box center [1031, 722] width 350 height 24
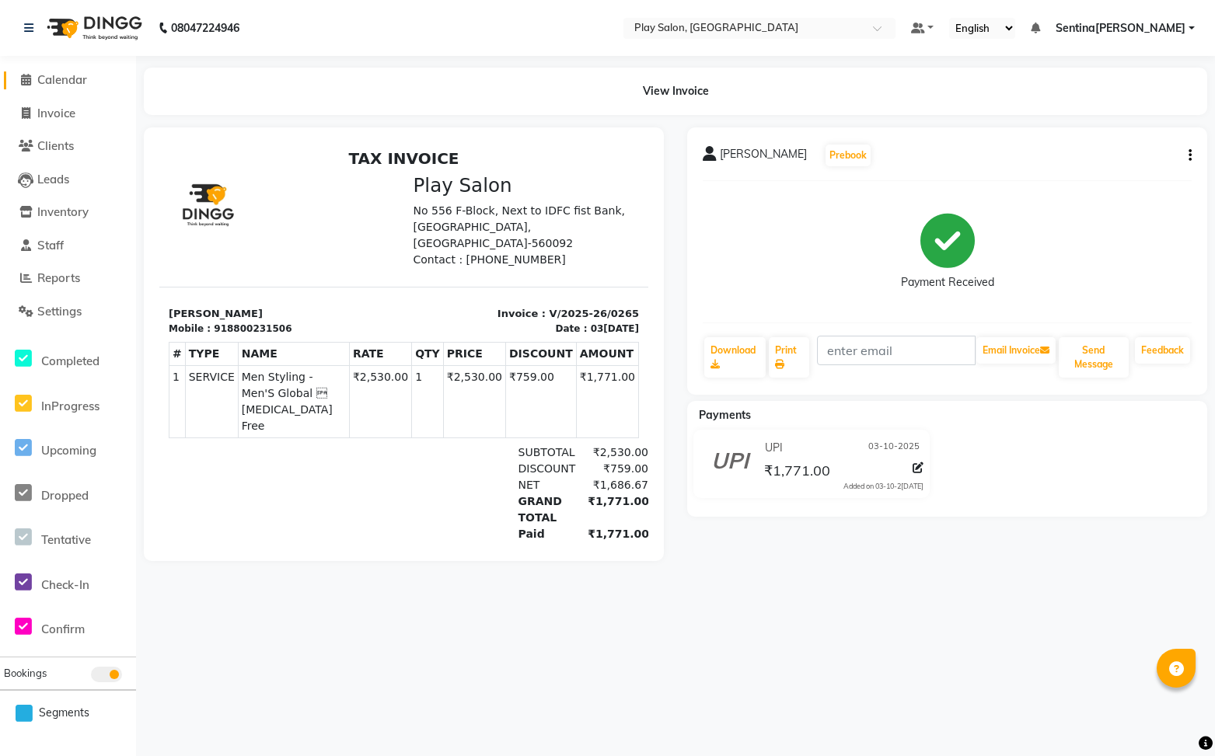
click at [68, 83] on span "Calendar" at bounding box center [62, 79] width 50 height 15
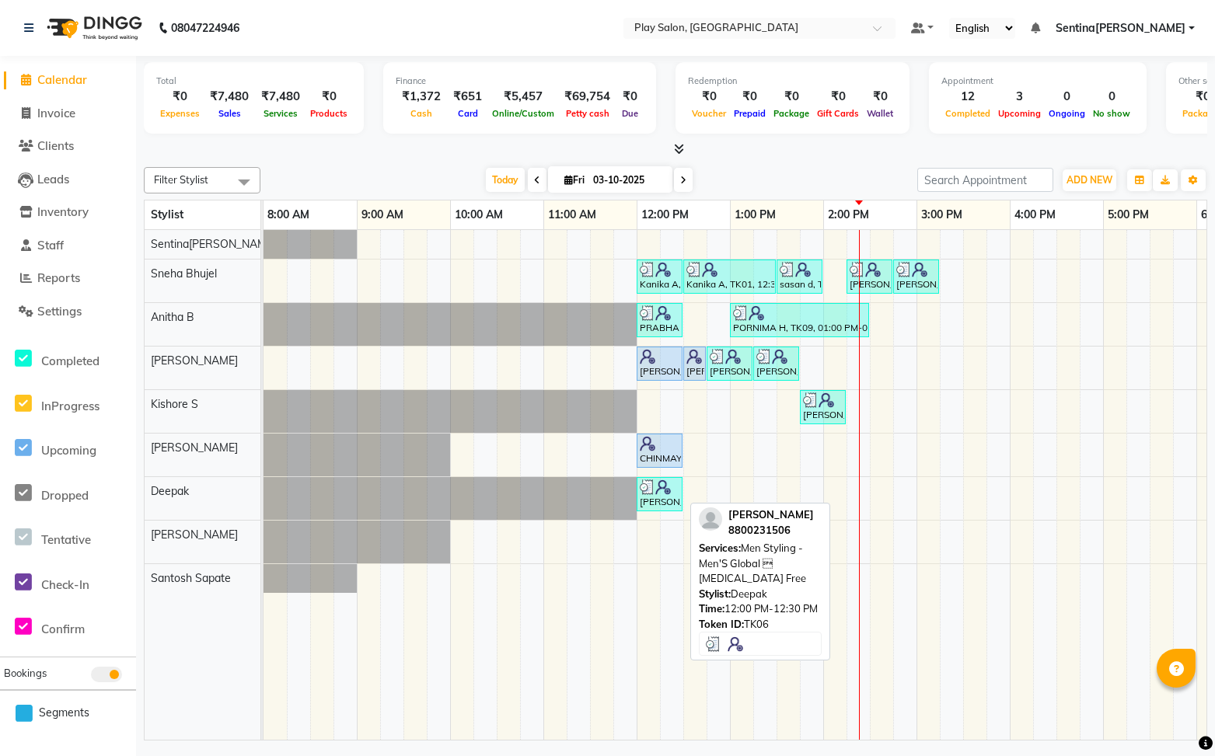
click at [644, 492] on img at bounding box center [648, 487] width 16 height 16
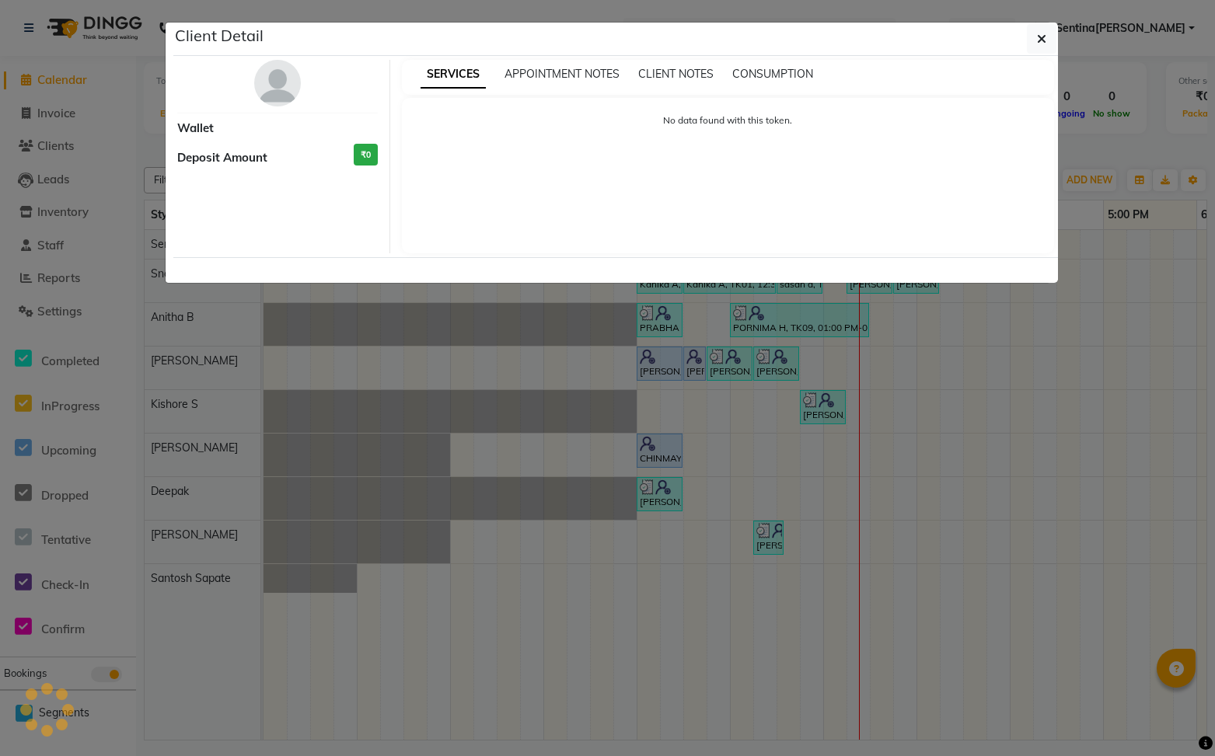
select select "3"
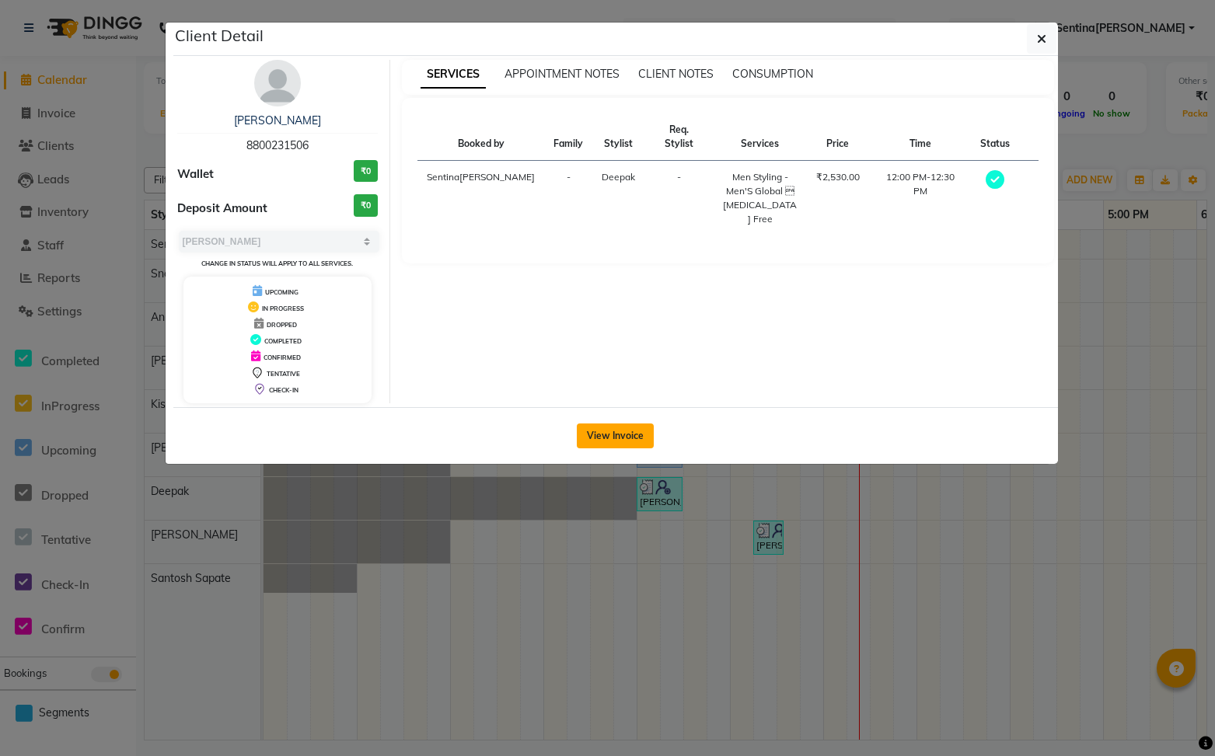
click at [625, 439] on button "View Invoice" at bounding box center [615, 436] width 77 height 25
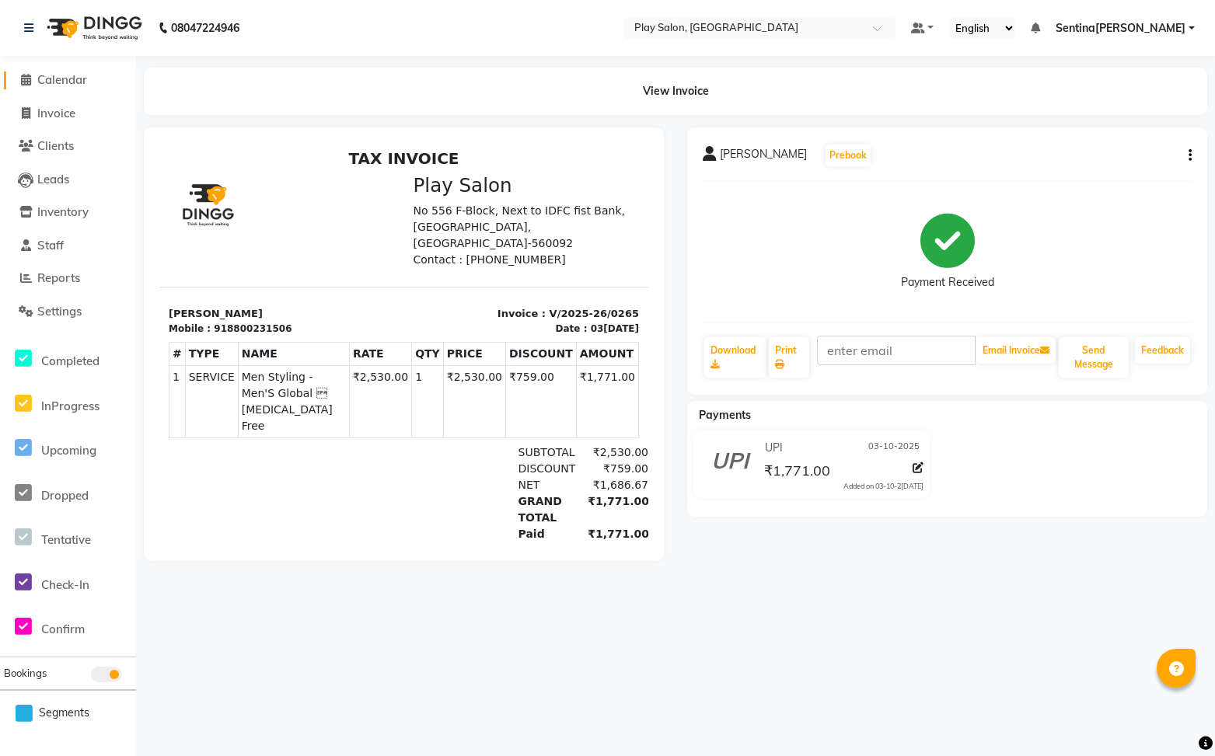
click at [75, 77] on span "Calendar" at bounding box center [62, 79] width 50 height 15
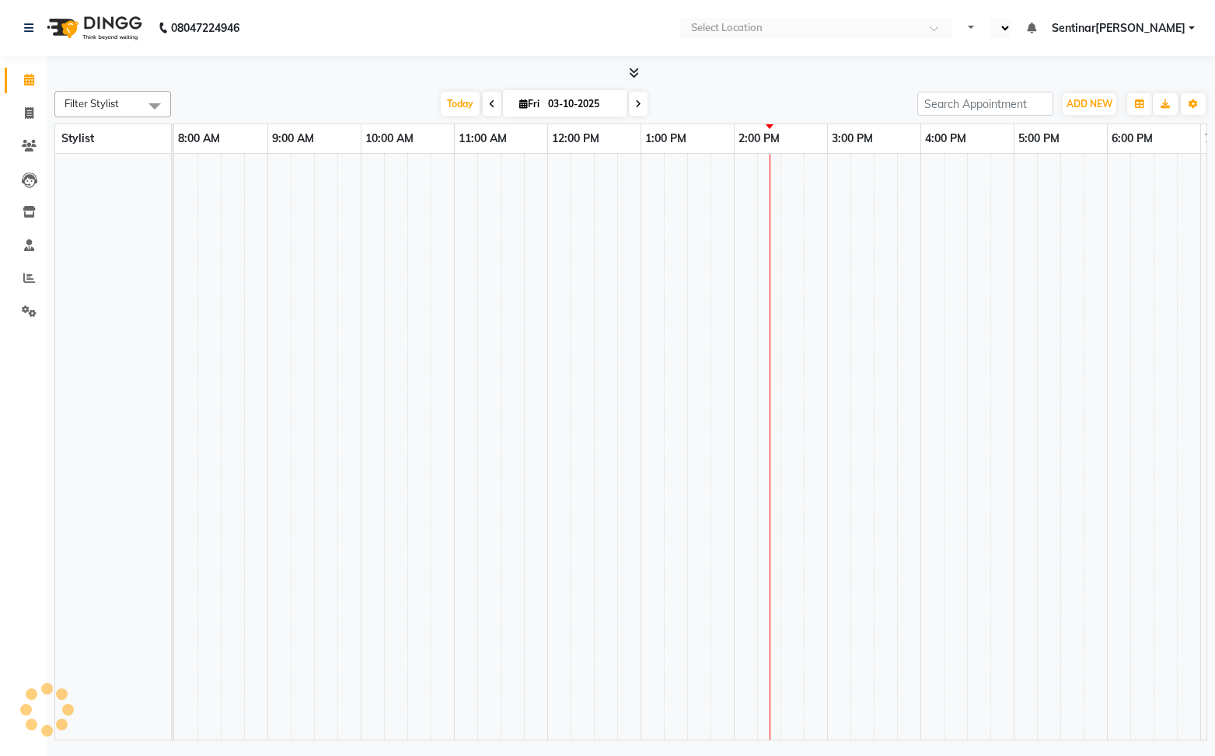
select select "en"
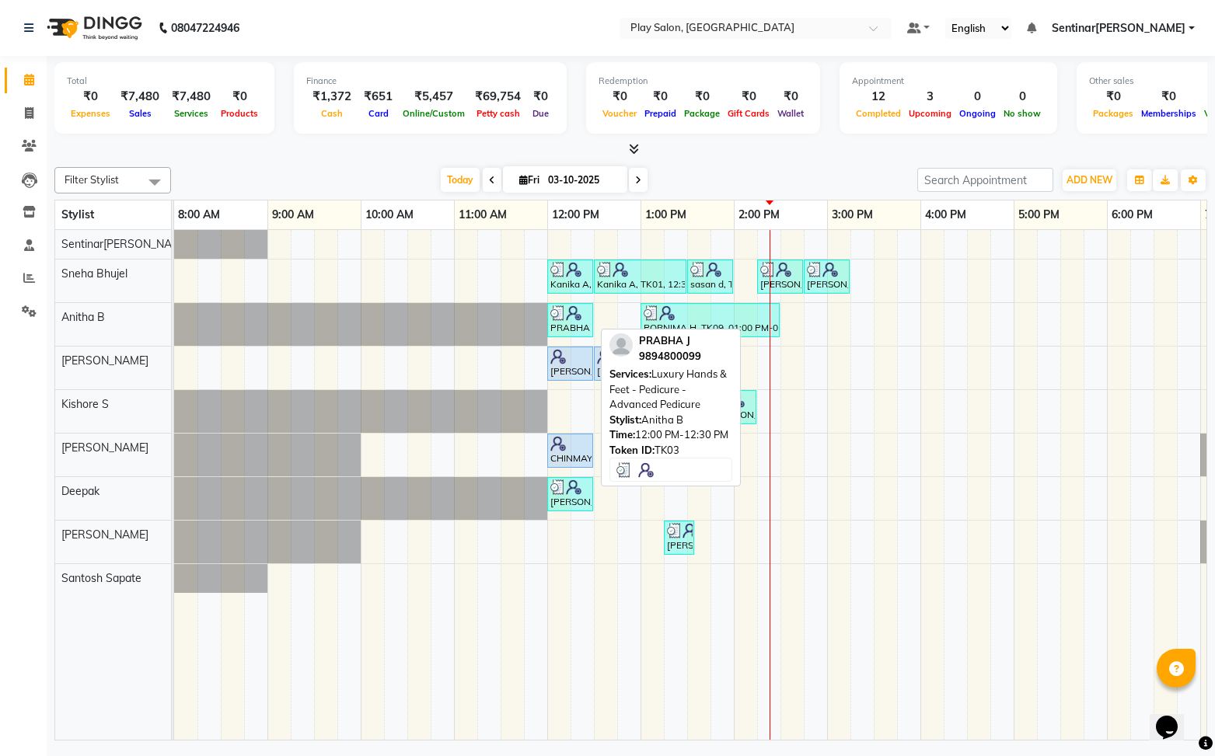
click at [554, 315] on img at bounding box center [558, 313] width 16 height 16
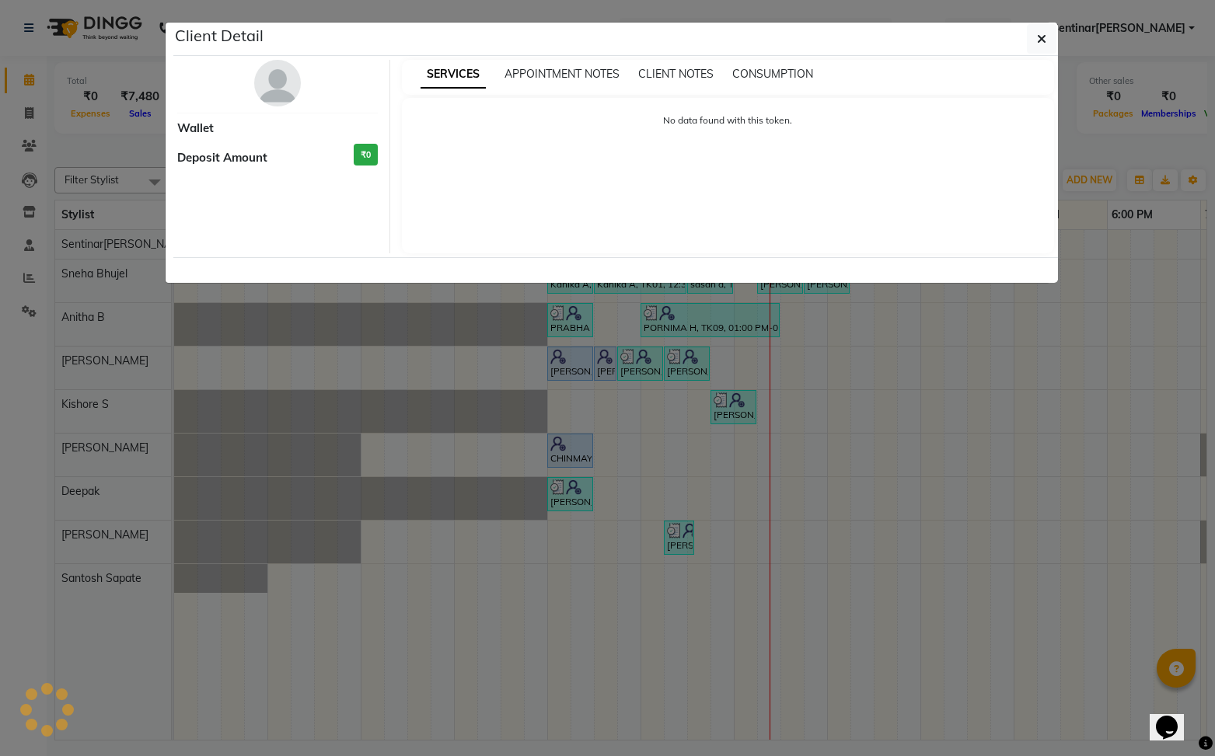
select select "3"
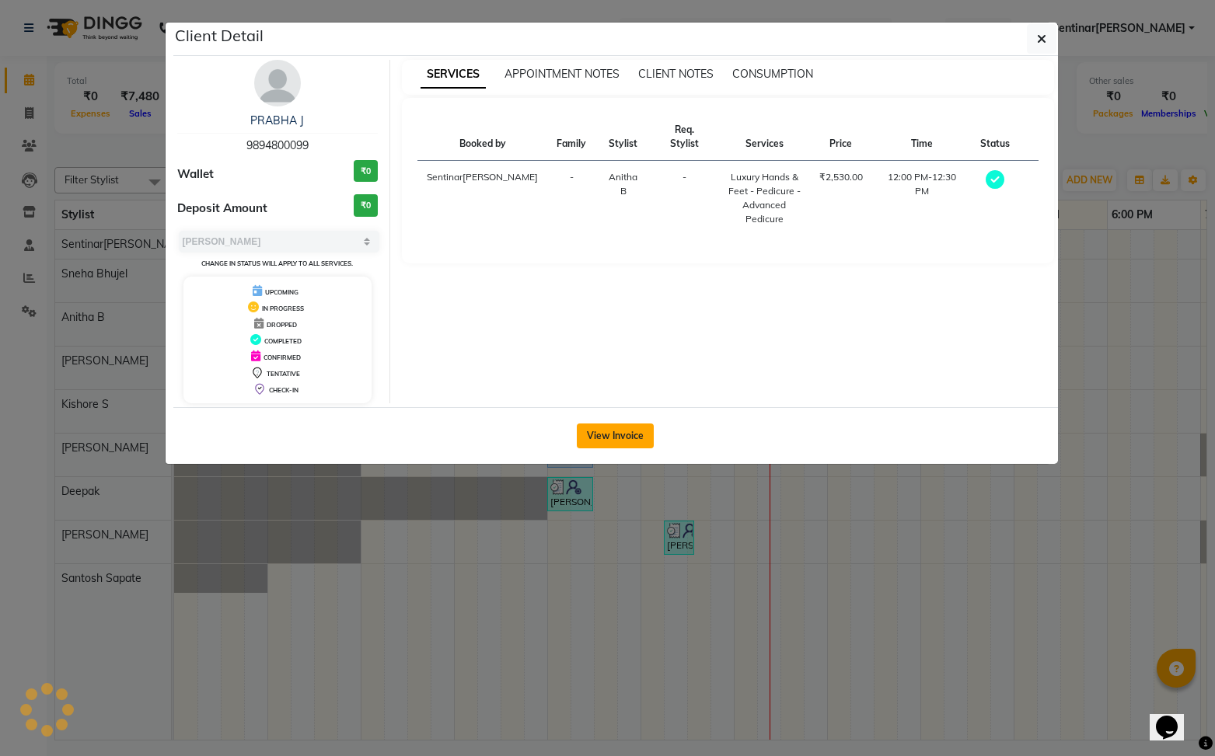
click at [615, 426] on button "View Invoice" at bounding box center [615, 436] width 77 height 25
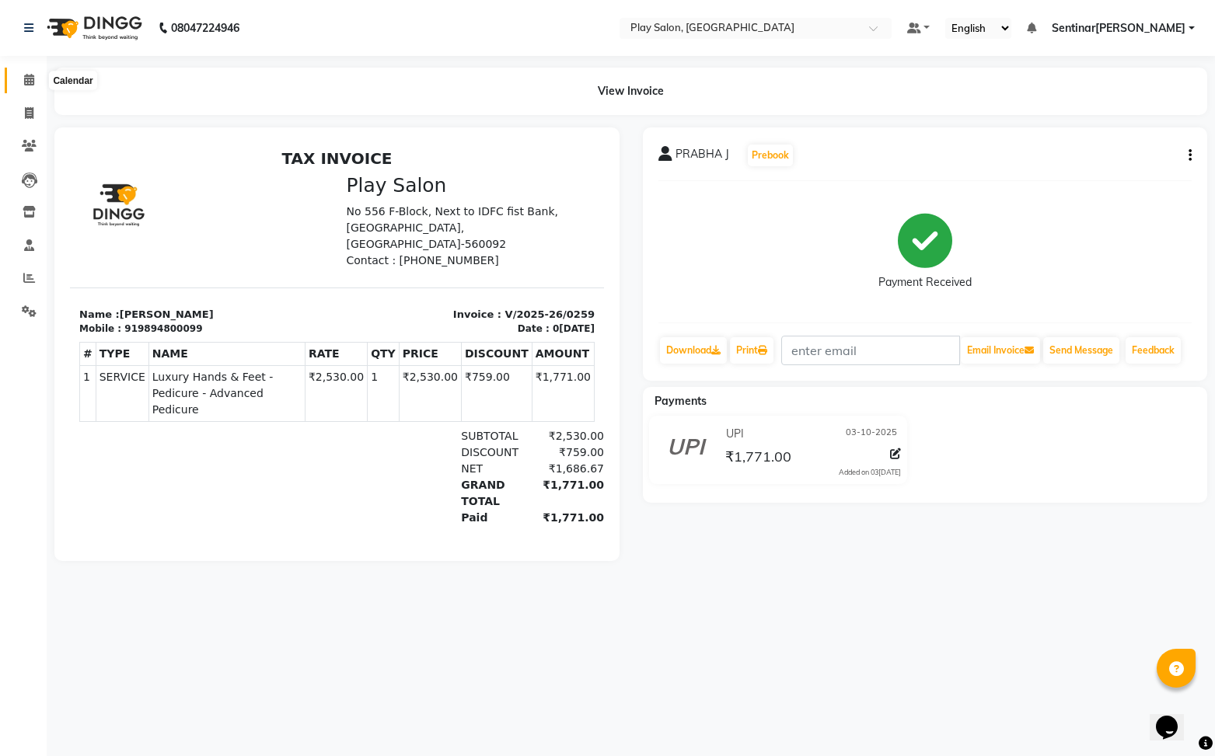
click at [21, 78] on span at bounding box center [29, 80] width 27 height 18
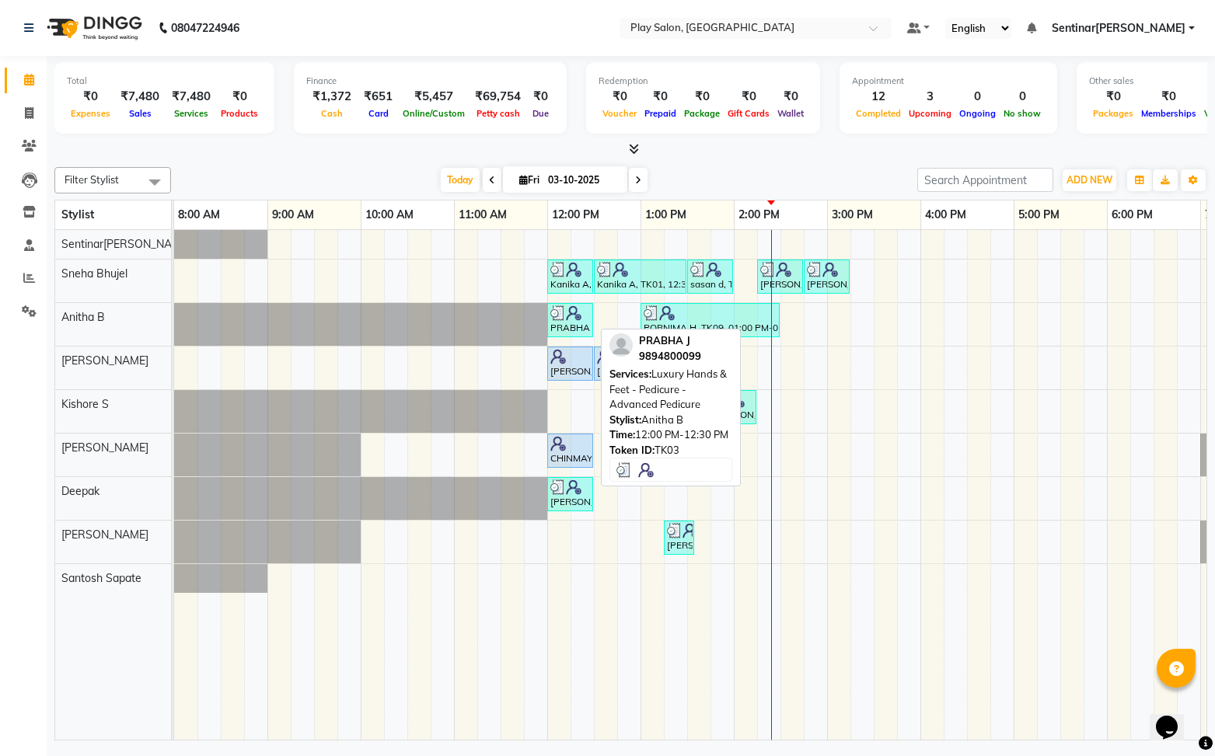
scroll to position [0, 1]
click at [579, 318] on img at bounding box center [573, 313] width 16 height 16
select select "3"
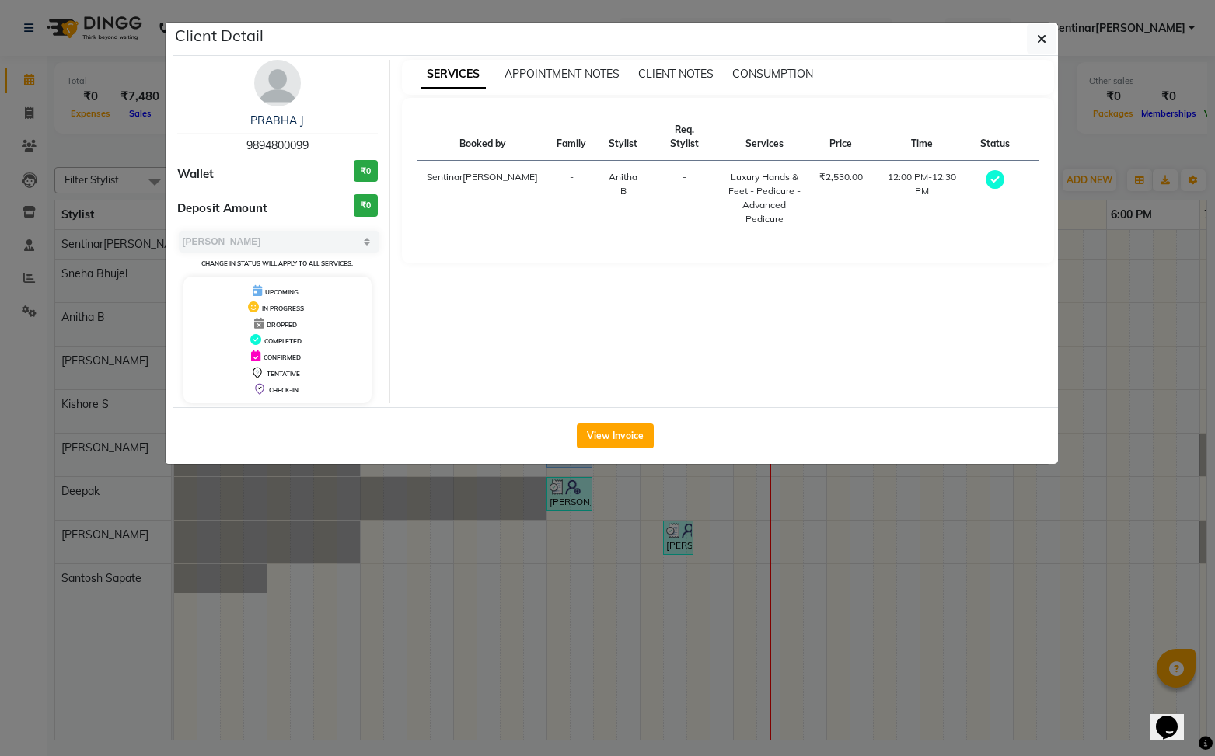
click at [594, 435] on button "View Invoice" at bounding box center [615, 436] width 77 height 25
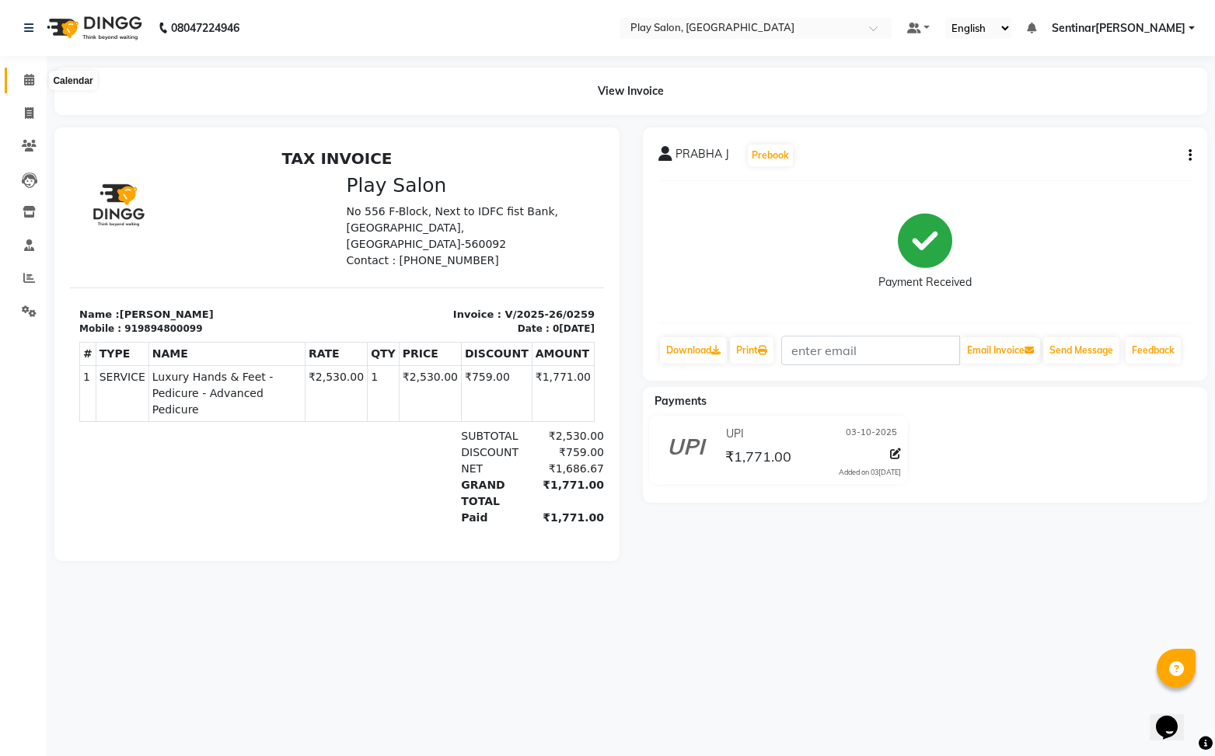
click at [32, 80] on icon at bounding box center [29, 80] width 10 height 12
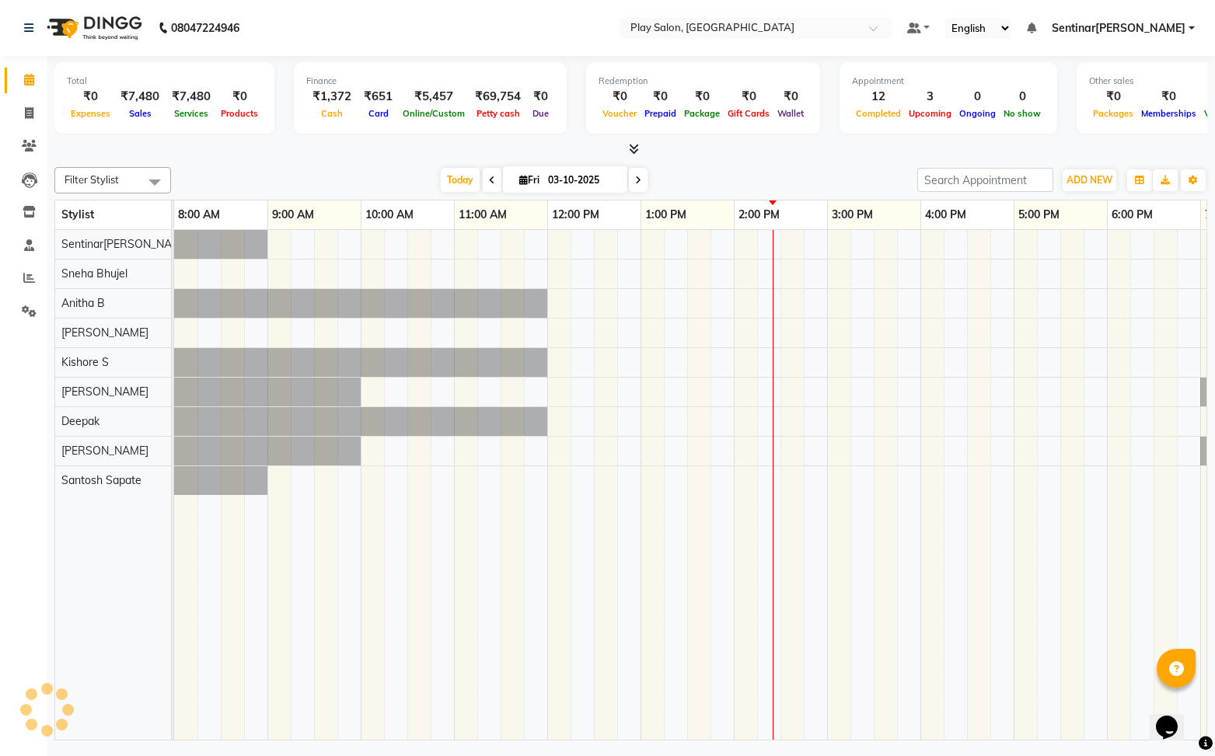
scroll to position [0, 180]
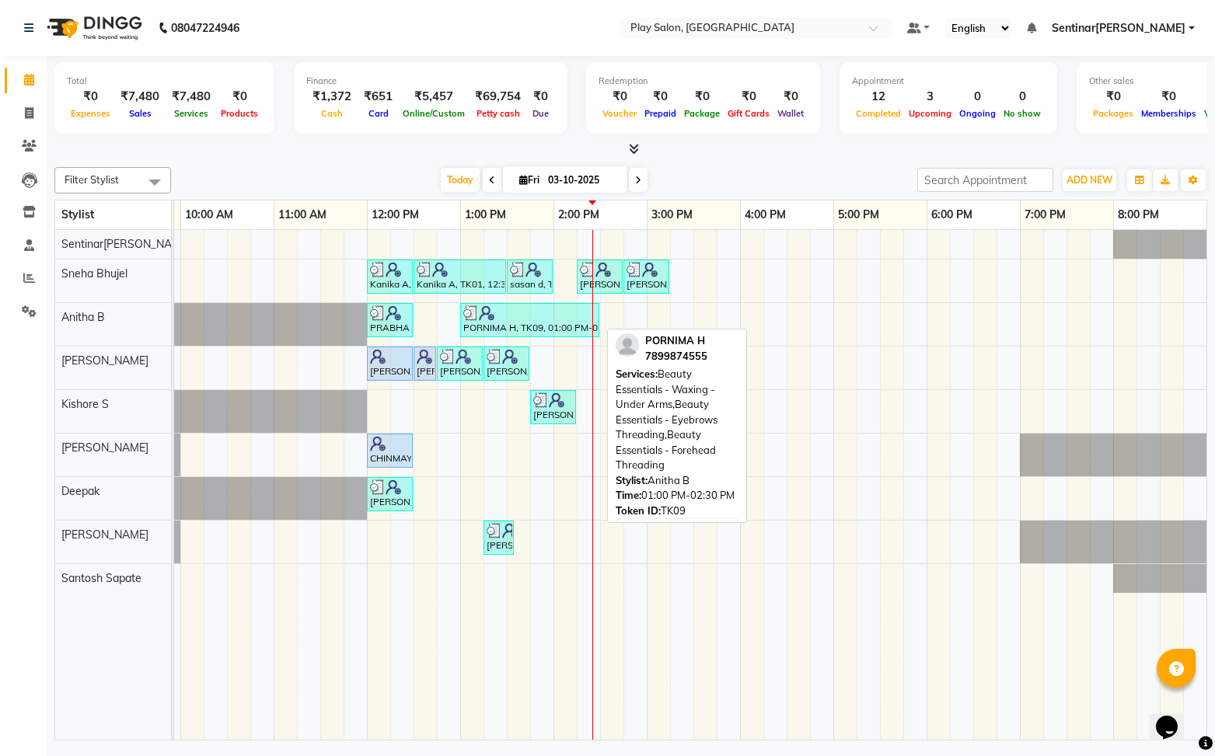
click at [479, 319] on img at bounding box center [487, 313] width 16 height 16
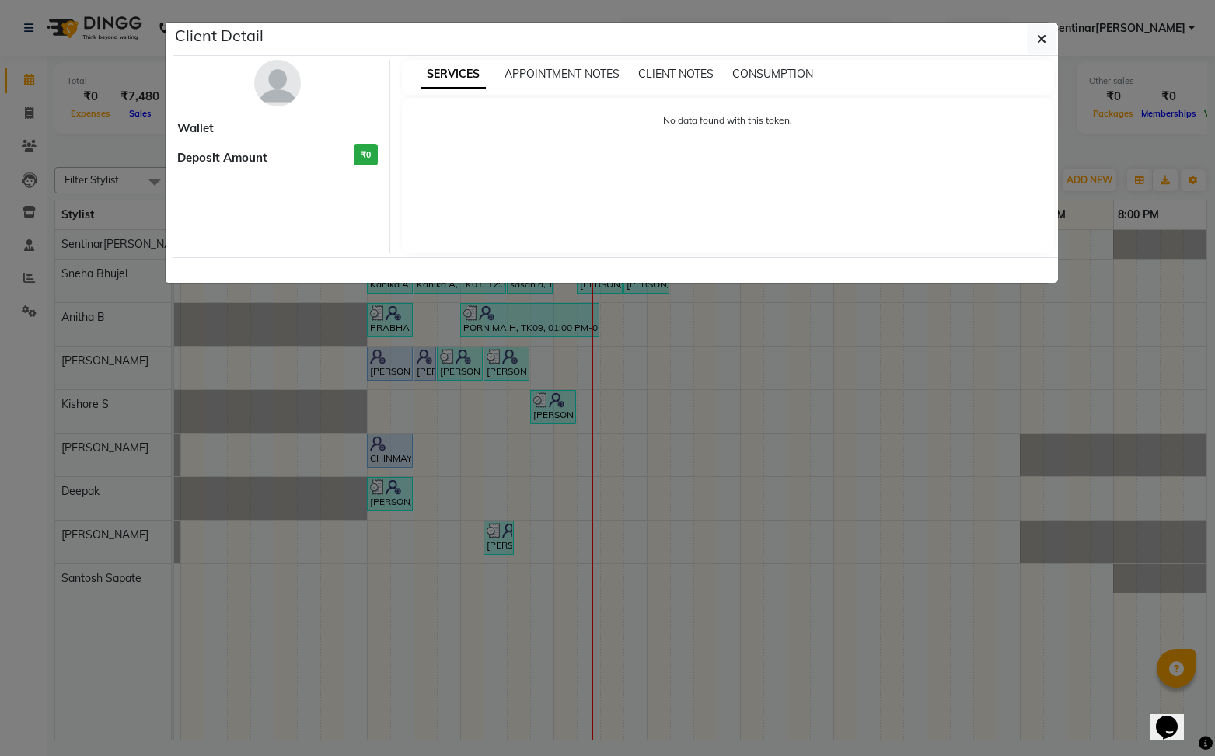
select select "3"
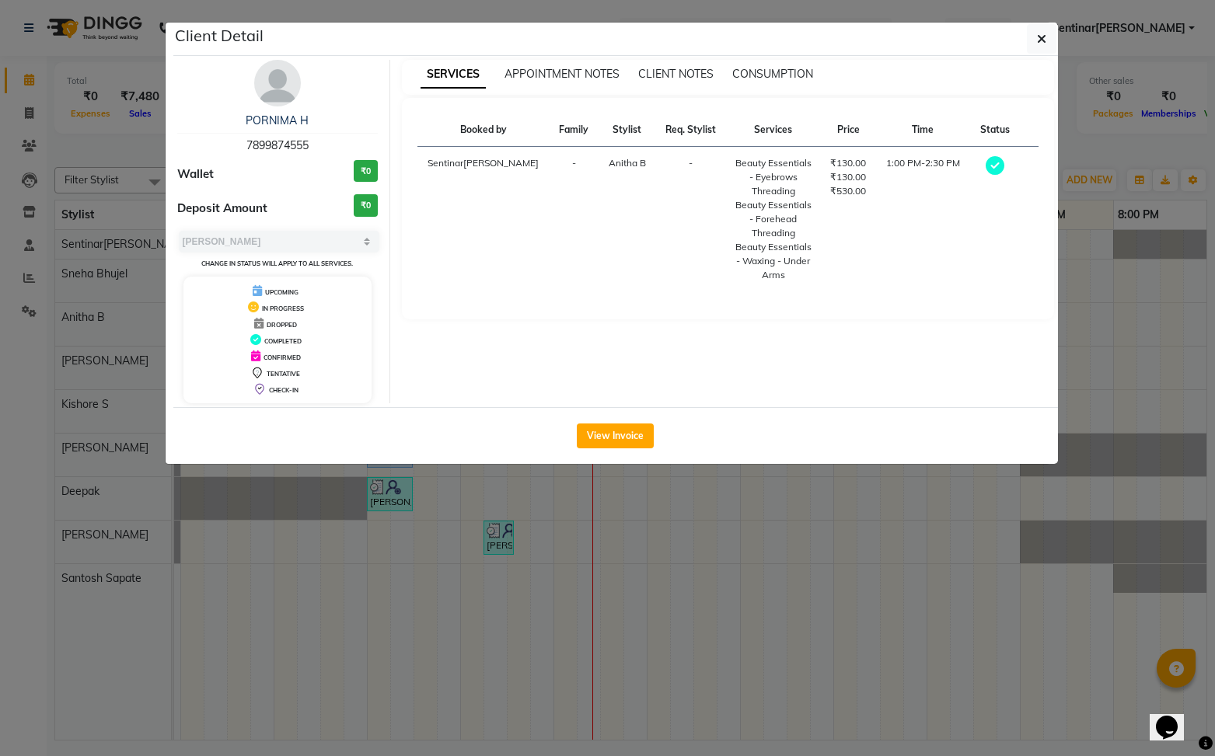
click at [614, 427] on button "View Invoice" at bounding box center [615, 436] width 77 height 25
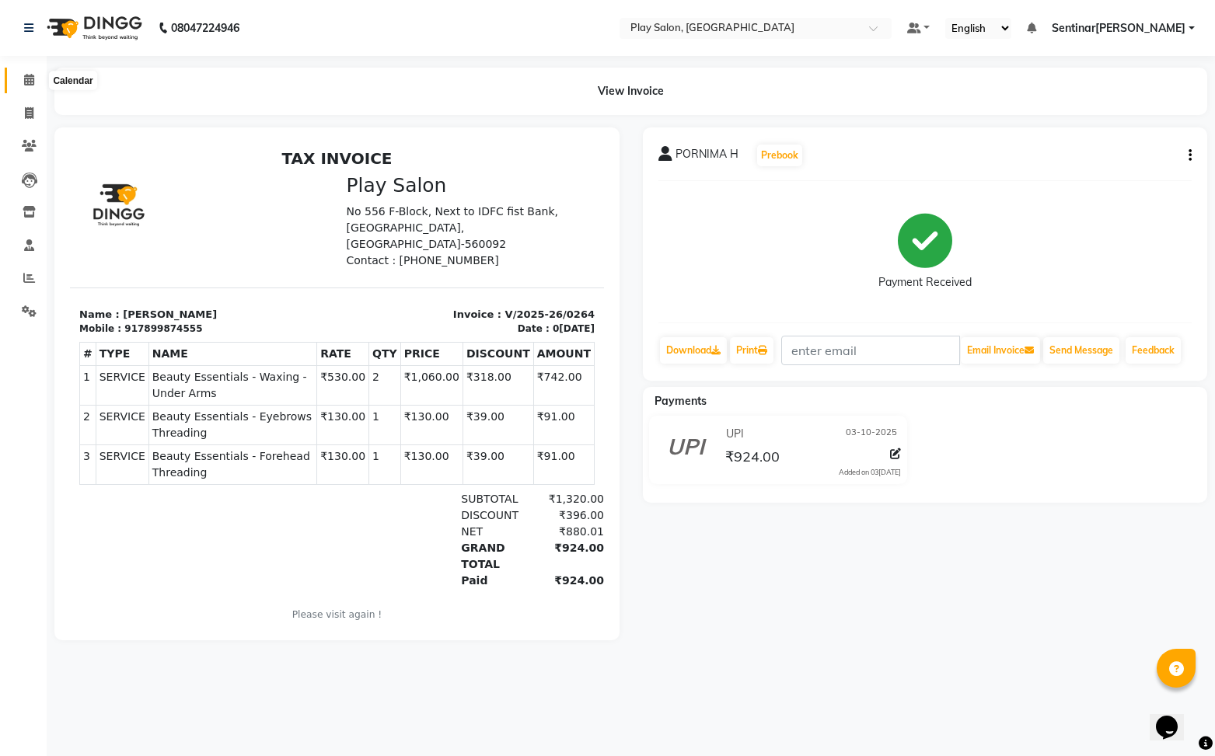
click at [21, 75] on span at bounding box center [29, 80] width 27 height 18
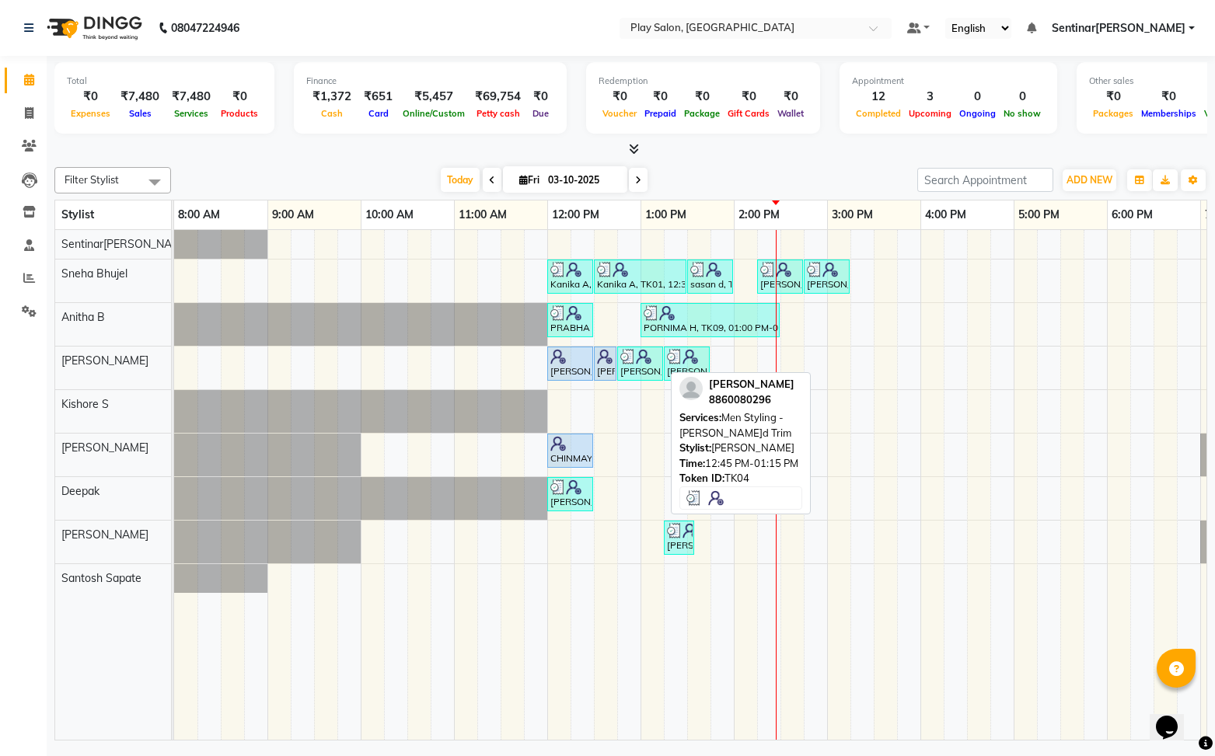
click at [643, 369] on div "[PERSON_NAME], TK04, 12:45 PM-01:15 PM, Men Styling [PERSON_NAME]rd Trim" at bounding box center [640, 364] width 43 height 30
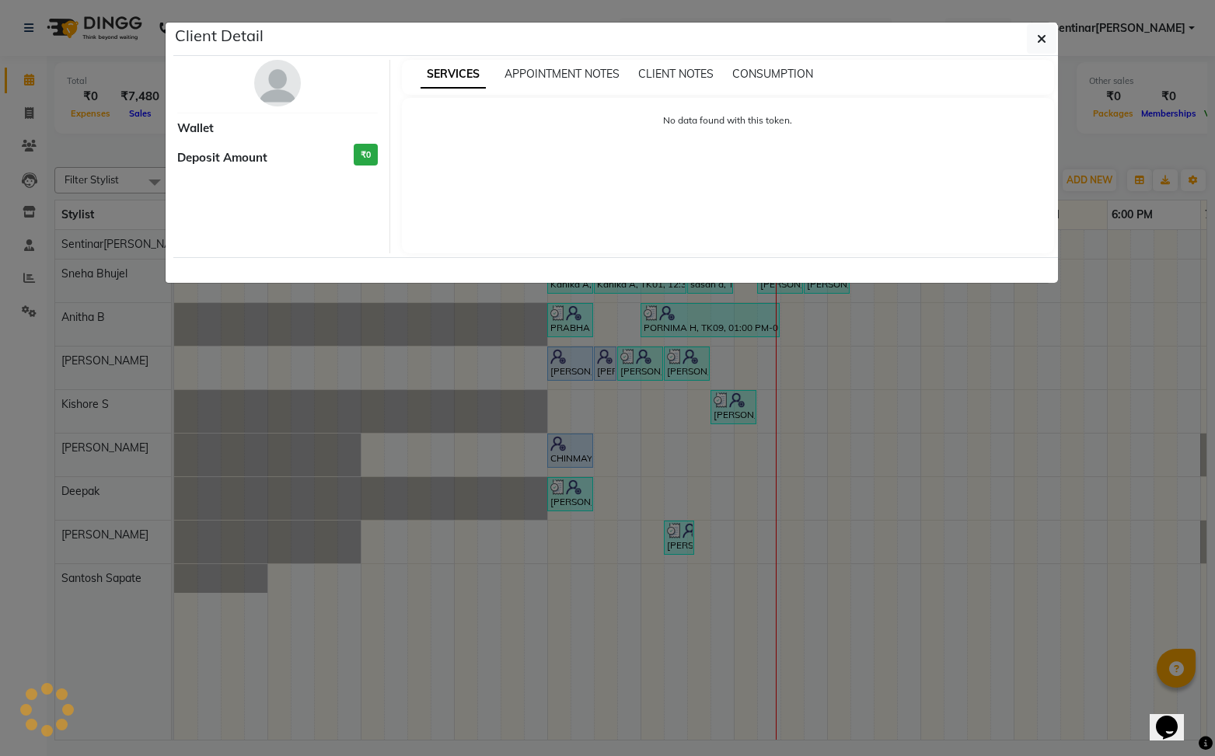
select select "3"
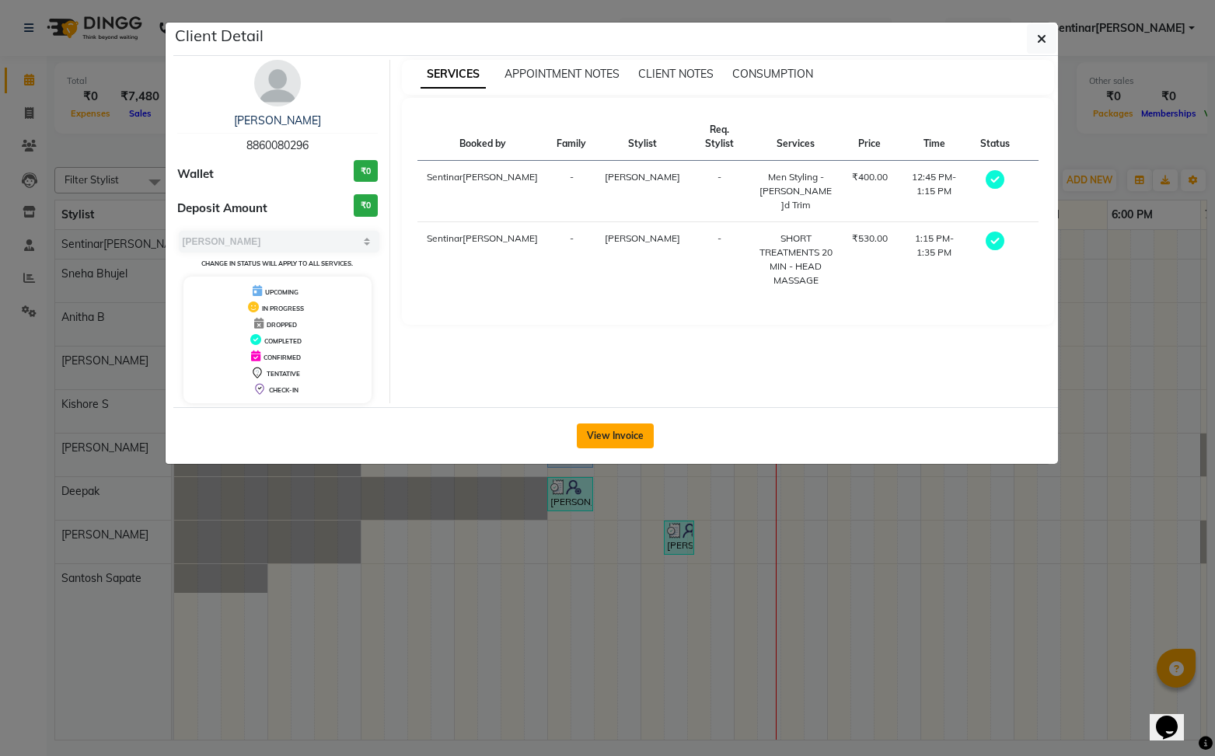
click at [636, 434] on button "View Invoice" at bounding box center [615, 436] width 77 height 25
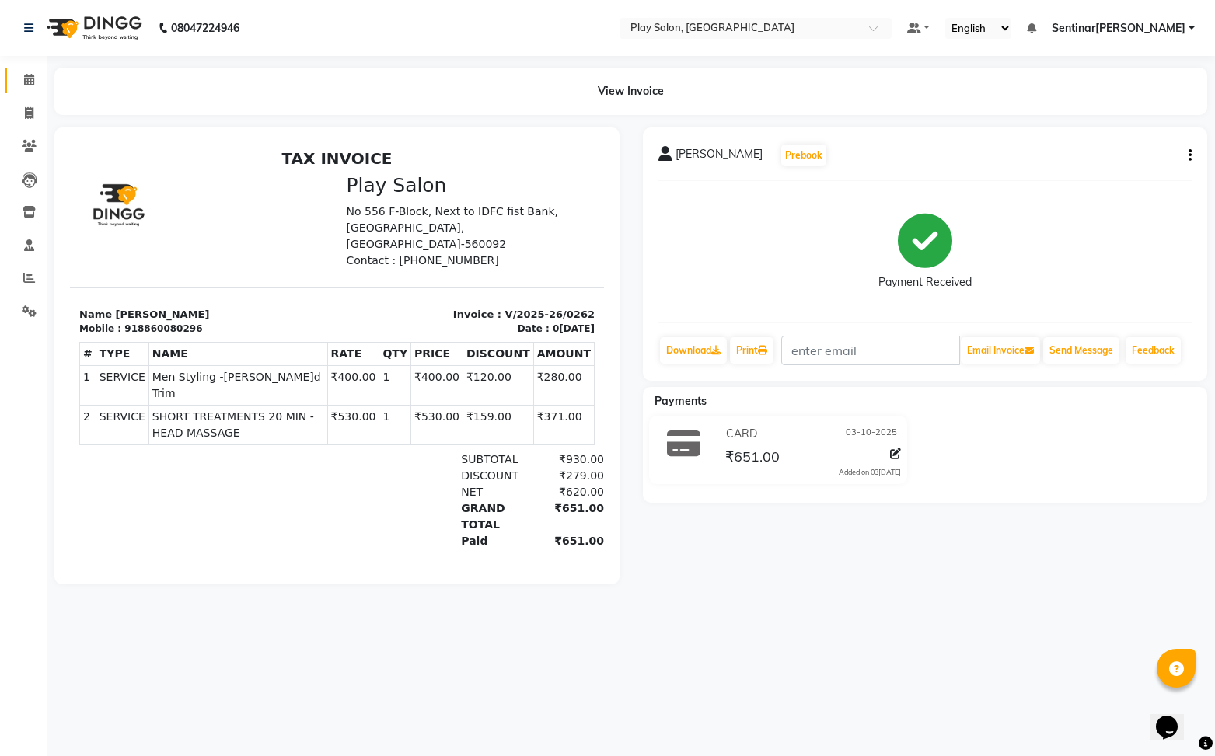
drag, startPoint x: 21, startPoint y: 92, endPoint x: 30, endPoint y: 84, distance: 12.1
click at [30, 84] on icon at bounding box center [29, 80] width 10 height 12
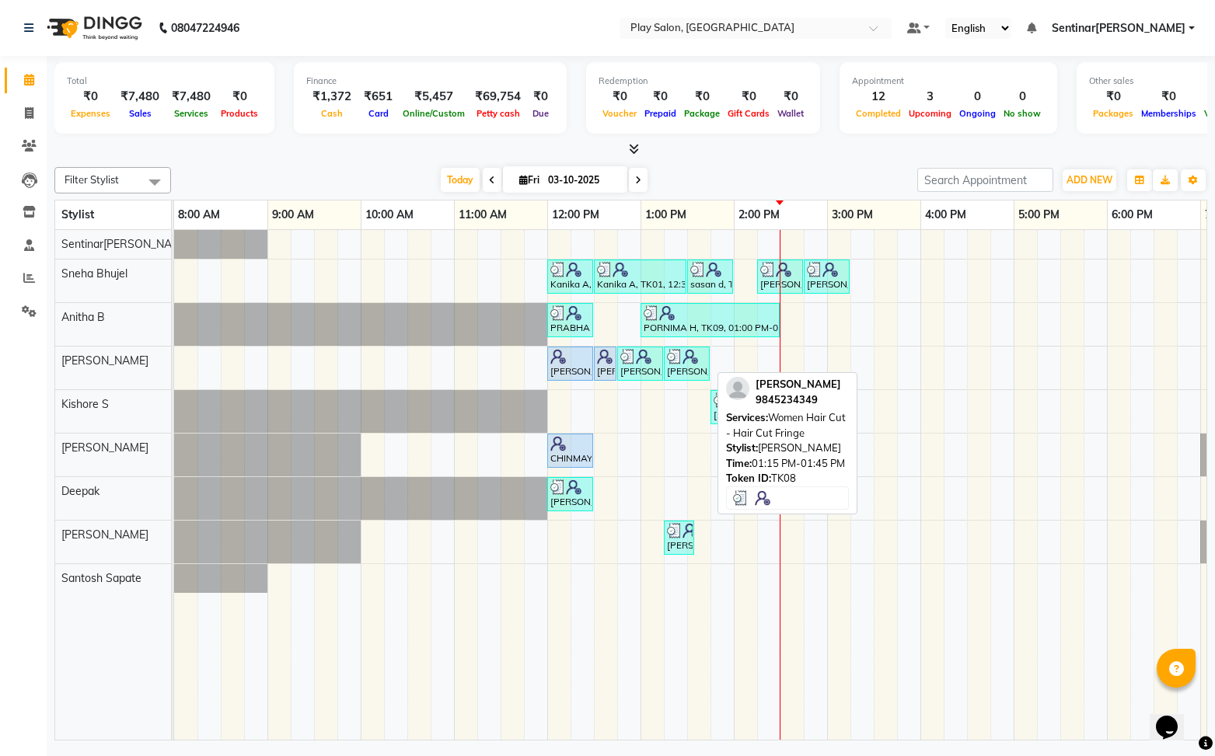
click at [688, 366] on div "[PERSON_NAME], TK08, 01:15 PM-01:45 PM, Women Hair Cut - Hair Cut Fringe" at bounding box center [686, 364] width 43 height 30
select select "3"
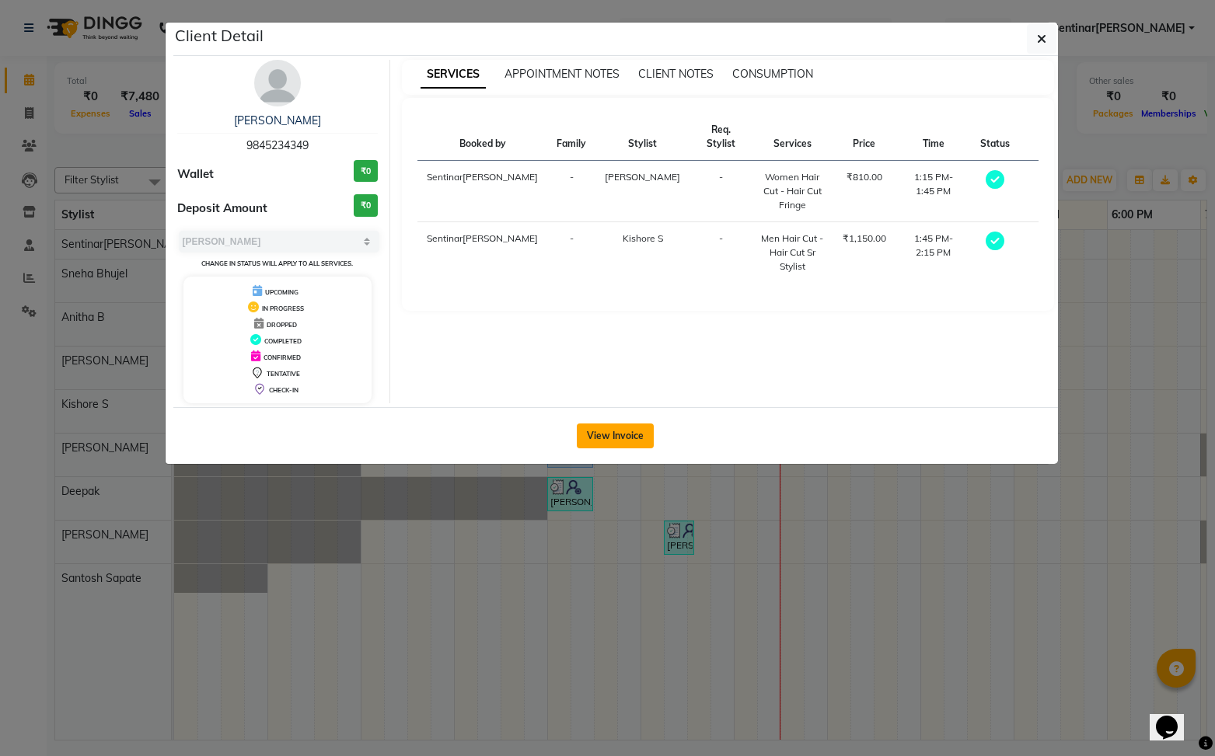
click at [643, 433] on button "View Invoice" at bounding box center [615, 436] width 77 height 25
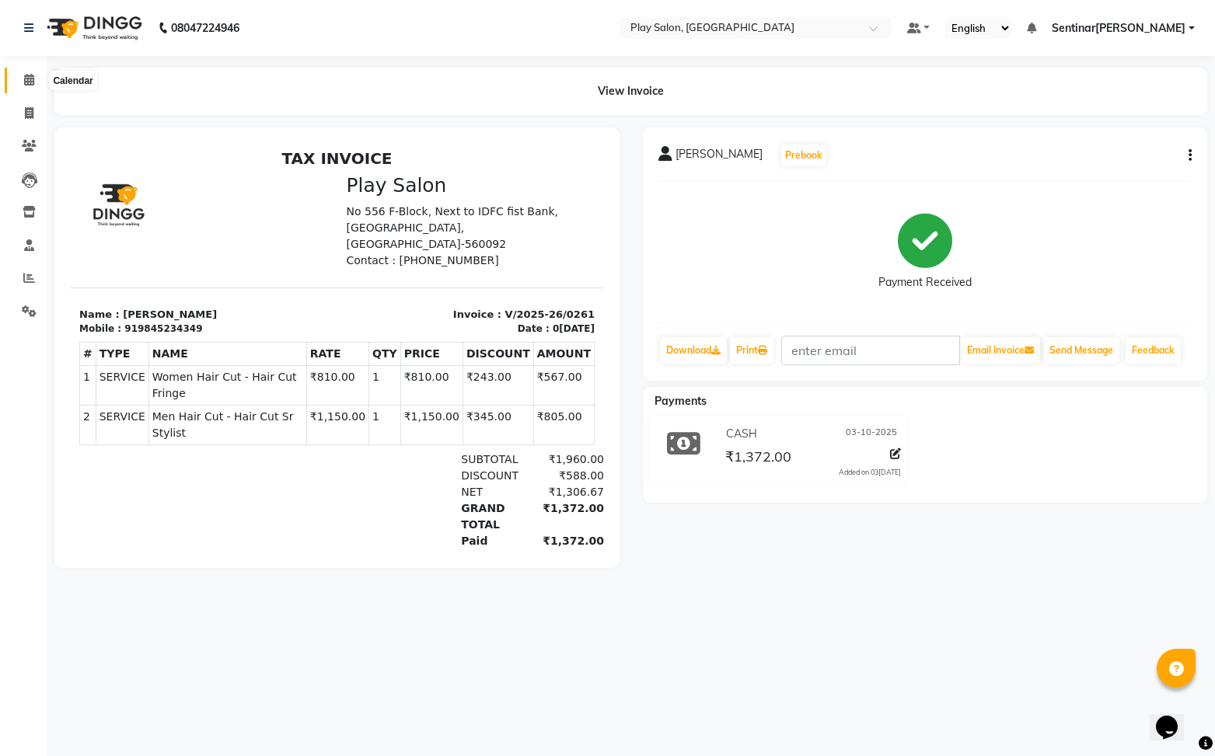
click at [33, 85] on icon at bounding box center [29, 80] width 10 height 12
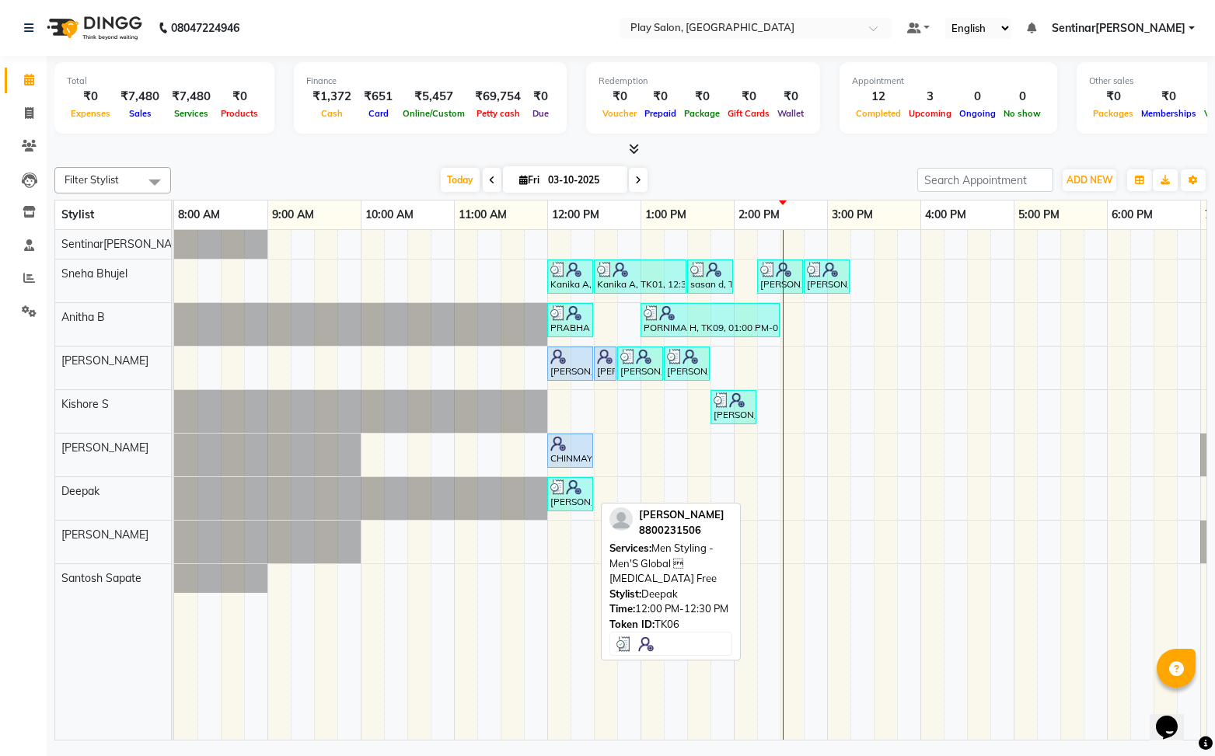
click at [560, 500] on div "[PERSON_NAME], TK06, 12:00 PM-12:30 PM, Men Styling - Men'S Global  [MEDICAL_D…" at bounding box center [570, 494] width 43 height 30
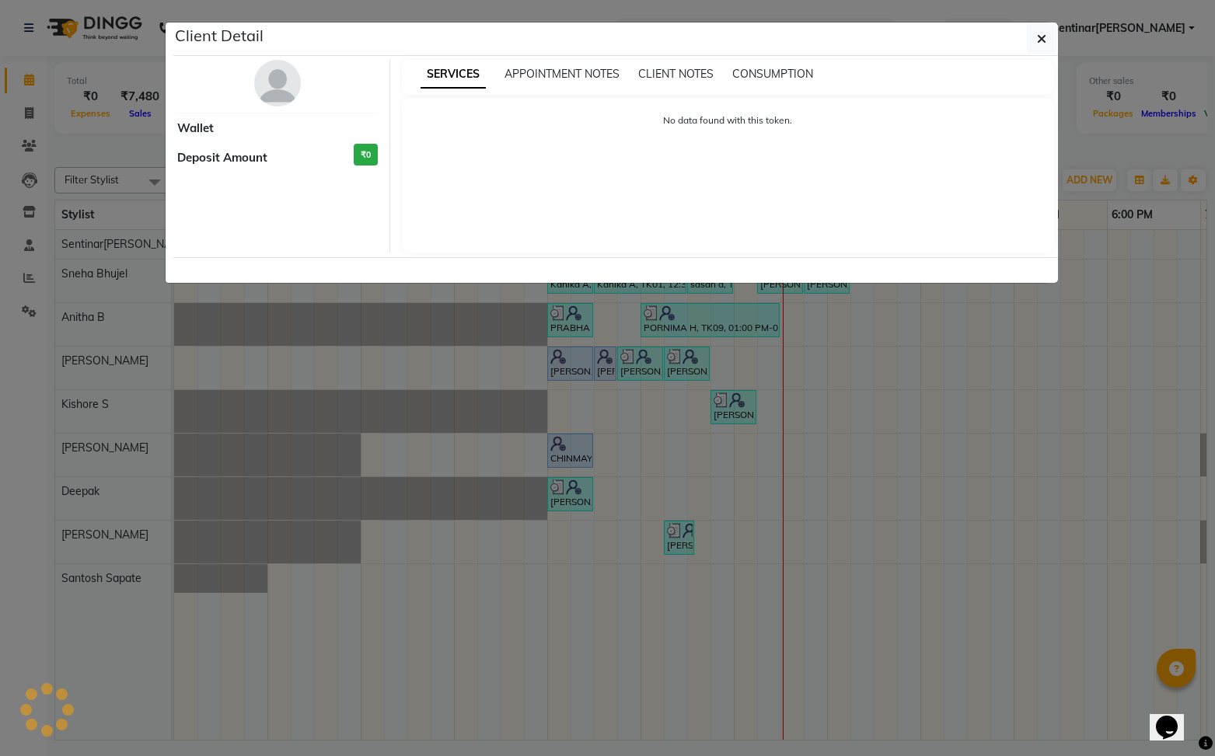
select select "3"
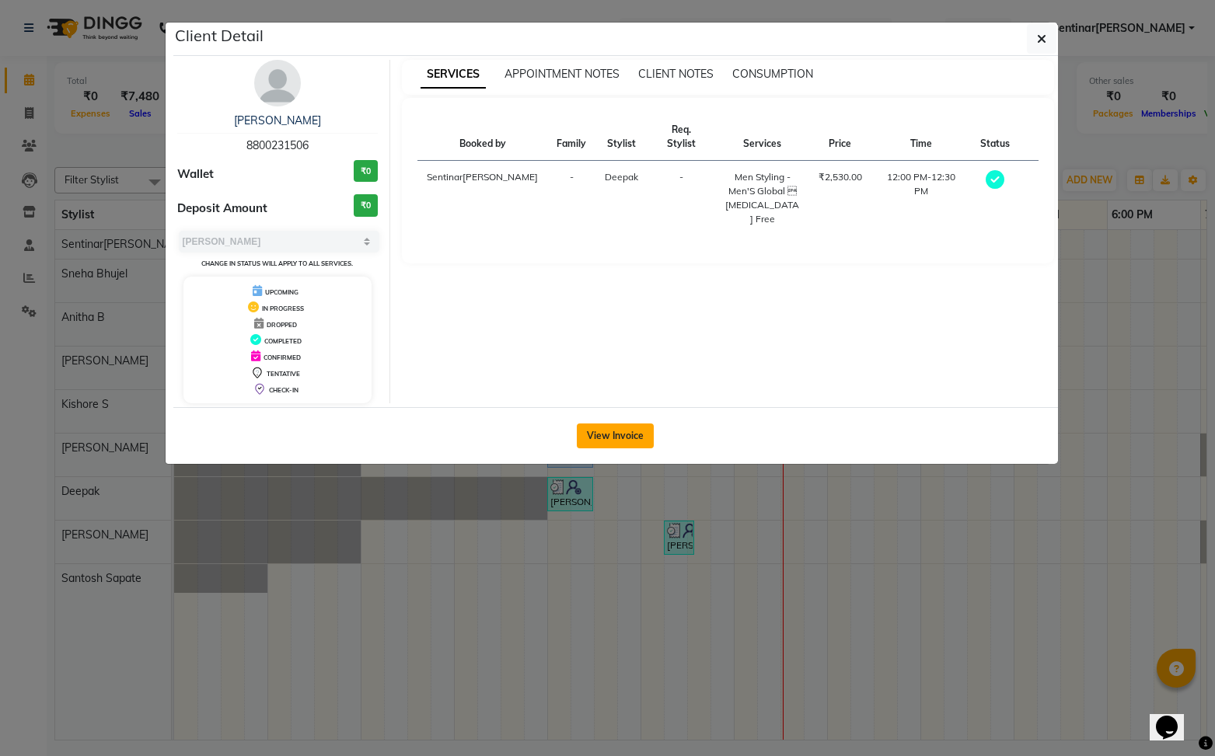
click at [622, 437] on button "View Invoice" at bounding box center [615, 436] width 77 height 25
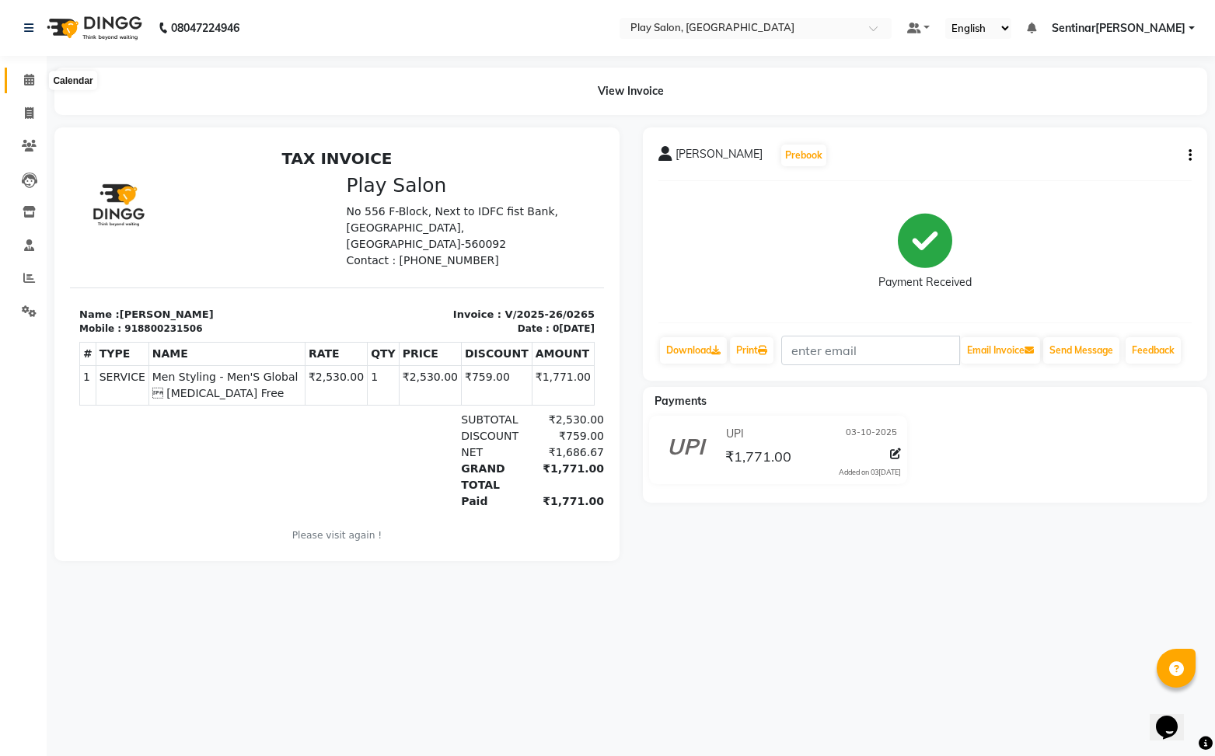
click at [19, 80] on span at bounding box center [29, 80] width 27 height 18
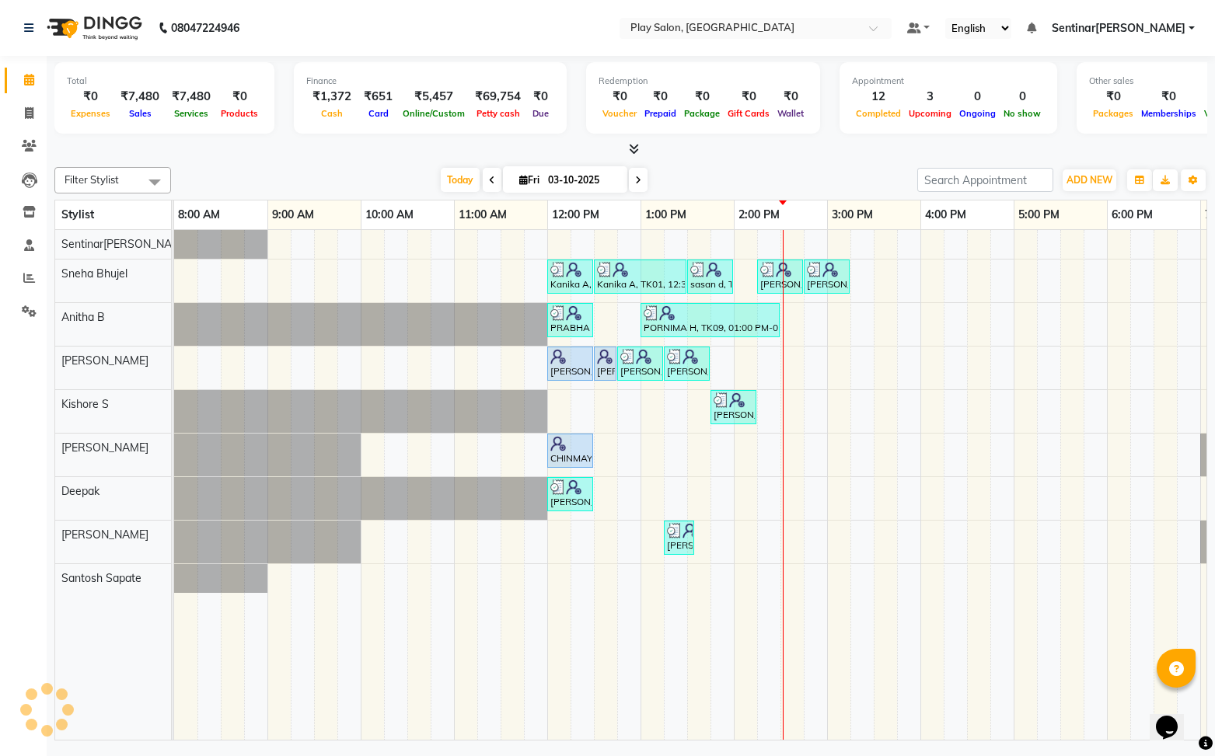
scroll to position [0, 1]
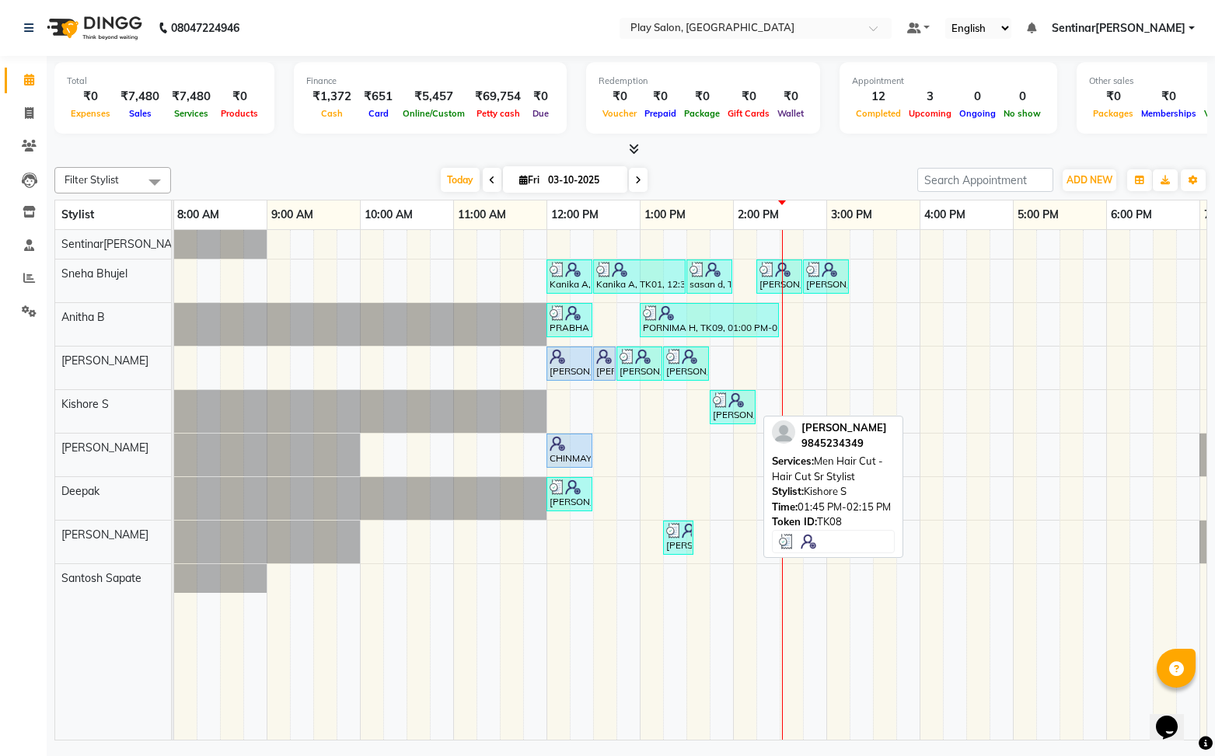
click at [755, 398] on link "[PERSON_NAME], TK08, 01:45 PM-02:15 PM, Men Hair Cut - Hair Cut Sr Stylist" at bounding box center [733, 407] width 46 height 34
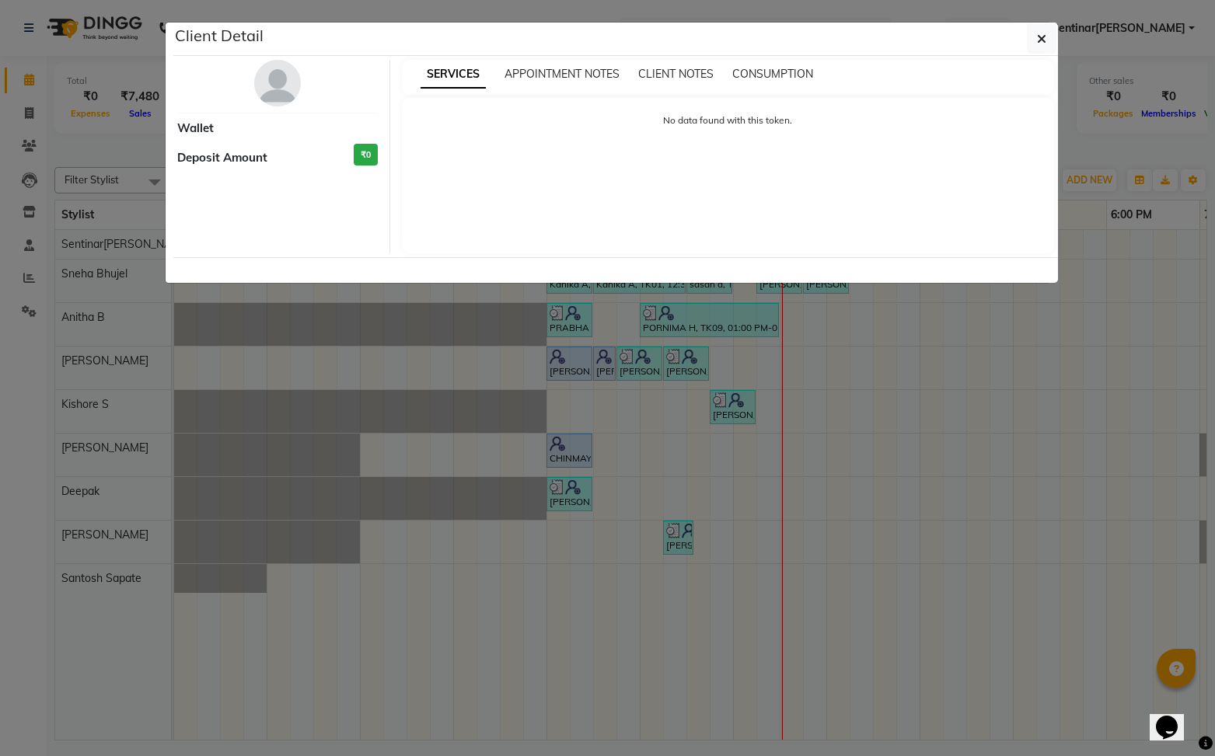
select select "3"
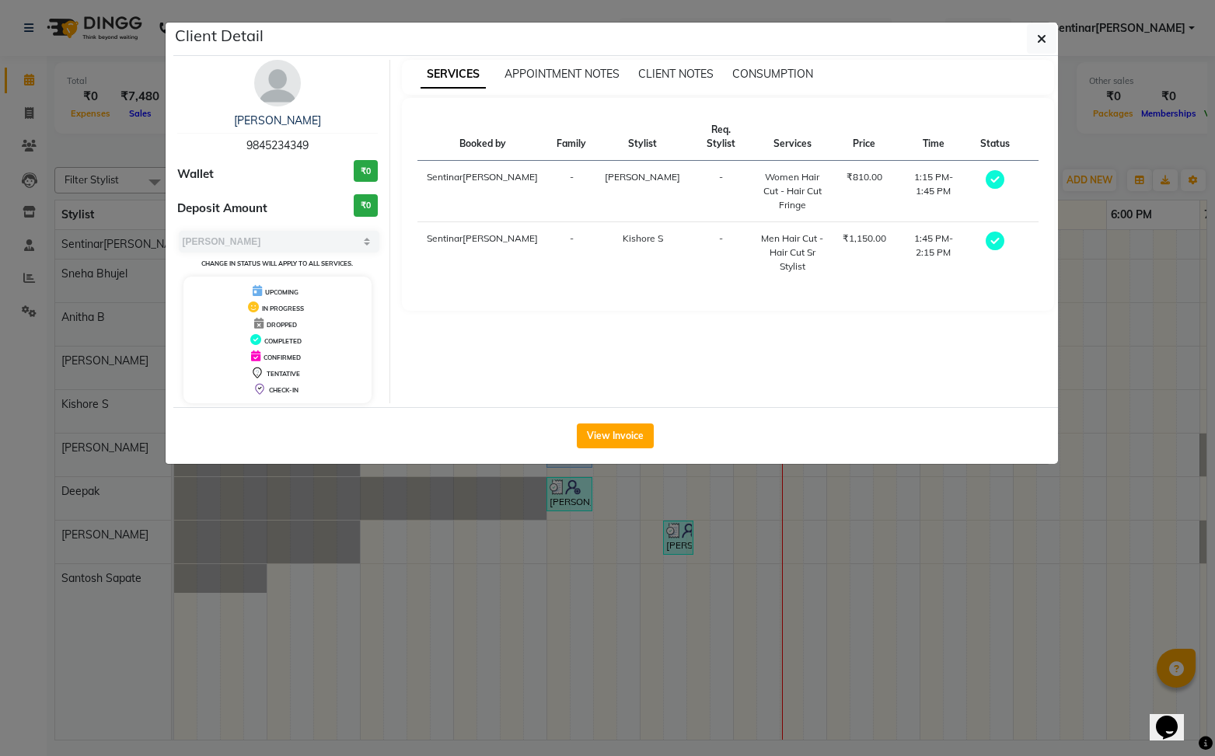
scroll to position [0, 0]
click at [629, 435] on button "View Invoice" at bounding box center [615, 436] width 77 height 25
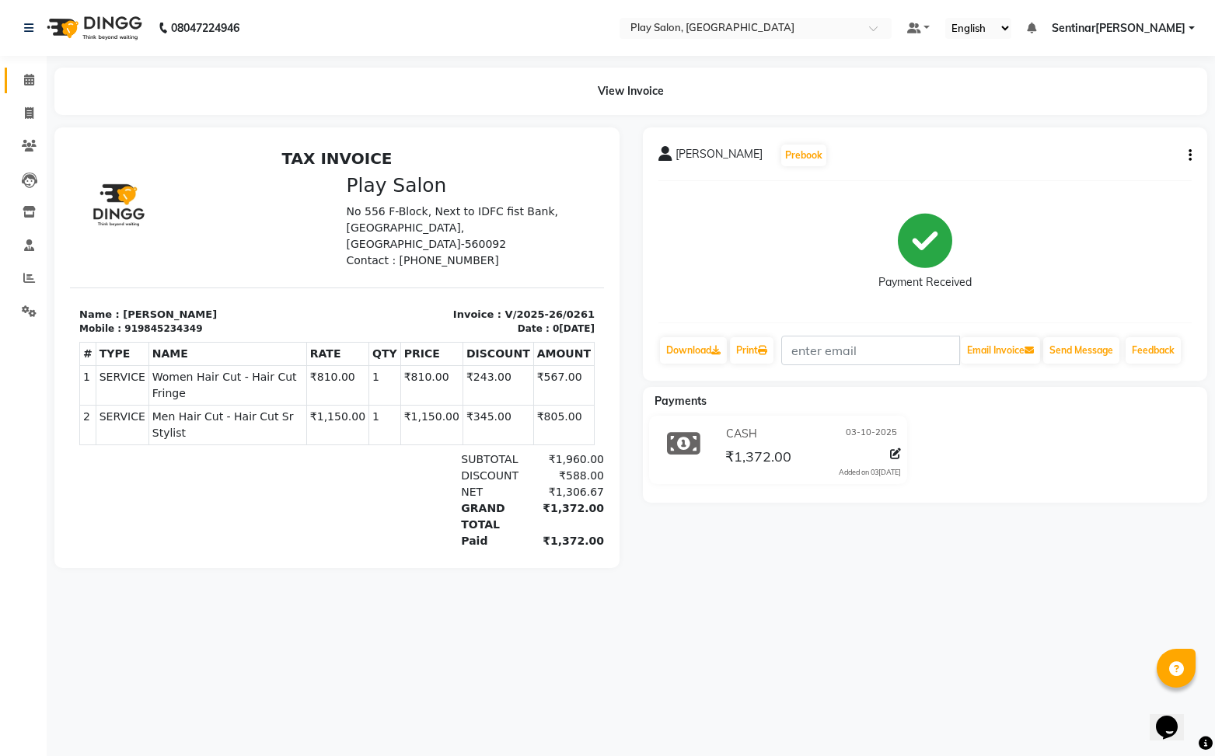
click at [40, 68] on link "Calendar" at bounding box center [23, 81] width 37 height 26
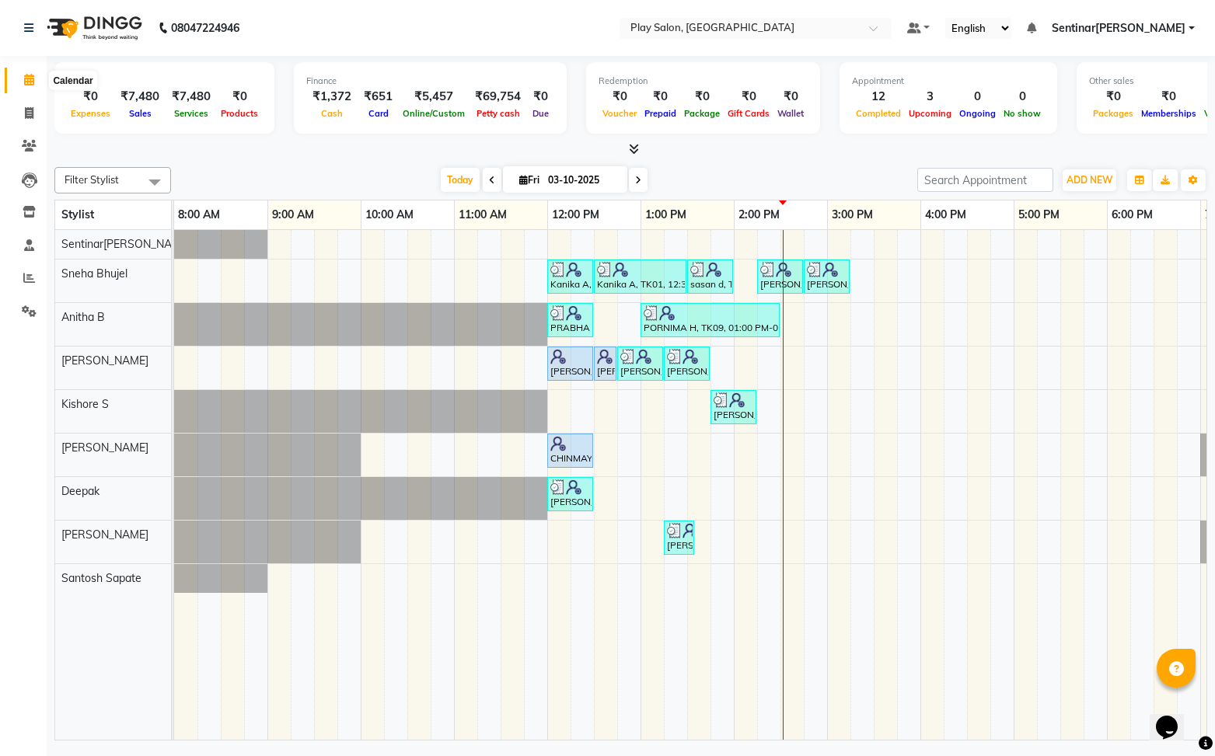
click at [33, 71] on span at bounding box center [29, 80] width 27 height 18
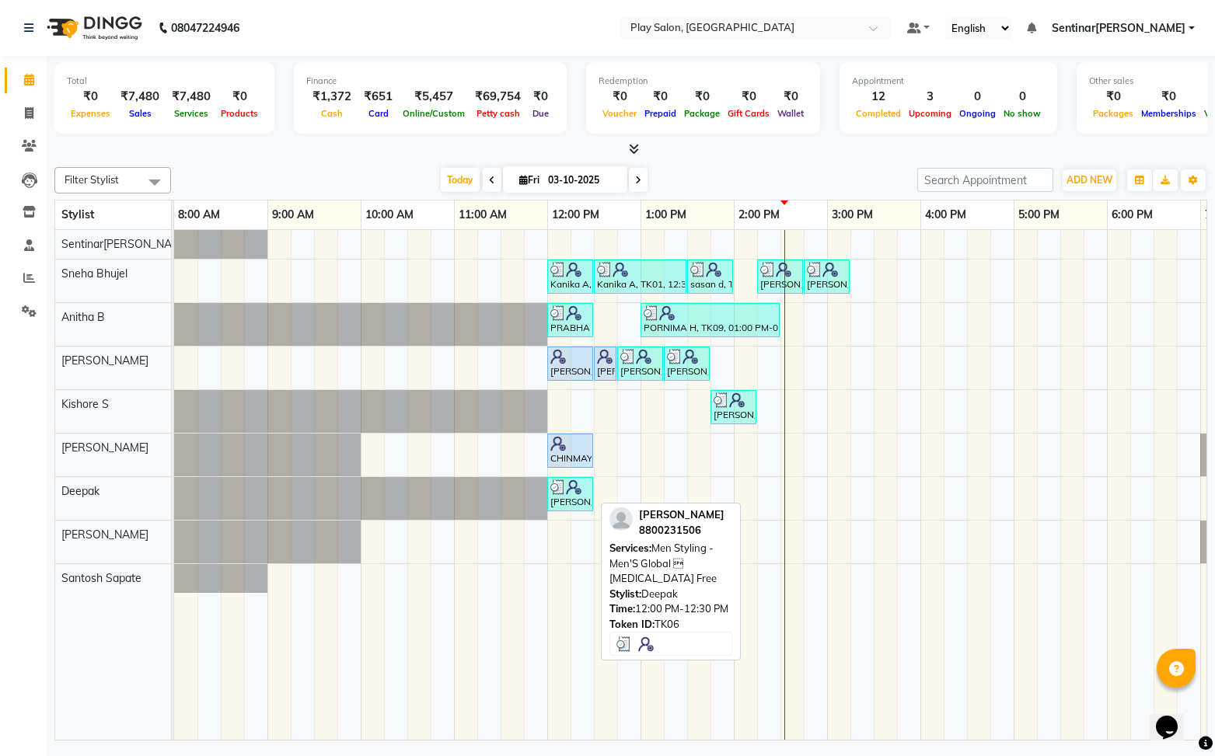
click at [577, 490] on img at bounding box center [574, 487] width 16 height 16
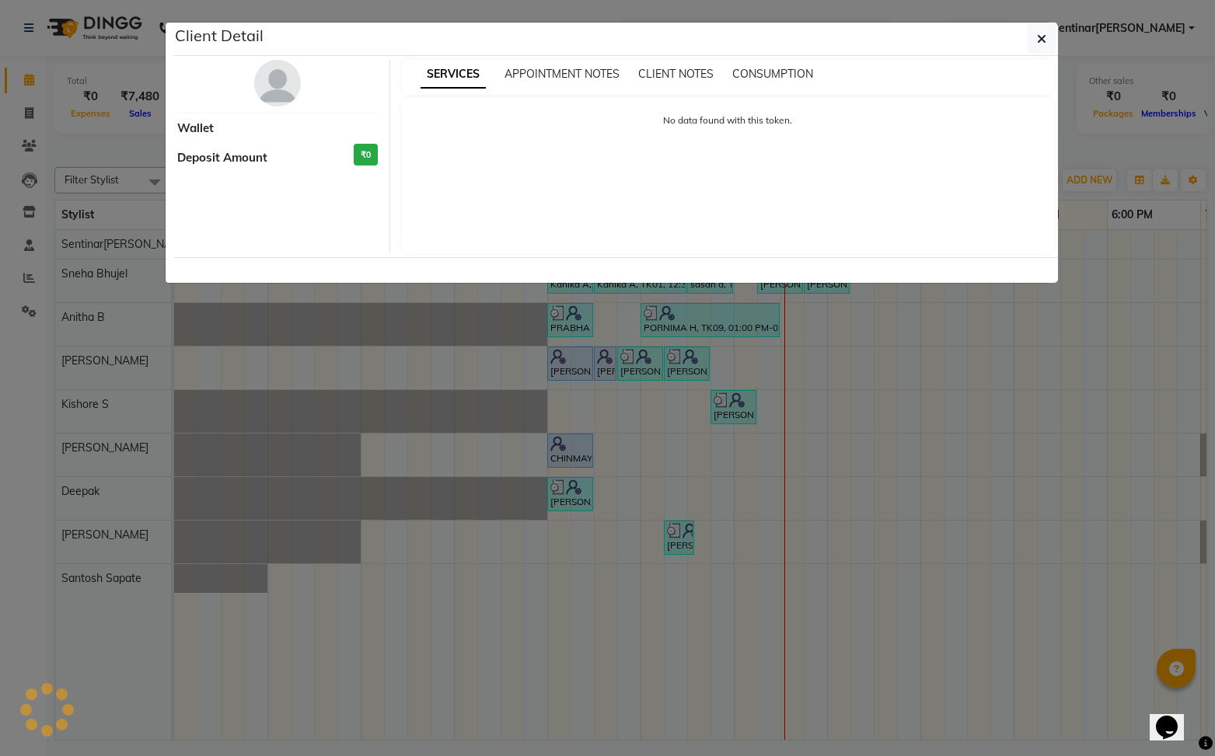
select select "3"
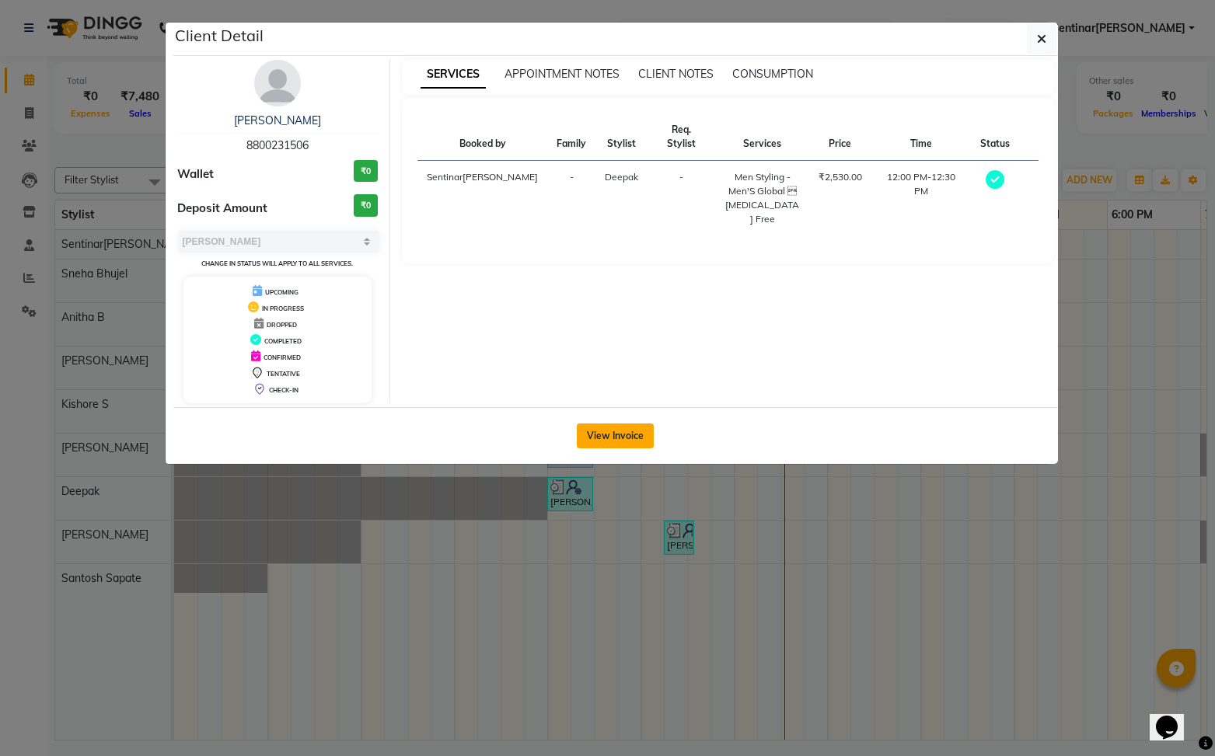
click at [609, 442] on button "View Invoice" at bounding box center [615, 436] width 77 height 25
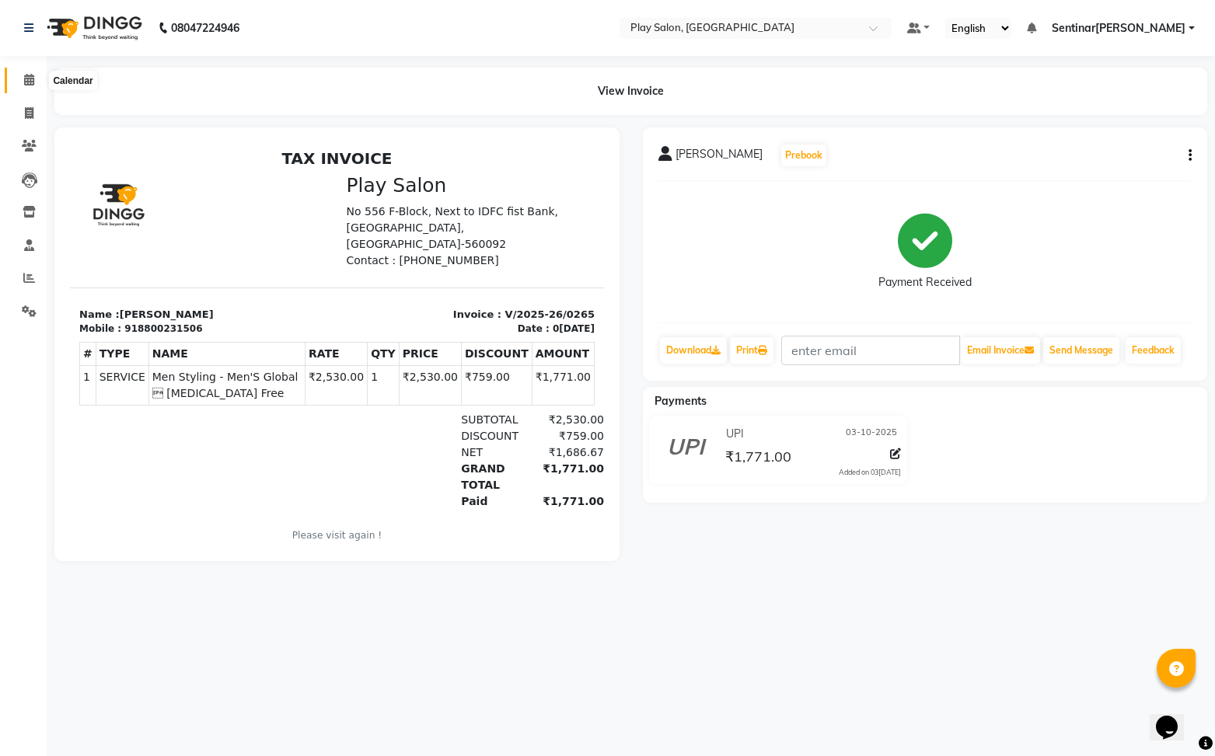
click at [25, 74] on icon at bounding box center [29, 80] width 10 height 12
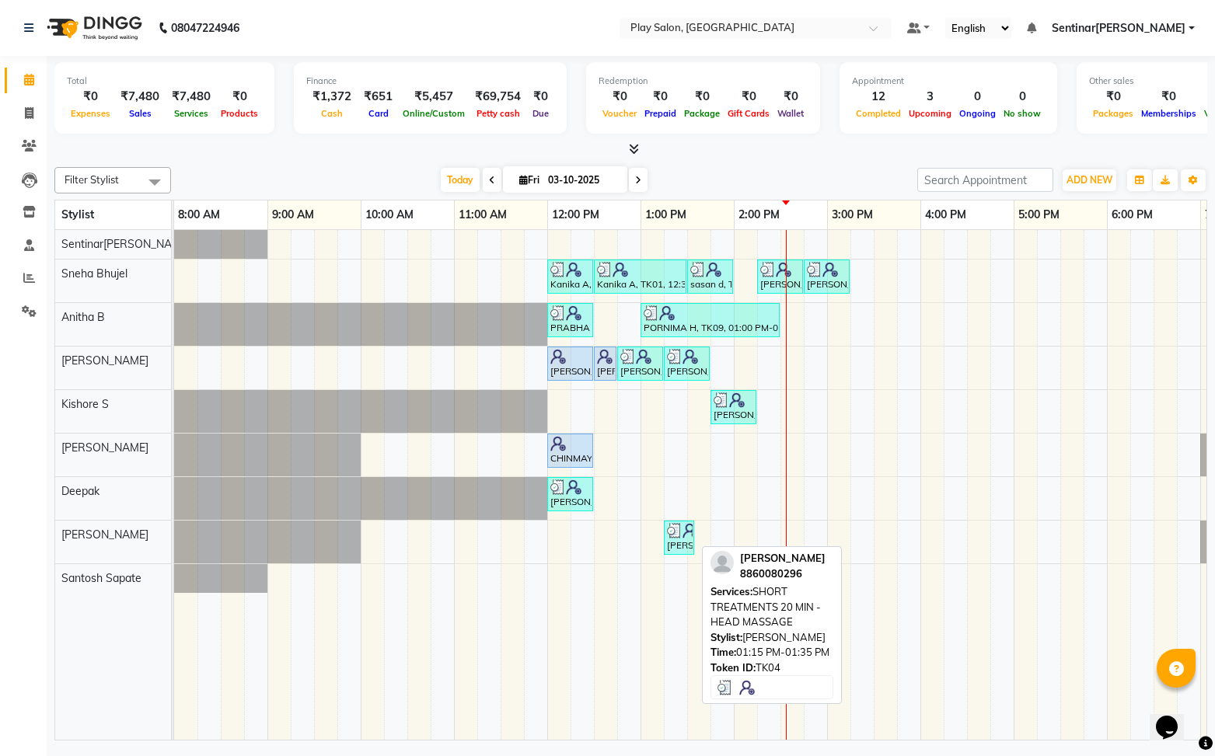
click at [682, 538] on div "[PERSON_NAME], TK04, 01:15 PM-01:35 PM, SHORT TREATMENTS 20 MIN - HEAD MASSAGE" at bounding box center [678, 538] width 27 height 30
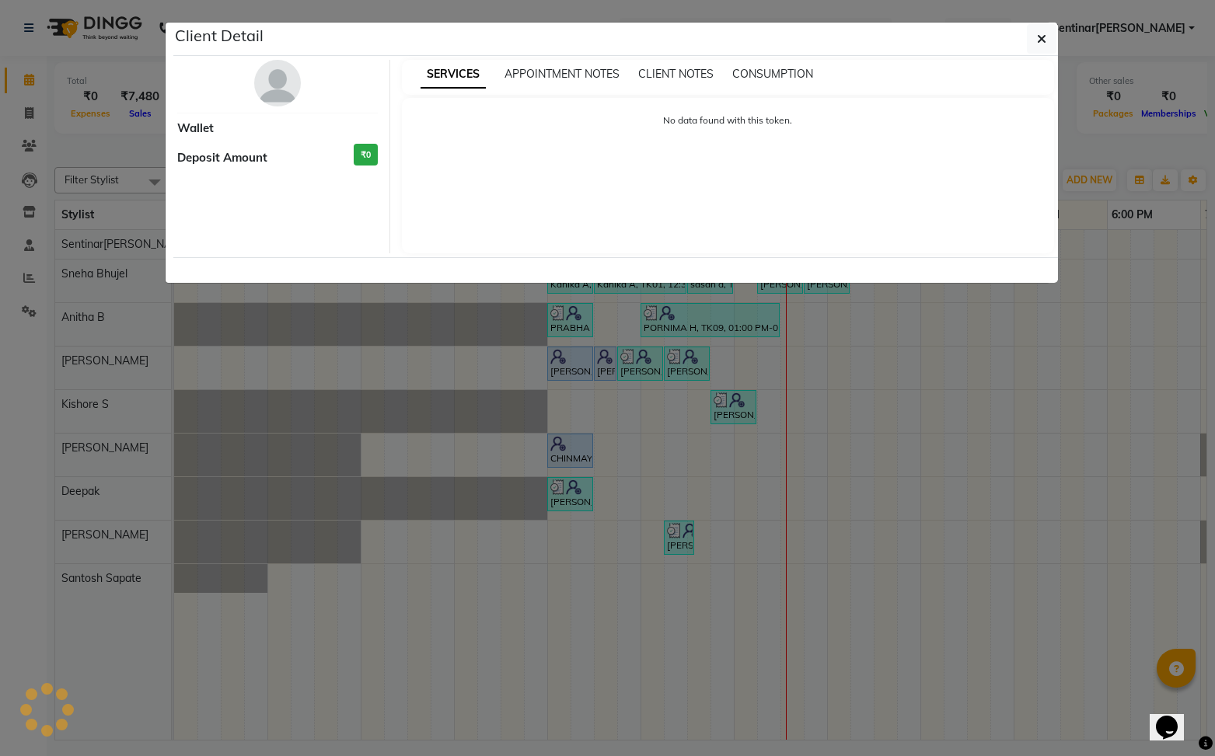
select select "3"
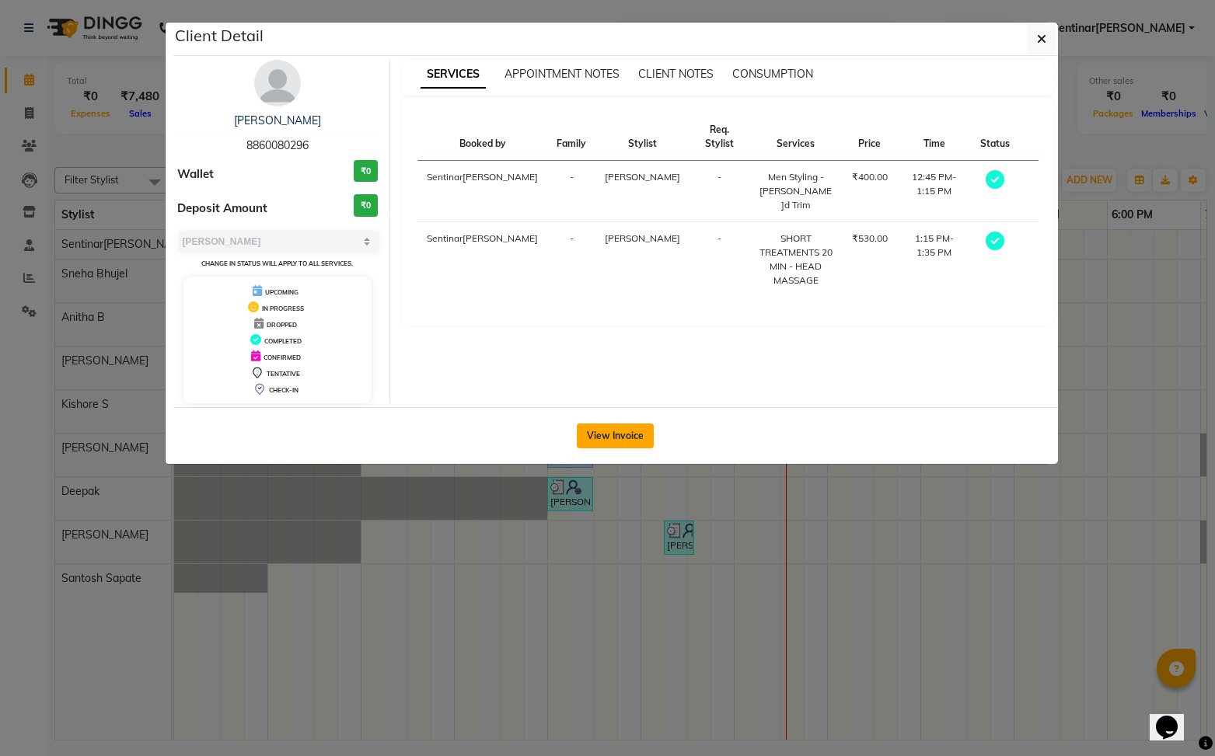
click at [614, 434] on button "View Invoice" at bounding box center [615, 436] width 77 height 25
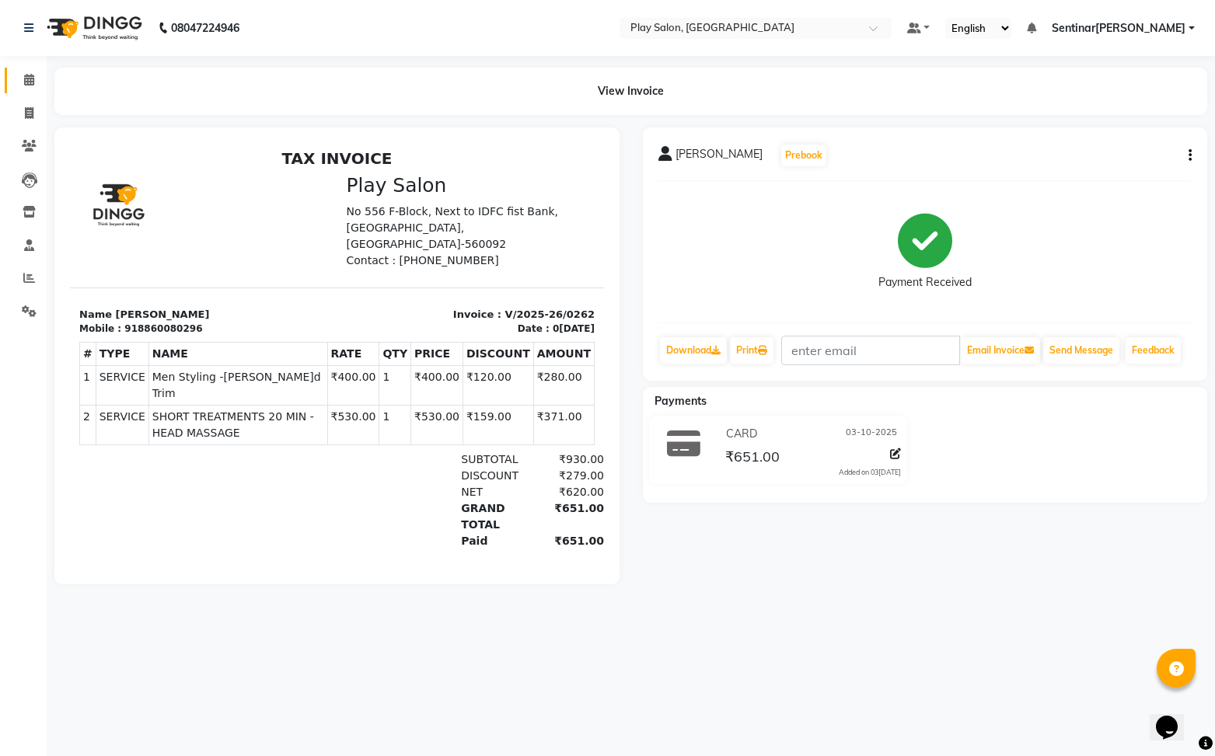
click at [30, 89] on link "Calendar" at bounding box center [23, 81] width 37 height 26
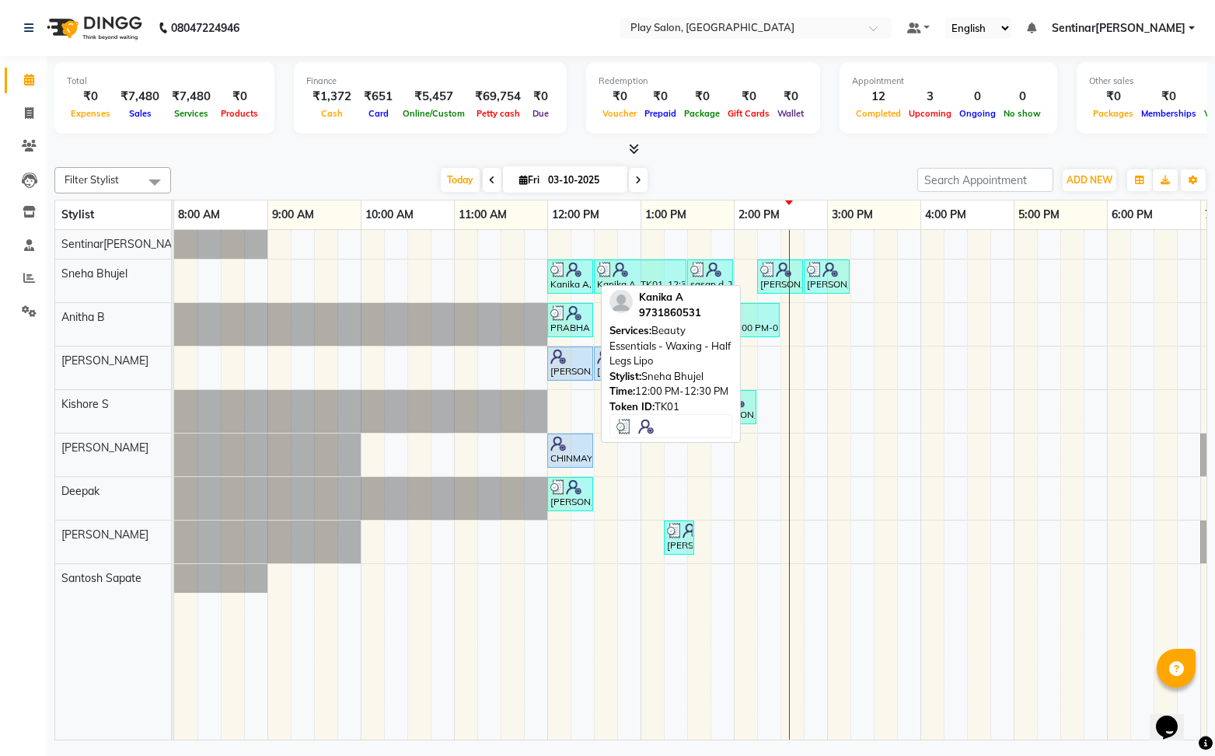
click at [576, 282] on div "Kanika A, TK01, 12:00 PM-12:30 PM, Beauty Essentials - Waxing - Half Legs Lipo" at bounding box center [570, 277] width 43 height 30
select select "3"
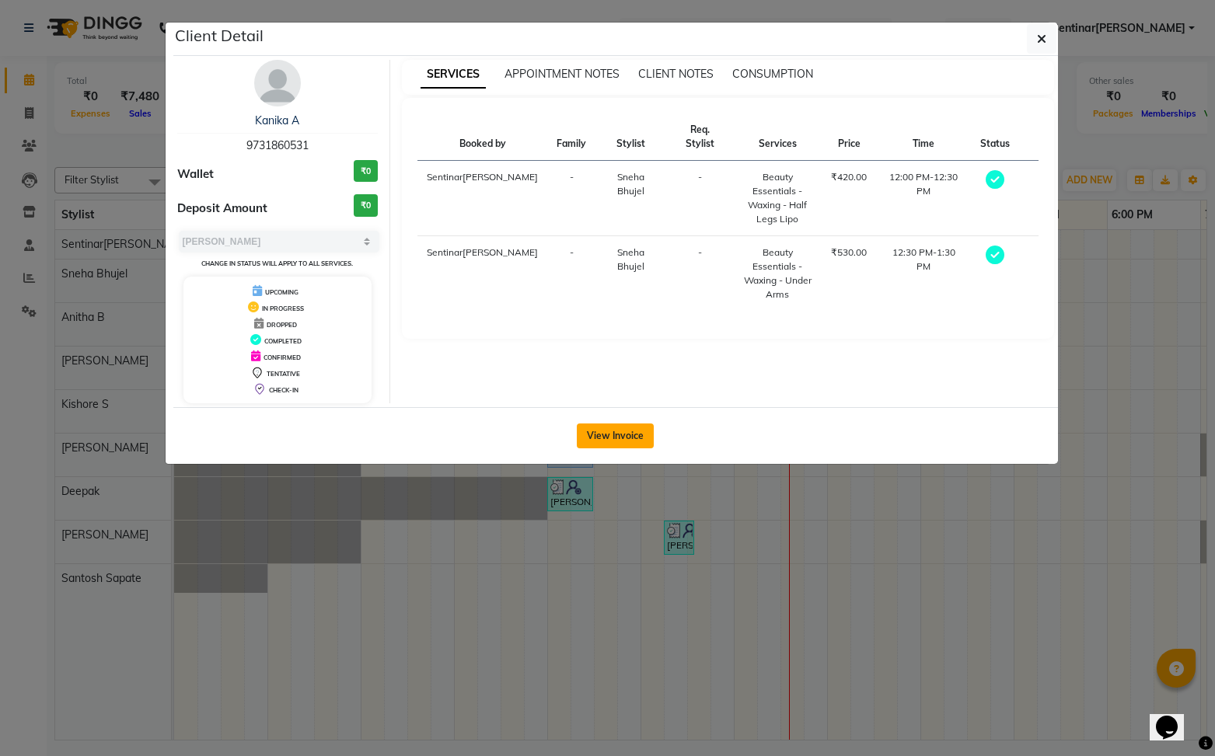
click at [612, 443] on button "View Invoice" at bounding box center [615, 436] width 77 height 25
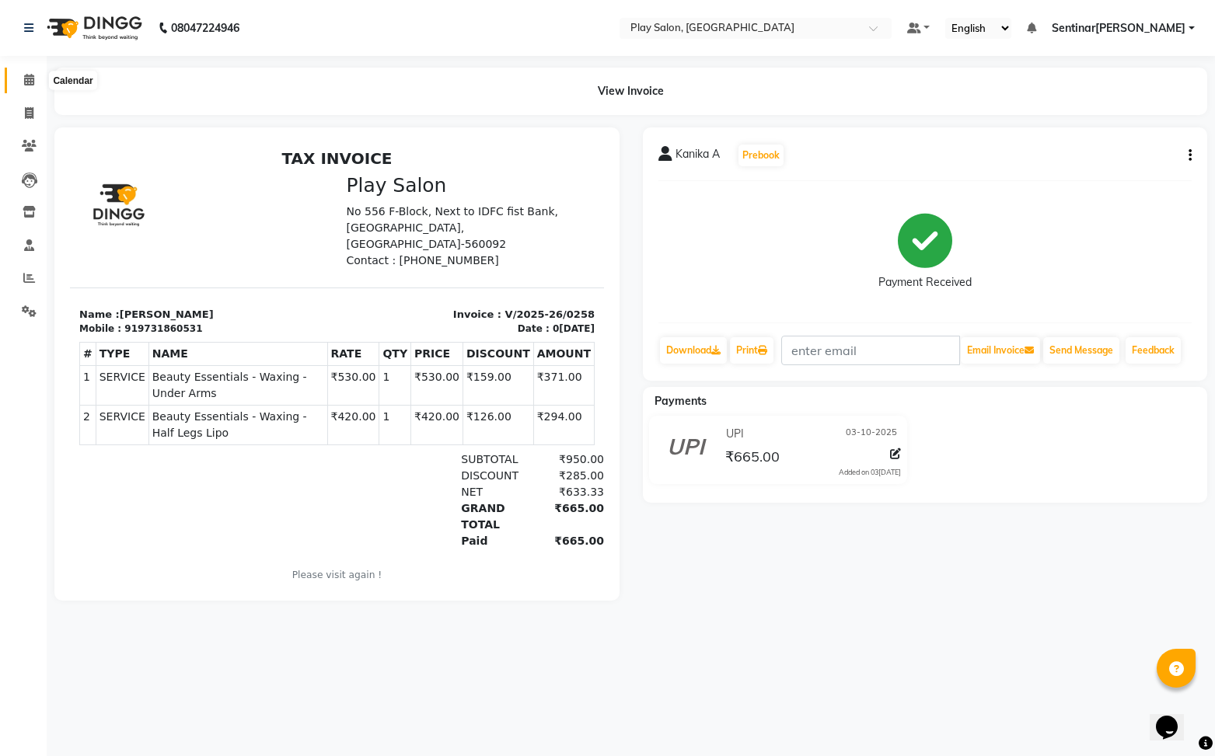
click at [29, 85] on icon at bounding box center [29, 80] width 10 height 12
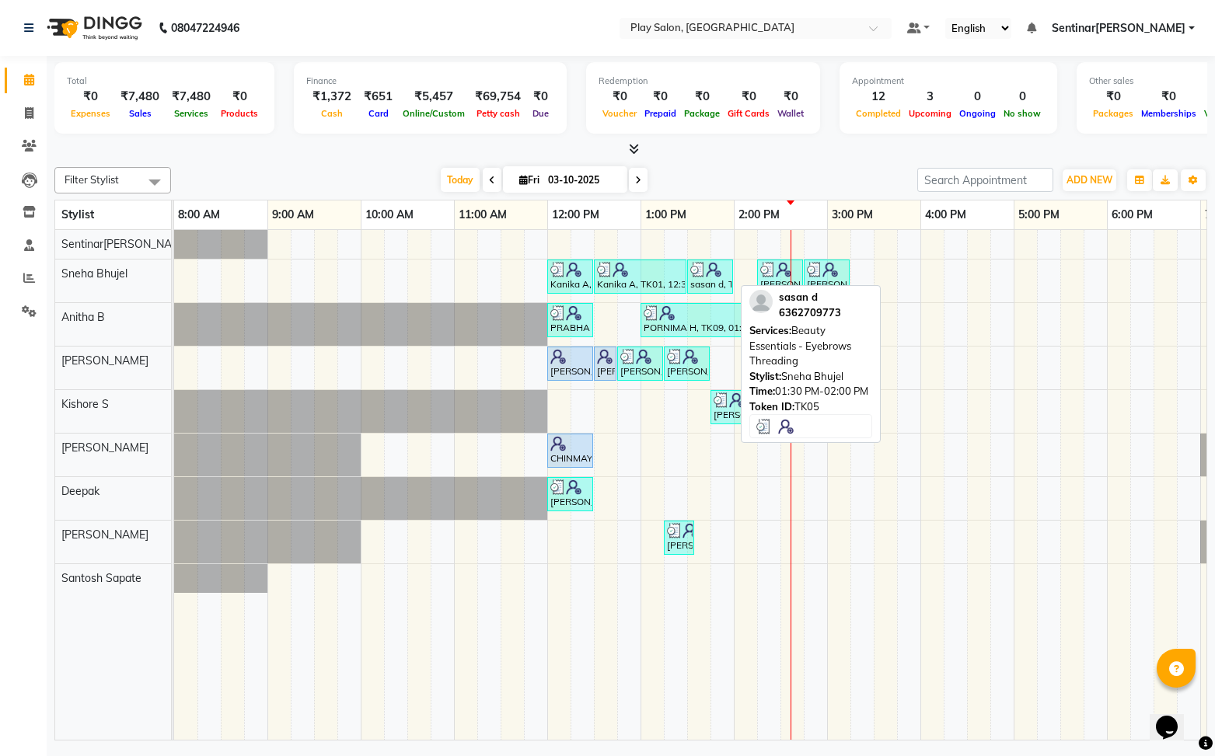
click at [712, 281] on div "sasan d, TK05, 01:30 PM-02:00 PM, Beauty Essentials - Eyebrows Threading" at bounding box center [710, 277] width 43 height 30
select select "3"
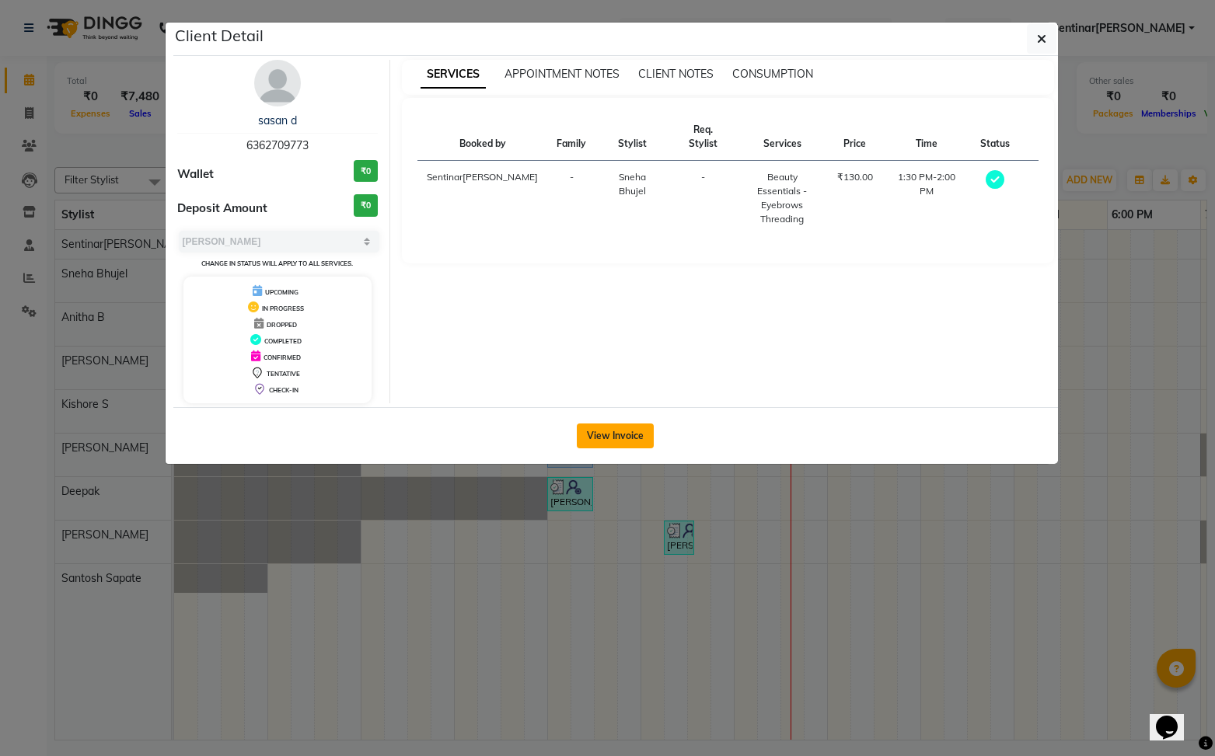
click at [619, 447] on button "View Invoice" at bounding box center [615, 436] width 77 height 25
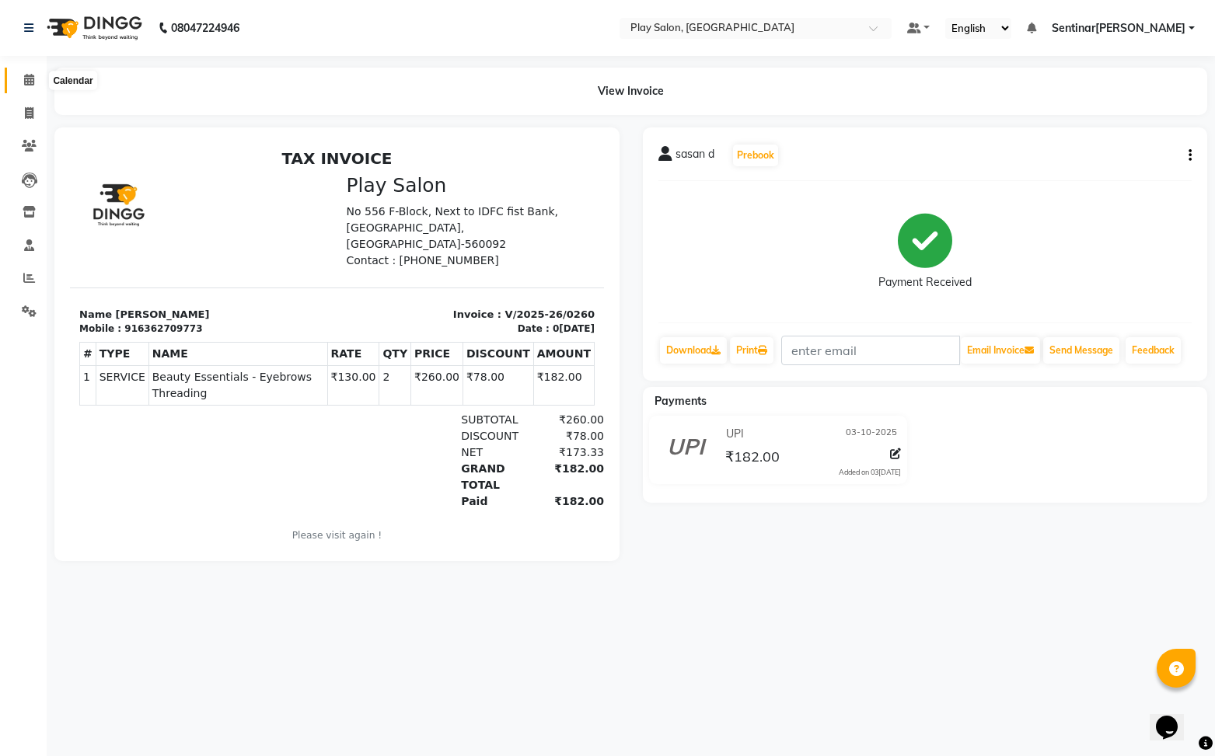
click at [32, 87] on span at bounding box center [29, 80] width 27 height 18
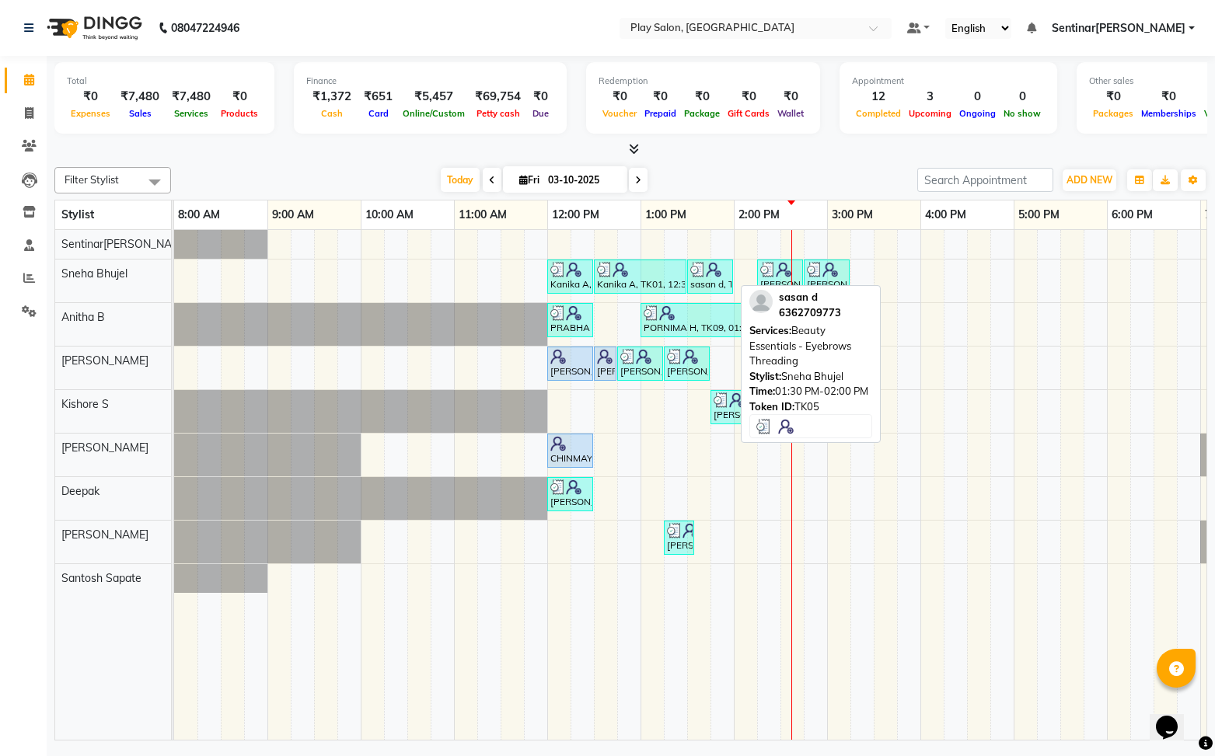
click at [706, 283] on div "sasan d, TK05, 01:30 PM-02:00 PM, Beauty Essentials - Eyebrows Threading" at bounding box center [710, 277] width 43 height 30
select select "3"
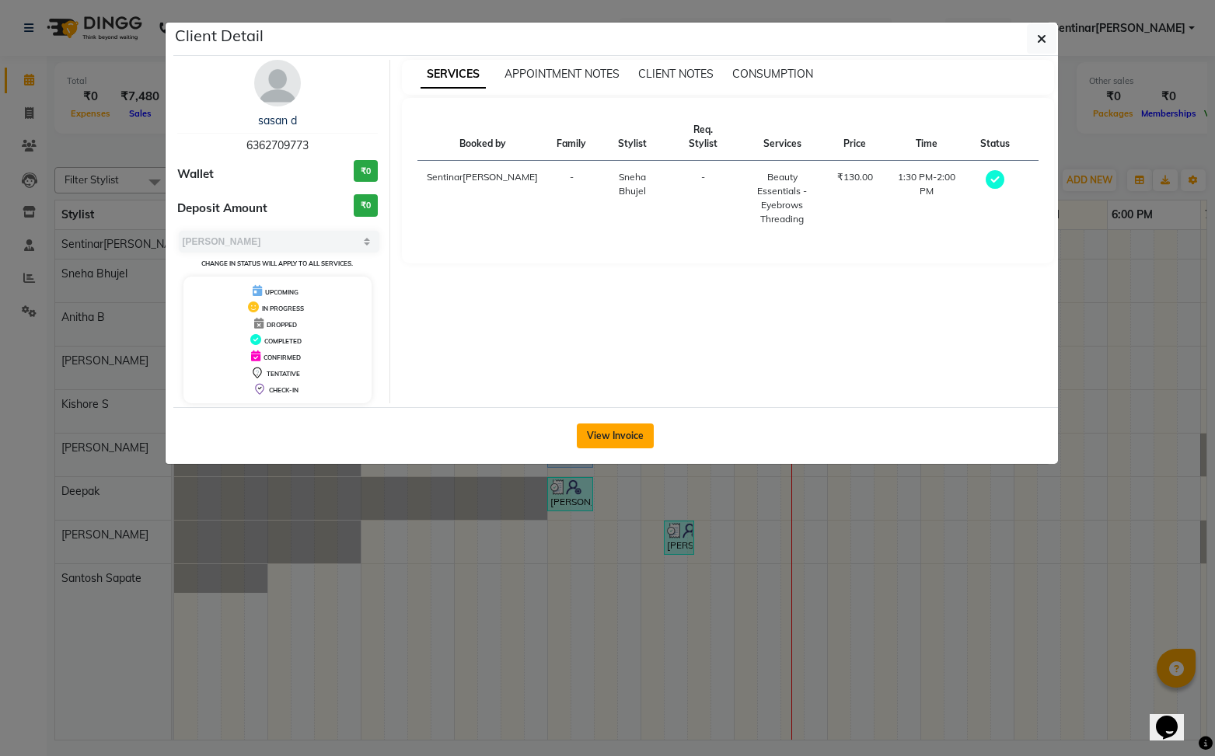
click at [614, 439] on button "View Invoice" at bounding box center [615, 436] width 77 height 25
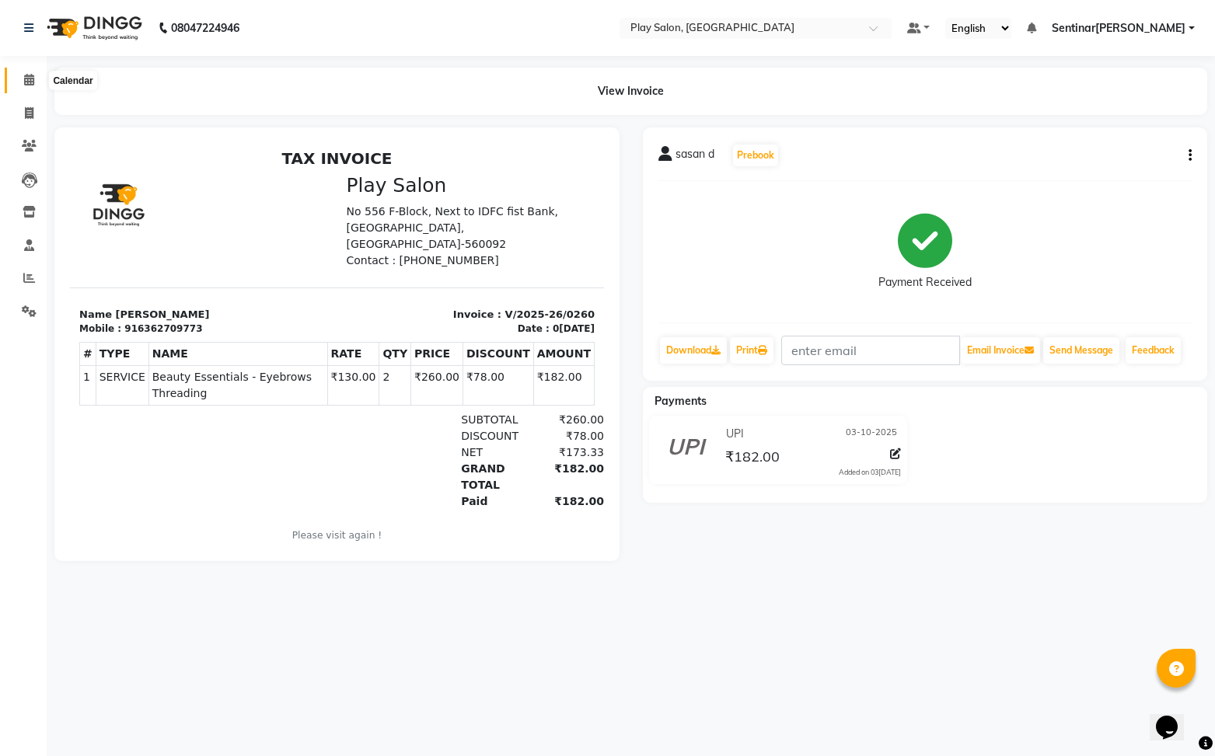
click at [19, 78] on span at bounding box center [29, 80] width 27 height 18
